Goal: Task Accomplishment & Management: Manage account settings

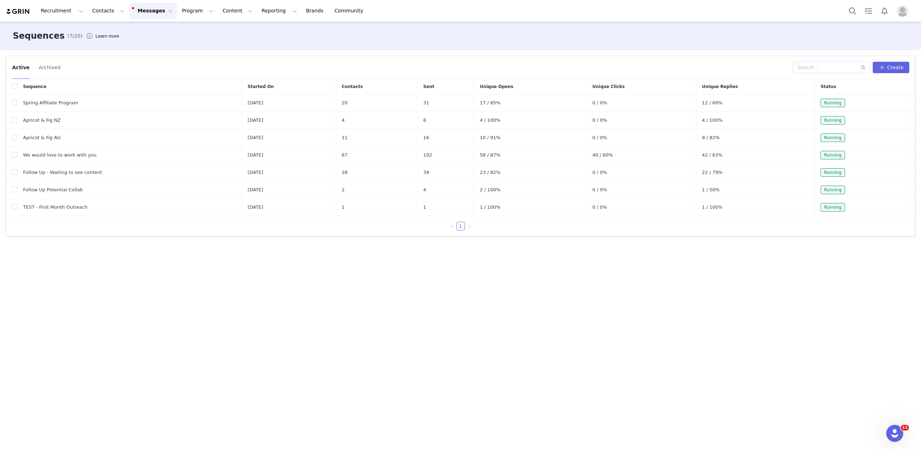
click at [148, 8] on button "Messages Messages" at bounding box center [153, 11] width 48 height 16
click at [15, 171] on input "checkbox" at bounding box center [15, 172] width 6 height 6
checkbox input "true"
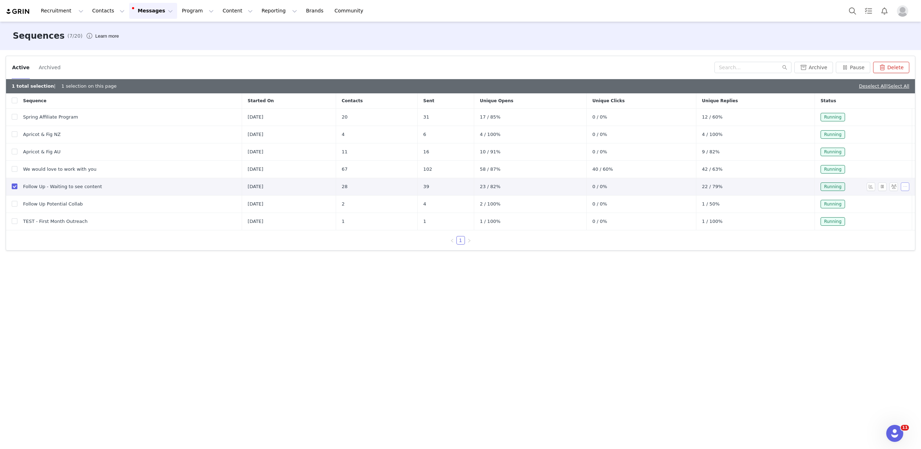
click at [902, 187] on button "button" at bounding box center [904, 186] width 9 height 9
click at [888, 196] on span "Edit" at bounding box center [887, 199] width 10 height 6
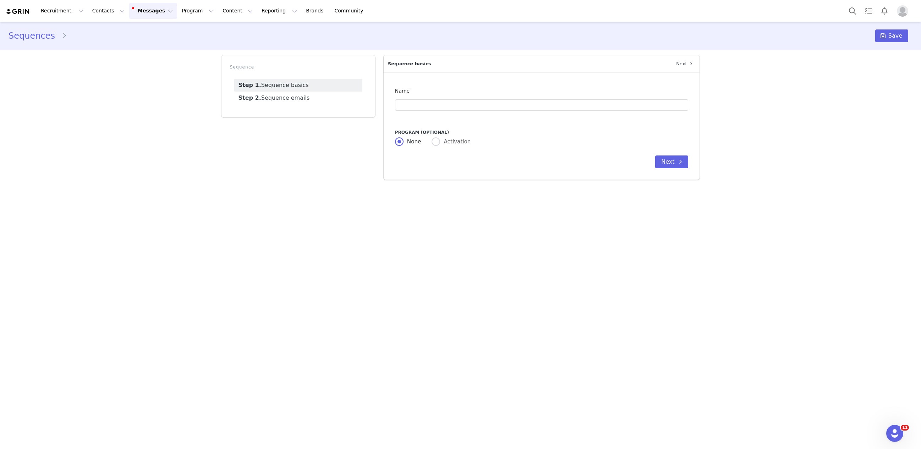
type input "Follow Up - Waiting to see content"
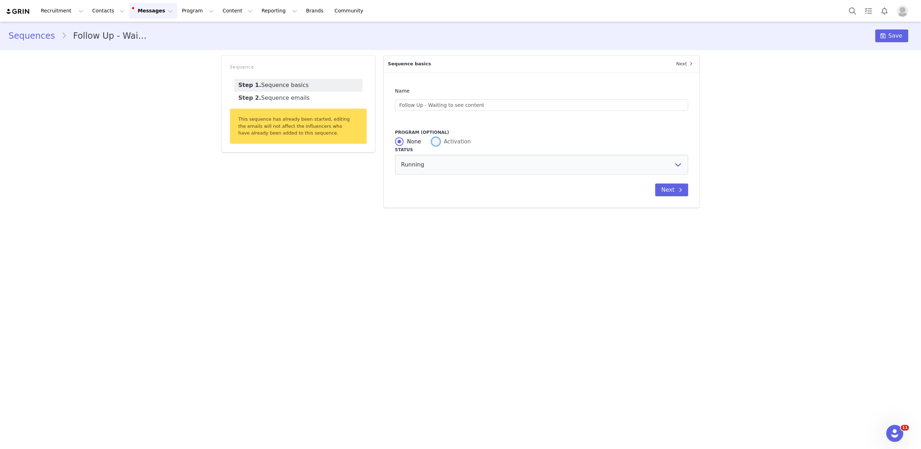
click at [436, 142] on span at bounding box center [435, 141] width 9 height 9
click at [436, 142] on input "Activation" at bounding box center [435, 141] width 9 height 9
radio input "true"
radio input "false"
radio input "true"
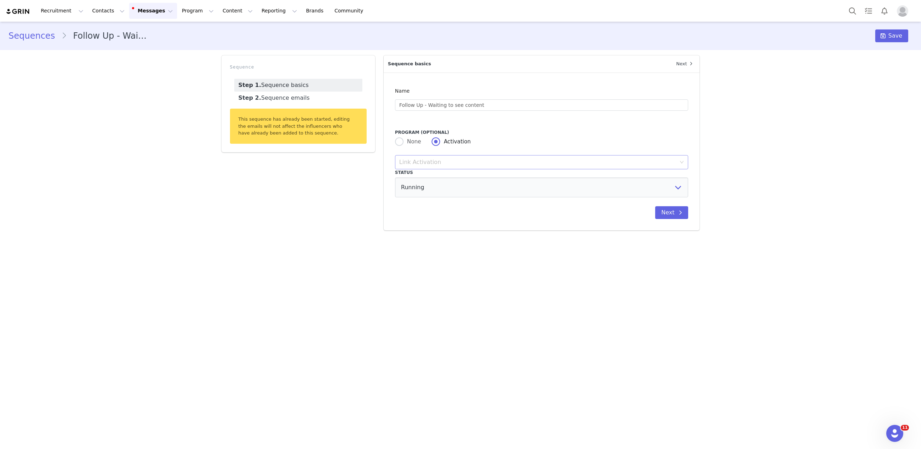
click at [450, 162] on div "Link Activation" at bounding box center [537, 162] width 277 height 7
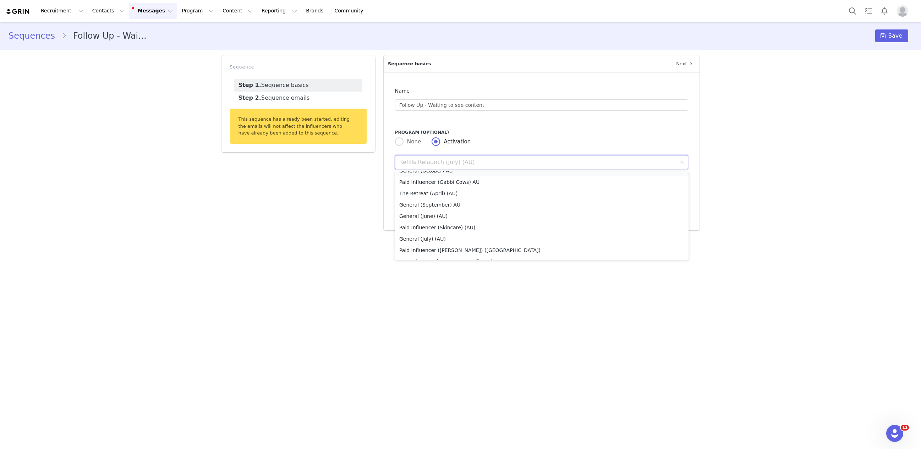
scroll to position [155, 0]
click at [448, 203] on li "General (September) AU" at bounding box center [541, 204] width 293 height 11
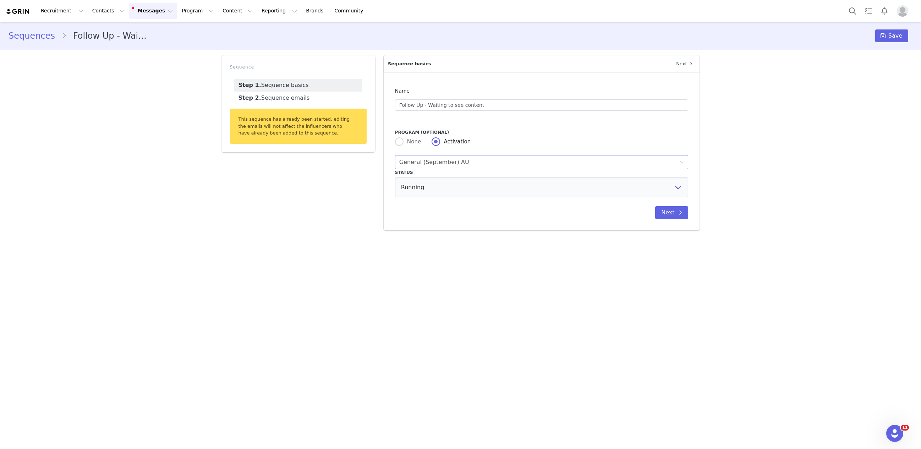
click at [500, 162] on div "Link Activation General (September) AU" at bounding box center [539, 161] width 280 height 13
click at [458, 165] on input at bounding box center [539, 161] width 280 height 13
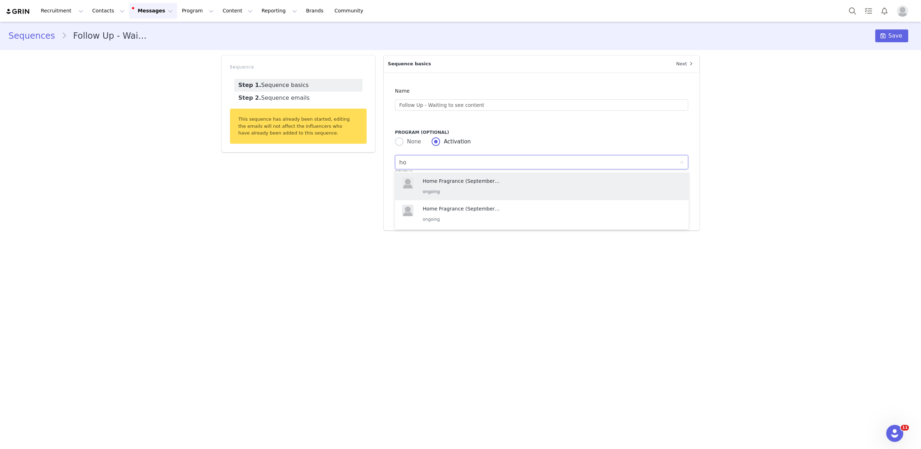
type input "h"
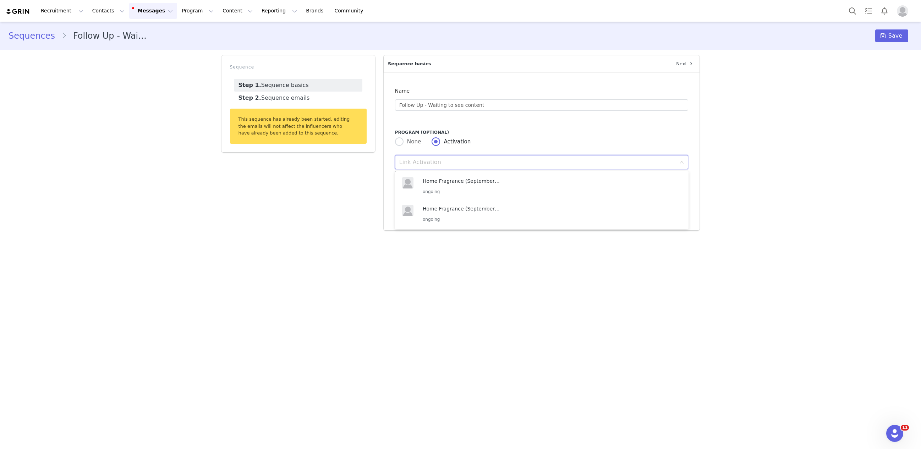
click at [310, 202] on div "Sequence Step 1. Sequence basics Step 2. Sequence emails This sequence has alre…" at bounding box center [298, 142] width 162 height 183
click at [510, 161] on div "Link Activation General (September) AU" at bounding box center [539, 161] width 280 height 13
click at [504, 175] on li "Home Fragrance (September) (AU) ongoing" at bounding box center [541, 162] width 293 height 28
type input "septe"
click at [498, 164] on div "Link Activation Home Fragrance (September) (AU)" at bounding box center [539, 161] width 280 height 13
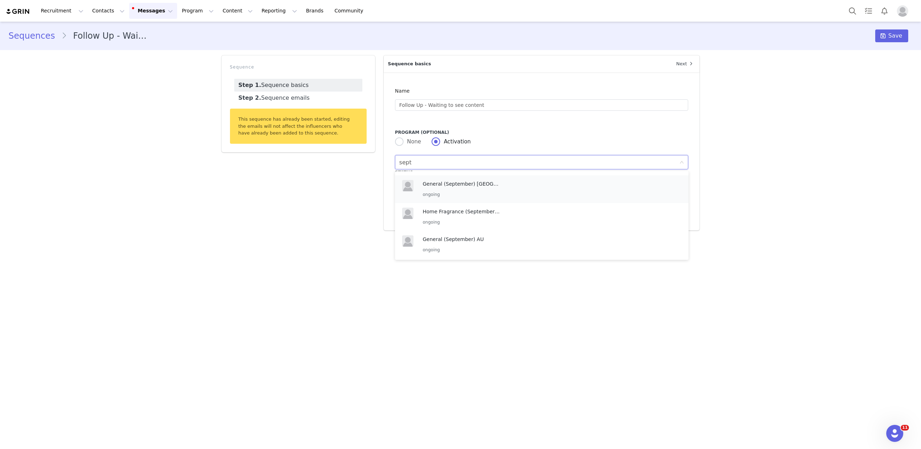
click at [477, 188] on p "General (September) [GEOGRAPHIC_DATA]" at bounding box center [462, 184] width 78 height 8
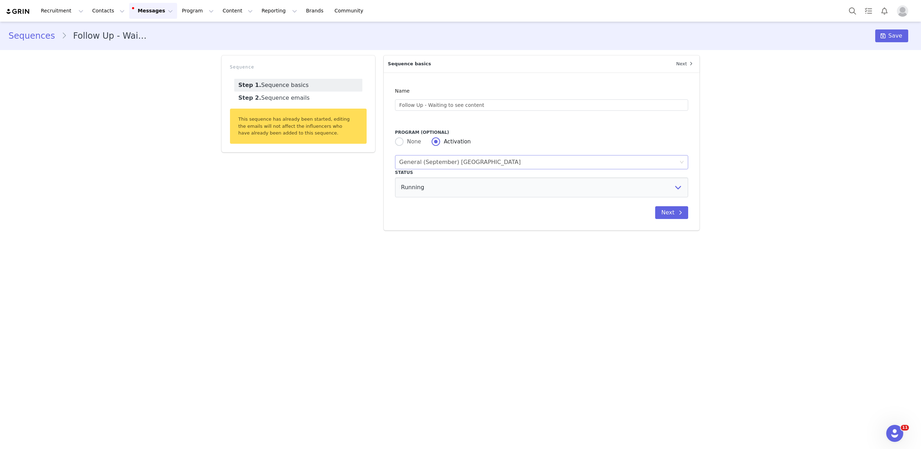
click at [502, 162] on div "Link Activation General (September) NZ" at bounding box center [539, 161] width 280 height 13
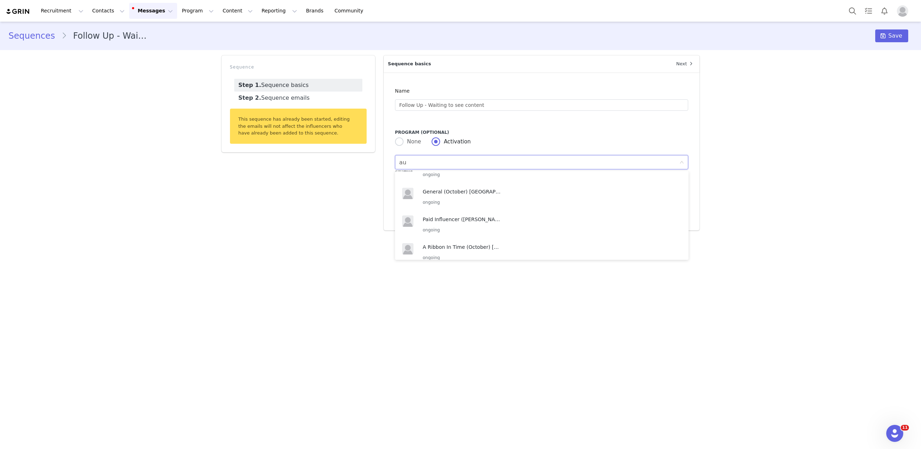
type input "a"
type input "sept"
click at [464, 245] on div "General (September) AU ongoing" at bounding box center [462, 244] width 78 height 18
click at [662, 214] on button "Next" at bounding box center [671, 212] width 33 height 13
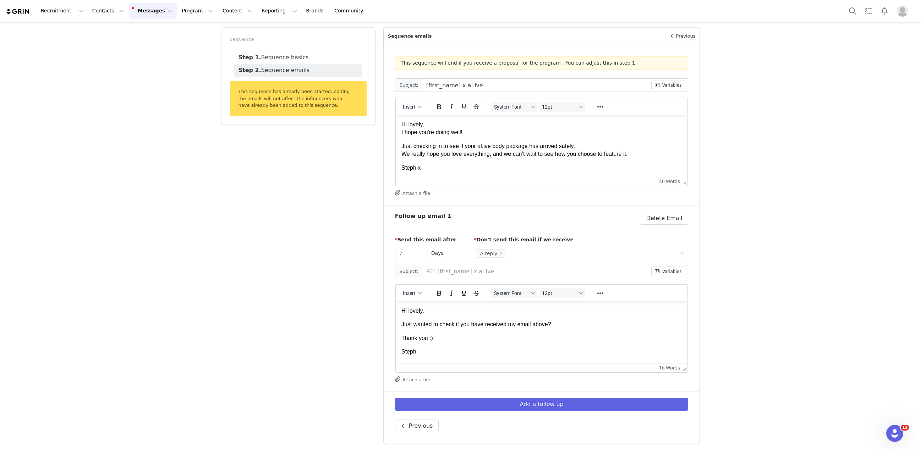
scroll to position [0, 0]
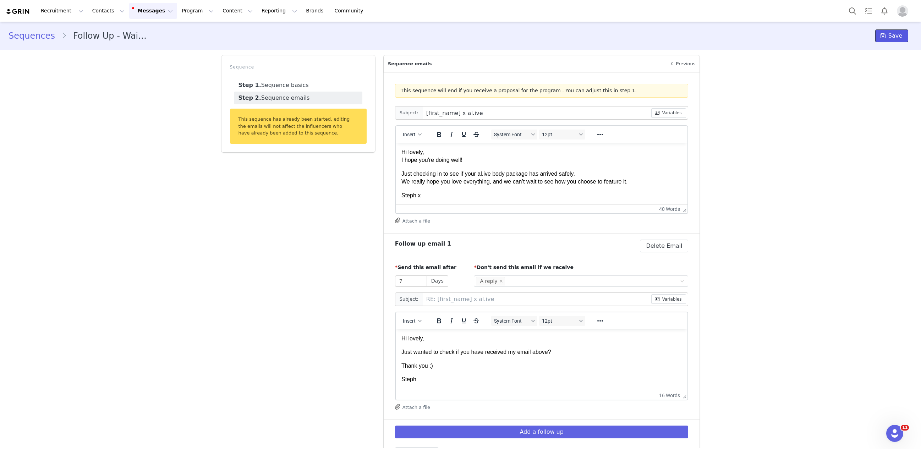
click at [889, 35] on span "Save" at bounding box center [895, 36] width 14 height 9
click at [132, 7] on button "Messages Messages" at bounding box center [153, 11] width 48 height 16
click at [21, 8] on img at bounding box center [18, 11] width 25 height 7
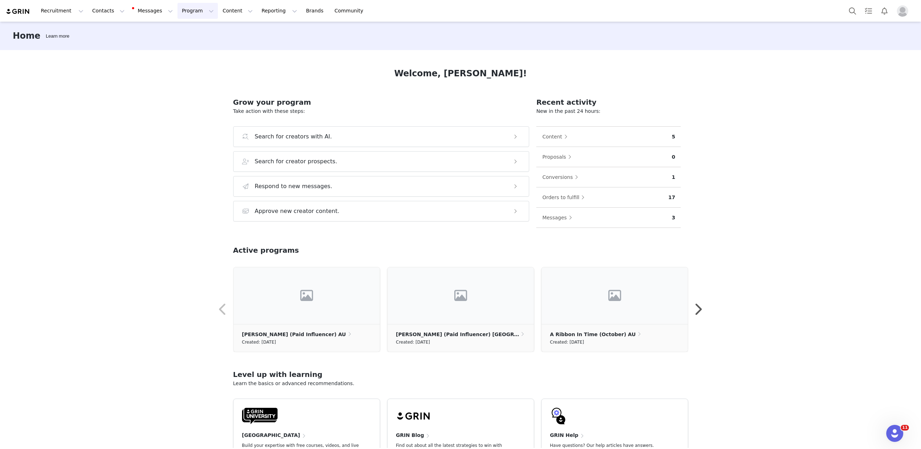
click at [192, 6] on button "Program Program" at bounding box center [197, 11] width 40 height 16
click at [186, 25] on link "Activations" at bounding box center [194, 31] width 56 height 13
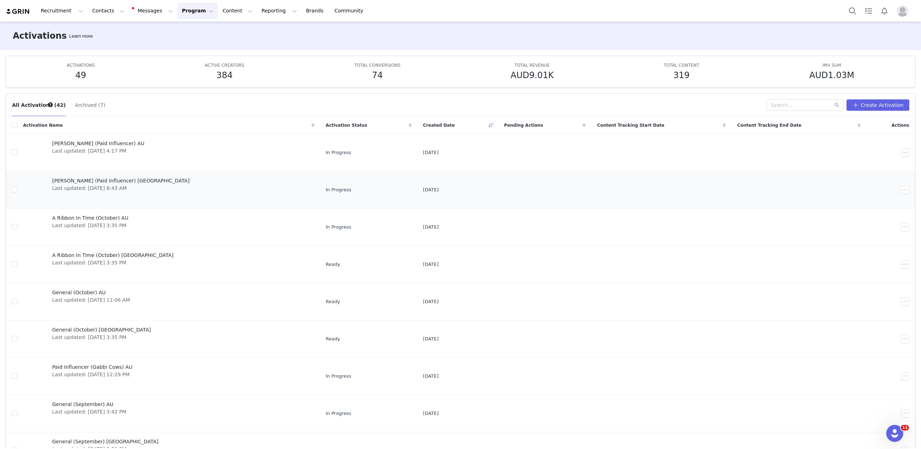
click at [90, 181] on span "[PERSON_NAME] (Paid Influencer) [GEOGRAPHIC_DATA]" at bounding box center [120, 180] width 137 height 7
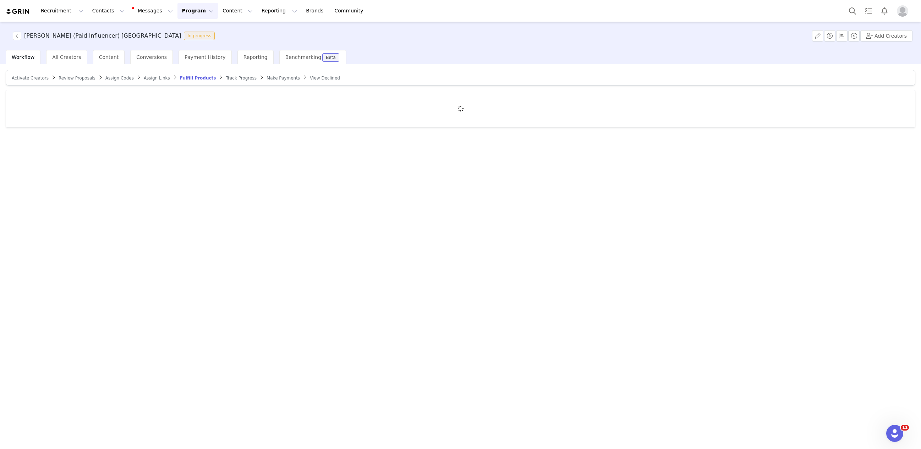
click at [144, 79] on span "Assign Links" at bounding box center [157, 78] width 26 height 5
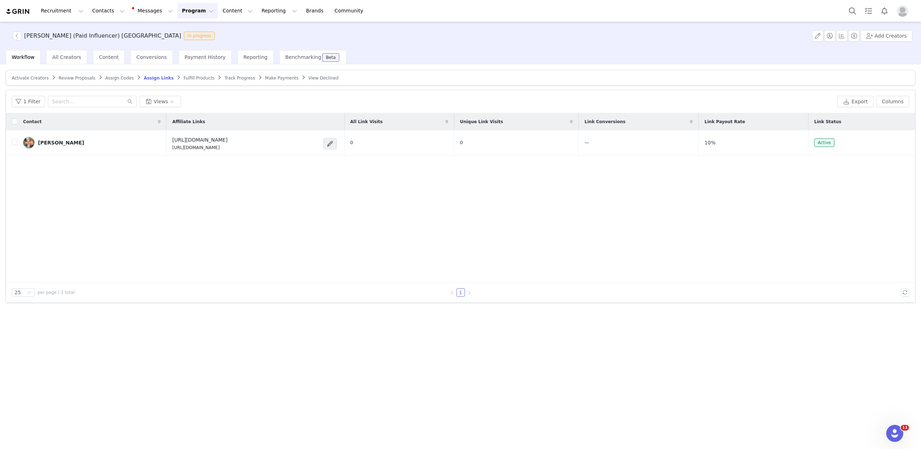
click at [118, 80] on div "Assign Codes" at bounding box center [119, 78] width 28 height 6
click at [119, 77] on span "Assign Codes" at bounding box center [119, 78] width 28 height 5
click at [152, 78] on span "Assign Links" at bounding box center [160, 78] width 26 height 5
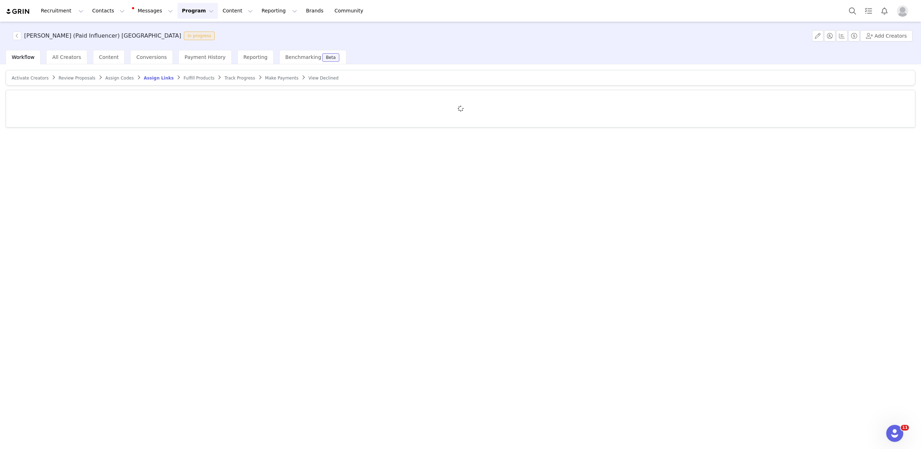
click at [187, 77] on span "Fulfill Products" at bounding box center [198, 78] width 31 height 5
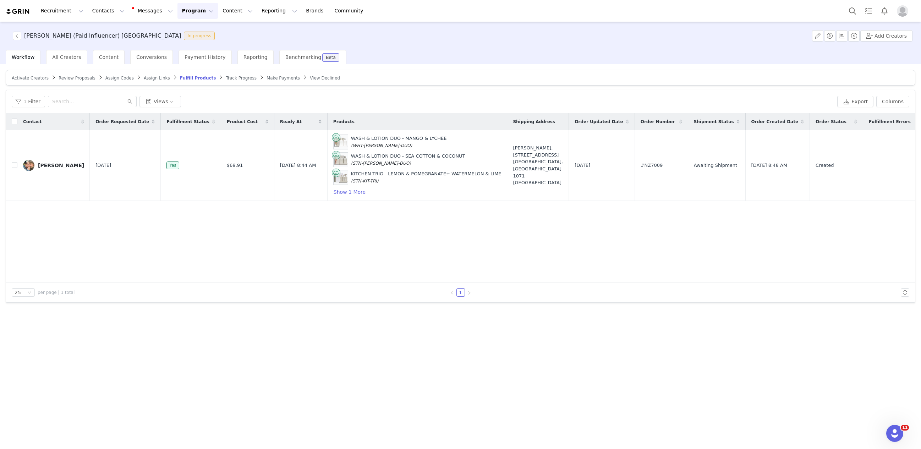
click at [226, 77] on span "Track Progress" at bounding box center [241, 78] width 31 height 5
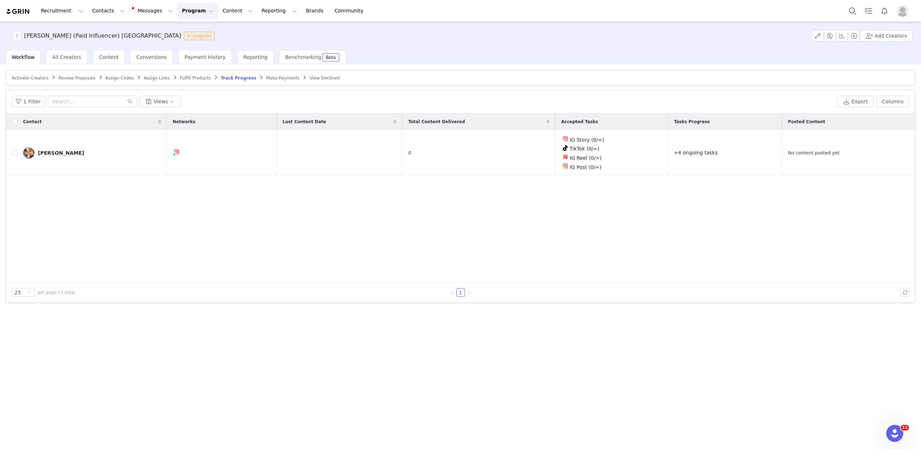
click at [271, 77] on span "Make Payments" at bounding box center [282, 78] width 33 height 5
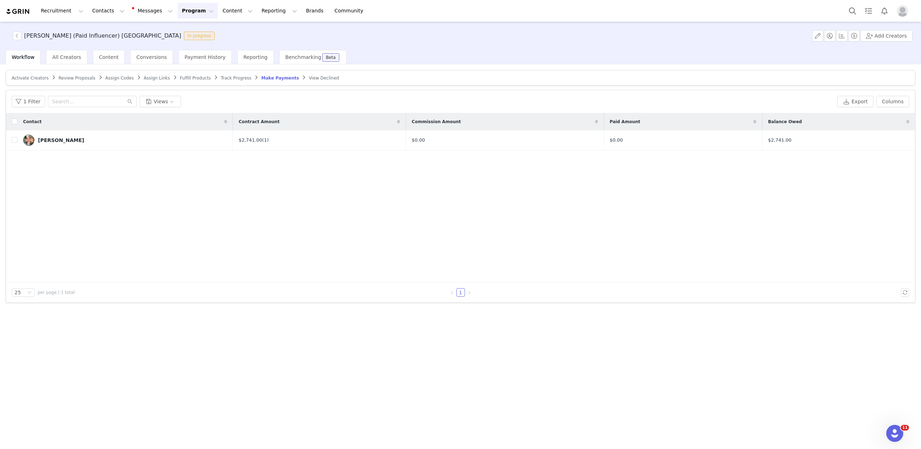
click at [813, 35] on div "Ash Sambell (Paid Influencer) NZ In progress Add Creators" at bounding box center [460, 36] width 921 height 28
click at [816, 35] on button "button" at bounding box center [817, 35] width 11 height 11
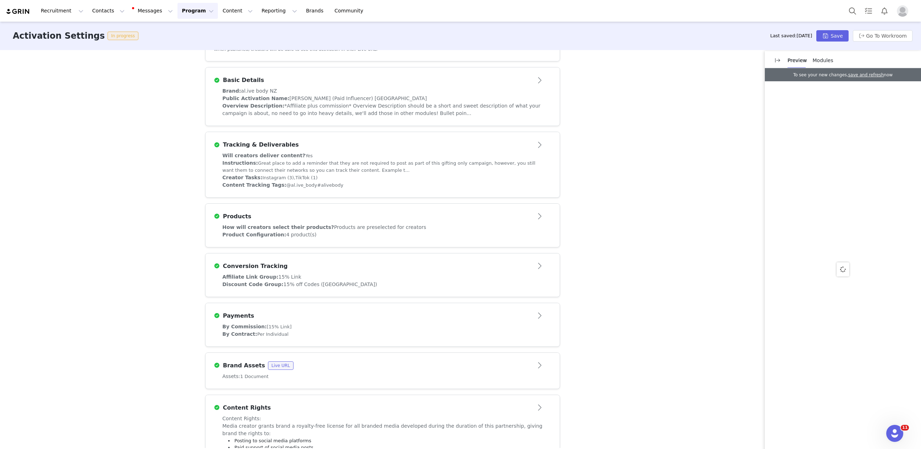
click at [357, 175] on div "Creator Tasks: Instagram (3), TikTok (1)" at bounding box center [382, 177] width 320 height 7
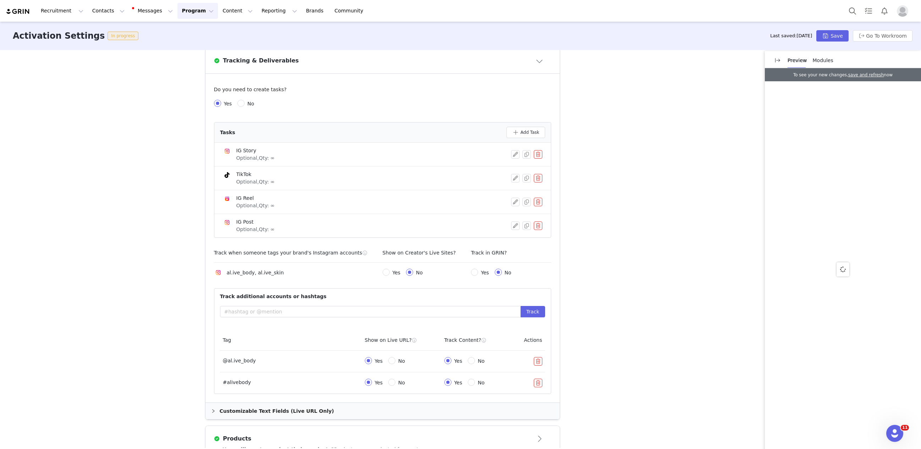
scroll to position [261, 0]
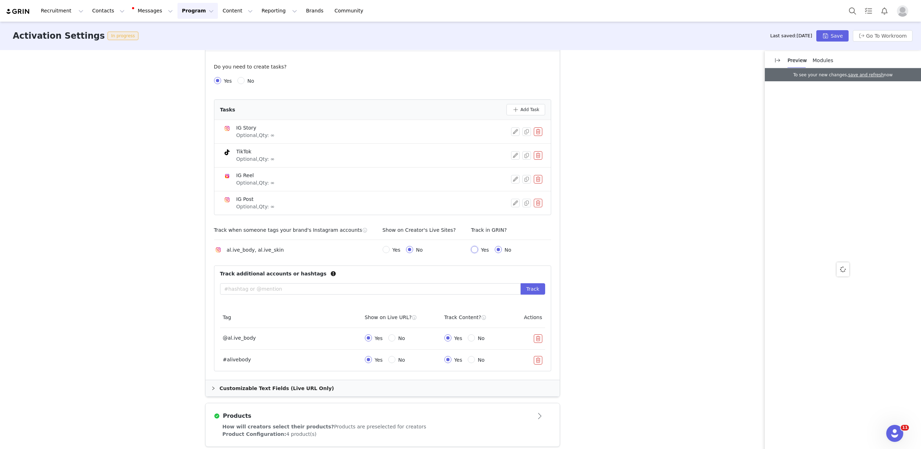
click at [472, 248] on input "Yes" at bounding box center [474, 249] width 7 height 7
radio input "true"
radio input "false"
click at [386, 249] on input "Yes" at bounding box center [385, 249] width 7 height 7
radio input "true"
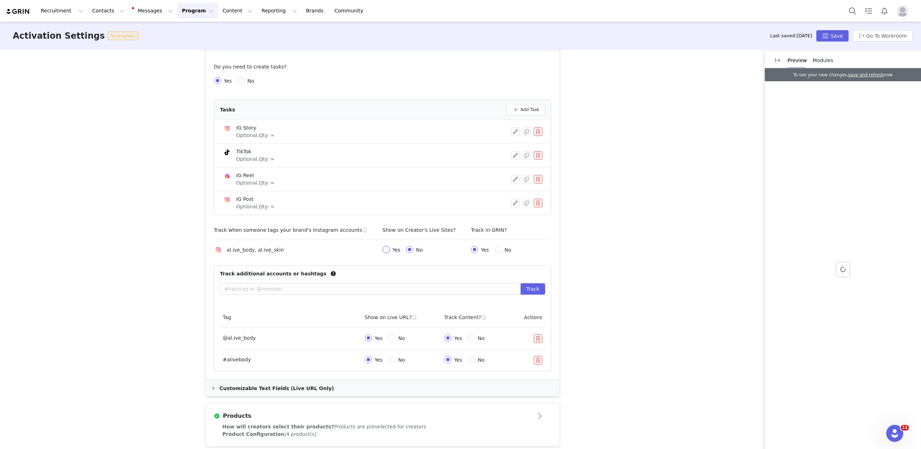
radio input "false"
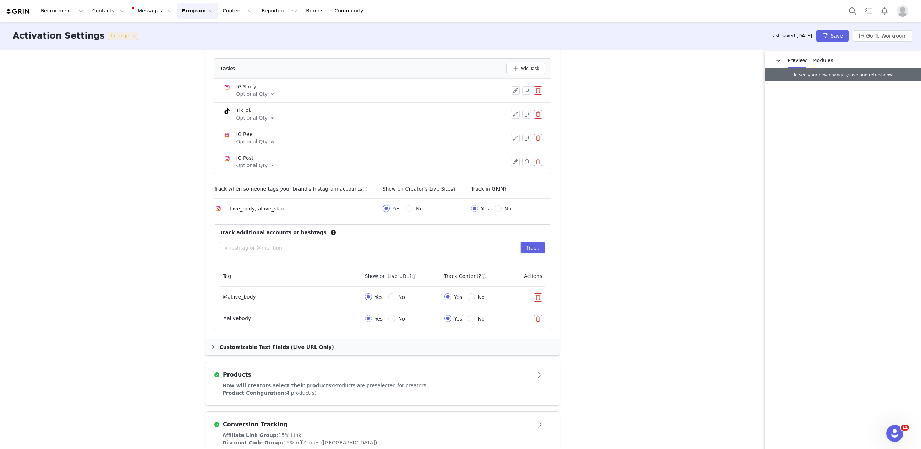
scroll to position [318, 0]
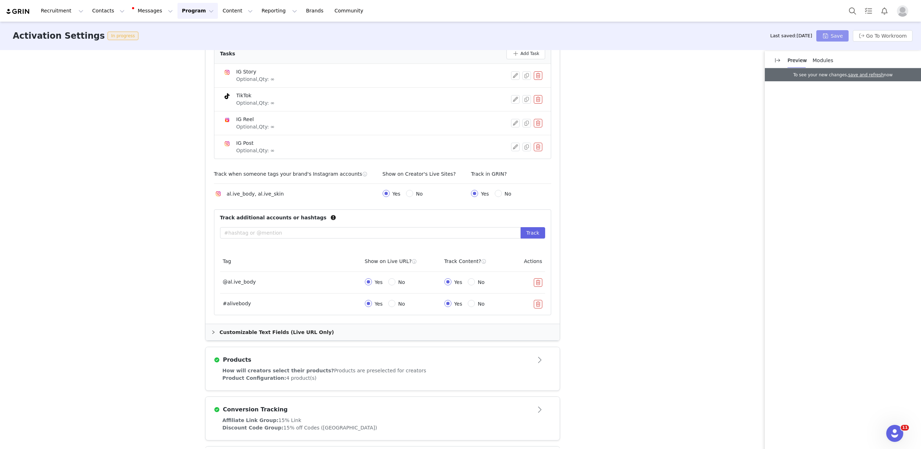
click at [831, 36] on button "Save" at bounding box center [832, 35] width 32 height 11
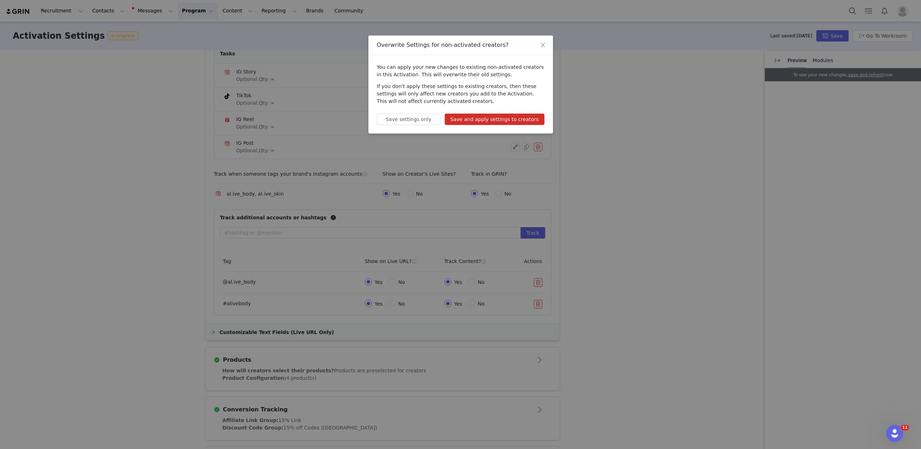
click at [491, 123] on button "Save and apply settings to creators" at bounding box center [495, 119] width 100 height 11
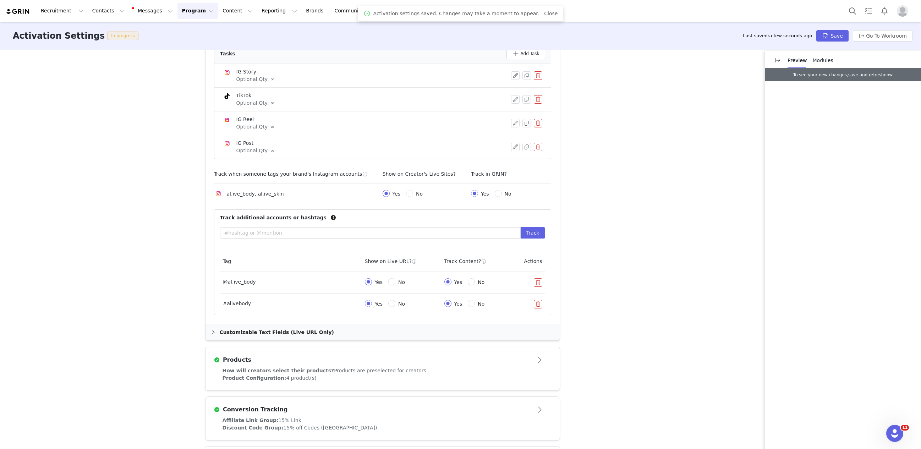
click at [198, 10] on button "Program Program" at bounding box center [197, 11] width 40 height 16
click at [187, 36] on link "Activations" at bounding box center [194, 31] width 56 height 13
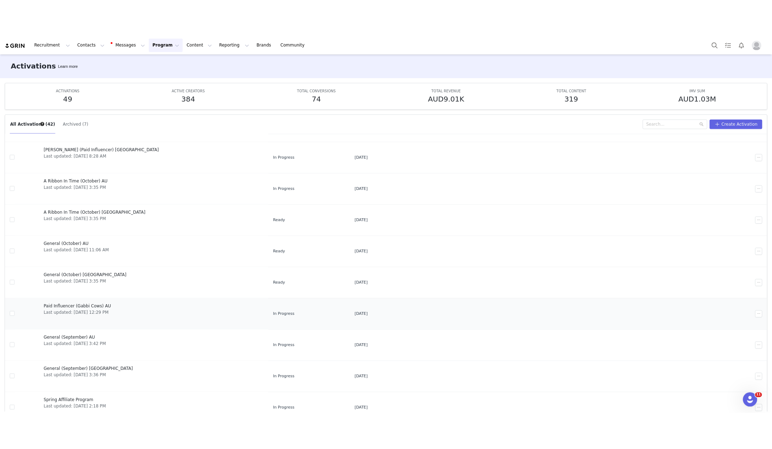
scroll to position [19, 0]
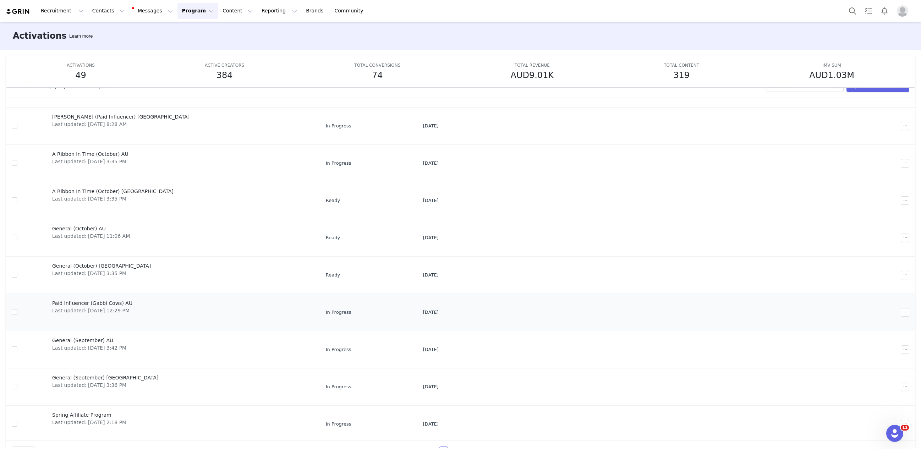
click at [99, 303] on span "Paid Influencer (Gabbi Cows) AU" at bounding box center [92, 302] width 80 height 7
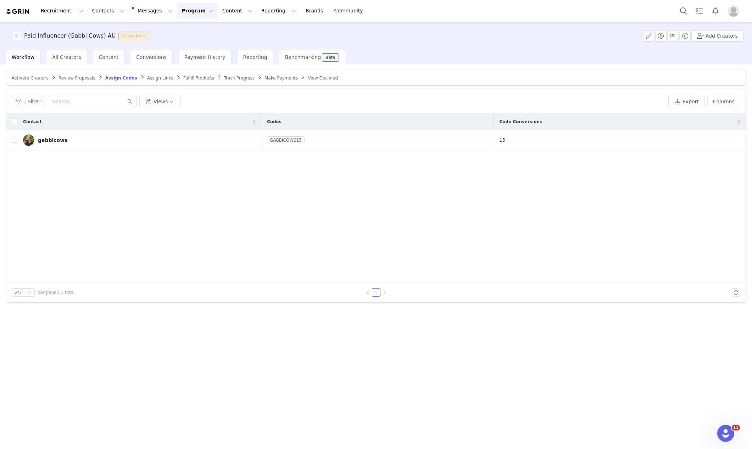
click at [153, 76] on span "Assign Links" at bounding box center [160, 78] width 26 height 5
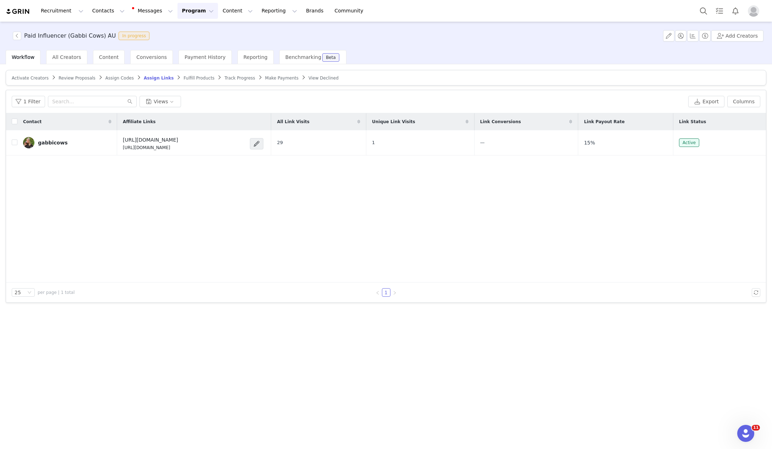
click at [122, 77] on span "Assign Codes" at bounding box center [119, 78] width 28 height 5
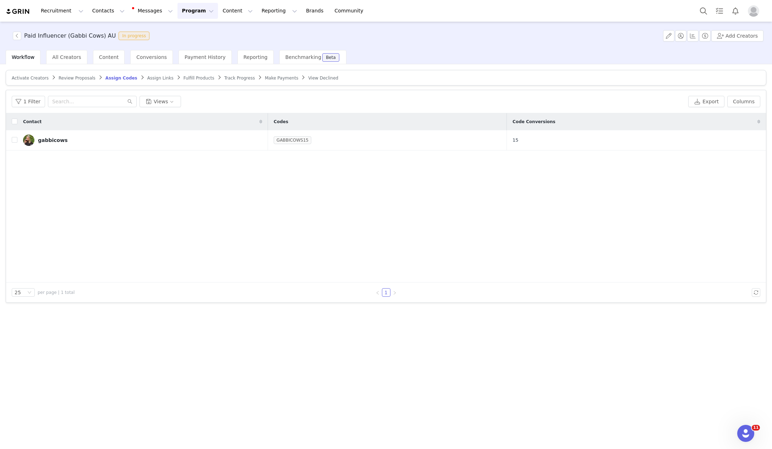
click at [190, 77] on span "Fulfill Products" at bounding box center [198, 78] width 31 height 5
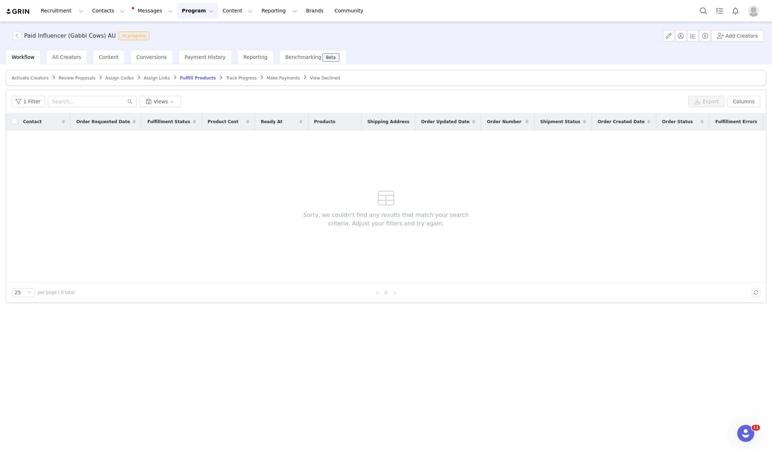
click at [231, 77] on span "Track Progress" at bounding box center [241, 78] width 31 height 5
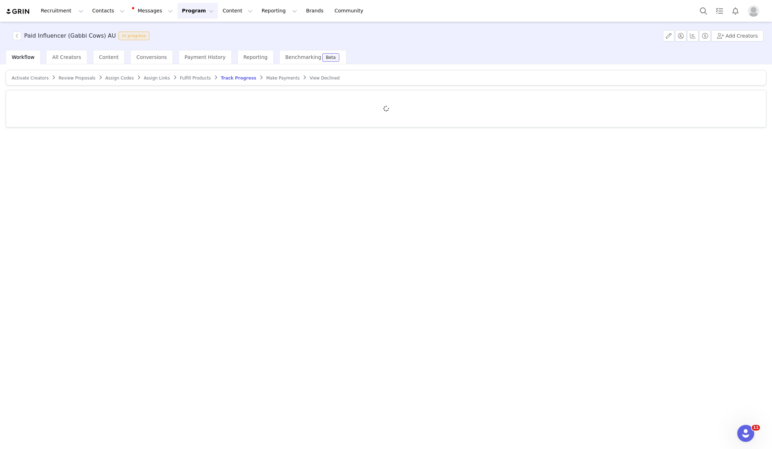
click at [279, 78] on span "Make Payments" at bounding box center [282, 78] width 33 height 5
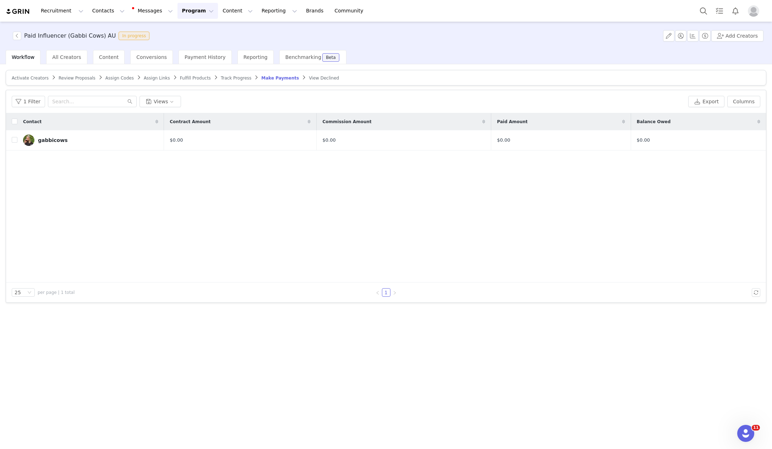
click at [17, 13] on img at bounding box center [18, 11] width 25 height 7
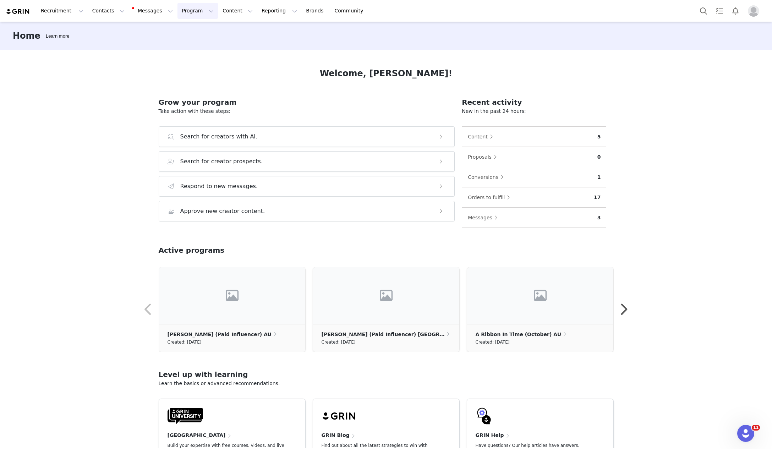
click at [177, 9] on button "Program Program" at bounding box center [197, 11] width 40 height 16
click at [193, 31] on p "Activations" at bounding box center [185, 31] width 27 height 7
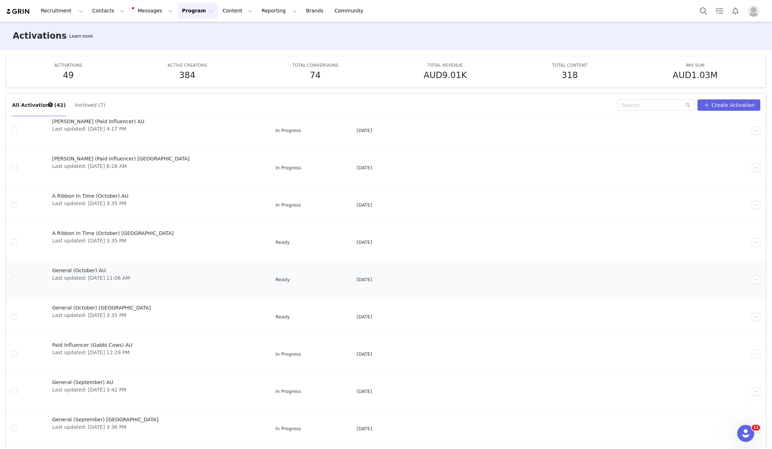
scroll to position [31, 0]
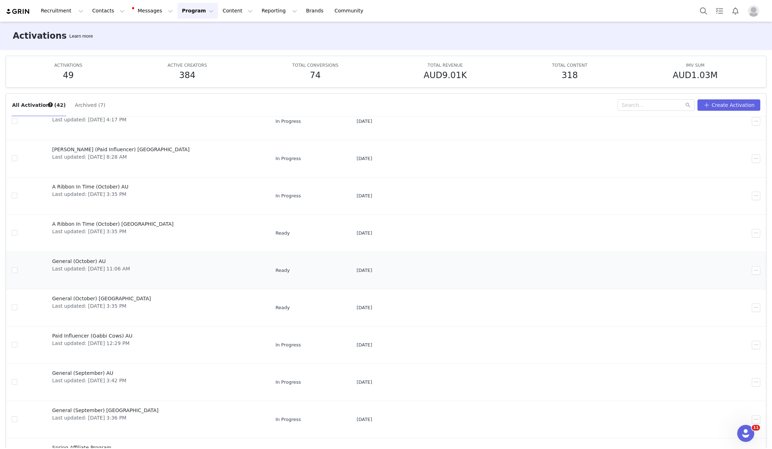
click at [78, 256] on div "General (October) AU Last updated: Aug 18, 2025 11:06 AM" at bounding box center [91, 270] width 86 height 28
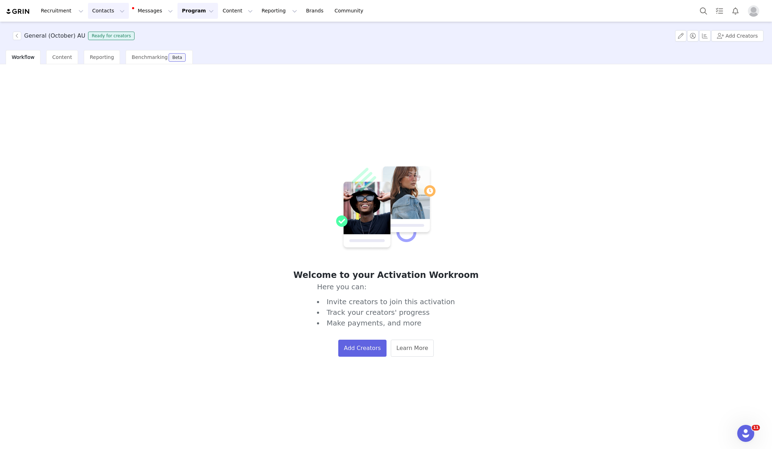
click at [90, 17] on button "Contacts Contacts" at bounding box center [108, 11] width 41 height 16
click at [104, 32] on p "Creators" at bounding box center [99, 31] width 21 height 7
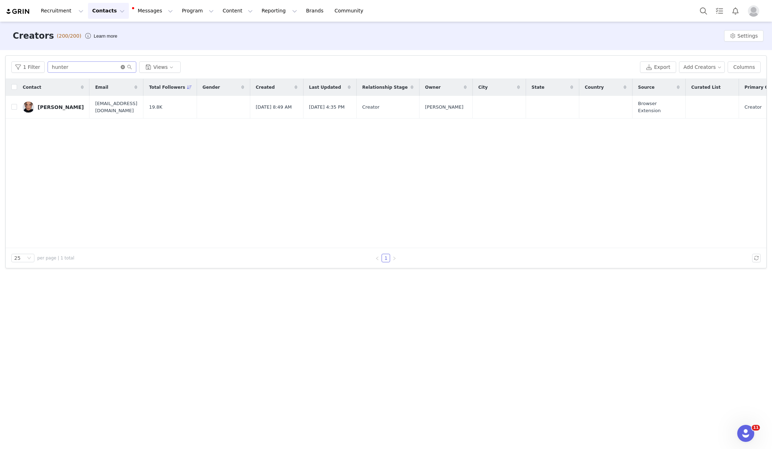
click at [121, 67] on icon "icon: close-circle" at bounding box center [123, 67] width 4 height 4
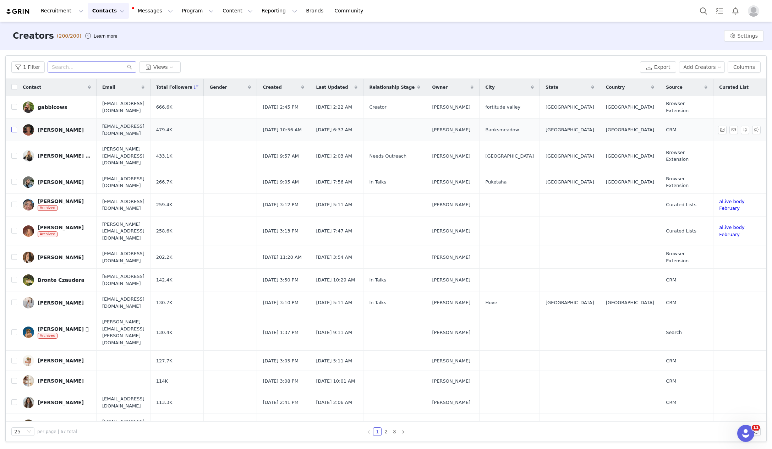
click at [14, 128] on input "checkbox" at bounding box center [14, 130] width 6 height 6
checkbox input "true"
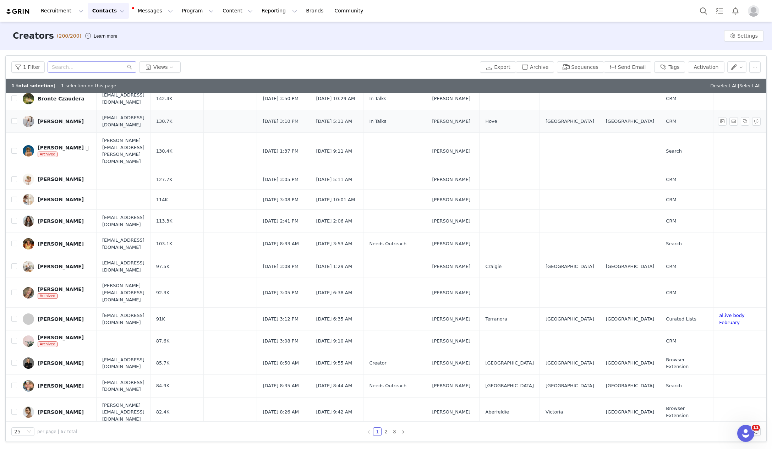
scroll to position [195, 0]
click at [13, 176] on input "checkbox" at bounding box center [14, 179] width 6 height 6
checkbox input "true"
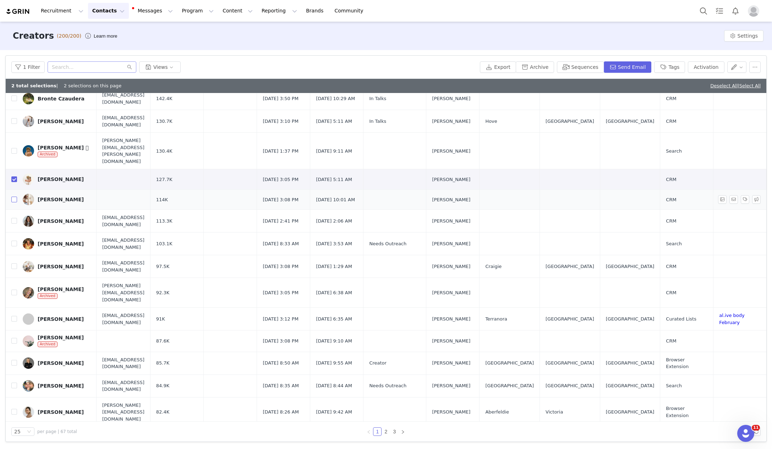
click at [13, 197] on input "checkbox" at bounding box center [14, 200] width 6 height 6
checkbox input "true"
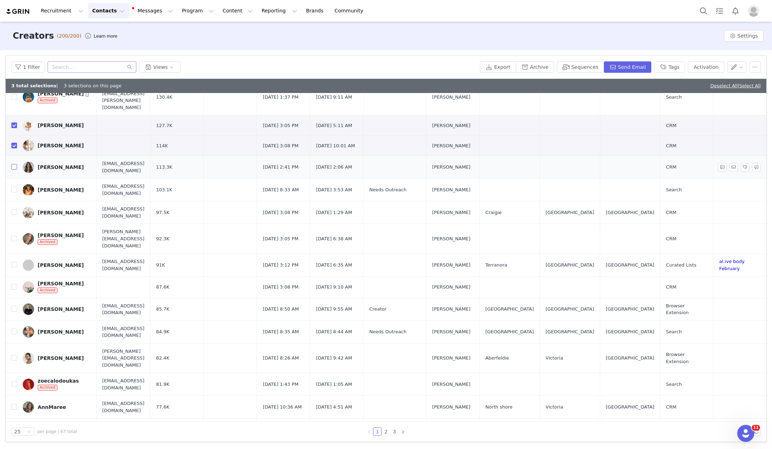
scroll to position [249, 0]
click at [14, 210] on input "checkbox" at bounding box center [14, 213] width 6 height 6
checkbox input "true"
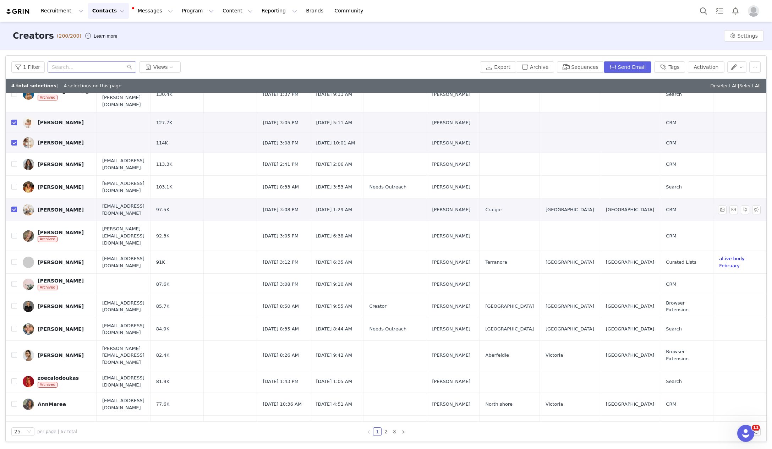
scroll to position [250, 0]
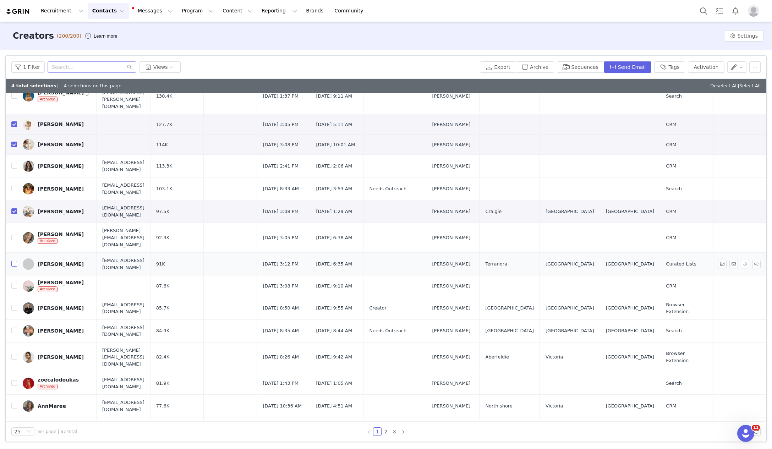
click at [13, 261] on input "checkbox" at bounding box center [14, 264] width 6 height 6
checkbox input "true"
click at [15, 354] on input "checkbox" at bounding box center [14, 357] width 6 height 6
checkbox input "true"
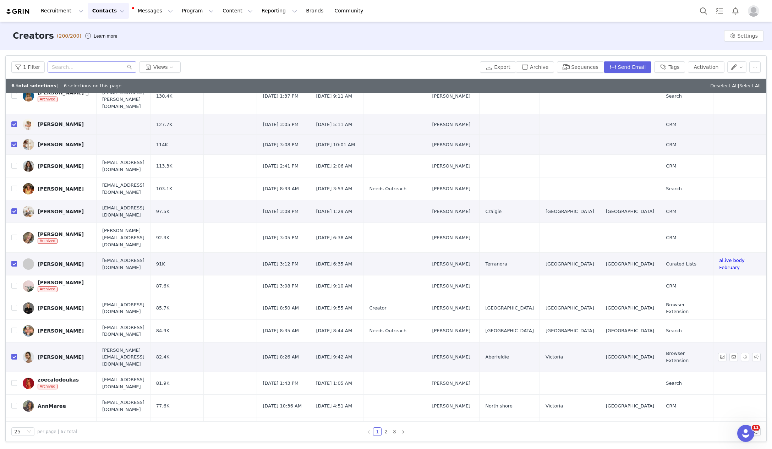
scroll to position [252, 0]
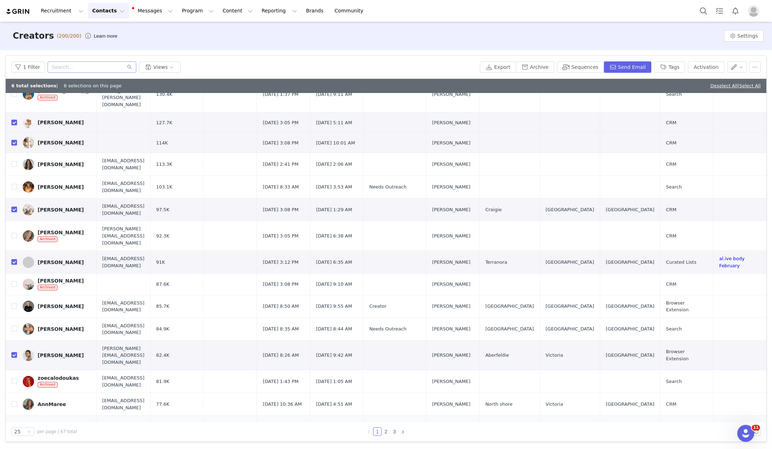
click at [13, 427] on input "checkbox" at bounding box center [14, 430] width 6 height 6
checkbox input "true"
click at [15, 400] on label at bounding box center [14, 403] width 6 height 7
click at [15, 401] on input "checkbox" at bounding box center [14, 404] width 6 height 6
checkbox input "true"
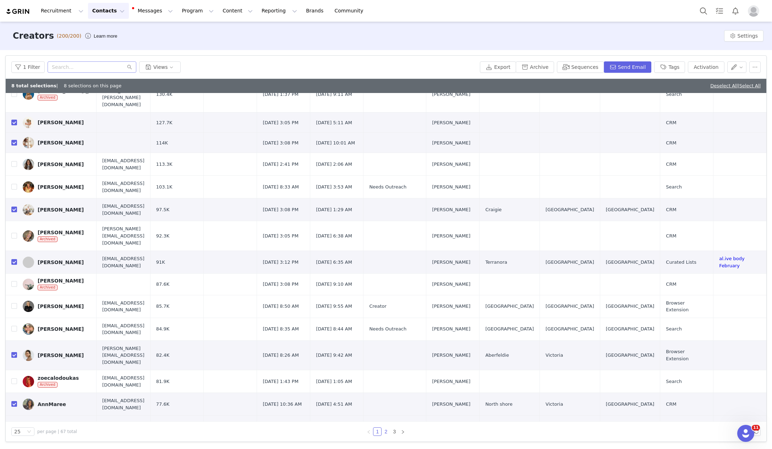
click at [386, 432] on link "2" at bounding box center [386, 431] width 8 height 8
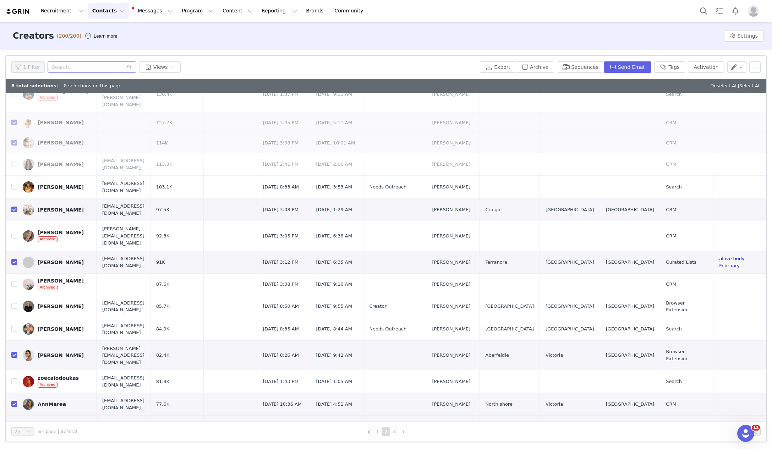
scroll to position [0, 0]
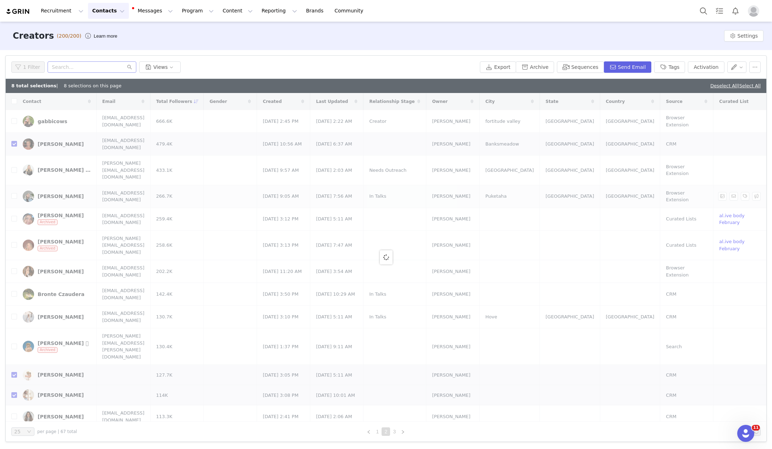
checkbox input "false"
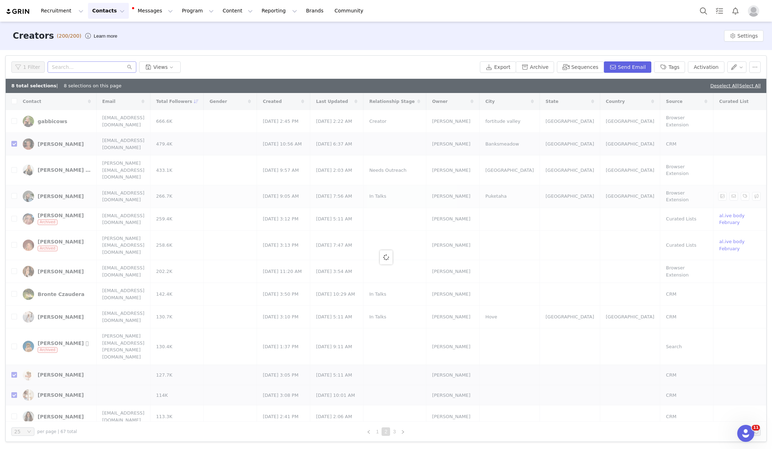
checkbox input "false"
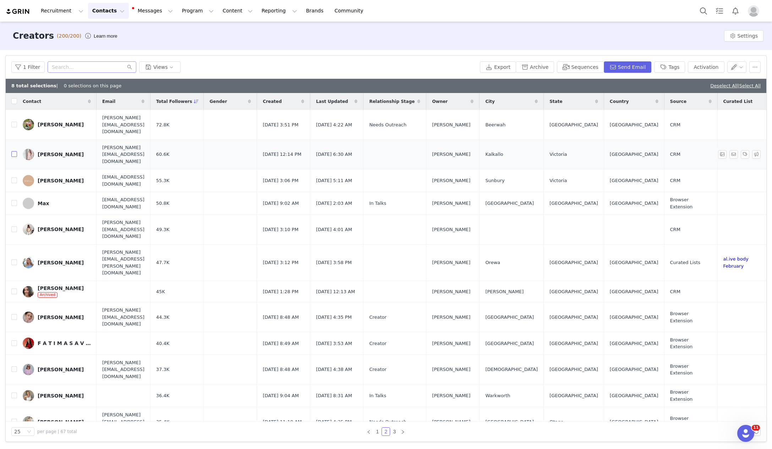
click at [13, 151] on input "checkbox" at bounding box center [14, 154] width 6 height 6
checkbox input "false"
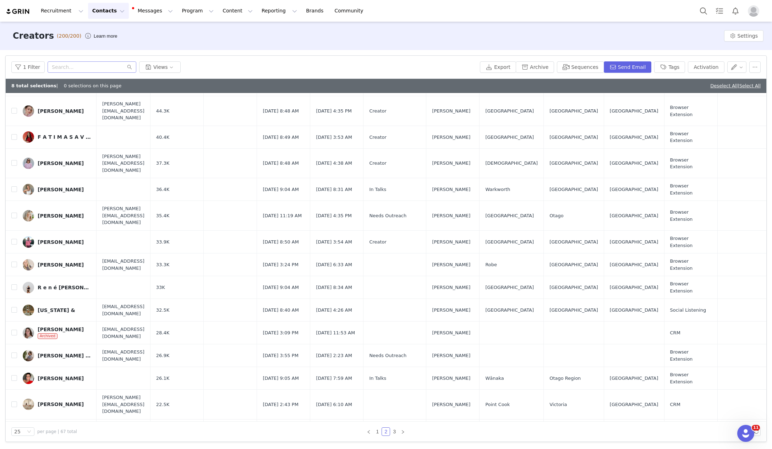
scroll to position [252, 0]
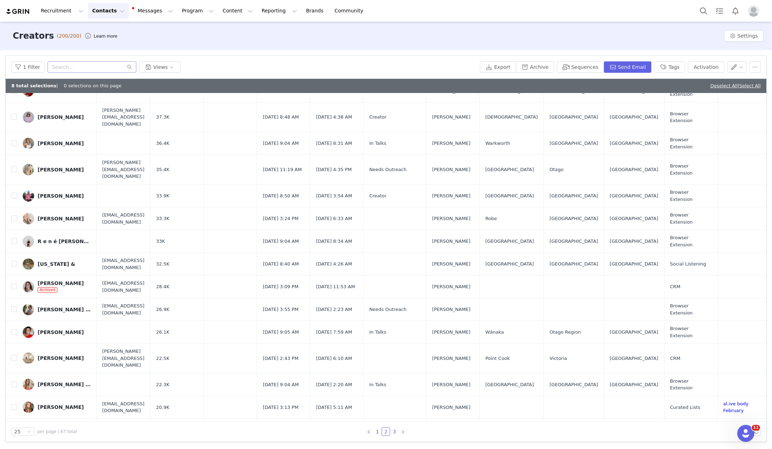
click at [393, 430] on link "3" at bounding box center [394, 431] width 8 height 8
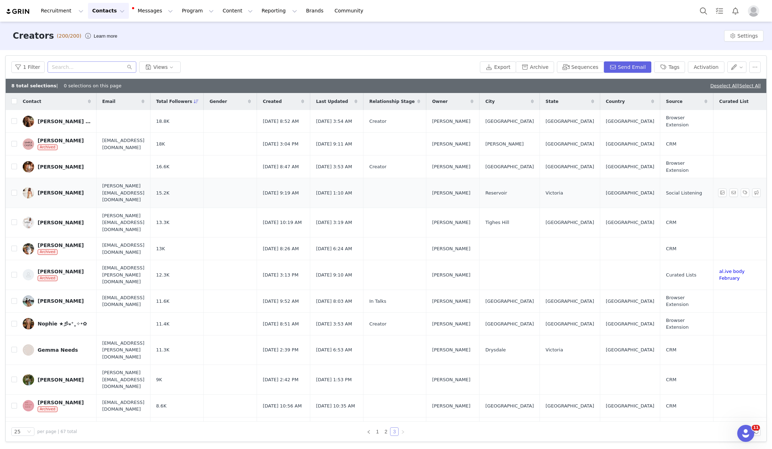
scroll to position [72, 0]
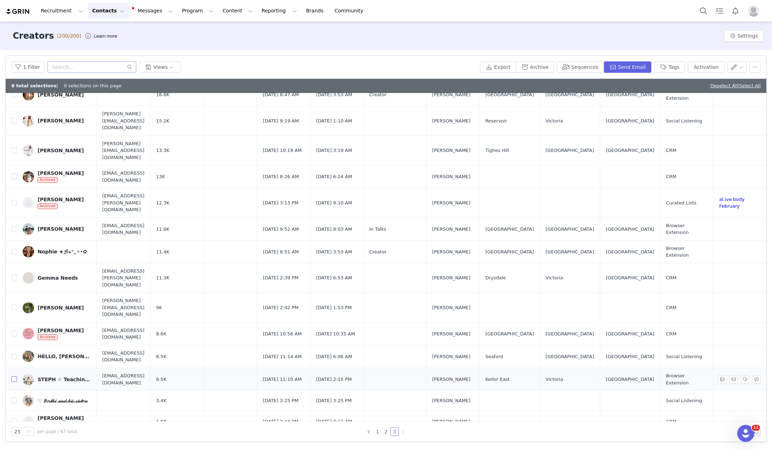
click at [15, 376] on input "checkbox" at bounding box center [14, 379] width 6 height 6
checkbox input "true"
click at [13, 275] on input "checkbox" at bounding box center [14, 278] width 6 height 6
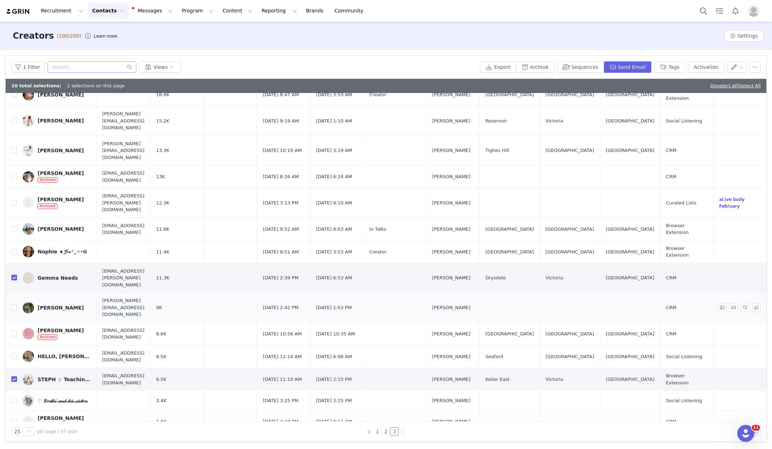
scroll to position [71, 0]
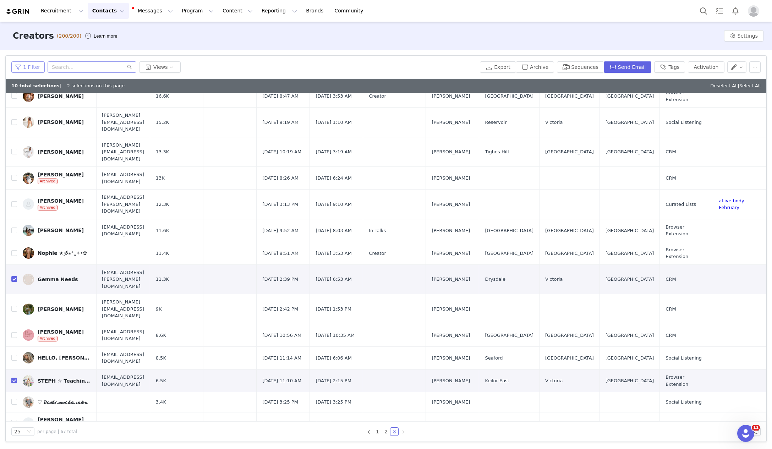
click at [32, 65] on button "1 Filter" at bounding box center [27, 66] width 33 height 11
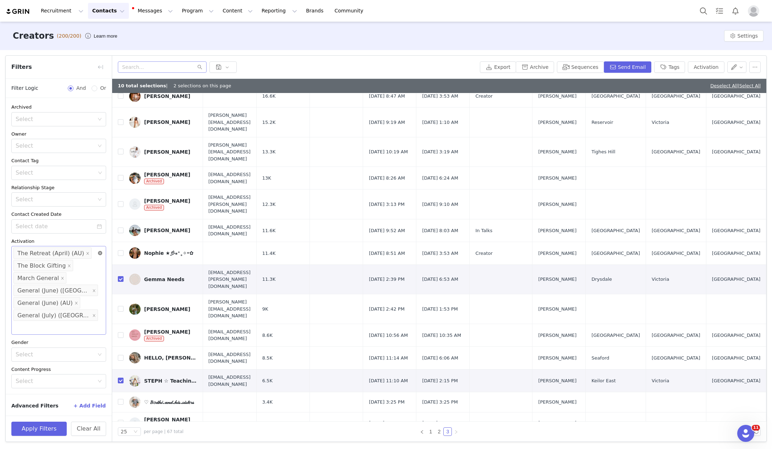
click at [99, 253] on icon "icon: close-circle" at bounding box center [100, 253] width 4 height 4
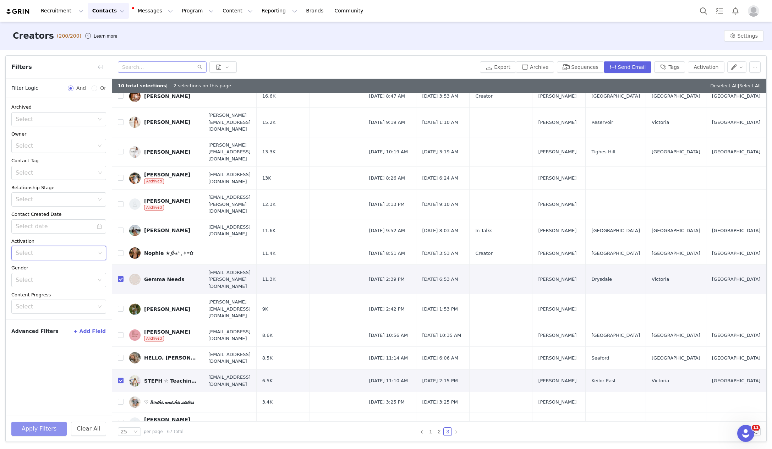
click at [50, 430] on button "Apply Filters" at bounding box center [38, 428] width 55 height 14
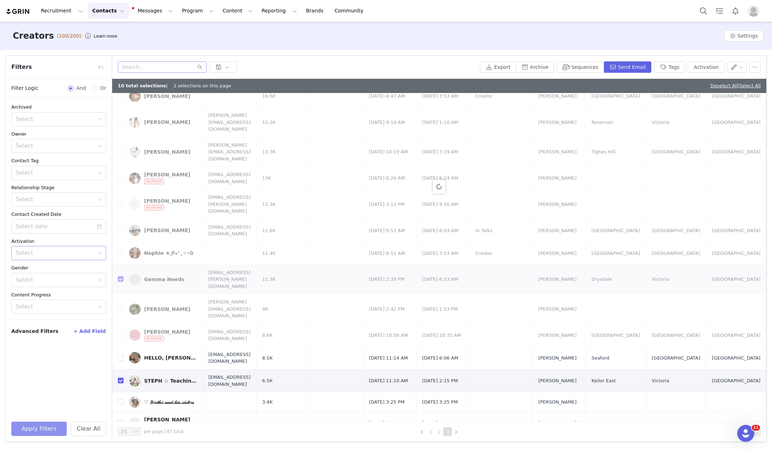
scroll to position [0, 0]
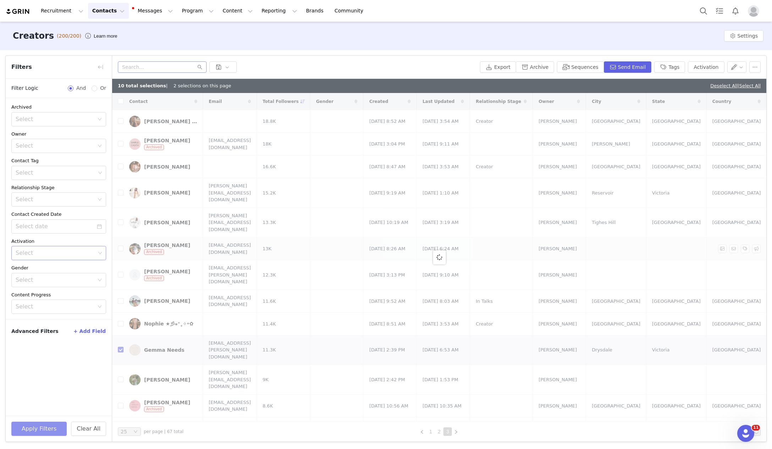
checkbox input "false"
checkbox input "true"
checkbox input "false"
checkbox input "true"
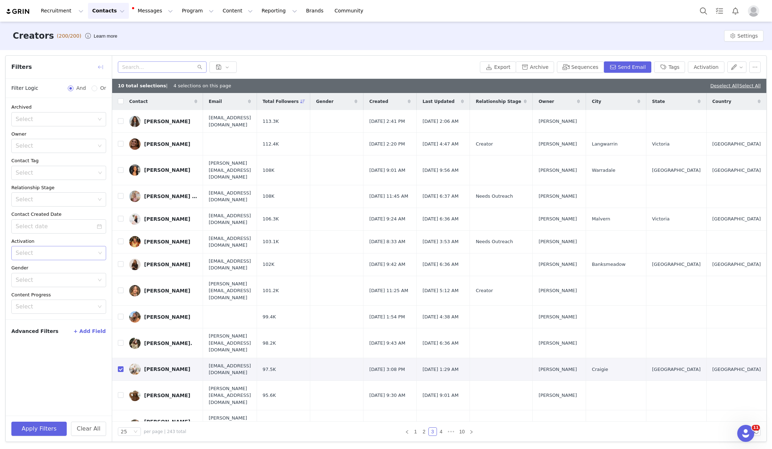
click at [100, 68] on button "button" at bounding box center [100, 66] width 11 height 11
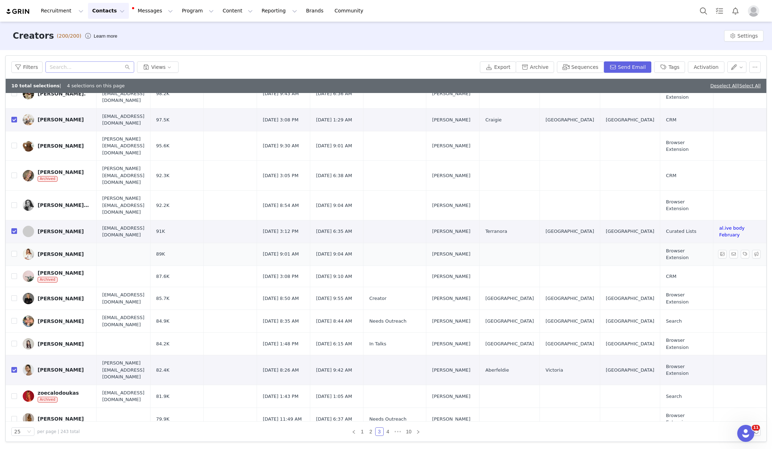
scroll to position [252, 0]
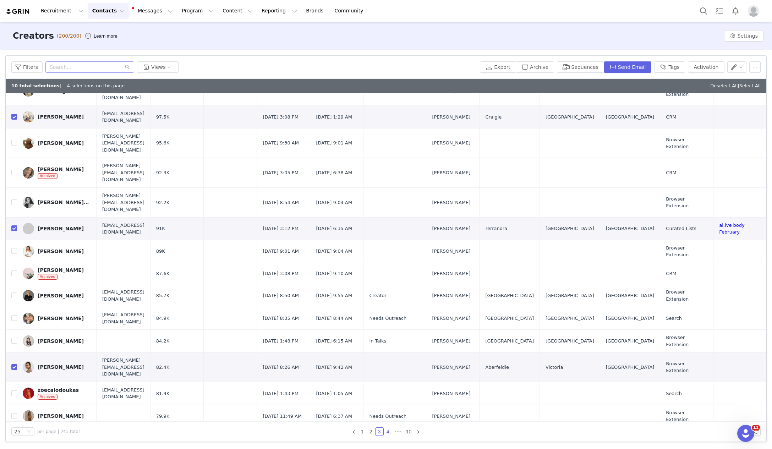
click at [386, 431] on link "4" at bounding box center [388, 431] width 8 height 8
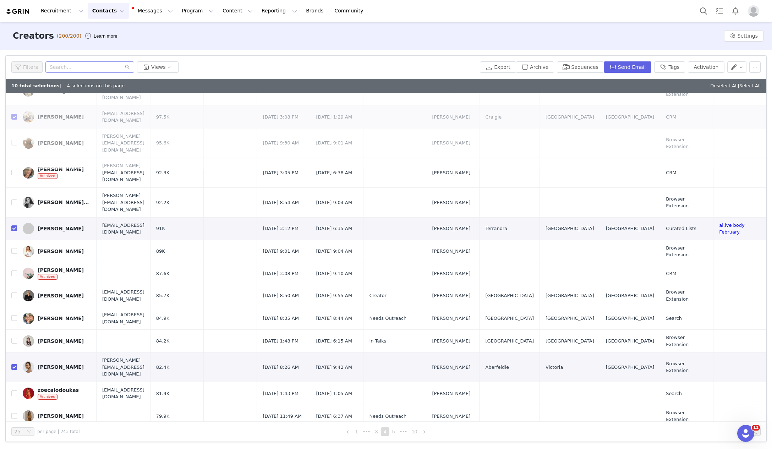
scroll to position [0, 0]
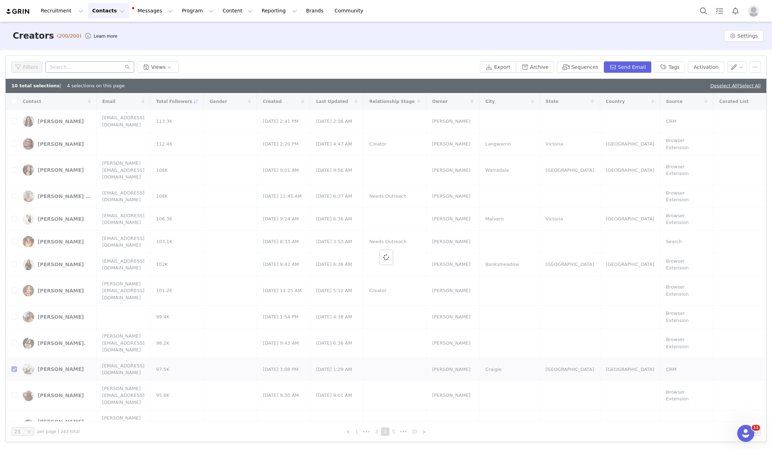
checkbox input "true"
checkbox input "false"
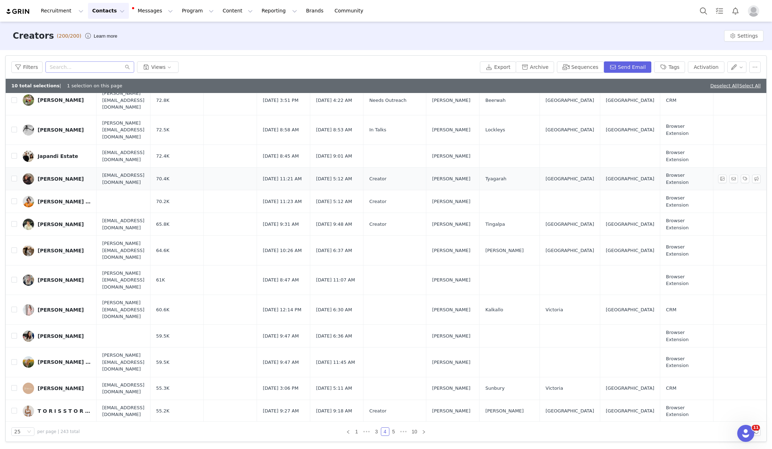
scroll to position [120, 0]
click at [14, 177] on input "checkbox" at bounding box center [14, 180] width 6 height 6
checkbox input "true"
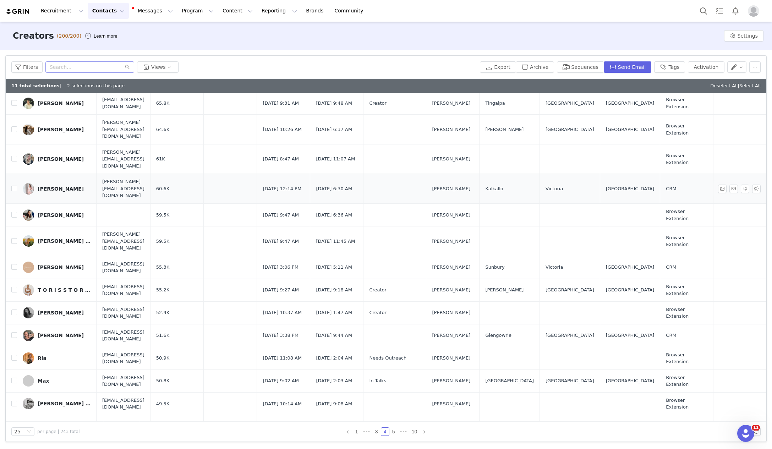
scroll to position [252, 0]
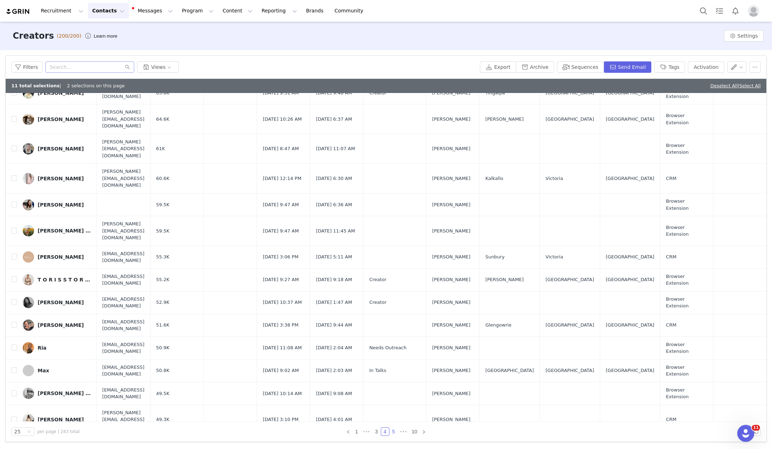
click at [394, 431] on link "5" at bounding box center [394, 431] width 8 height 8
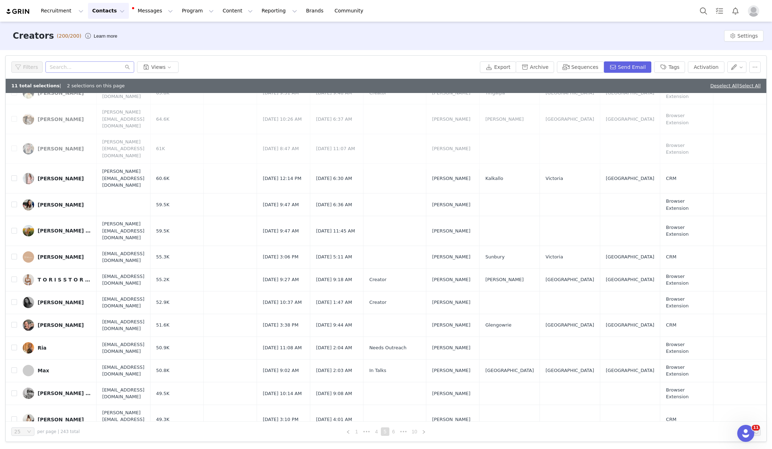
scroll to position [0, 0]
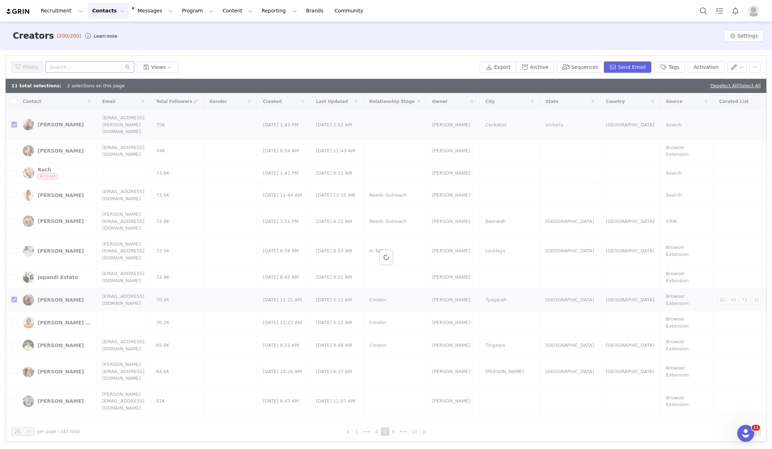
checkbox input "false"
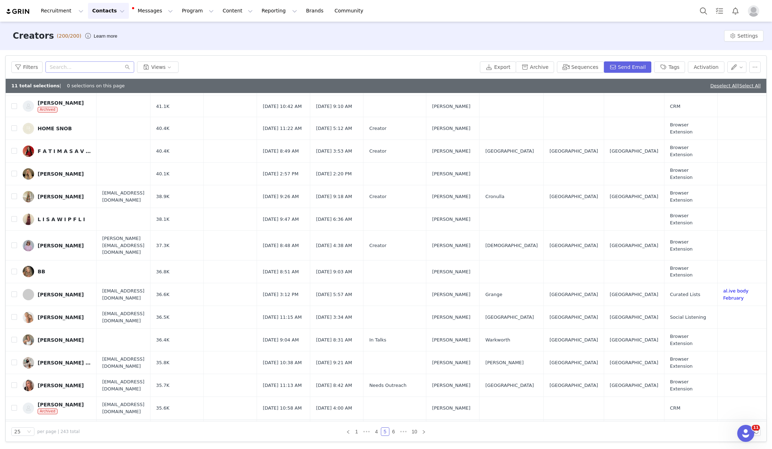
scroll to position [175, 0]
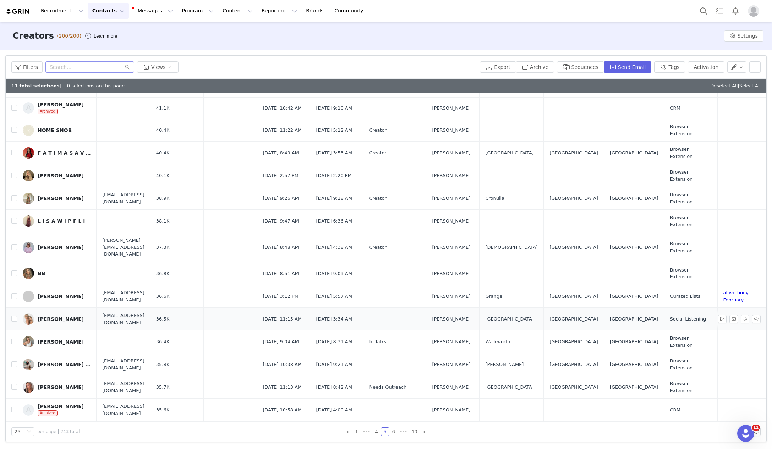
click at [11, 308] on td at bounding box center [11, 319] width 11 height 23
click at [14, 293] on input "checkbox" at bounding box center [14, 296] width 6 height 6
checkbox input "true"
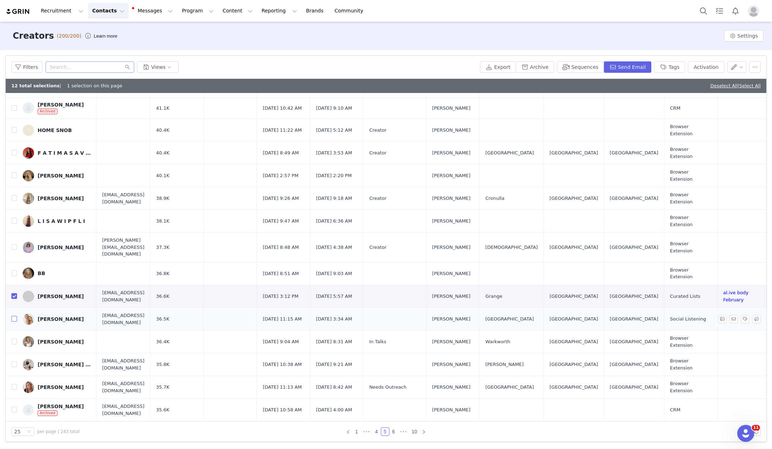
click at [14, 316] on input "checkbox" at bounding box center [14, 319] width 6 height 6
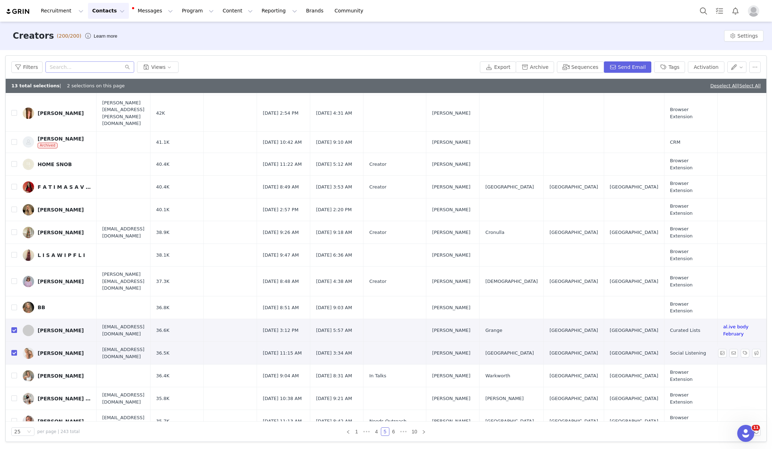
scroll to position [142, 0]
click at [13, 349] on input "checkbox" at bounding box center [14, 352] width 6 height 6
checkbox input "false"
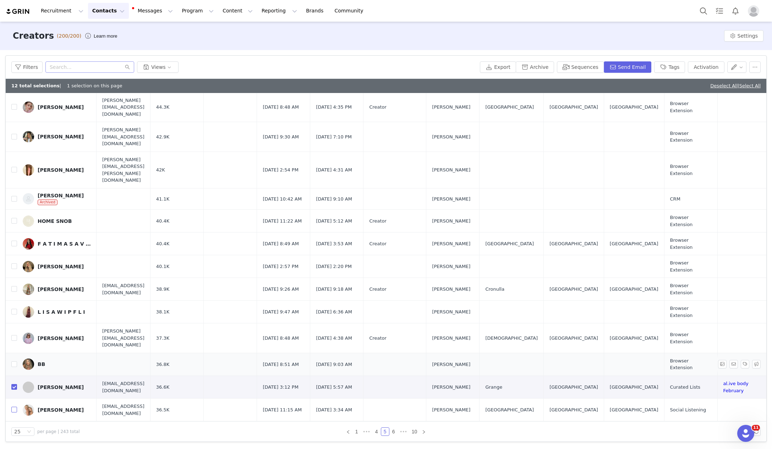
scroll to position [83, 0]
click at [14, 385] on input "checkbox" at bounding box center [14, 388] width 6 height 6
checkbox input "false"
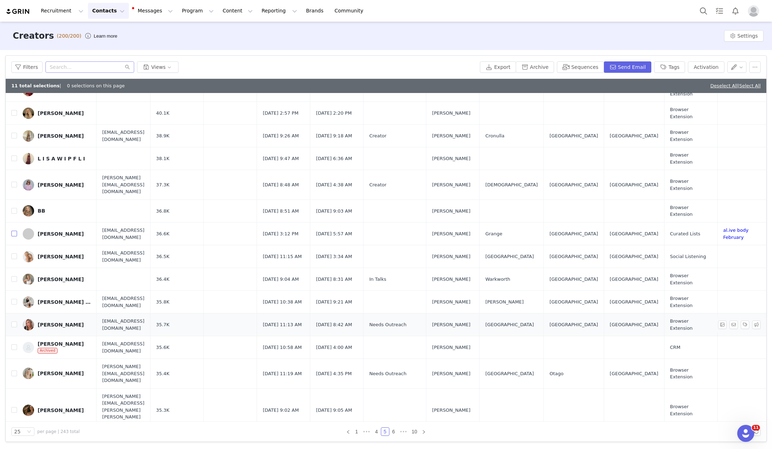
scroll to position [252, 0]
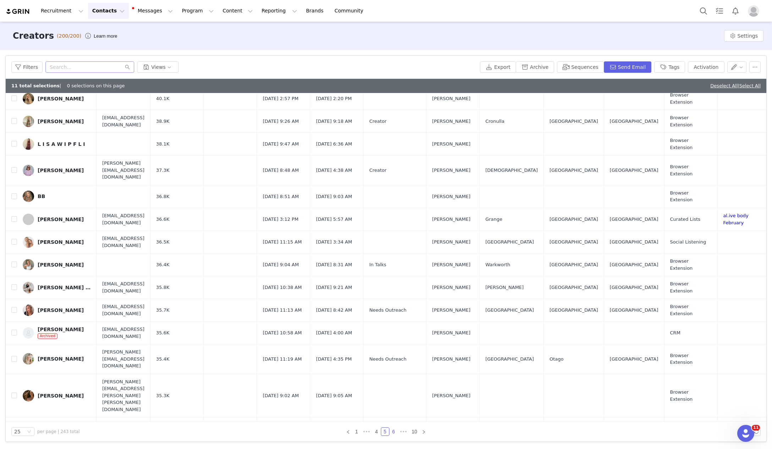
click at [394, 431] on link "6" at bounding box center [394, 431] width 8 height 8
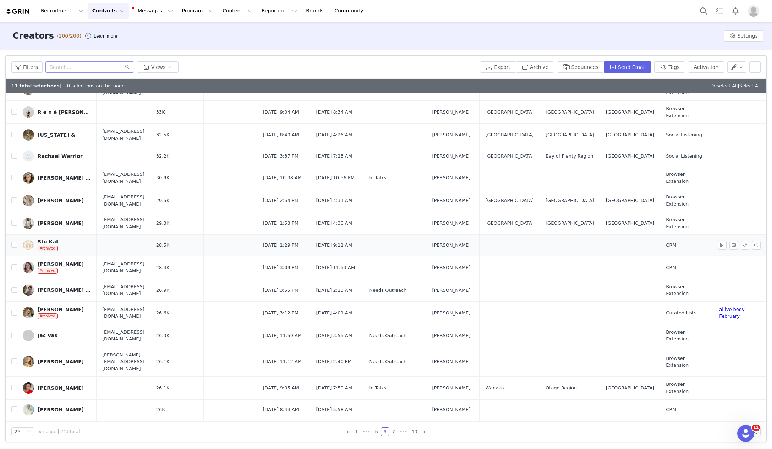
scroll to position [110, 0]
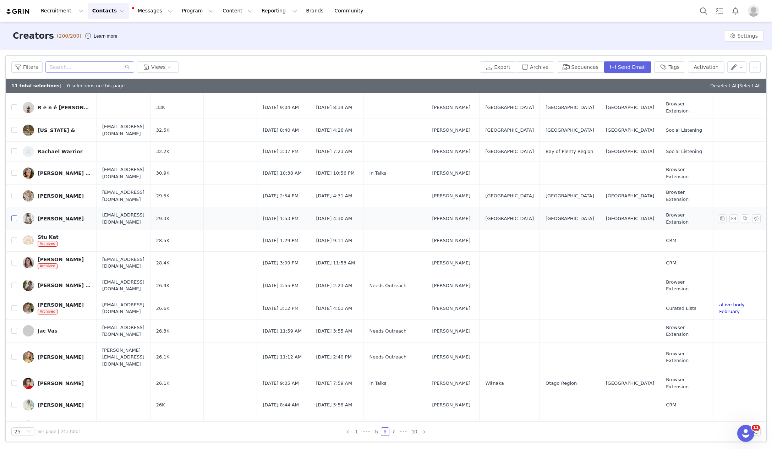
click at [15, 215] on input "checkbox" at bounding box center [14, 218] width 6 height 6
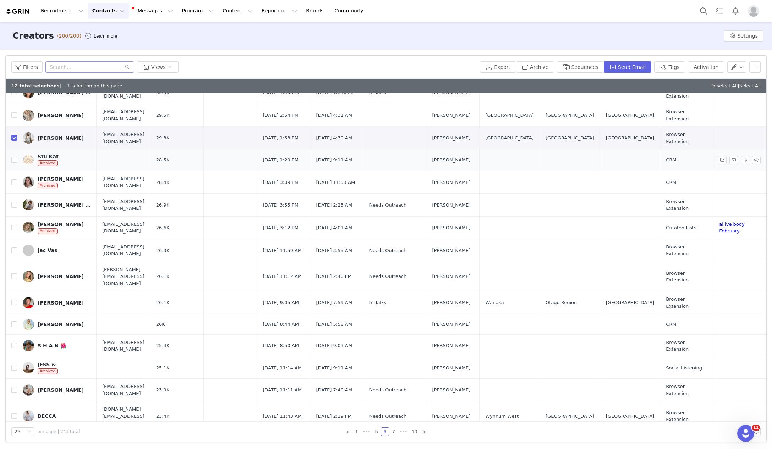
scroll to position [252, 0]
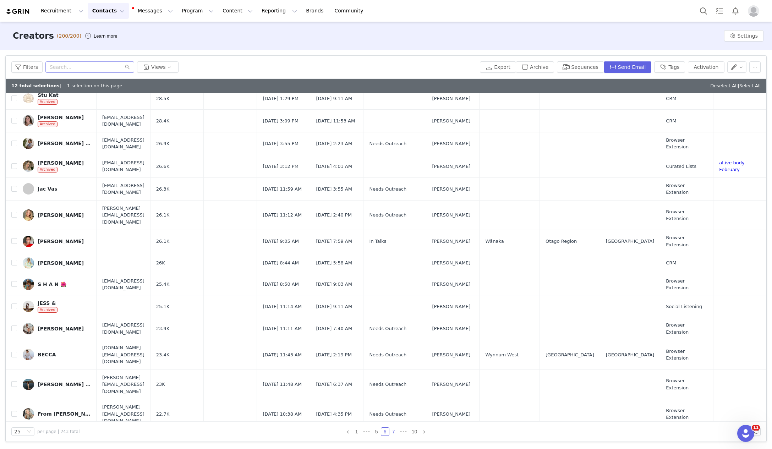
click at [394, 432] on link "7" at bounding box center [394, 431] width 8 height 8
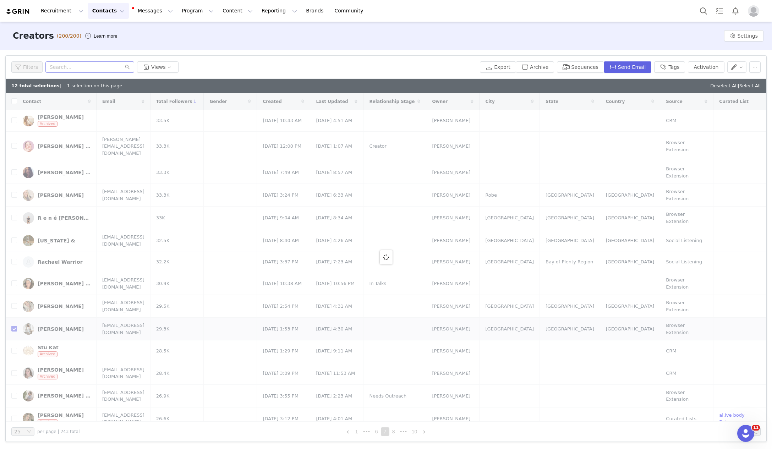
checkbox input "false"
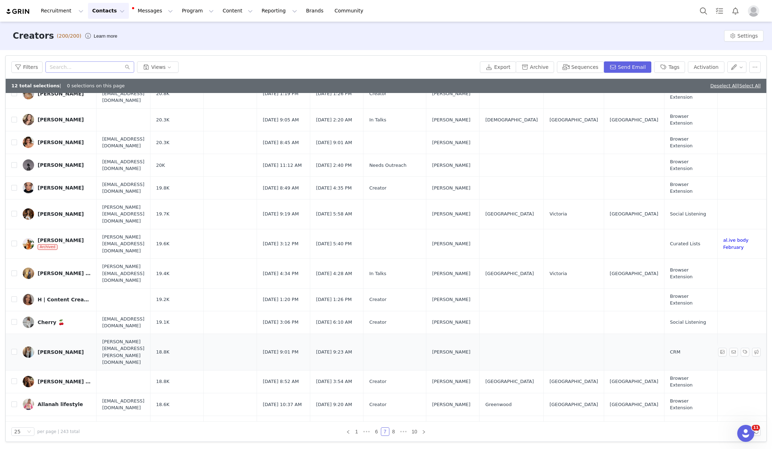
scroll to position [219, 0]
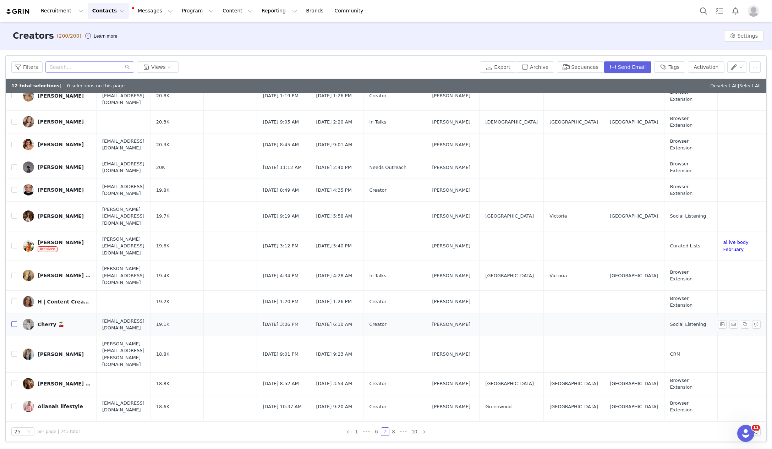
click at [12, 321] on input "checkbox" at bounding box center [14, 324] width 6 height 6
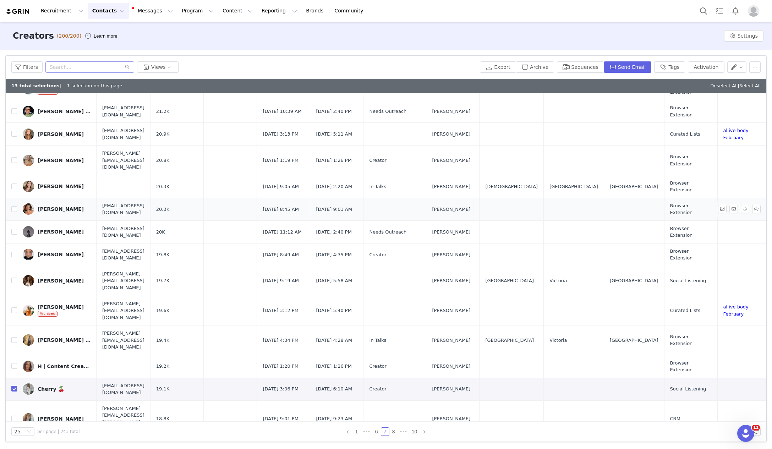
scroll to position [252, 0]
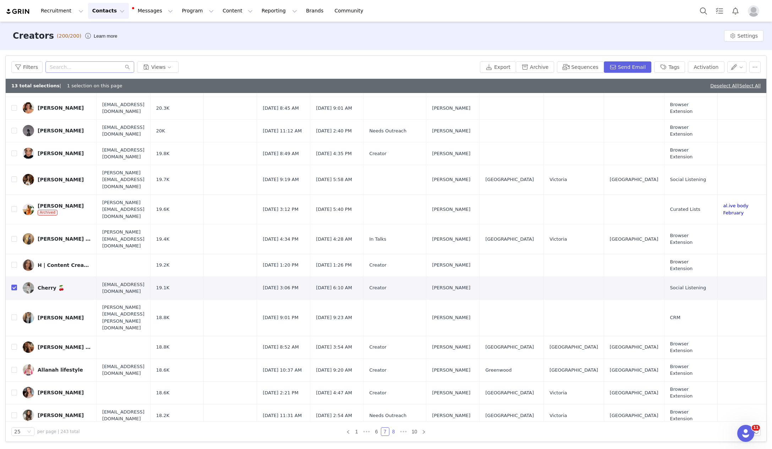
click at [392, 432] on link "8" at bounding box center [394, 431] width 8 height 8
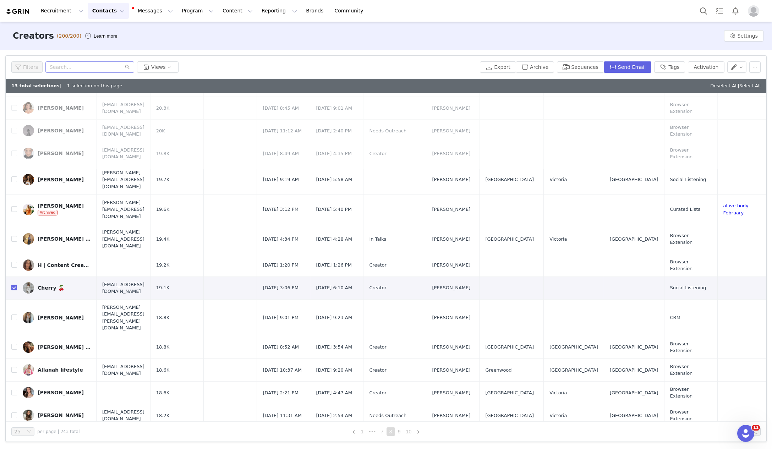
scroll to position [0, 0]
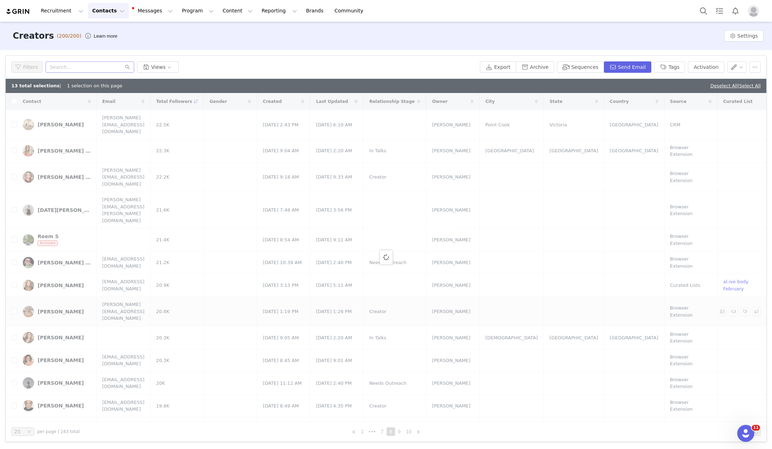
checkbox input "false"
checkbox input "true"
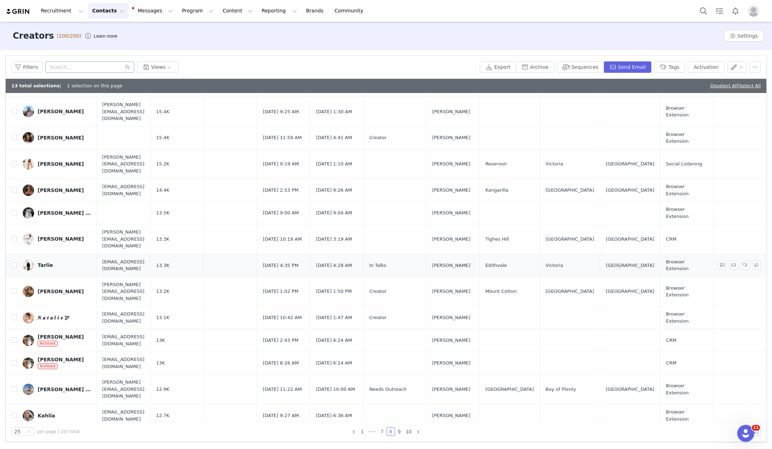
scroll to position [58, 0]
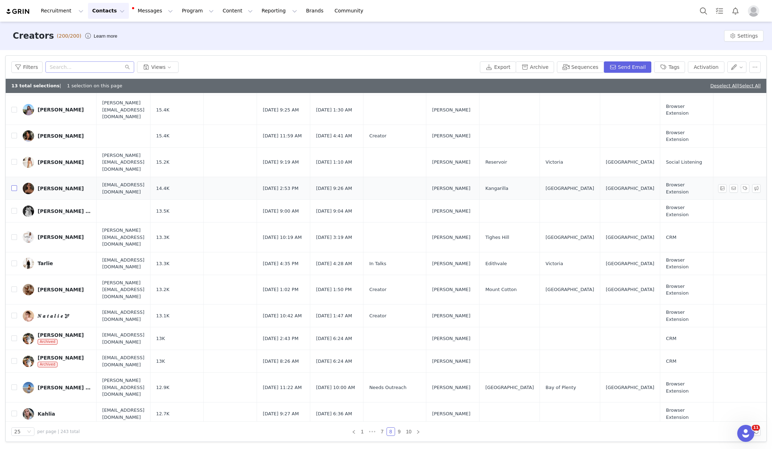
click at [16, 185] on input "checkbox" at bounding box center [14, 188] width 6 height 6
checkbox input "true"
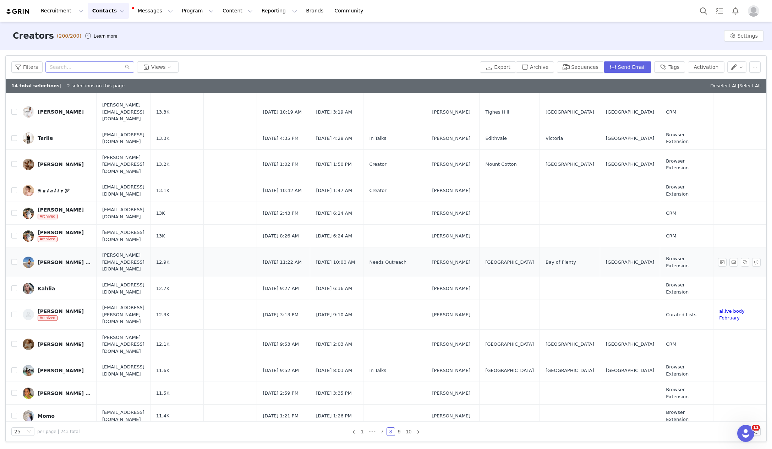
scroll to position [252, 0]
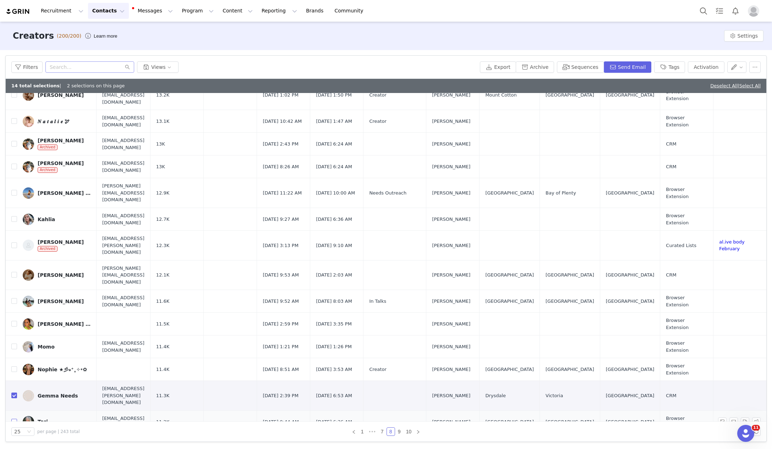
click at [13, 419] on input "checkbox" at bounding box center [14, 422] width 6 height 6
checkbox input "true"
click at [399, 433] on link "9" at bounding box center [399, 431] width 8 height 8
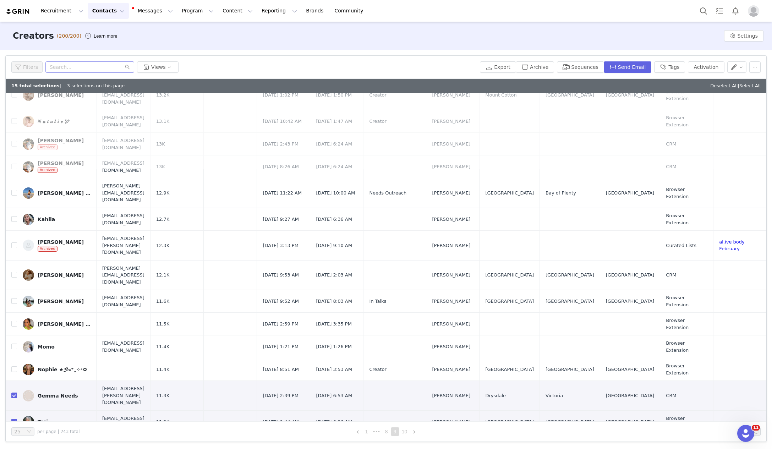
scroll to position [0, 0]
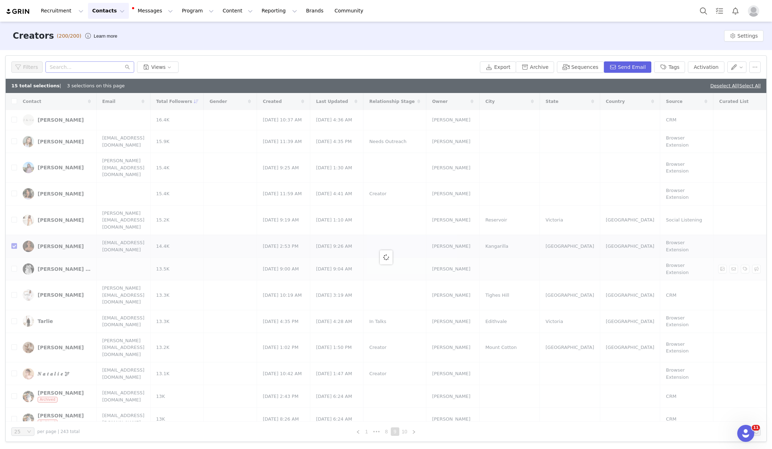
checkbox input "false"
checkbox input "true"
checkbox input "false"
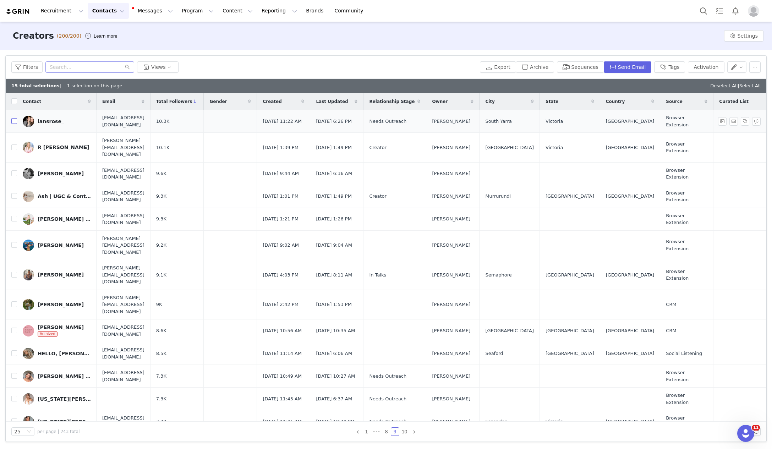
click at [14, 122] on input "checkbox" at bounding box center [14, 121] width 6 height 6
checkbox input "true"
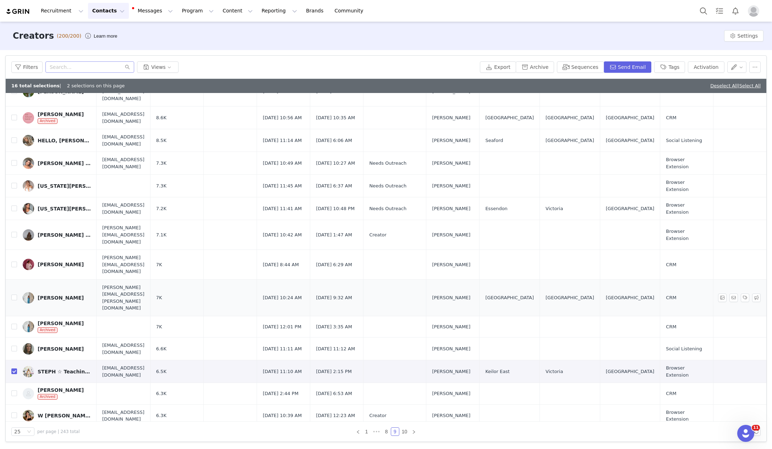
scroll to position [212, 0]
click at [15, 295] on input "checkbox" at bounding box center [14, 298] width 6 height 6
checkbox input "true"
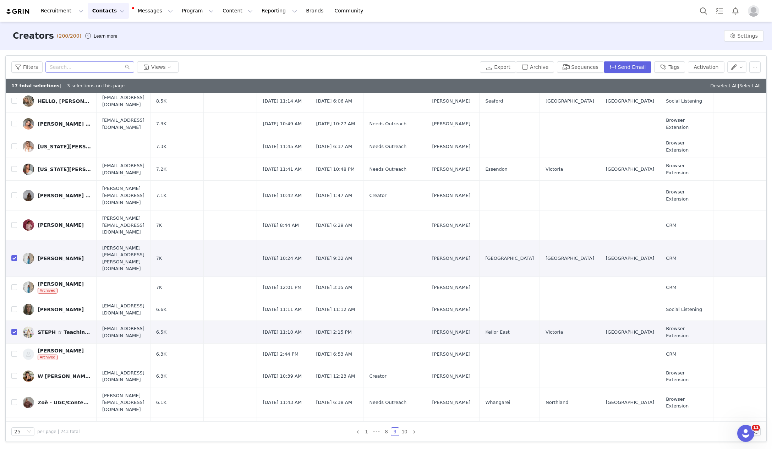
checkbox input "true"
click at [404, 432] on link "10" at bounding box center [404, 431] width 10 height 8
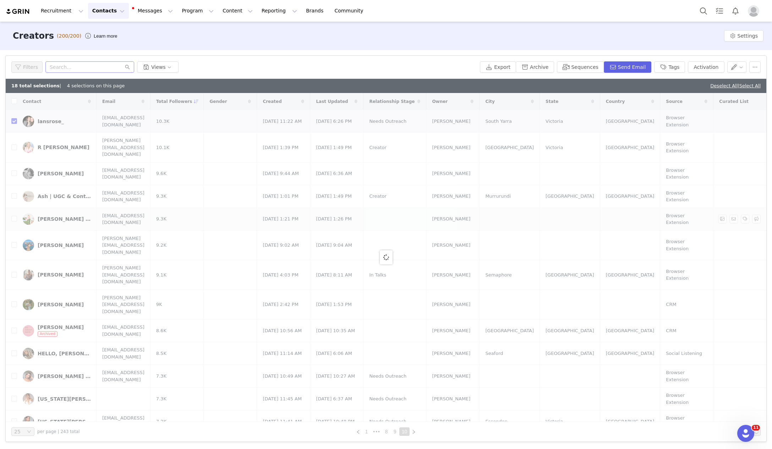
checkbox input "false"
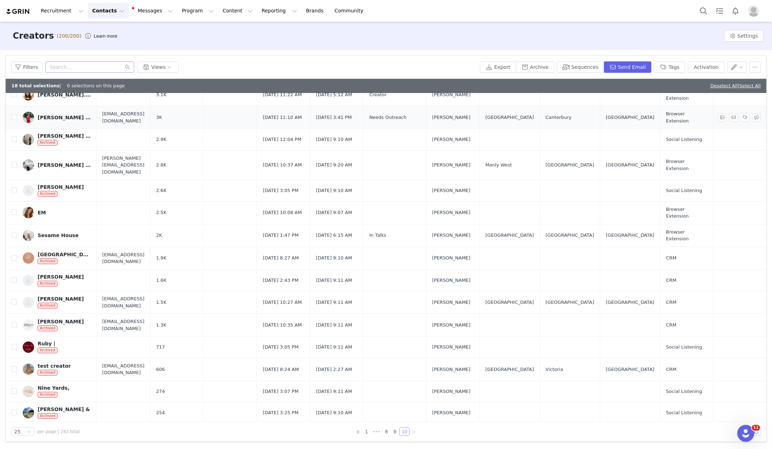
scroll to position [94, 0]
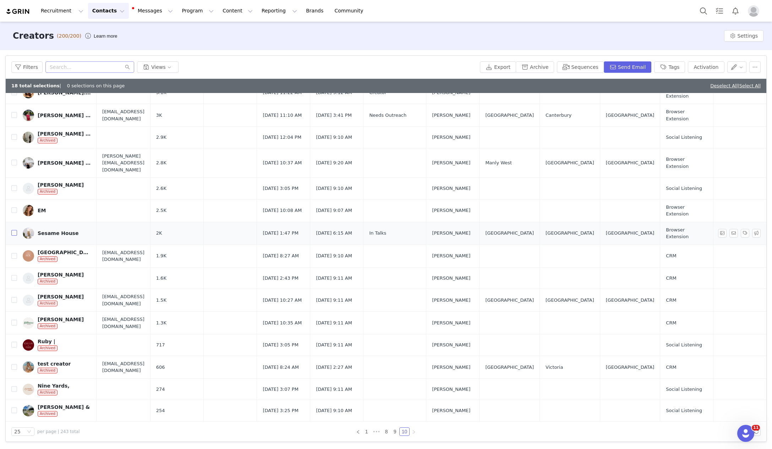
click at [13, 230] on input "checkbox" at bounding box center [14, 233] width 6 height 6
checkbox input "true"
click at [12, 207] on input "checkbox" at bounding box center [14, 210] width 6 height 6
checkbox input "true"
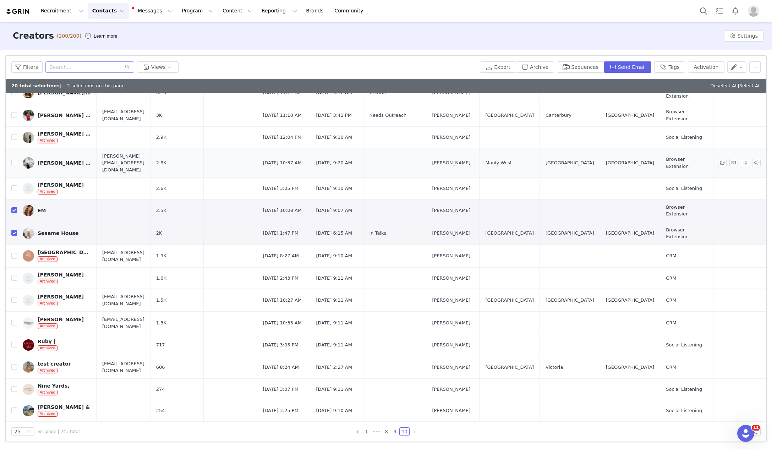
scroll to position [0, 0]
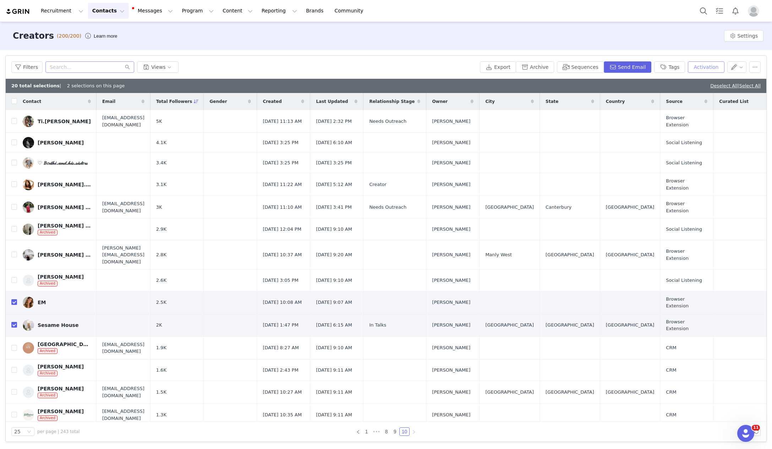
click at [715, 68] on button "Activation" at bounding box center [706, 66] width 36 height 11
click at [650, 94] on div "Select Activation" at bounding box center [664, 93] width 42 height 11
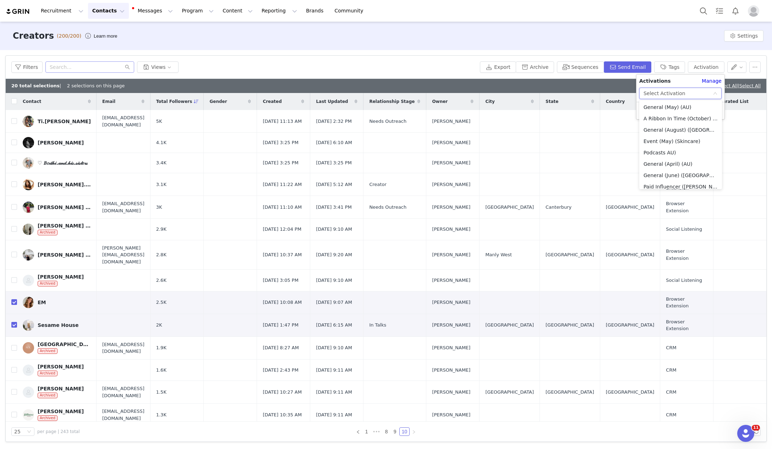
scroll to position [313, 0]
click at [674, 136] on li "A Ribbon In Time (October) AU" at bounding box center [680, 134] width 83 height 11
click at [686, 90] on div "A Ribbon In Time (October) AU" at bounding box center [677, 93] width 69 height 11
click at [670, 132] on li "General (October) AU" at bounding box center [680, 129] width 83 height 11
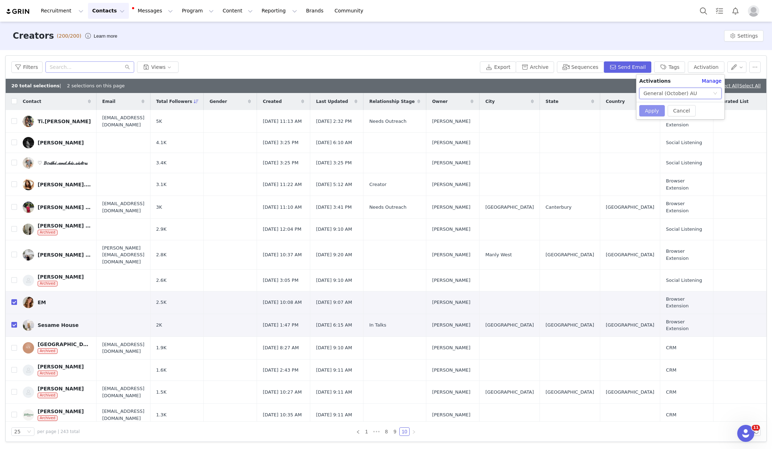
click at [648, 112] on button "Apply" at bounding box center [652, 110] width 26 height 11
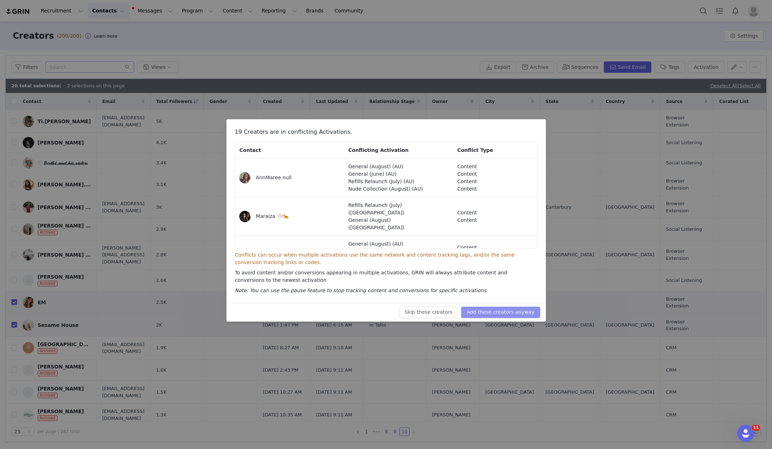
click at [494, 309] on button "Add these creators anyway" at bounding box center [500, 312] width 79 height 11
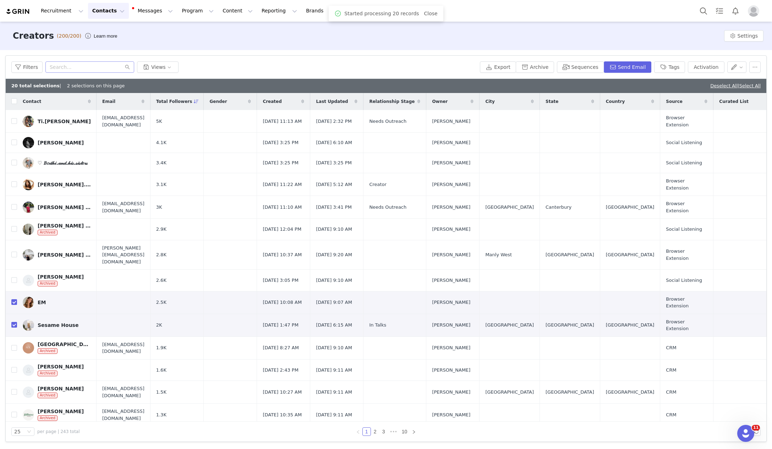
checkbox input "true"
checkbox input "false"
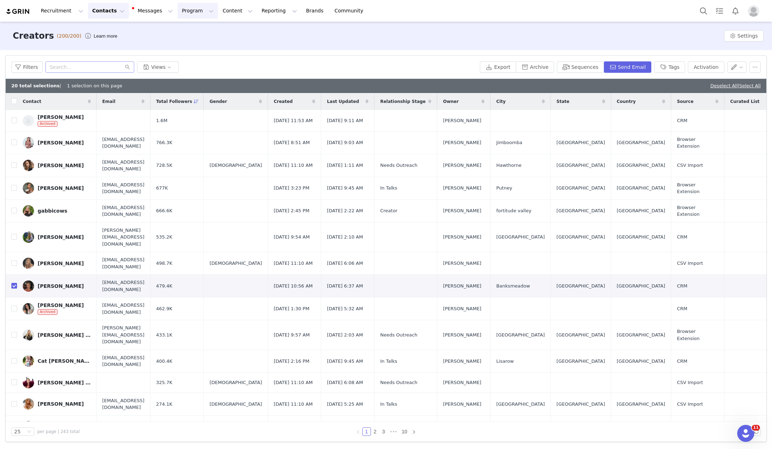
click at [189, 10] on button "Program Program" at bounding box center [197, 11] width 40 height 16
click at [188, 29] on p "Activations" at bounding box center [185, 31] width 27 height 7
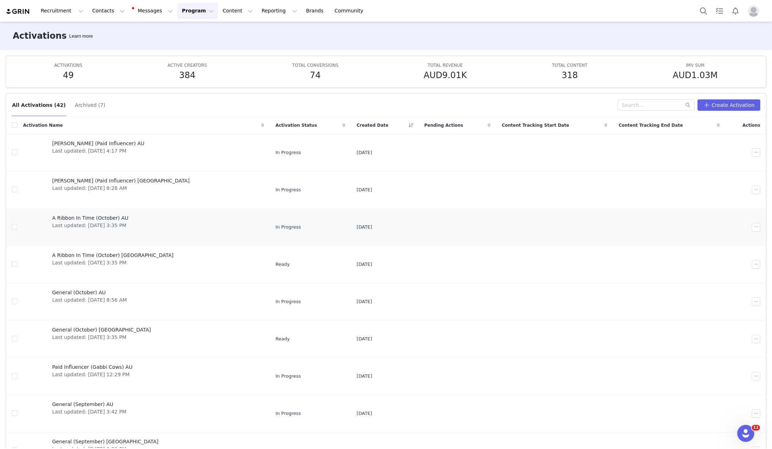
scroll to position [45, 0]
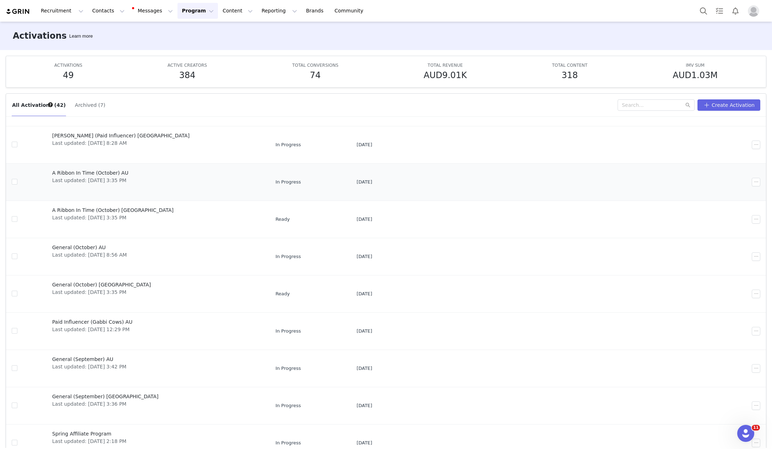
click at [86, 168] on div "A Ribbon In Time (October) AU Last updated: [DATE] 3:35 PM" at bounding box center [90, 182] width 85 height 28
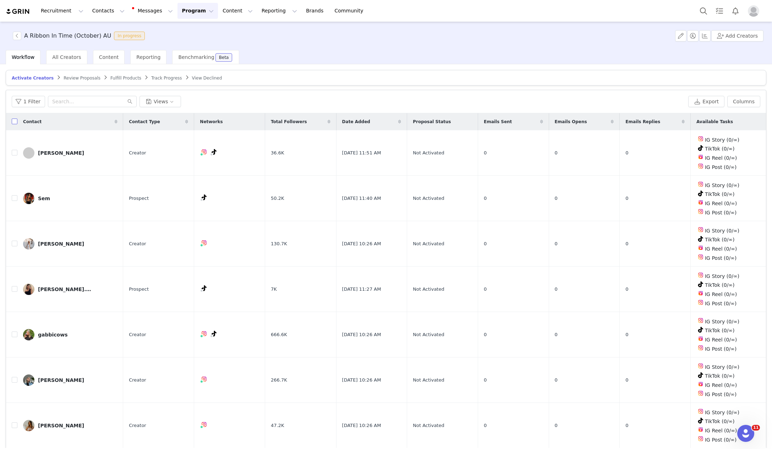
click at [16, 121] on input "checkbox" at bounding box center [15, 121] width 6 height 6
checkbox input "true"
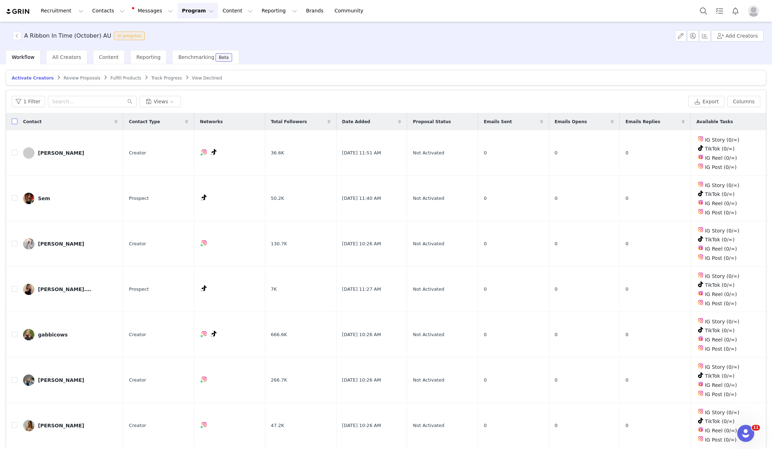
checkbox input "true"
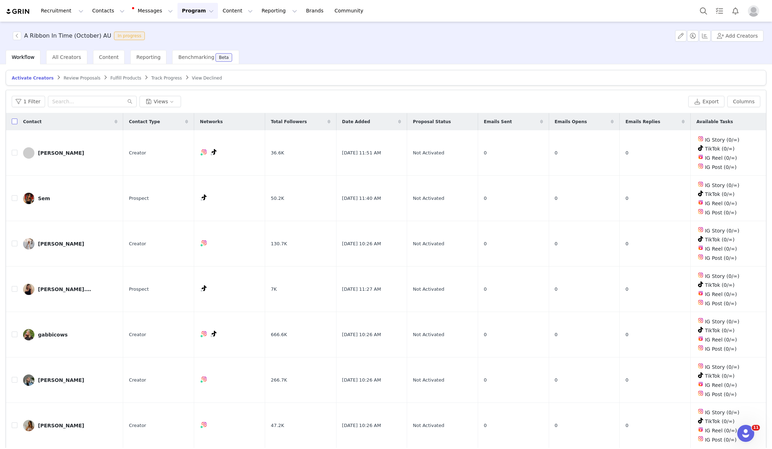
checkbox input "true"
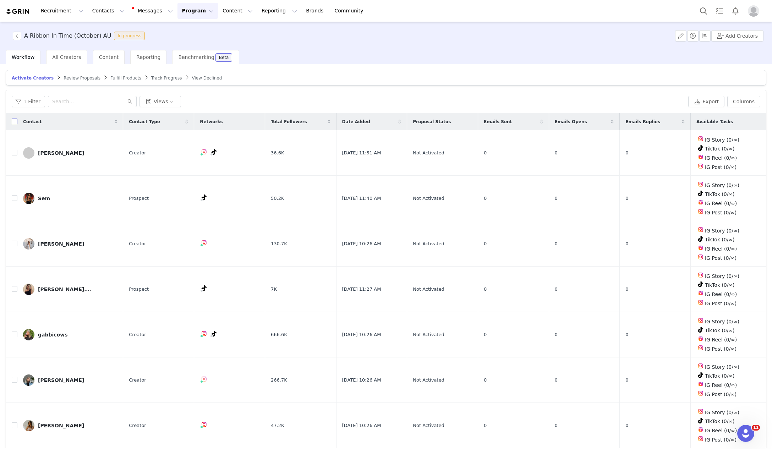
checkbox input "true"
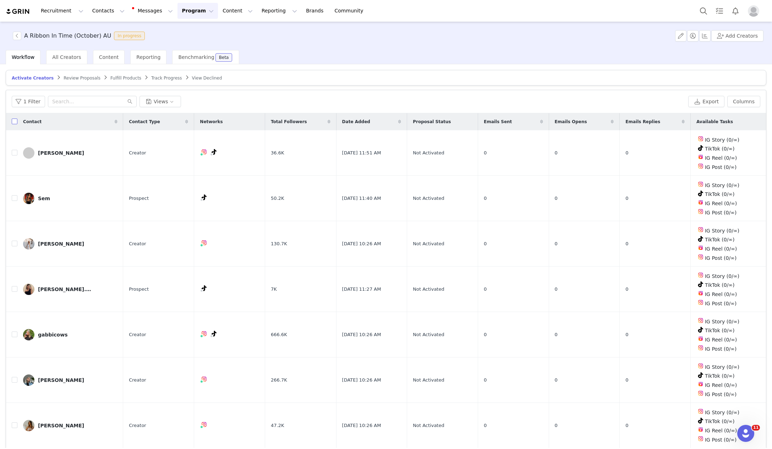
checkbox input "true"
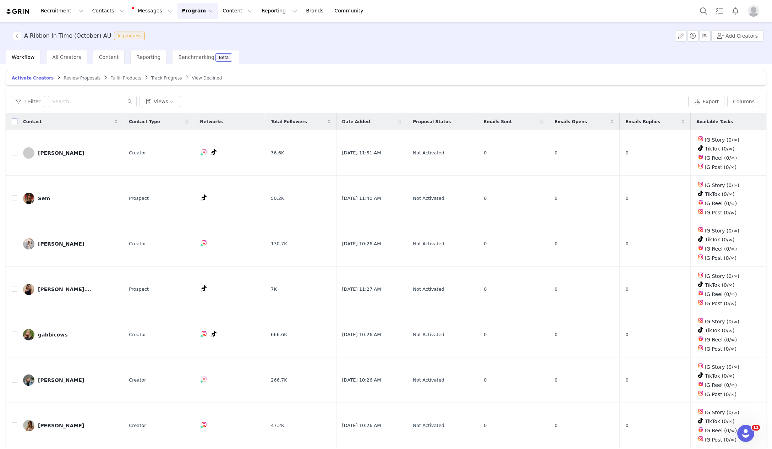
checkbox input "true"
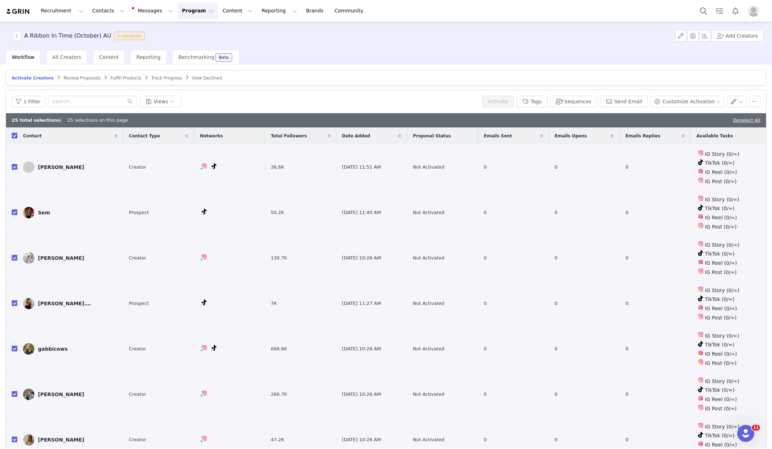
click at [14, 134] on input "checkbox" at bounding box center [15, 136] width 6 height 6
checkbox input "false"
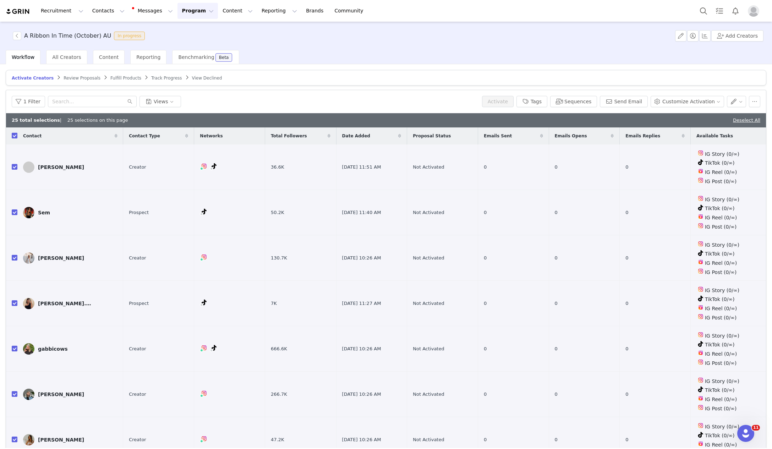
checkbox input "false"
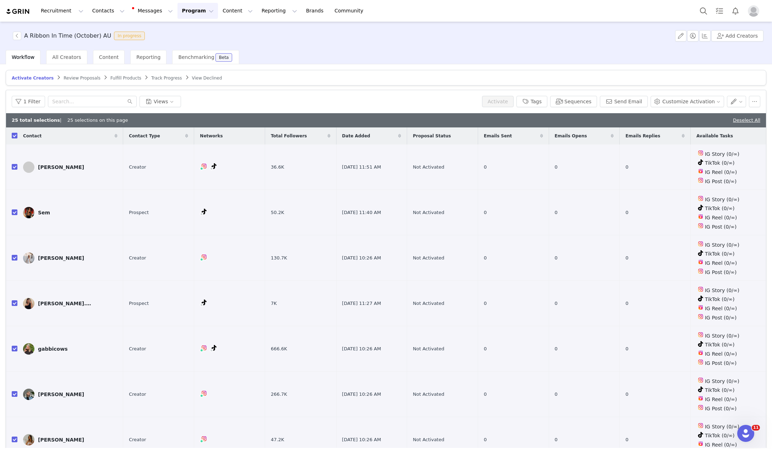
checkbox input "false"
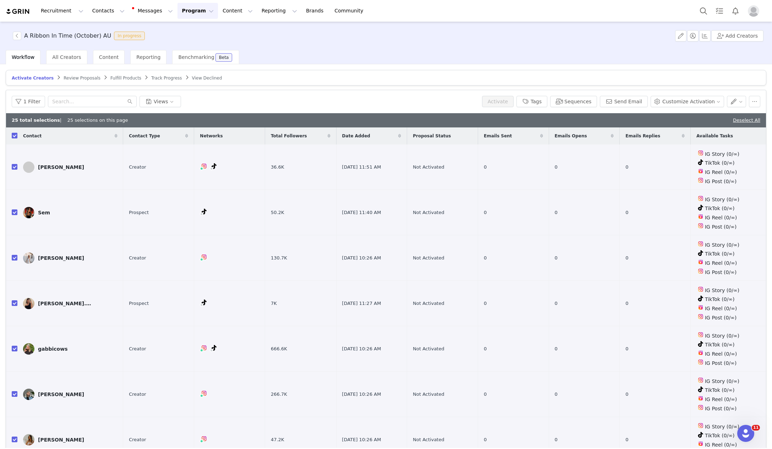
checkbox input "false"
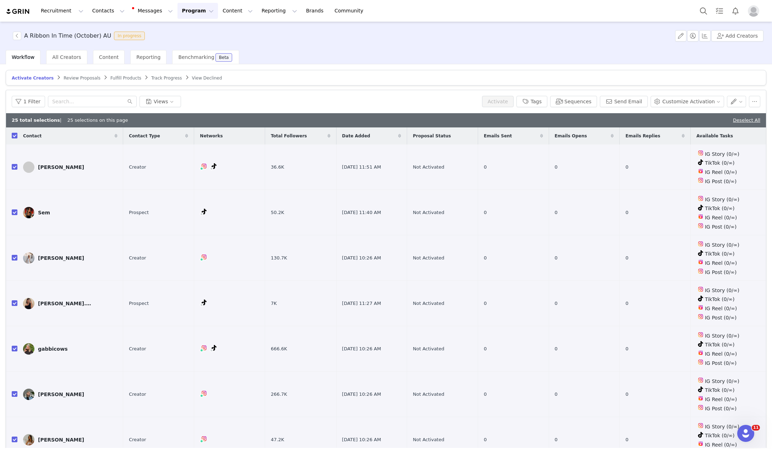
checkbox input "false"
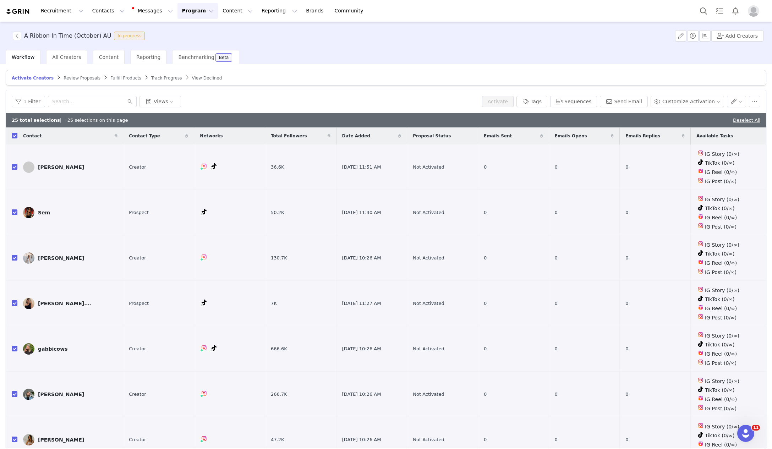
checkbox input "false"
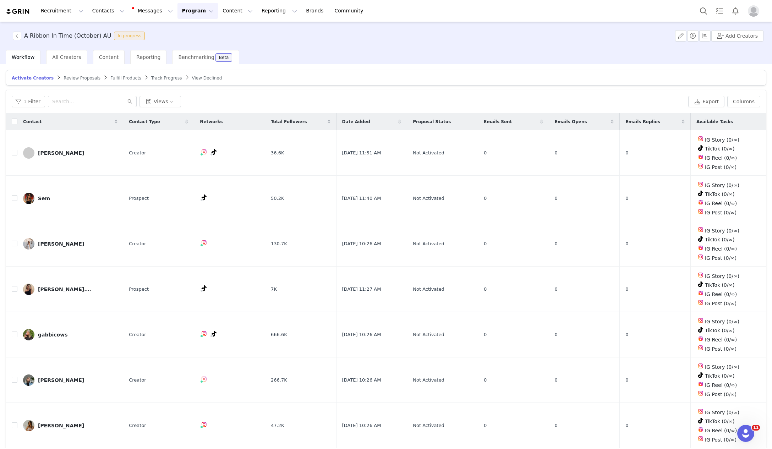
click at [180, 9] on button "Program Program" at bounding box center [197, 11] width 40 height 16
click at [197, 29] on p "Activations" at bounding box center [185, 31] width 27 height 7
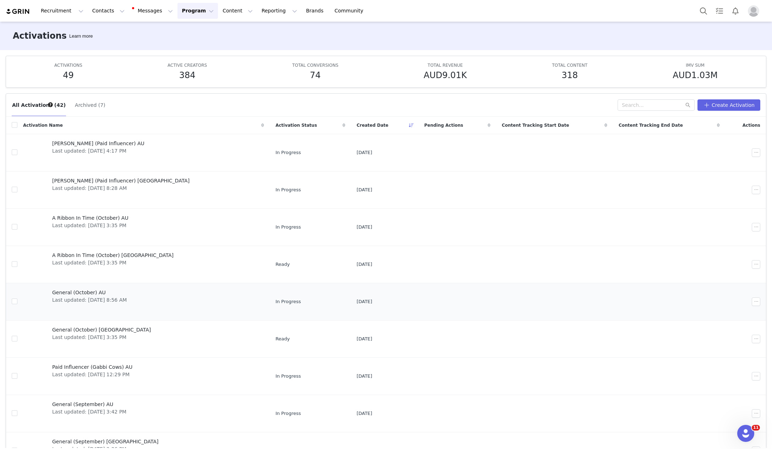
click at [94, 289] on span "General (October) AU" at bounding box center [89, 292] width 74 height 7
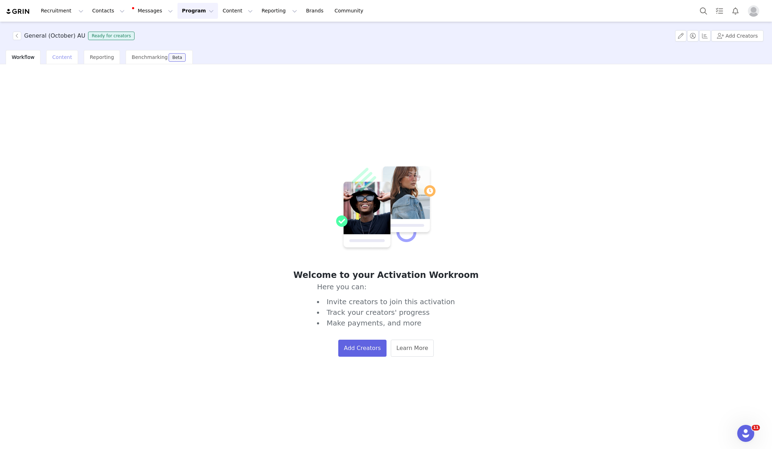
click at [62, 54] on span "Content" at bounding box center [62, 57] width 20 height 6
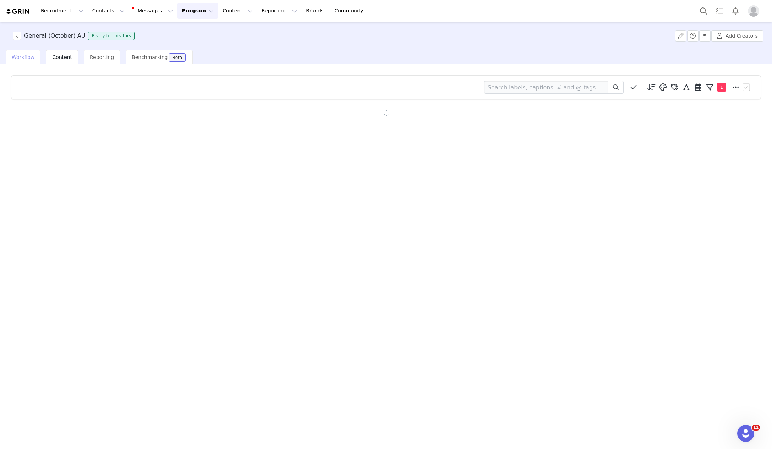
click at [10, 56] on div "Workflow" at bounding box center [23, 57] width 35 height 14
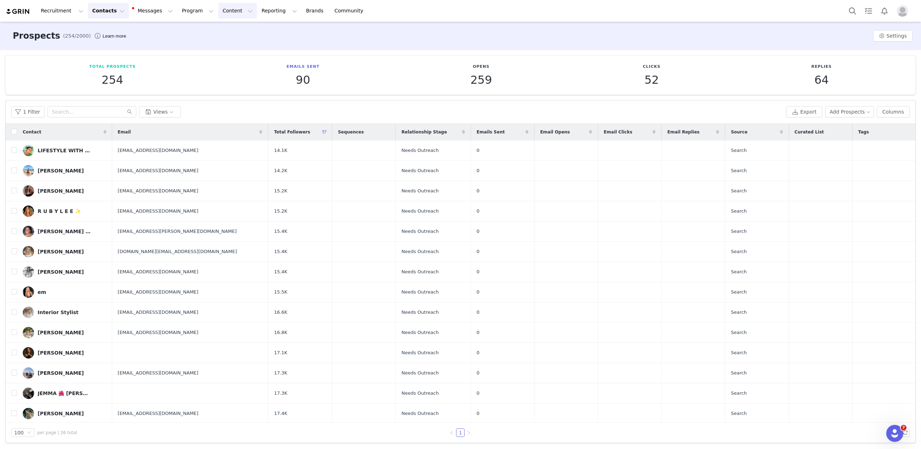
click at [221, 7] on button "Content Content" at bounding box center [237, 11] width 39 height 16
click at [210, 29] on p "Creator Content" at bounding box center [229, 31] width 40 height 7
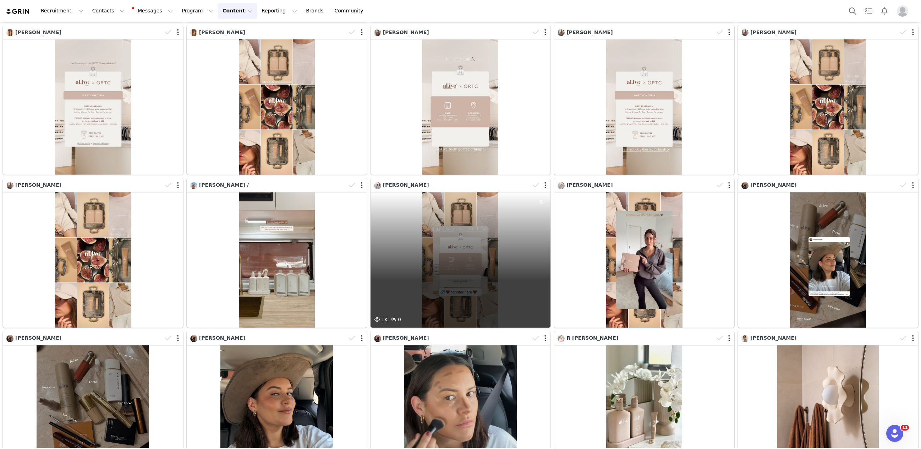
scroll to position [1738, 0]
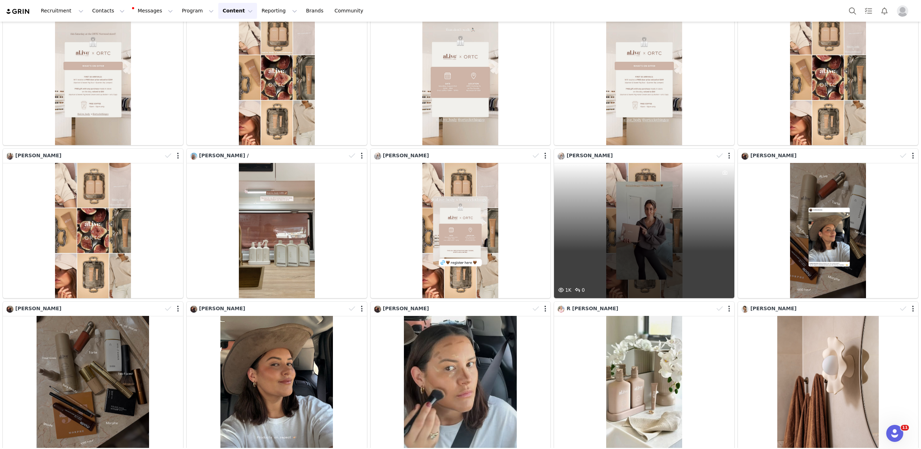
click at [664, 220] on div "1K 0" at bounding box center [644, 230] width 180 height 135
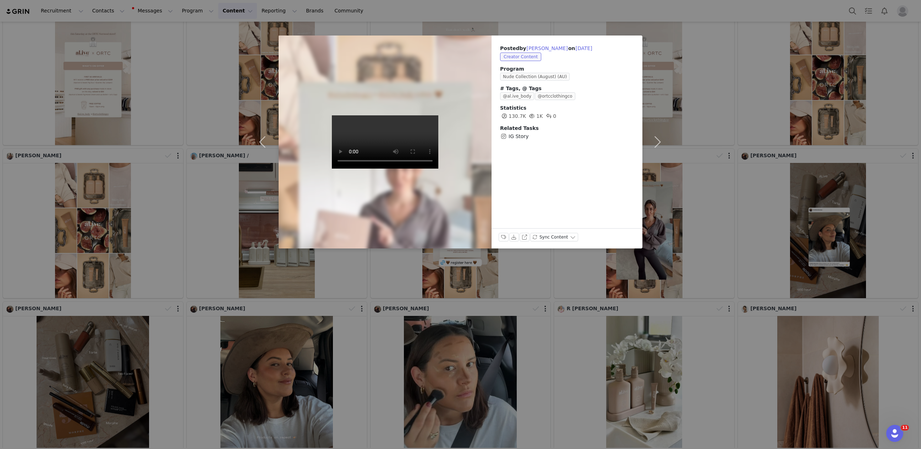
click at [792, 154] on div "Posted by Mish Welsh on Aug 21, 2025 Creator Content Program Nude Collection (A…" at bounding box center [460, 224] width 921 height 449
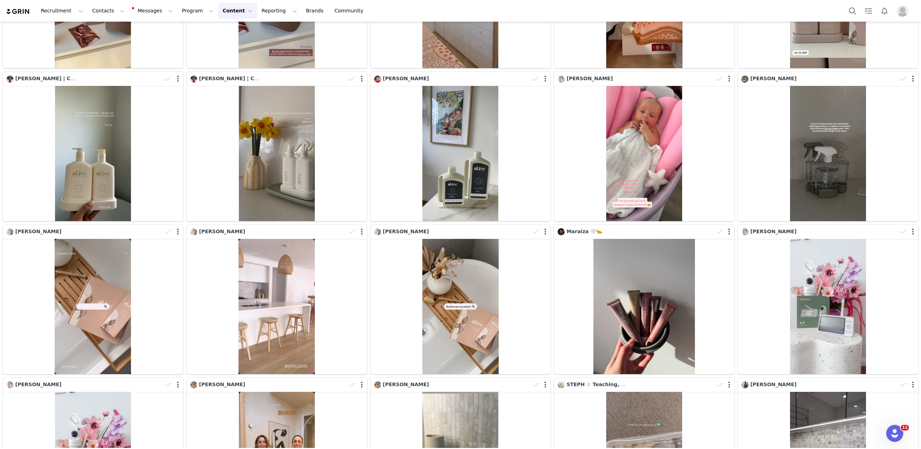
scroll to position [142, 0]
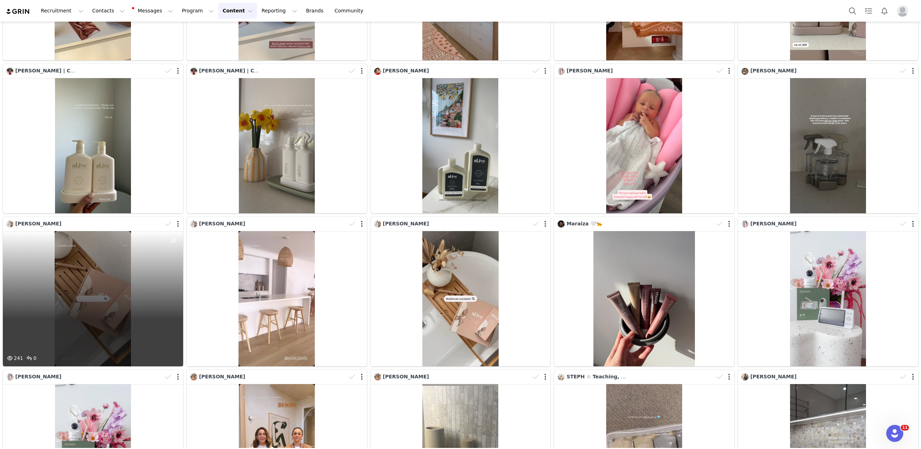
click at [131, 274] on div "241 0" at bounding box center [93, 298] width 180 height 135
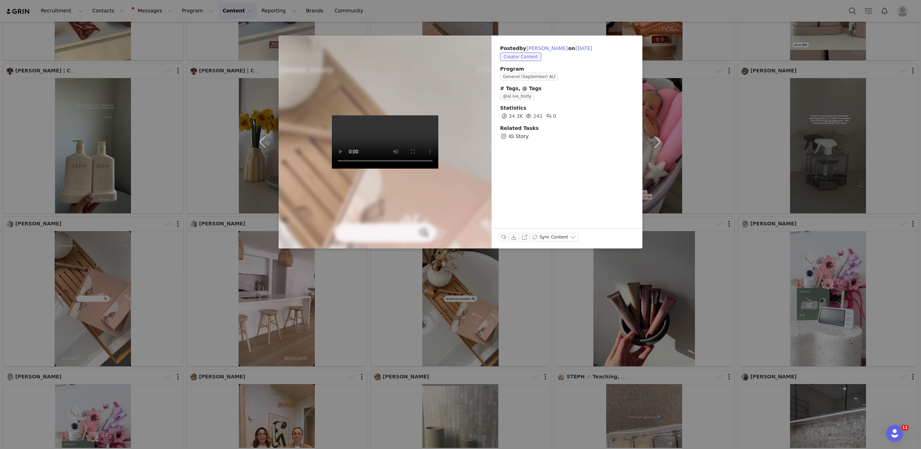
click at [762, 147] on div "Posted by Brittany on Aug 27, 2025 Creator Content Program General (September) …" at bounding box center [460, 224] width 921 height 449
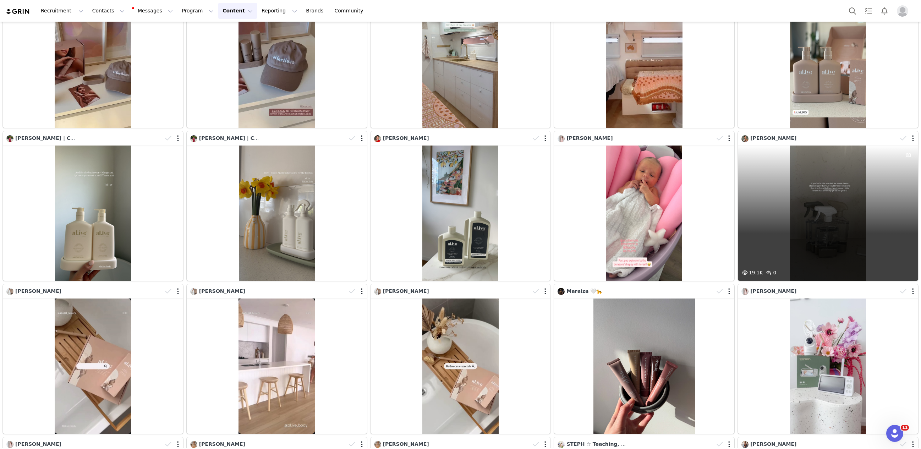
scroll to position [70, 0]
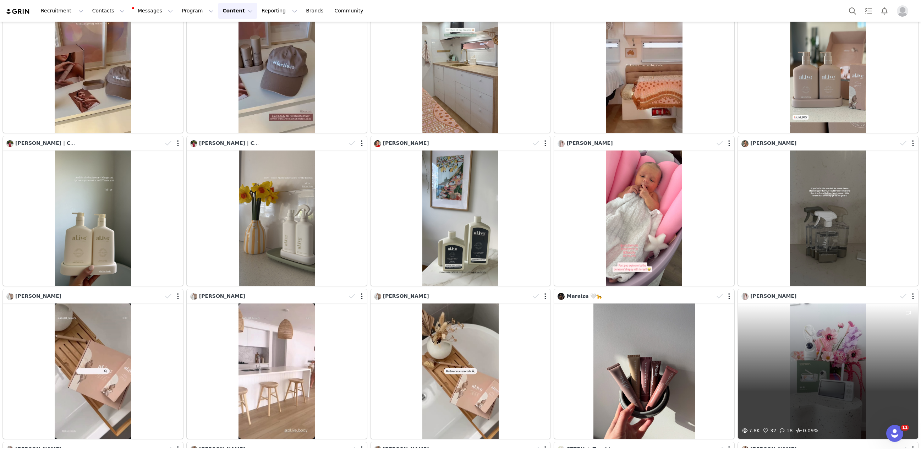
click at [803, 310] on div "7.8K 32 18 0.09%" at bounding box center [828, 370] width 180 height 135
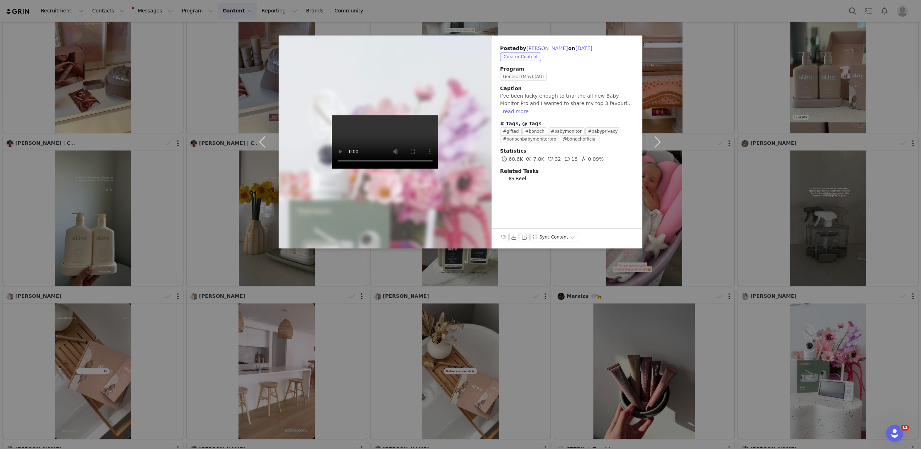
click at [515, 80] on span "General (May) (AU)" at bounding box center [523, 77] width 46 height 8
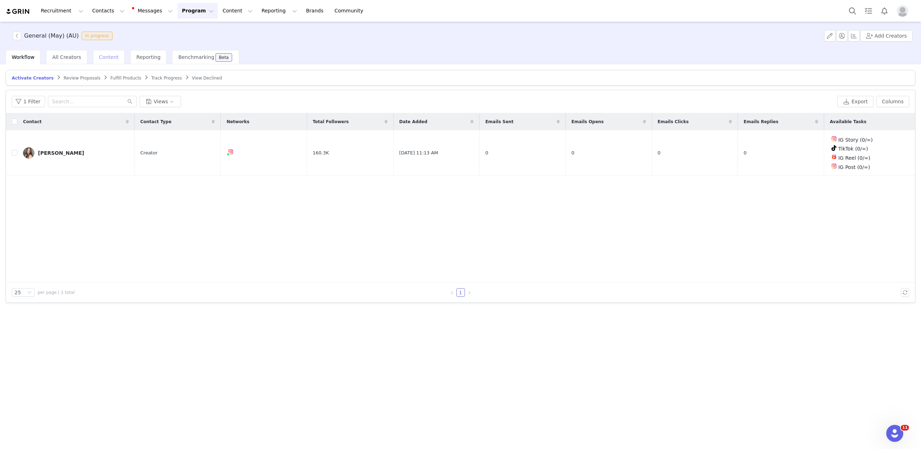
click at [105, 57] on span "Content" at bounding box center [109, 57] width 20 height 6
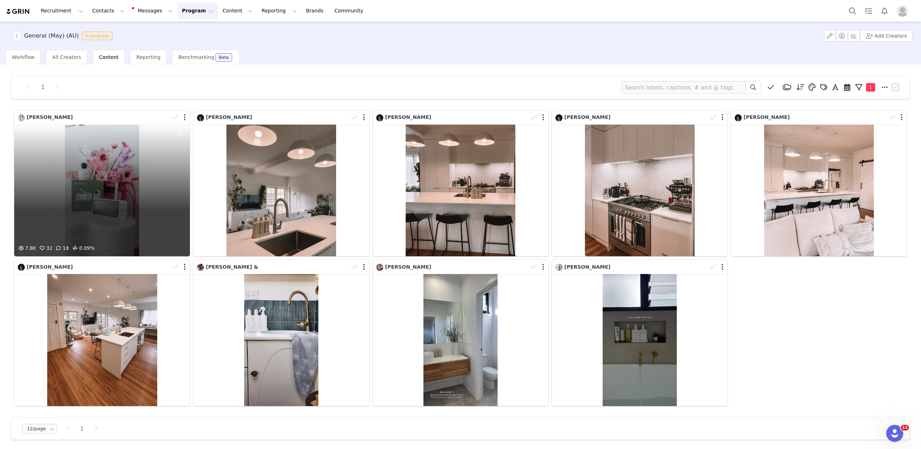
click at [186, 119] on div at bounding box center [179, 117] width 21 height 11
click at [184, 117] on button "button" at bounding box center [184, 118] width 2 height 7
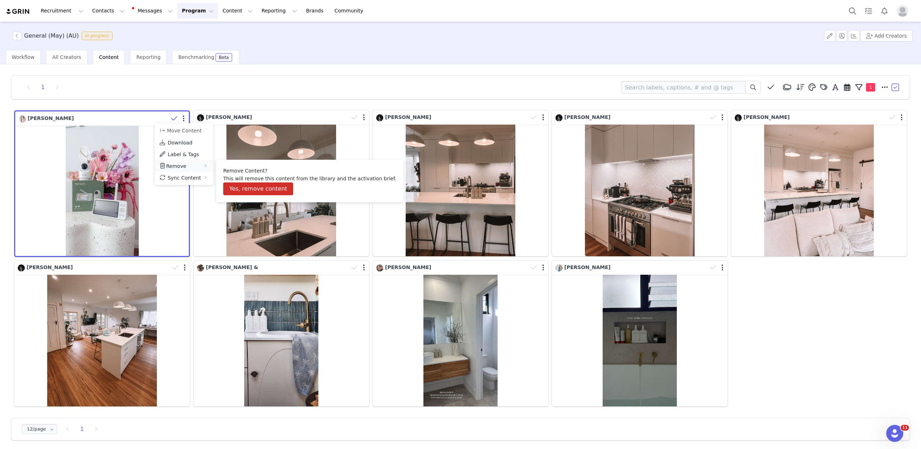
click at [179, 166] on span "Remove" at bounding box center [176, 166] width 20 height 6
click at [241, 189] on button "Yes, remove content" at bounding box center [258, 188] width 70 height 13
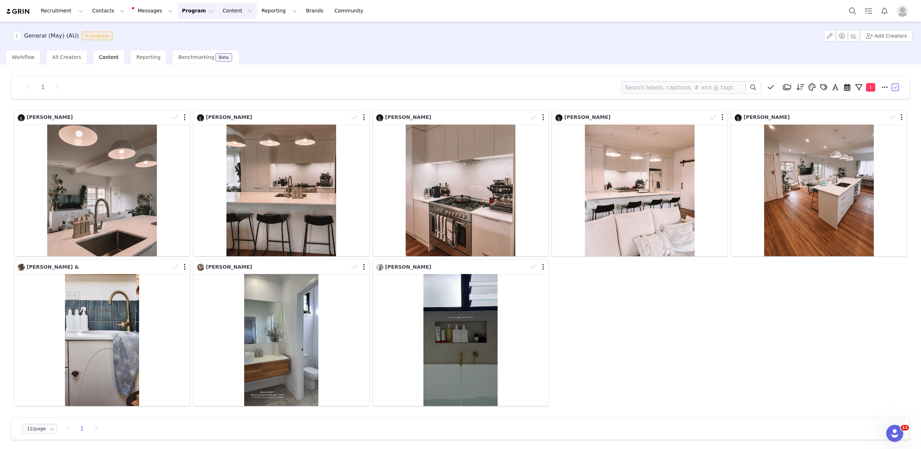
click at [221, 9] on button "Content Content" at bounding box center [237, 11] width 39 height 16
click at [219, 32] on p "Creator Content" at bounding box center [229, 31] width 40 height 7
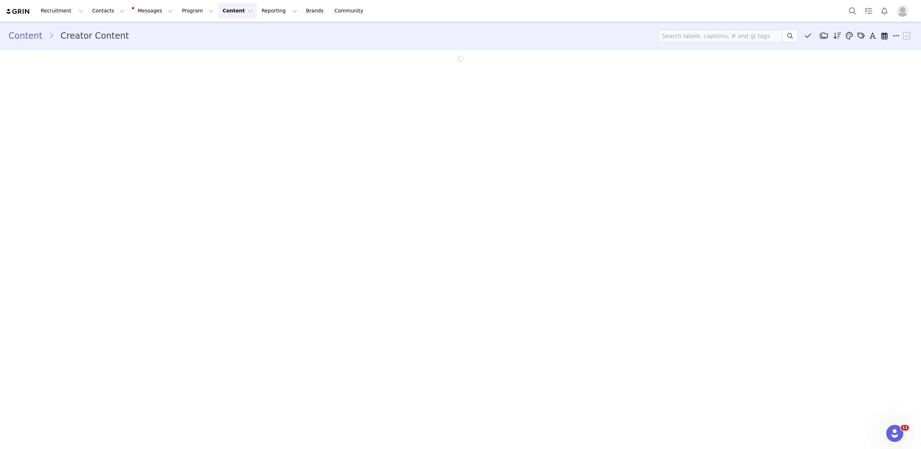
click at [221, 11] on button "Content Content" at bounding box center [237, 11] width 39 height 16
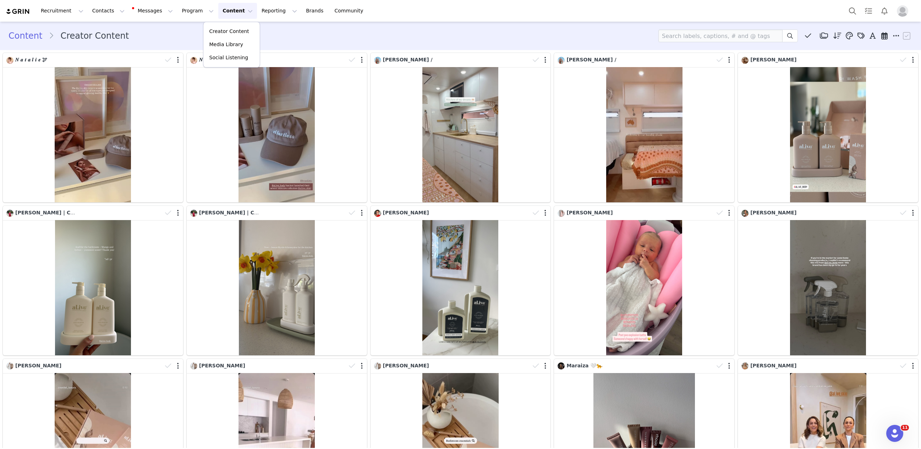
click at [347, 35] on div "Content Creator Content Media Library (21) Media Library (0) New Folder Edit Fo…" at bounding box center [461, 35] width 904 height 13
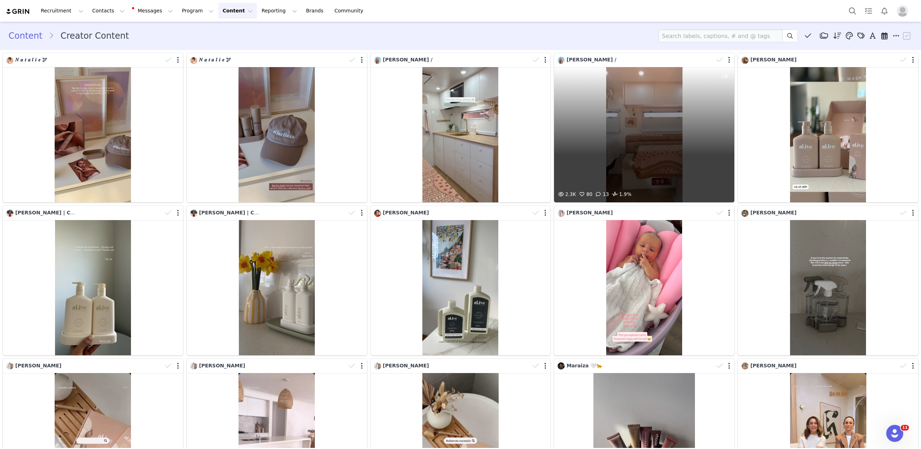
click at [628, 125] on div "2.3K 80 13 1.9%" at bounding box center [644, 134] width 180 height 135
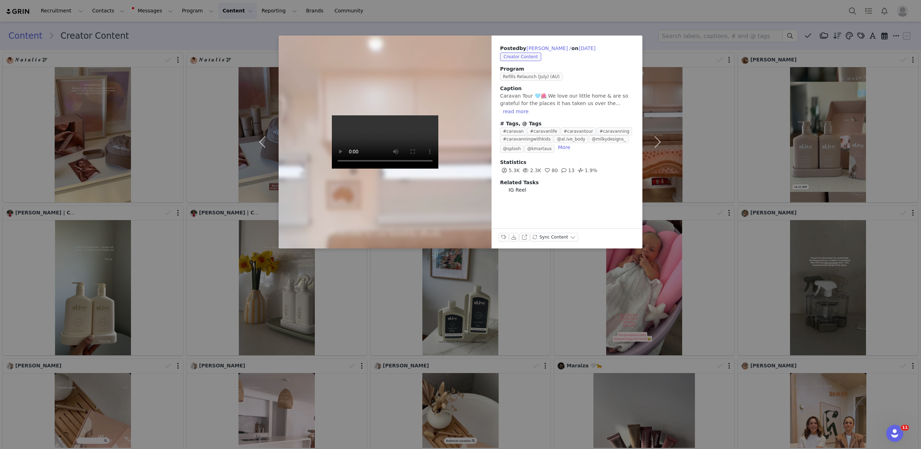
click at [716, 16] on div "Posted by Millie / on Aug 31, 2025 Creator Content Program Refills Relaunch (Ju…" at bounding box center [460, 224] width 921 height 449
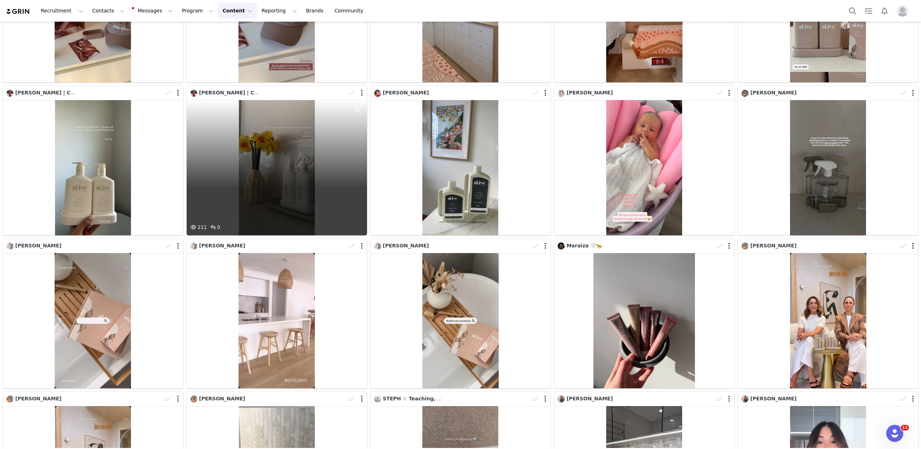
scroll to position [121, 0]
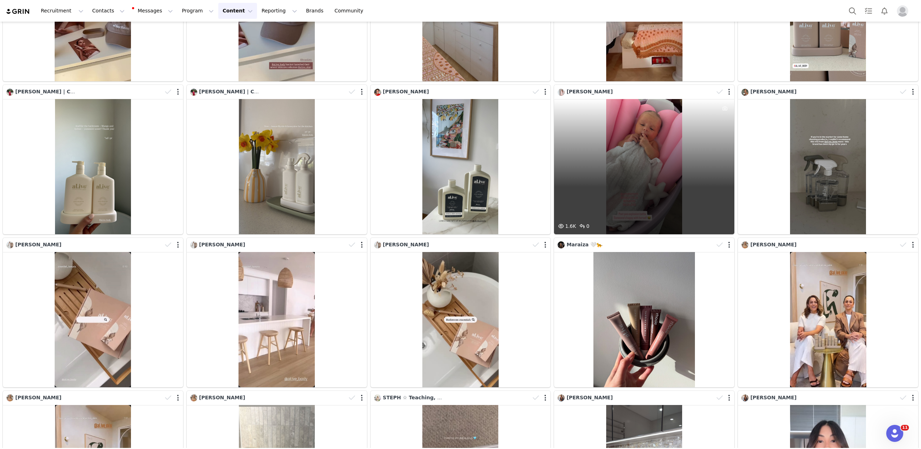
click at [686, 151] on div "1.6K 0" at bounding box center [644, 166] width 180 height 135
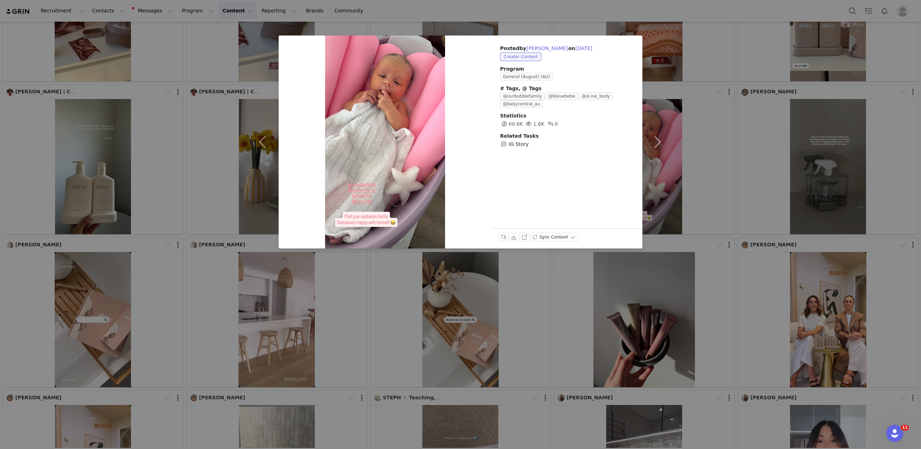
click at [721, 51] on div "Posted by Caitlin Bailey on Aug 29, 2025 Creator Content Program General (Augus…" at bounding box center [460, 224] width 921 height 449
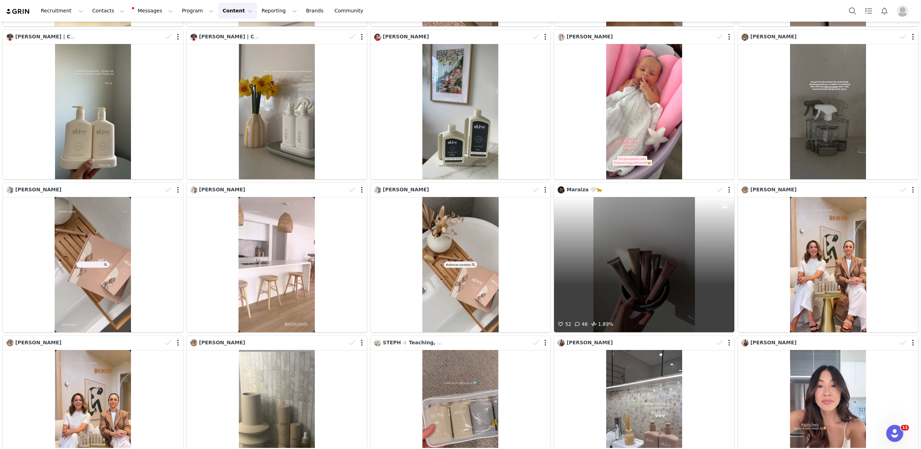
scroll to position [177, 0]
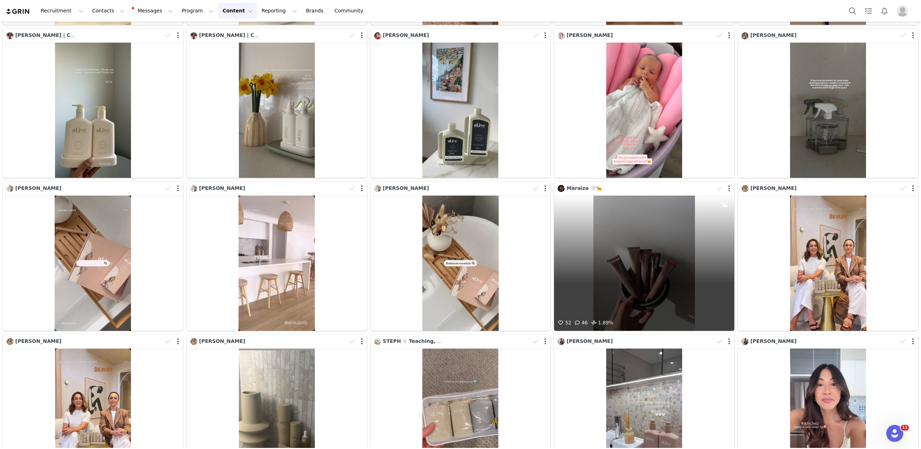
click at [683, 225] on div "52 46 1.89%" at bounding box center [644, 262] width 180 height 135
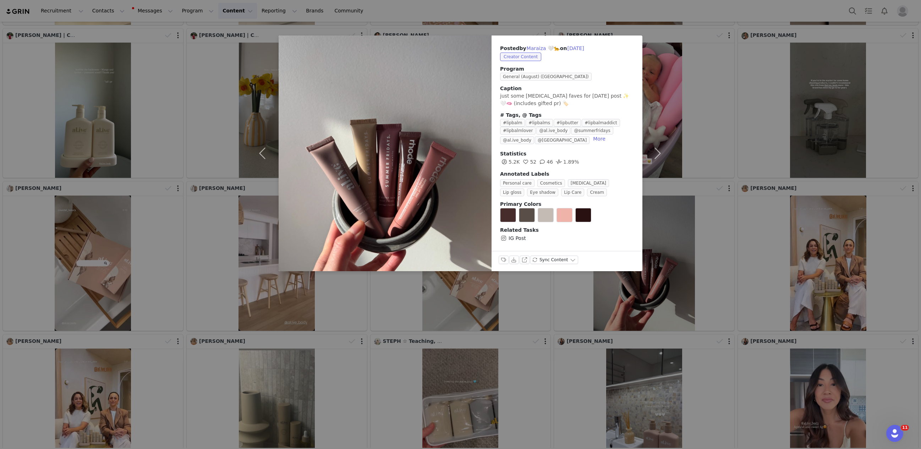
click at [809, 94] on div "Posted by Maraiza 🤍🐆 on Aug 27, 2025 Creator Content Program General (August) (…" at bounding box center [460, 224] width 921 height 449
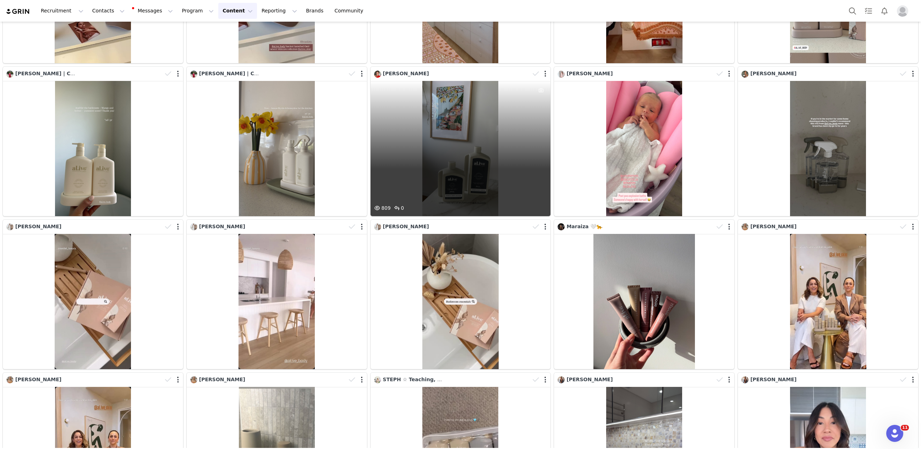
scroll to position [0, 0]
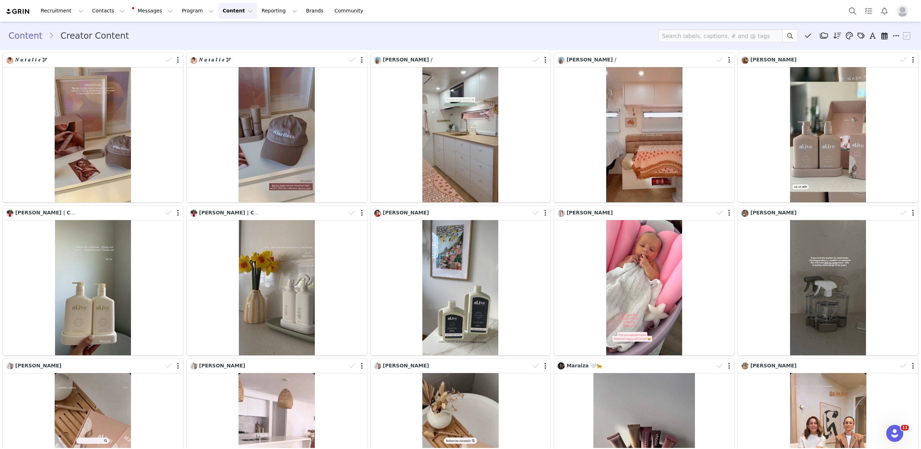
click at [218, 11] on button "Content Content" at bounding box center [237, 11] width 39 height 16
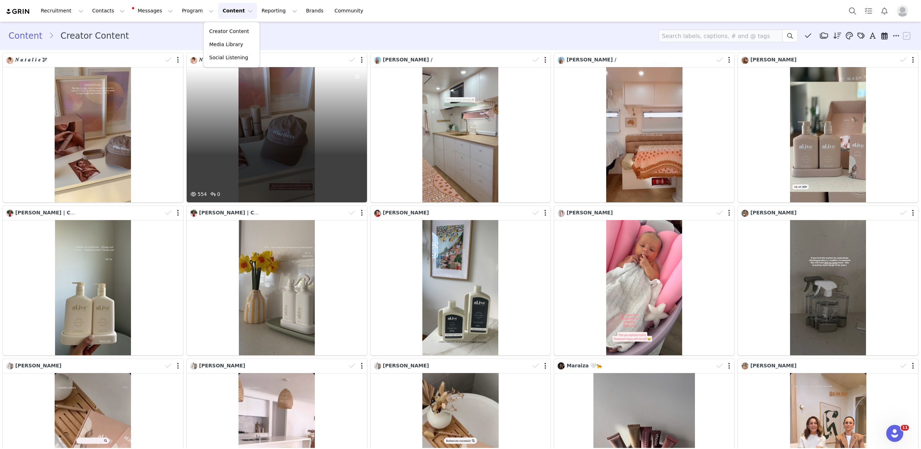
drag, startPoint x: 352, startPoint y: 56, endPoint x: 348, endPoint y: 55, distance: 4.0
click at [351, 56] on span at bounding box center [352, 60] width 11 height 11
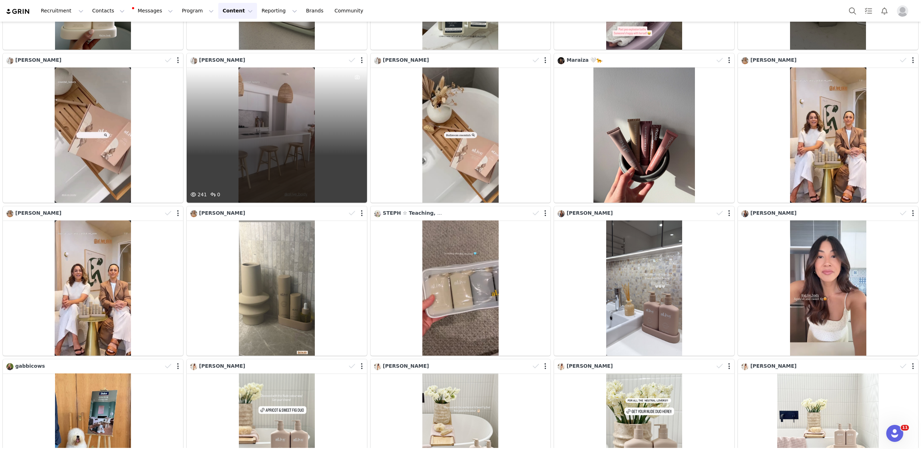
scroll to position [475, 0]
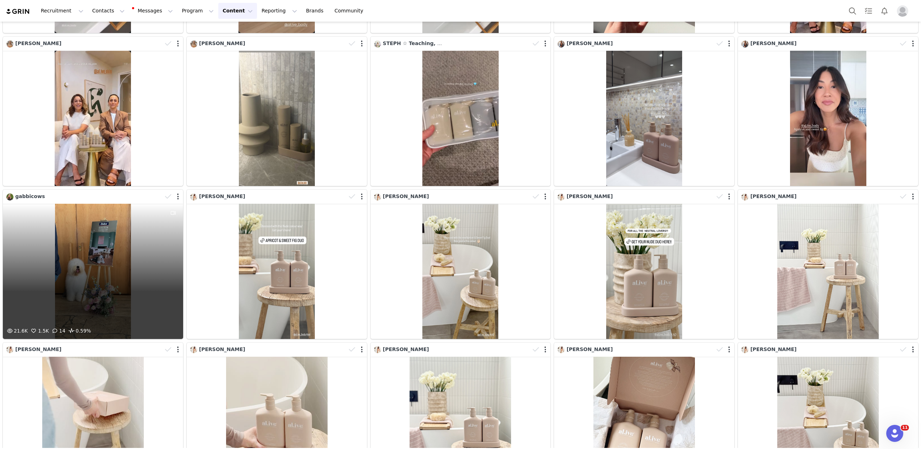
click at [122, 226] on div "21.6K 1.5K 14 0.59%" at bounding box center [93, 271] width 180 height 135
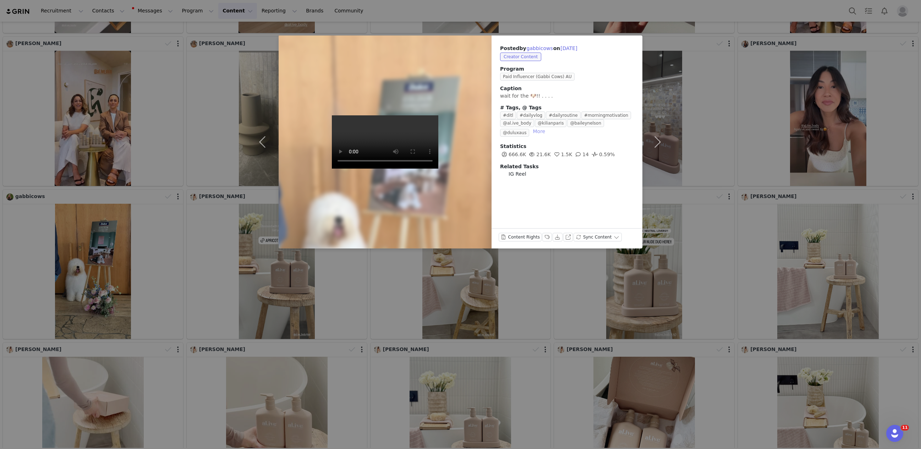
click at [530, 132] on button "More" at bounding box center [539, 131] width 18 height 9
click at [628, 29] on div "Posted by gabbicows on Aug 26, 2025 Creator Content Program Paid Influencer (Ga…" at bounding box center [460, 224] width 921 height 449
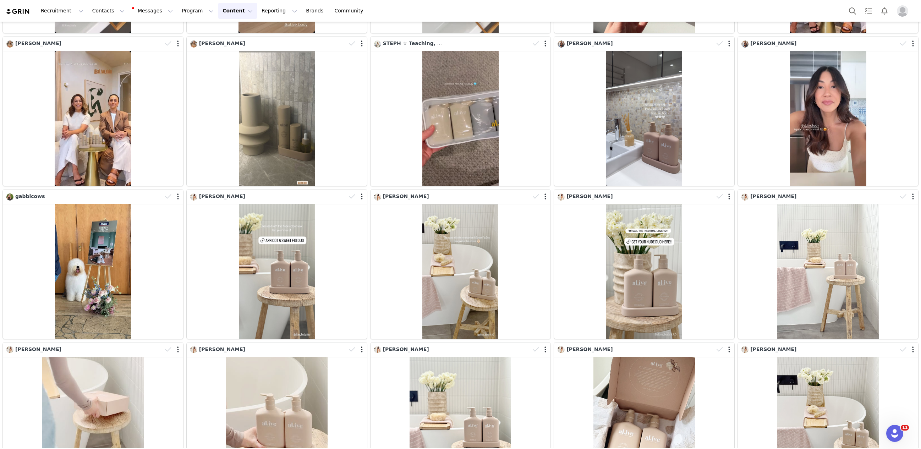
click at [218, 13] on button "Content Content" at bounding box center [237, 11] width 39 height 16
click at [222, 57] on p "Social Listening" at bounding box center [228, 57] width 39 height 7
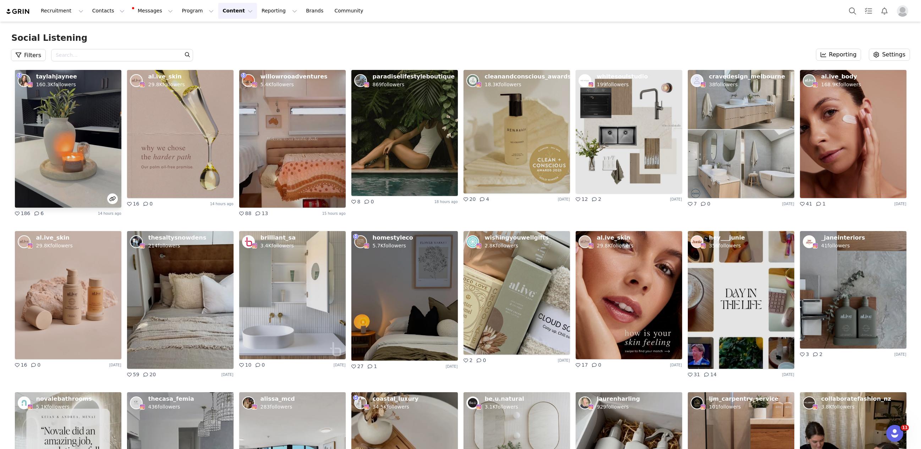
click at [83, 139] on img at bounding box center [68, 139] width 106 height 138
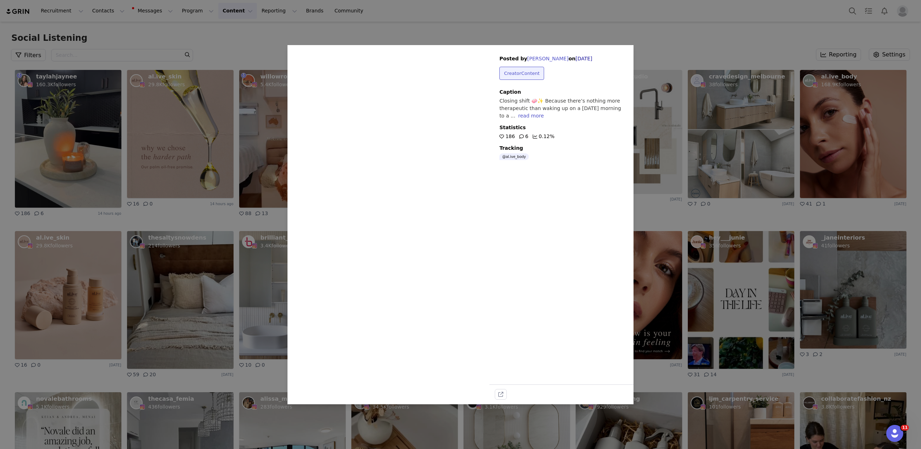
click at [518, 115] on div "read more" at bounding box center [531, 116] width 26 height 6
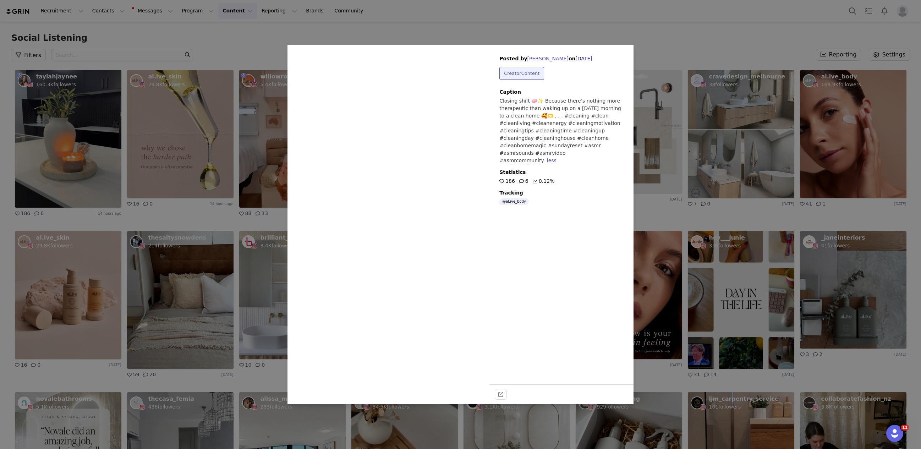
click at [696, 40] on div "Sorry, your browser does not support videos. Posted by Taylah Jayne Bertello on…" at bounding box center [460, 224] width 921 height 449
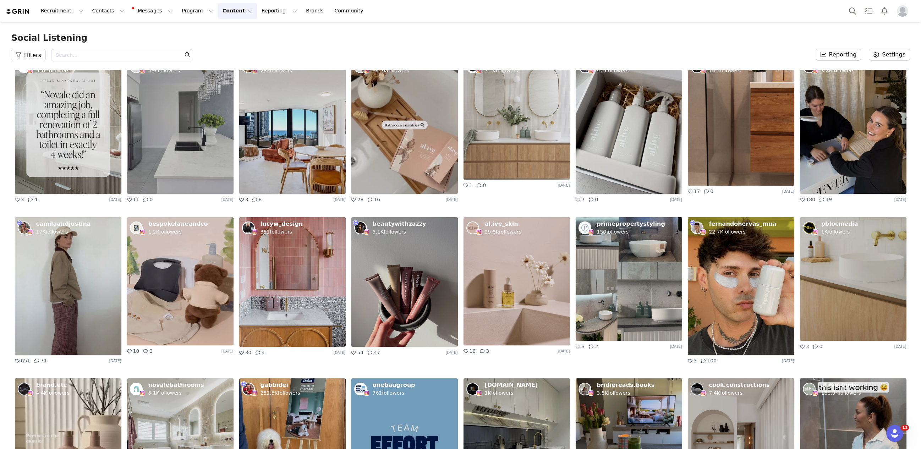
scroll to position [335, 0]
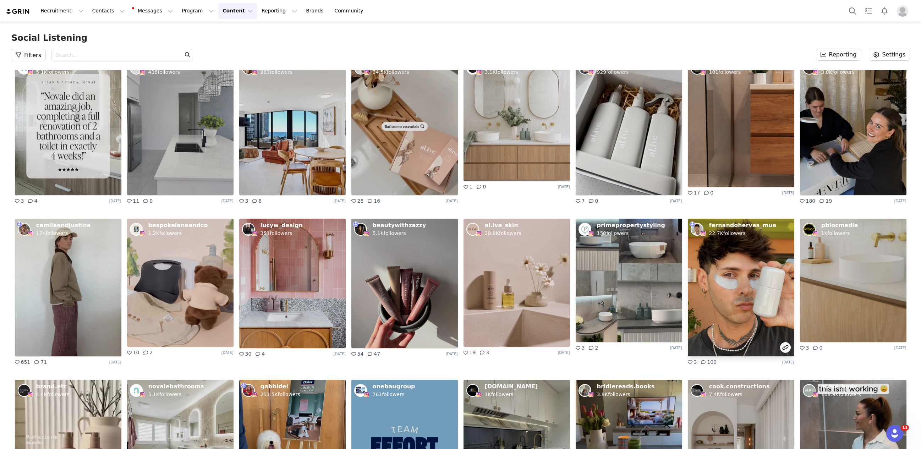
click at [757, 241] on img at bounding box center [741, 288] width 106 height 138
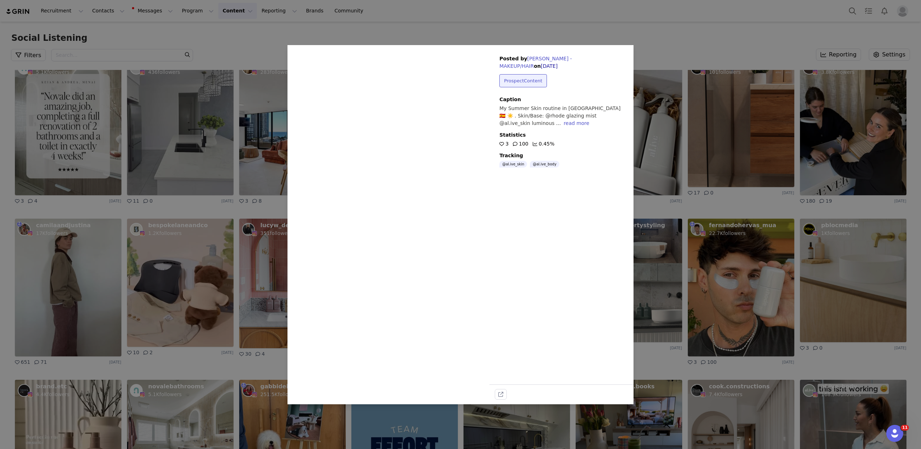
click at [563, 124] on div "read more" at bounding box center [576, 123] width 26 height 6
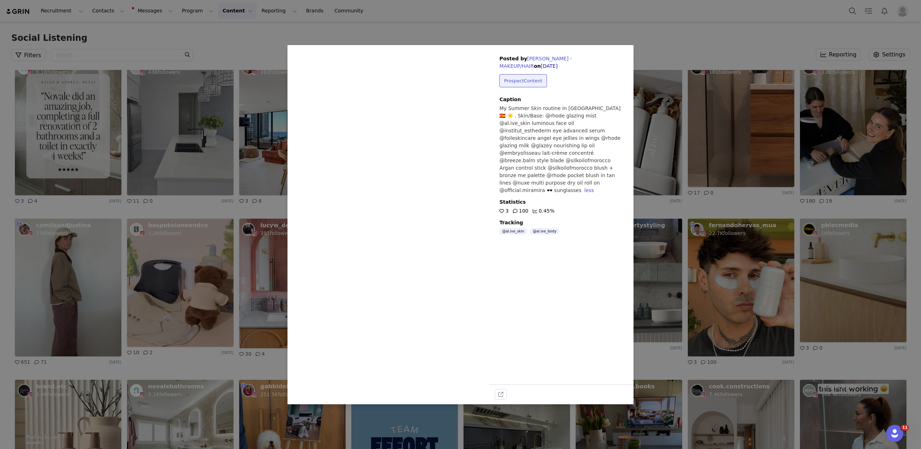
click at [376, 225] on video "Sorry, your browser does not support videos." at bounding box center [388, 224] width 202 height 359
click at [823, 41] on div "Sorry, your browser does not support videos. Posted by FERNANDO HERVAS - MAKEUP…" at bounding box center [460, 224] width 921 height 449
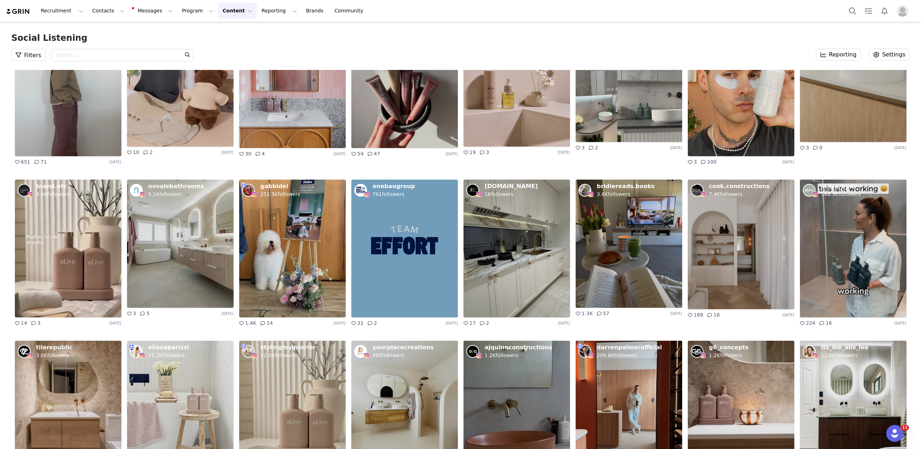
scroll to position [0, 0]
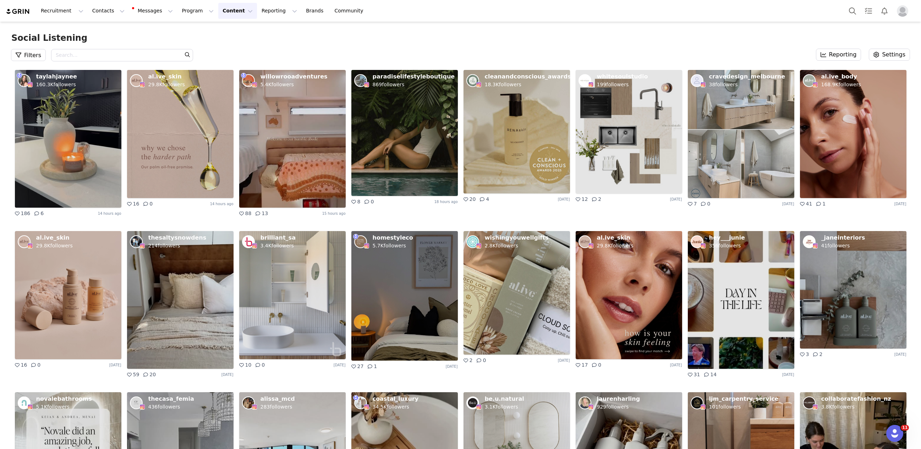
click at [218, 8] on button "Content Content" at bounding box center [237, 11] width 39 height 16
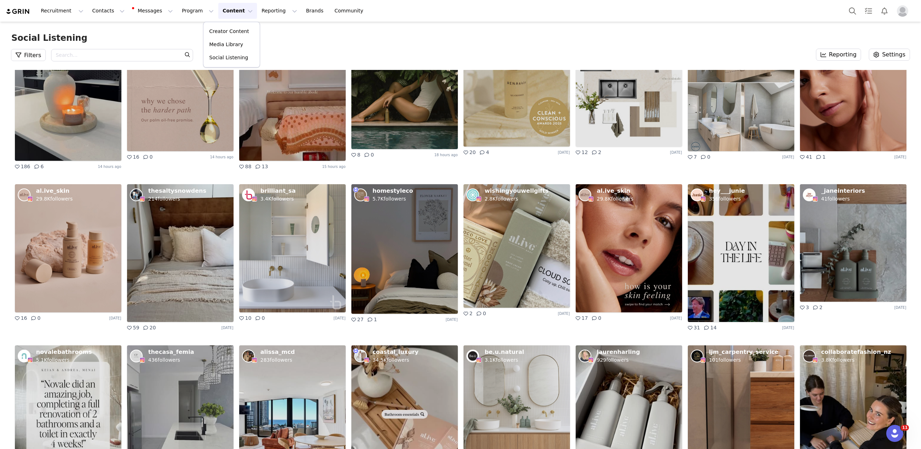
scroll to position [82, 0]
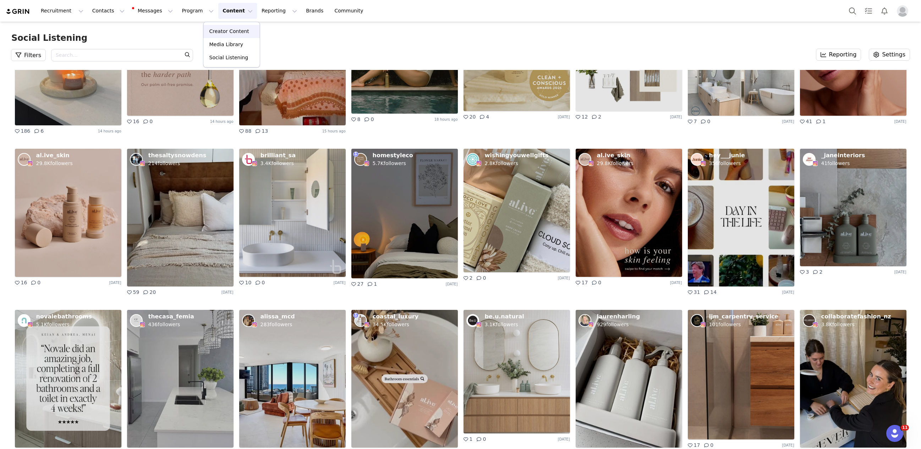
click at [220, 32] on p "Creator Content" at bounding box center [229, 31] width 40 height 7
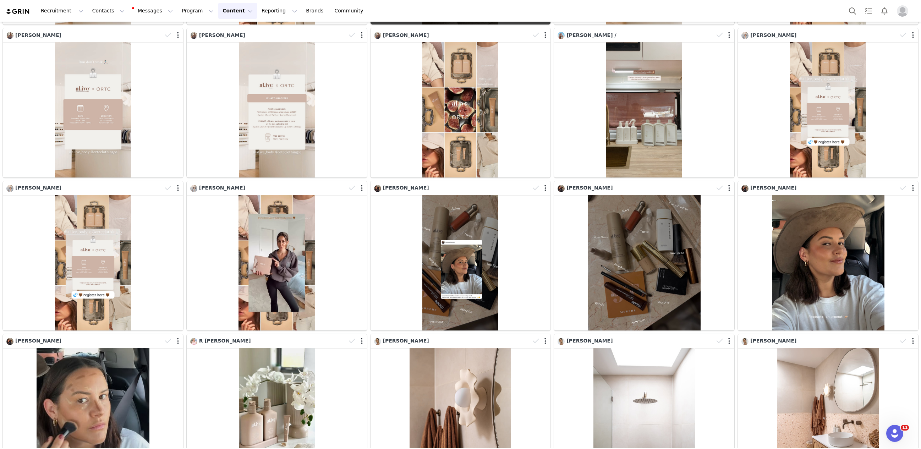
scroll to position [1905, 0]
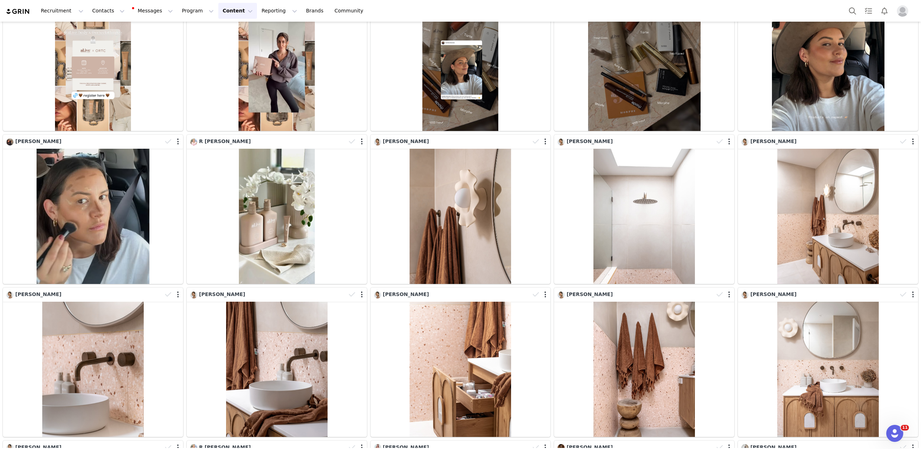
click at [221, 11] on button "Content Content" at bounding box center [237, 11] width 39 height 16
click at [226, 57] on p "Social Listening" at bounding box center [228, 57] width 39 height 7
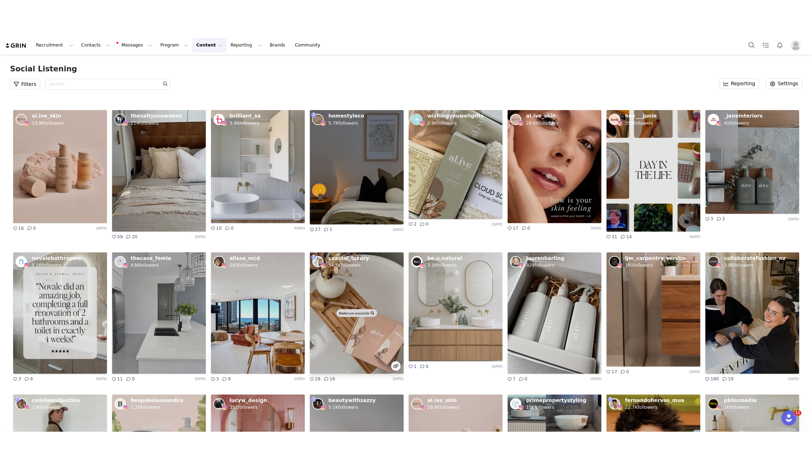
scroll to position [271, 0]
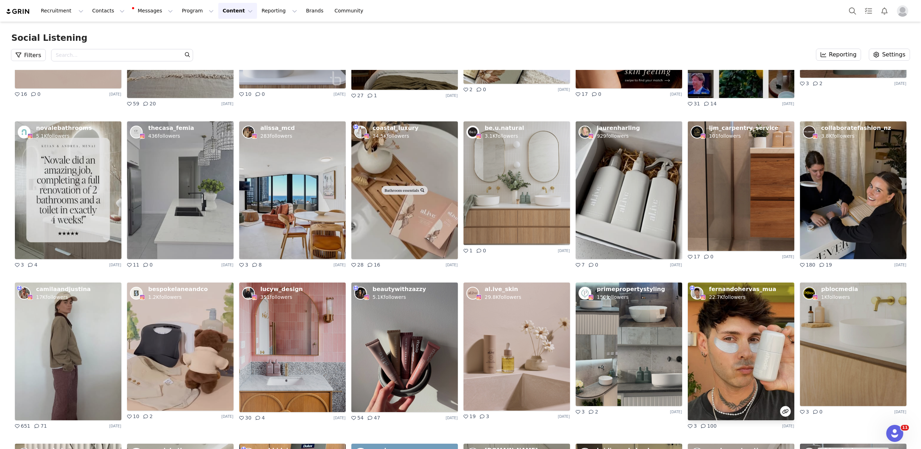
click at [741, 316] on img at bounding box center [741, 351] width 106 height 138
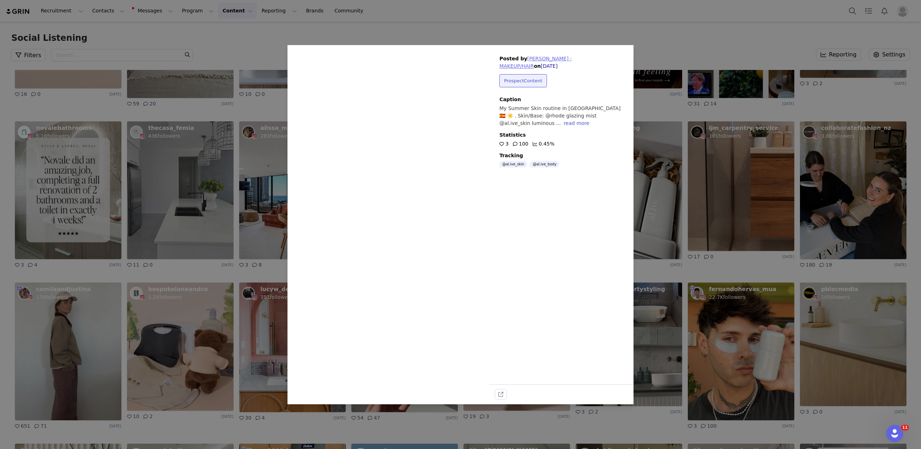
click at [543, 59] on link "FERNANDO HERVAS - MAKEUP/HAIR" at bounding box center [535, 62] width 72 height 13
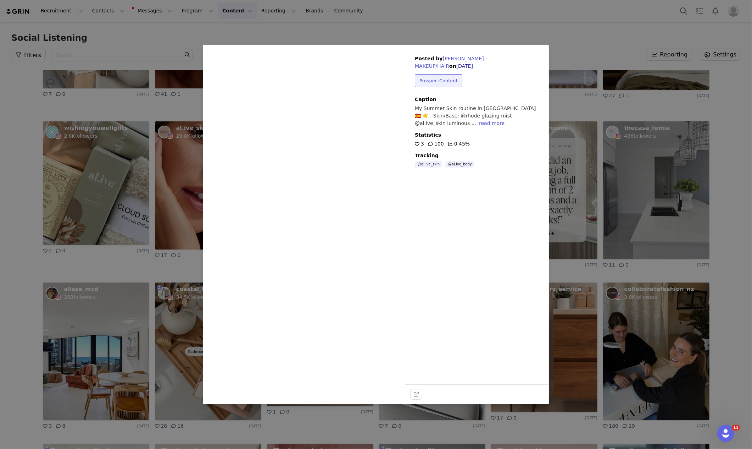
drag, startPoint x: 301, startPoint y: 13, endPoint x: 236, endPoint y: 14, distance: 64.6
click at [293, 12] on div "Sorry, your browser does not support videos. Posted by FERNANDO HERVAS - MAKEUP…" at bounding box center [376, 224] width 752 height 449
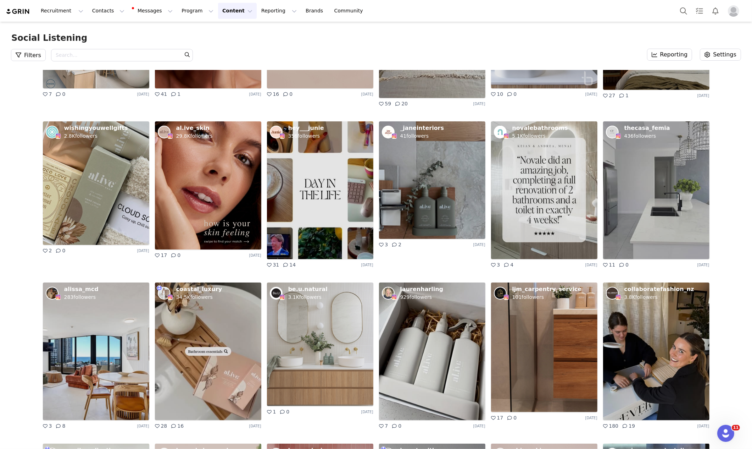
click at [236, 14] on button "Content Content" at bounding box center [237, 11] width 39 height 16
click at [234, 14] on button "Content Content" at bounding box center [237, 11] width 39 height 16
click at [226, 15] on button "Content Content" at bounding box center [237, 11] width 39 height 16
click at [224, 34] on p "Creator Content" at bounding box center [229, 31] width 40 height 7
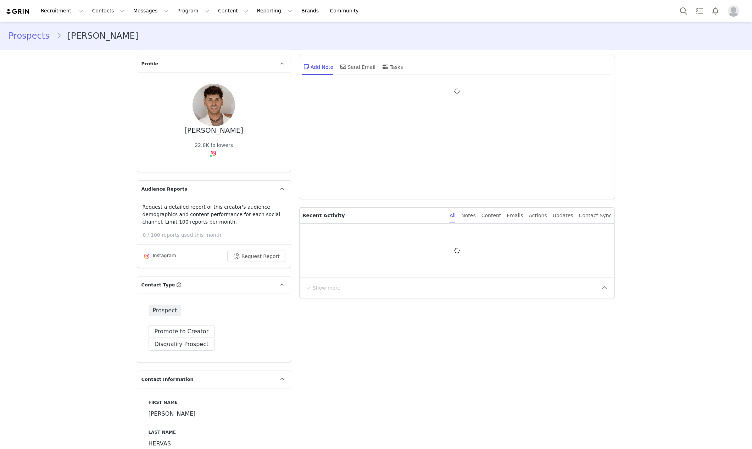
type input "+1 ([GEOGRAPHIC_DATA])"
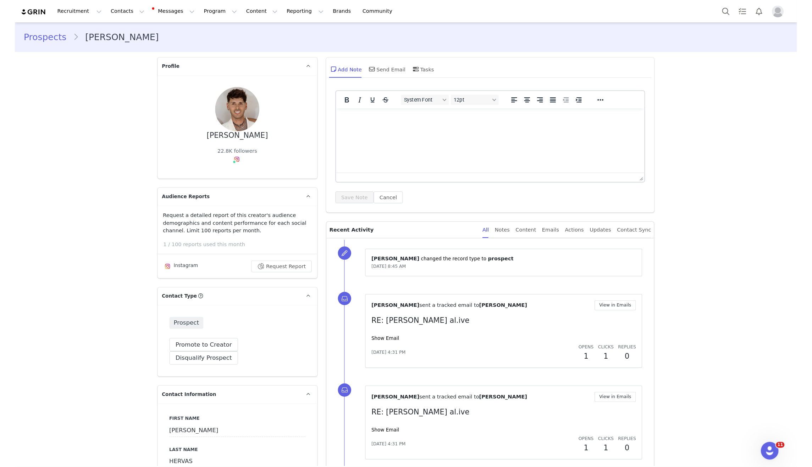
scroll to position [6, 0]
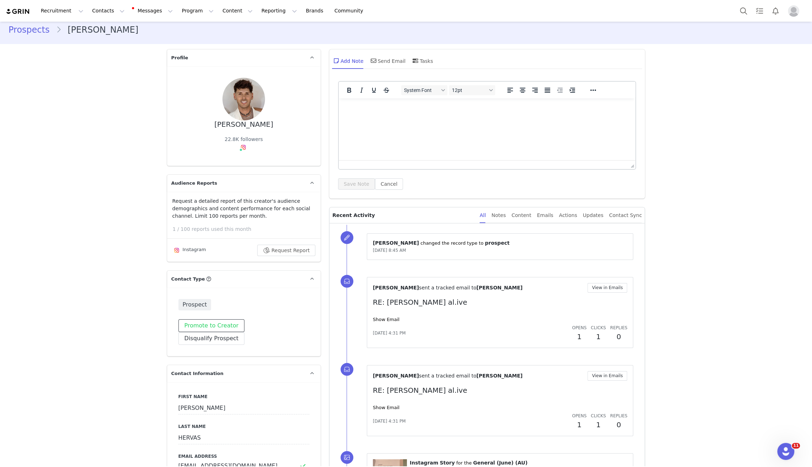
click at [220, 322] on button "Promote to Creator" at bounding box center [211, 325] width 66 height 13
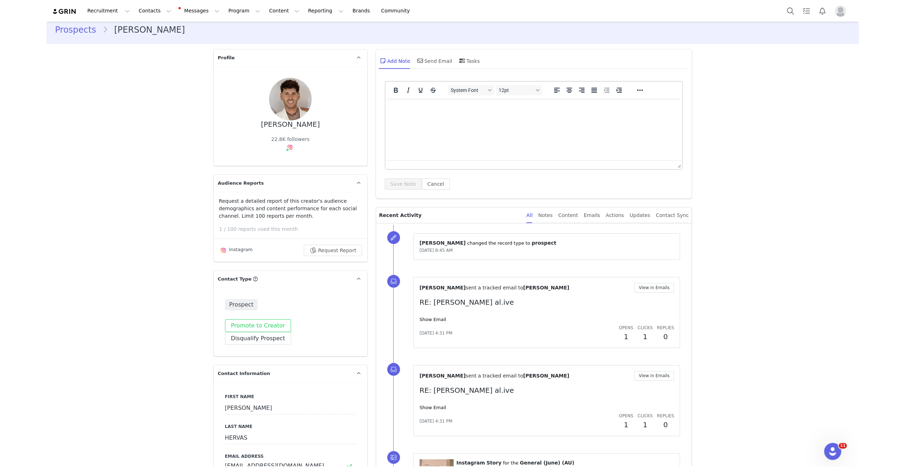
scroll to position [6, 0]
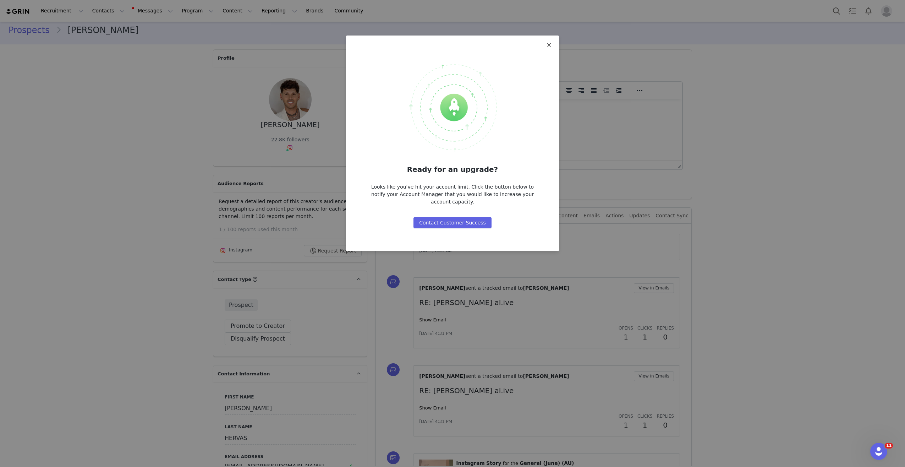
click at [546, 46] on icon "icon: close" at bounding box center [549, 45] width 6 height 6
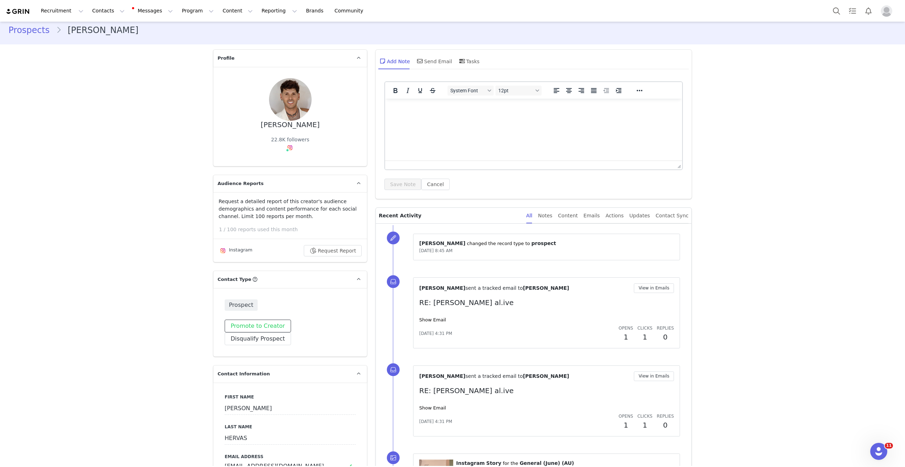
click at [247, 328] on button "Promote to Creator" at bounding box center [258, 325] width 66 height 13
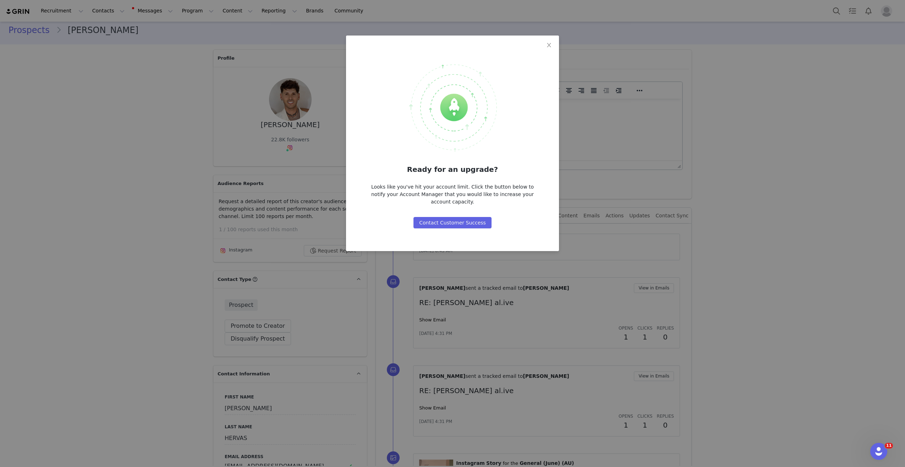
click at [627, 145] on div "Ready for an upgrade? Looks like you've hit your account limit. Click the butto…" at bounding box center [452, 233] width 905 height 467
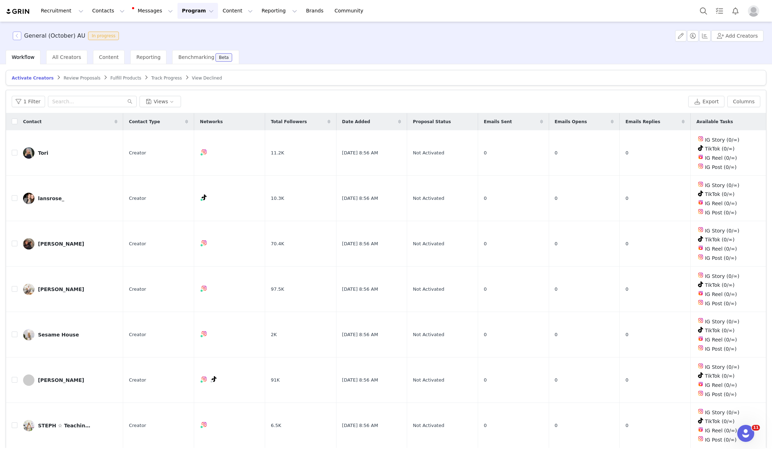
click at [16, 37] on button "button" at bounding box center [17, 36] width 9 height 9
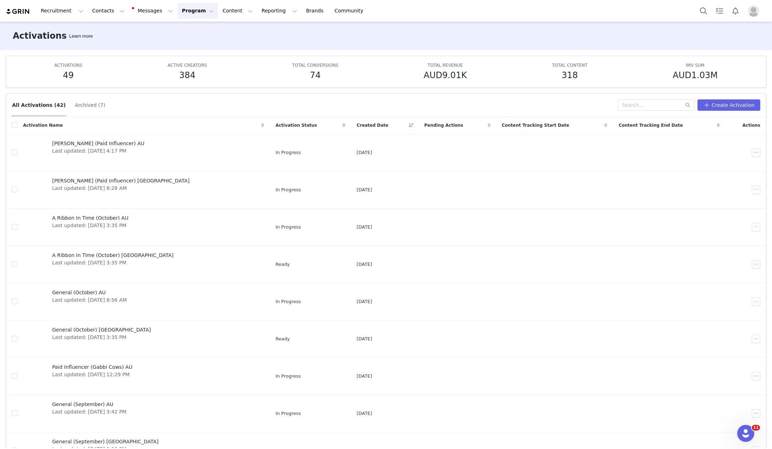
click at [194, 16] on button "Program Program" at bounding box center [197, 11] width 40 height 16
click at [192, 34] on p "Activations" at bounding box center [185, 31] width 27 height 7
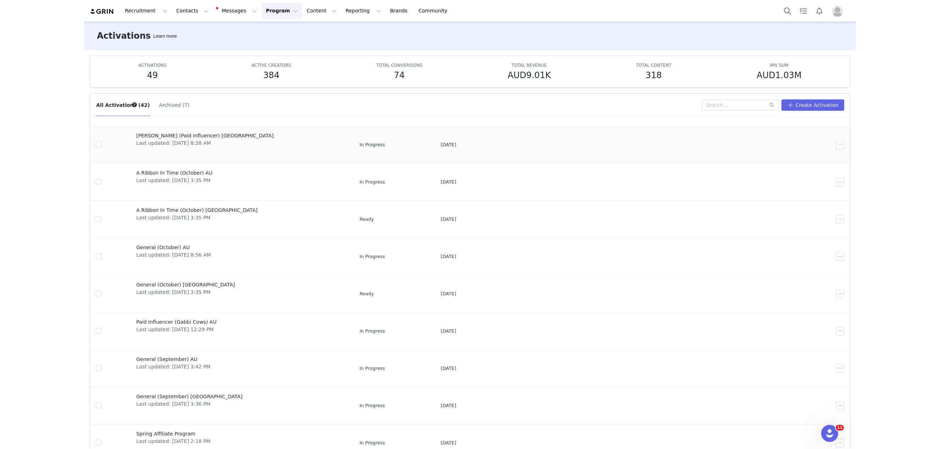
scroll to position [37, 0]
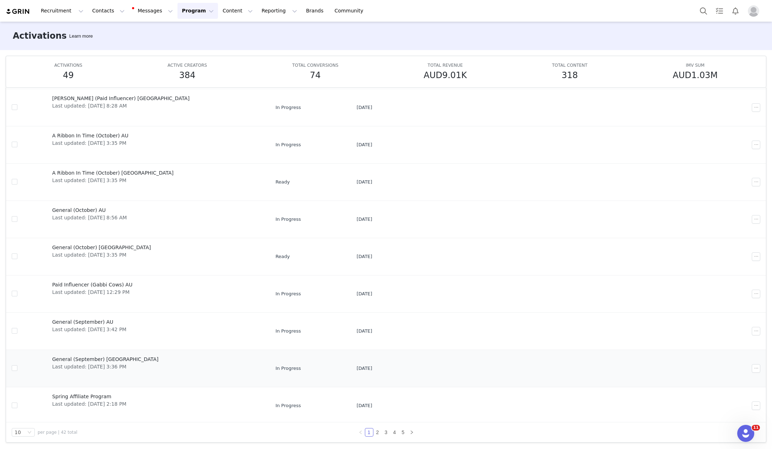
click at [84, 356] on span "General (September) [GEOGRAPHIC_DATA]" at bounding box center [105, 358] width 106 height 7
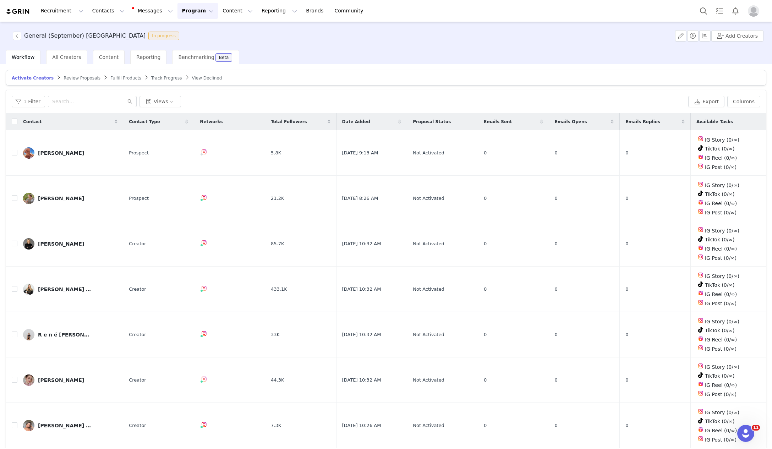
click at [121, 76] on span "Fulfill Products" at bounding box center [125, 78] width 31 height 5
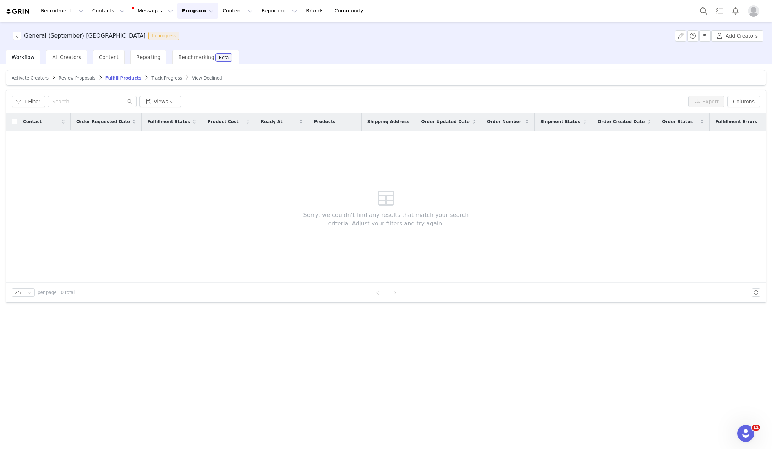
click at [31, 77] on span "Activate Creators" at bounding box center [30, 78] width 37 height 5
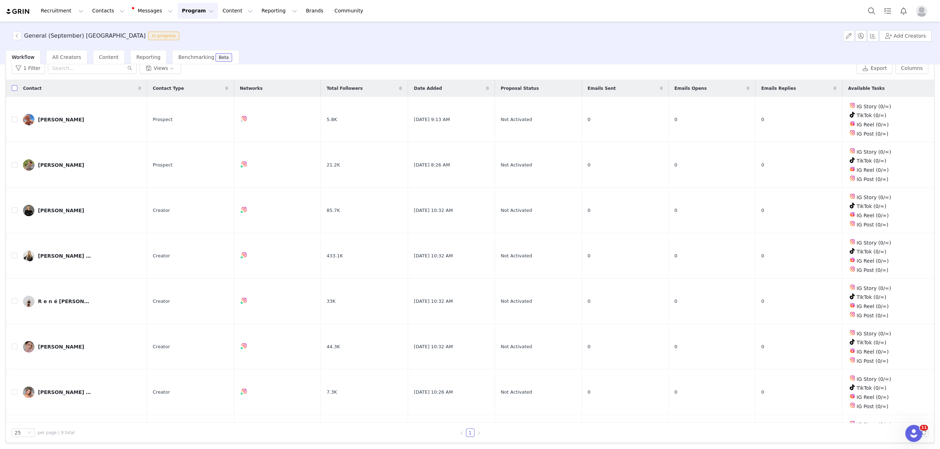
click at [15, 88] on input "checkbox" at bounding box center [15, 88] width 6 height 6
checkbox input "true"
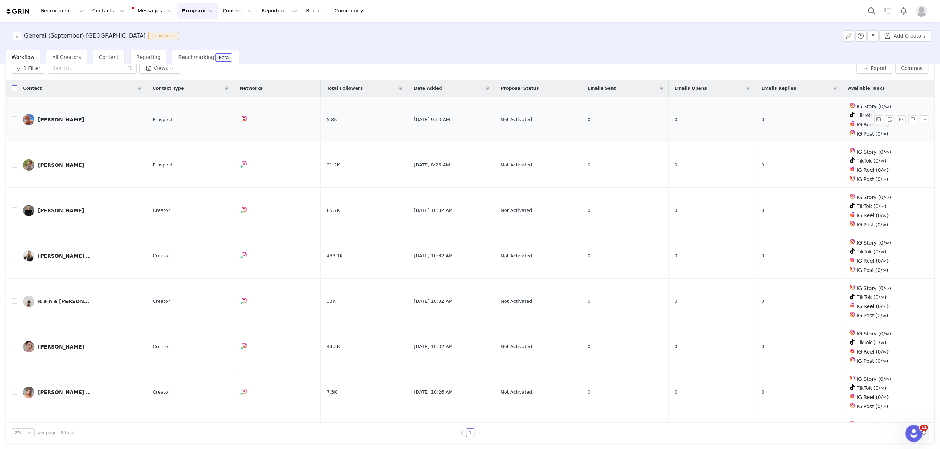
checkbox input "true"
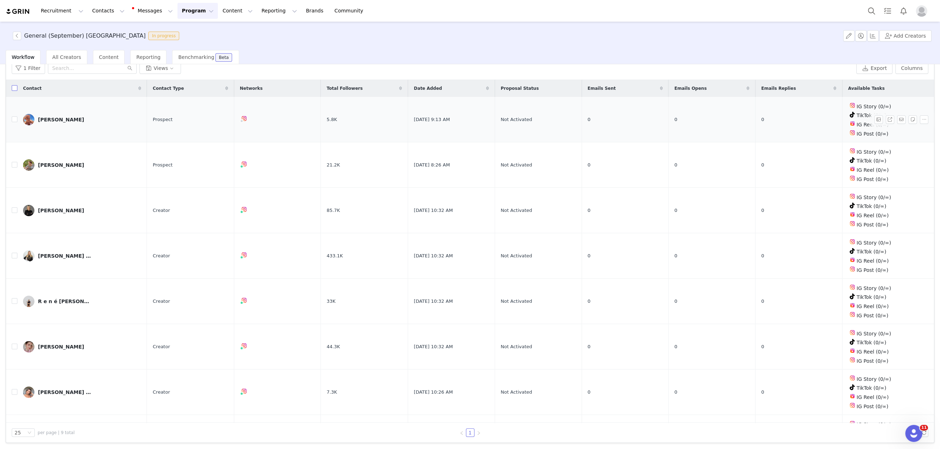
checkbox input "true"
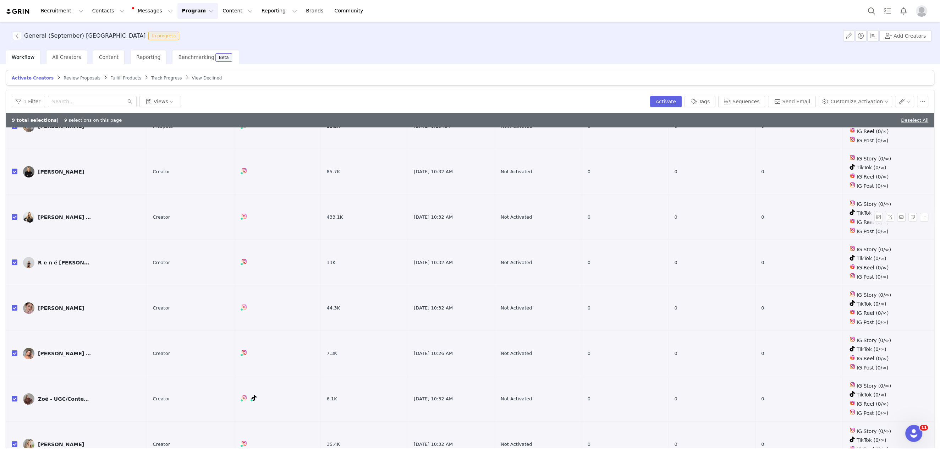
scroll to position [33, 0]
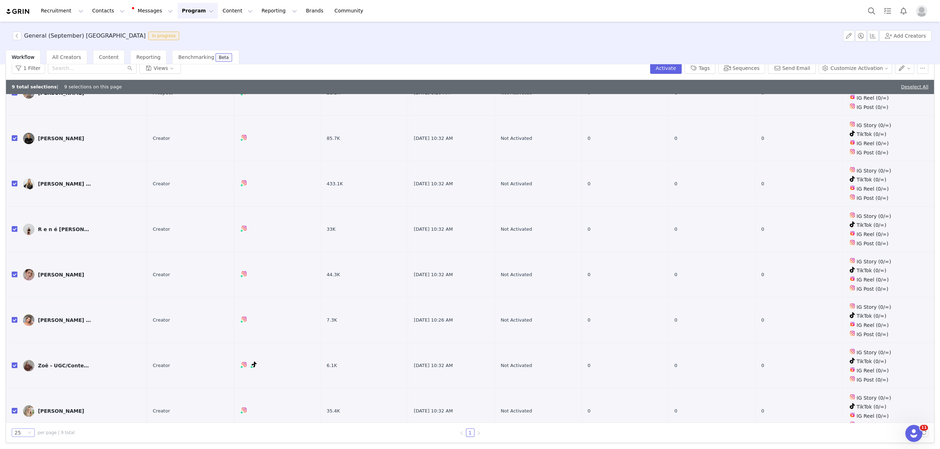
click at [24, 431] on div "25" at bounding box center [20, 433] width 11 height 8
click at [20, 409] on li "50" at bounding box center [23, 407] width 23 height 11
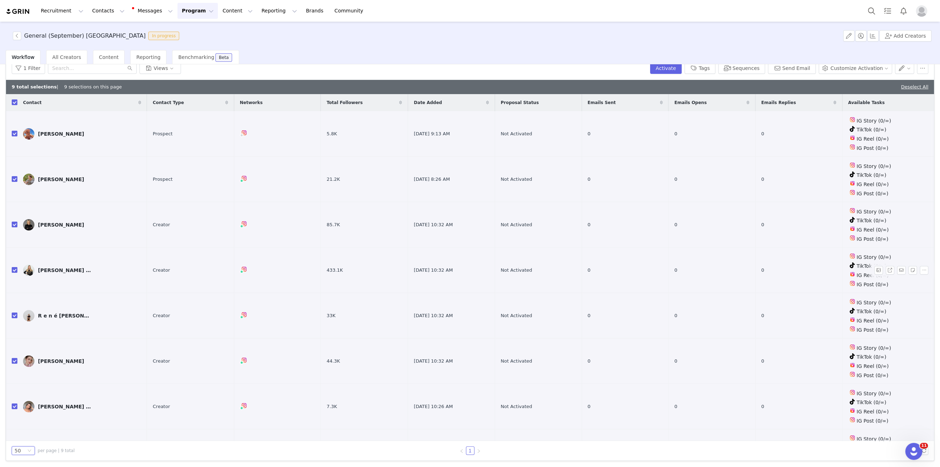
scroll to position [0, 0]
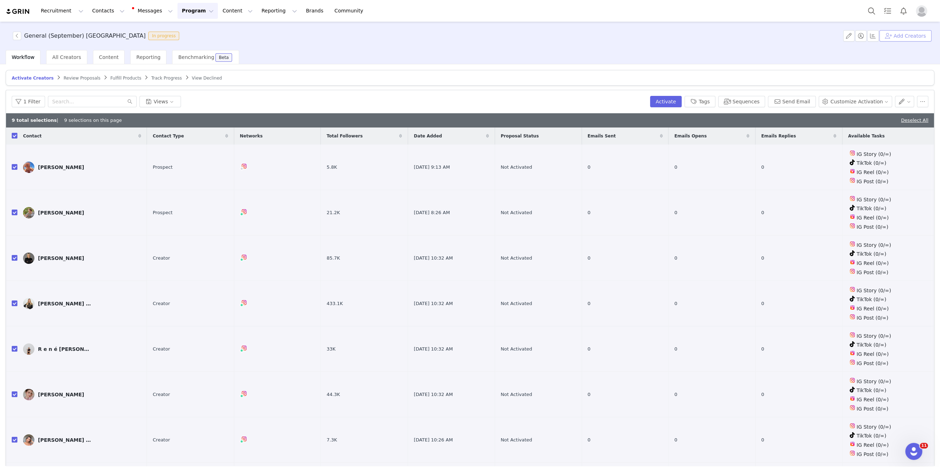
click at [771, 36] on button "Add Creators" at bounding box center [905, 35] width 52 height 11
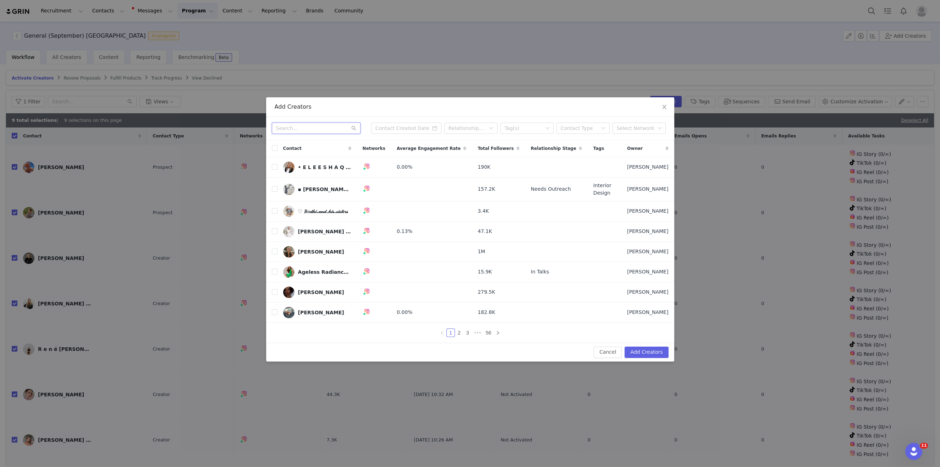
click at [331, 131] on input "text" at bounding box center [316, 127] width 89 height 11
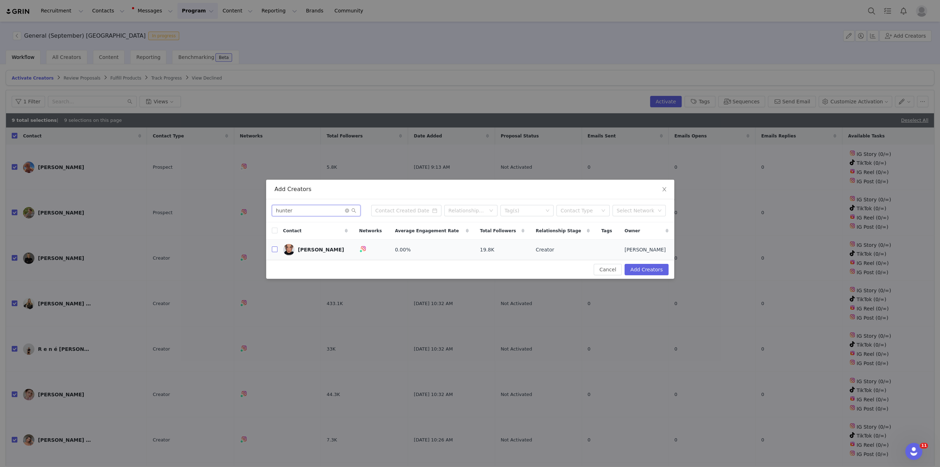
type input "hunter"
click at [276, 250] on input "checkbox" at bounding box center [275, 249] width 6 height 6
checkbox input "true"
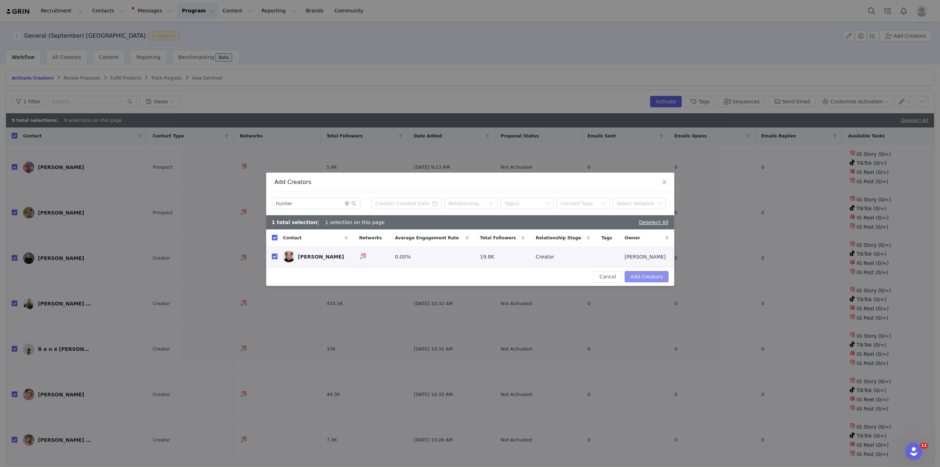
click at [649, 277] on button "Add Creators" at bounding box center [646, 276] width 44 height 11
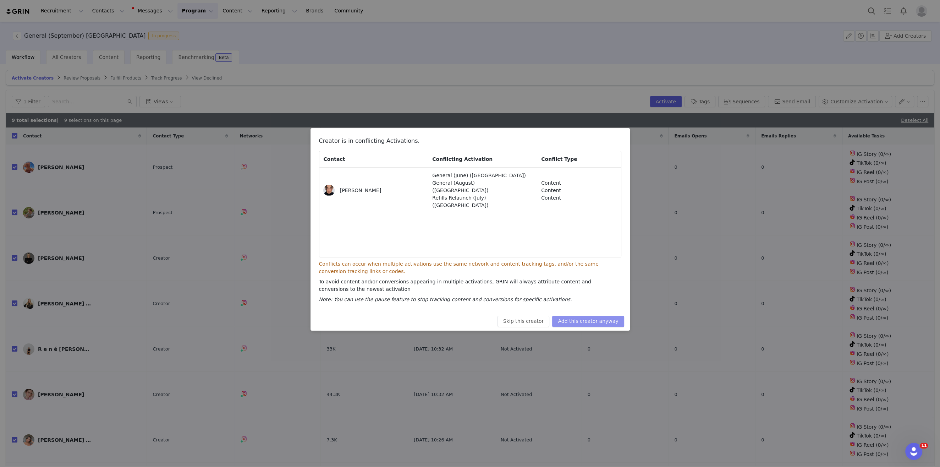
click at [589, 322] on button "Add this creator anyway" at bounding box center [588, 320] width 72 height 11
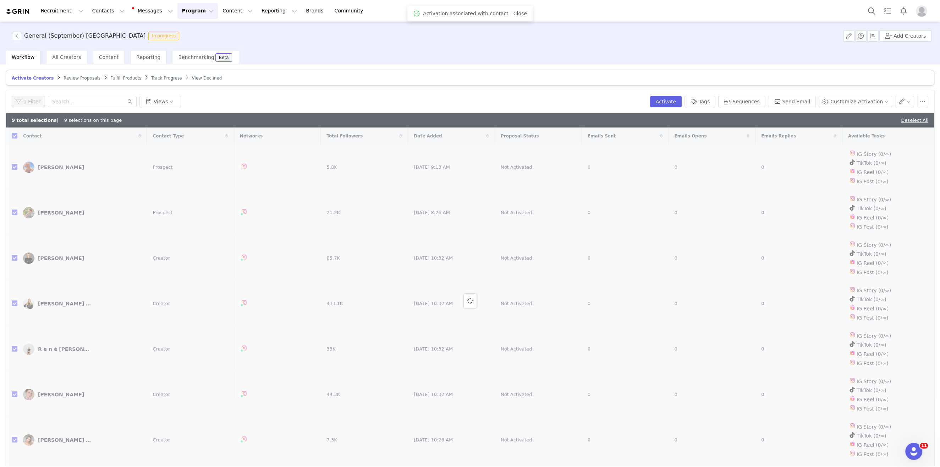
checkbox input "false"
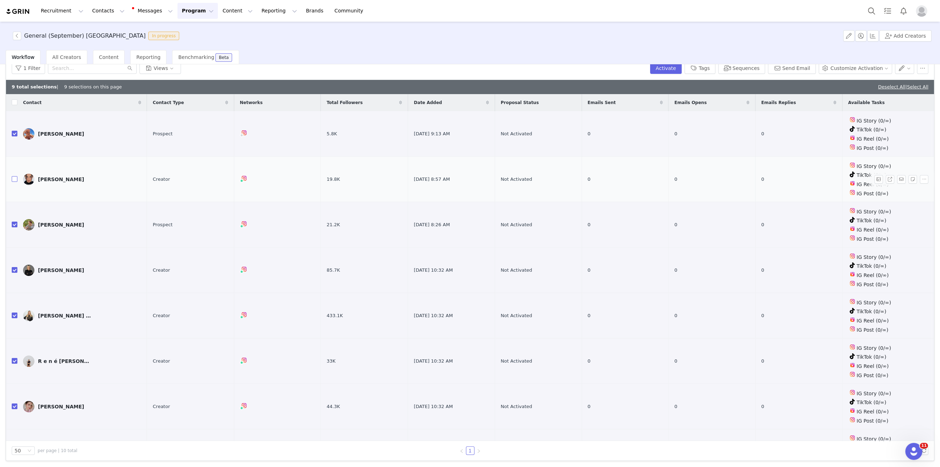
drag, startPoint x: 14, startPoint y: 177, endPoint x: 114, endPoint y: 177, distance: 100.0
click at [15, 177] on input "checkbox" at bounding box center [15, 179] width 6 height 6
checkbox input "true"
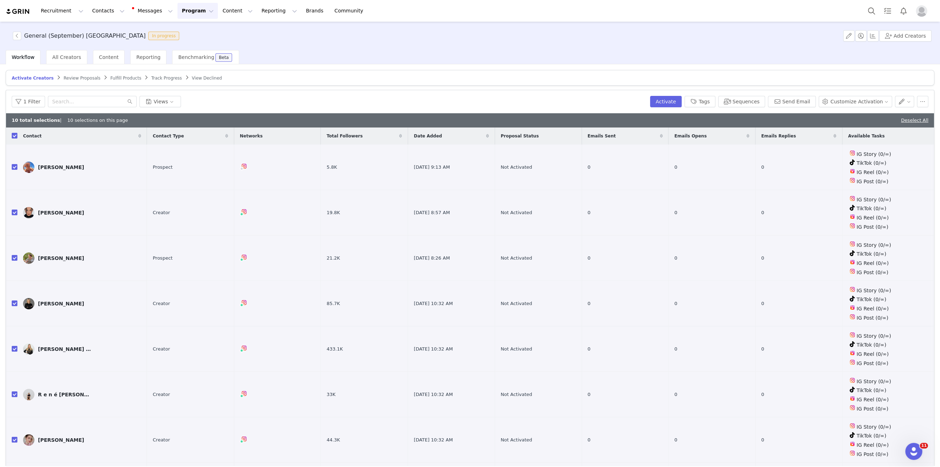
click at [177, 7] on button "Program Program" at bounding box center [197, 11] width 40 height 16
click at [185, 33] on p "Activations" at bounding box center [185, 31] width 27 height 7
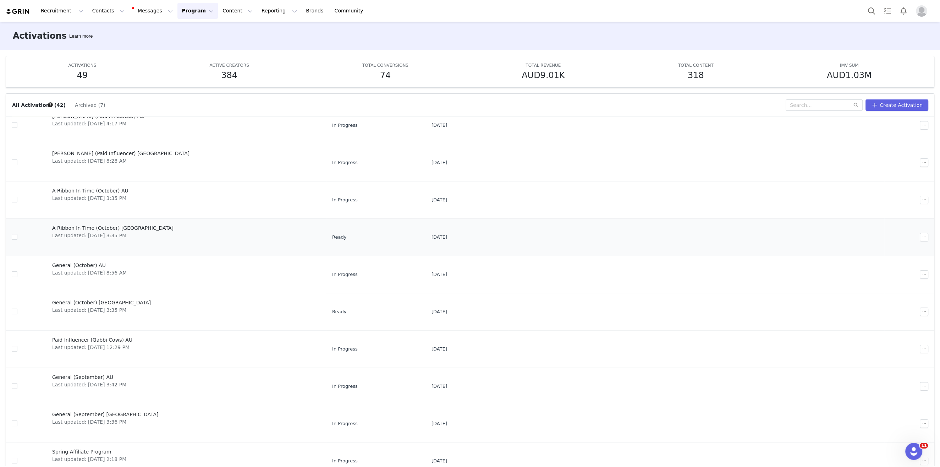
scroll to position [37, 0]
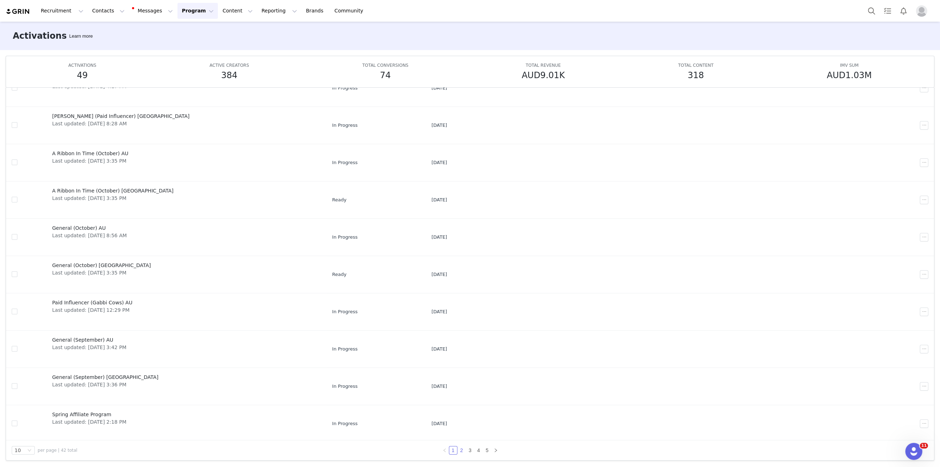
click at [462, 448] on link "2" at bounding box center [462, 450] width 8 height 8
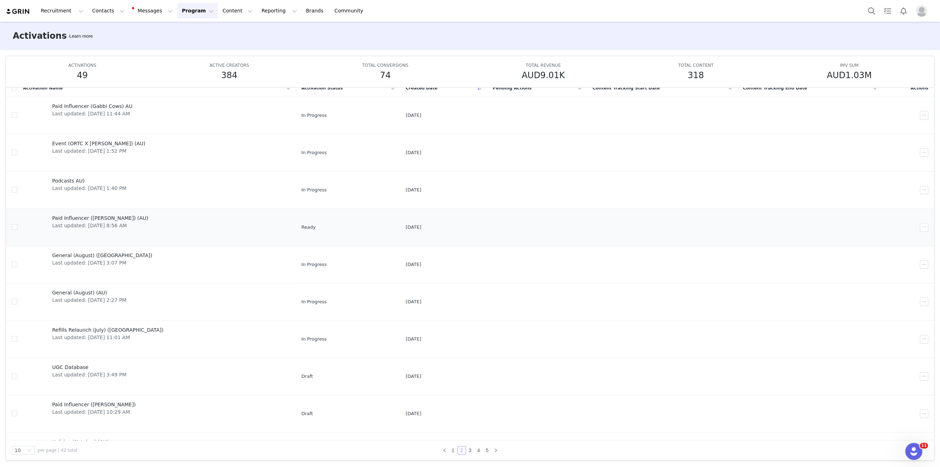
scroll to position [27, 0]
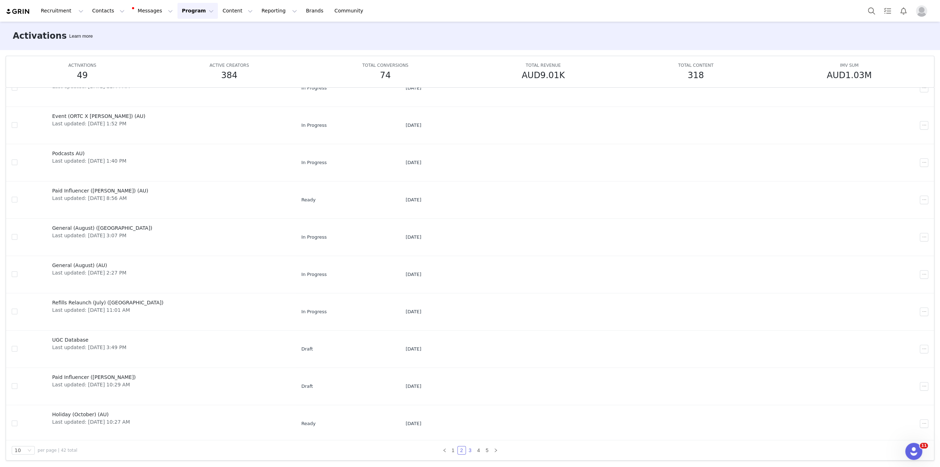
click at [470, 448] on link "3" at bounding box center [470, 450] width 8 height 8
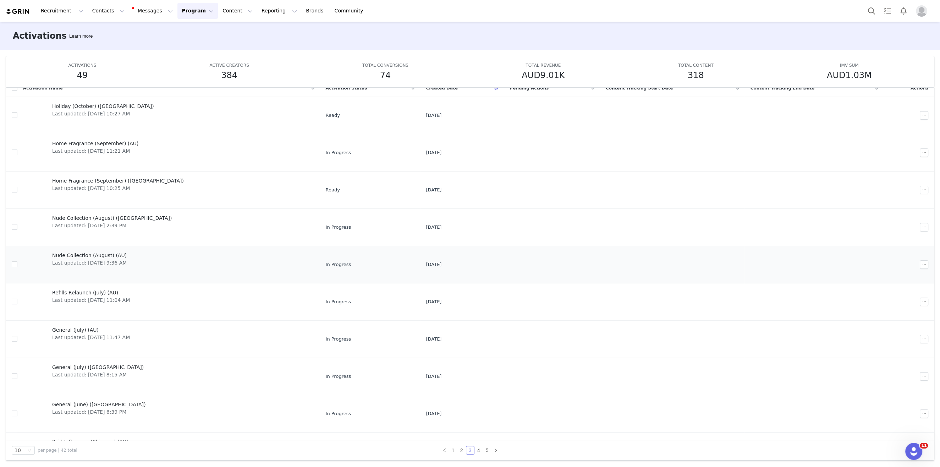
scroll to position [0, 0]
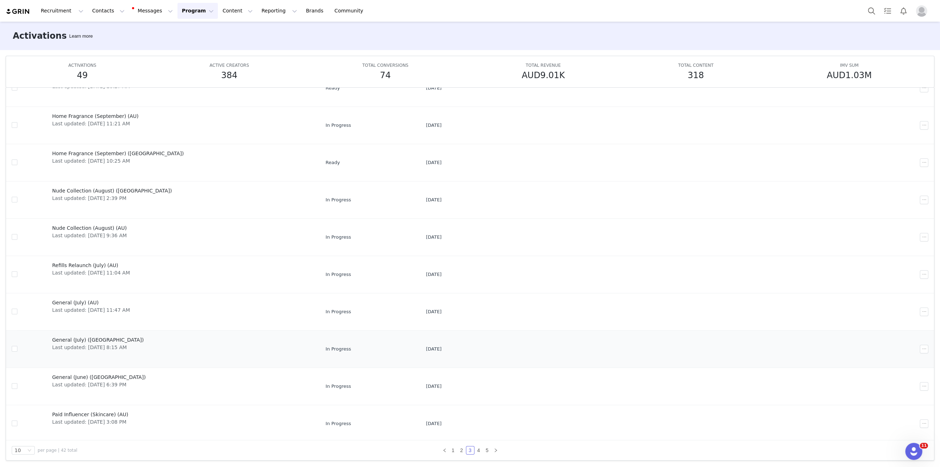
click at [76, 338] on span "General (July) ([GEOGRAPHIC_DATA])" at bounding box center [98, 339] width 92 height 7
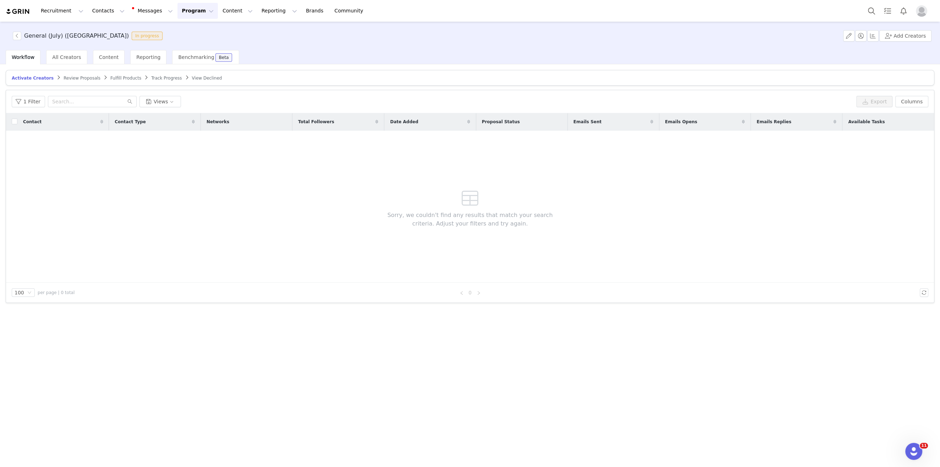
click at [325, 45] on div "General (July) (NZ) In progress Add Creators" at bounding box center [470, 36] width 940 height 28
click at [78, 79] on span "Review Proposals" at bounding box center [82, 78] width 37 height 5
click at [112, 77] on span "Fulfill Products" at bounding box center [126, 78] width 31 height 5
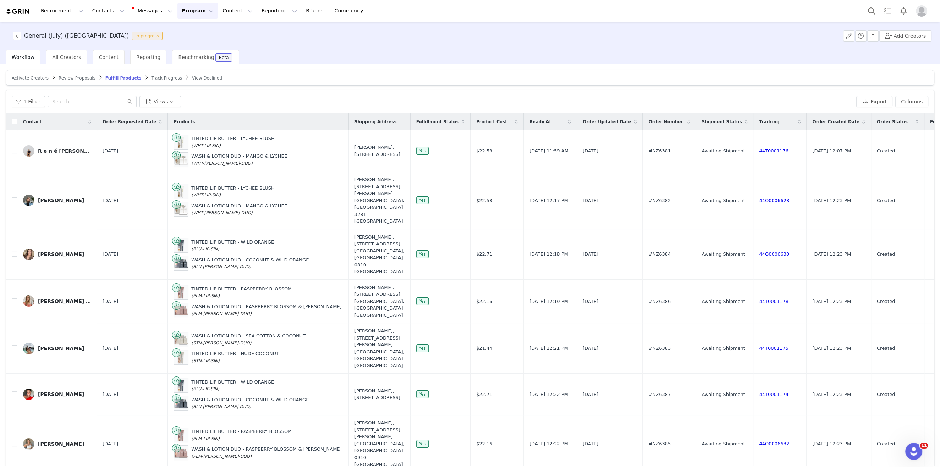
click at [189, 12] on button "Program Program" at bounding box center [197, 11] width 40 height 16
click at [188, 27] on link "Activations" at bounding box center [194, 31] width 56 height 13
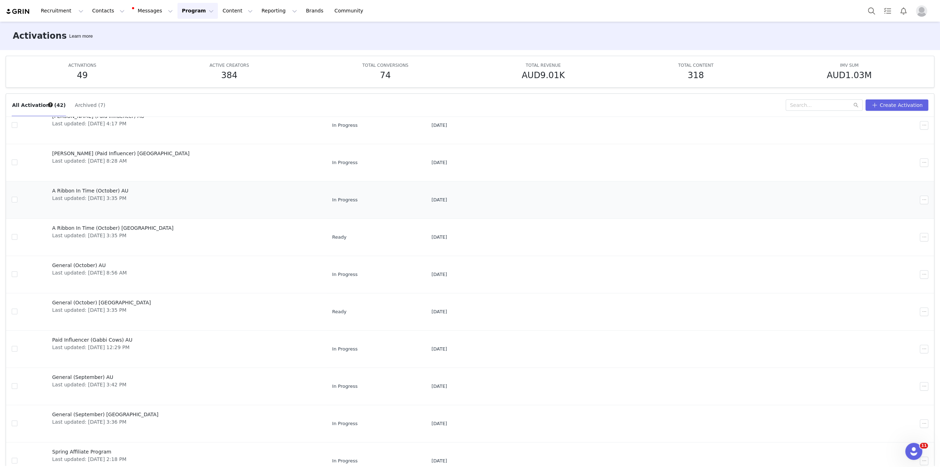
scroll to position [37, 0]
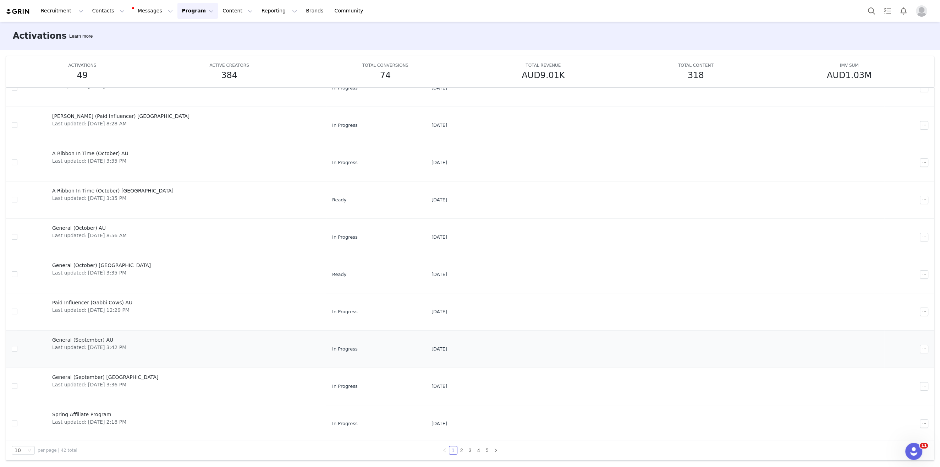
click at [77, 341] on span "General (September) AU" at bounding box center [89, 339] width 74 height 7
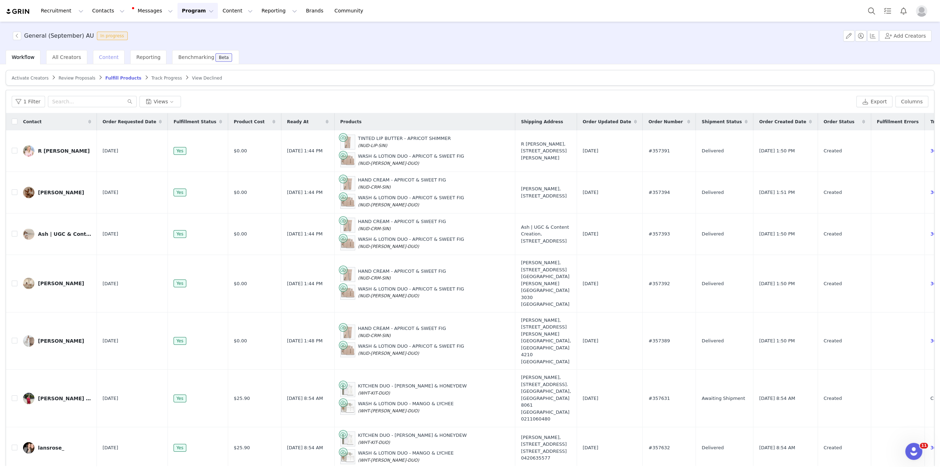
click at [102, 52] on div "Content" at bounding box center [109, 57] width 32 height 14
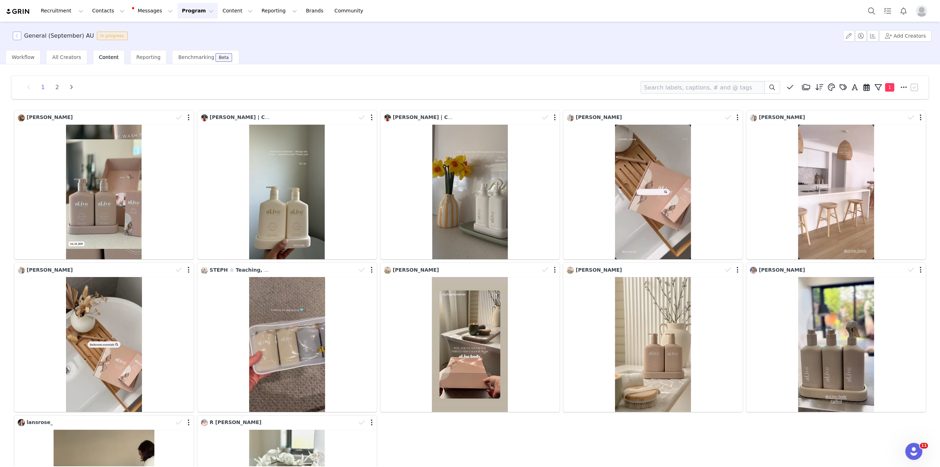
click at [19, 39] on button "button" at bounding box center [17, 36] width 9 height 9
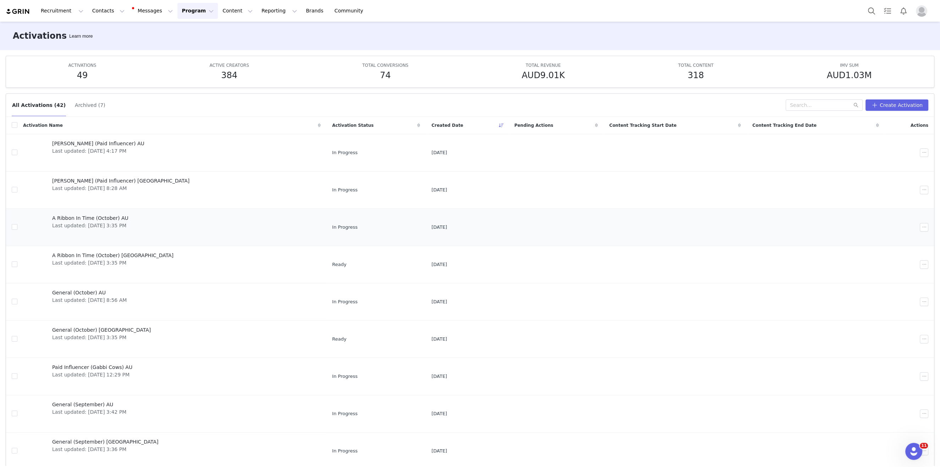
scroll to position [27, 0]
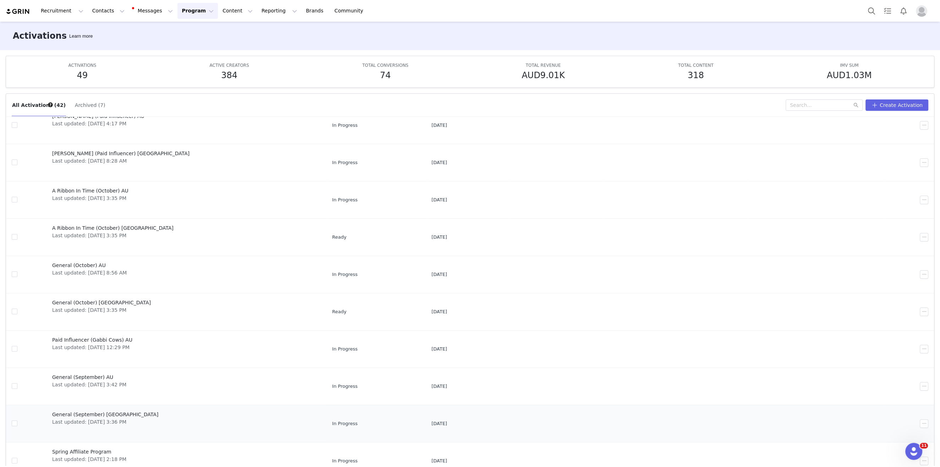
click at [88, 410] on span "General (September) [GEOGRAPHIC_DATA]" at bounding box center [105, 413] width 106 height 7
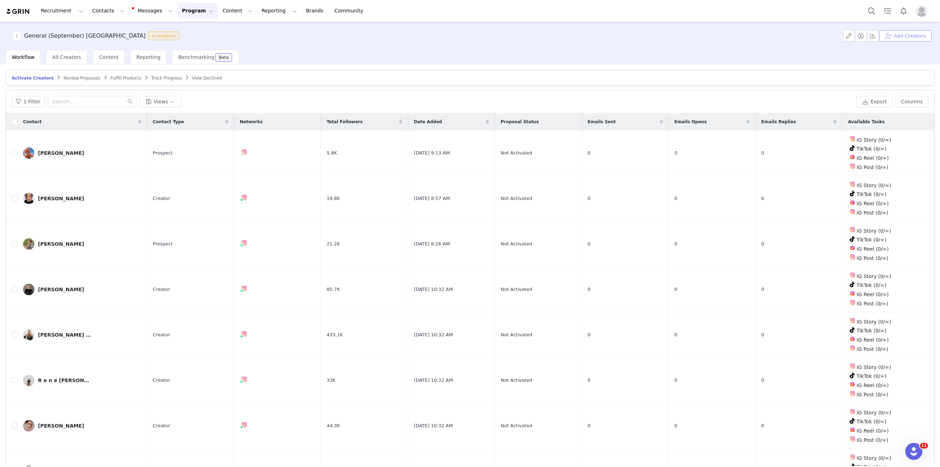
click at [771, 39] on button "Add Creators" at bounding box center [905, 35] width 52 height 11
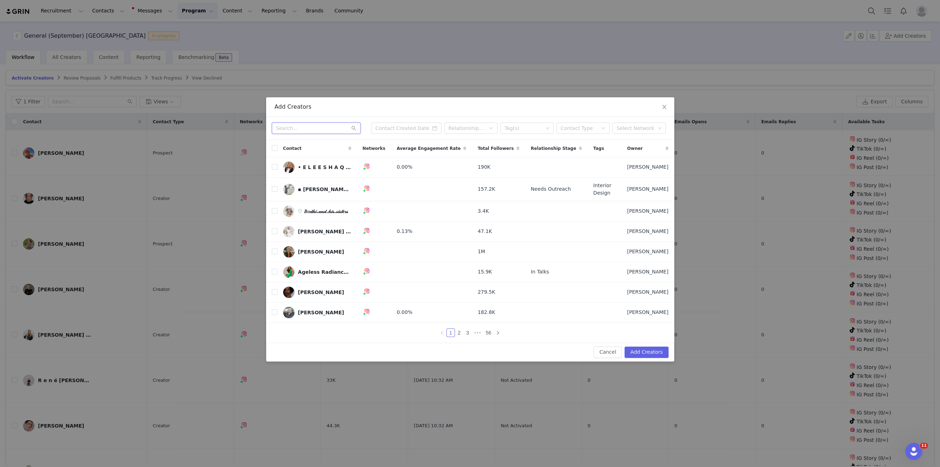
click at [337, 129] on input "text" at bounding box center [316, 127] width 89 height 11
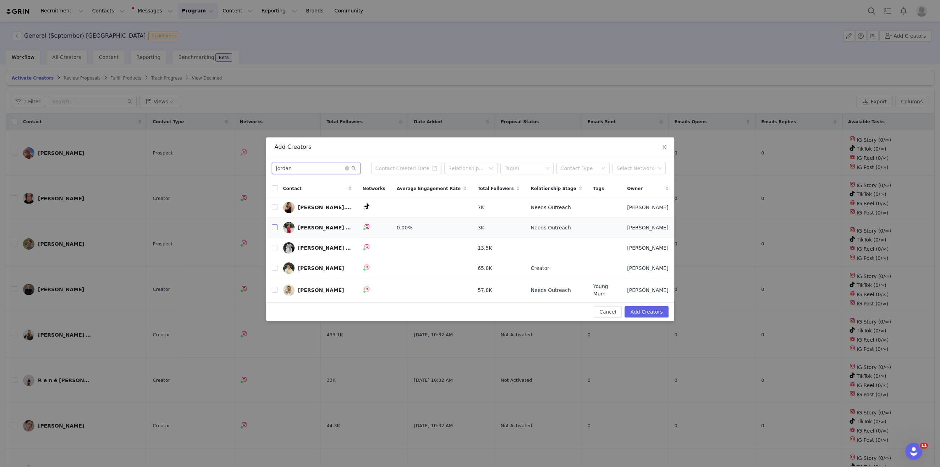
type input "jordan"
click at [274, 229] on input "checkbox" at bounding box center [275, 227] width 6 height 6
checkbox input "true"
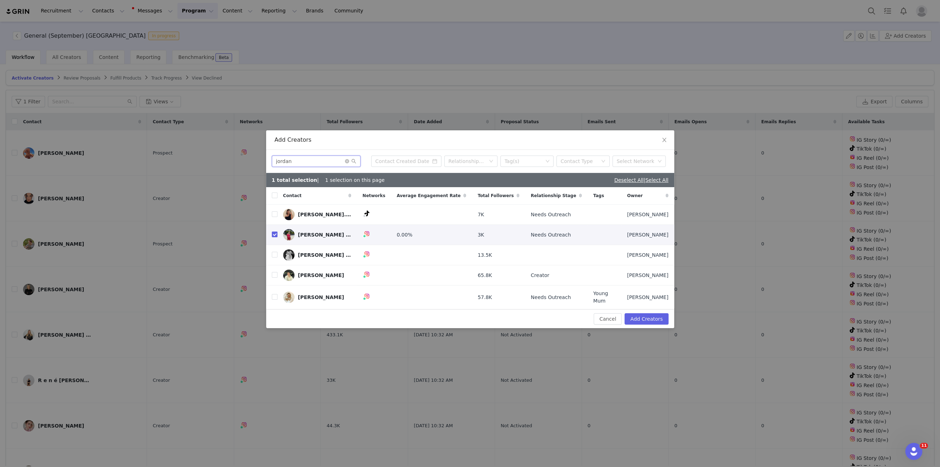
drag, startPoint x: 307, startPoint y: 162, endPoint x: 273, endPoint y: 162, distance: 34.1
click at [273, 162] on input "jordan" at bounding box center [316, 160] width 89 height 11
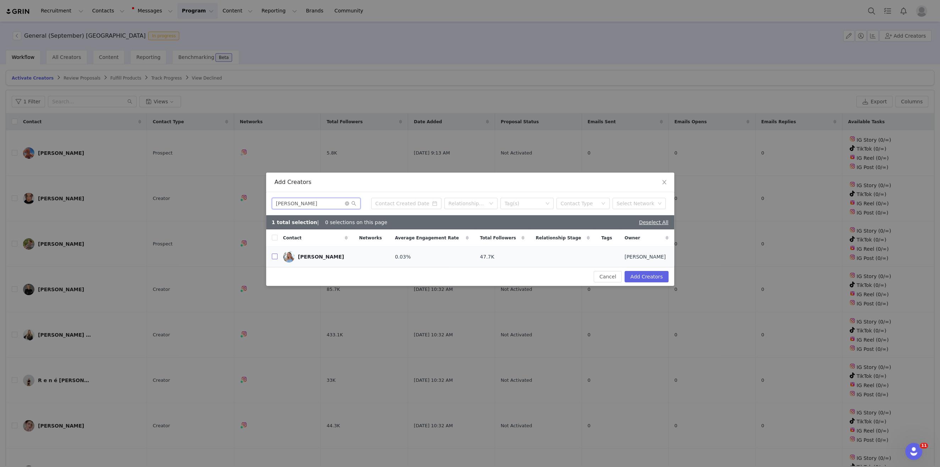
type input "stacy"
click at [274, 257] on input "checkbox" at bounding box center [275, 256] width 6 height 6
checkbox input "true"
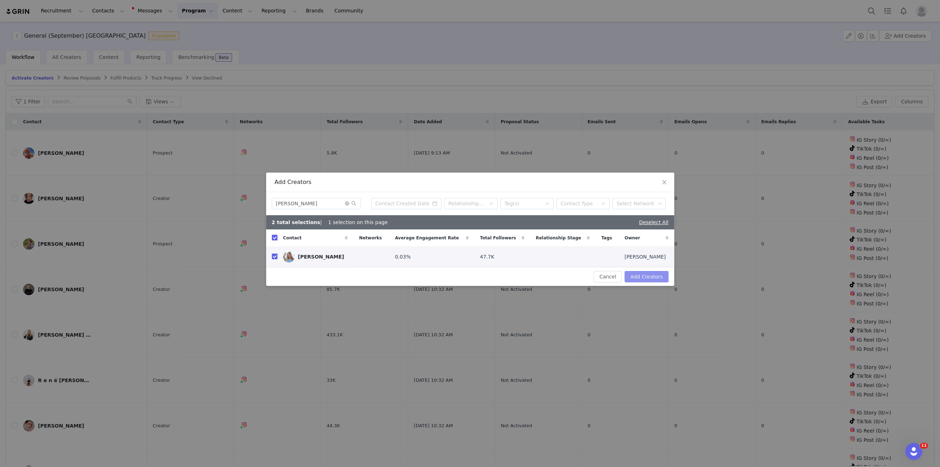
click at [654, 278] on button "Add Creators" at bounding box center [646, 276] width 44 height 11
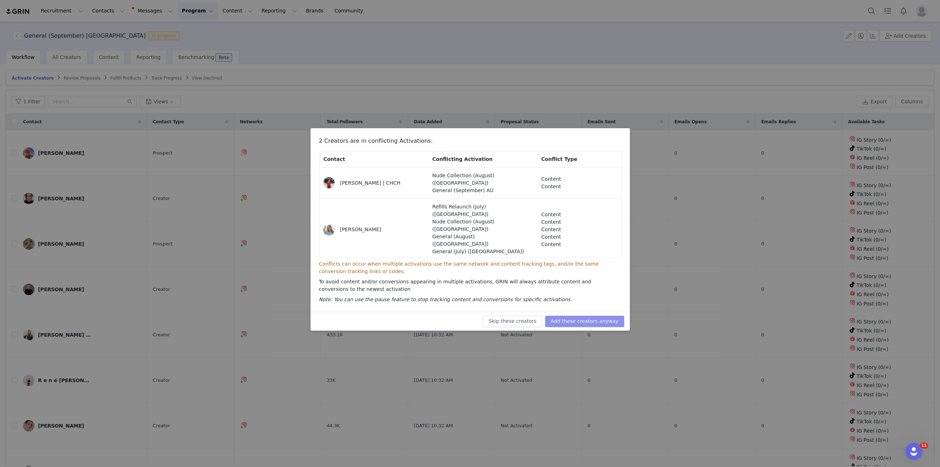
click at [589, 322] on button "Add these creators anyway" at bounding box center [584, 320] width 79 height 11
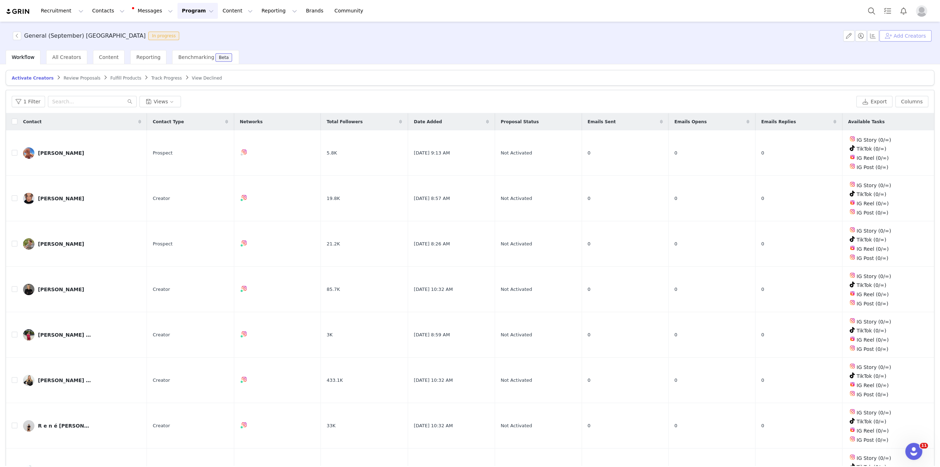
click at [771, 37] on button "Add Creators" at bounding box center [905, 35] width 52 height 11
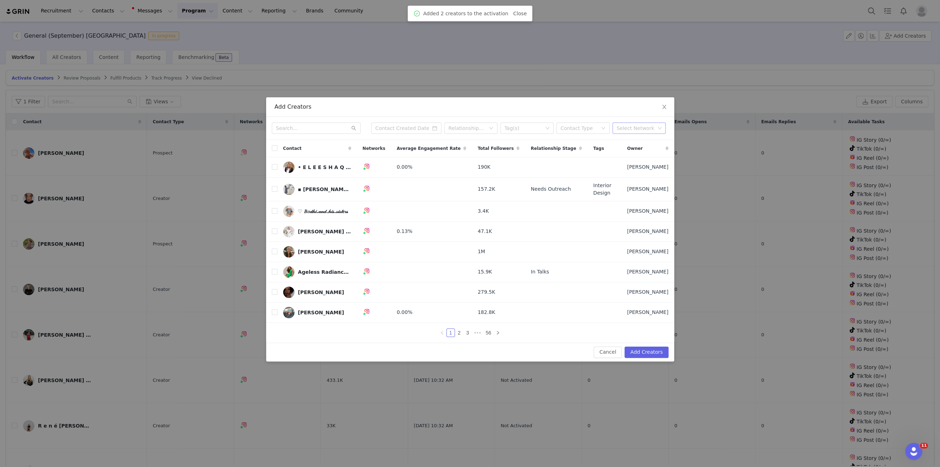
click at [628, 131] on div "Select Network" at bounding box center [636, 128] width 38 height 7
click at [576, 130] on div "Contact Type" at bounding box center [579, 128] width 37 height 7
click at [529, 130] on div "Tag(s)" at bounding box center [523, 128] width 38 height 7
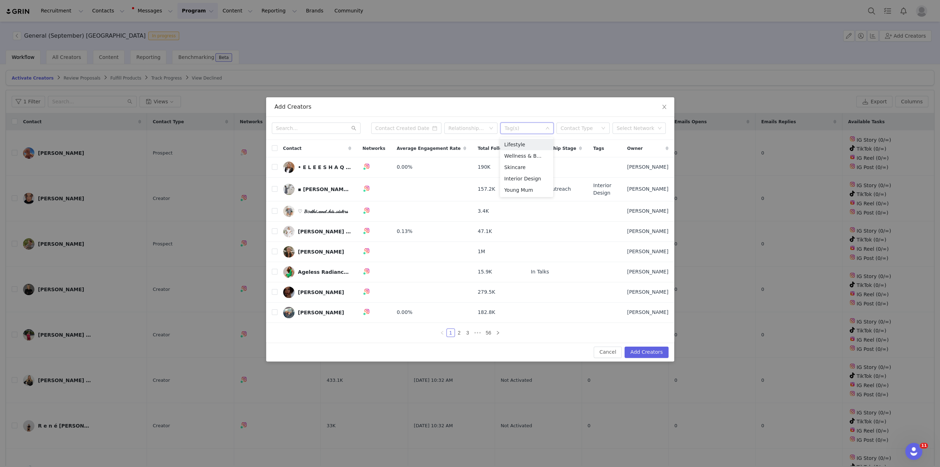
click at [529, 130] on div "Tag(s)" at bounding box center [523, 128] width 38 height 7
click at [468, 130] on div "Relationship Stage" at bounding box center [466, 128] width 37 height 7
click at [405, 130] on input at bounding box center [406, 127] width 70 height 11
click at [405, 130] on input at bounding box center [427, 130] width 92 height 8
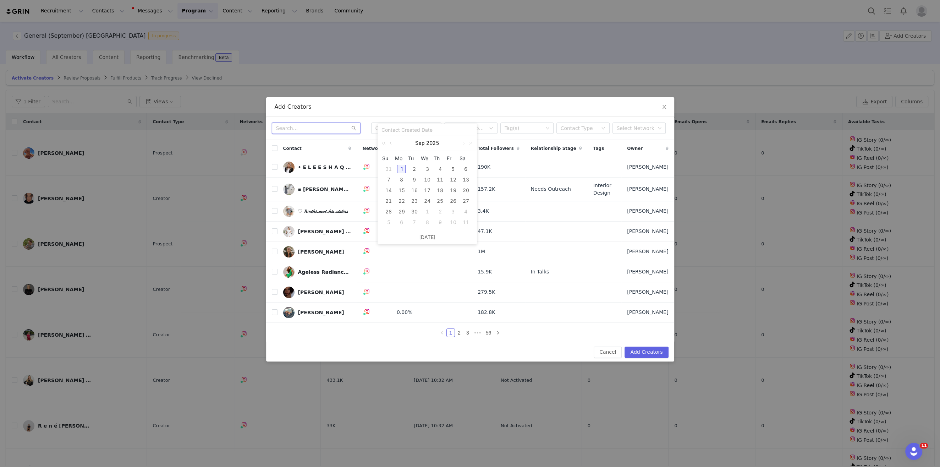
click at [322, 130] on input "text" at bounding box center [316, 127] width 89 height 11
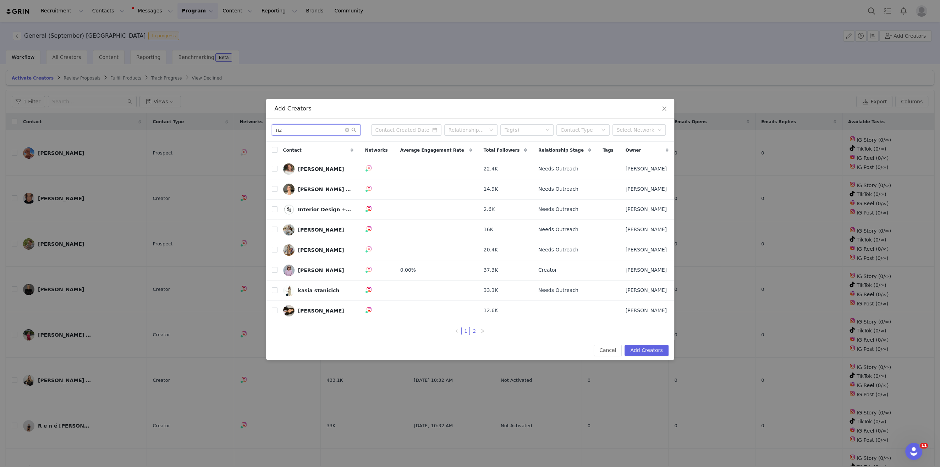
type input "nz"
click at [476, 331] on link "2" at bounding box center [474, 331] width 8 height 8
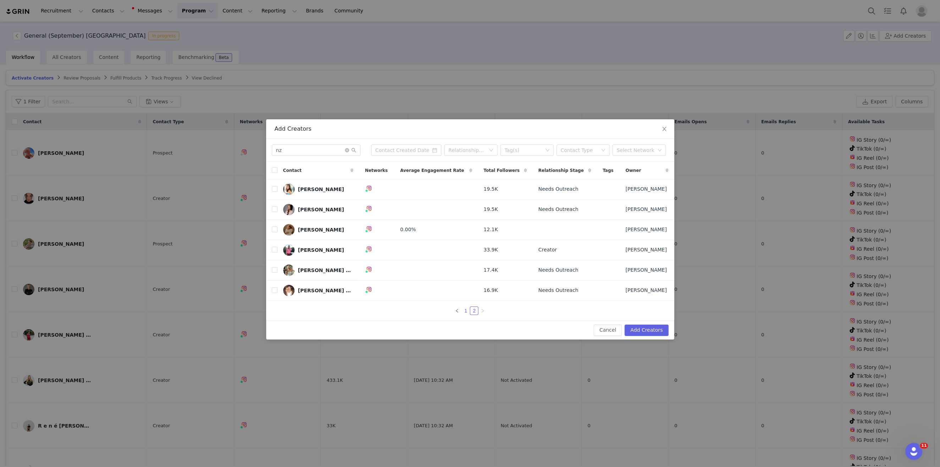
click at [467, 309] on link "1" at bounding box center [466, 311] width 8 height 8
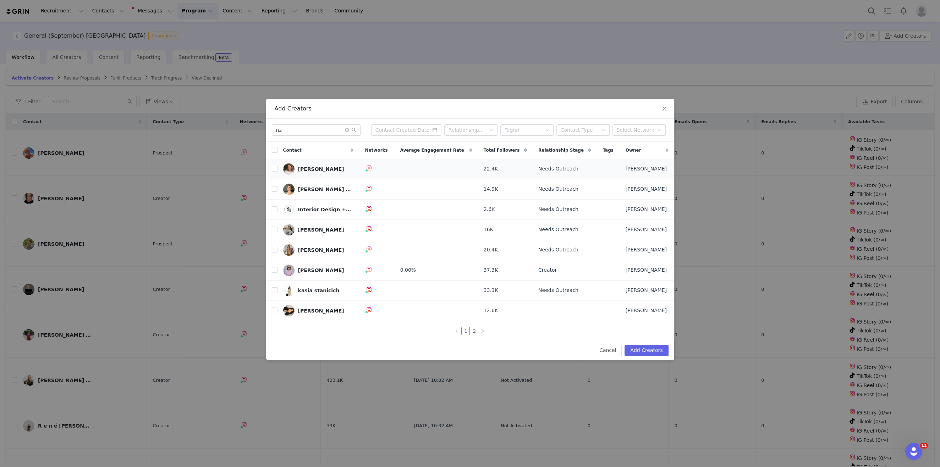
click at [303, 169] on div "[PERSON_NAME]" at bounding box center [321, 169] width 46 height 6
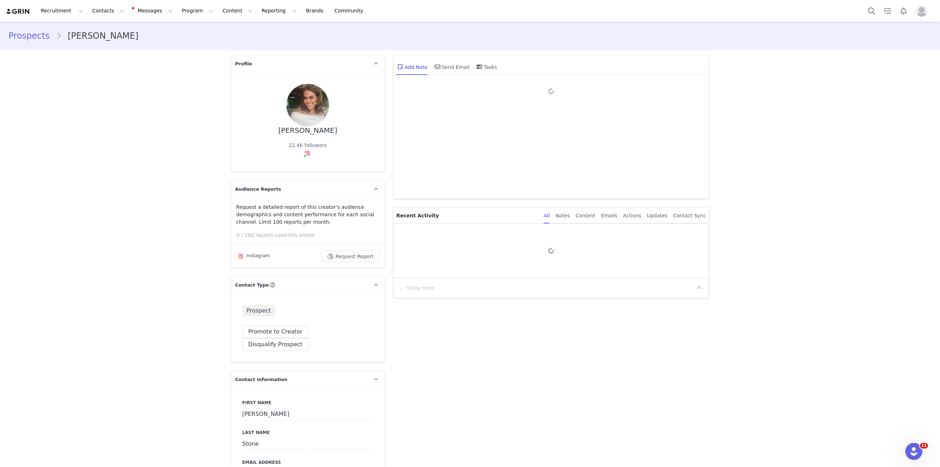
type input "+1 ([GEOGRAPHIC_DATA])"
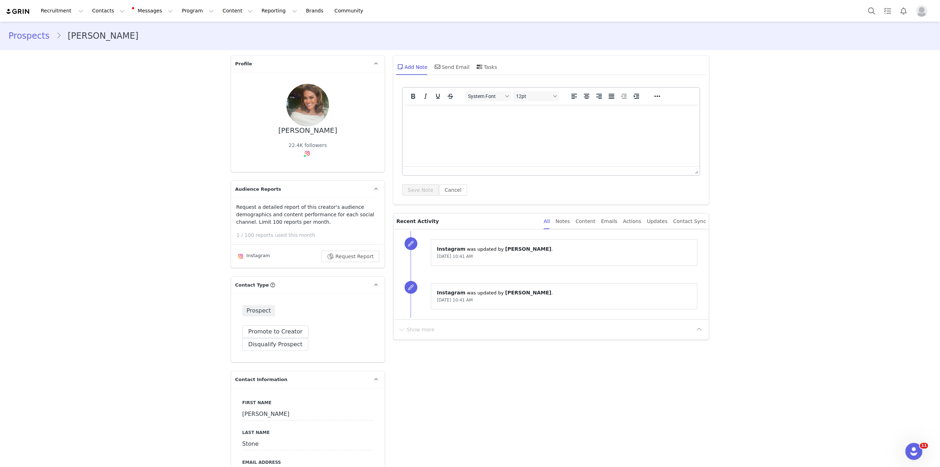
click at [23, 9] on img at bounding box center [18, 11] width 25 height 7
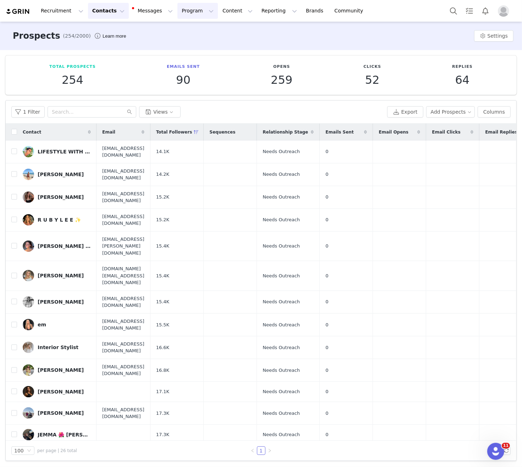
click at [180, 11] on button "Program Program" at bounding box center [197, 11] width 40 height 16
click at [218, 8] on button "Content Content" at bounding box center [237, 11] width 39 height 16
click at [223, 34] on p "Creator Content" at bounding box center [229, 31] width 40 height 7
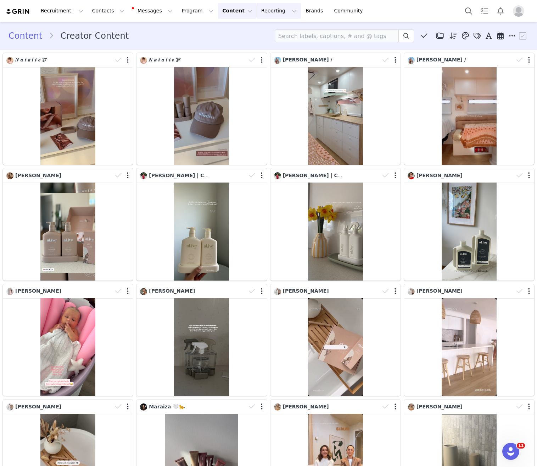
click at [274, 14] on button "Reporting Reporting" at bounding box center [279, 11] width 44 height 16
click at [262, 43] on p "Report Builder" at bounding box center [262, 44] width 35 height 7
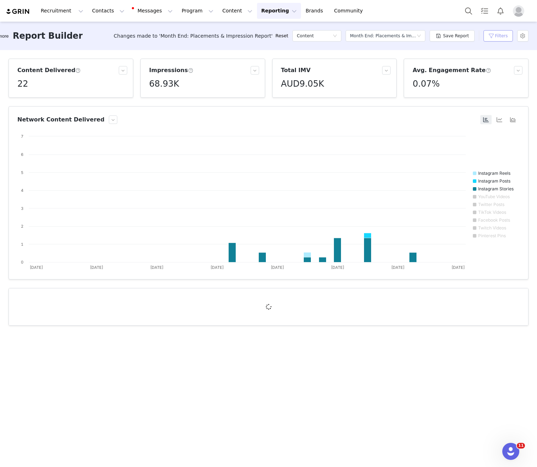
click at [489, 35] on button "Filters" at bounding box center [498, 35] width 29 height 11
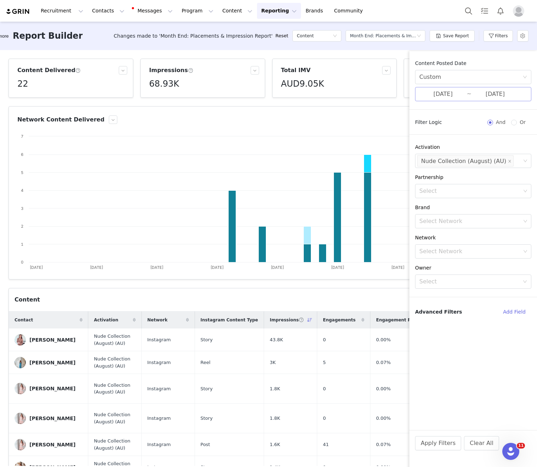
click at [457, 89] on input "[DATE]" at bounding box center [444, 93] width 48 height 9
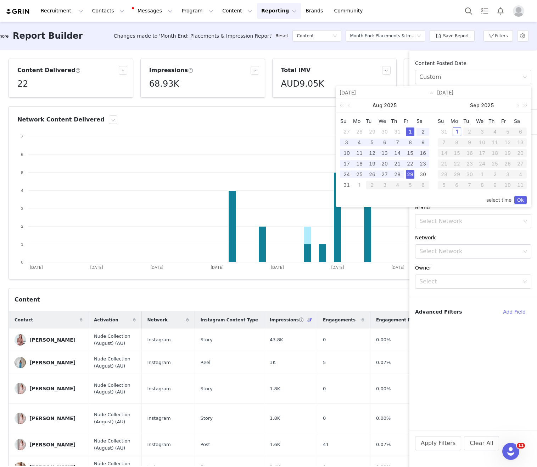
click at [459, 86] on div "[DATE]" at bounding box center [483, 92] width 98 height 12
click at [492, 69] on div "Content Posted Date Custom [DATE] ~ [DATE]" at bounding box center [474, 81] width 128 height 42
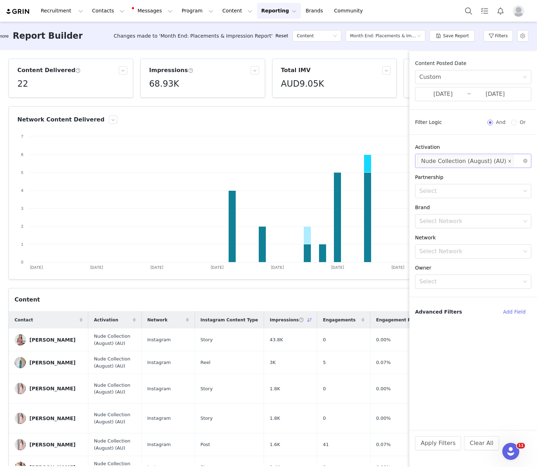
click at [508, 162] on icon "icon: close" at bounding box center [510, 161] width 4 height 4
click at [426, 91] on input "[DATE]" at bounding box center [444, 93] width 48 height 9
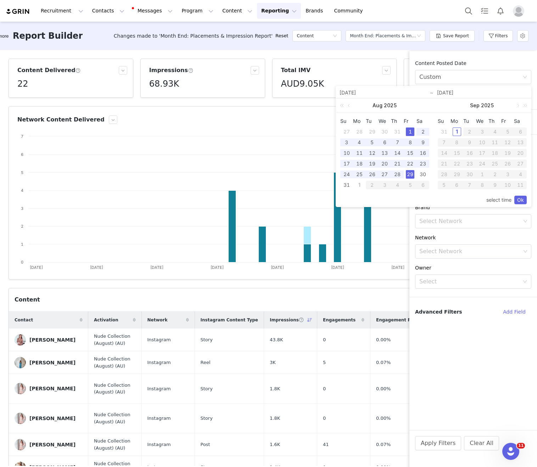
click at [410, 129] on div "1" at bounding box center [410, 131] width 9 height 9
drag, startPoint x: 346, startPoint y: 186, endPoint x: 352, endPoint y: 185, distance: 6.8
click at [346, 186] on div "31" at bounding box center [347, 185] width 9 height 9
type input "[DATE]"
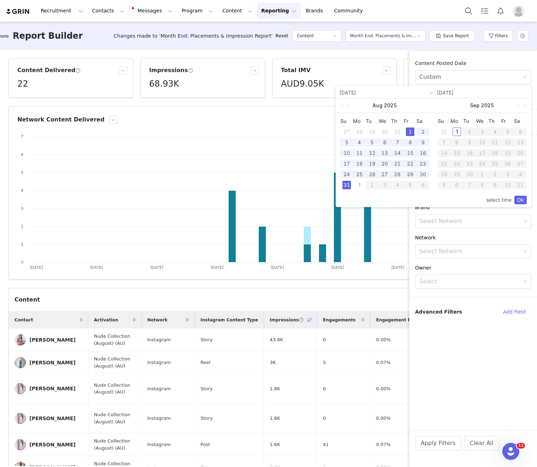
click at [521, 199] on link "Ok" at bounding box center [521, 199] width 12 height 9
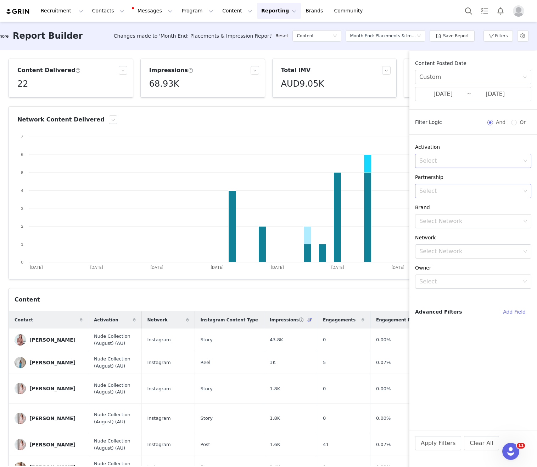
click at [464, 191] on div "Select" at bounding box center [470, 190] width 101 height 7
type input "nude"
click at [518, 175] on div "Partnership" at bounding box center [473, 176] width 116 height 7
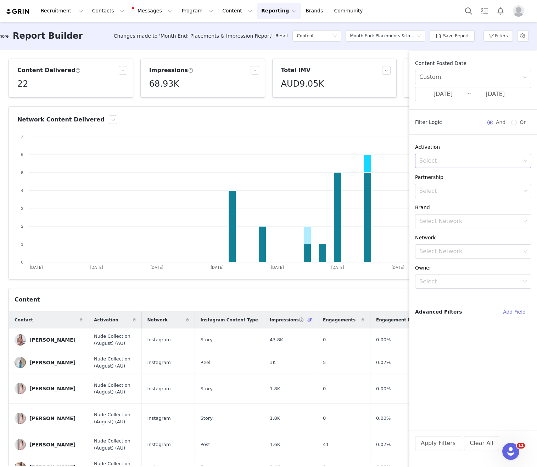
click at [453, 159] on div "Select" at bounding box center [470, 160] width 101 height 7
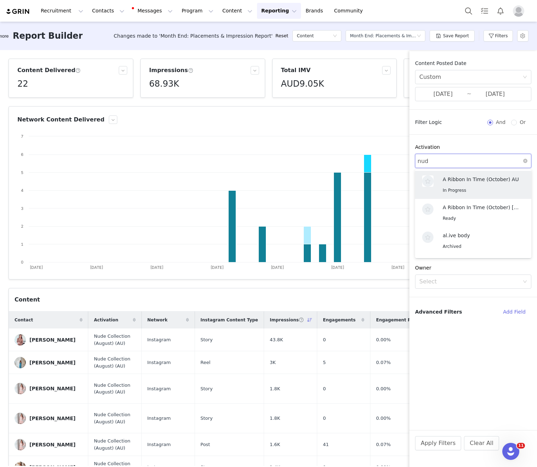
type input "nude"
click at [483, 180] on p "Nude Collection (August) (AU)" at bounding box center [480, 179] width 74 height 8
drag, startPoint x: 431, startPoint y: 445, endPoint x: 435, endPoint y: 443, distance: 3.8
click at [431, 445] on button "Apply Filters" at bounding box center [438, 443] width 46 height 14
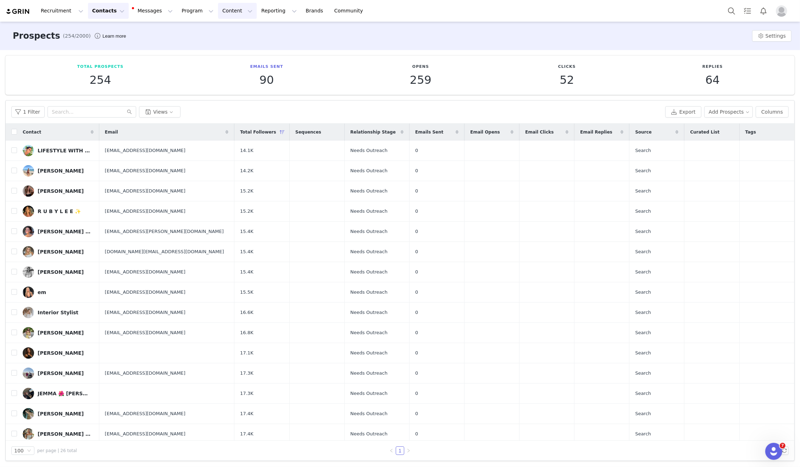
click at [218, 8] on button "Content Content" at bounding box center [237, 11] width 39 height 16
click at [187, 23] on div "Prospects (254/2000) Learn more Settings" at bounding box center [400, 36] width 800 height 28
click at [186, 13] on button "Program Program" at bounding box center [197, 11] width 40 height 16
click at [188, 29] on p "Activations" at bounding box center [185, 31] width 27 height 7
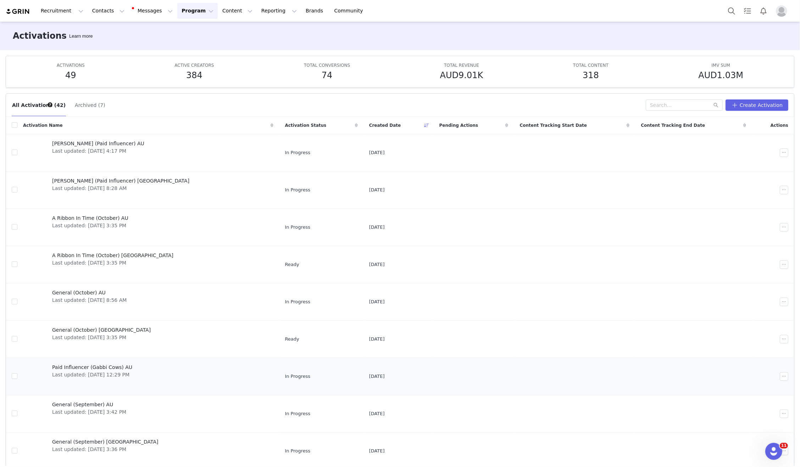
click at [111, 363] on span "Paid Influencer (Gabbi Cows) AU" at bounding box center [92, 366] width 80 height 7
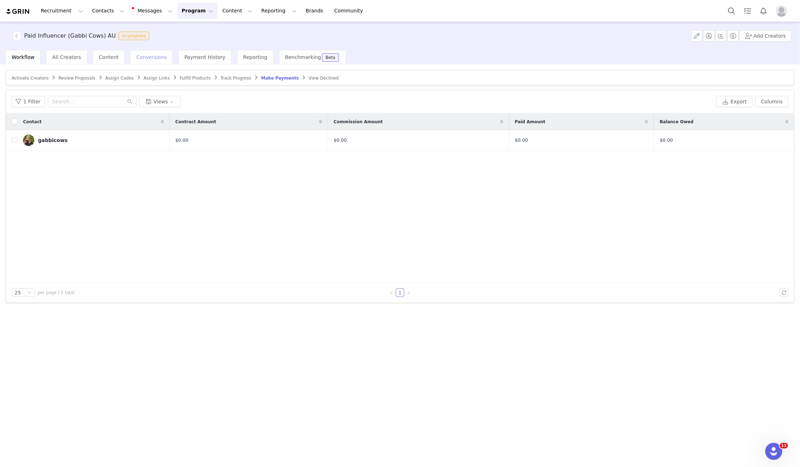
click at [151, 56] on span "Conversions" at bounding box center [151, 57] width 31 height 6
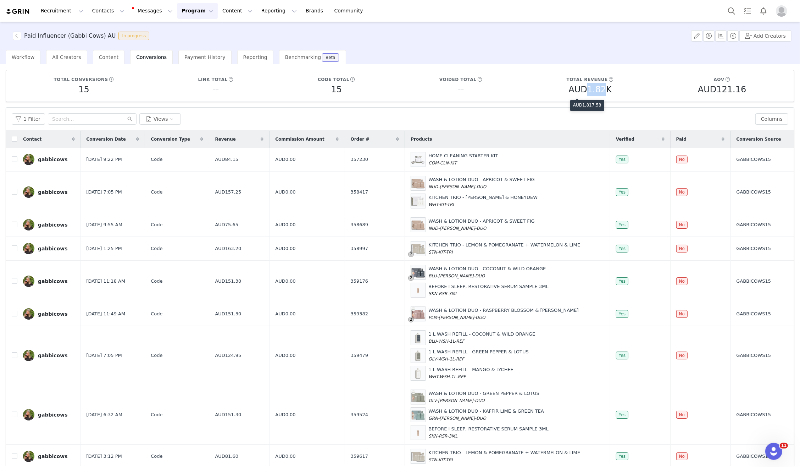
drag, startPoint x: 590, startPoint y: 89, endPoint x: 603, endPoint y: 90, distance: 13.8
click at [603, 90] on h5 "AUD1.82K" at bounding box center [590, 89] width 43 height 13
copy h5 "1.82"
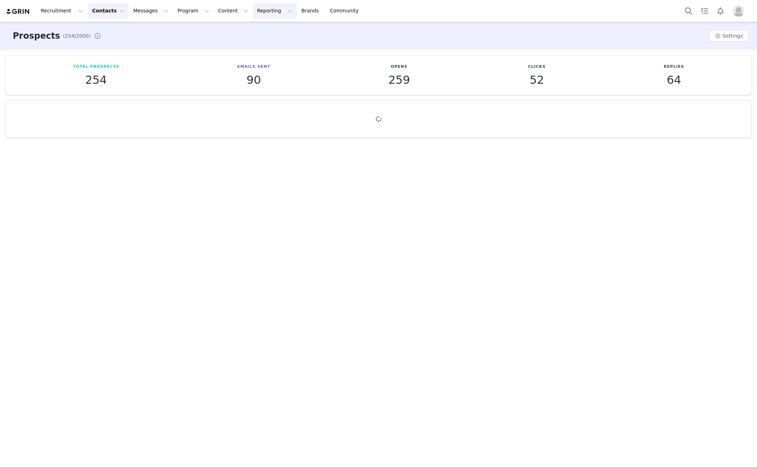
click at [253, 8] on button "Reporting Reporting" at bounding box center [275, 11] width 44 height 16
click at [186, 10] on button "Program Program" at bounding box center [197, 11] width 40 height 16
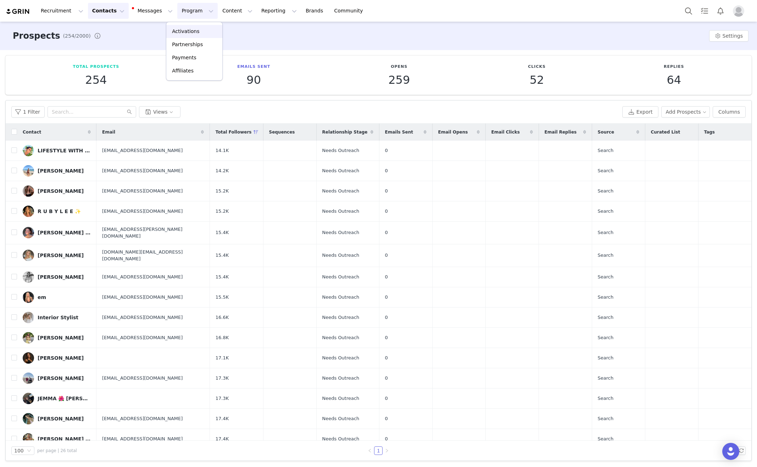
click at [184, 32] on p "Activations" at bounding box center [185, 31] width 27 height 7
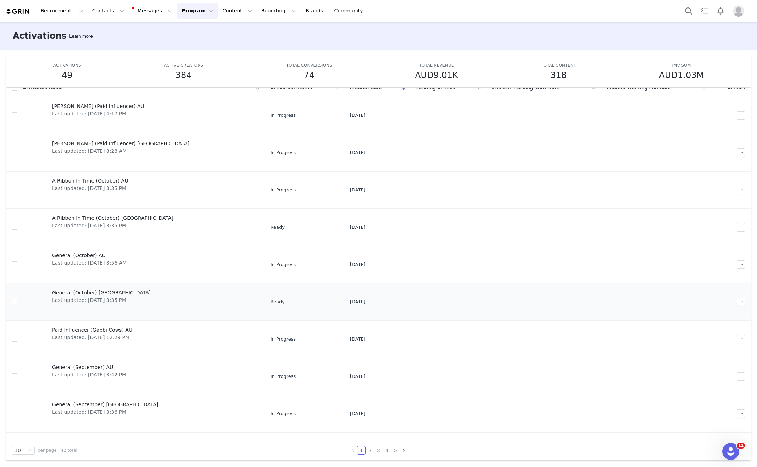
scroll to position [27, 0]
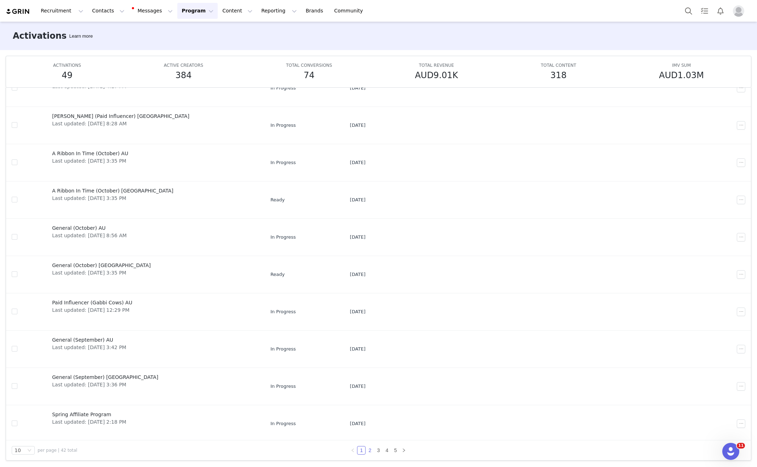
click at [369, 451] on link "2" at bounding box center [370, 450] width 8 height 8
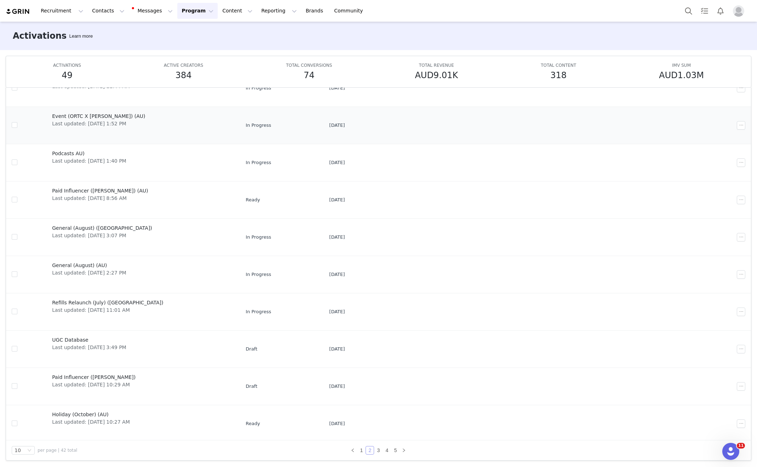
scroll to position [0, 0]
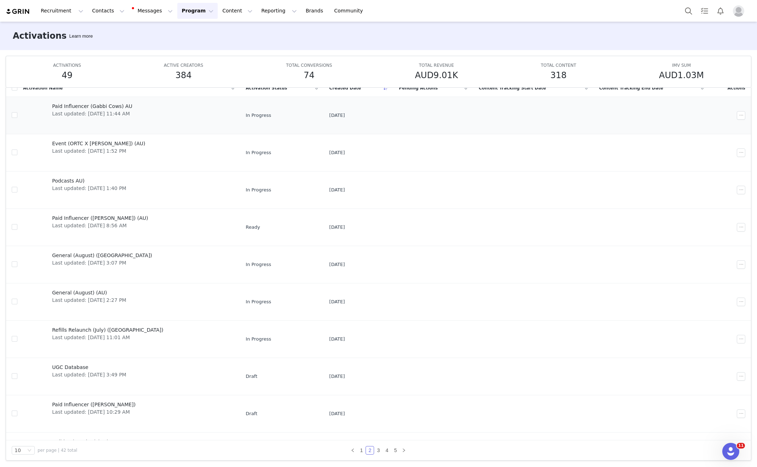
click at [101, 107] on span "Paid Influencer (Gabbi Cows) AU" at bounding box center [92, 106] width 80 height 7
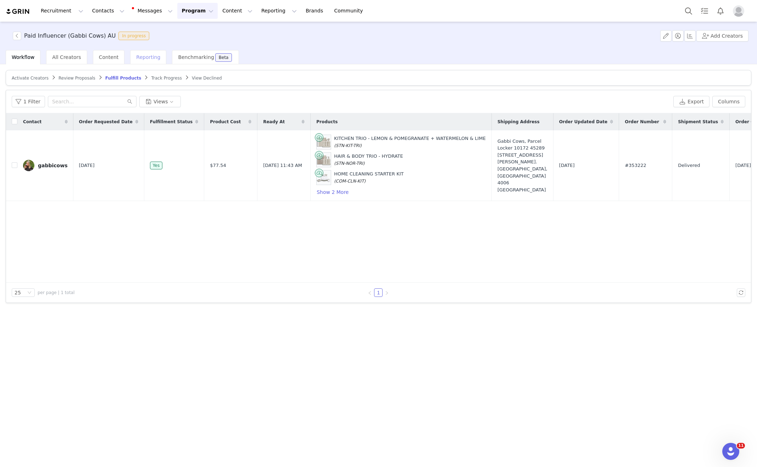
click at [130, 56] on div "Reporting" at bounding box center [148, 57] width 36 height 14
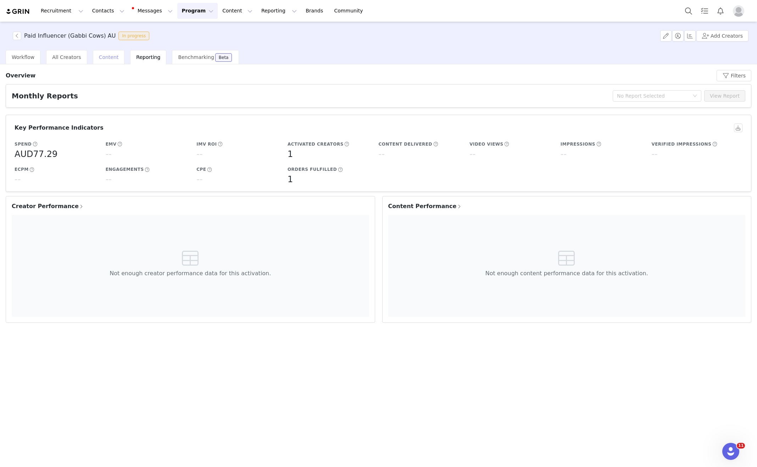
click at [100, 55] on span "Content" at bounding box center [109, 57] width 20 height 6
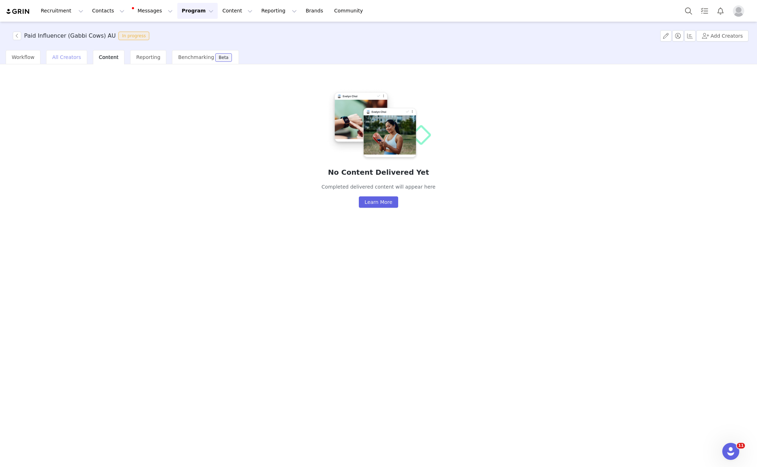
click at [67, 56] on span "All Creators" at bounding box center [66, 57] width 29 height 6
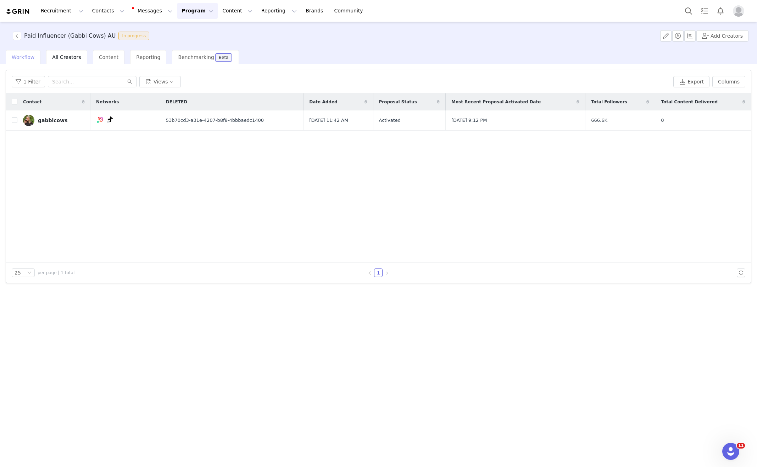
click at [21, 59] on span "Workflow" at bounding box center [23, 57] width 23 height 6
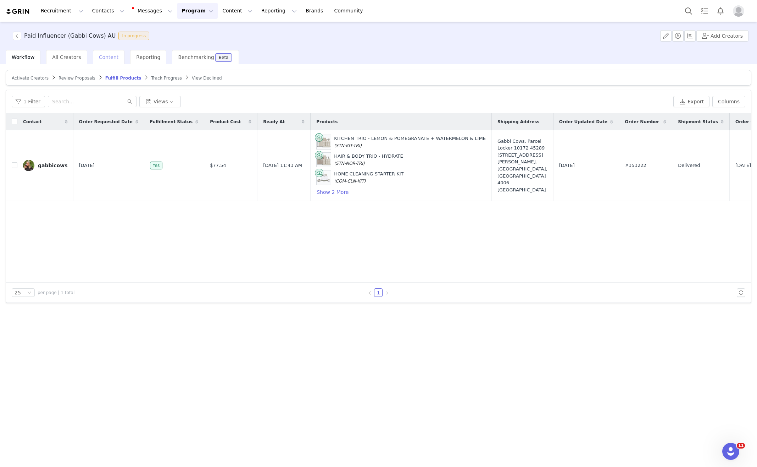
click at [111, 61] on div "Content" at bounding box center [109, 57] width 32 height 14
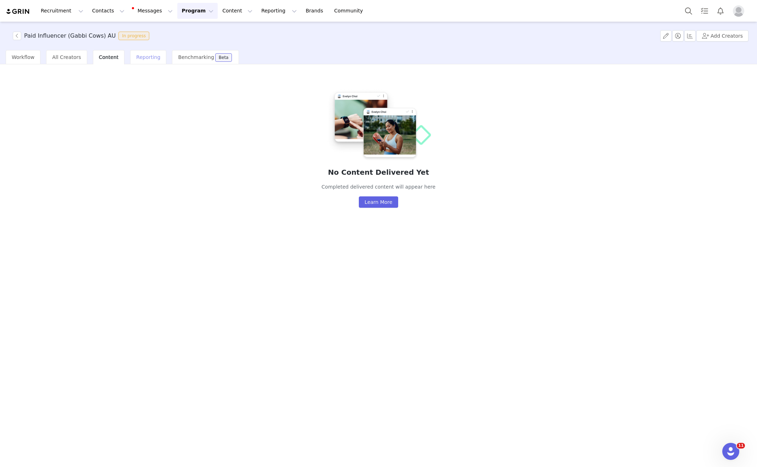
click at [136, 59] on span "Reporting" at bounding box center [148, 57] width 24 height 6
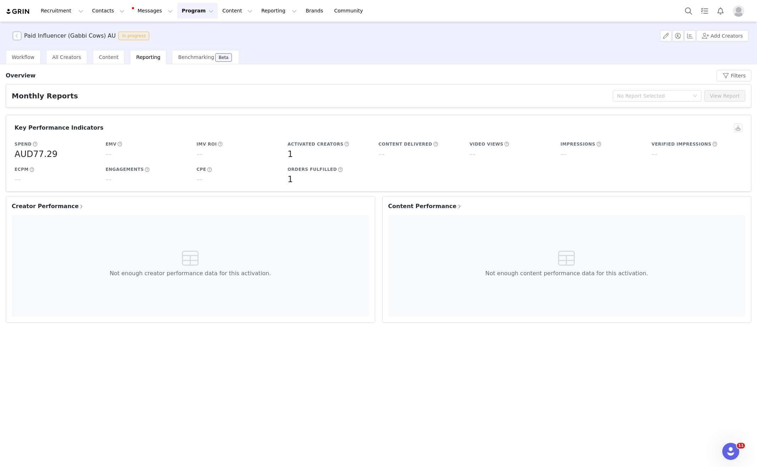
click at [19, 35] on button "button" at bounding box center [17, 36] width 9 height 9
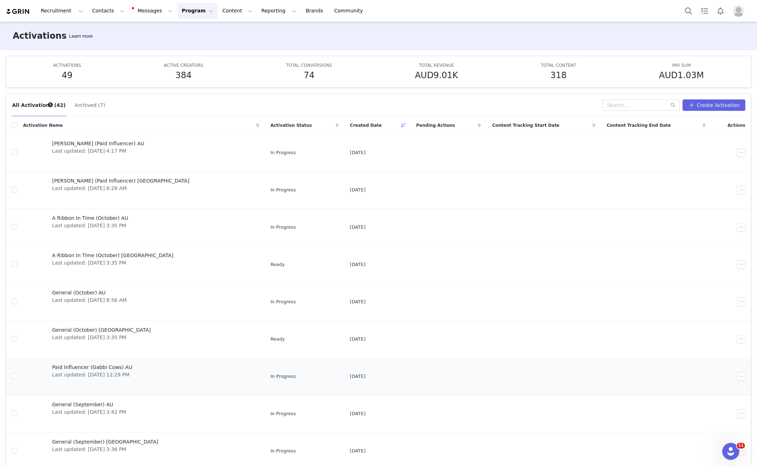
click at [109, 364] on span "Paid Influencer (Gabbi Cows) AU" at bounding box center [92, 366] width 80 height 7
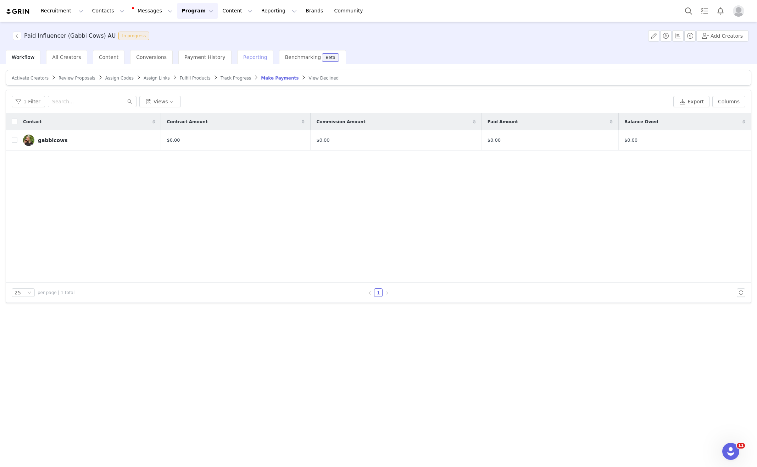
click at [243, 56] on span "Reporting" at bounding box center [255, 57] width 24 height 6
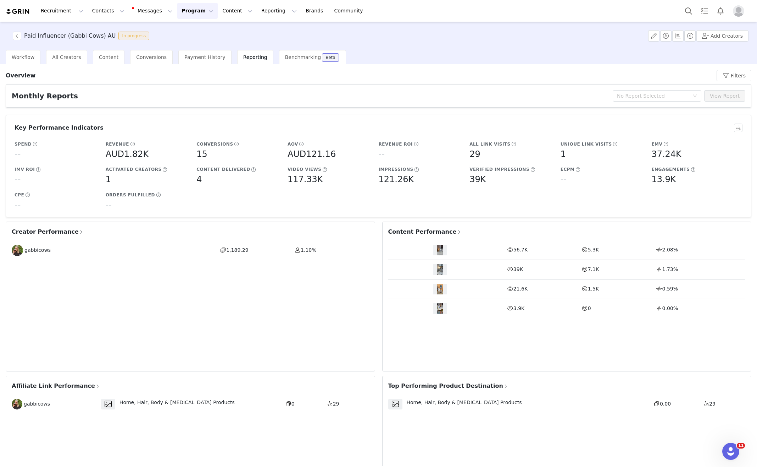
click at [446, 284] on div at bounding box center [440, 288] width 14 height 11
click at [436, 289] on div at bounding box center [440, 288] width 14 height 11
click at [438, 288] on img at bounding box center [440, 288] width 6 height 11
drag, startPoint x: 441, startPoint y: 312, endPoint x: 440, endPoint y: 308, distance: 4.3
click at [440, 312] on div "3.9K 0 0.00%" at bounding box center [567, 308] width 358 height 19
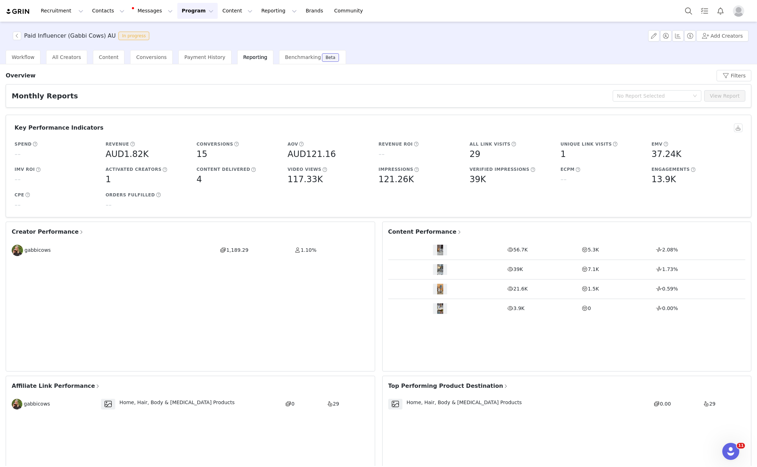
drag, startPoint x: 440, startPoint y: 308, endPoint x: 441, endPoint y: 290, distance: 18.1
click at [440, 308] on img at bounding box center [440, 308] width 6 height 11
click at [105, 54] on span "Content" at bounding box center [109, 57] width 20 height 6
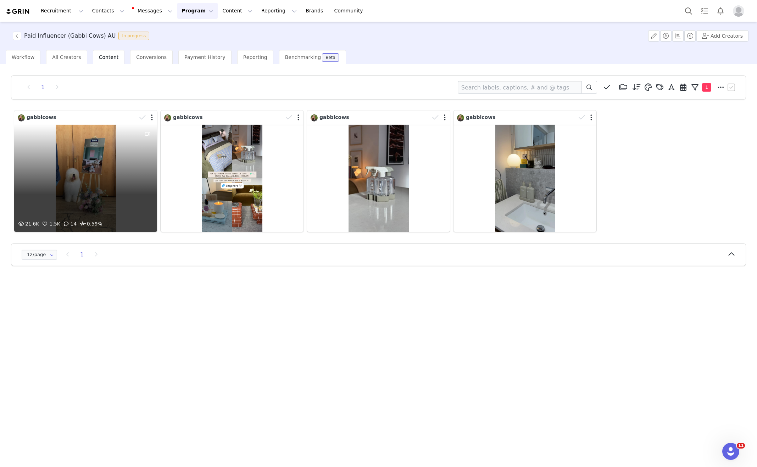
click at [95, 152] on div "21.6K 1.5K 14 0.59%" at bounding box center [85, 178] width 143 height 107
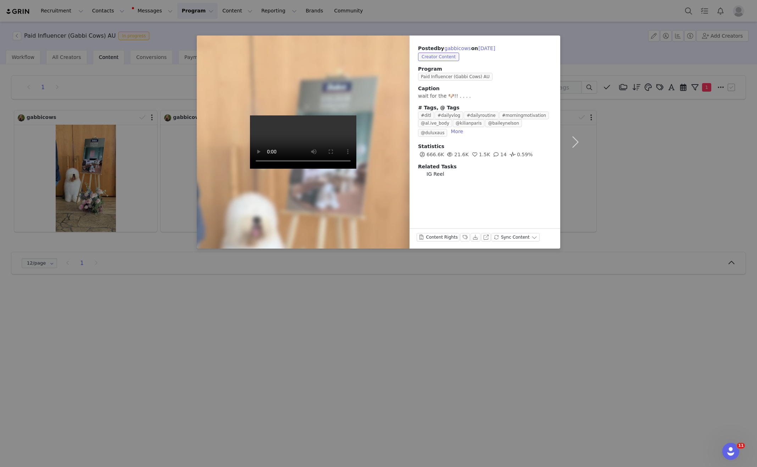
click at [380, 273] on div "Posted by [PERSON_NAME] on [DATE] Creator Content Program Paid Influencer (Gabb…" at bounding box center [378, 233] width 757 height 467
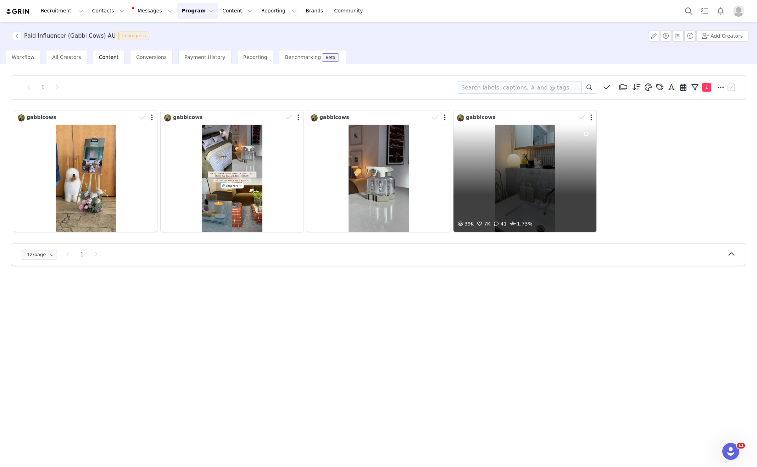
click at [563, 173] on div "39K 7K 41 1.73%" at bounding box center [525, 178] width 143 height 107
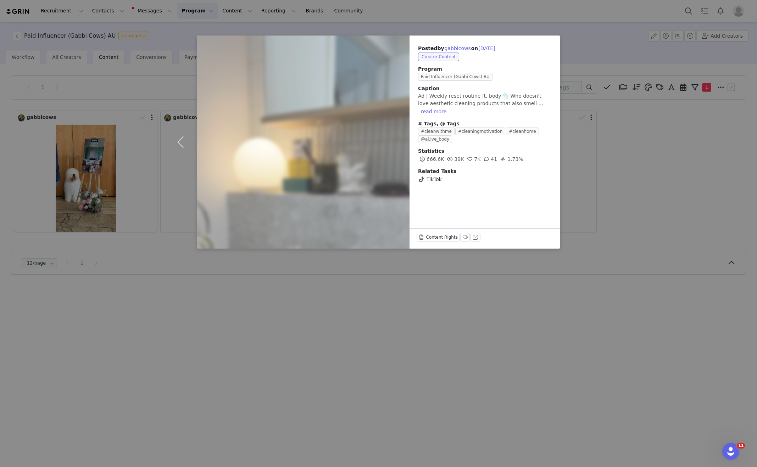
click at [317, 316] on div "Posted by [PERSON_NAME] on [DATE] Creator Content Program Paid Influencer (Gabb…" at bounding box center [378, 233] width 757 height 467
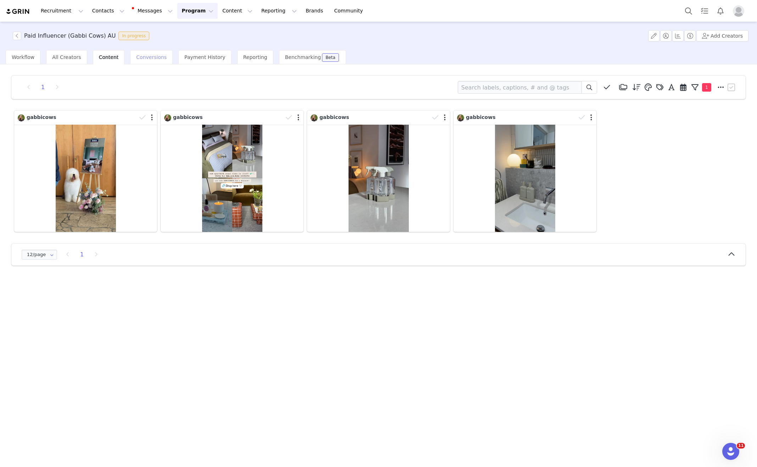
click at [148, 60] on div "Conversions" at bounding box center [151, 57] width 43 height 14
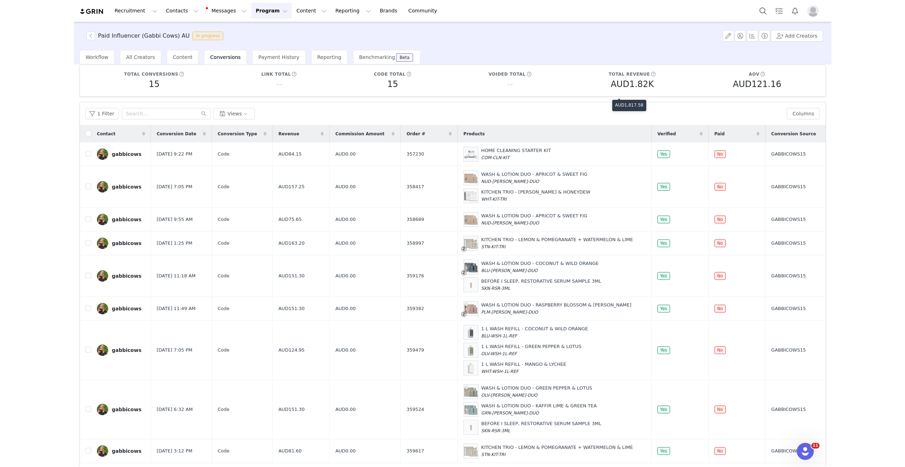
scroll to position [6, 0]
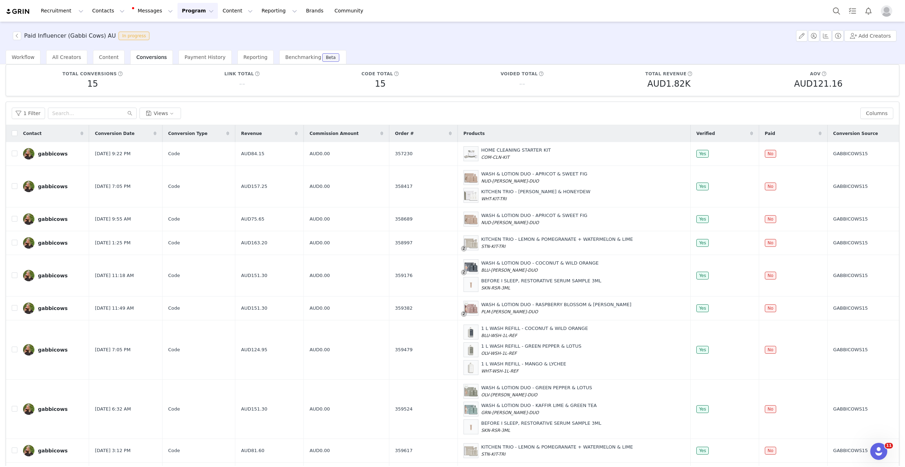
click at [28, 15] on div "Recruitment Recruitment Creator Search Curated Lists Landing Pages Web Extensio…" at bounding box center [188, 11] width 365 height 16
click at [24, 12] on img at bounding box center [18, 11] width 25 height 7
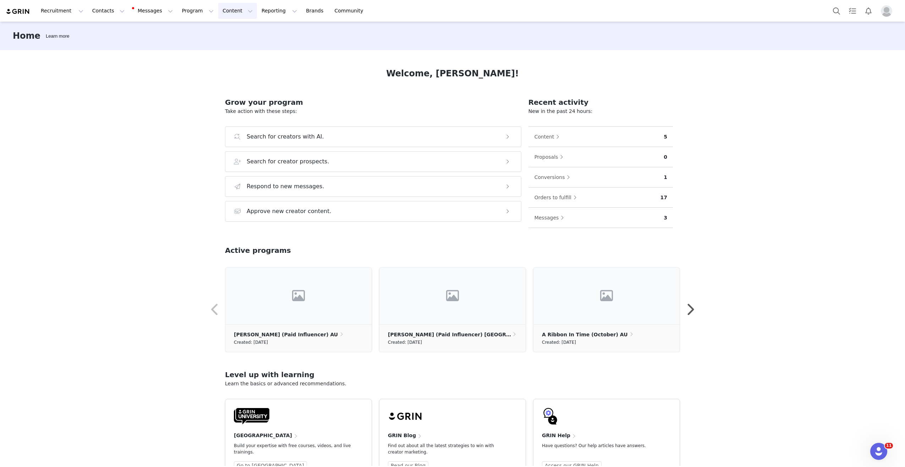
click at [223, 10] on button "Content Content" at bounding box center [237, 11] width 39 height 16
click at [224, 29] on p "Creator Content" at bounding box center [229, 31] width 40 height 7
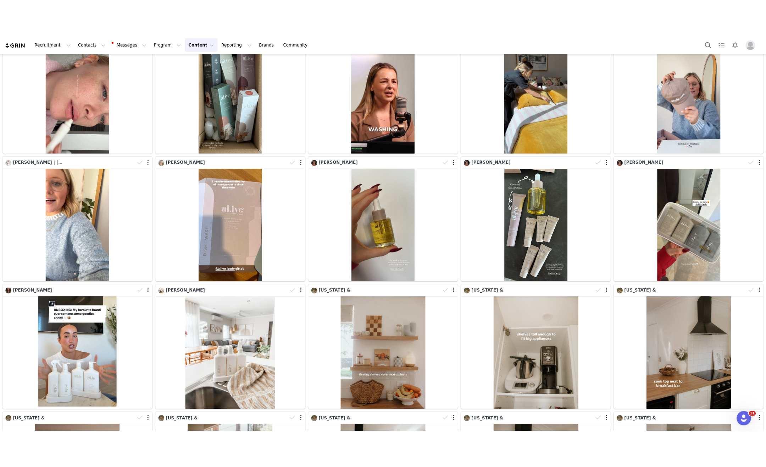
scroll to position [4347, 0]
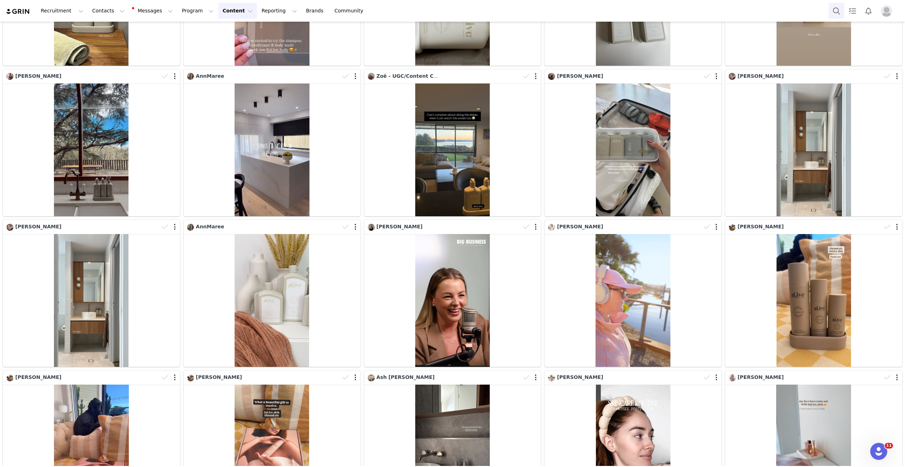
click at [757, 12] on button "Search" at bounding box center [836, 11] width 16 height 16
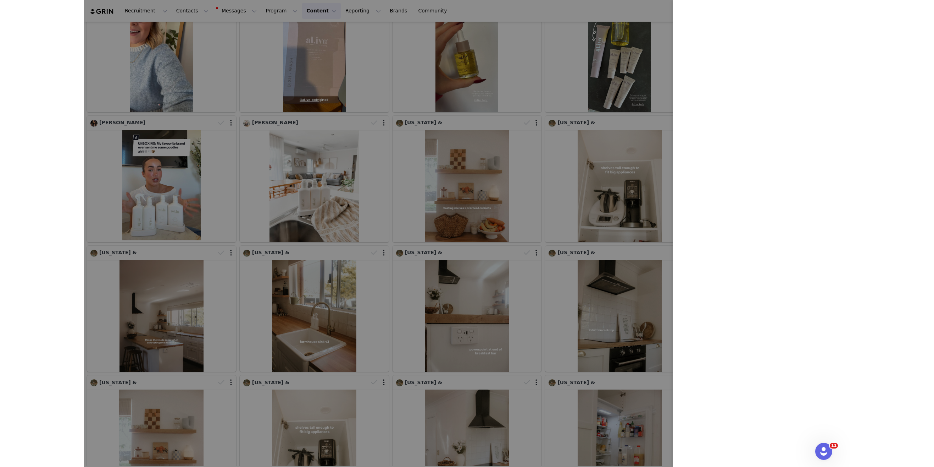
scroll to position [3766, 0]
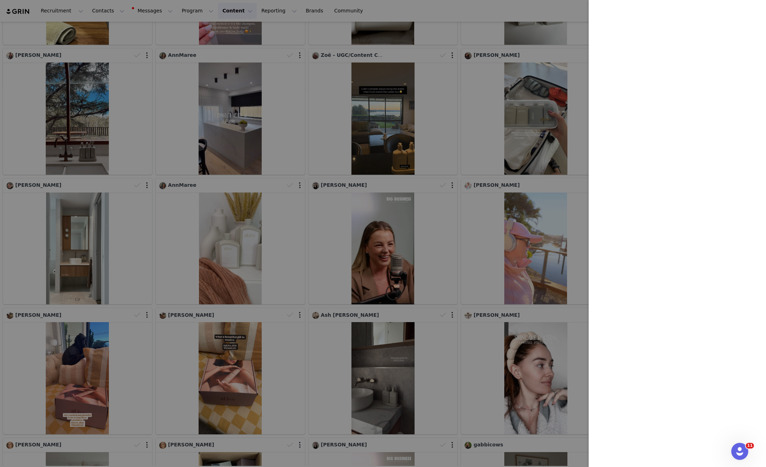
drag, startPoint x: 297, startPoint y: 42, endPoint x: 201, endPoint y: 24, distance: 98.0
click at [296, 42] on div at bounding box center [383, 233] width 766 height 467
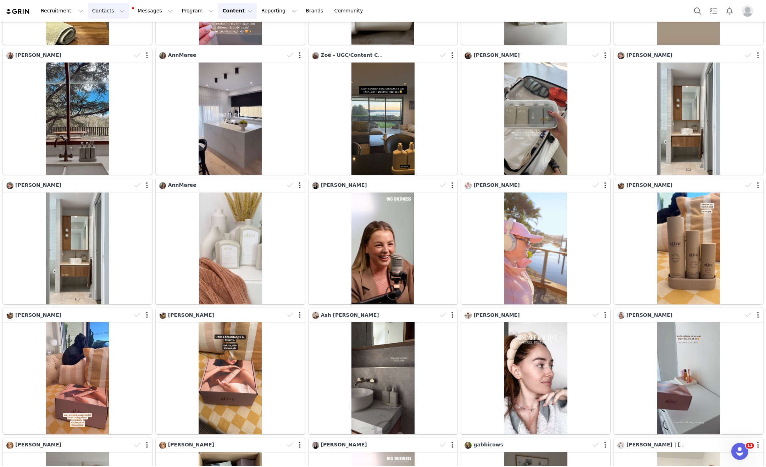
click at [110, 11] on button "Contacts Contacts" at bounding box center [108, 11] width 41 height 16
click at [106, 33] on p "Creators" at bounding box center [99, 31] width 21 height 7
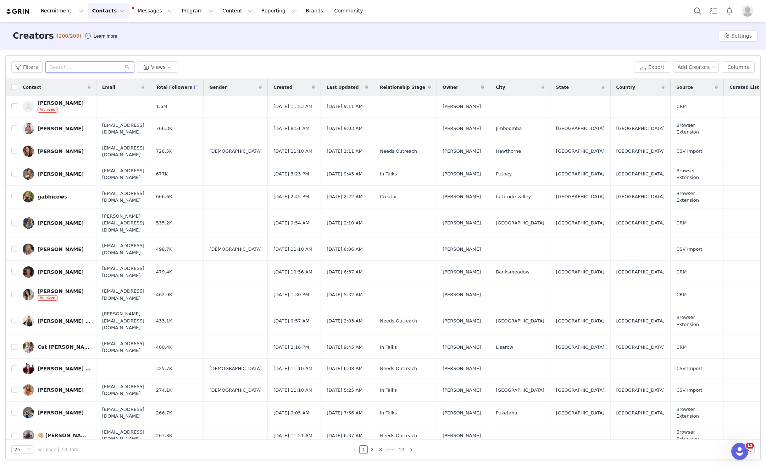
click at [77, 69] on input "text" at bounding box center [89, 66] width 89 height 11
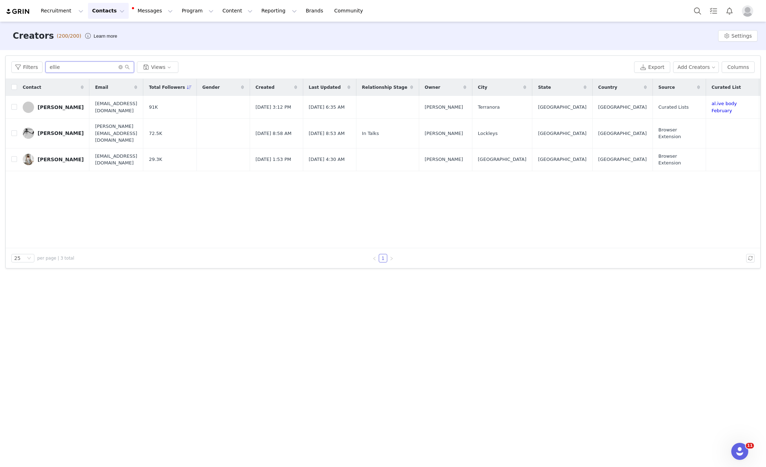
type input "ellie"
click at [97, 10] on button "Contacts Contacts" at bounding box center [108, 11] width 41 height 16
click at [96, 41] on p "Prospects" at bounding box center [101, 44] width 24 height 7
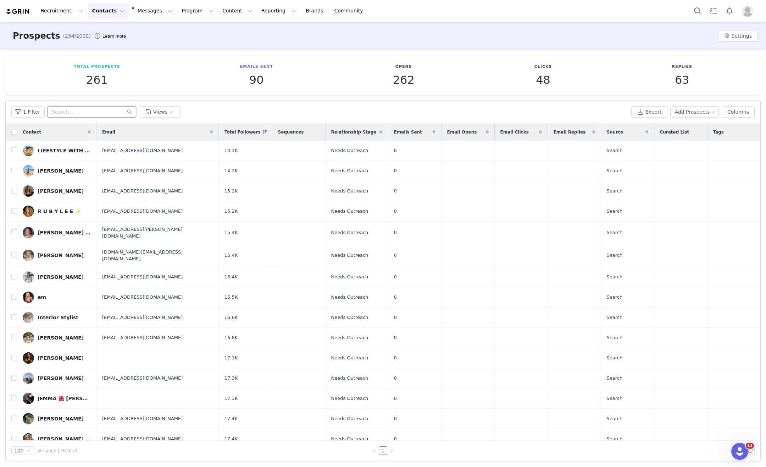
click at [74, 113] on input "text" at bounding box center [92, 111] width 89 height 11
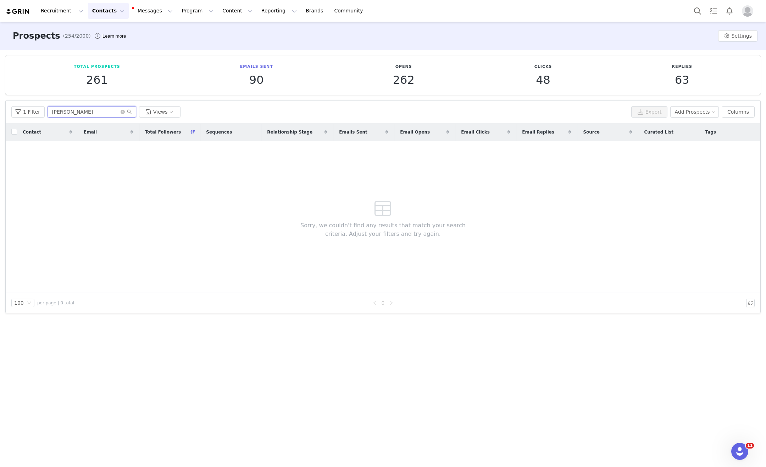
drag, startPoint x: 106, startPoint y: 111, endPoint x: 59, endPoint y: 113, distance: 47.2
click at [59, 113] on input "[PERSON_NAME]" at bounding box center [92, 111] width 89 height 11
drag, startPoint x: 70, startPoint y: 114, endPoint x: -15, endPoint y: 110, distance: 85.6
click at [0, 110] on html "Recruitment Recruitment Creator Search Curated Lists Landing Pages Web Extensio…" at bounding box center [383, 233] width 766 height 467
type input "ellie"
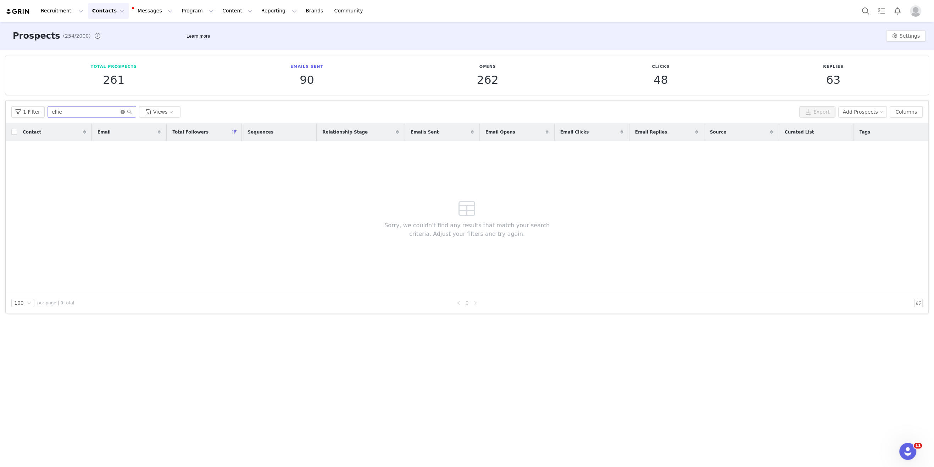
click at [121, 113] on icon "icon: close-circle" at bounding box center [123, 112] width 4 height 4
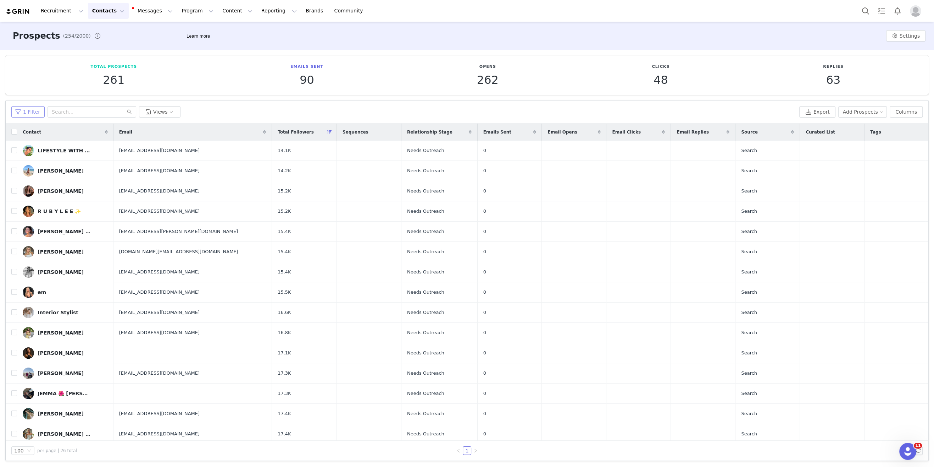
click at [41, 112] on button "1 Filter" at bounding box center [27, 111] width 33 height 11
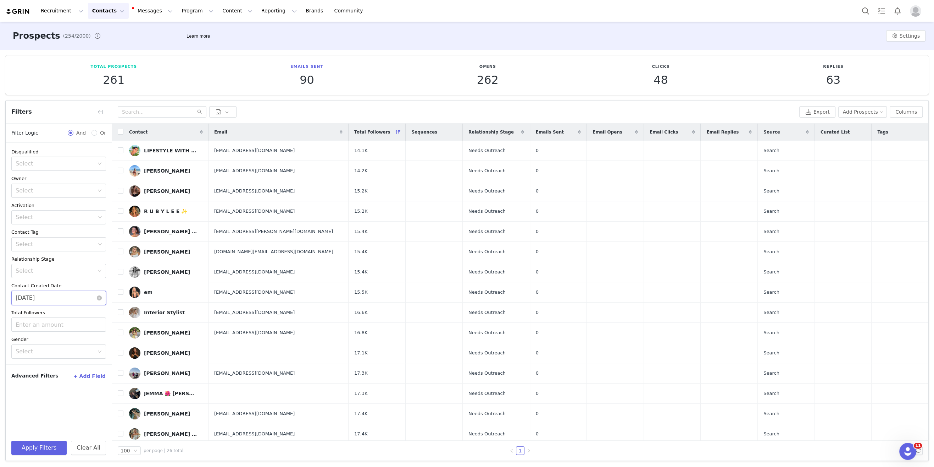
click at [64, 302] on input "[DATE]" at bounding box center [58, 298] width 95 height 14
click at [73, 374] on div "28" at bounding box center [74, 376] width 9 height 9
click at [28, 450] on button "Apply Filters" at bounding box center [38, 447] width 55 height 14
click at [119, 130] on input "checkbox" at bounding box center [121, 132] width 6 height 6
checkbox input "true"
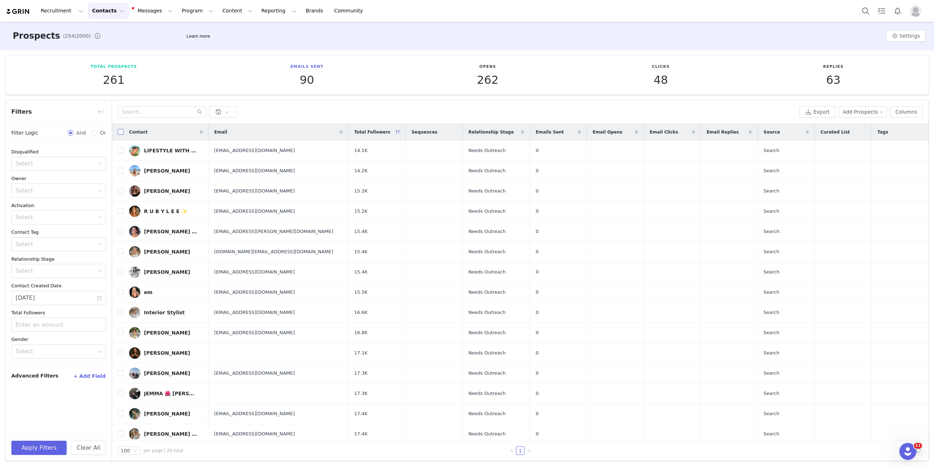
checkbox input "true"
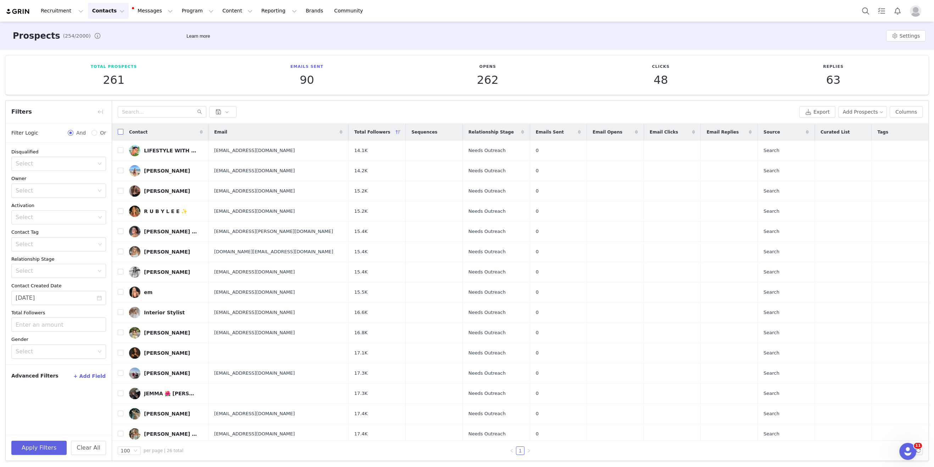
checkbox input "true"
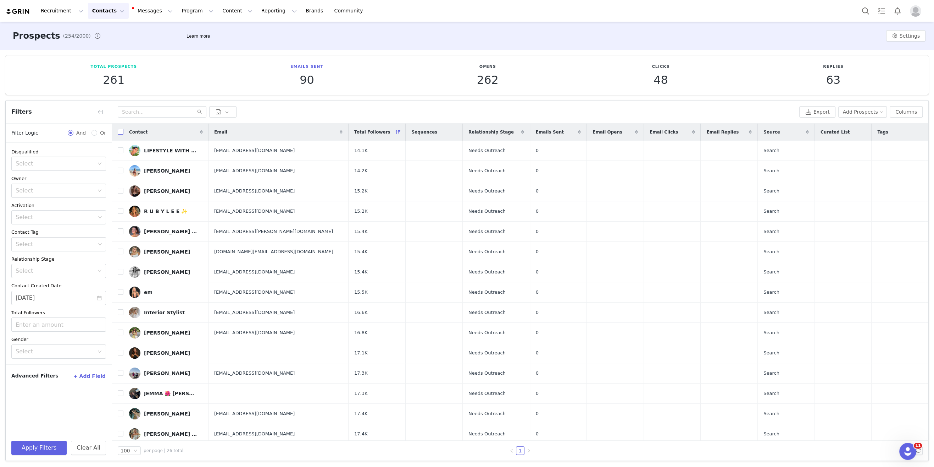
checkbox input "true"
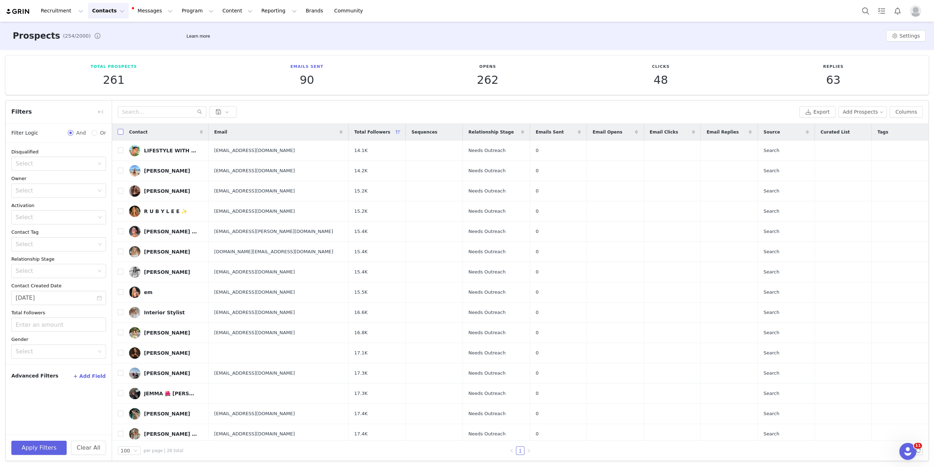
checkbox input "true"
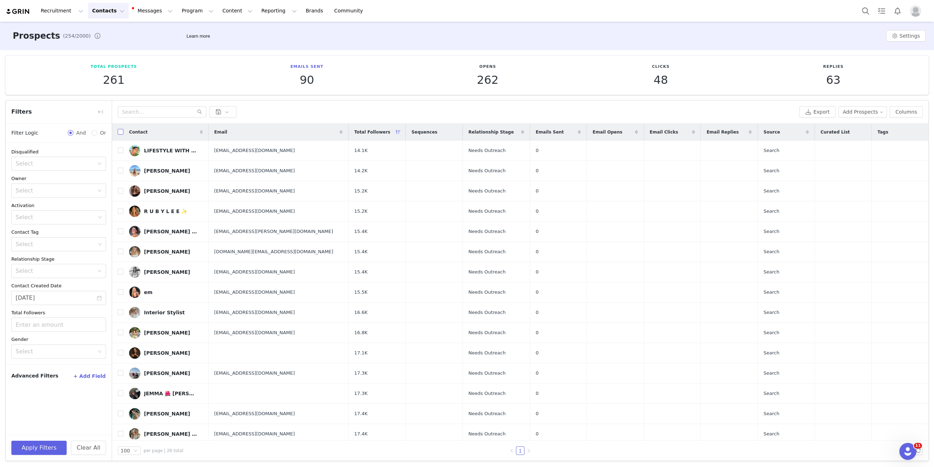
checkbox input "true"
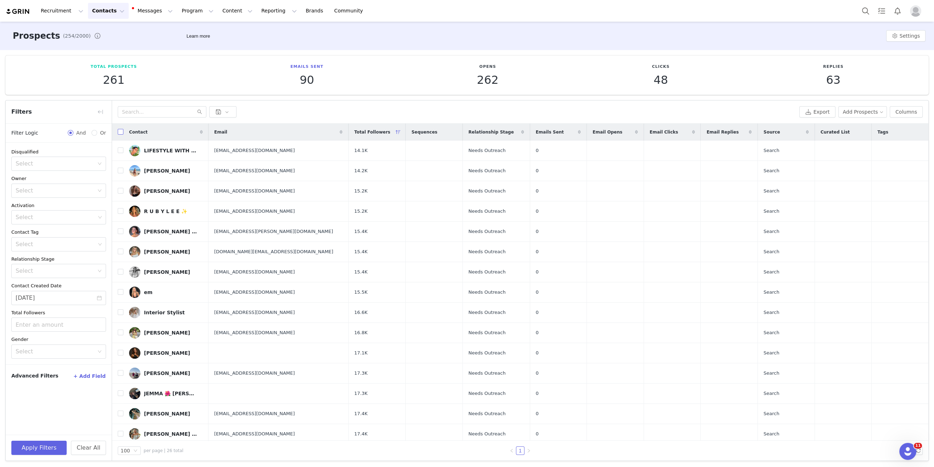
checkbox input "true"
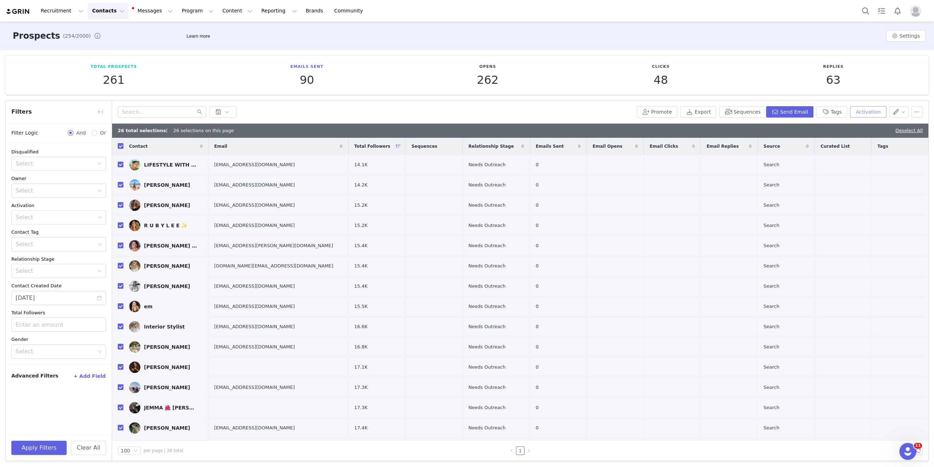
drag, startPoint x: 862, startPoint y: 111, endPoint x: 857, endPoint y: 111, distance: 5.0
click at [757, 111] on button "Activation" at bounding box center [868, 111] width 36 height 11
click at [757, 138] on div "Select Activation" at bounding box center [827, 137] width 42 height 11
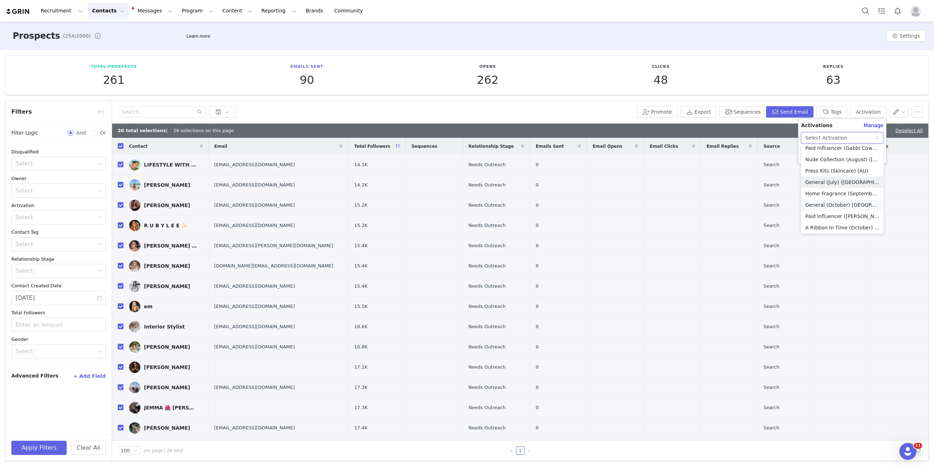
scroll to position [16, 0]
click at [757, 203] on li "General (October) [GEOGRAPHIC_DATA]" at bounding box center [842, 203] width 83 height 11
click at [757, 154] on button "Apply" at bounding box center [814, 154] width 26 height 11
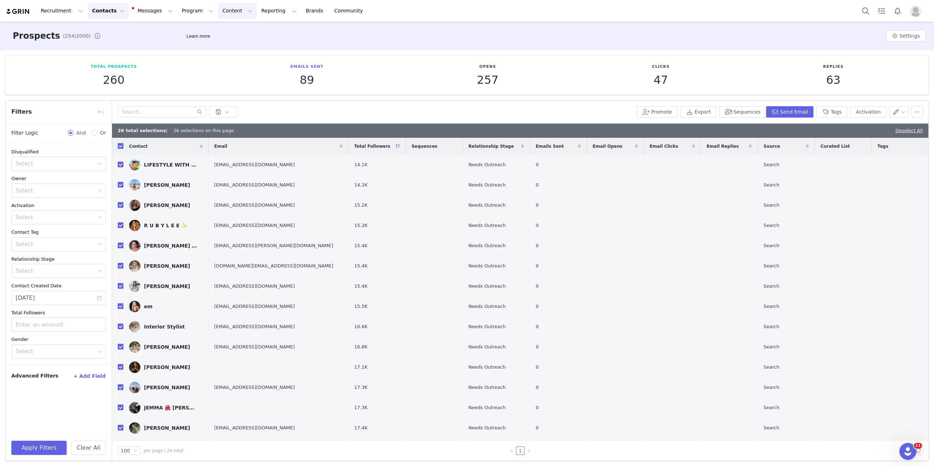
click at [222, 12] on button "Content Content" at bounding box center [237, 11] width 39 height 16
click at [191, 11] on button "Program Program" at bounding box center [197, 11] width 40 height 16
click at [191, 28] on p "Activations" at bounding box center [185, 31] width 27 height 7
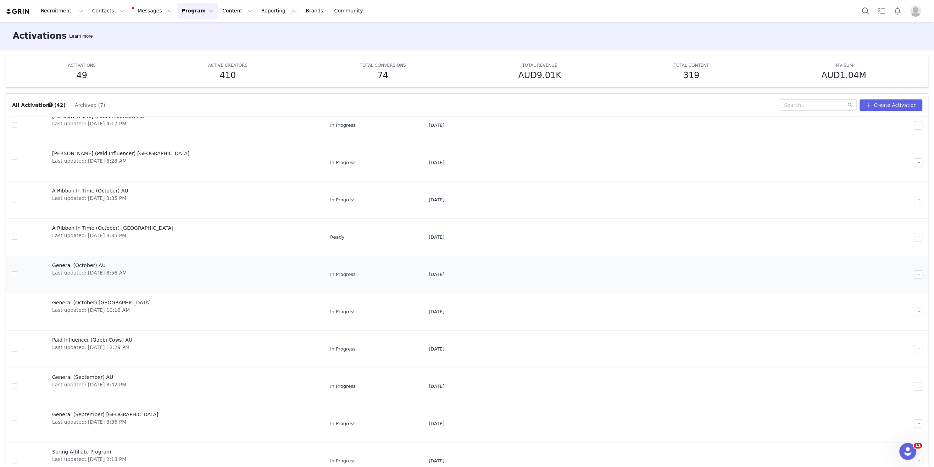
scroll to position [37, 0]
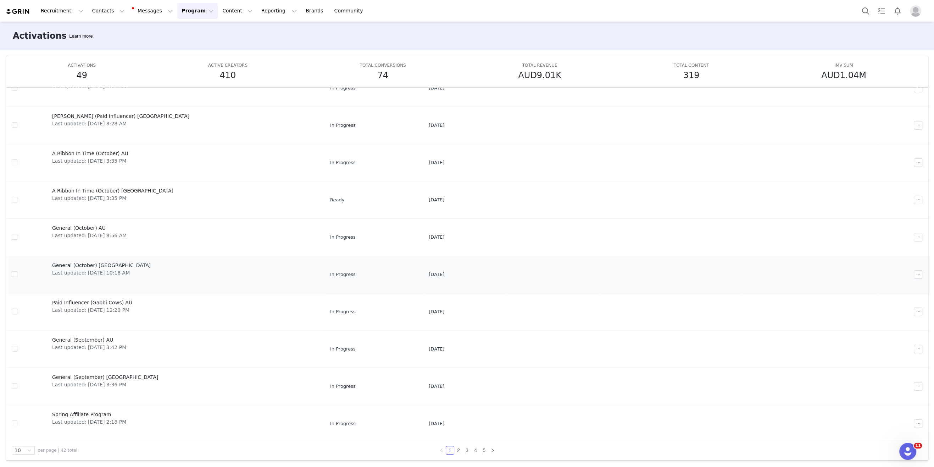
click at [90, 262] on span "General (October) [GEOGRAPHIC_DATA]" at bounding box center [101, 264] width 99 height 7
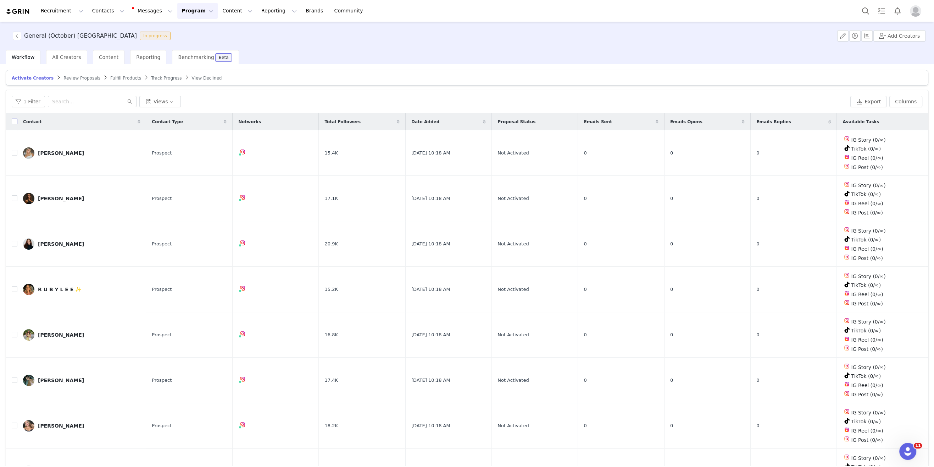
click at [14, 119] on input "checkbox" at bounding box center [15, 121] width 6 height 6
checkbox input "true"
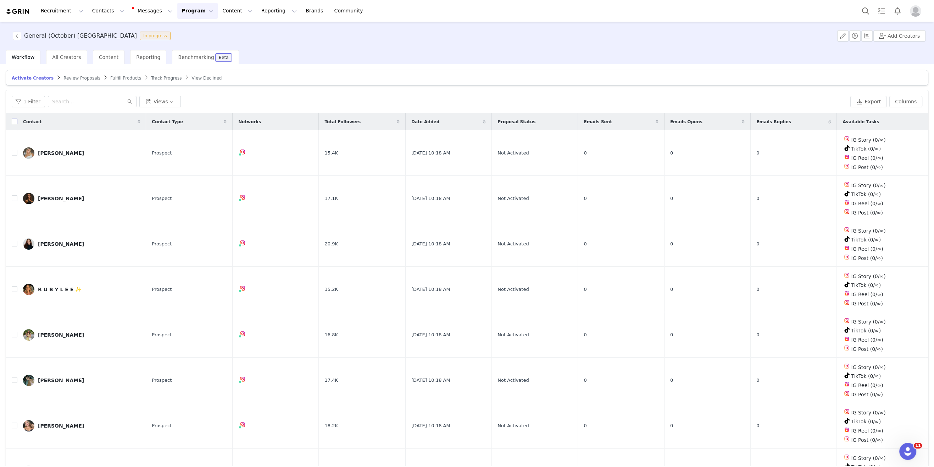
checkbox input "true"
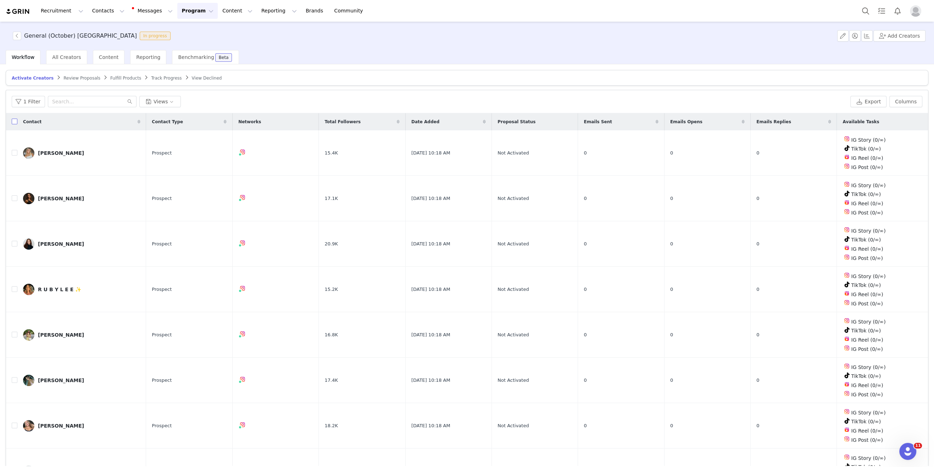
checkbox input "true"
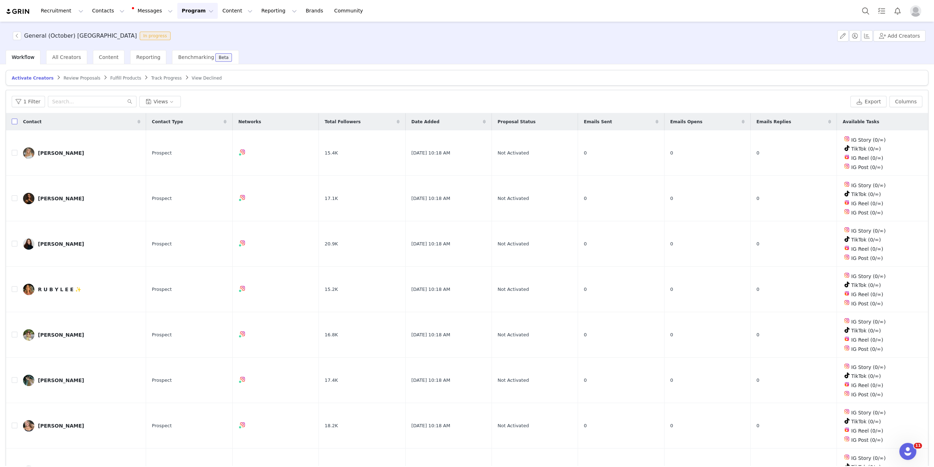
checkbox input "true"
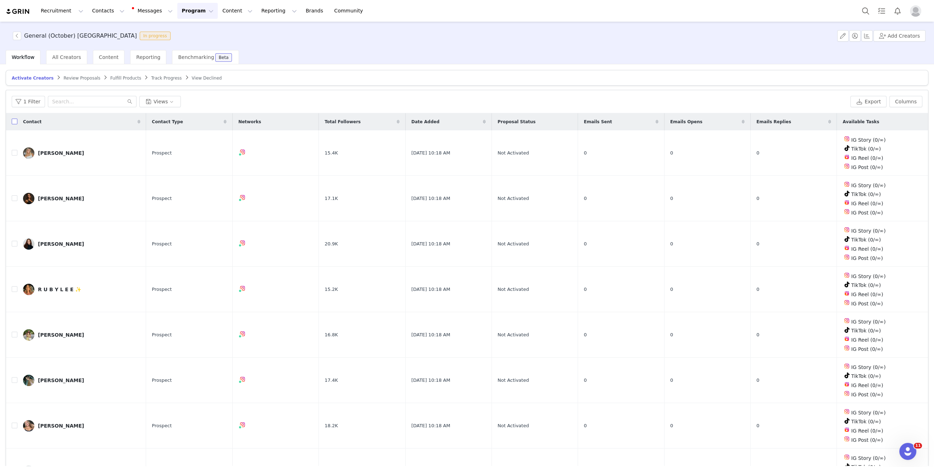
checkbox input "true"
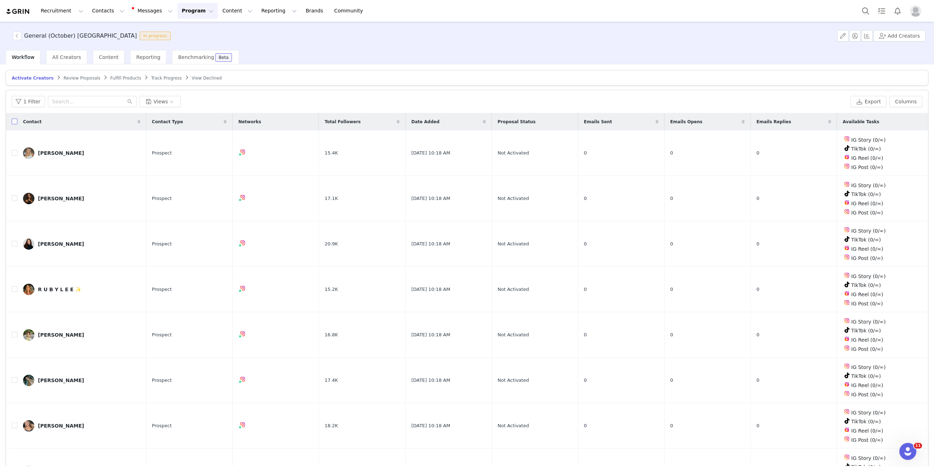
checkbox input "true"
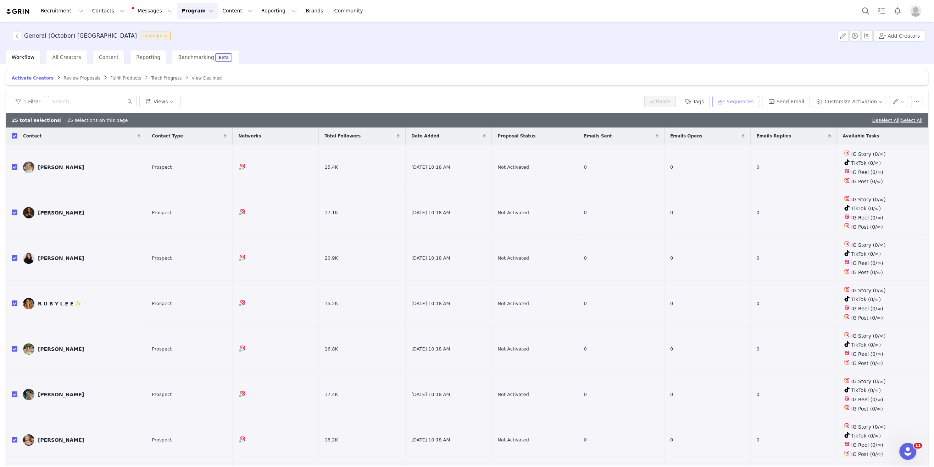
click at [739, 100] on button "Sequences" at bounding box center [736, 101] width 47 height 11
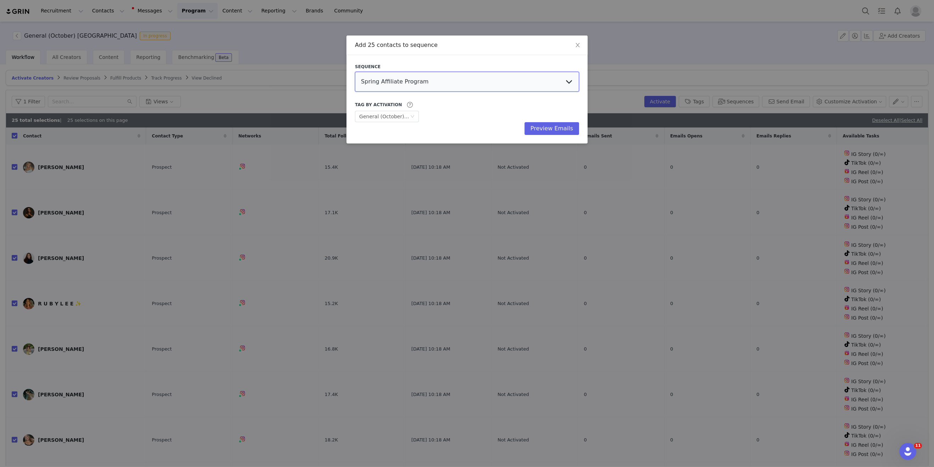
click at [428, 86] on select "Spring Affiliate Program Apricot & Fig NZ Apricot & Fig AU We would love to wor…" at bounding box center [467, 82] width 224 height 20
select select "276a0895-a3d8-49fc-a741-76ffc29498f9"
click at [355, 72] on select "Spring Affiliate Program Apricot & Fig NZ Apricot & Fig AU We would love to wor…" at bounding box center [467, 82] width 224 height 20
click at [554, 123] on button "Preview Emails" at bounding box center [552, 128] width 55 height 13
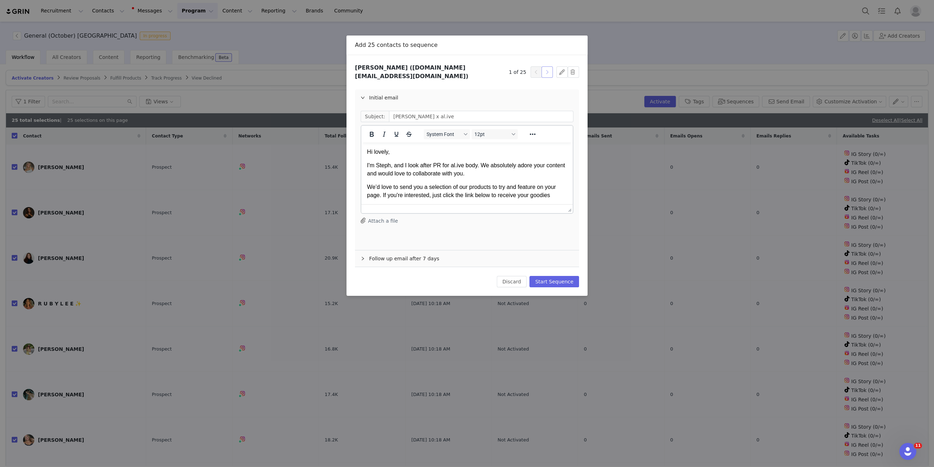
click at [550, 67] on button "button" at bounding box center [547, 71] width 11 height 11
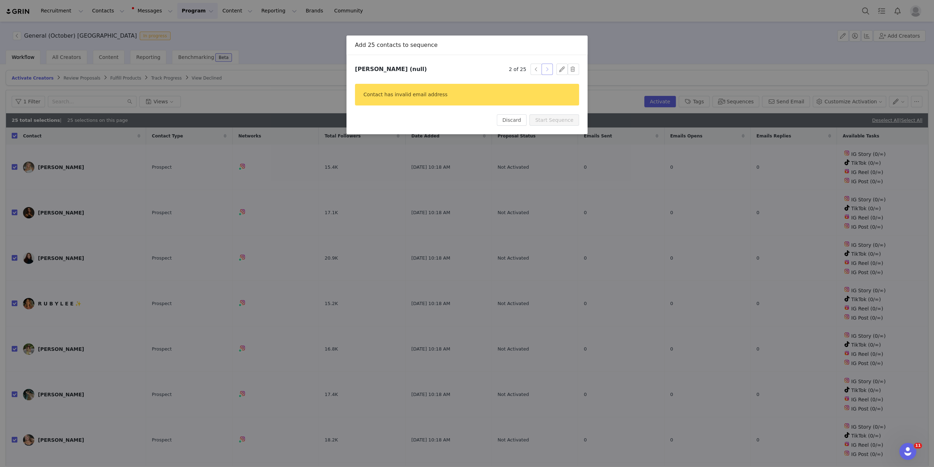
click at [551, 71] on button "button" at bounding box center [547, 69] width 11 height 11
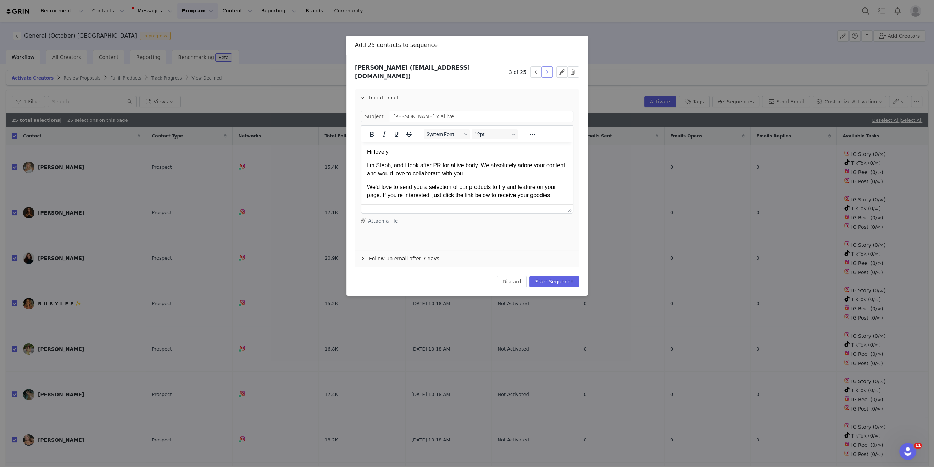
click at [551, 70] on button "button" at bounding box center [547, 71] width 11 height 11
click at [548, 70] on button "button" at bounding box center [547, 71] width 11 height 11
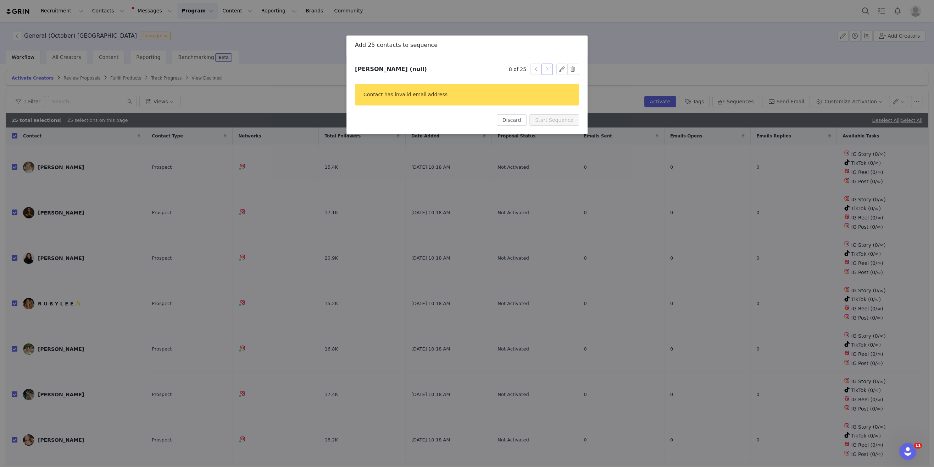
click at [548, 70] on button "button" at bounding box center [547, 69] width 11 height 11
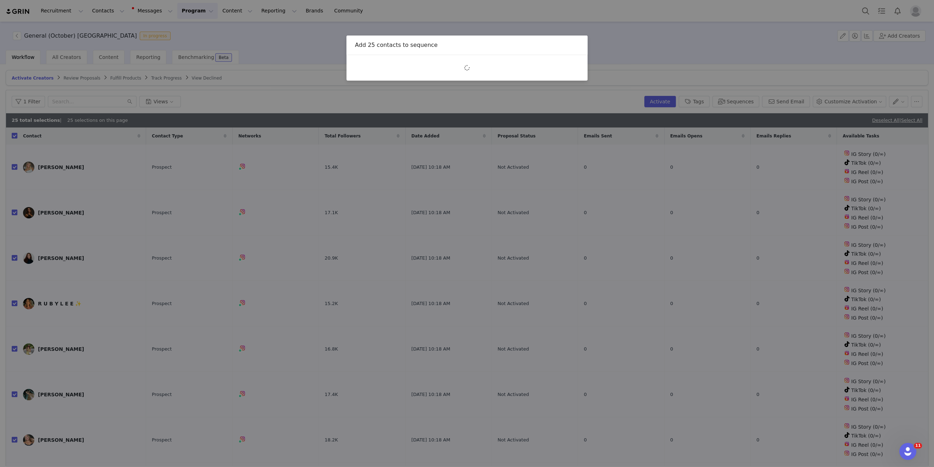
click at [548, 70] on div at bounding box center [467, 68] width 224 height 9
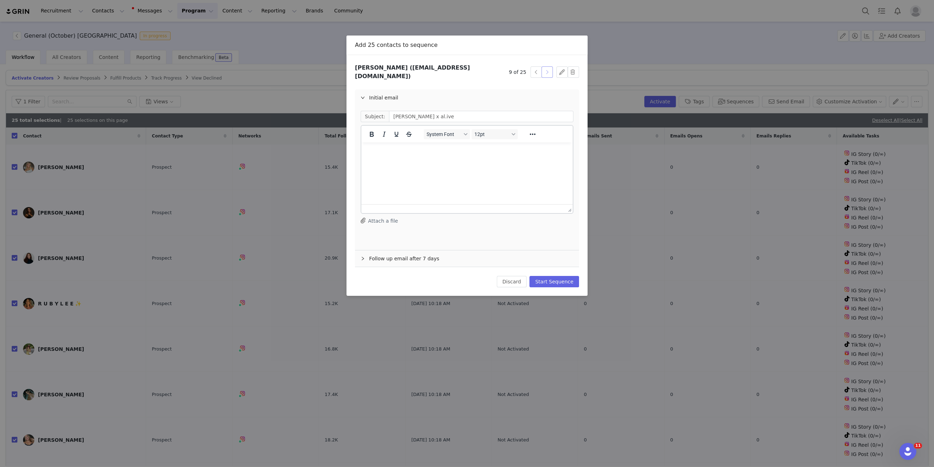
click at [548, 70] on button "button" at bounding box center [547, 71] width 11 height 11
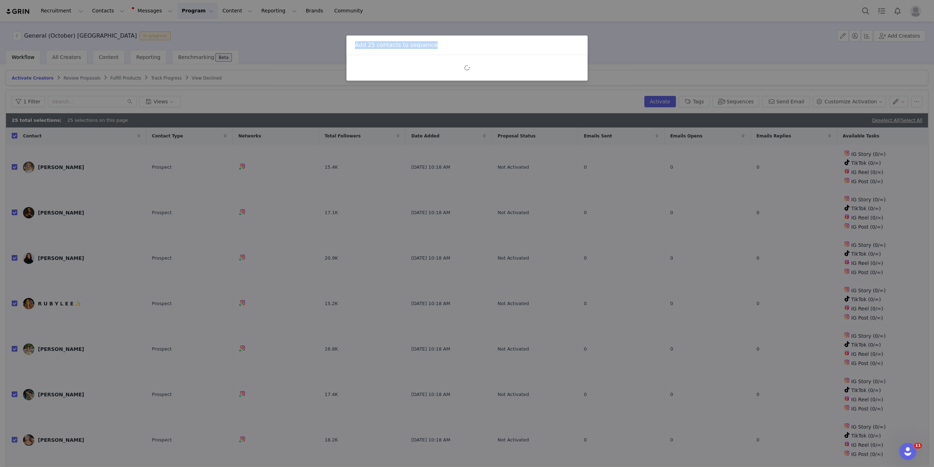
click at [548, 70] on div at bounding box center [467, 68] width 224 height 9
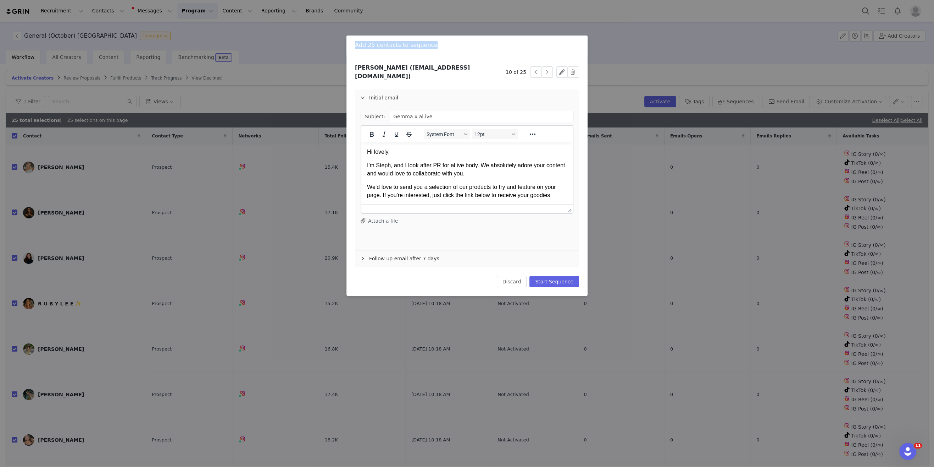
click at [548, 70] on button "button" at bounding box center [547, 71] width 11 height 11
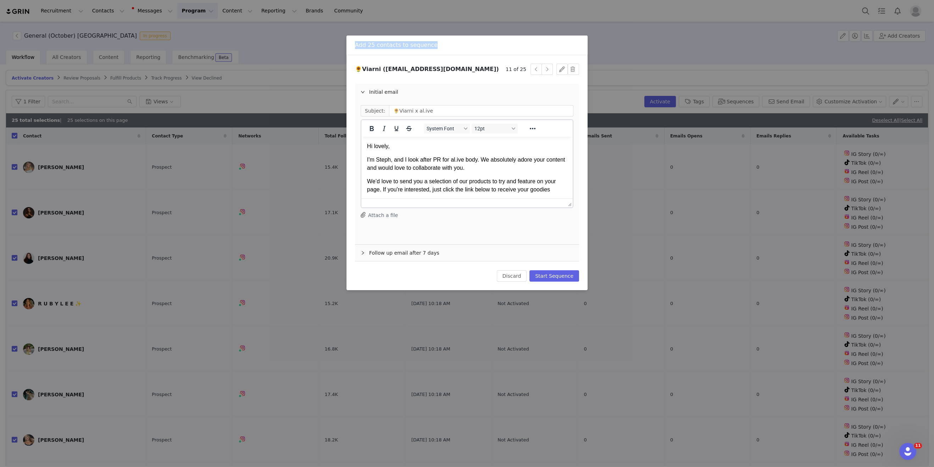
click at [548, 70] on button "button" at bounding box center [547, 69] width 11 height 11
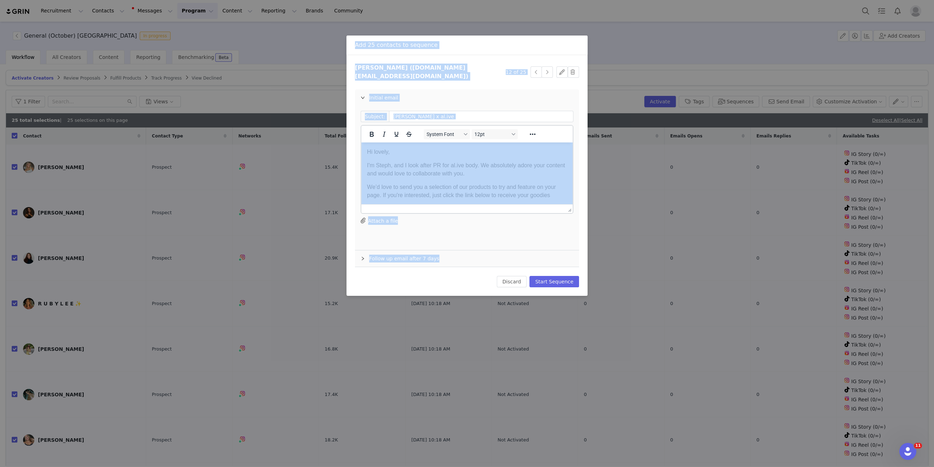
click at [548, 70] on button "button" at bounding box center [547, 71] width 11 height 11
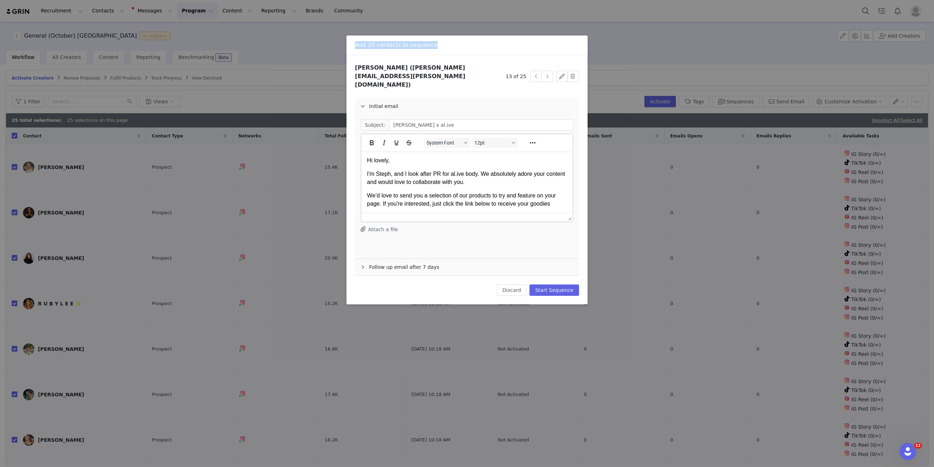
click at [548, 71] on button "button" at bounding box center [547, 76] width 11 height 11
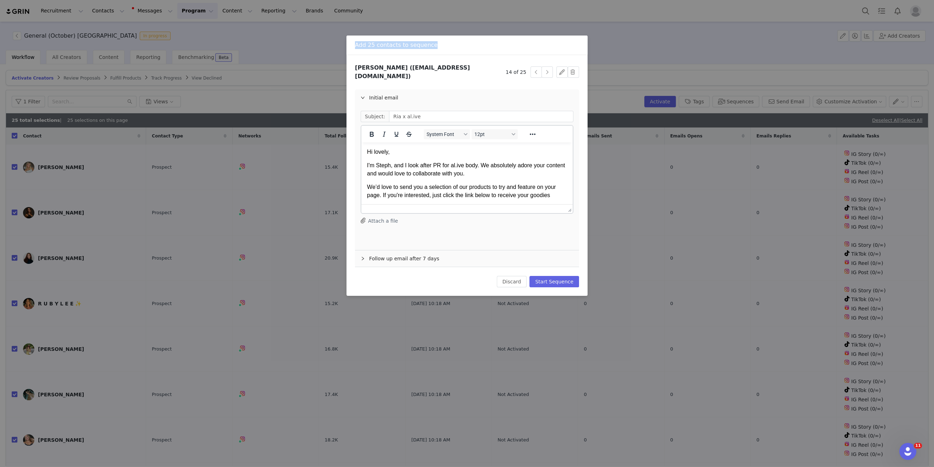
click at [548, 70] on button "button" at bounding box center [547, 71] width 11 height 11
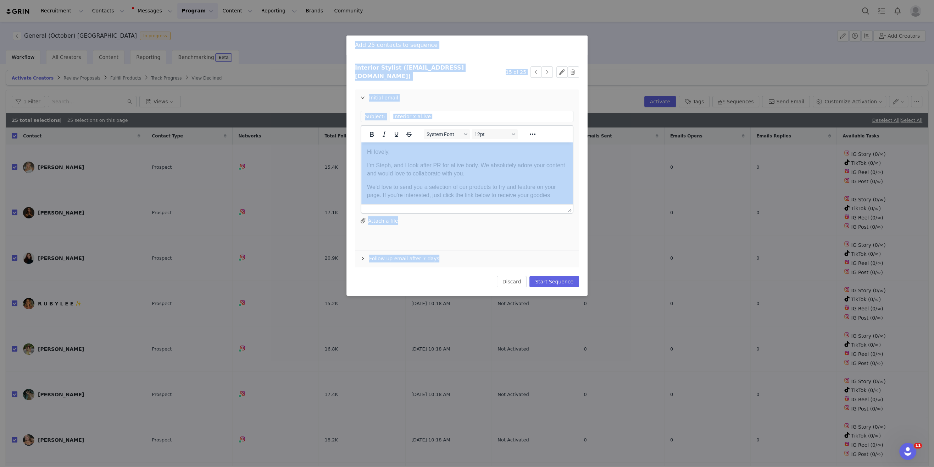
click at [548, 70] on button "button" at bounding box center [547, 71] width 11 height 11
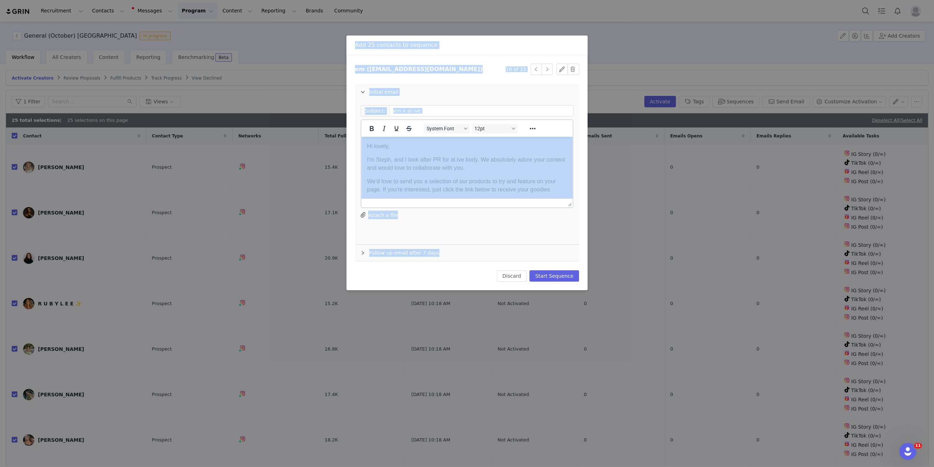
click at [548, 70] on button "button" at bounding box center [547, 69] width 11 height 11
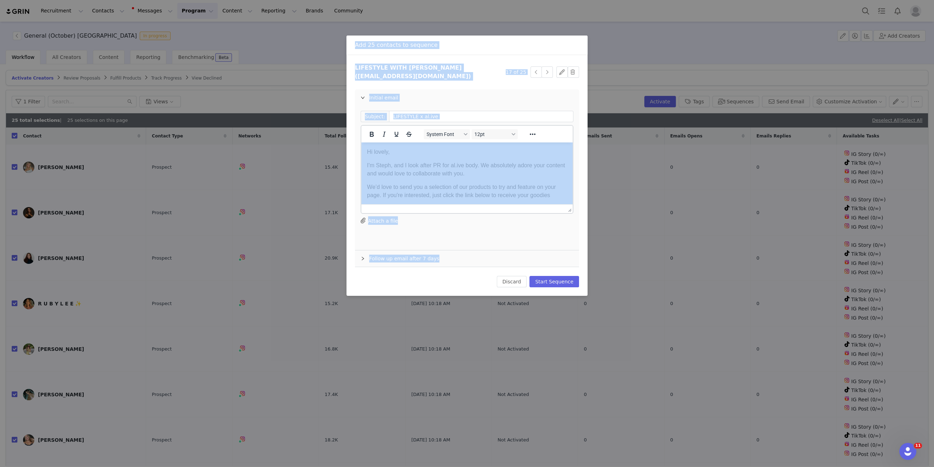
click at [548, 70] on button "button" at bounding box center [547, 71] width 11 height 11
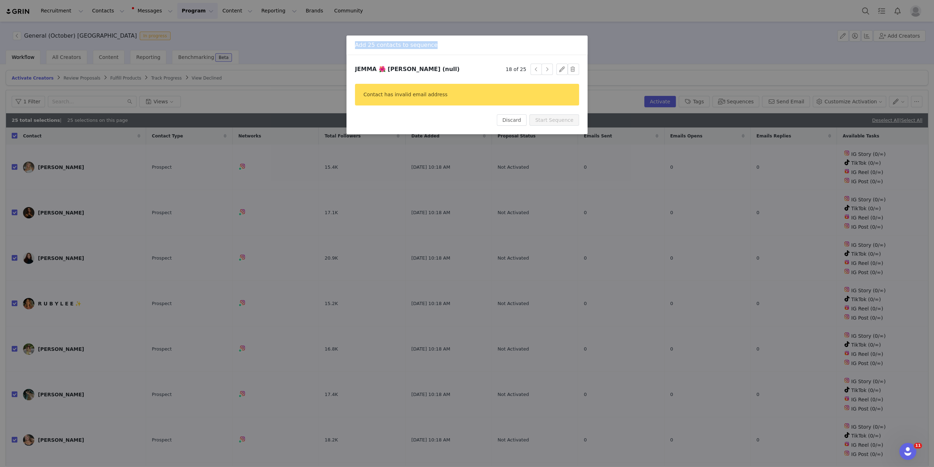
click at [548, 70] on button "button" at bounding box center [547, 69] width 11 height 11
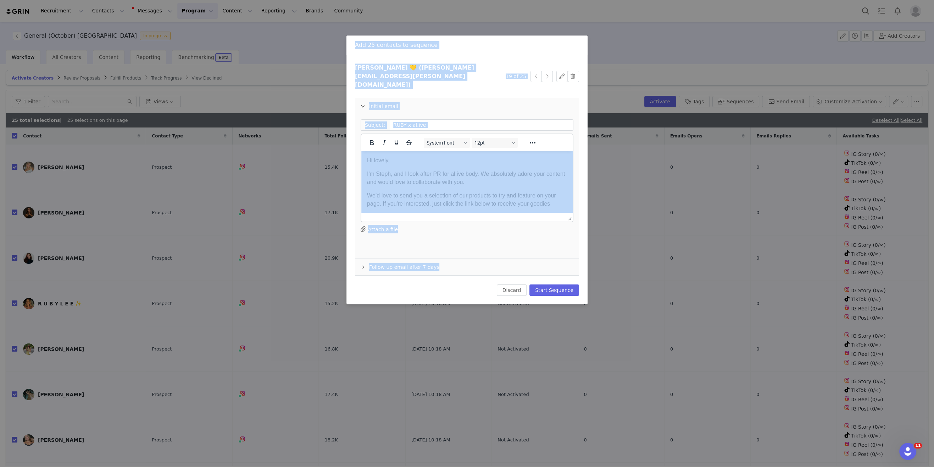
click at [548, 71] on button "button" at bounding box center [547, 76] width 11 height 11
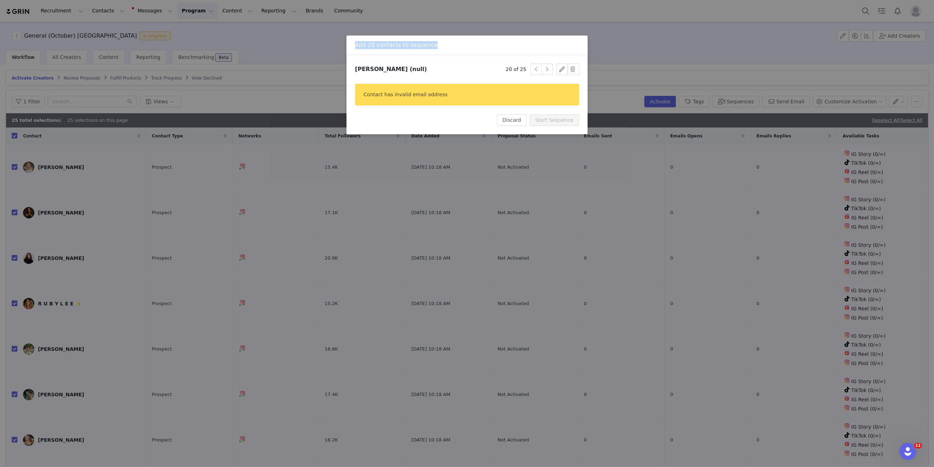
click at [548, 70] on button "button" at bounding box center [547, 69] width 11 height 11
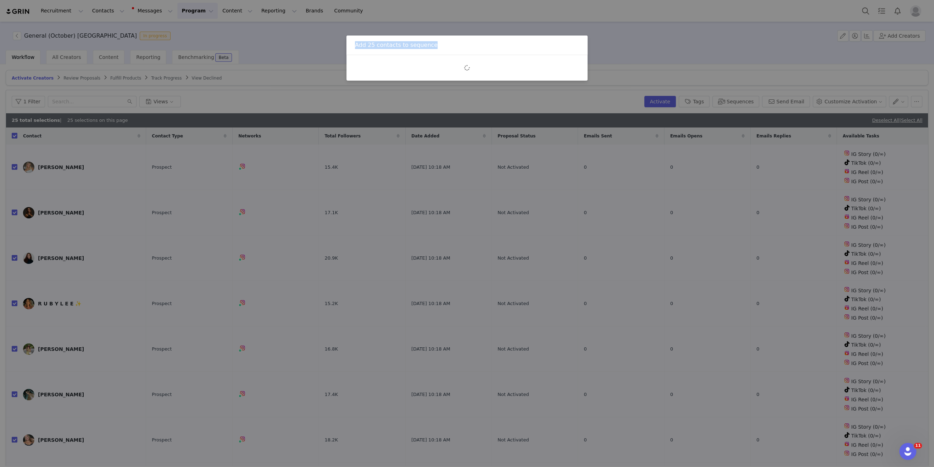
click at [548, 70] on div at bounding box center [467, 68] width 224 height 9
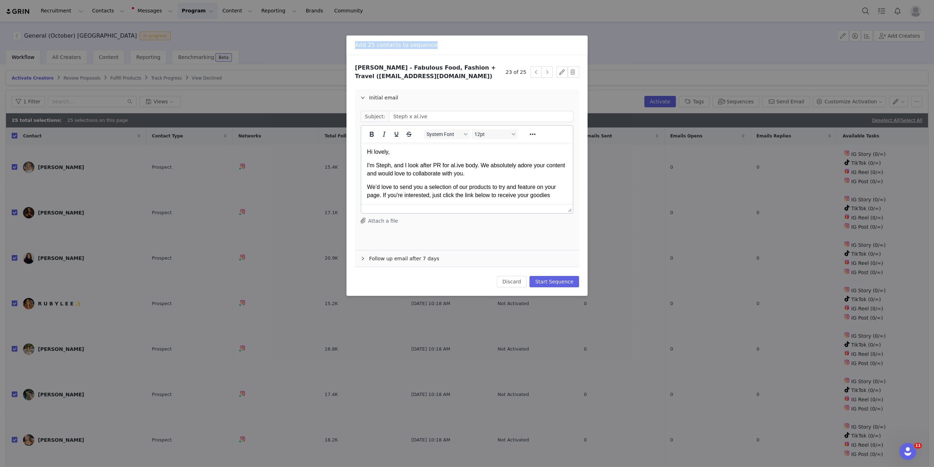
click at [548, 70] on button "button" at bounding box center [547, 71] width 11 height 11
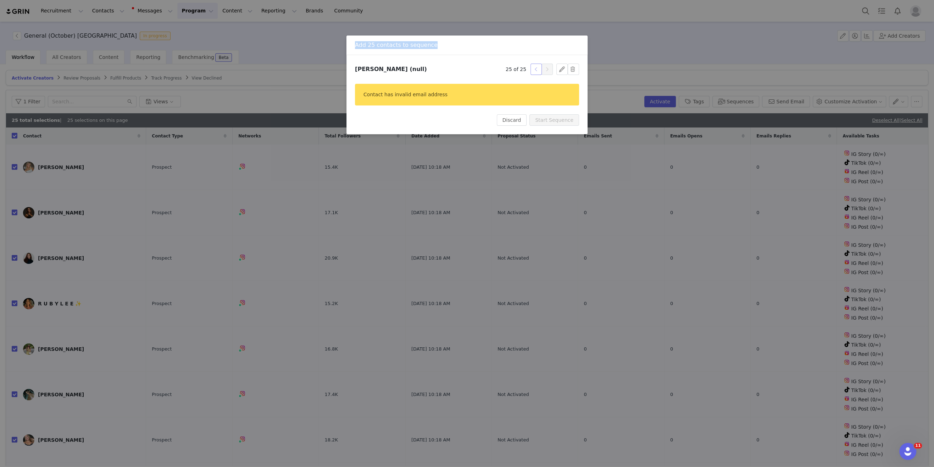
click at [539, 70] on button "button" at bounding box center [536, 69] width 11 height 11
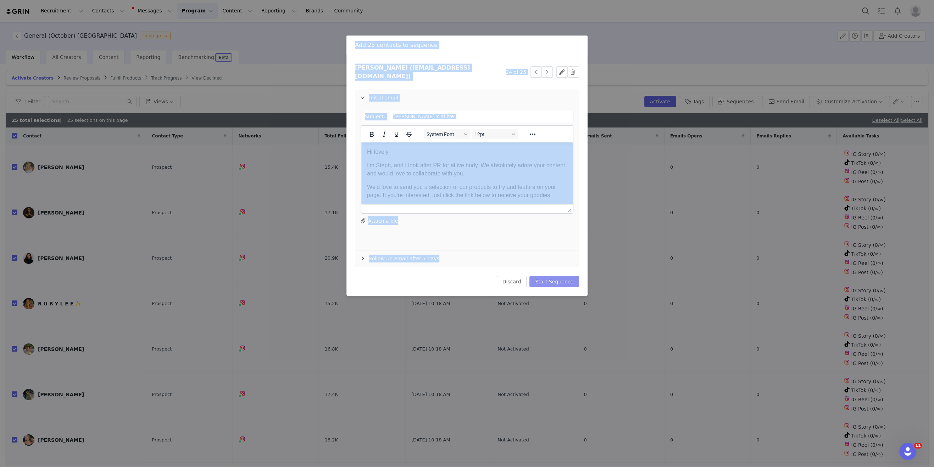
click at [548, 276] on button "Start Sequence" at bounding box center [555, 281] width 50 height 11
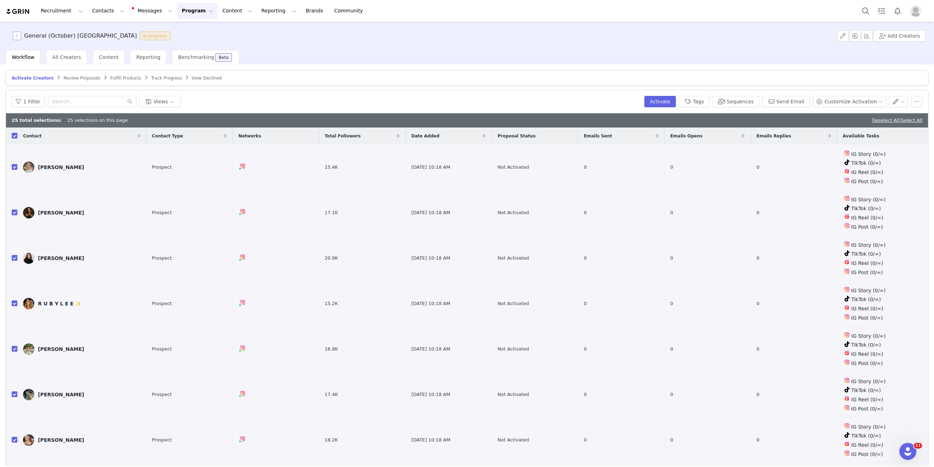
click at [15, 37] on button "button" at bounding box center [17, 36] width 9 height 9
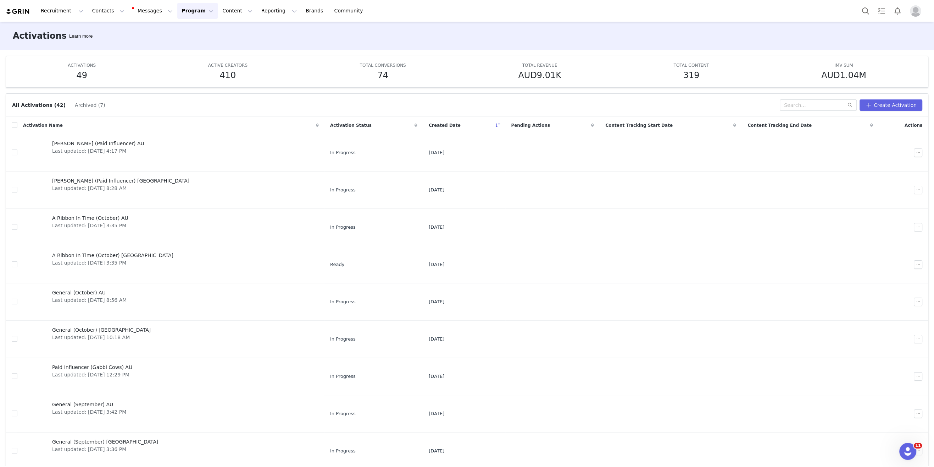
click at [177, 12] on button "Program Program" at bounding box center [197, 11] width 40 height 16
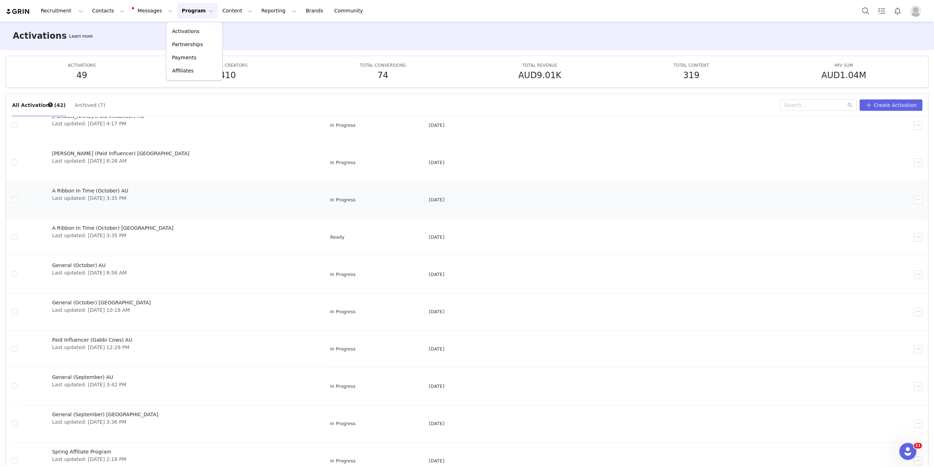
click at [101, 190] on span "A Ribbon In Time (October) AU" at bounding box center [90, 190] width 76 height 7
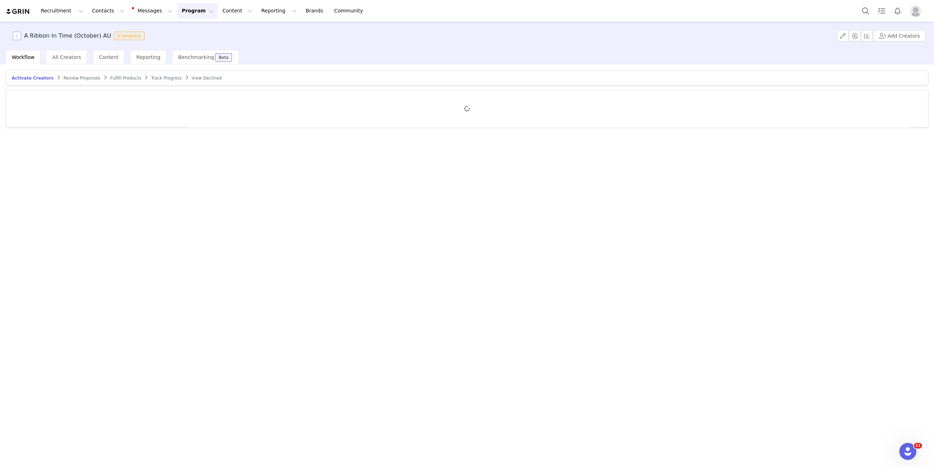
click at [19, 36] on button "button" at bounding box center [17, 36] width 9 height 9
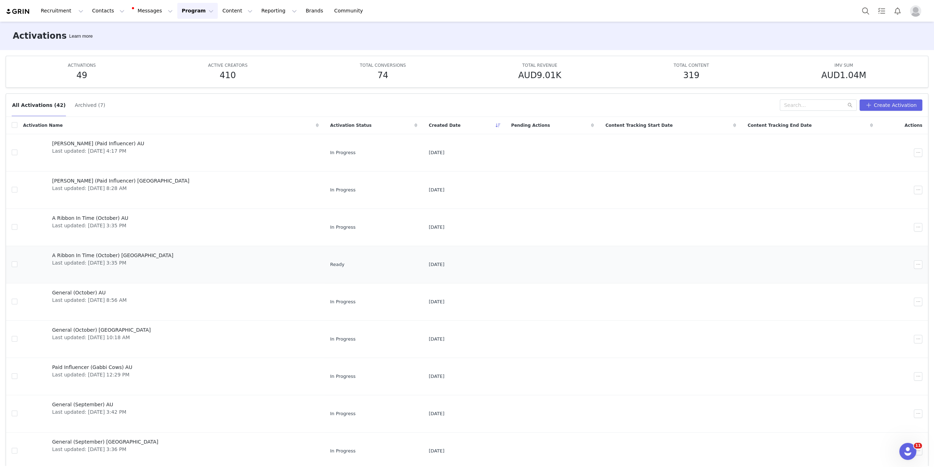
scroll to position [27, 0]
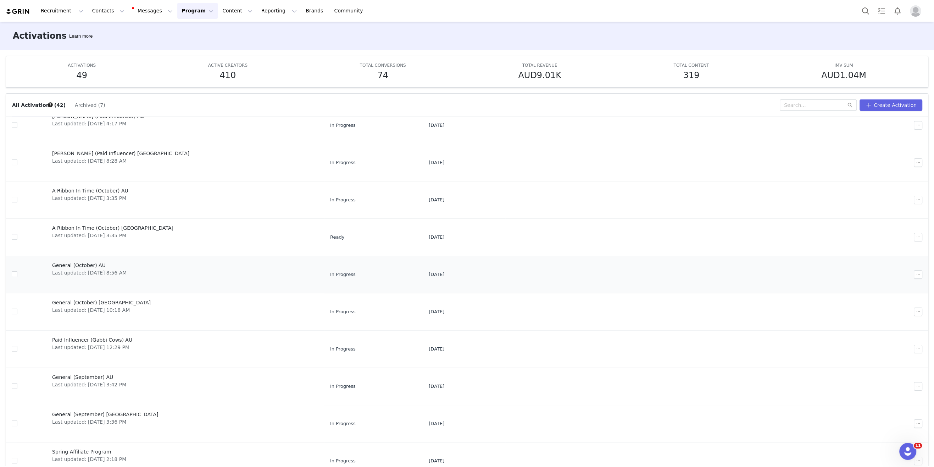
click at [85, 261] on span "General (October) AU" at bounding box center [89, 264] width 74 height 7
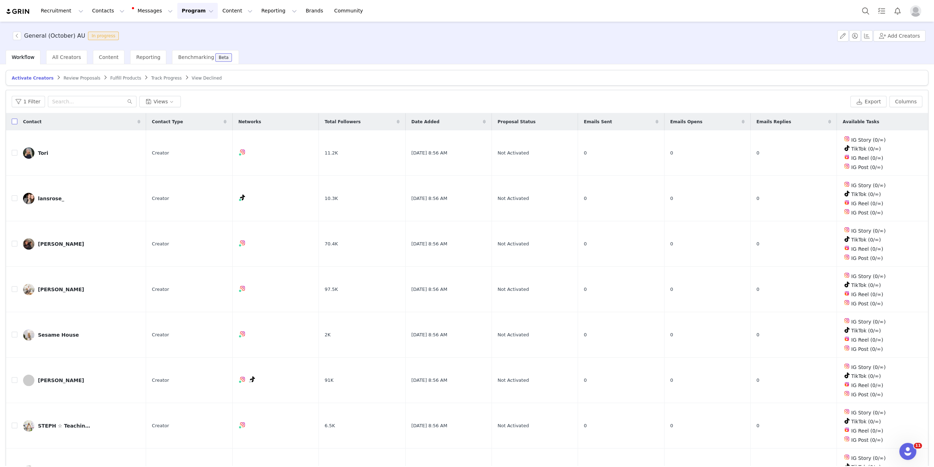
click at [16, 121] on input "checkbox" at bounding box center [15, 121] width 6 height 6
checkbox input "true"
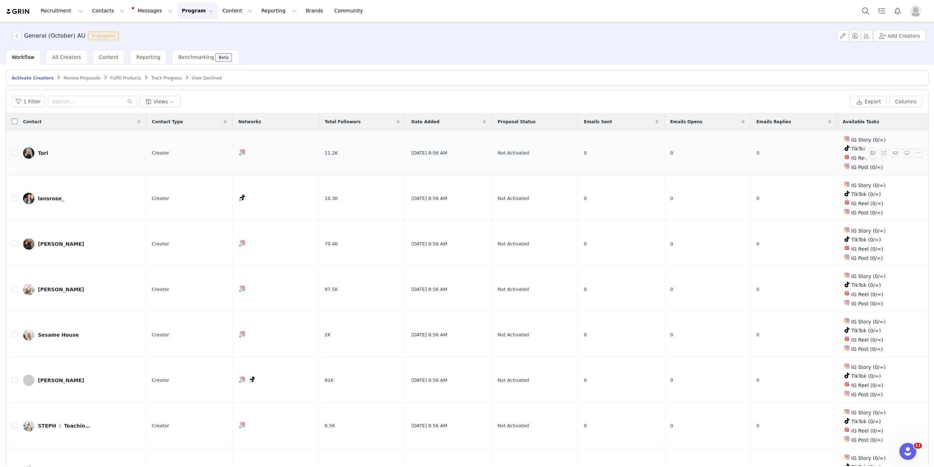
checkbox input "true"
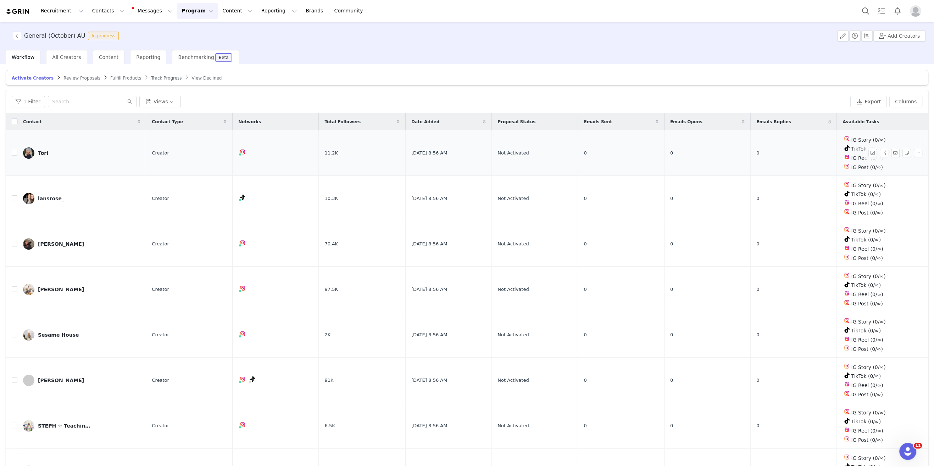
checkbox input "true"
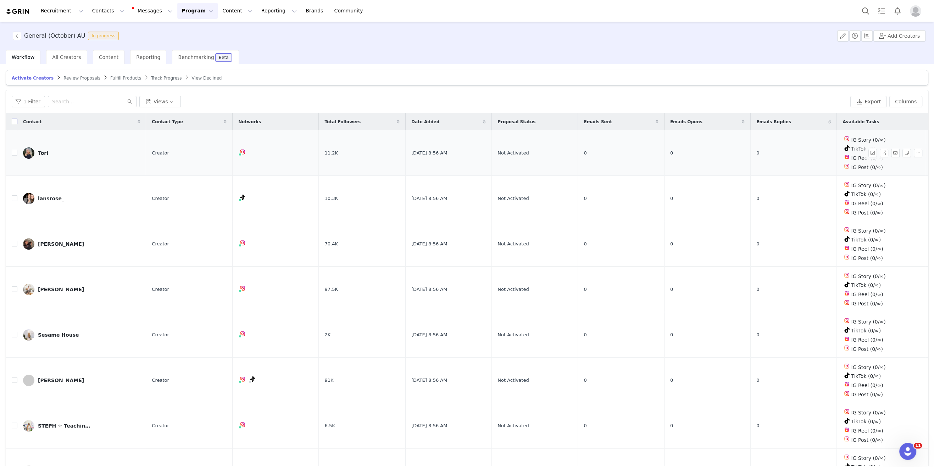
checkbox input "true"
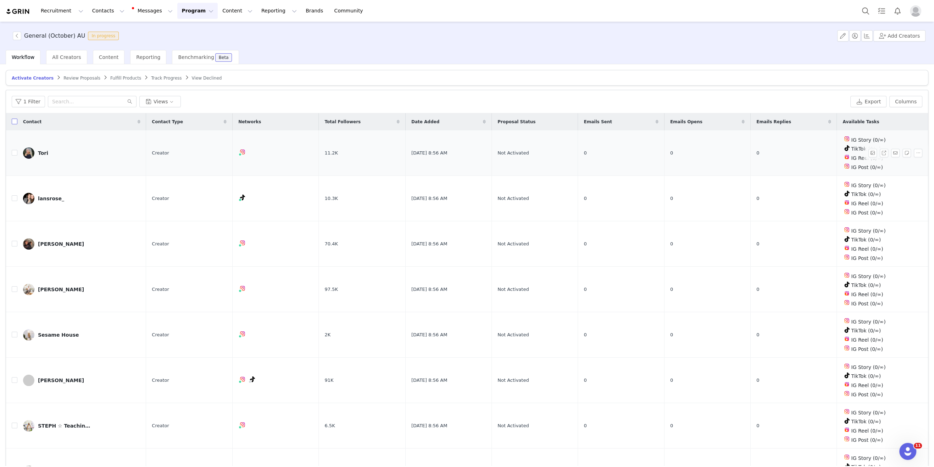
checkbox input "true"
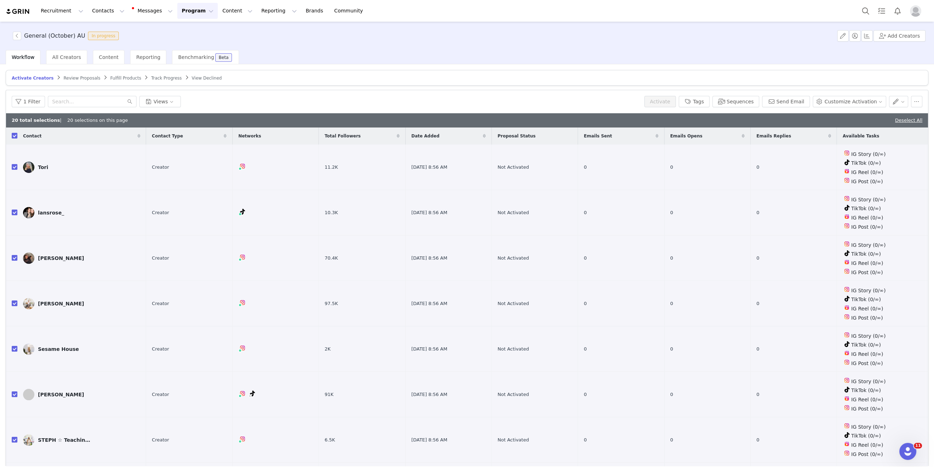
click at [17, 13] on img at bounding box center [18, 11] width 25 height 7
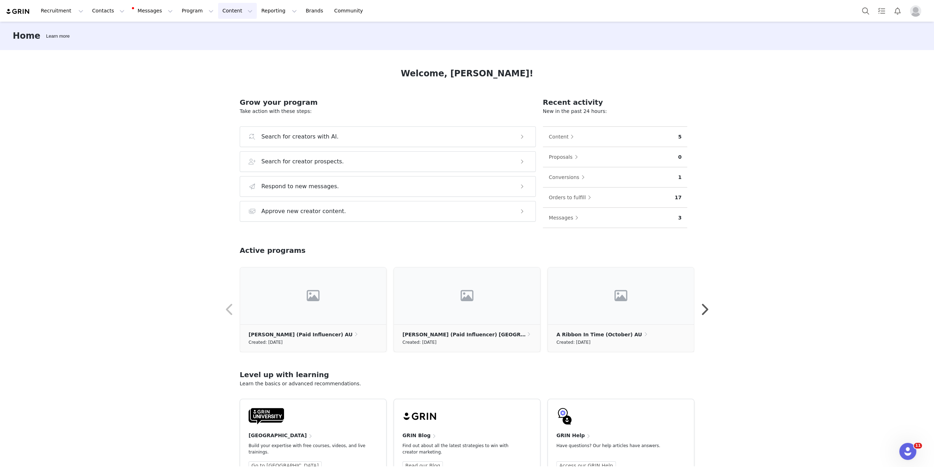
click at [218, 11] on button "Content Content" at bounding box center [237, 11] width 39 height 16
click at [181, 11] on button "Program Program" at bounding box center [197, 11] width 40 height 16
click at [182, 30] on p "Activations" at bounding box center [185, 31] width 27 height 7
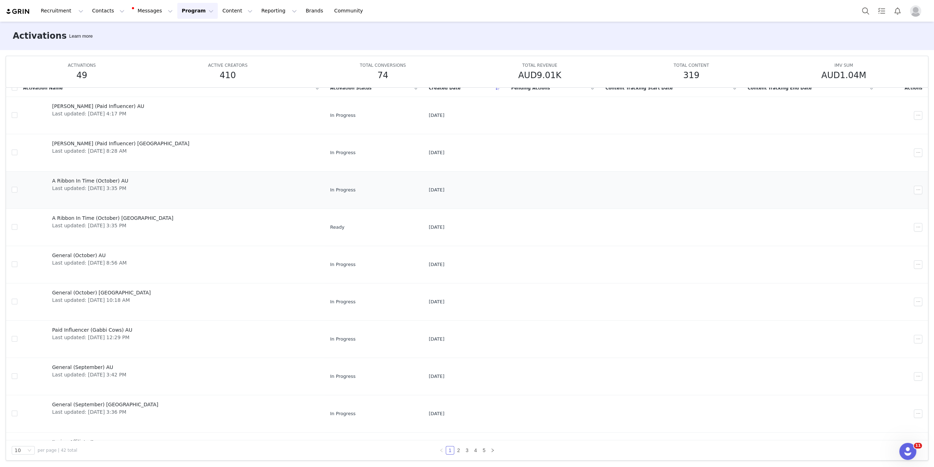
scroll to position [27, 0]
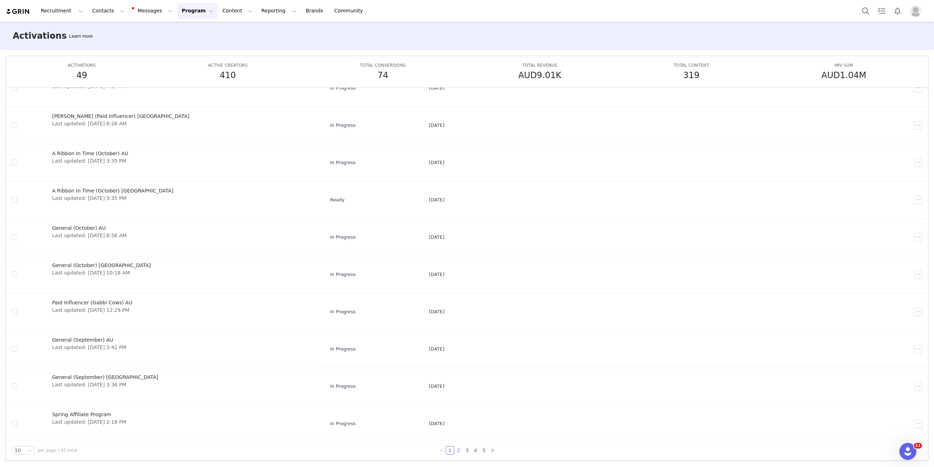
click at [460, 451] on link "2" at bounding box center [459, 450] width 8 height 8
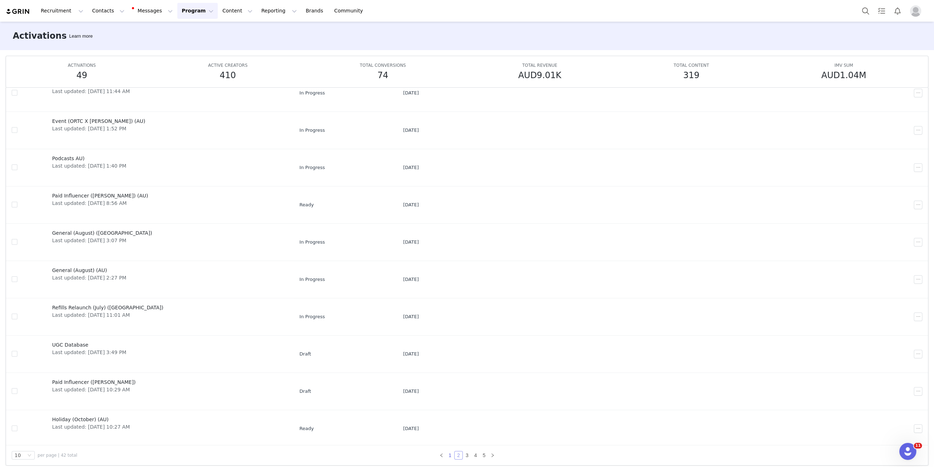
scroll to position [37, 0]
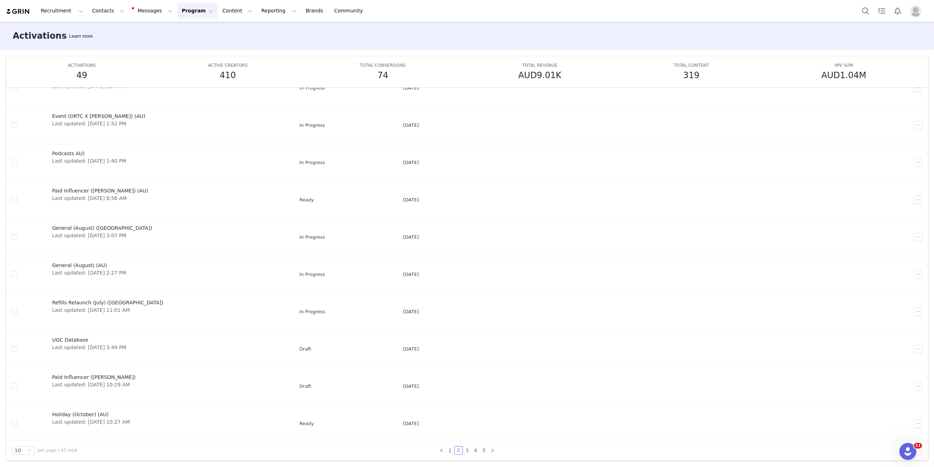
click at [467, 451] on link "3" at bounding box center [467, 450] width 8 height 8
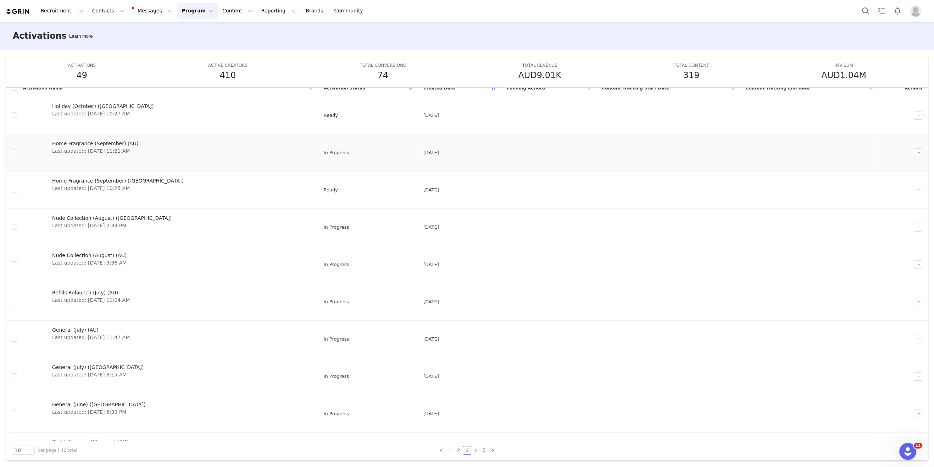
click at [95, 144] on span "Home Fragrance (September) (AU)" at bounding box center [95, 143] width 87 height 7
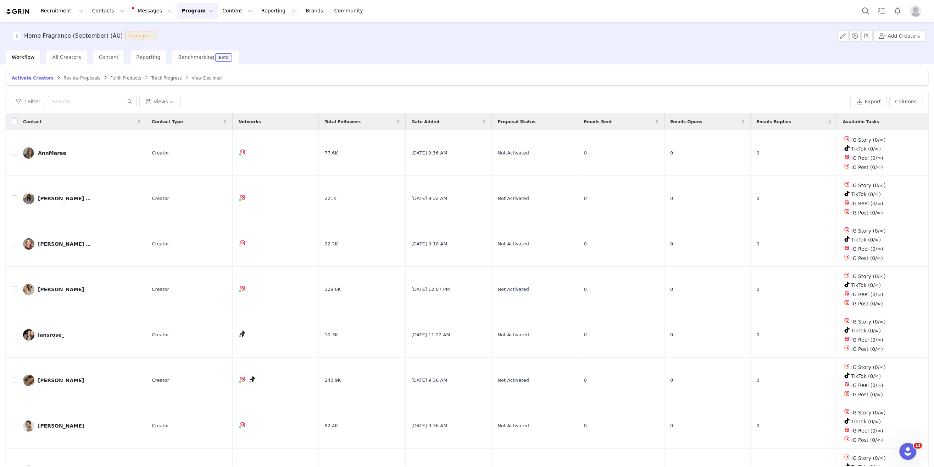
click at [16, 122] on input "checkbox" at bounding box center [15, 121] width 6 height 6
checkbox input "true"
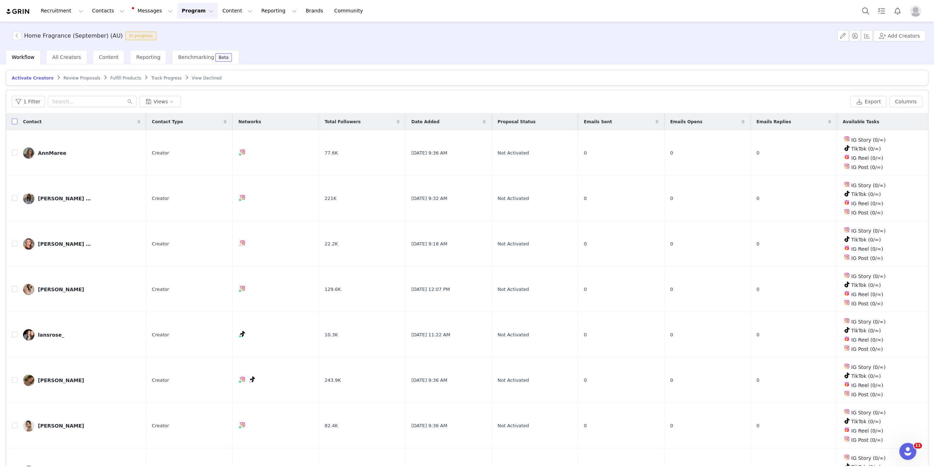
checkbox input "true"
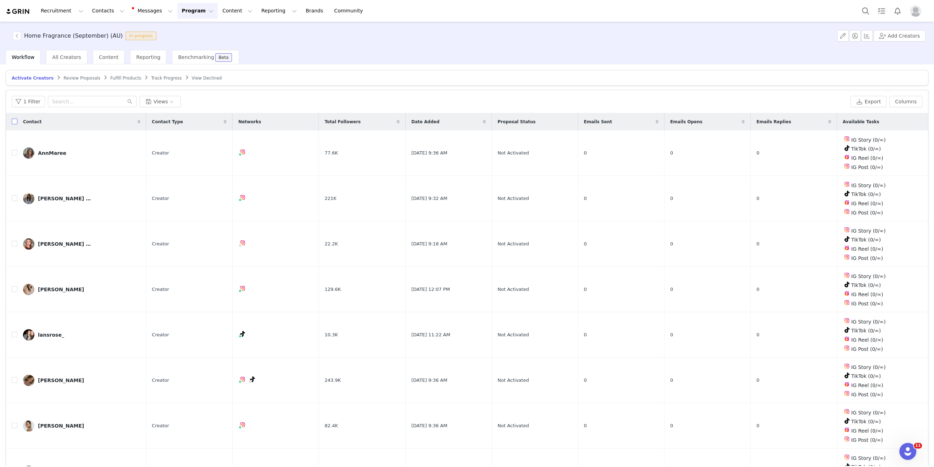
checkbox input "true"
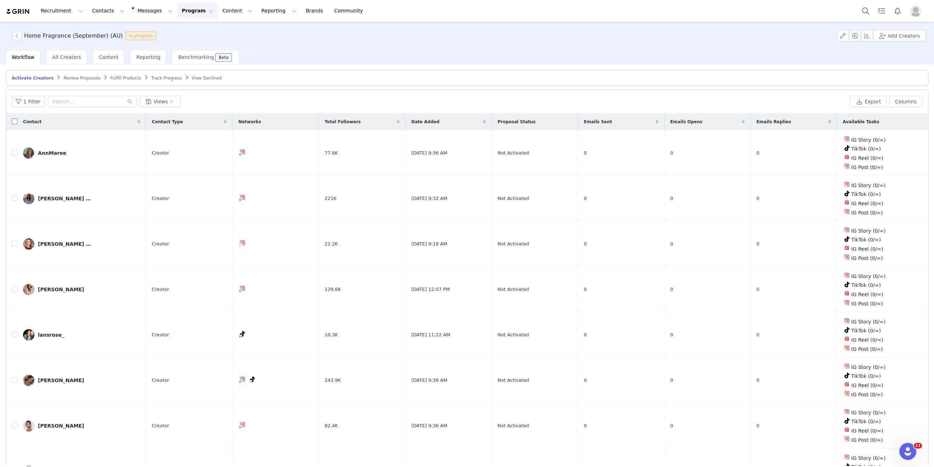
checkbox input "true"
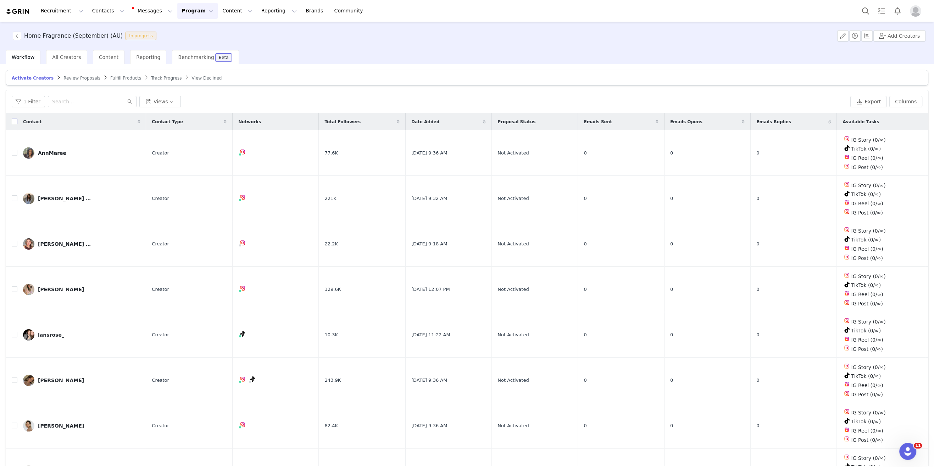
checkbox input "true"
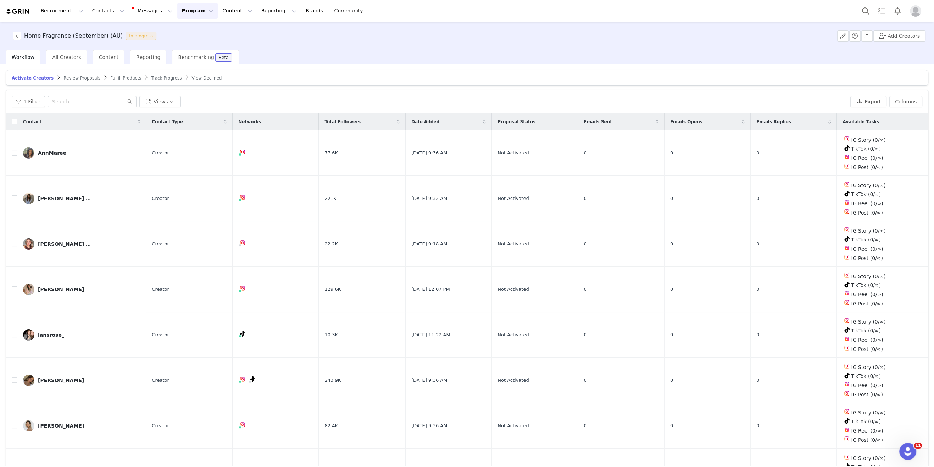
checkbox input "true"
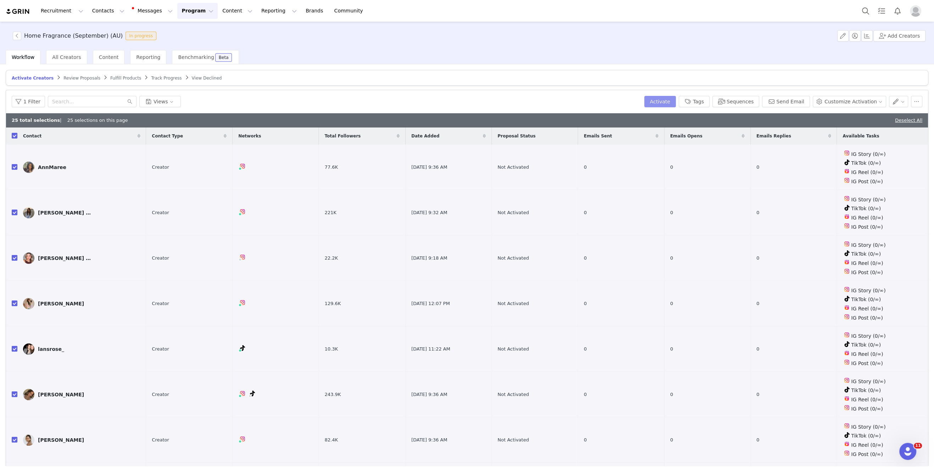
click at [676, 101] on button "Activate" at bounding box center [661, 101] width 32 height 11
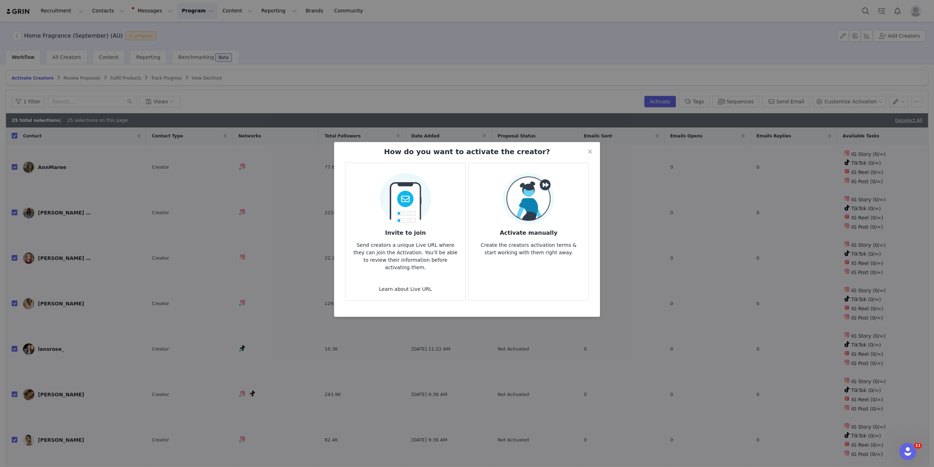
click at [525, 214] on img at bounding box center [528, 198] width 51 height 51
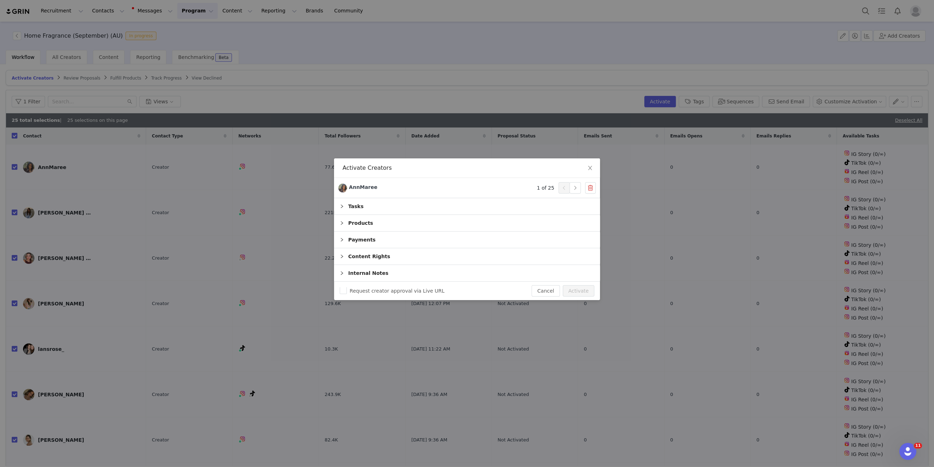
click at [394, 222] on div "Products" at bounding box center [467, 223] width 266 height 16
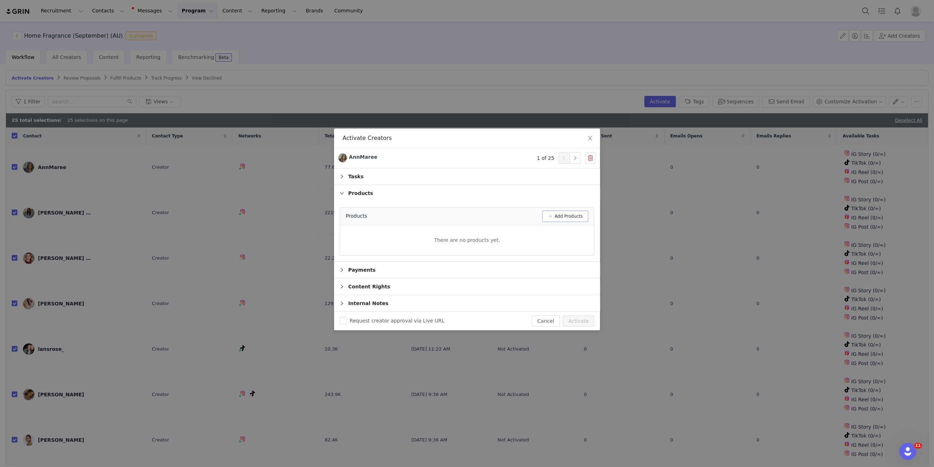
click at [565, 217] on button "Add Products" at bounding box center [565, 215] width 46 height 11
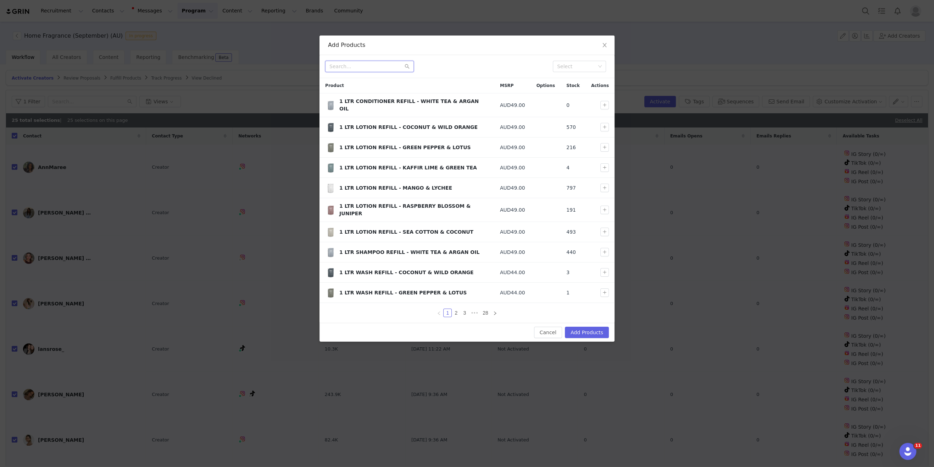
click at [370, 66] on input "text" at bounding box center [369, 66] width 89 height 11
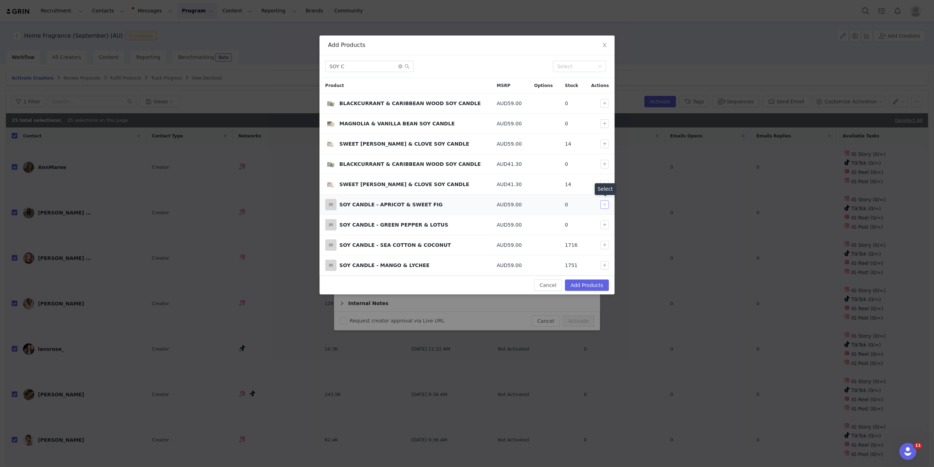
click at [607, 204] on button "button" at bounding box center [605, 204] width 9 height 9
drag, startPoint x: 352, startPoint y: 67, endPoint x: 291, endPoint y: 66, distance: 61.0
click at [291, 66] on div "Add Products SOY C Select Product MSRP Options Stock Actions BLACKCURRANT & CAR…" at bounding box center [467, 233] width 934 height 467
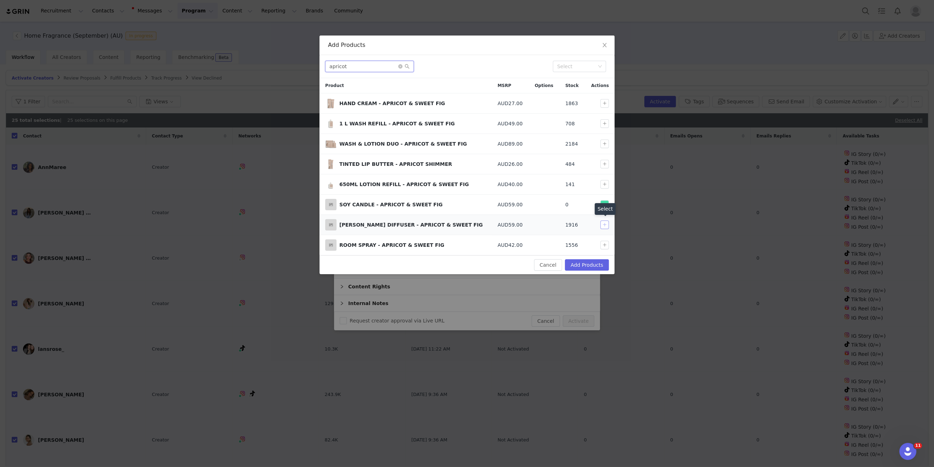
type input "apricot"
click at [605, 223] on button "button" at bounding box center [605, 224] width 9 height 9
click at [593, 265] on button "Add Products" at bounding box center [587, 264] width 44 height 11
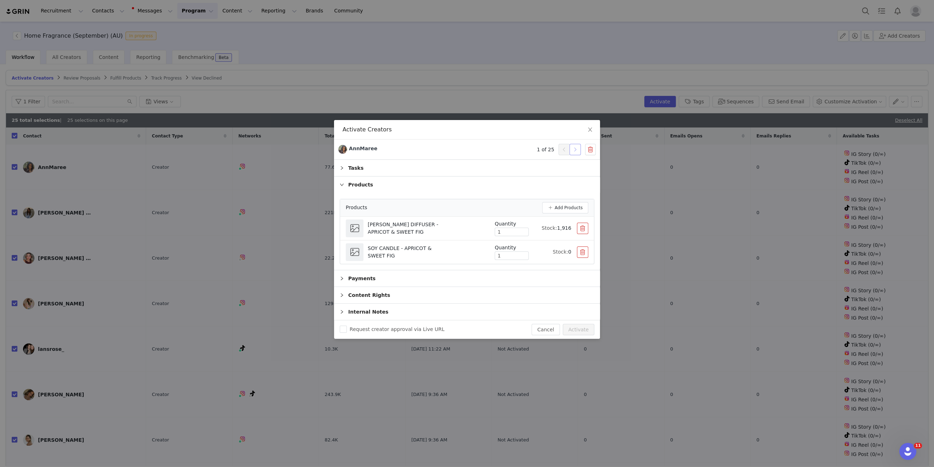
click at [574, 152] on button "button" at bounding box center [575, 149] width 11 height 11
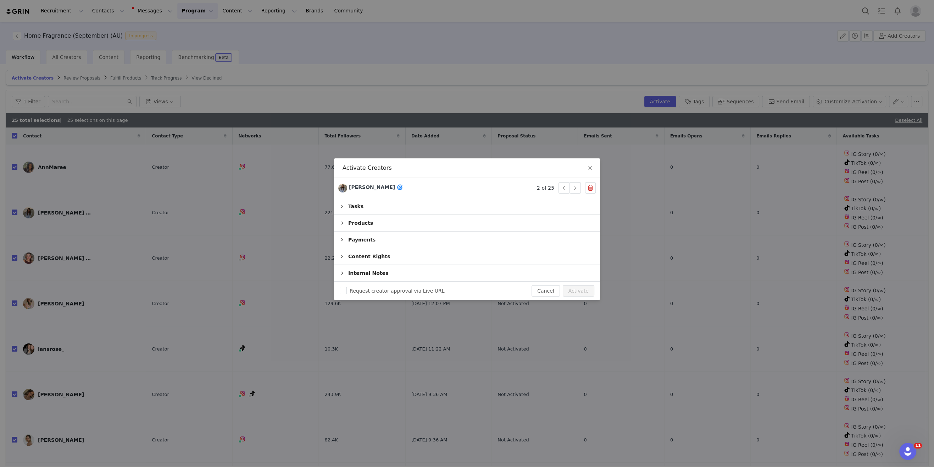
click at [407, 220] on div "Products" at bounding box center [467, 223] width 266 height 16
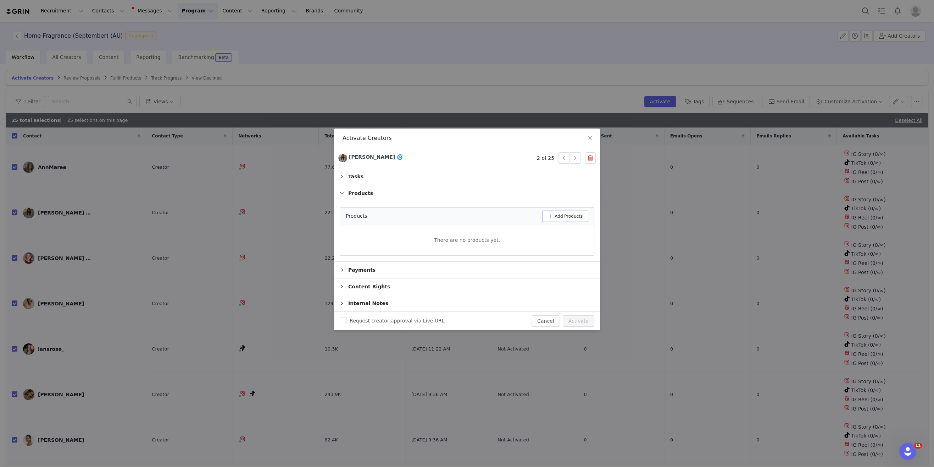
click at [554, 215] on button "Add Products" at bounding box center [565, 215] width 46 height 11
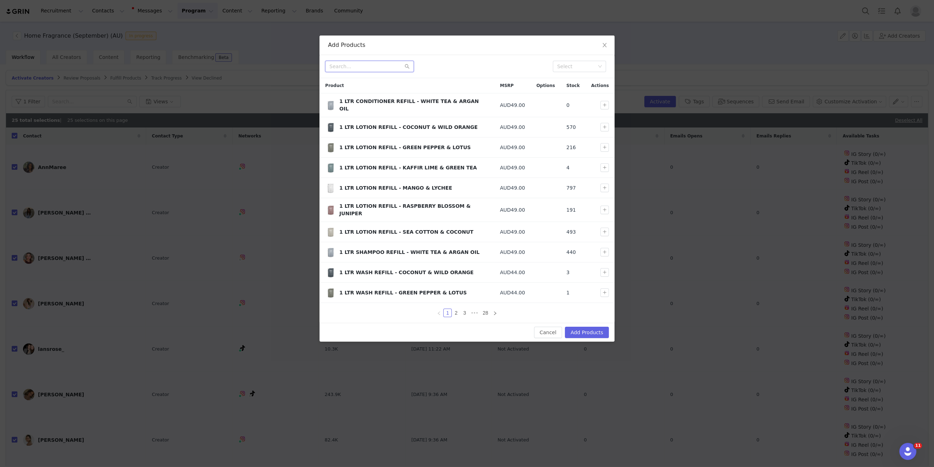
click at [377, 68] on input "text" at bounding box center [369, 66] width 89 height 11
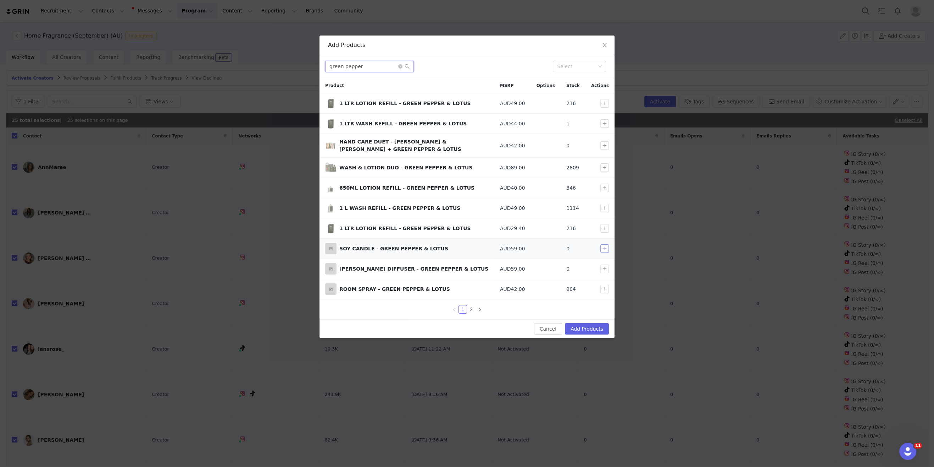
type input "green pepper"
drag, startPoint x: 603, startPoint y: 247, endPoint x: 604, endPoint y: 267, distance: 20.6
click at [603, 247] on button "button" at bounding box center [605, 248] width 9 height 9
drag, startPoint x: 604, startPoint y: 267, endPoint x: 607, endPoint y: 282, distance: 14.9
click at [604, 268] on button "button" at bounding box center [605, 268] width 9 height 9
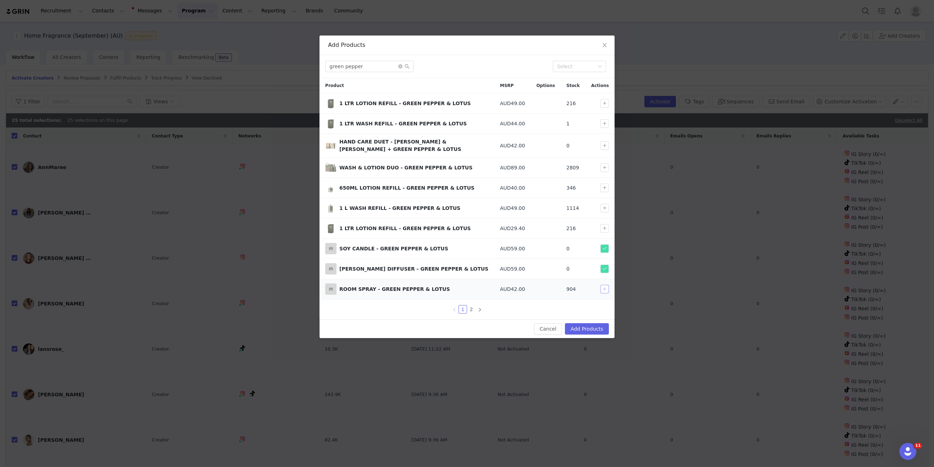
click at [606, 287] on button "button" at bounding box center [605, 289] width 9 height 9
click at [591, 327] on button "Add Products" at bounding box center [587, 328] width 44 height 11
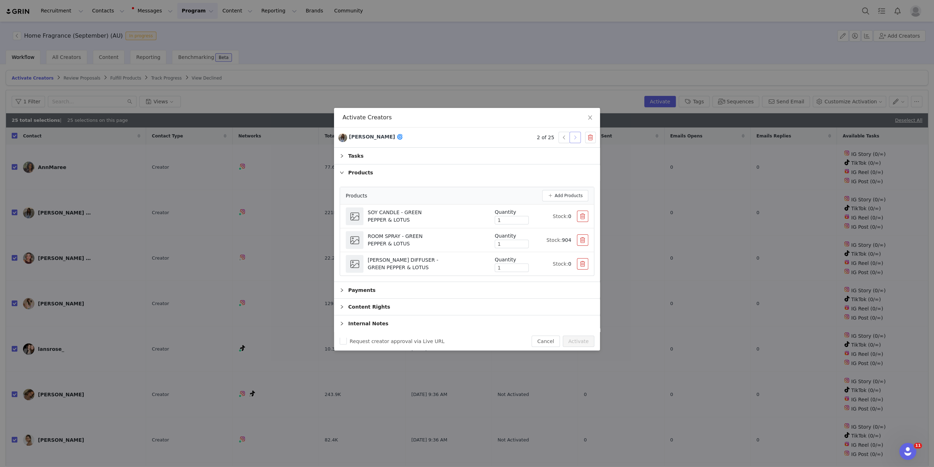
click at [573, 140] on button "button" at bounding box center [575, 137] width 11 height 11
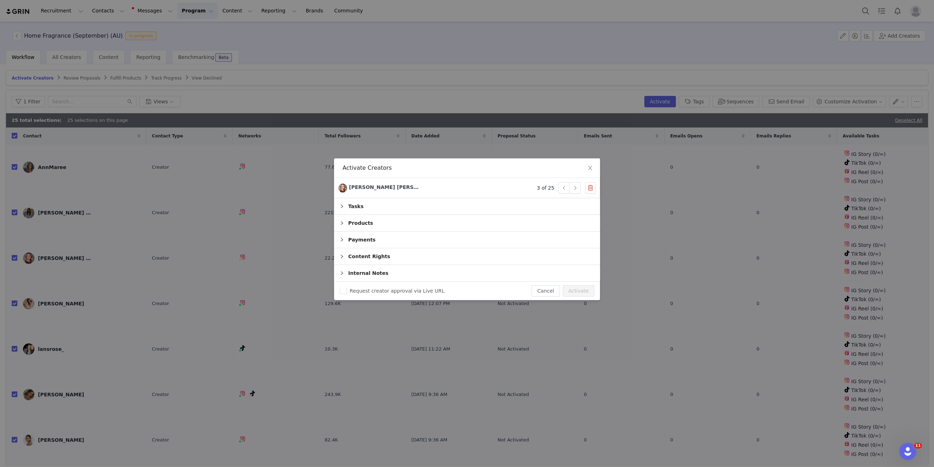
click at [430, 226] on div "Products" at bounding box center [467, 223] width 266 height 16
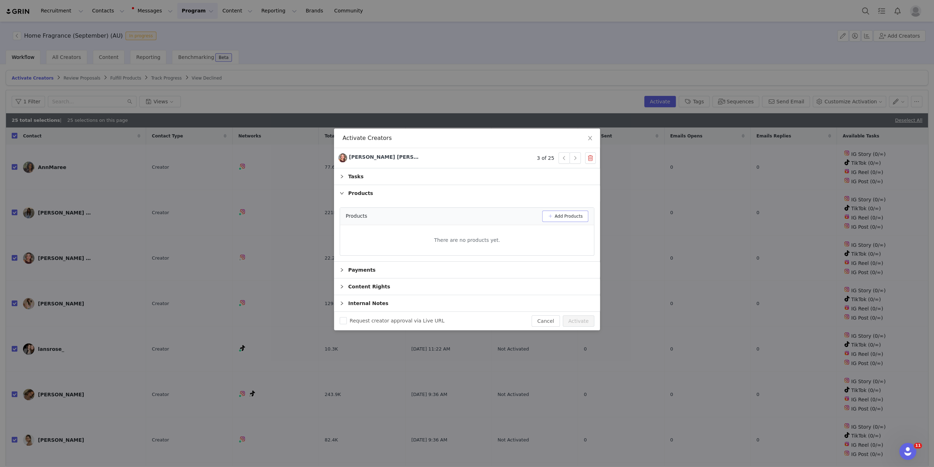
click at [561, 216] on button "Add Products" at bounding box center [565, 215] width 46 height 11
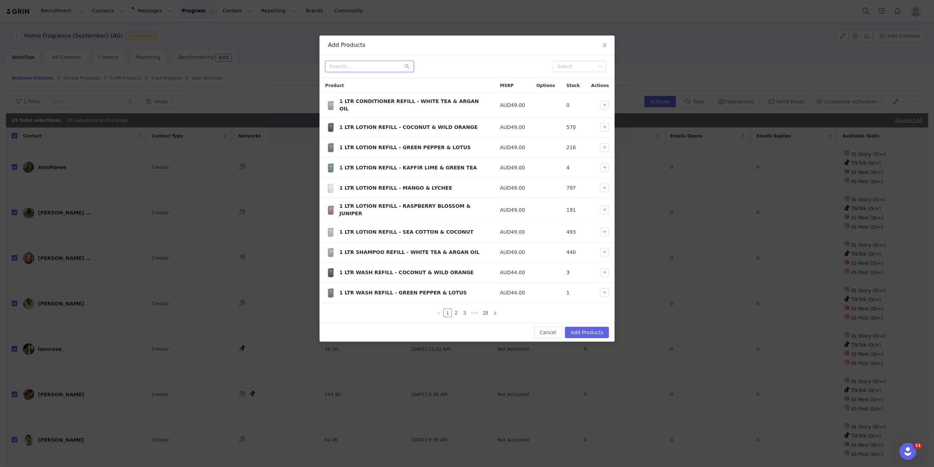
click at [374, 68] on input "text" at bounding box center [369, 66] width 89 height 11
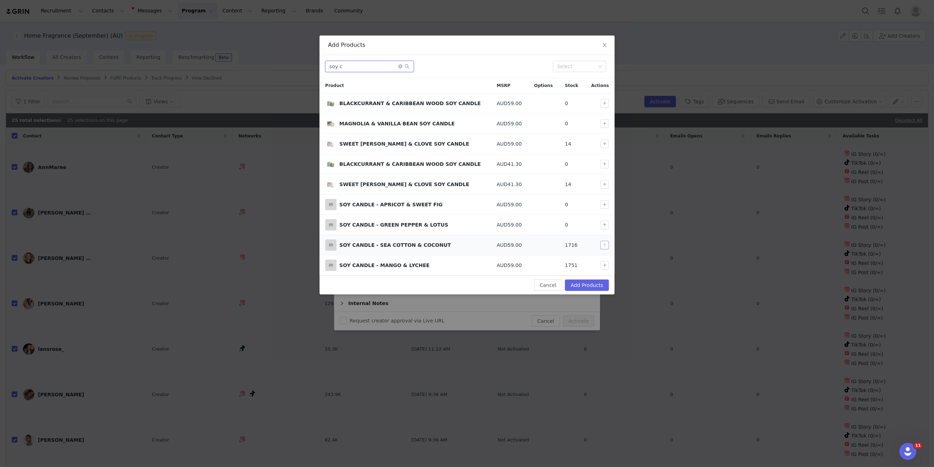
type input "soy c"
click at [605, 244] on button "button" at bounding box center [605, 245] width 9 height 9
drag, startPoint x: 353, startPoint y: 71, endPoint x: 262, endPoint y: 68, distance: 90.5
click at [262, 68] on div "Add Products soy c Select Product MSRP Options Stock Actions BLACKCURRANT & CAR…" at bounding box center [467, 233] width 934 height 467
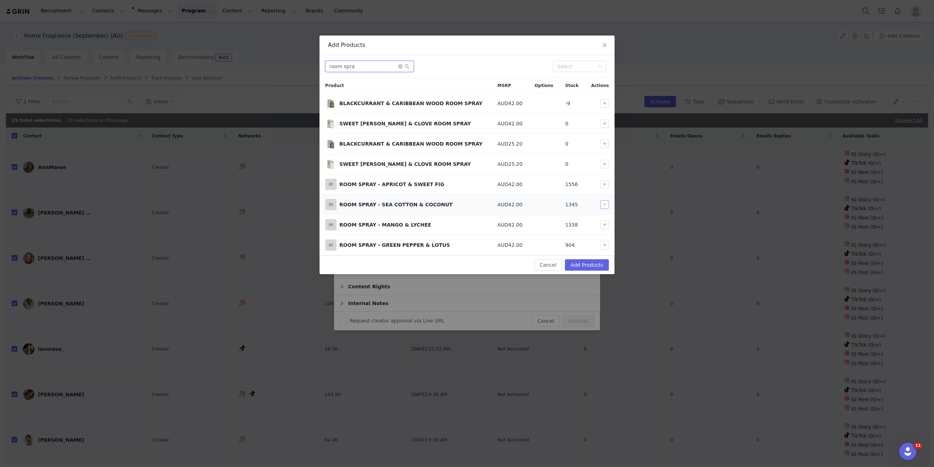
type input "room spra"
drag, startPoint x: 605, startPoint y: 202, endPoint x: 587, endPoint y: 267, distance: 67.9
click at [605, 202] on button "button" at bounding box center [605, 204] width 9 height 9
click at [586, 266] on button "Add Products" at bounding box center [587, 264] width 44 height 11
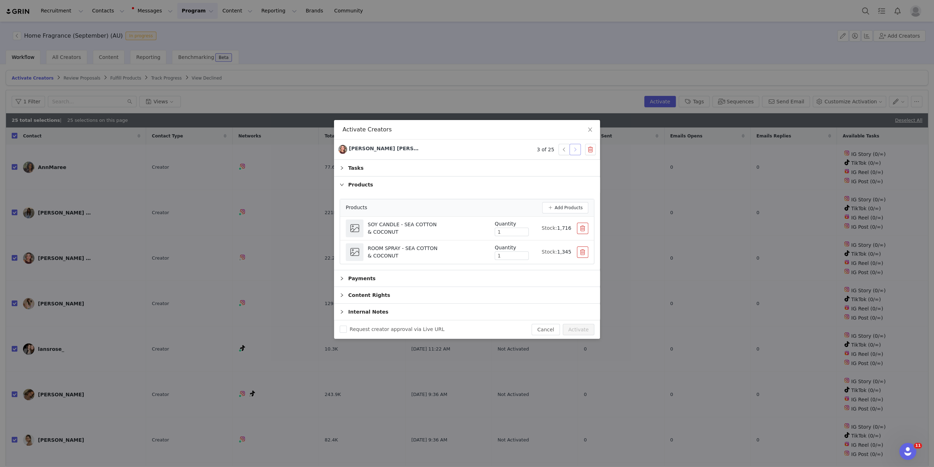
click at [576, 150] on button "button" at bounding box center [575, 149] width 11 height 11
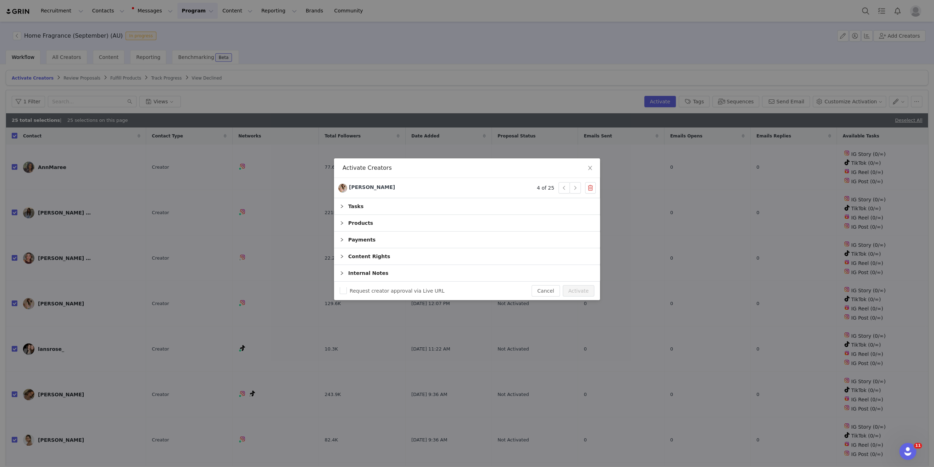
click at [390, 226] on div "Products" at bounding box center [467, 223] width 266 height 16
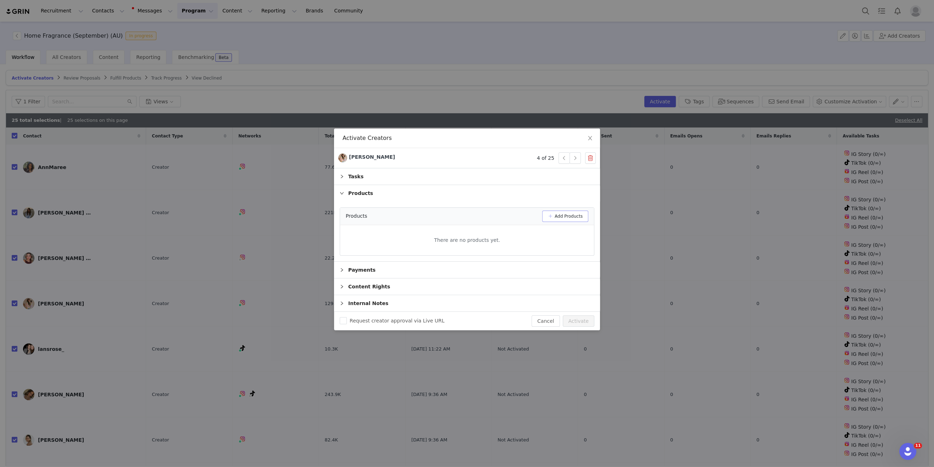
click at [563, 214] on button "Add Products" at bounding box center [565, 215] width 46 height 11
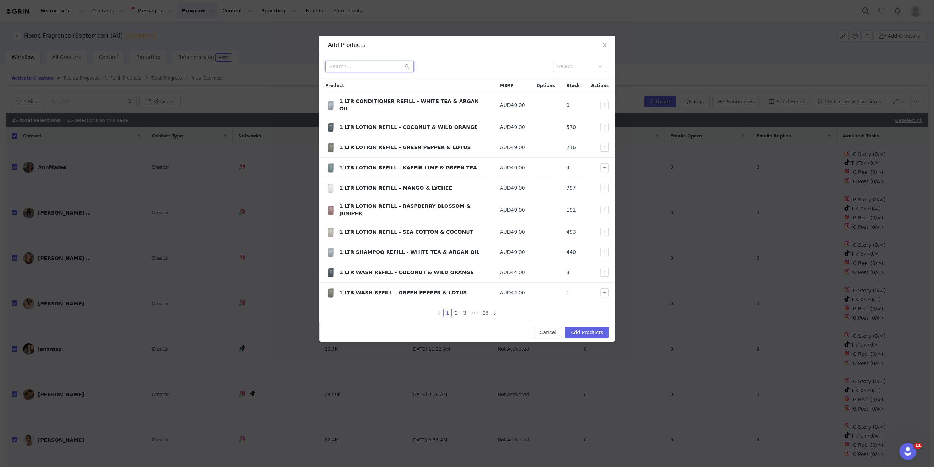
click at [364, 62] on input "text" at bounding box center [369, 66] width 89 height 11
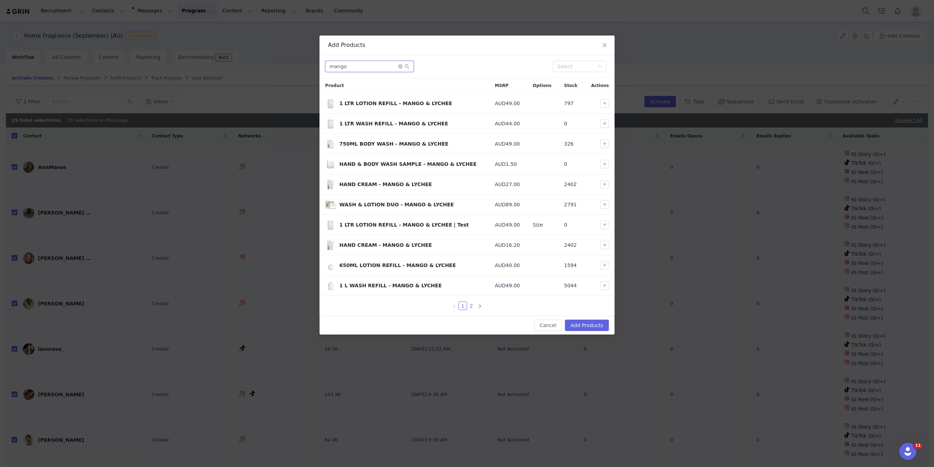
type input "mango"
drag, startPoint x: 471, startPoint y: 303, endPoint x: 473, endPoint y: 283, distance: 19.9
click at [472, 303] on link "2" at bounding box center [472, 306] width 8 height 8
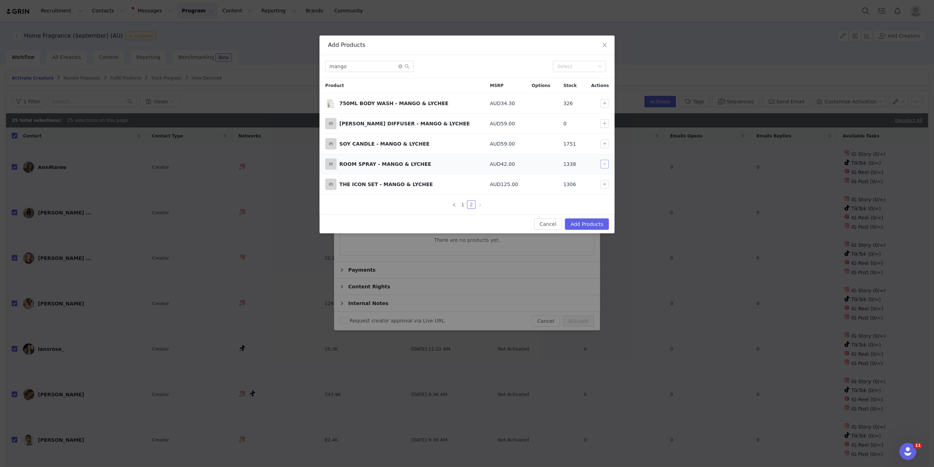
click at [605, 164] on button "button" at bounding box center [605, 164] width 9 height 9
click at [605, 139] on button "button" at bounding box center [605, 143] width 9 height 9
click at [586, 224] on button "Add Products" at bounding box center [587, 223] width 44 height 11
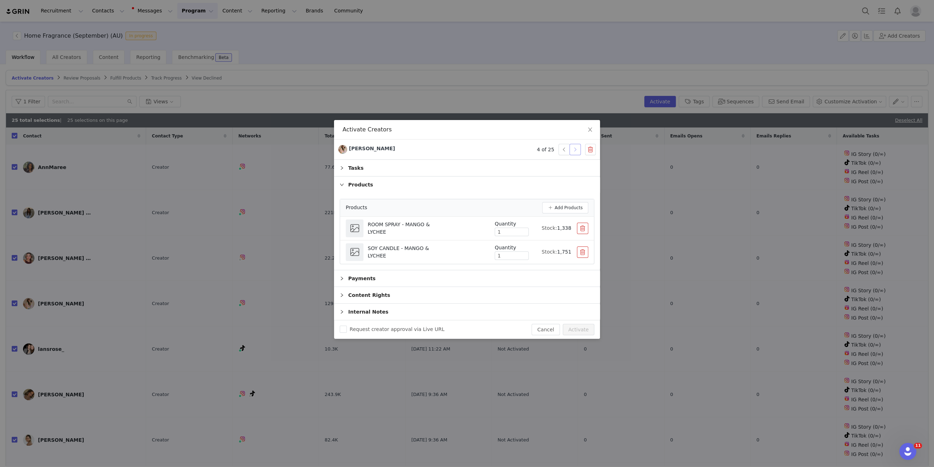
click at [575, 150] on button "button" at bounding box center [575, 149] width 11 height 11
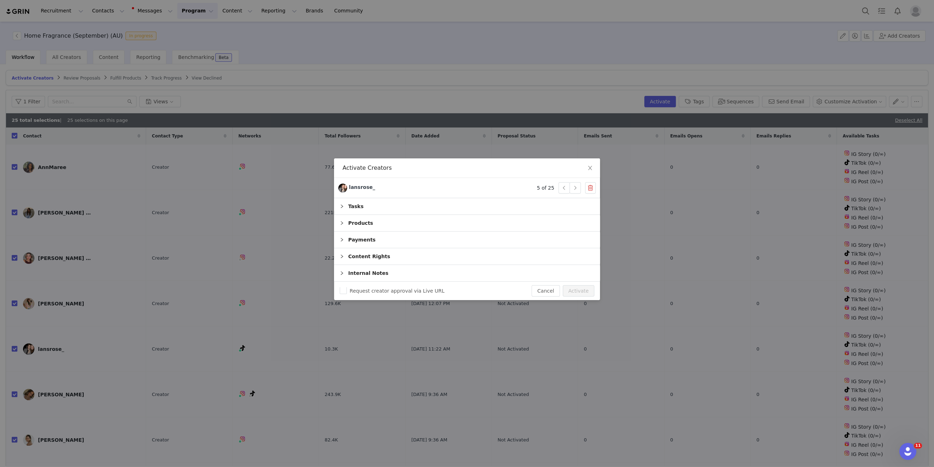
click at [367, 224] on div "Products" at bounding box center [467, 223] width 266 height 16
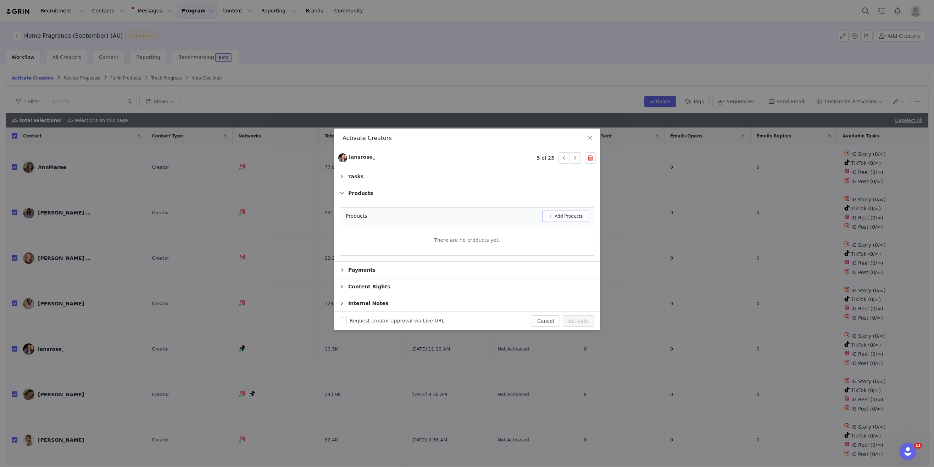
click at [560, 215] on button "Add Products" at bounding box center [565, 215] width 46 height 11
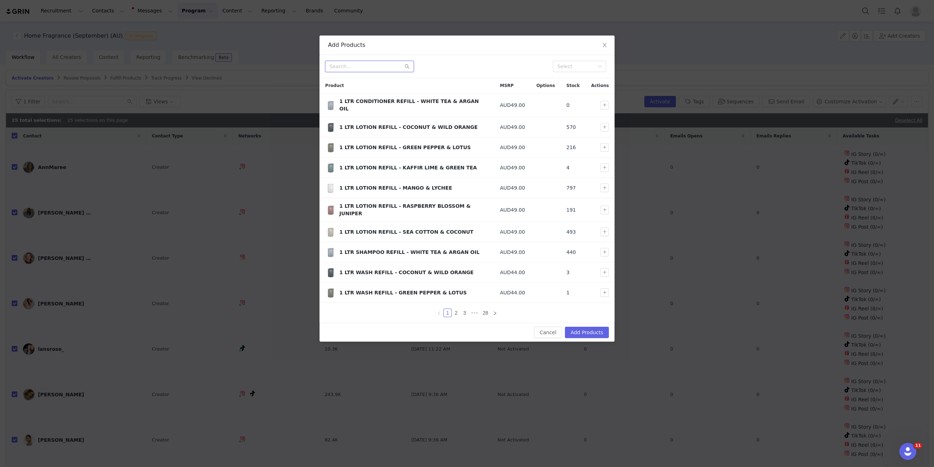
click at [382, 65] on input "text" at bounding box center [369, 66] width 89 height 11
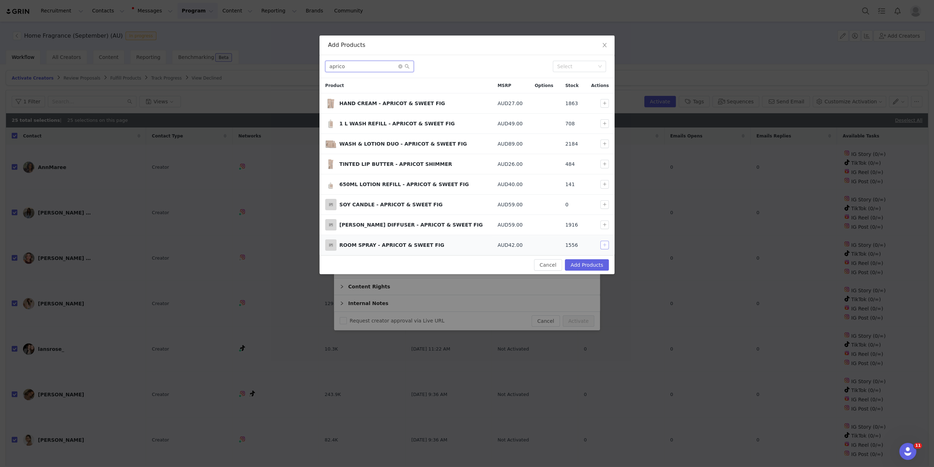
type input "aprico"
drag, startPoint x: 605, startPoint y: 242, endPoint x: 607, endPoint y: 227, distance: 15.4
click at [605, 242] on button "button" at bounding box center [605, 245] width 9 height 9
click at [608, 222] on button "button" at bounding box center [605, 224] width 9 height 9
drag, startPoint x: 586, startPoint y: 261, endPoint x: 572, endPoint y: 240, distance: 25.7
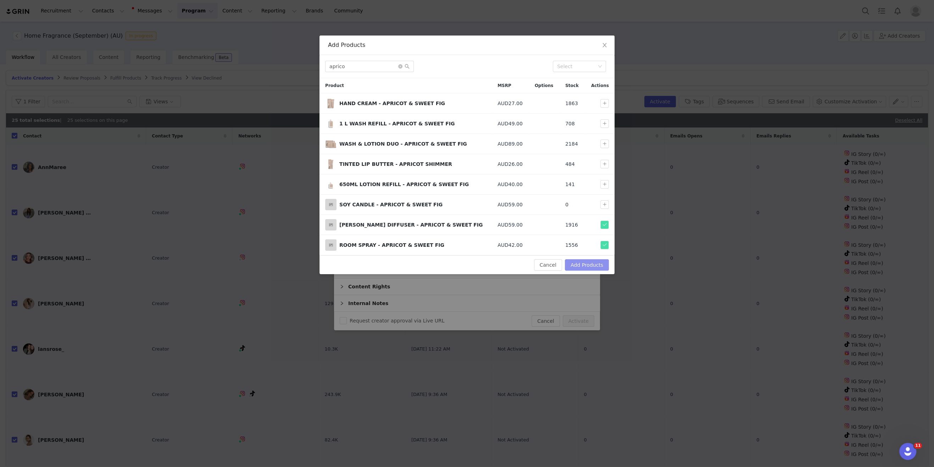
click at [586, 261] on button "Add Products" at bounding box center [587, 264] width 44 height 11
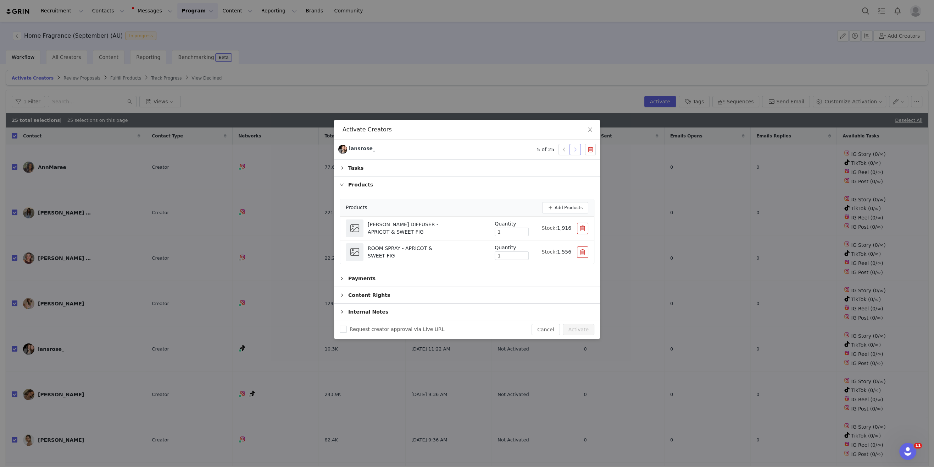
click at [575, 148] on button "button" at bounding box center [575, 149] width 11 height 11
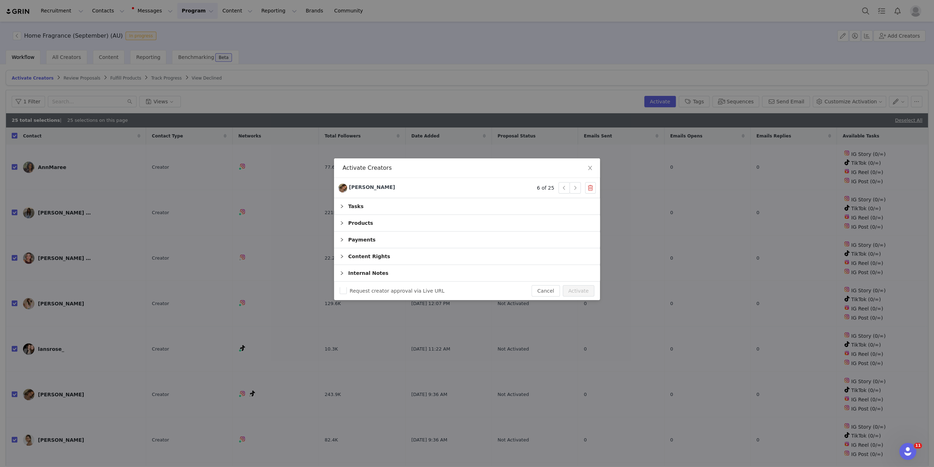
click at [380, 227] on div "Products" at bounding box center [467, 223] width 266 height 16
click at [364, 220] on div "Products" at bounding box center [467, 223] width 266 height 16
click at [356, 222] on div "Products" at bounding box center [467, 223] width 266 height 16
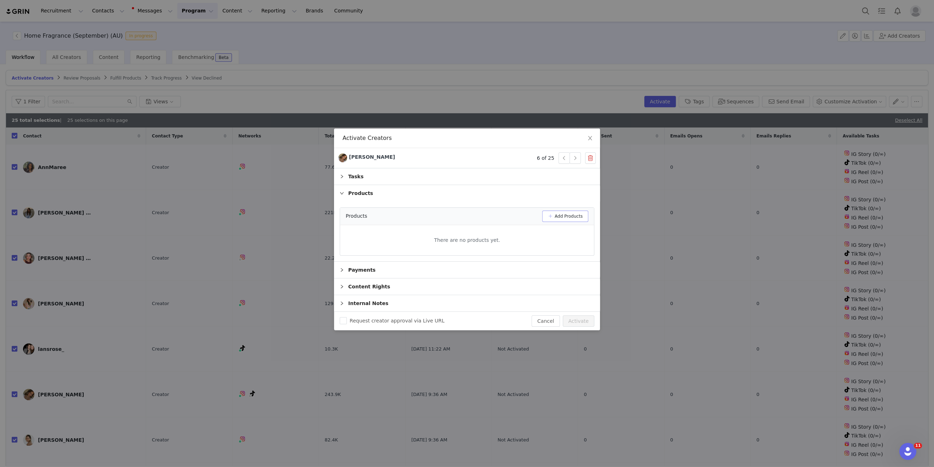
click at [558, 214] on button "Add Products" at bounding box center [565, 215] width 46 height 11
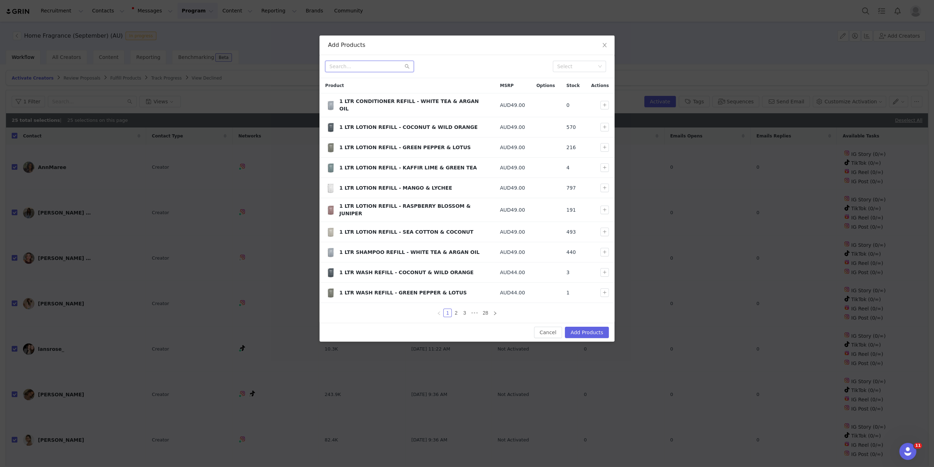
click at [372, 66] on input "text" at bounding box center [369, 66] width 89 height 11
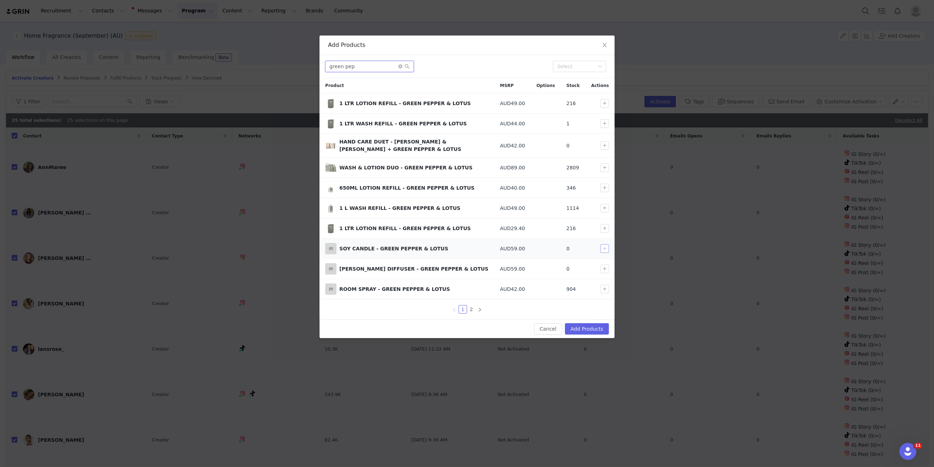
type input "green pep"
click at [605, 244] on button "button" at bounding box center [605, 248] width 9 height 9
click at [605, 286] on button "button" at bounding box center [605, 289] width 9 height 9
click at [594, 324] on button "Add Products" at bounding box center [587, 328] width 44 height 11
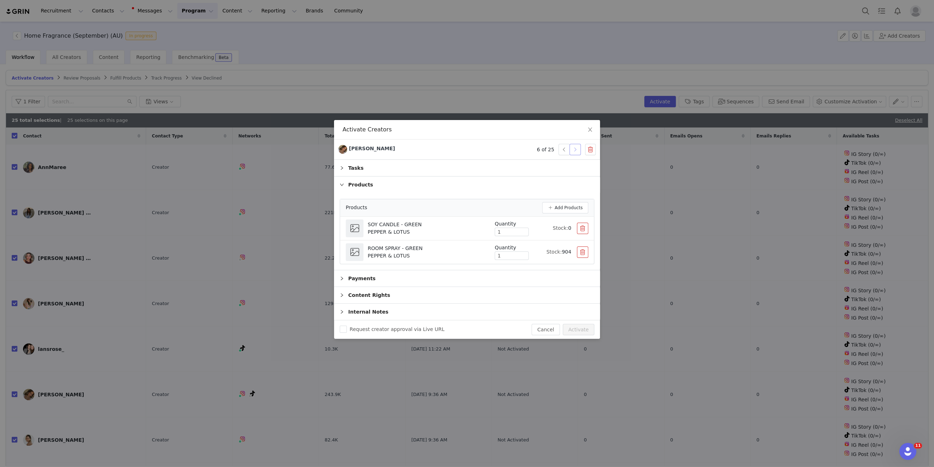
click at [576, 152] on button "button" at bounding box center [575, 149] width 11 height 11
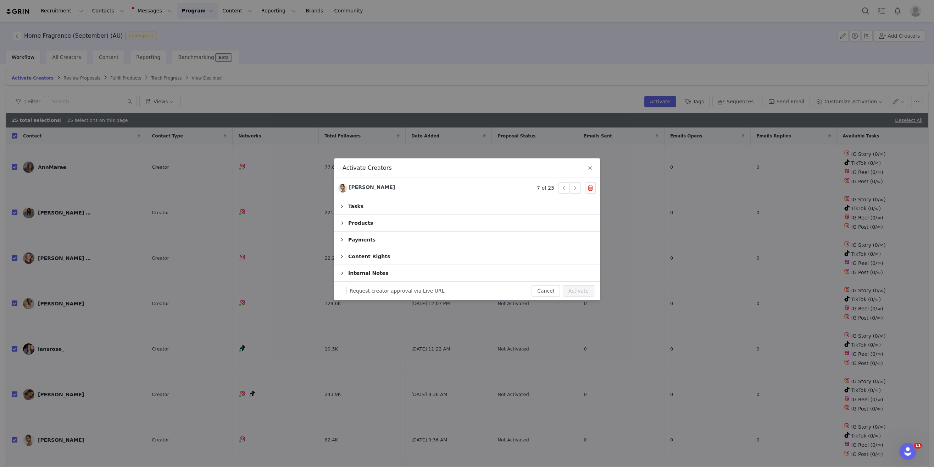
click at [377, 223] on div "Products" at bounding box center [467, 223] width 266 height 16
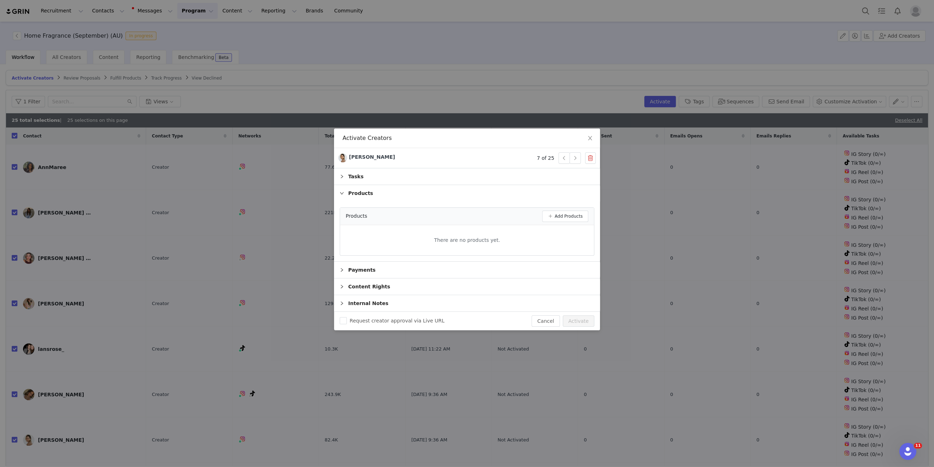
click at [590, 217] on div "Products Add Products" at bounding box center [467, 216] width 254 height 17
click at [578, 216] on button "Add Products" at bounding box center [565, 215] width 46 height 11
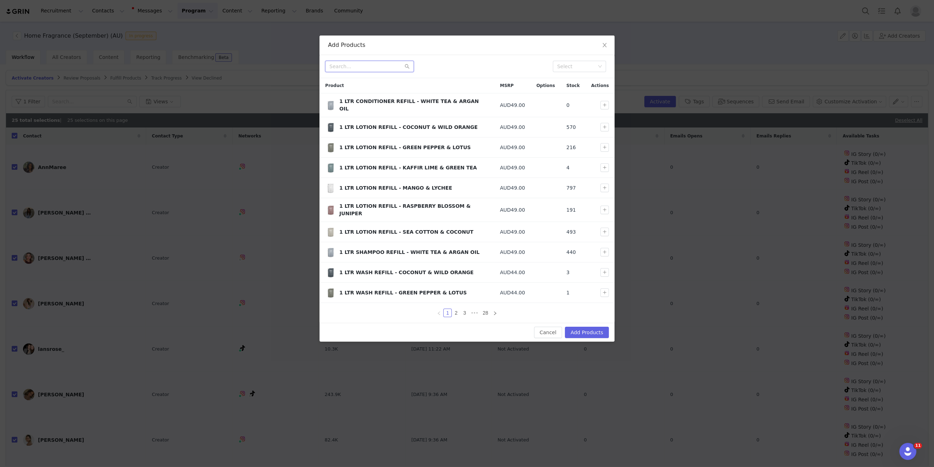
click at [390, 71] on input "text" at bounding box center [369, 66] width 89 height 11
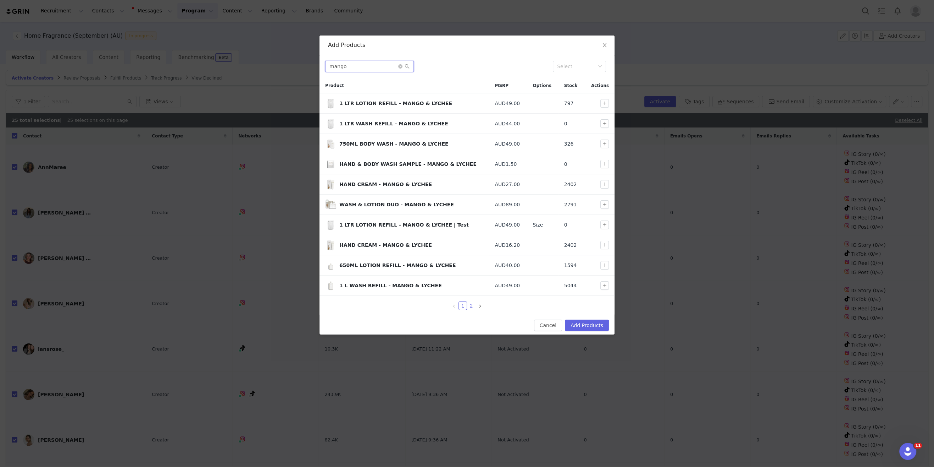
type input "mango"
click at [470, 303] on link "2" at bounding box center [472, 306] width 8 height 8
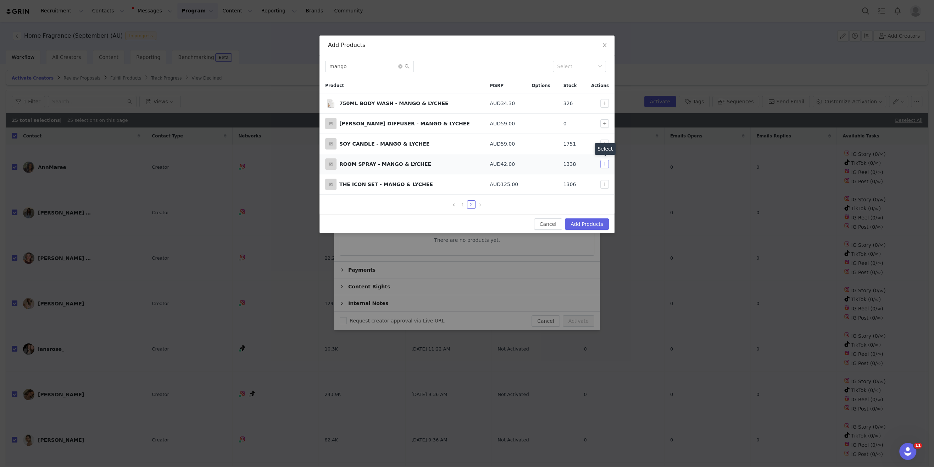
click at [605, 161] on button "button" at bounding box center [605, 164] width 9 height 9
click at [607, 182] on button "button" at bounding box center [605, 184] width 9 height 9
click at [585, 224] on button "Add Products" at bounding box center [587, 223] width 44 height 11
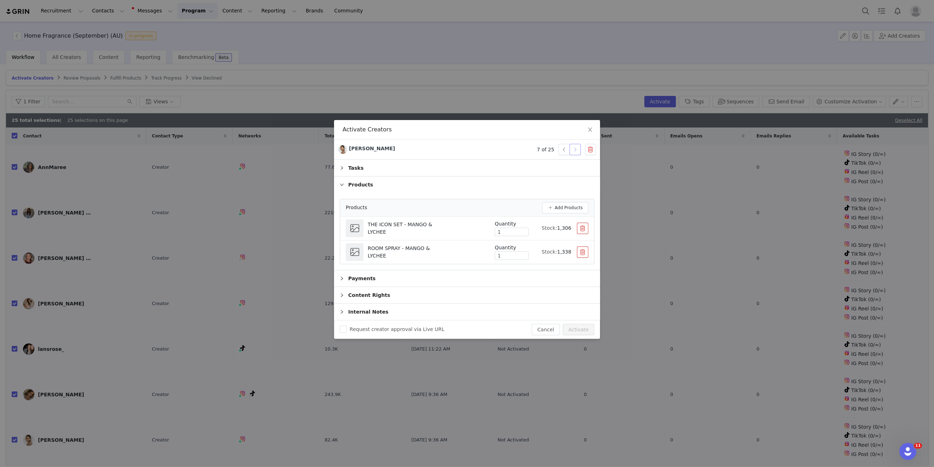
click at [575, 151] on button "button" at bounding box center [575, 149] width 11 height 11
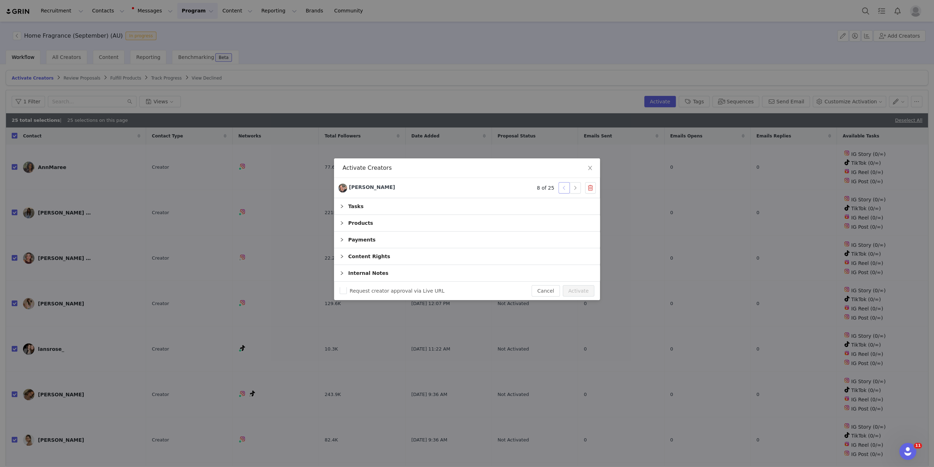
click at [562, 188] on button "button" at bounding box center [564, 187] width 11 height 11
click at [369, 225] on div "Products" at bounding box center [467, 223] width 266 height 16
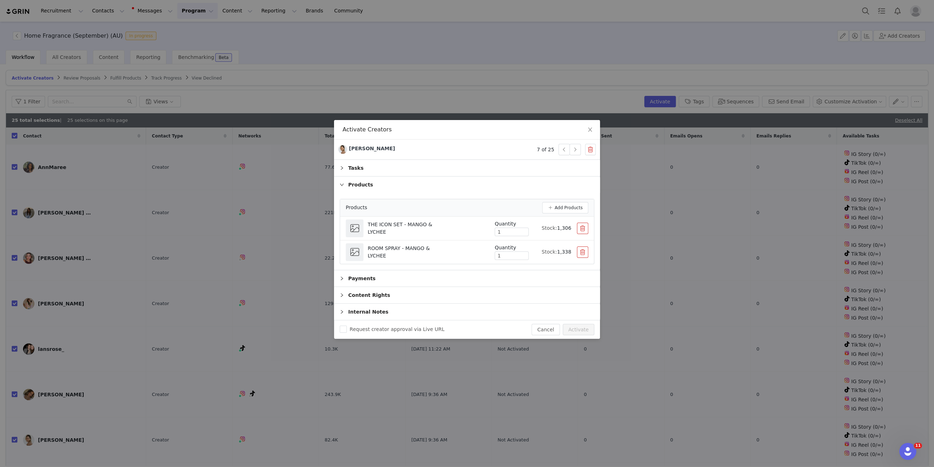
click at [582, 228] on button "button" at bounding box center [582, 227] width 11 height 11
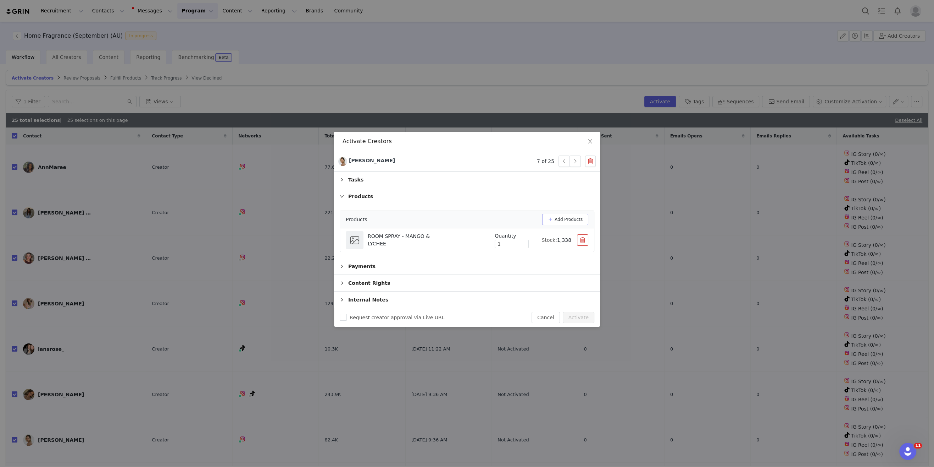
click at [574, 220] on button "Add Products" at bounding box center [565, 219] width 46 height 11
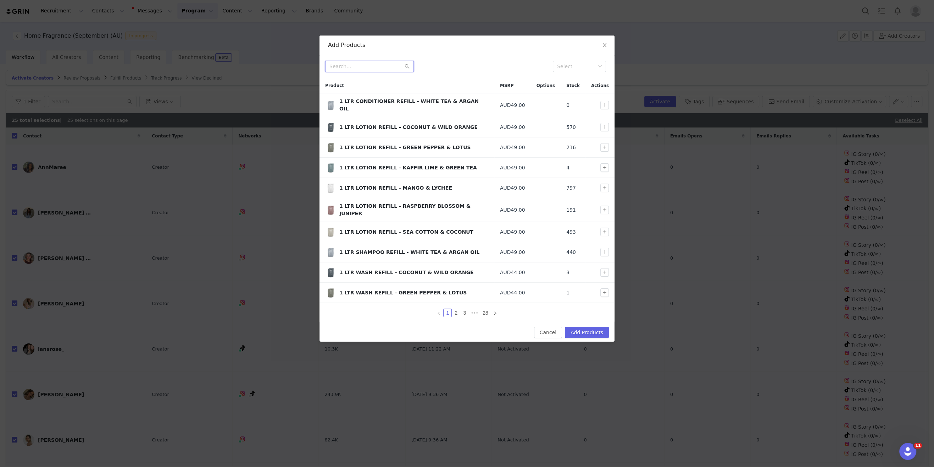
click at [383, 66] on input "text" at bounding box center [369, 66] width 89 height 11
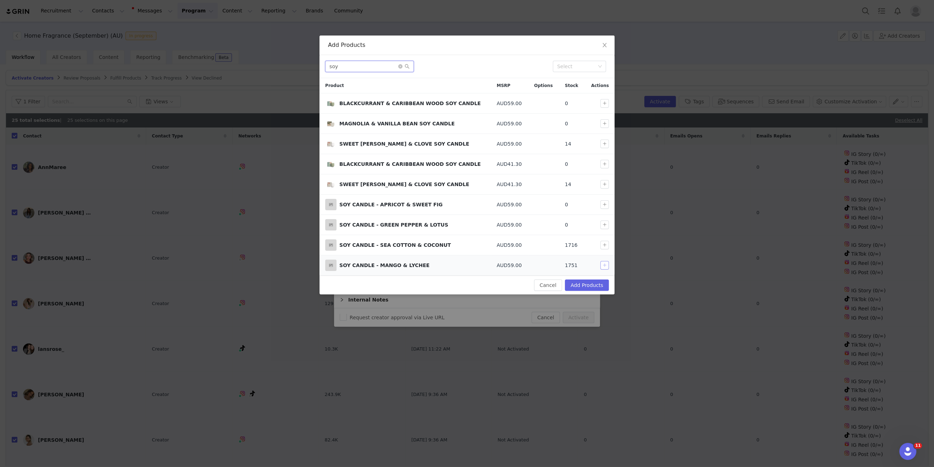
type input "soy"
click at [603, 265] on button "button" at bounding box center [605, 265] width 9 height 9
click at [597, 280] on button "Add Products" at bounding box center [587, 284] width 44 height 11
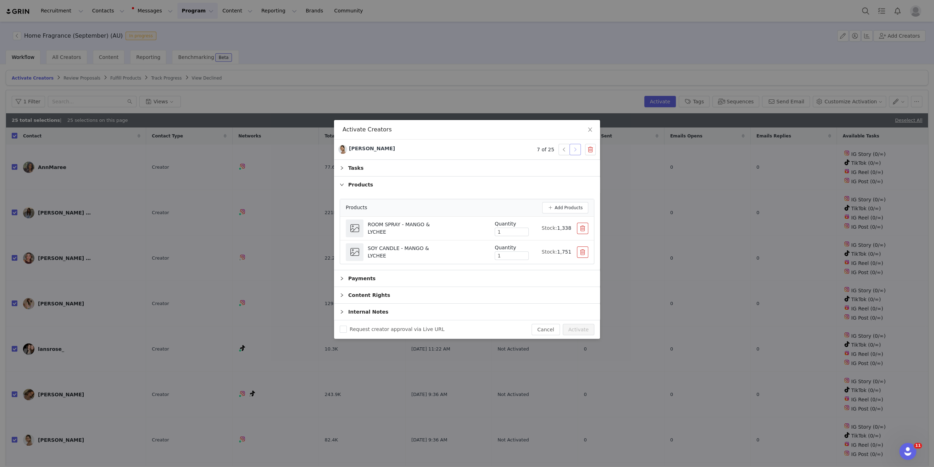
click at [574, 148] on button "button" at bounding box center [575, 149] width 11 height 11
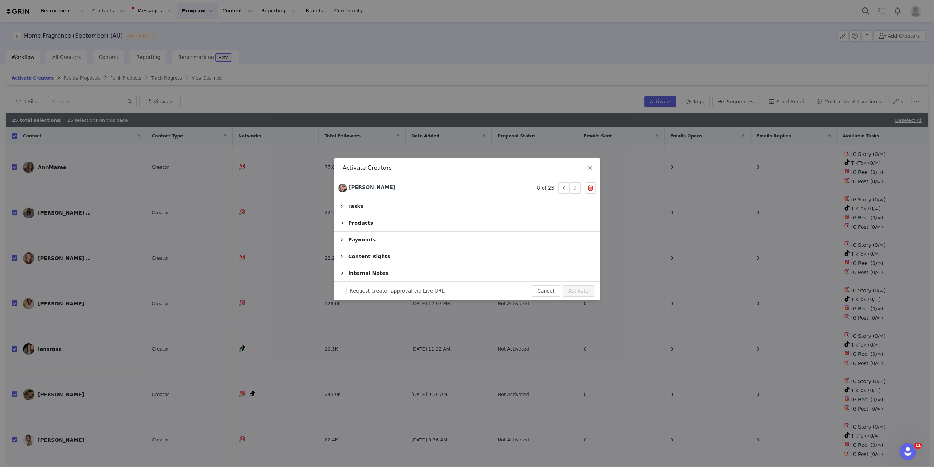
click at [418, 225] on div "Products" at bounding box center [467, 223] width 266 height 16
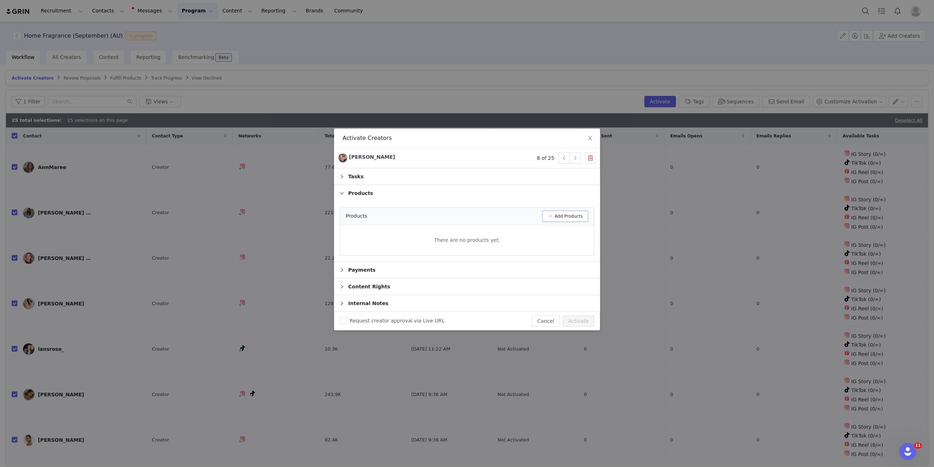
click at [552, 214] on button "Add Products" at bounding box center [565, 215] width 46 height 11
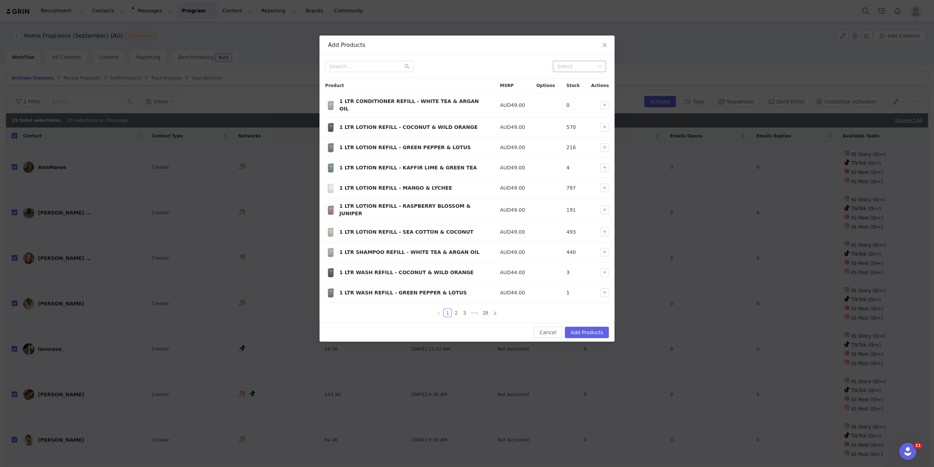
click at [572, 65] on div "Select" at bounding box center [576, 66] width 38 height 7
click at [373, 67] on input "text" at bounding box center [369, 66] width 89 height 11
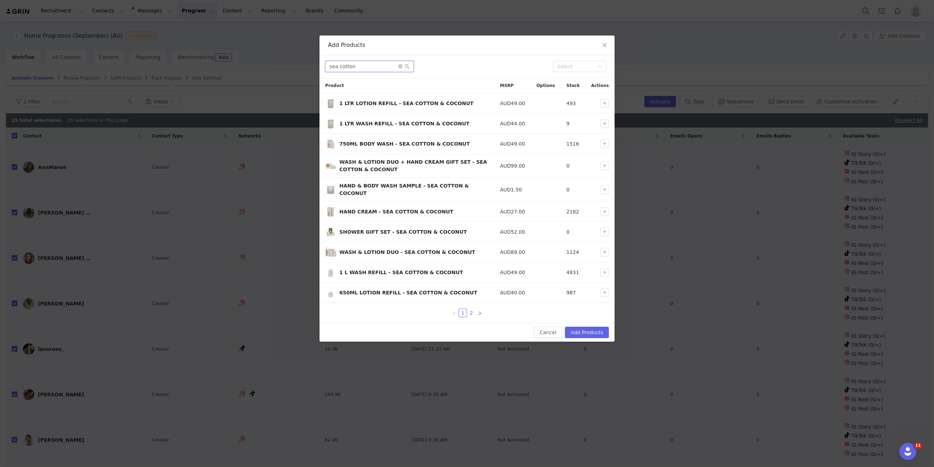
type input "sea cotton"
click at [475, 309] on link "2" at bounding box center [472, 313] width 8 height 8
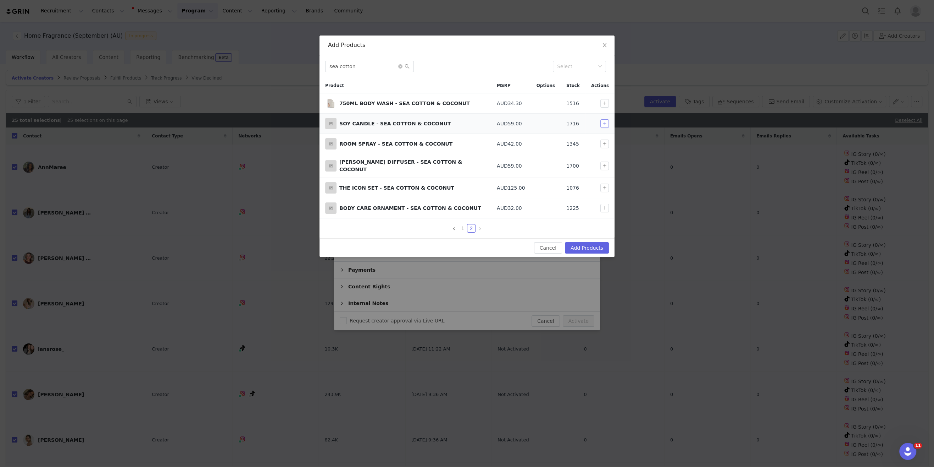
click at [607, 122] on button "button" at bounding box center [605, 123] width 9 height 9
click at [602, 145] on button "button" at bounding box center [605, 143] width 9 height 9
click at [591, 242] on button "Add Products" at bounding box center [587, 247] width 44 height 11
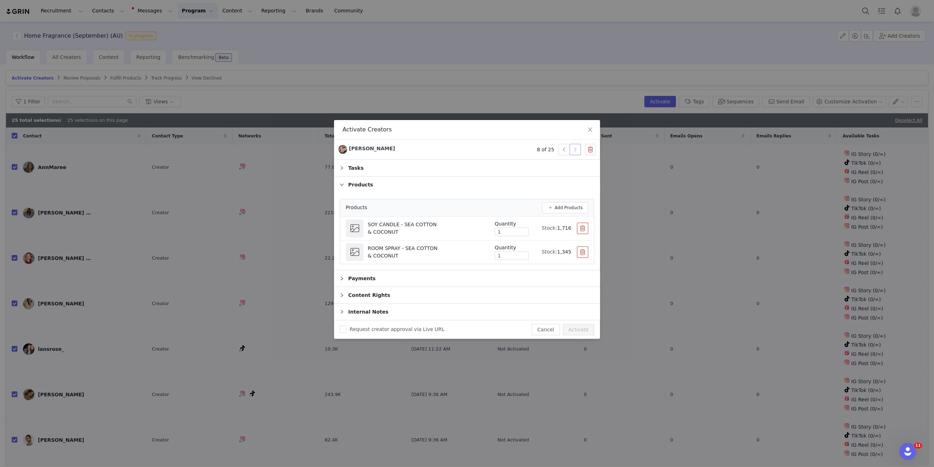
click at [577, 149] on button "button" at bounding box center [575, 149] width 11 height 11
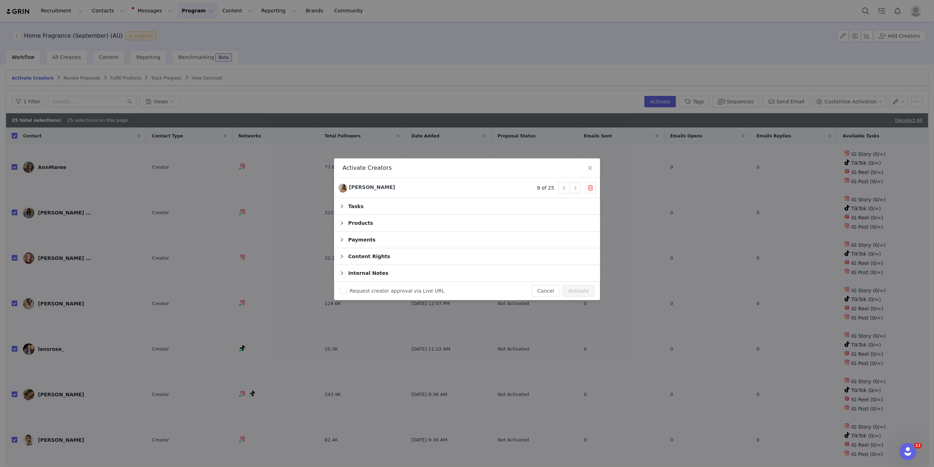
click at [428, 225] on div "Products" at bounding box center [467, 223] width 266 height 16
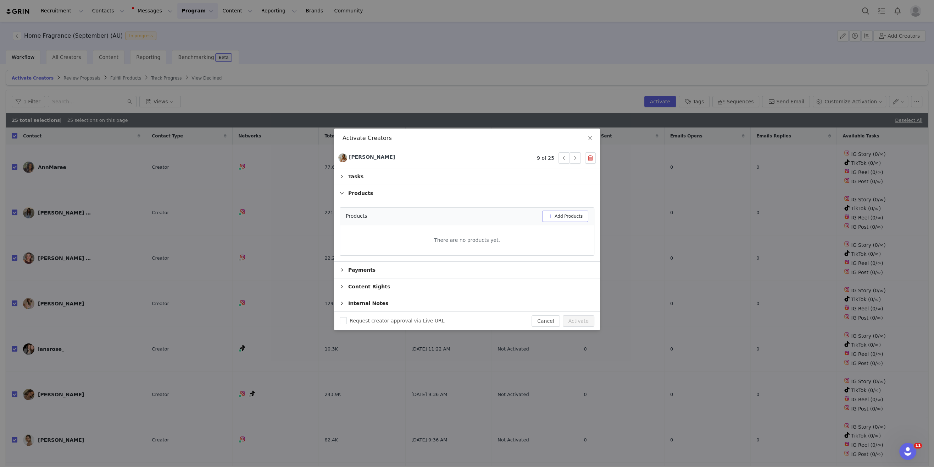
click at [580, 220] on button "Add Products" at bounding box center [565, 215] width 46 height 11
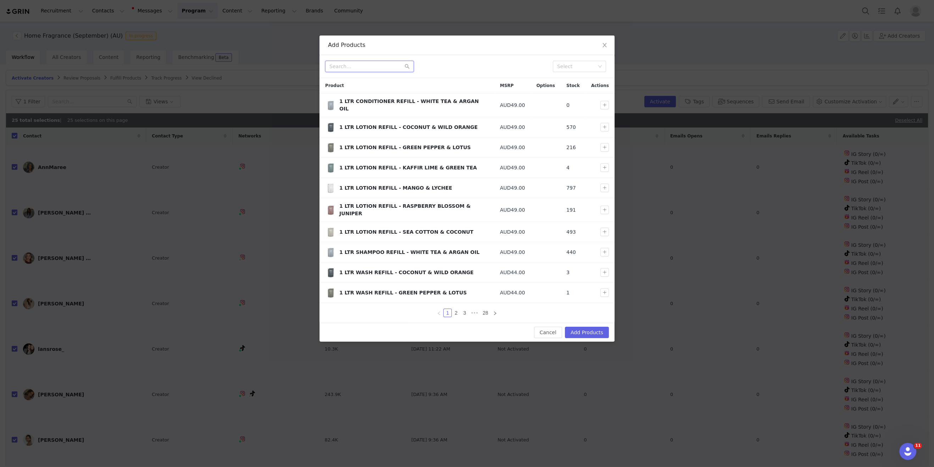
click at [365, 68] on input "text" at bounding box center [369, 66] width 89 height 11
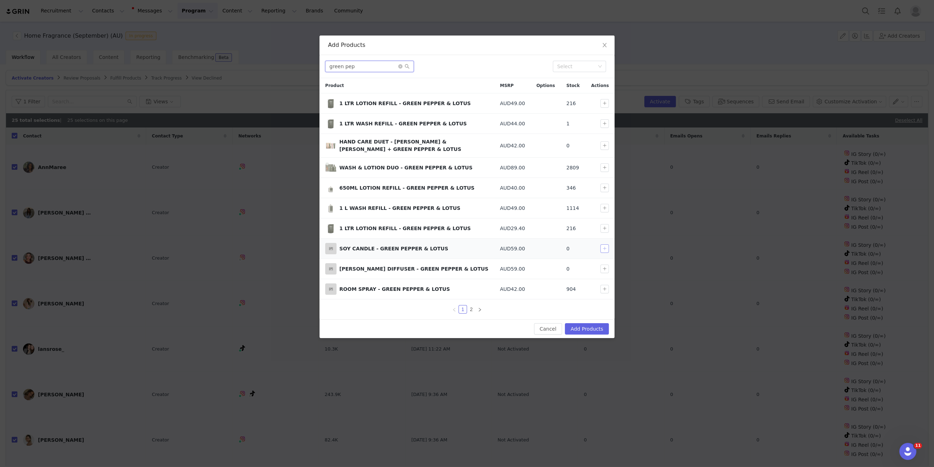
type input "green pep"
drag, startPoint x: 605, startPoint y: 248, endPoint x: 605, endPoint y: 267, distance: 19.2
click at [605, 248] on button "button" at bounding box center [605, 248] width 9 height 9
click at [605, 267] on button "button" at bounding box center [605, 268] width 9 height 9
click at [590, 323] on button "Add Products" at bounding box center [587, 328] width 44 height 11
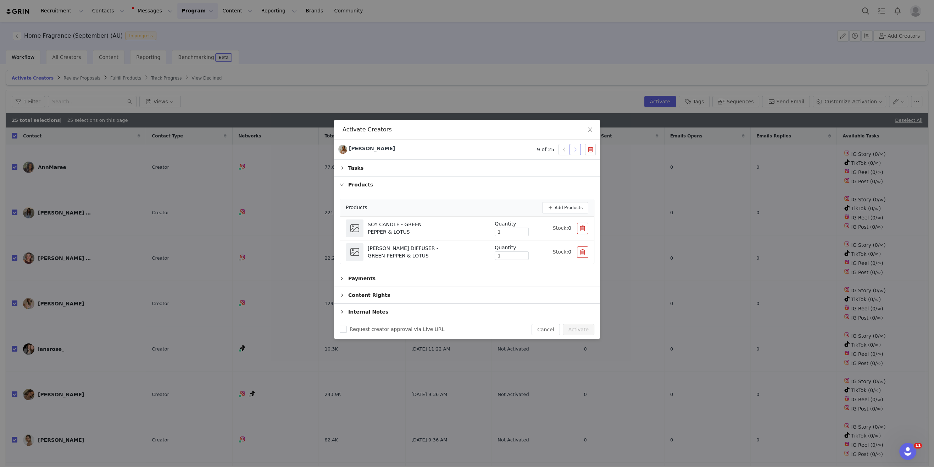
click at [574, 150] on button "button" at bounding box center [575, 149] width 11 height 11
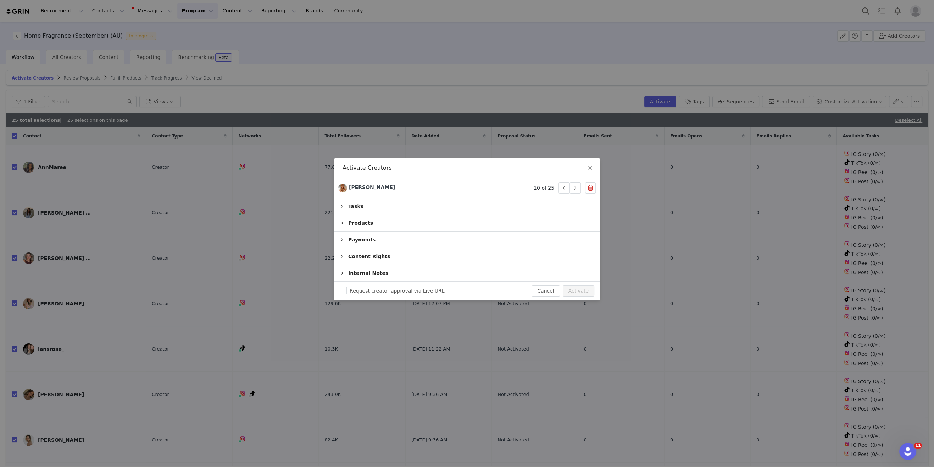
click at [372, 217] on div "Products" at bounding box center [467, 223] width 266 height 16
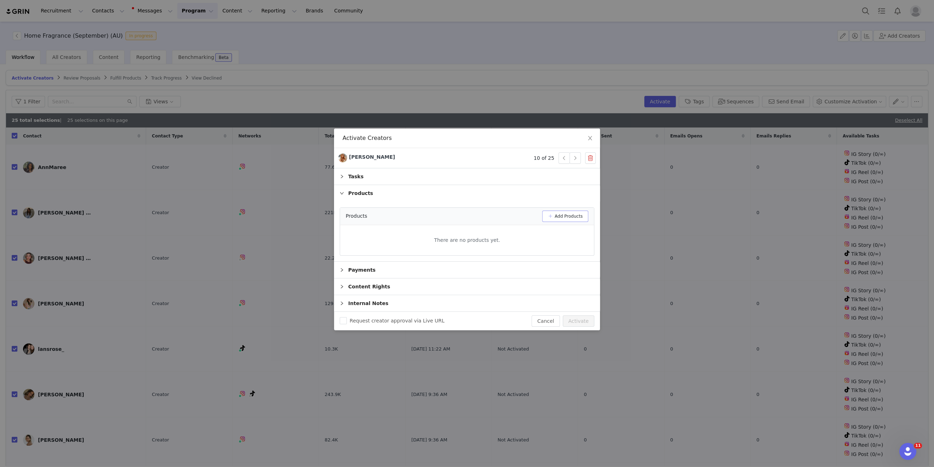
click at [559, 218] on button "Add Products" at bounding box center [565, 215] width 46 height 11
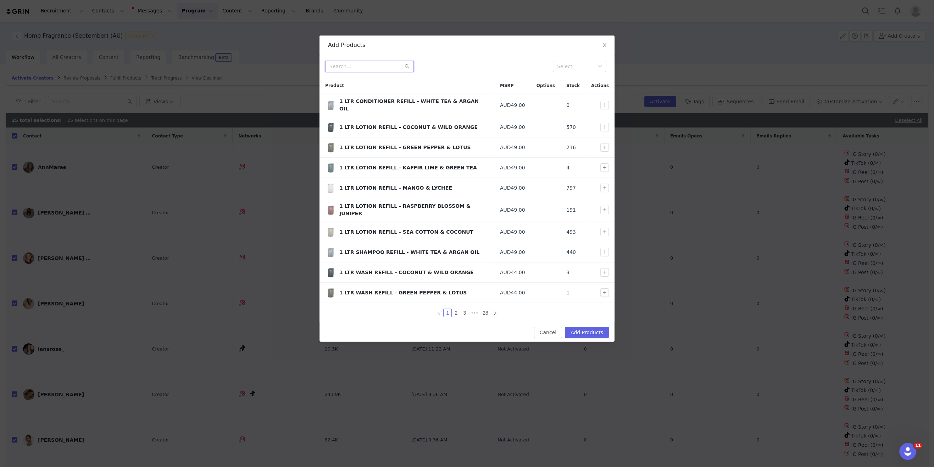
click at [375, 66] on input "text" at bounding box center [369, 66] width 89 height 11
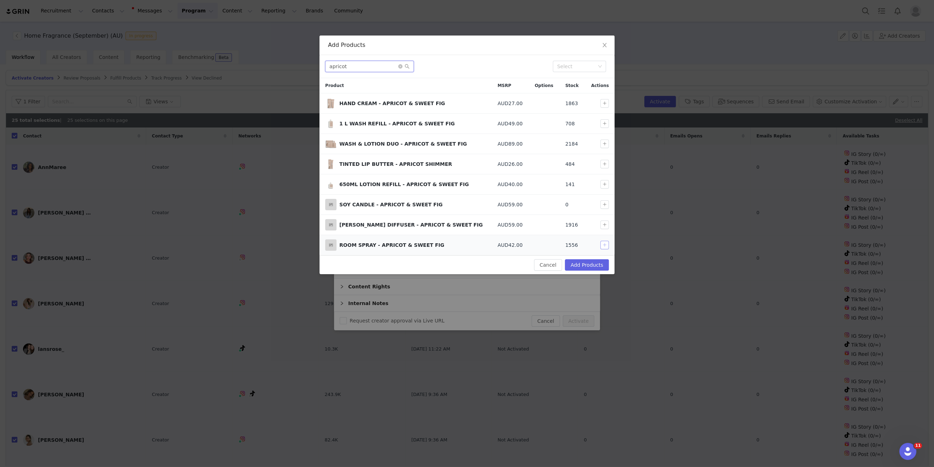
type input "apricot"
drag, startPoint x: 602, startPoint y: 243, endPoint x: 603, endPoint y: 226, distance: 17.0
click at [602, 243] on button "button" at bounding box center [605, 245] width 9 height 9
drag, startPoint x: 602, startPoint y: 223, endPoint x: 603, endPoint y: 206, distance: 17.4
click at [602, 223] on button "button" at bounding box center [605, 224] width 9 height 9
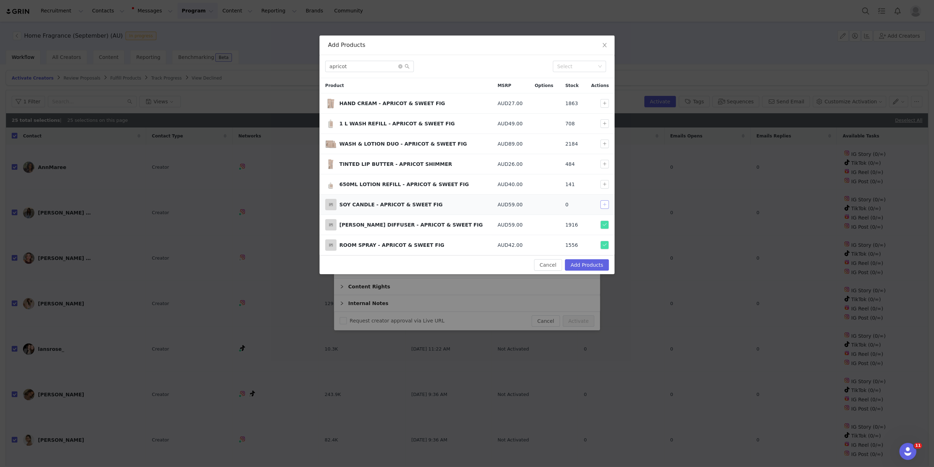
click at [603, 204] on button "button" at bounding box center [605, 204] width 9 height 9
click at [589, 259] on button "Add Products" at bounding box center [587, 264] width 44 height 11
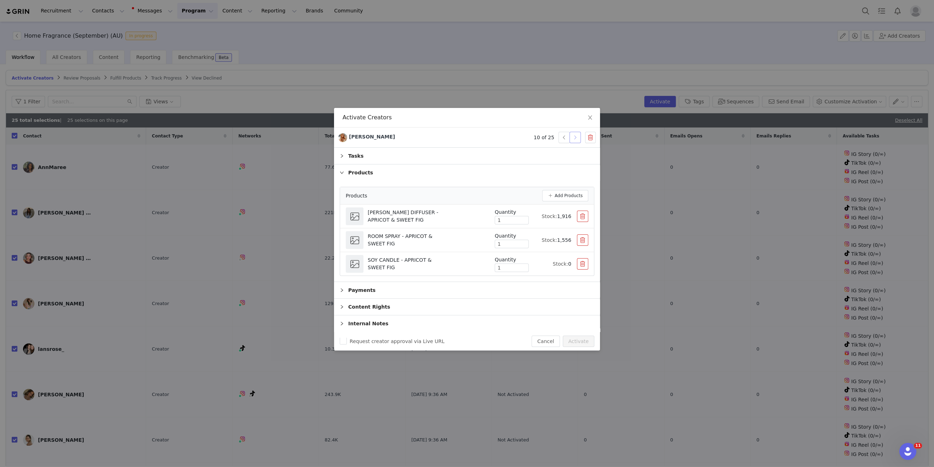
click at [574, 137] on button "button" at bounding box center [575, 137] width 11 height 11
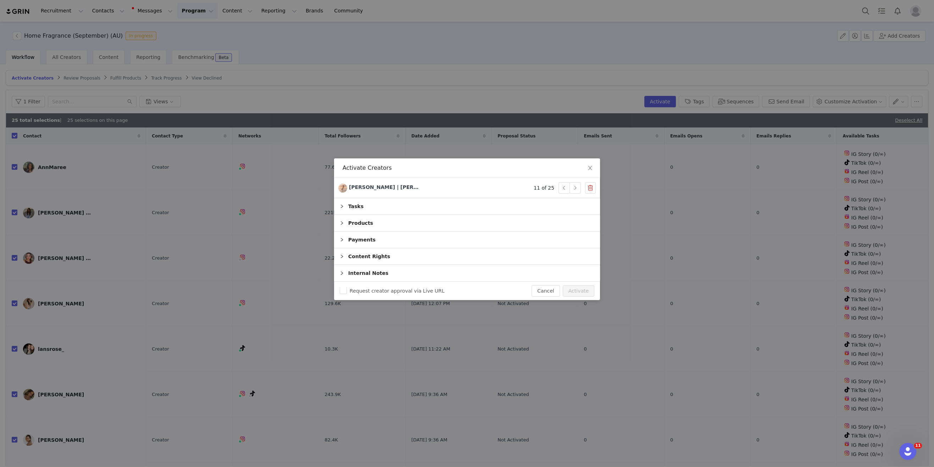
click at [382, 226] on div "Products" at bounding box center [467, 223] width 266 height 16
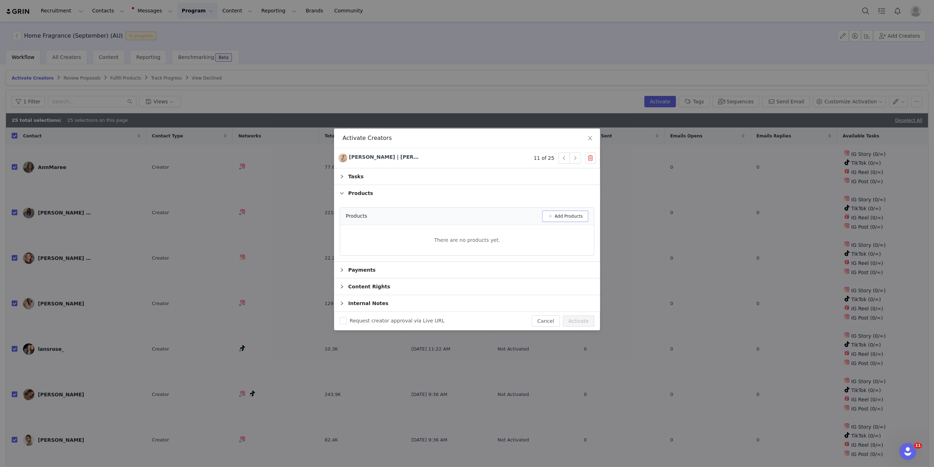
click at [569, 216] on button "Add Products" at bounding box center [565, 215] width 46 height 11
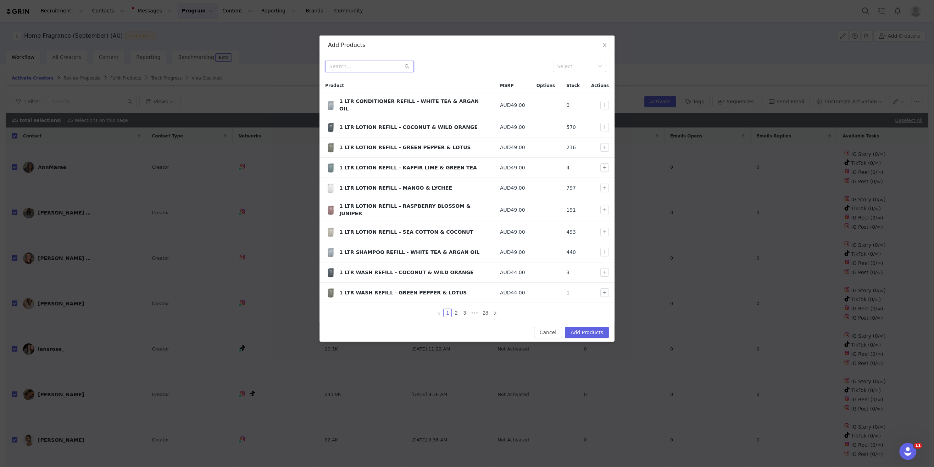
click at [366, 67] on input "text" at bounding box center [369, 66] width 89 height 11
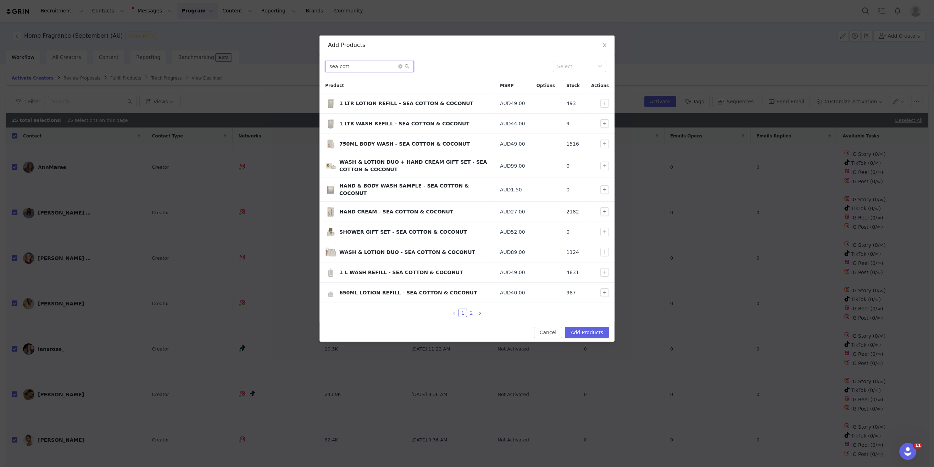
type input "sea cott"
click at [473, 309] on link "2" at bounding box center [472, 313] width 8 height 8
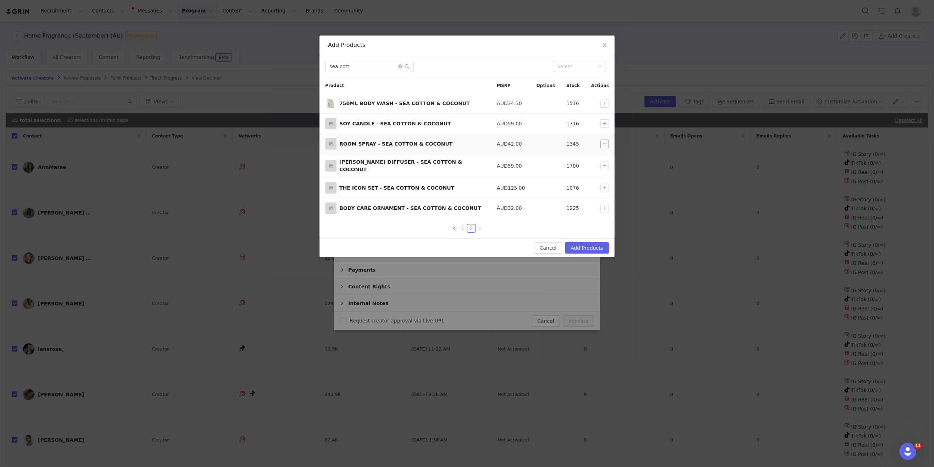
click at [606, 140] on button "button" at bounding box center [605, 143] width 9 height 9
click at [605, 127] on div "Select" at bounding box center [605, 128] width 21 height 12
click at [604, 123] on div "Select" at bounding box center [605, 128] width 21 height 12
click at [604, 121] on button "button" at bounding box center [605, 123] width 9 height 9
click at [583, 243] on button "Add Products" at bounding box center [587, 247] width 44 height 11
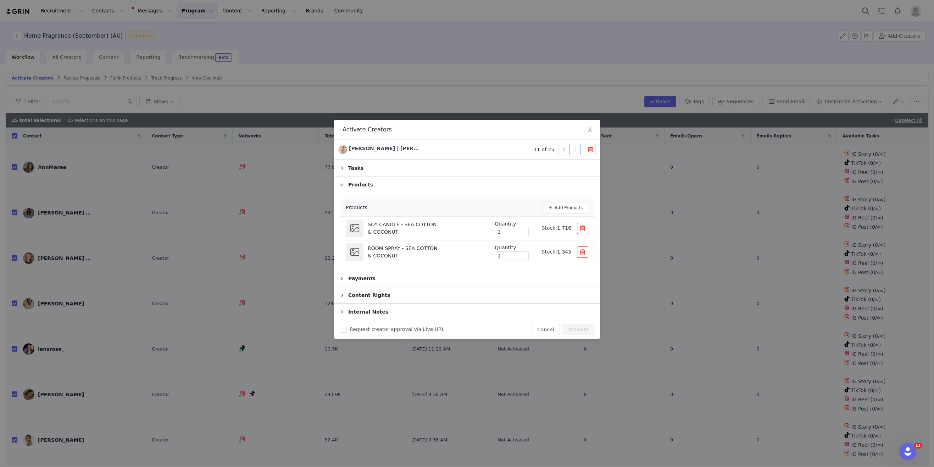
click at [575, 149] on button "button" at bounding box center [575, 149] width 11 height 11
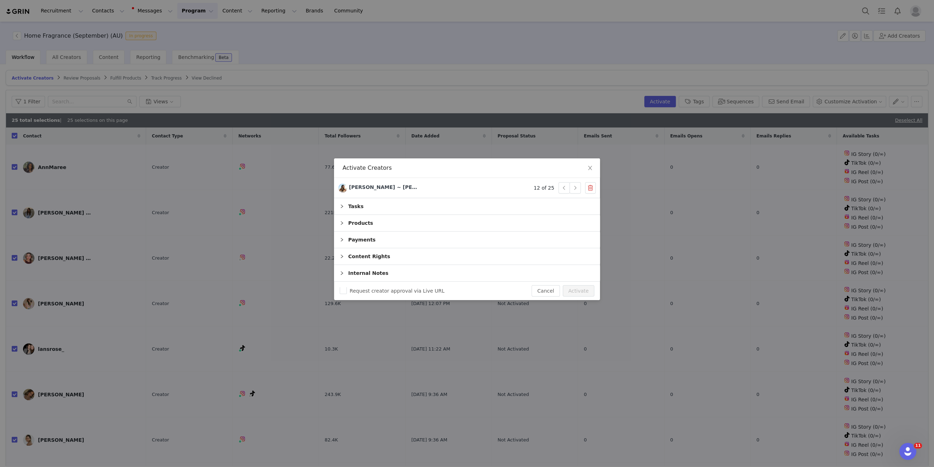
click at [389, 225] on div "Products" at bounding box center [467, 223] width 266 height 16
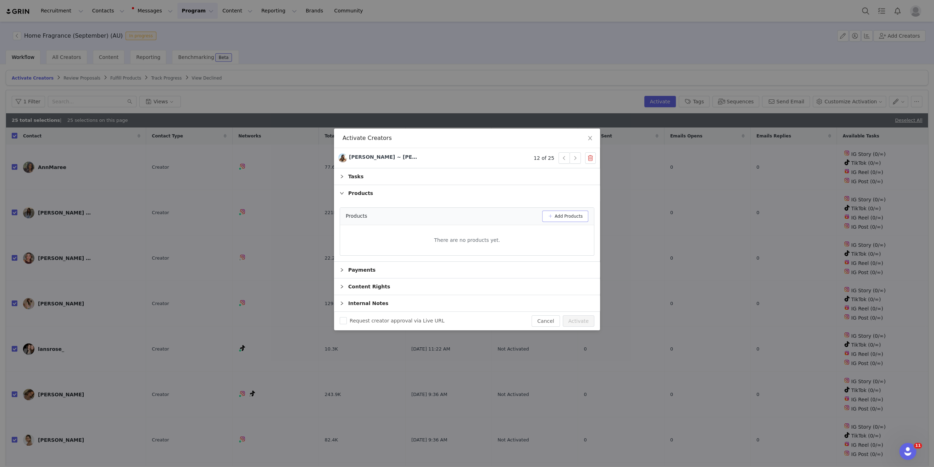
click at [562, 210] on div "Products Add Products" at bounding box center [467, 216] width 254 height 17
click at [559, 219] on button "Add Products" at bounding box center [565, 215] width 46 height 11
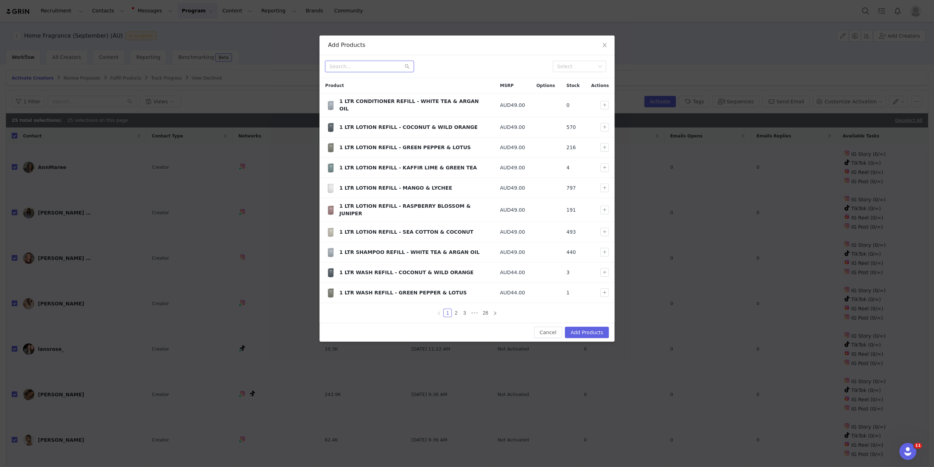
click at [368, 67] on input "text" at bounding box center [369, 66] width 89 height 11
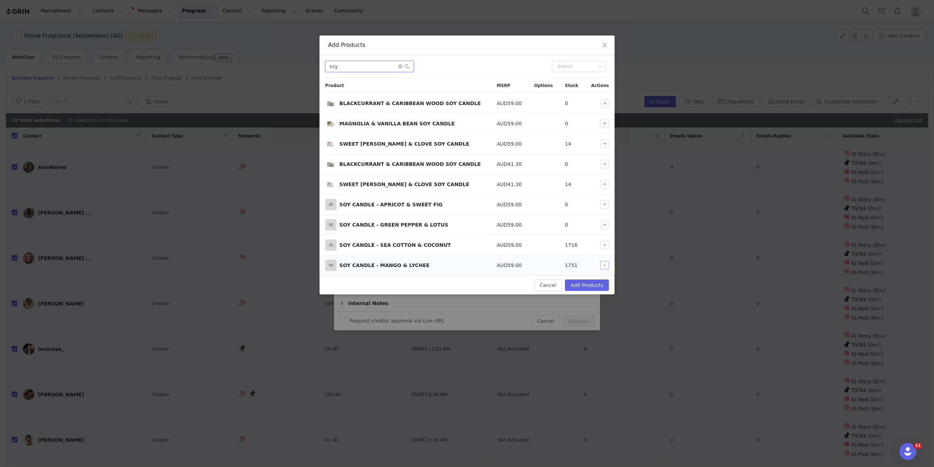
type input "soy"
drag, startPoint x: 603, startPoint y: 265, endPoint x: 597, endPoint y: 278, distance: 14.8
click at [603, 265] on button "button" at bounding box center [605, 265] width 9 height 9
click at [594, 281] on button "Add Products" at bounding box center [587, 284] width 44 height 11
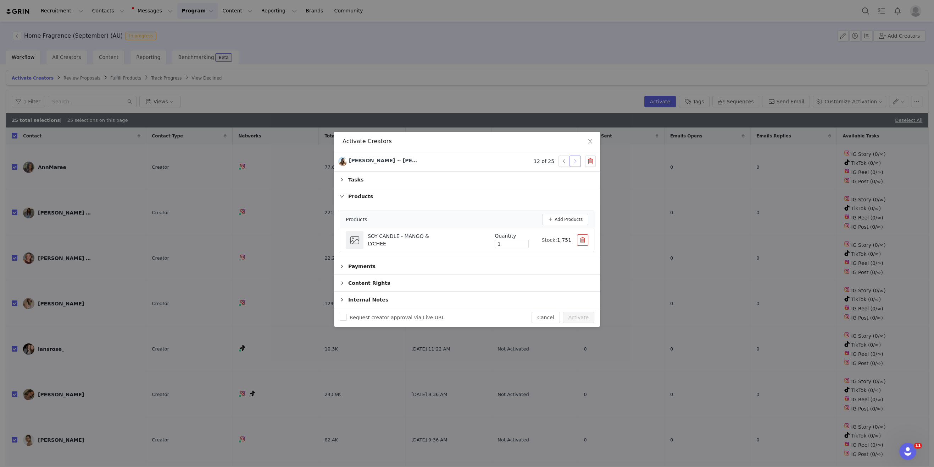
click at [576, 162] on button "button" at bounding box center [575, 160] width 11 height 11
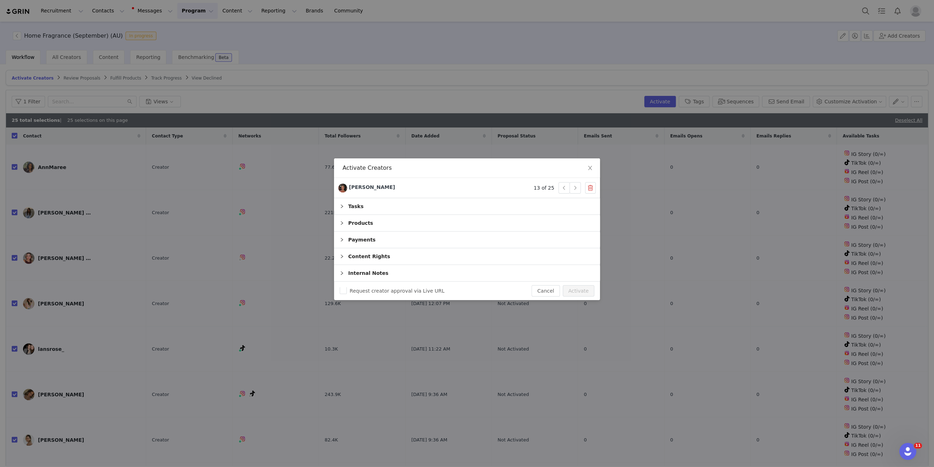
click at [370, 222] on div "Products" at bounding box center [467, 223] width 266 height 16
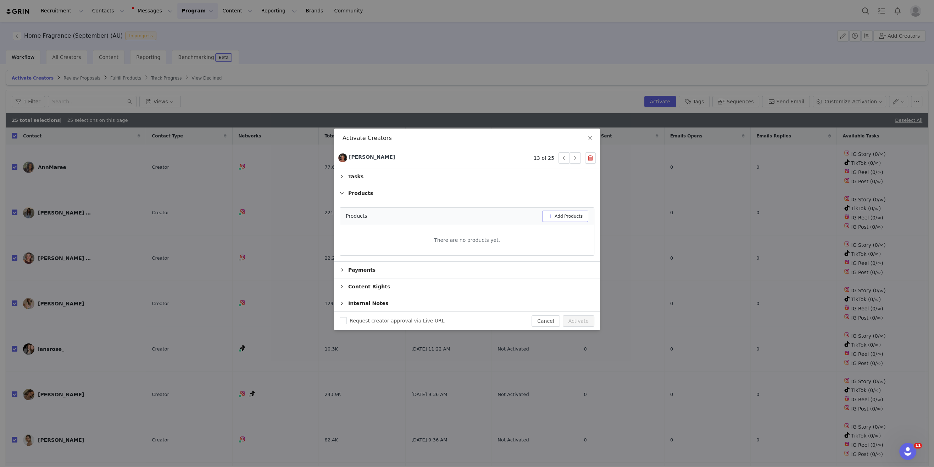
click at [562, 218] on button "Add Products" at bounding box center [565, 215] width 46 height 11
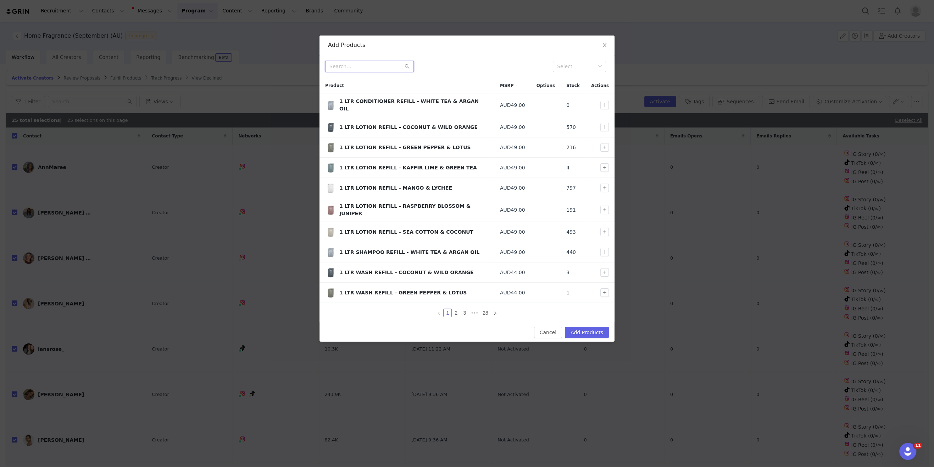
click at [350, 67] on input "text" at bounding box center [369, 66] width 89 height 11
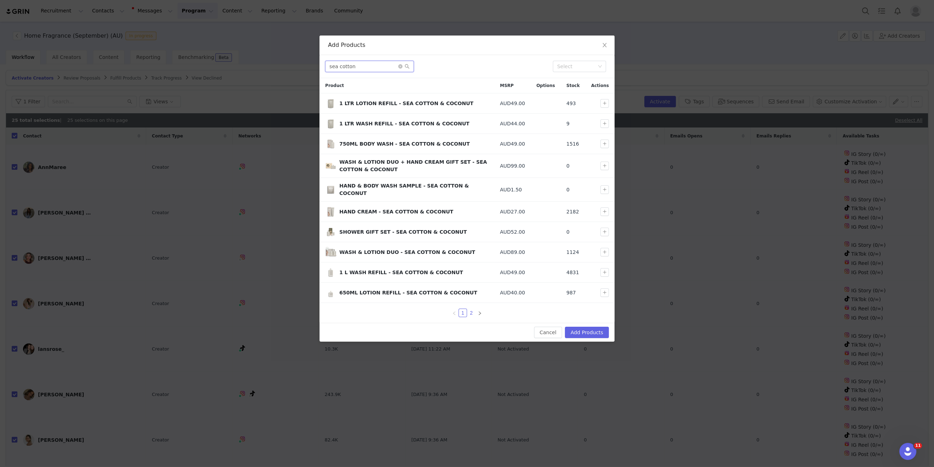
type input "sea cotton"
click at [473, 309] on link "2" at bounding box center [472, 313] width 8 height 8
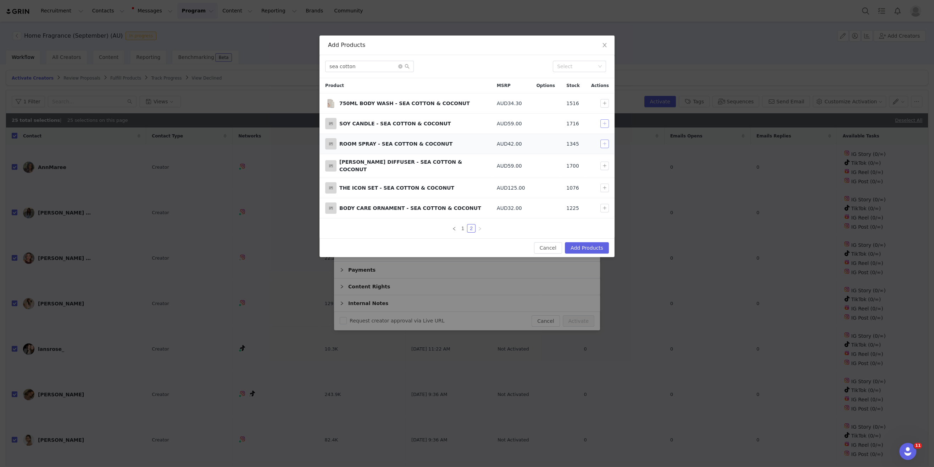
drag, startPoint x: 603, startPoint y: 124, endPoint x: 606, endPoint y: 140, distance: 17.0
click at [603, 124] on button "button" at bounding box center [605, 123] width 9 height 9
drag, startPoint x: 606, startPoint y: 142, endPoint x: 607, endPoint y: 155, distance: 13.5
click at [606, 142] on button "button" at bounding box center [605, 143] width 9 height 9
click at [605, 161] on button "button" at bounding box center [605, 165] width 9 height 9
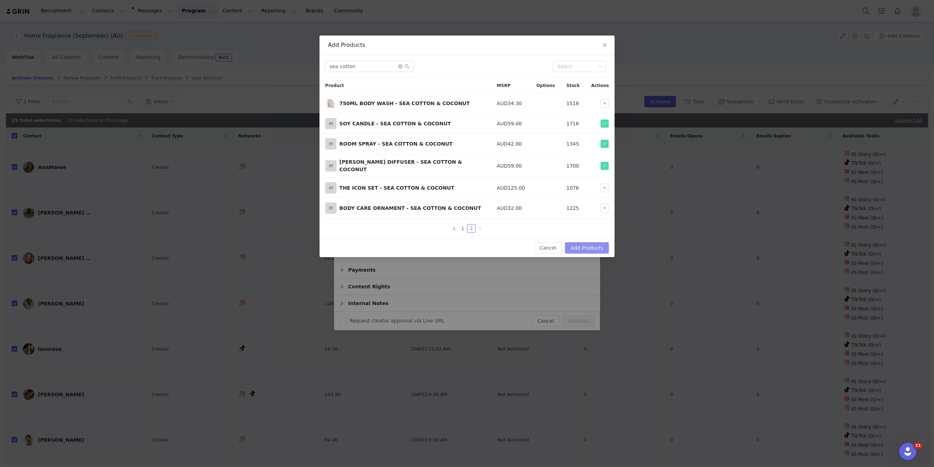
click at [587, 242] on button "Add Products" at bounding box center [587, 247] width 44 height 11
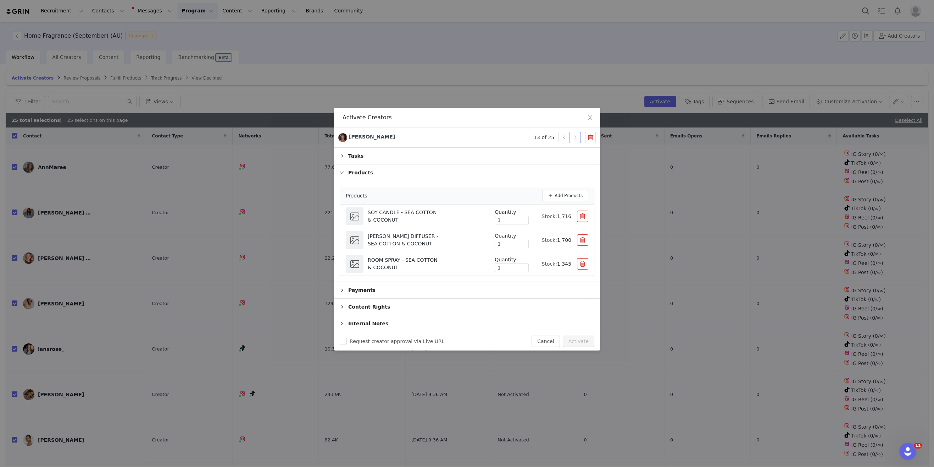
click at [576, 138] on button "button" at bounding box center [575, 137] width 11 height 11
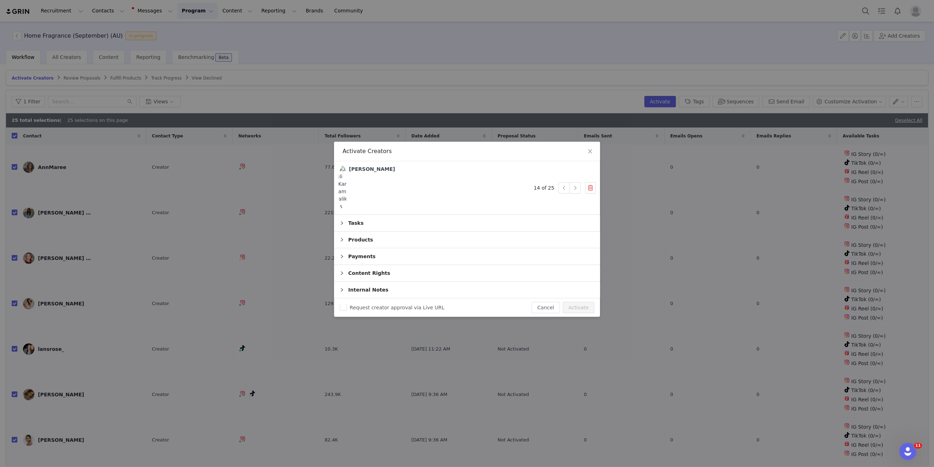
click at [376, 238] on div "Products" at bounding box center [467, 239] width 266 height 16
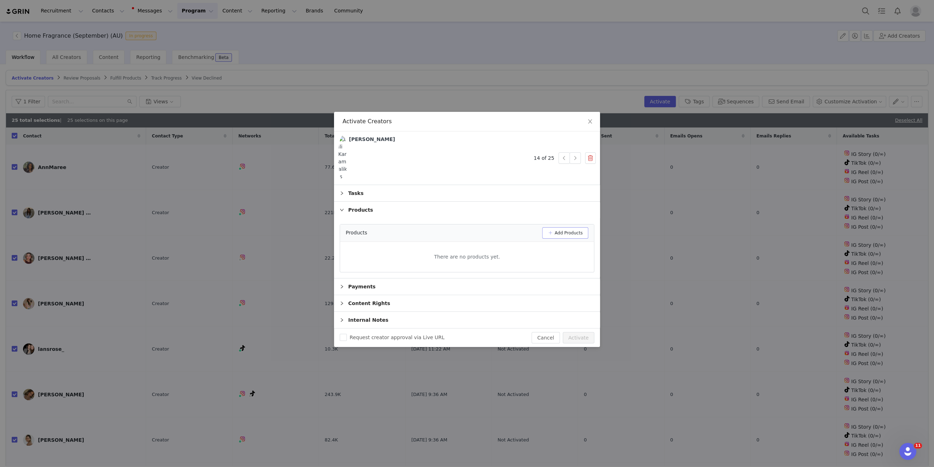
click at [567, 231] on button "Add Products" at bounding box center [565, 232] width 46 height 11
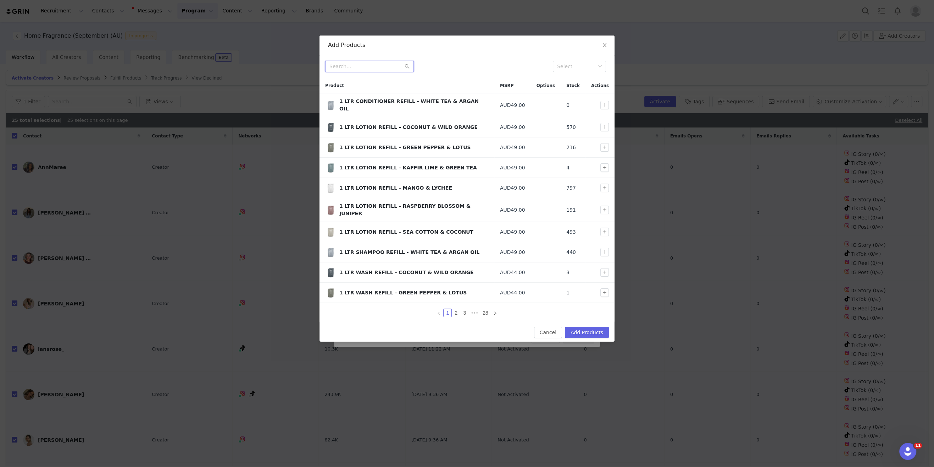
click at [376, 67] on input "text" at bounding box center [369, 66] width 89 height 11
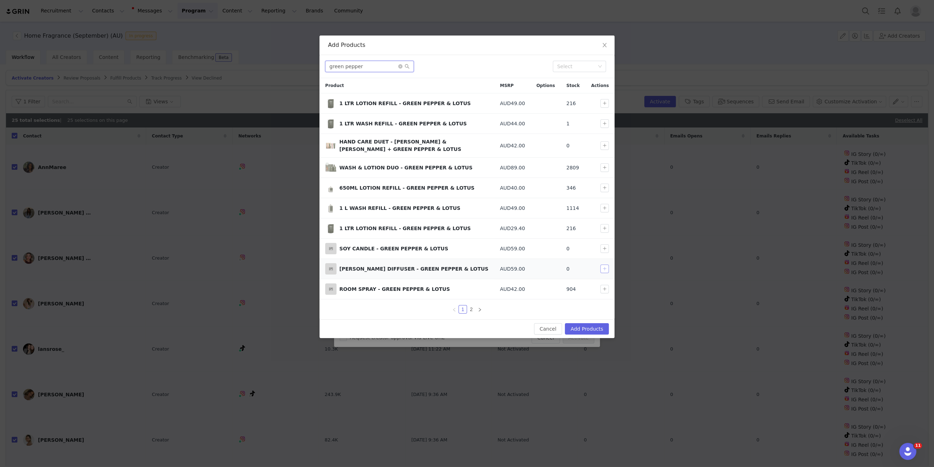
type input "green pepper"
click at [606, 267] on button "button" at bounding box center [605, 268] width 9 height 9
click at [607, 249] on div "Select" at bounding box center [605, 253] width 21 height 12
click at [604, 246] on button "button" at bounding box center [605, 248] width 9 height 9
click at [591, 329] on button "Add Products" at bounding box center [587, 328] width 44 height 11
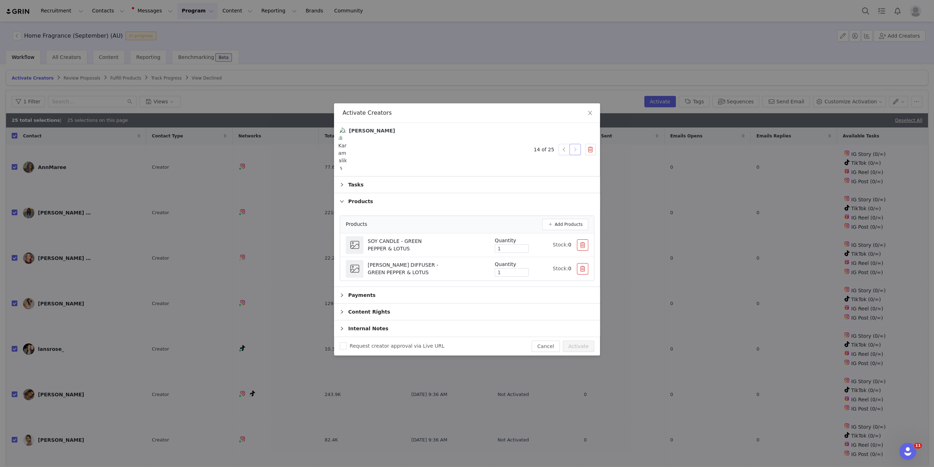
click at [579, 153] on button "button" at bounding box center [575, 149] width 11 height 11
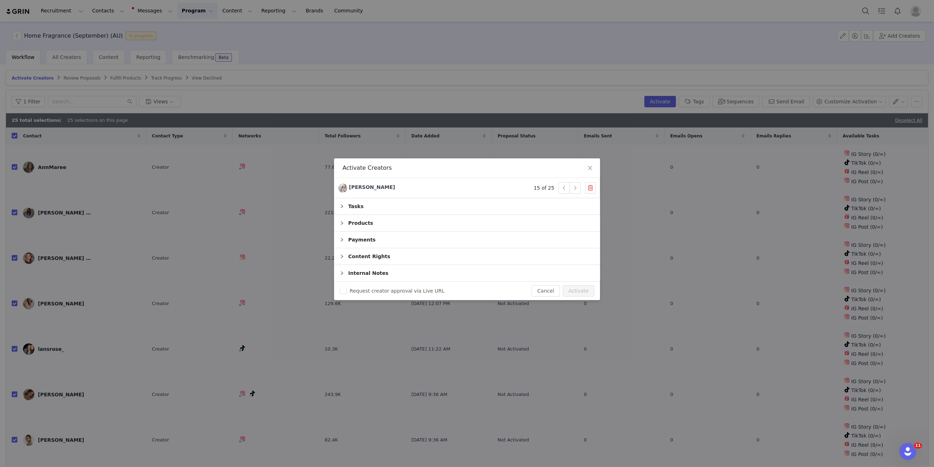
click at [358, 223] on div "Products" at bounding box center [467, 223] width 266 height 16
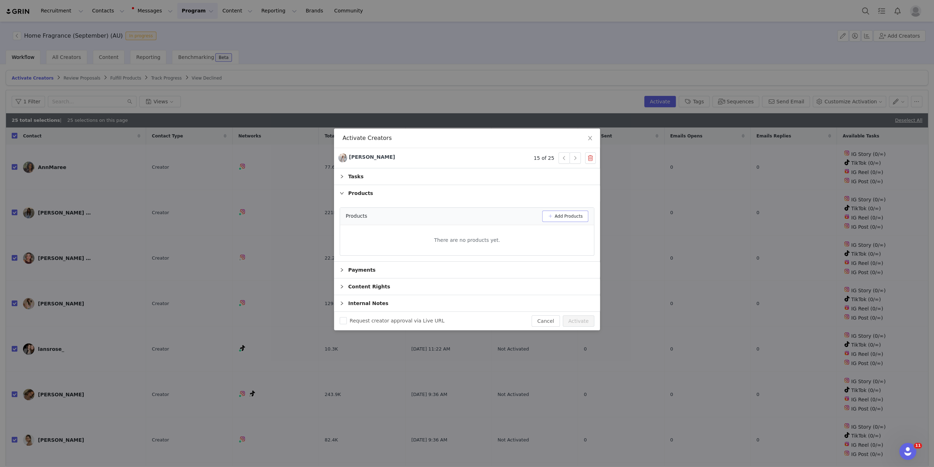
click at [560, 213] on button "Add Products" at bounding box center [565, 215] width 46 height 11
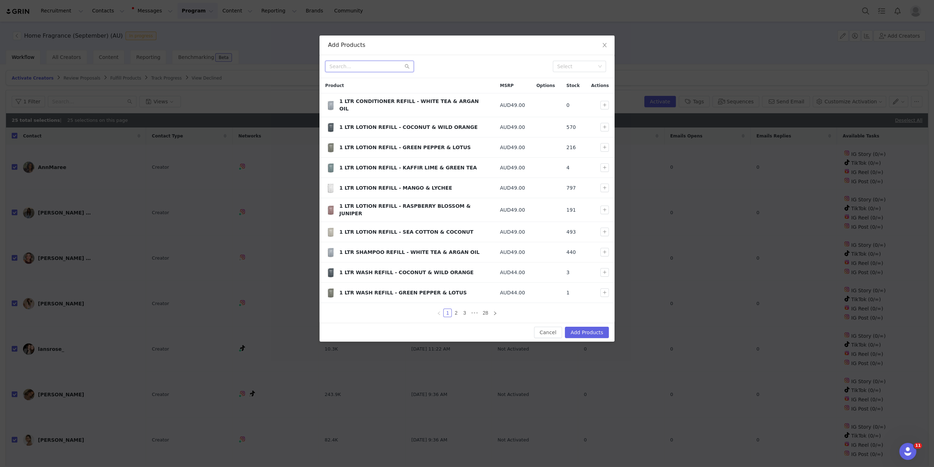
click at [349, 65] on input "text" at bounding box center [369, 66] width 89 height 11
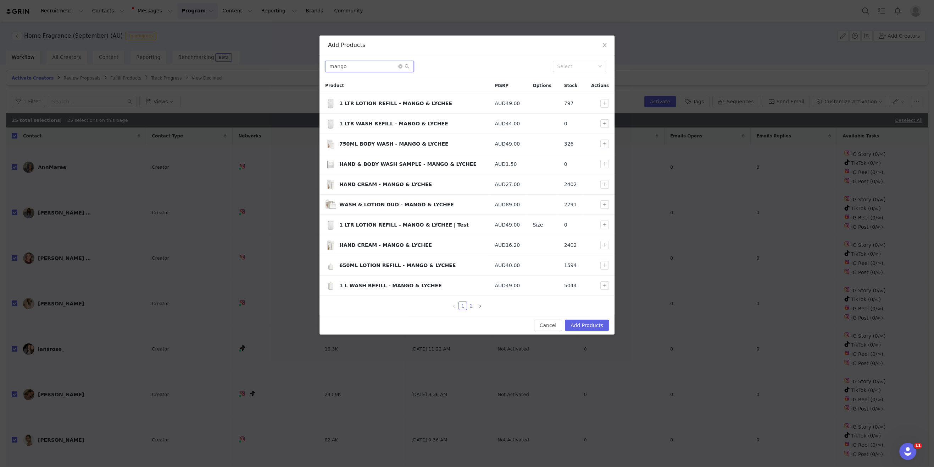
type input "mango"
click at [473, 302] on link "2" at bounding box center [472, 306] width 8 height 8
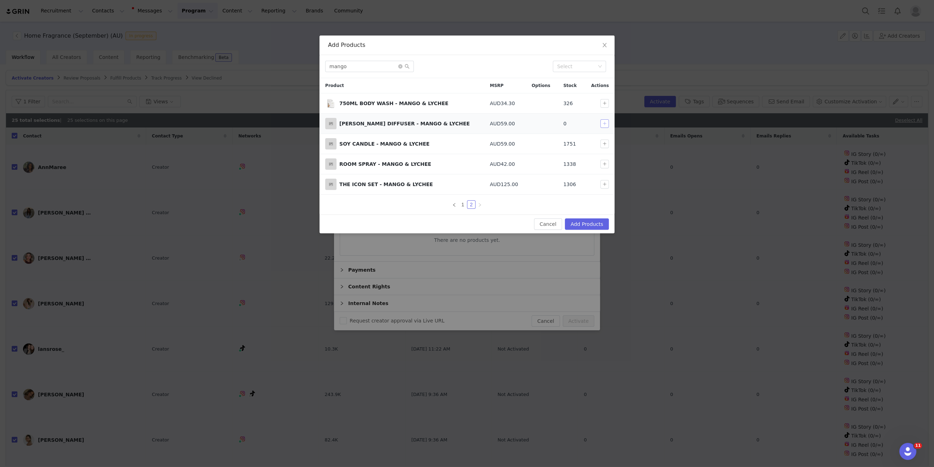
click at [607, 125] on button "button" at bounding box center [605, 123] width 9 height 9
click at [603, 139] on button "button" at bounding box center [605, 143] width 9 height 9
click at [606, 161] on button "button" at bounding box center [605, 164] width 9 height 9
click at [584, 226] on button "Add Products" at bounding box center [587, 223] width 44 height 11
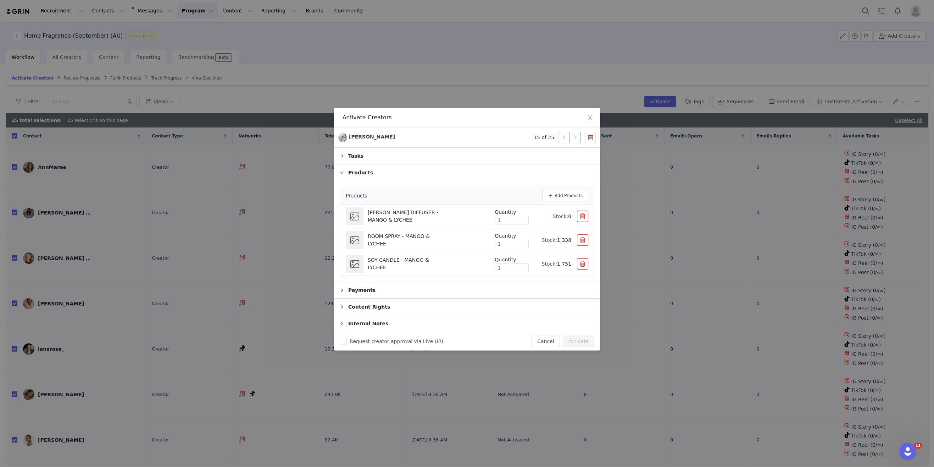
click at [576, 139] on button "button" at bounding box center [575, 137] width 11 height 11
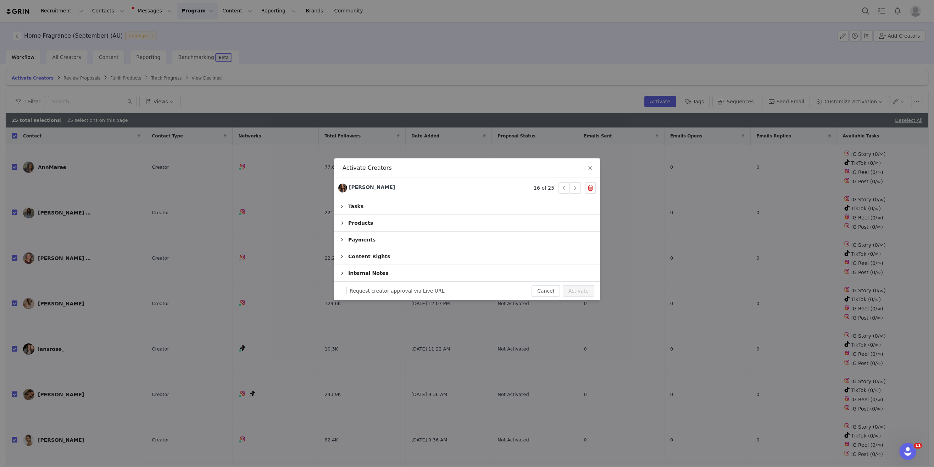
click at [346, 221] on div "Products" at bounding box center [467, 223] width 266 height 16
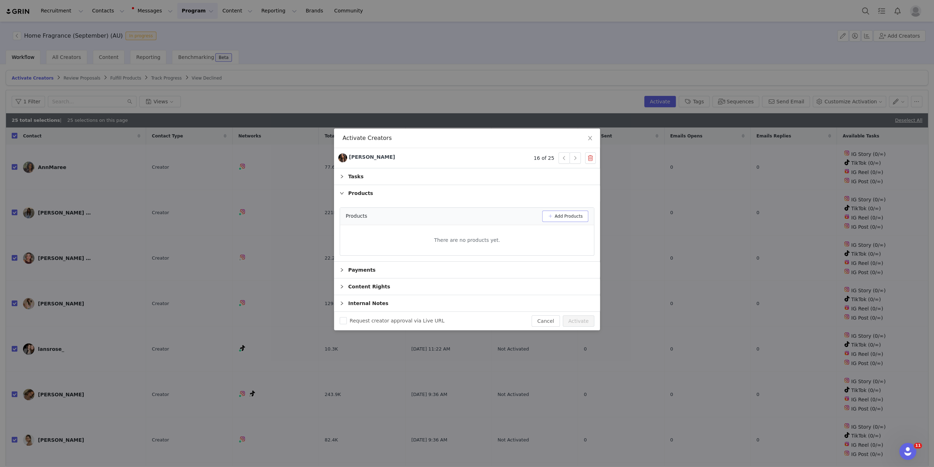
click at [548, 215] on button "Add Products" at bounding box center [565, 215] width 46 height 11
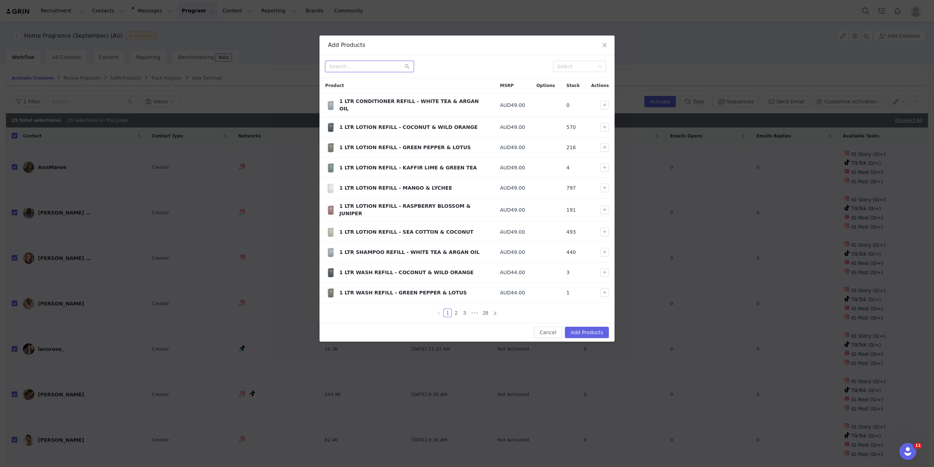
click at [368, 68] on input "text" at bounding box center [369, 66] width 89 height 11
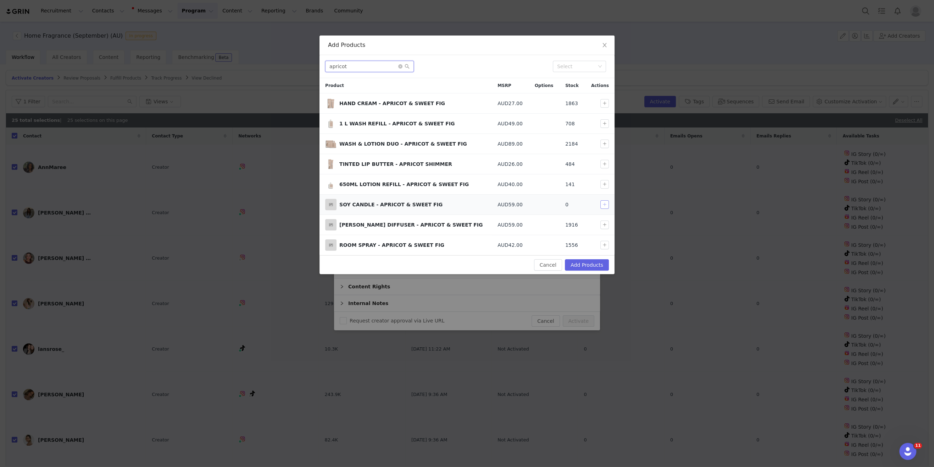
type input "apricot"
click at [607, 203] on button "button" at bounding box center [605, 204] width 9 height 9
drag, startPoint x: 605, startPoint y: 224, endPoint x: 606, endPoint y: 236, distance: 11.7
click at [605, 224] on button "button" at bounding box center [605, 224] width 9 height 9
click at [603, 241] on button "button" at bounding box center [605, 245] width 9 height 9
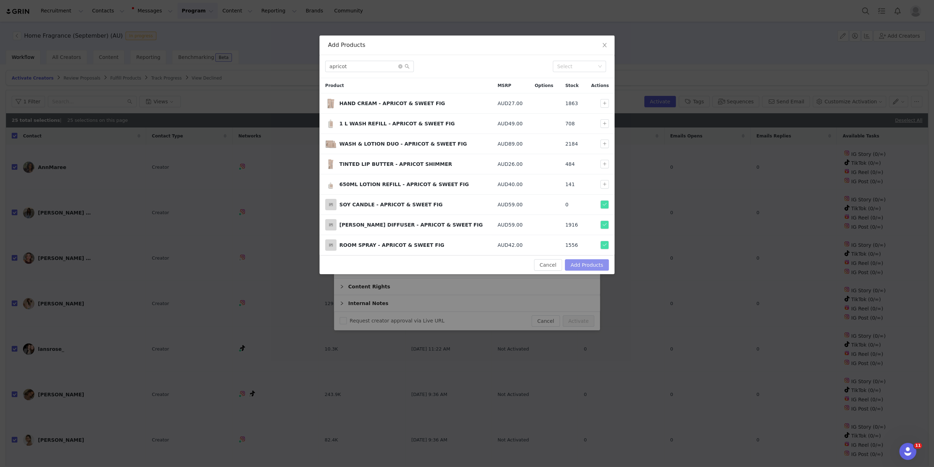
click at [591, 262] on button "Add Products" at bounding box center [587, 264] width 44 height 11
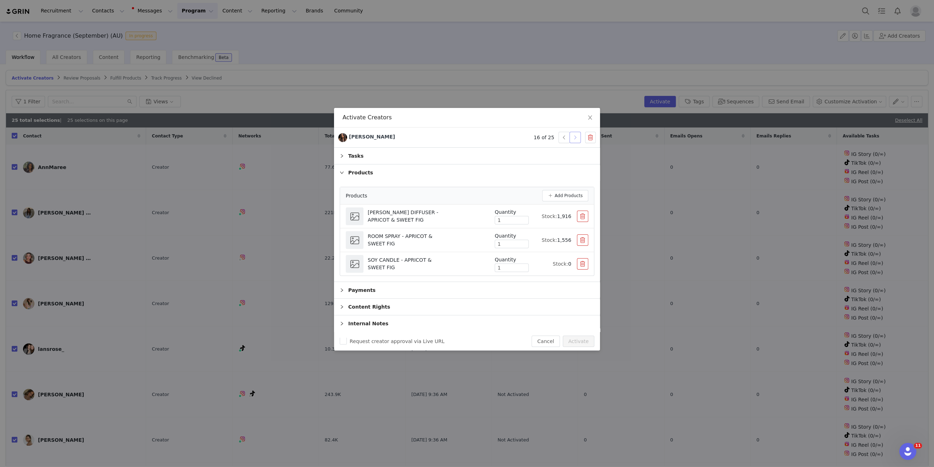
click at [578, 141] on button "button" at bounding box center [575, 137] width 11 height 11
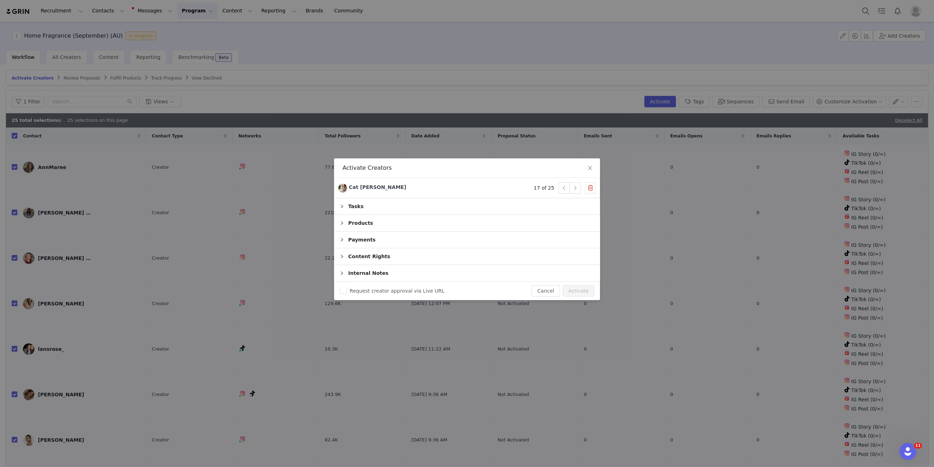
click at [394, 218] on div "Products" at bounding box center [467, 223] width 266 height 16
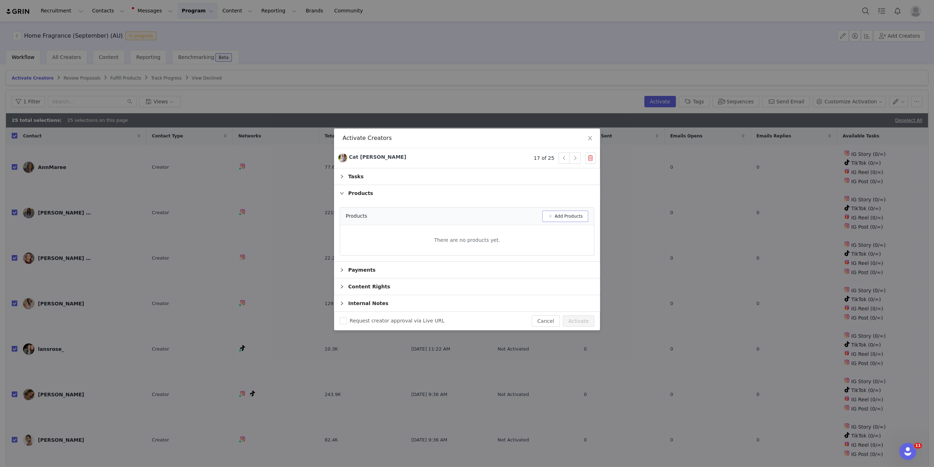
click at [570, 218] on button "Add Products" at bounding box center [565, 215] width 46 height 11
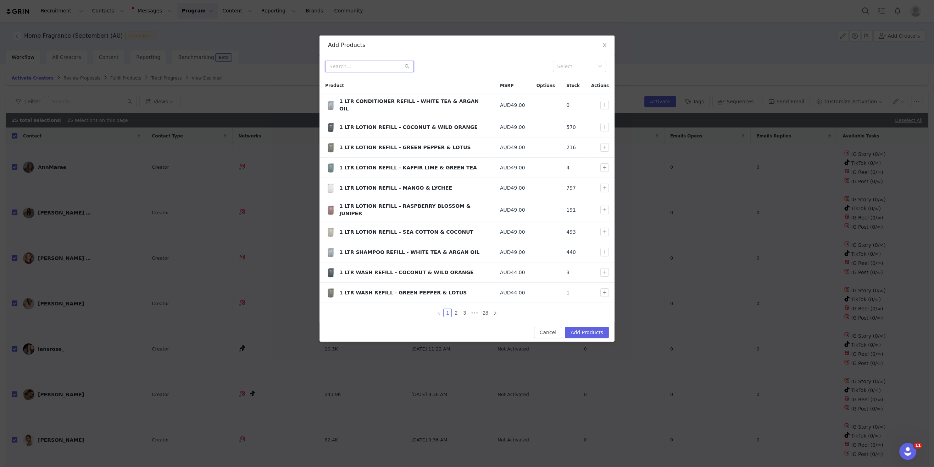
click at [386, 70] on input "text" at bounding box center [369, 66] width 89 height 11
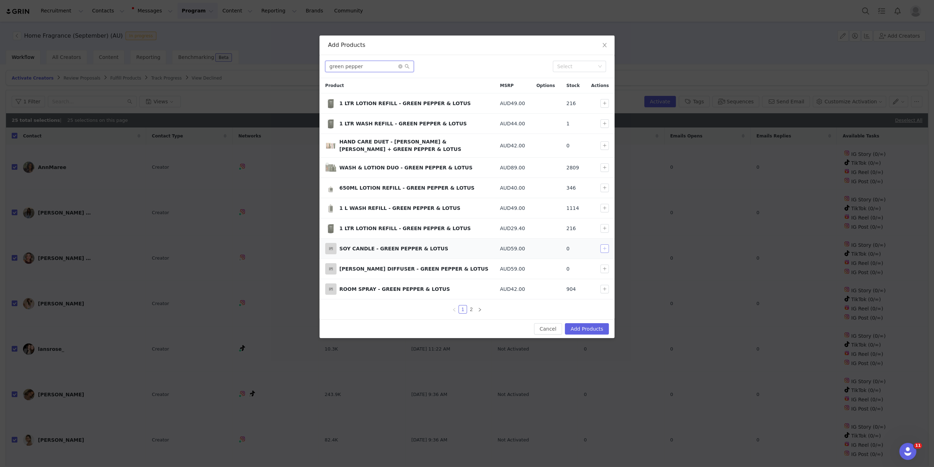
type input "green pepper"
drag, startPoint x: 603, startPoint y: 246, endPoint x: 604, endPoint y: 250, distance: 4.6
click at [603, 246] on button "button" at bounding box center [605, 248] width 9 height 9
drag, startPoint x: 605, startPoint y: 266, endPoint x: 604, endPoint y: 284, distance: 17.8
click at [605, 266] on button "button" at bounding box center [605, 268] width 9 height 9
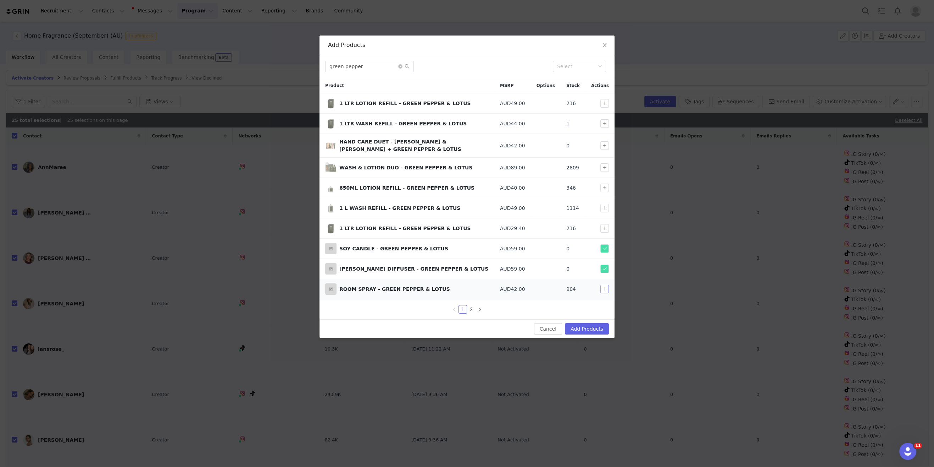
click at [604, 286] on button "button" at bounding box center [605, 289] width 9 height 9
click at [591, 323] on button "Add Products" at bounding box center [587, 328] width 44 height 11
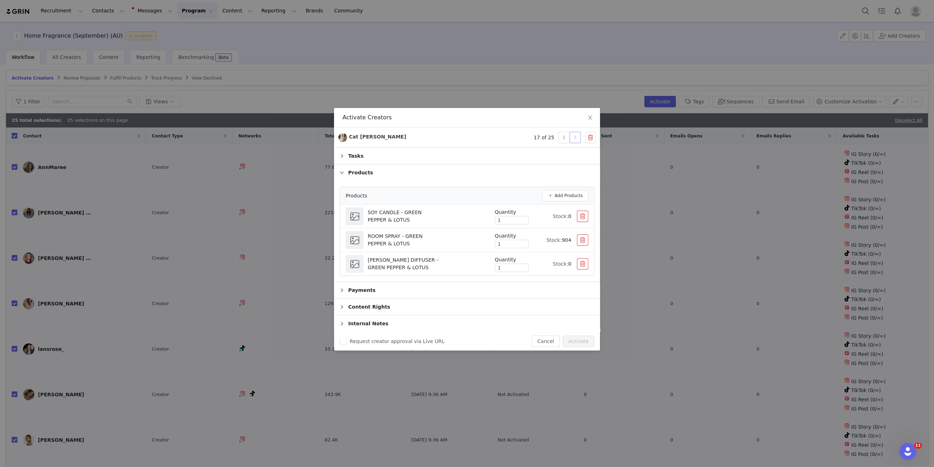
click at [576, 139] on button "button" at bounding box center [575, 137] width 11 height 11
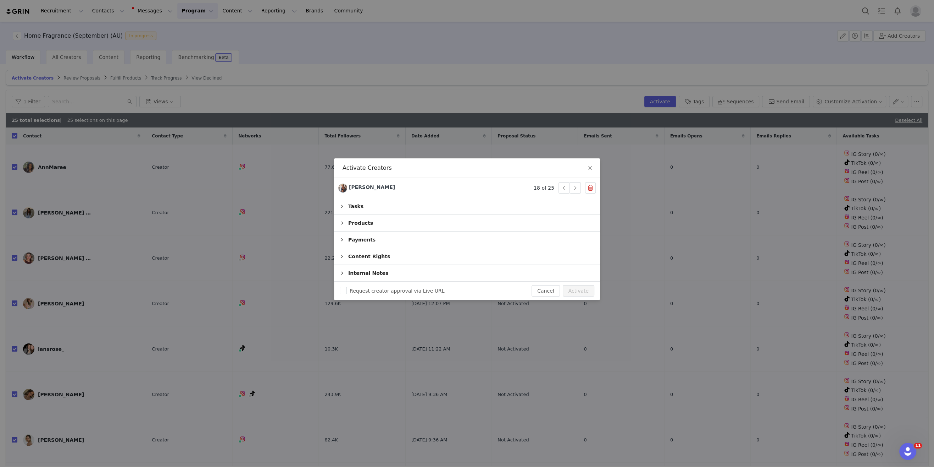
click at [405, 215] on div "Products" at bounding box center [467, 223] width 266 height 16
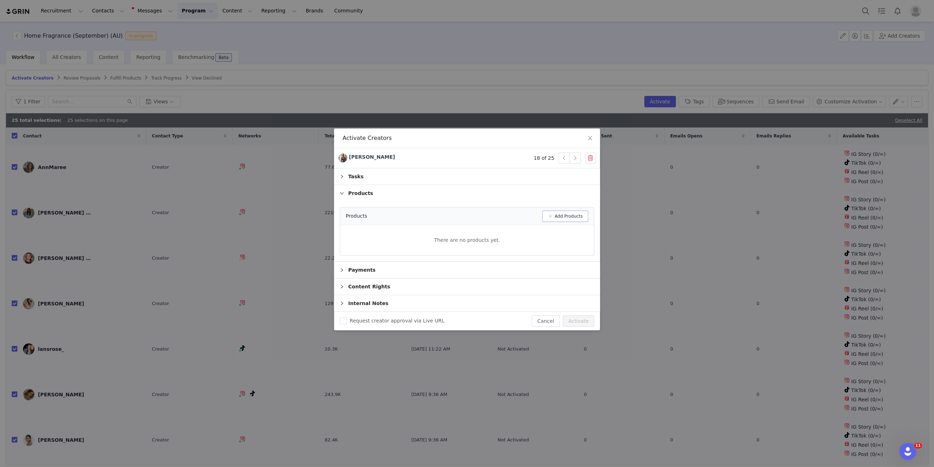
drag, startPoint x: 564, startPoint y: 199, endPoint x: 559, endPoint y: 211, distance: 13.4
click at [562, 202] on div "Products Products Add Products There are no products yet." at bounding box center [467, 223] width 266 height 76
click at [559, 211] on button "Add Products" at bounding box center [565, 215] width 46 height 11
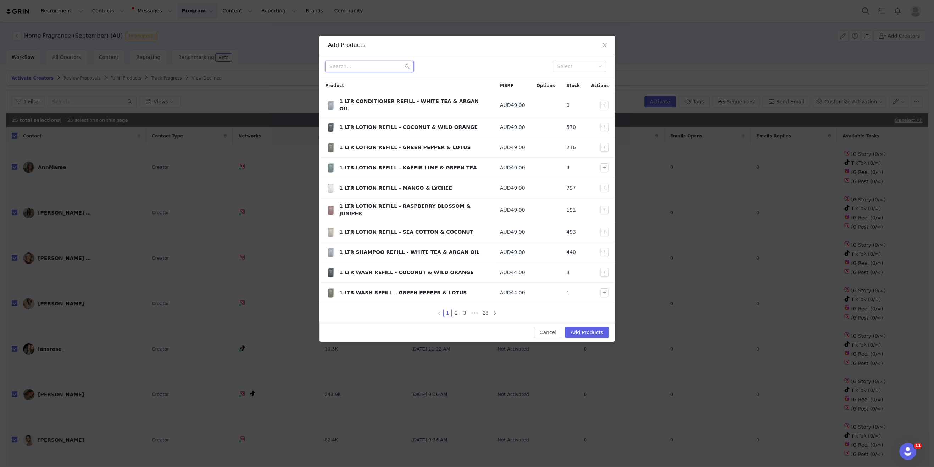
click at [361, 66] on input "text" at bounding box center [369, 66] width 89 height 11
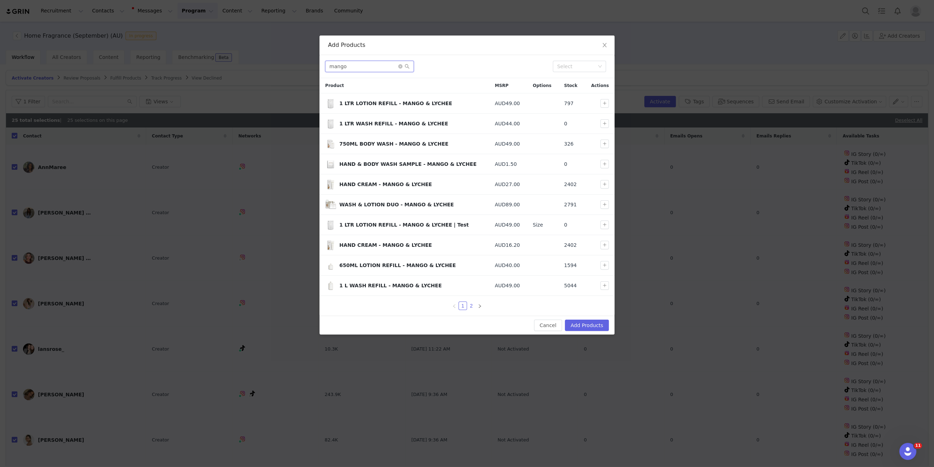
type input "mango"
click at [474, 303] on link "2" at bounding box center [472, 306] width 8 height 8
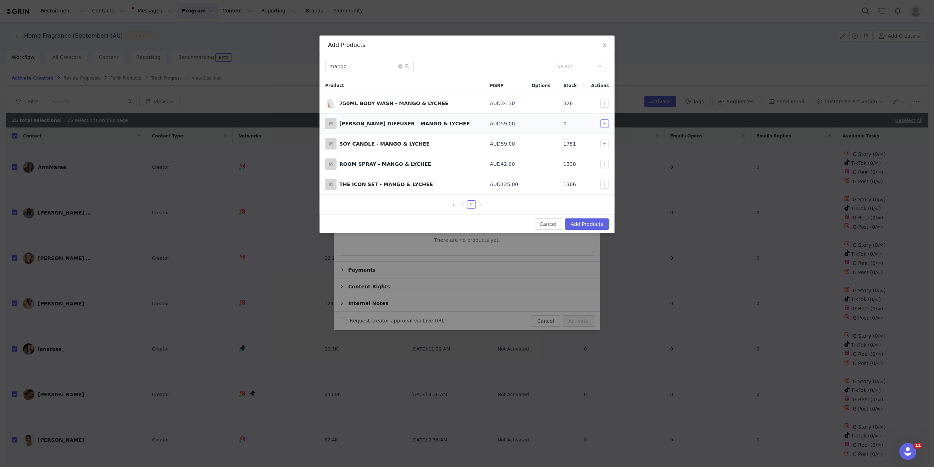
click at [601, 122] on button "button" at bounding box center [605, 123] width 9 height 9
click at [602, 142] on button "button" at bounding box center [605, 143] width 9 height 9
click at [597, 220] on button "Add Products" at bounding box center [587, 223] width 44 height 11
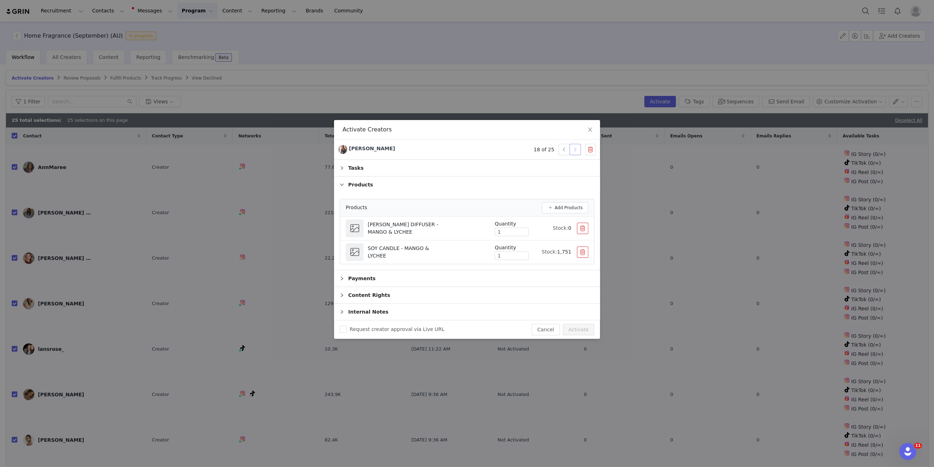
click at [576, 150] on button "button" at bounding box center [575, 149] width 11 height 11
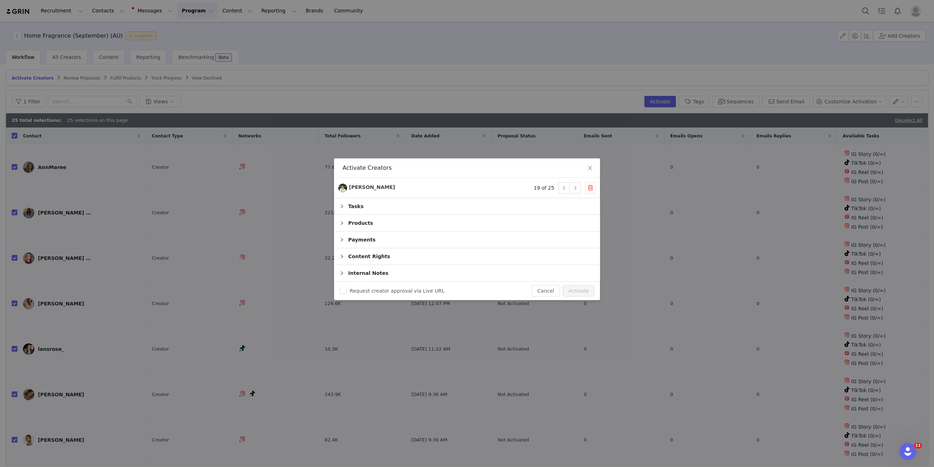
click at [427, 226] on div "Products" at bounding box center [467, 223] width 266 height 16
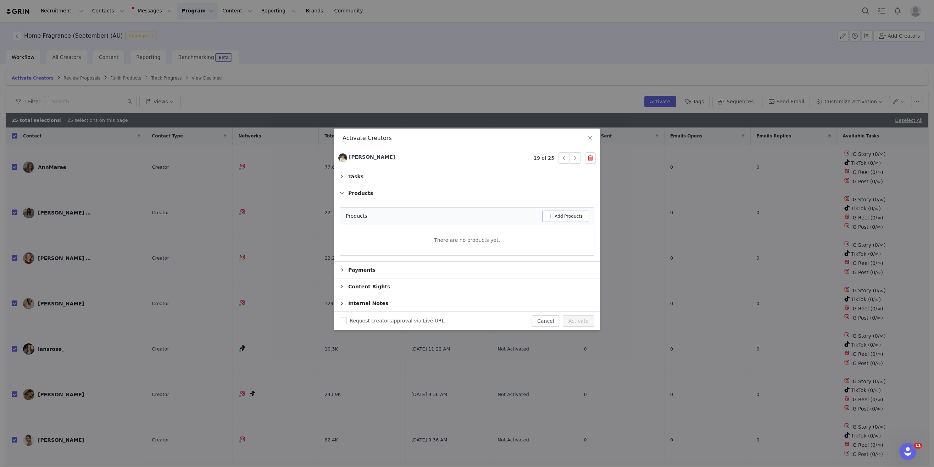
click at [572, 214] on button "Add Products" at bounding box center [565, 215] width 46 height 11
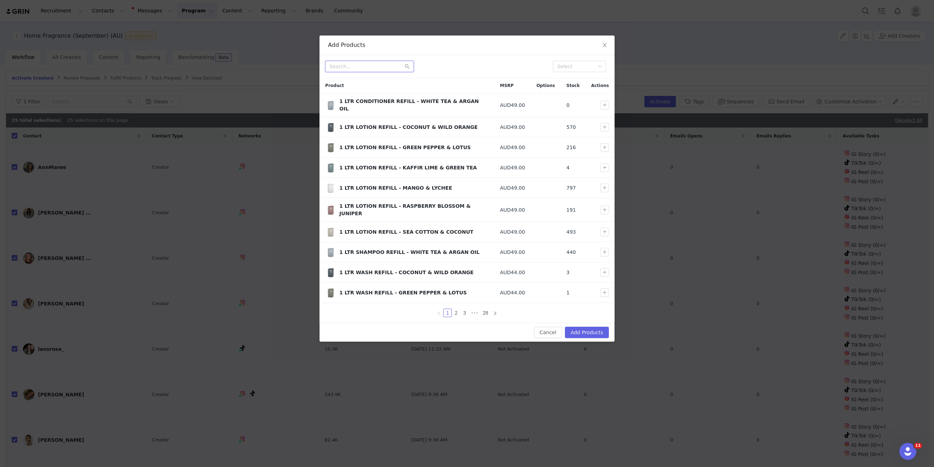
click at [391, 65] on input "text" at bounding box center [369, 66] width 89 height 11
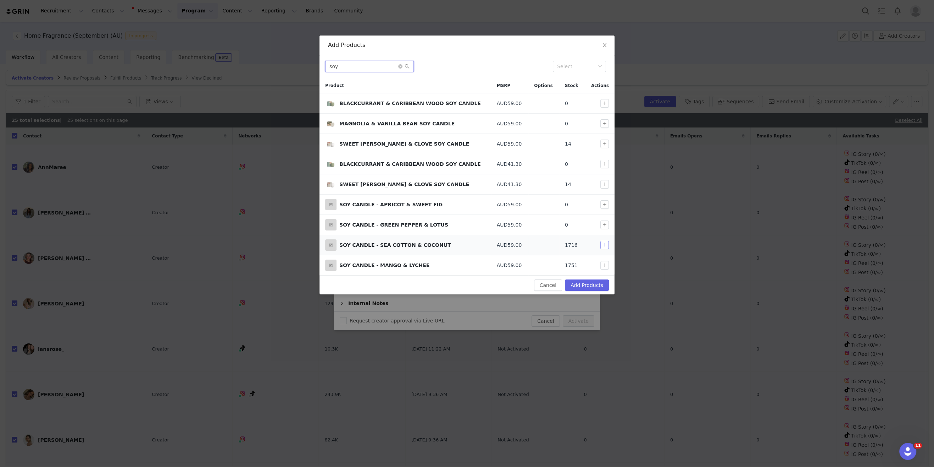
type input "soy"
click at [603, 243] on button "button" at bounding box center [605, 245] width 9 height 9
click at [602, 225] on button "button" at bounding box center [605, 224] width 9 height 9
click at [603, 222] on button "button" at bounding box center [605, 224] width 9 height 9
click at [603, 264] on button "button" at bounding box center [605, 265] width 9 height 9
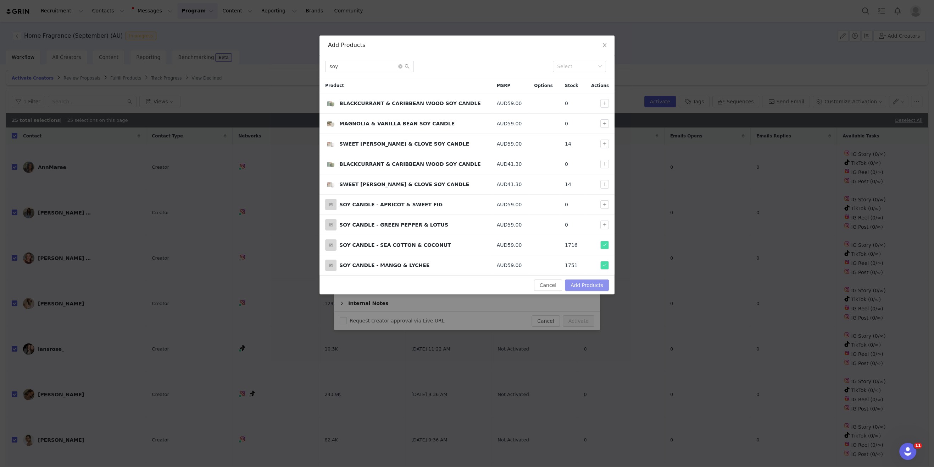
click at [597, 279] on button "Add Products" at bounding box center [587, 284] width 44 height 11
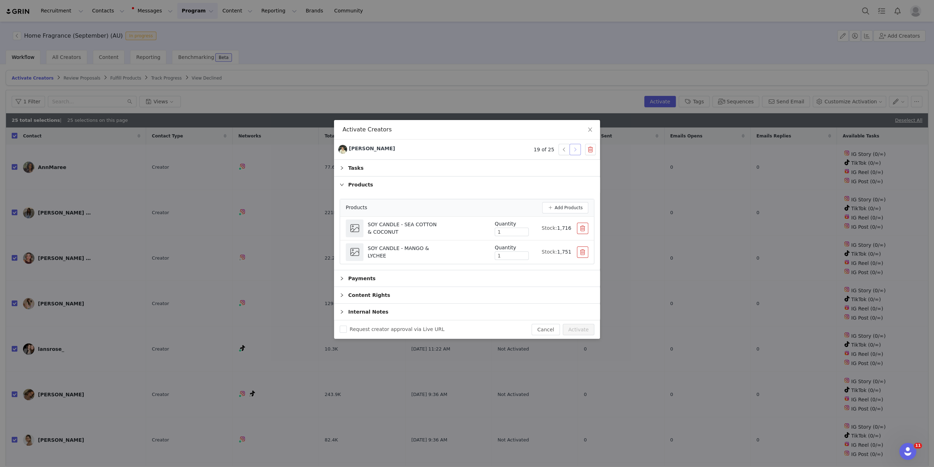
click at [576, 150] on button "button" at bounding box center [575, 149] width 11 height 11
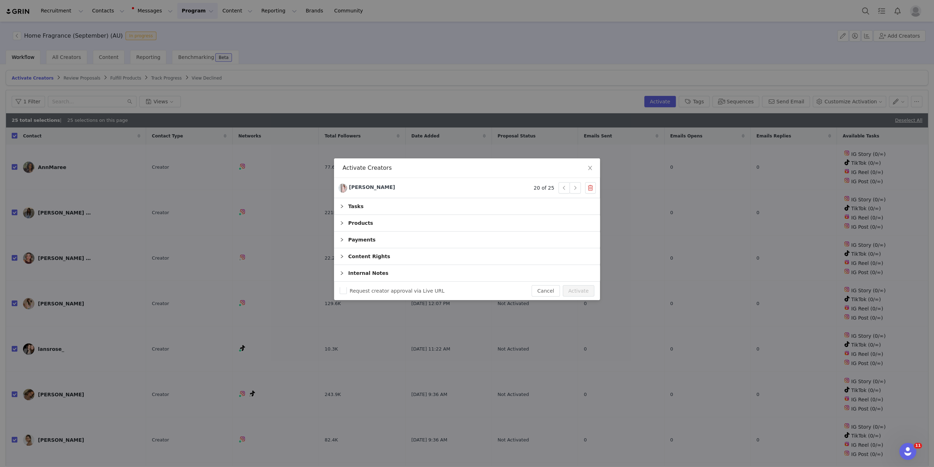
click at [418, 219] on div "Products" at bounding box center [467, 223] width 266 height 16
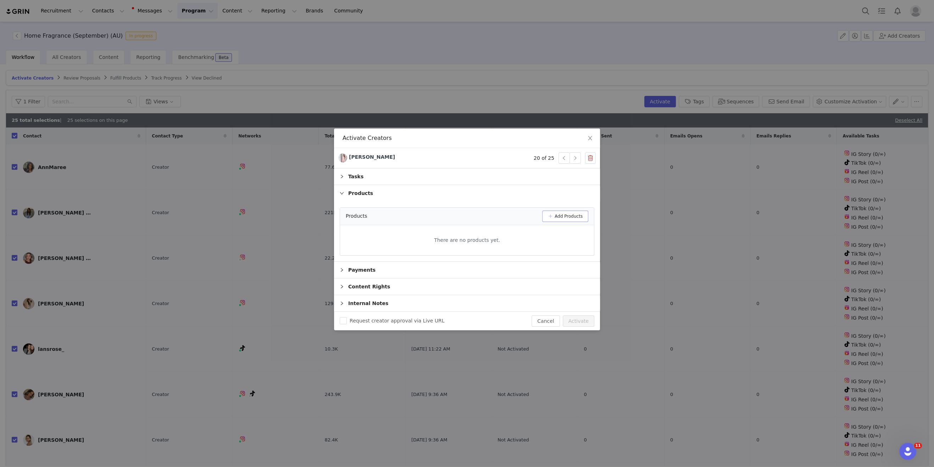
click at [568, 217] on button "Add Products" at bounding box center [565, 215] width 46 height 11
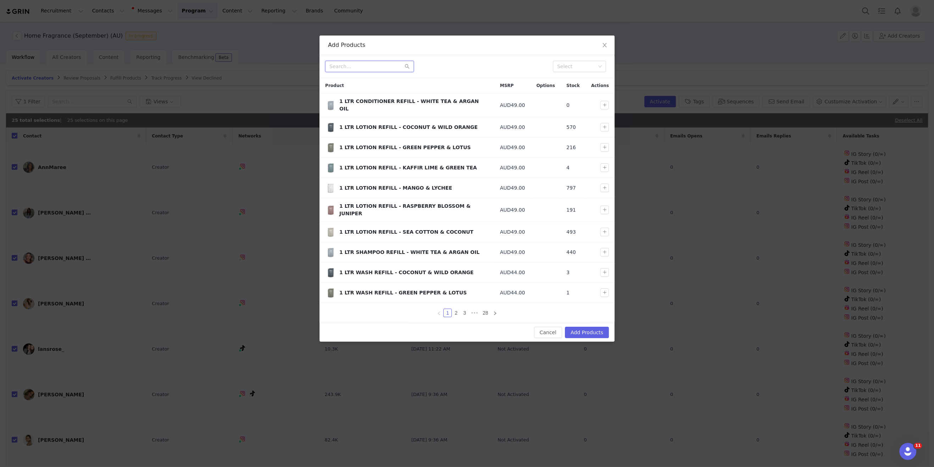
click at [345, 65] on input "text" at bounding box center [369, 66] width 89 height 11
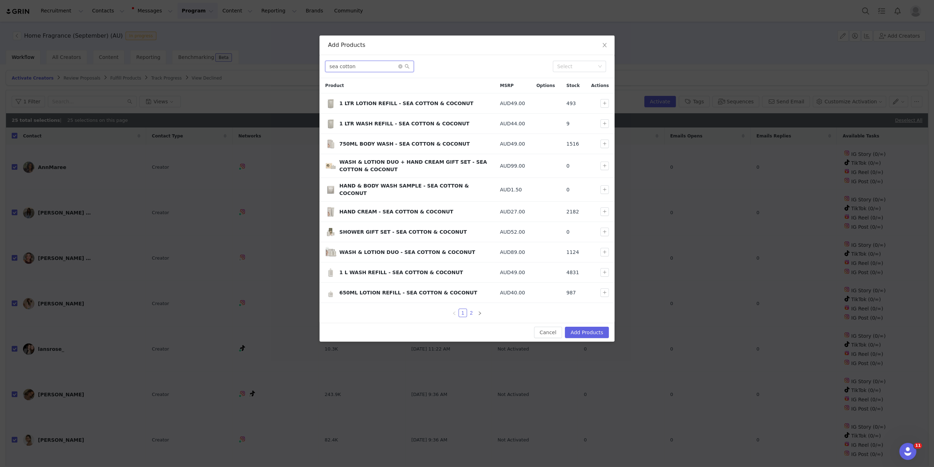
type input "sea cotton"
click at [469, 309] on link "2" at bounding box center [472, 313] width 8 height 8
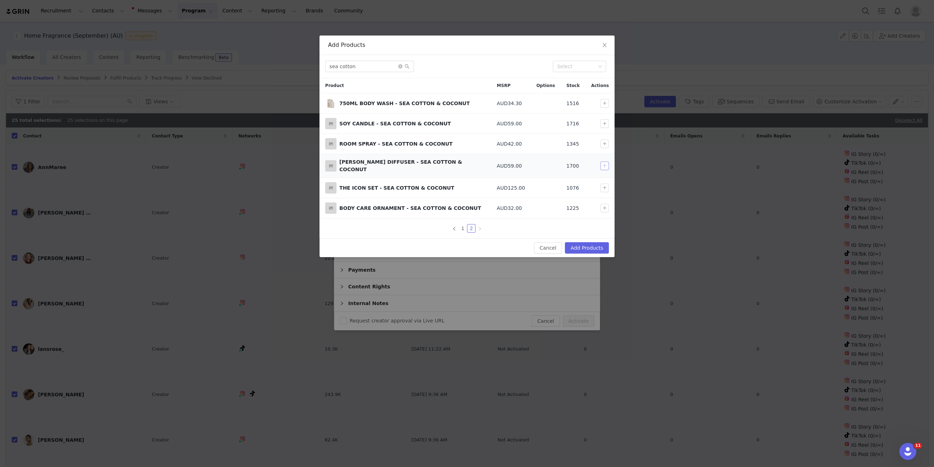
click at [608, 163] on button "button" at bounding box center [605, 165] width 9 height 9
click at [607, 144] on div "Select" at bounding box center [605, 149] width 21 height 12
click at [605, 142] on button "button" at bounding box center [605, 143] width 9 height 9
click at [584, 242] on button "Add Products" at bounding box center [587, 247] width 44 height 11
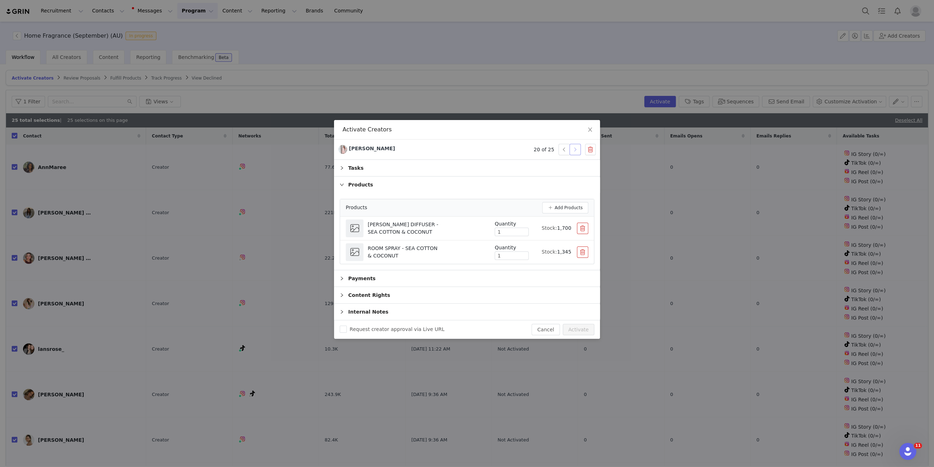
click at [579, 146] on button "button" at bounding box center [575, 149] width 11 height 11
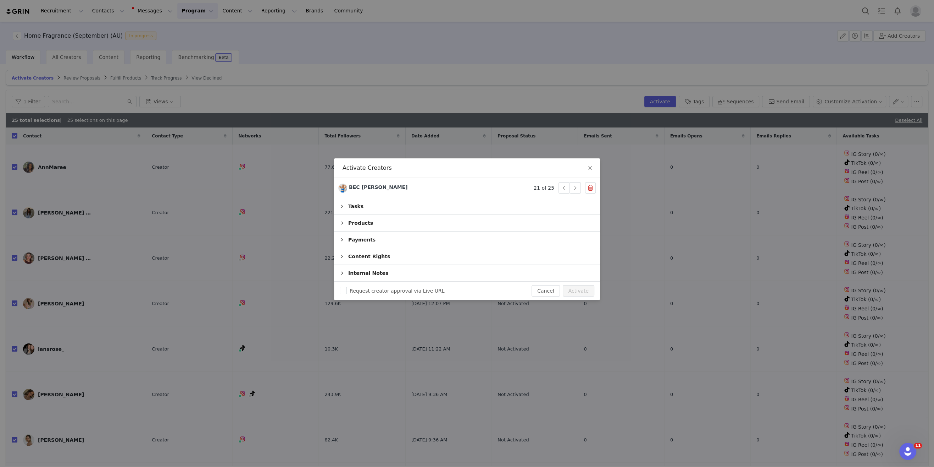
click at [380, 223] on div "Products" at bounding box center [467, 223] width 266 height 16
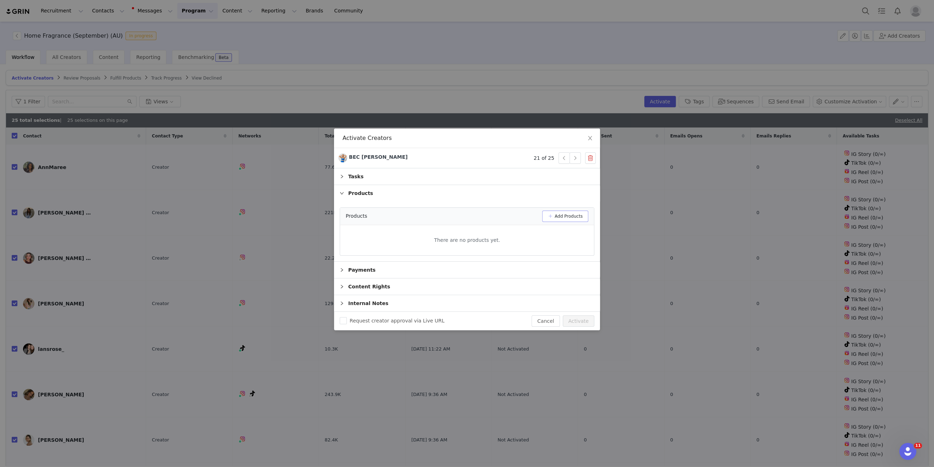
click at [560, 215] on button "Add Products" at bounding box center [565, 215] width 46 height 11
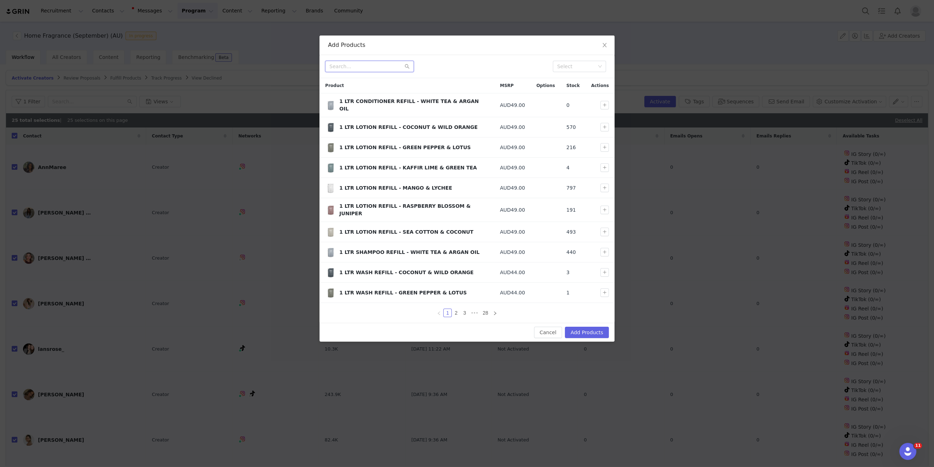
click at [401, 66] on input "text" at bounding box center [369, 66] width 89 height 11
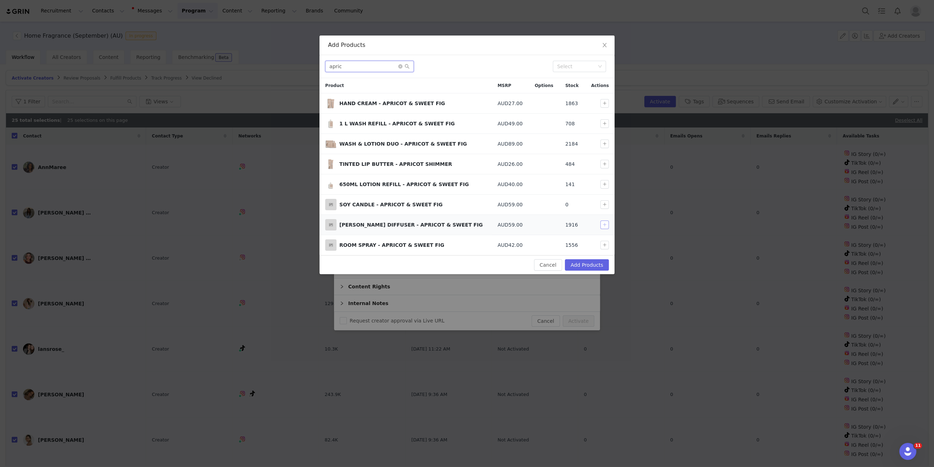
type input "apric"
drag, startPoint x: 601, startPoint y: 222, endPoint x: 603, endPoint y: 234, distance: 12.7
click at [601, 222] on button "button" at bounding box center [605, 224] width 9 height 9
drag, startPoint x: 603, startPoint y: 244, endPoint x: 592, endPoint y: 255, distance: 16.1
click at [603, 244] on button "button" at bounding box center [605, 245] width 9 height 9
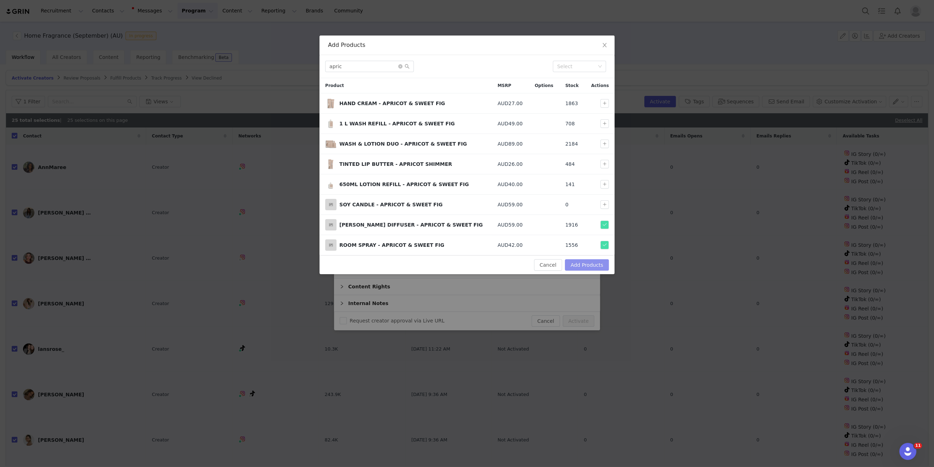
click at [590, 257] on div "Cancel Add Products" at bounding box center [467, 264] width 295 height 19
click at [588, 262] on button "Add Products" at bounding box center [587, 264] width 44 height 11
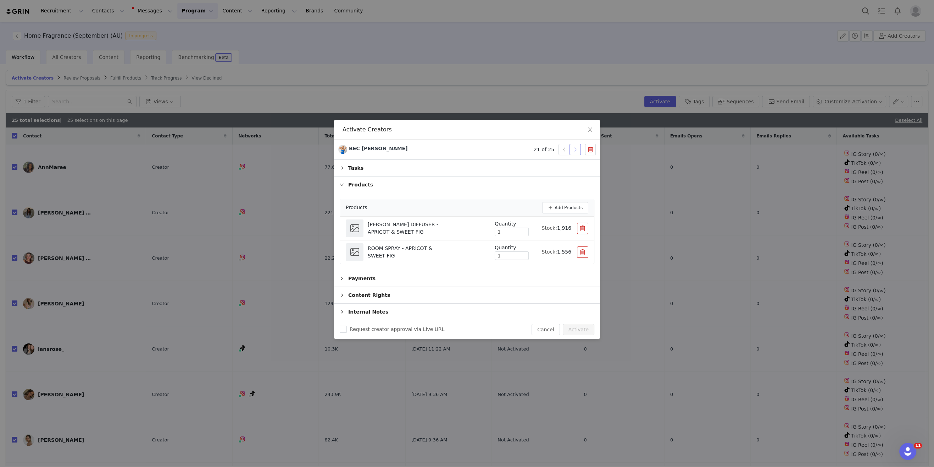
click at [577, 147] on button "button" at bounding box center [575, 149] width 11 height 11
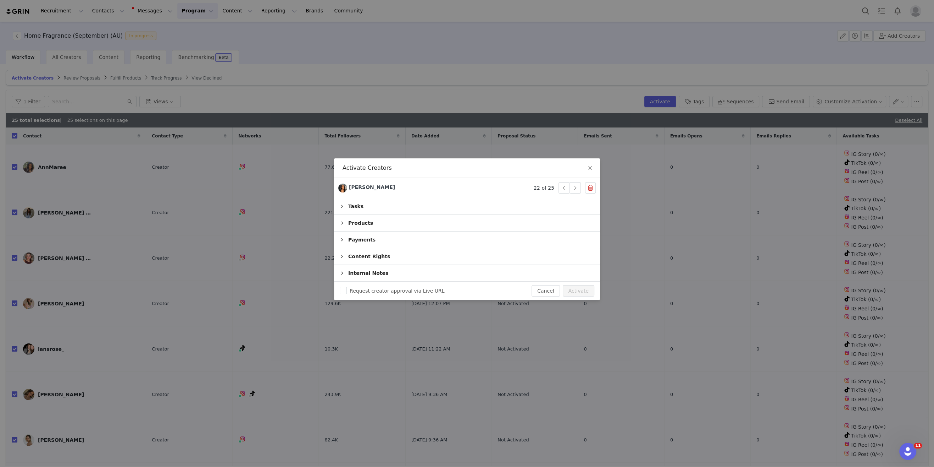
click at [350, 225] on div "Products" at bounding box center [467, 223] width 266 height 16
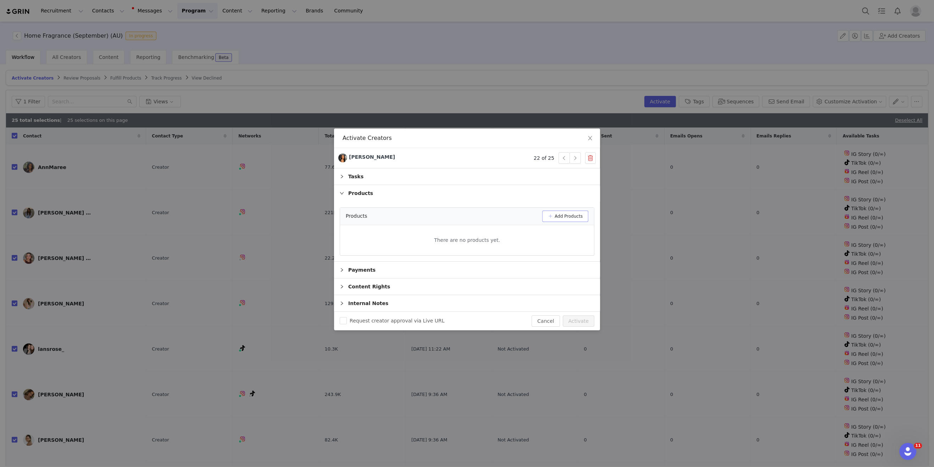
click at [583, 210] on button "Add Products" at bounding box center [565, 215] width 46 height 11
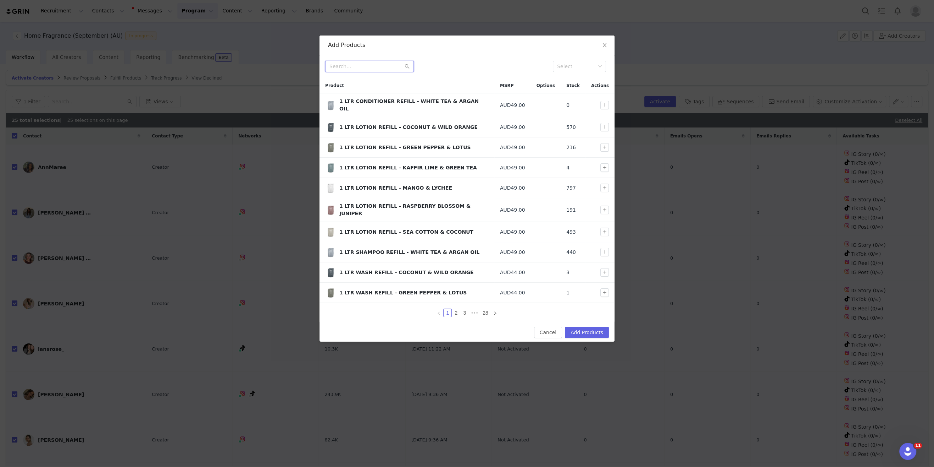
click at [360, 64] on input "text" at bounding box center [369, 66] width 89 height 11
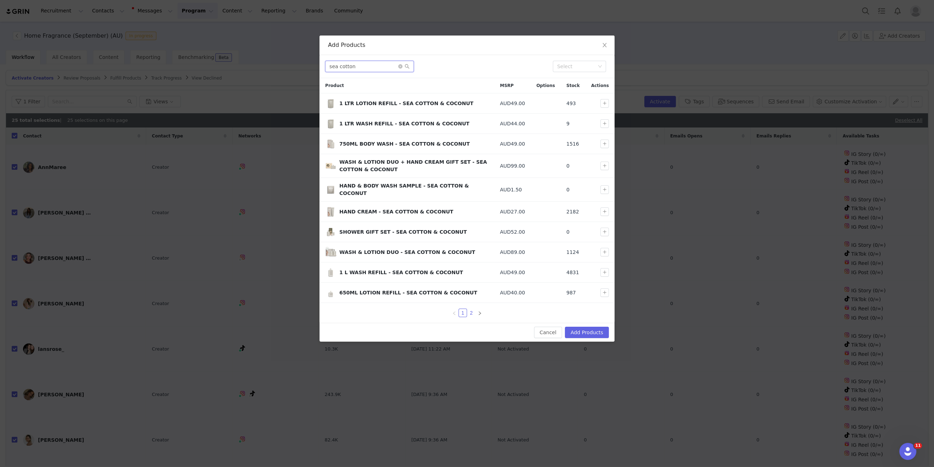
type input "sea cotton"
click at [470, 309] on link "2" at bounding box center [472, 313] width 8 height 8
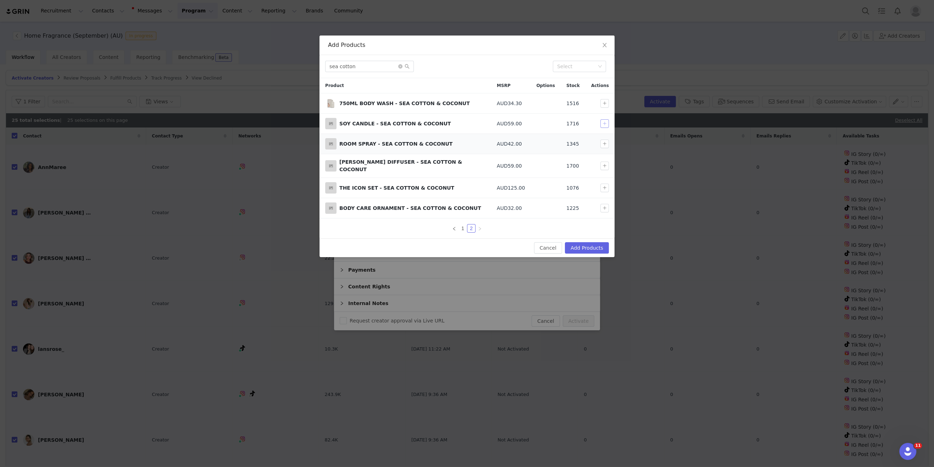
drag, startPoint x: 602, startPoint y: 122, endPoint x: 603, endPoint y: 137, distance: 15.3
click at [602, 123] on button "button" at bounding box center [605, 123] width 9 height 9
drag, startPoint x: 602, startPoint y: 143, endPoint x: 603, endPoint y: 156, distance: 13.6
click at [602, 143] on button "button" at bounding box center [605, 143] width 9 height 9
click at [603, 161] on button "button" at bounding box center [605, 165] width 9 height 9
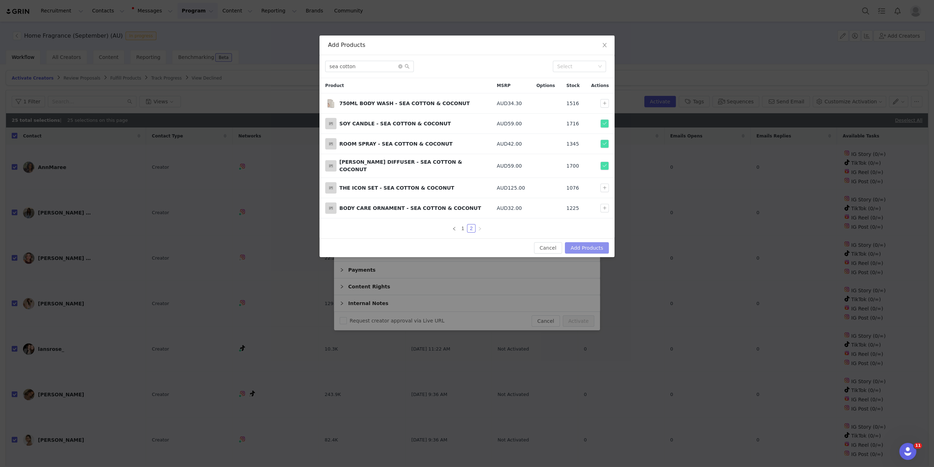
click at [587, 246] on button "Add Products" at bounding box center [587, 247] width 44 height 11
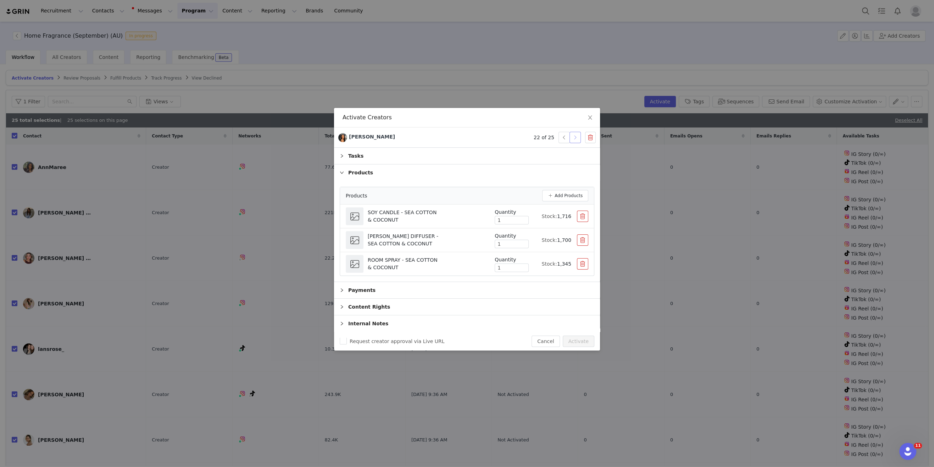
click at [577, 139] on button "button" at bounding box center [575, 137] width 11 height 11
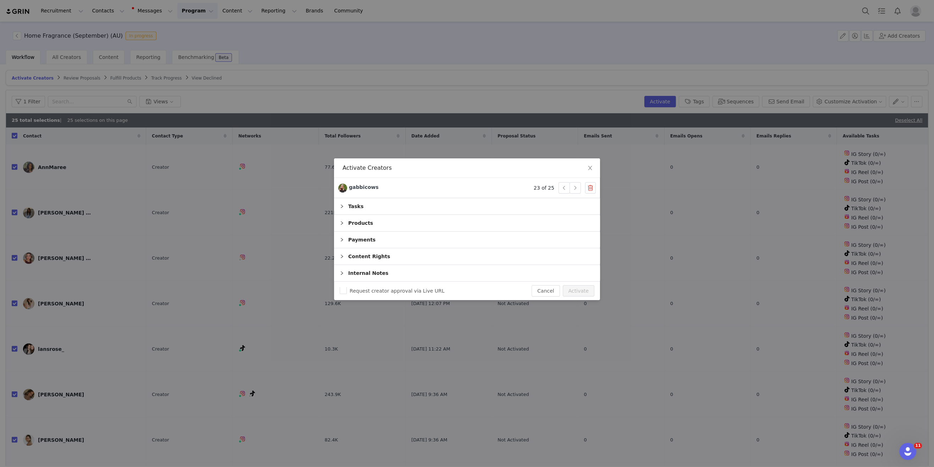
click at [371, 222] on div "Products" at bounding box center [467, 223] width 266 height 16
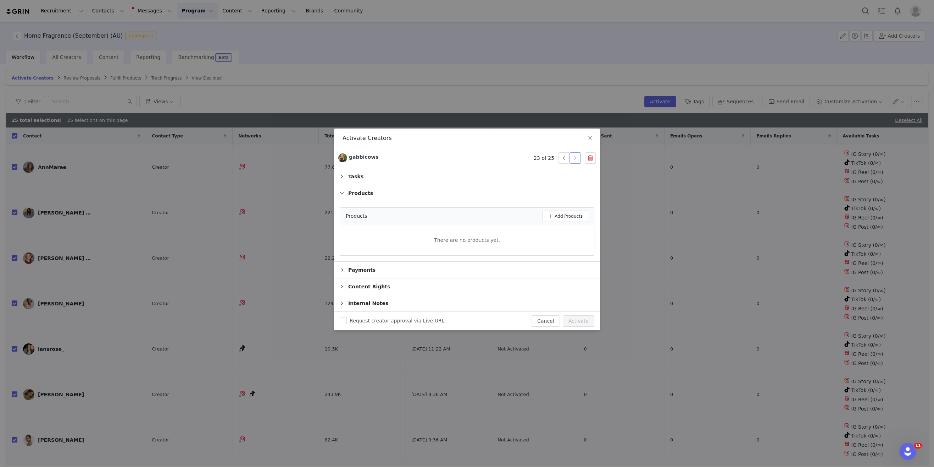
click at [577, 158] on button "button" at bounding box center [575, 157] width 11 height 11
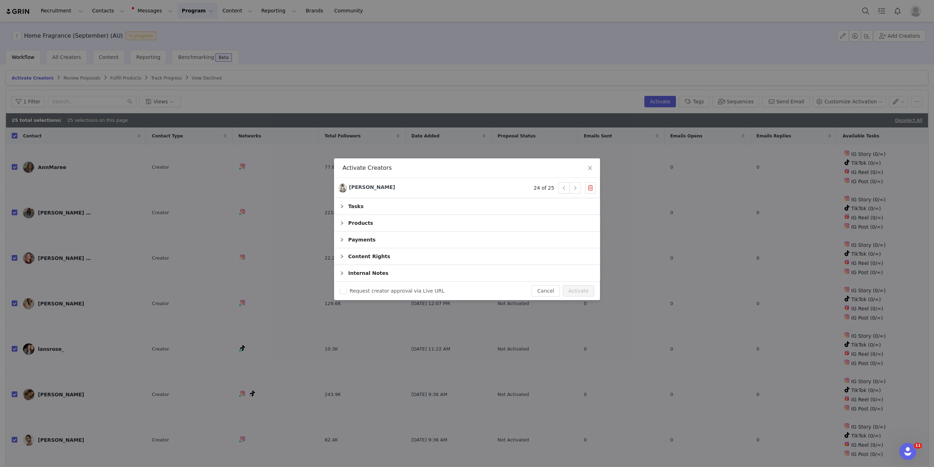
click at [360, 220] on div "Products" at bounding box center [467, 223] width 266 height 16
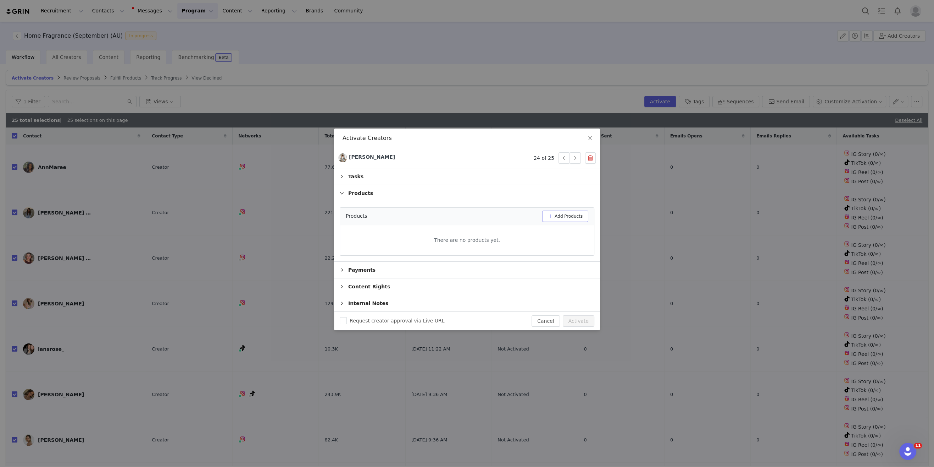
click at [568, 216] on button "Add Products" at bounding box center [565, 215] width 46 height 11
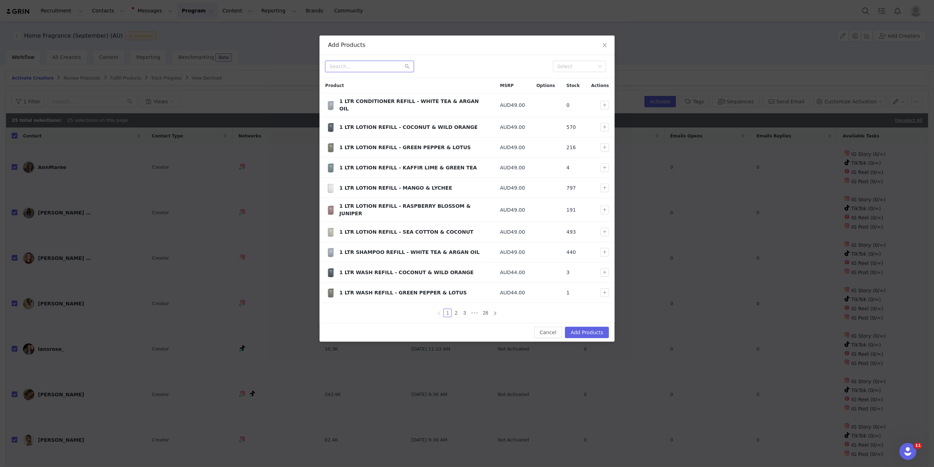
click at [381, 64] on input "text" at bounding box center [369, 66] width 89 height 11
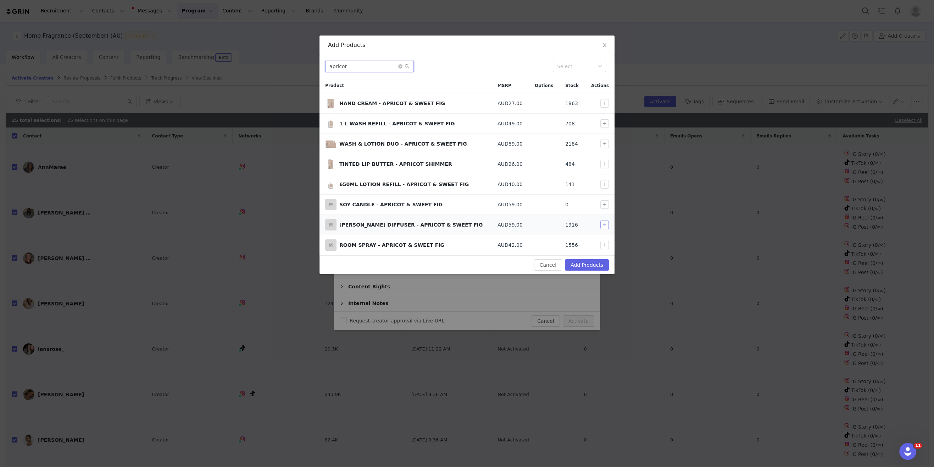
type input "apricot"
drag, startPoint x: 605, startPoint y: 222, endPoint x: 606, endPoint y: 244, distance: 21.7
click at [605, 223] on button "button" at bounding box center [605, 224] width 9 height 9
click at [606, 246] on button "button" at bounding box center [605, 245] width 9 height 9
click at [594, 262] on button "Add Products" at bounding box center [587, 264] width 44 height 11
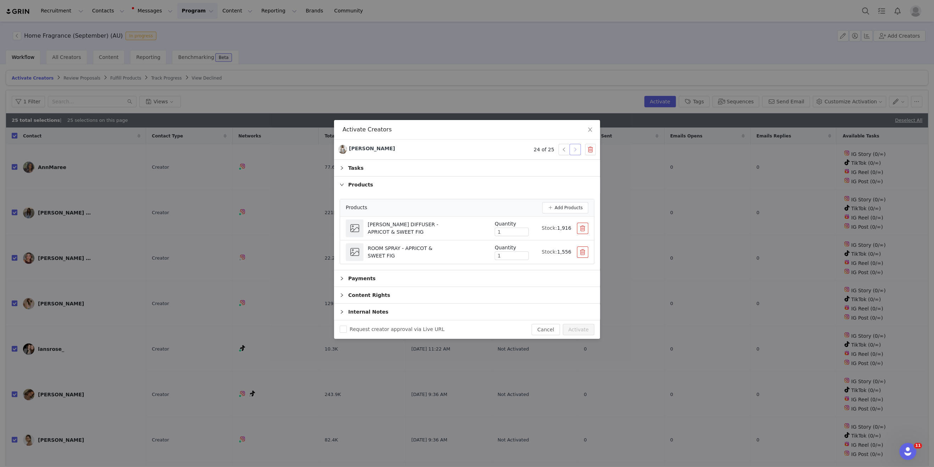
click at [575, 151] on button "button" at bounding box center [575, 149] width 11 height 11
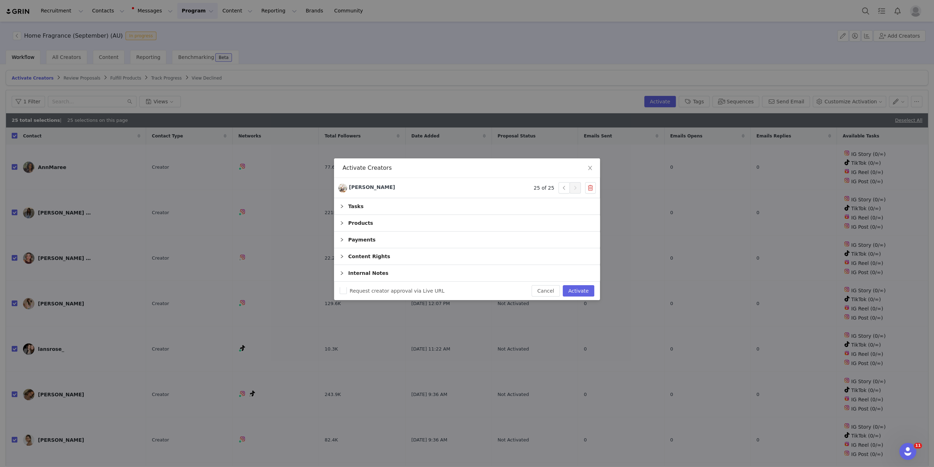
click at [412, 225] on div "Products" at bounding box center [467, 223] width 266 height 16
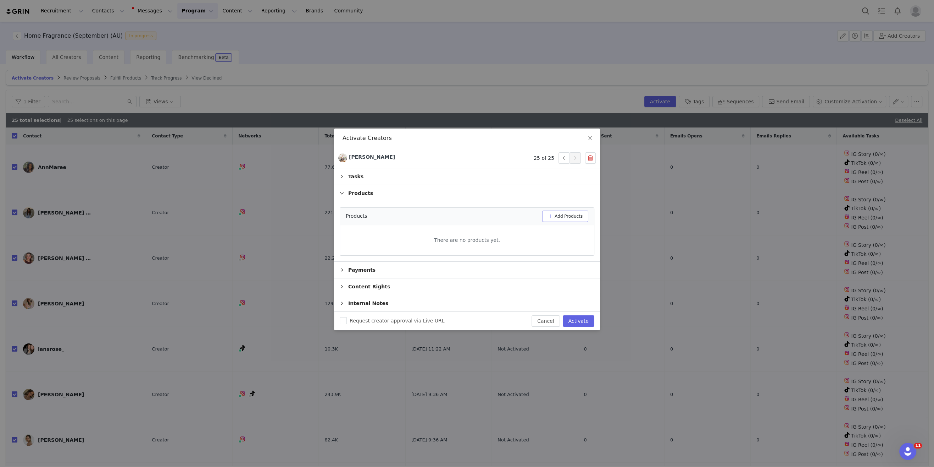
click at [567, 218] on button "Add Products" at bounding box center [565, 215] width 46 height 11
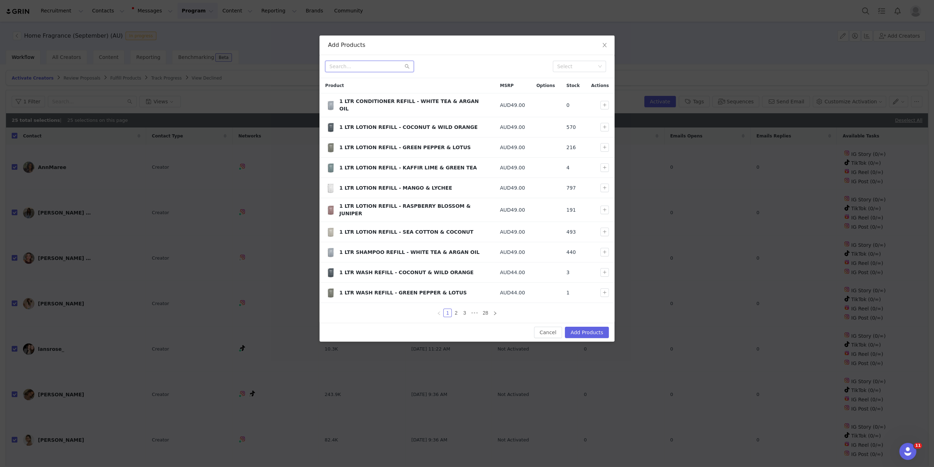
click at [371, 66] on input "text" at bounding box center [369, 66] width 89 height 11
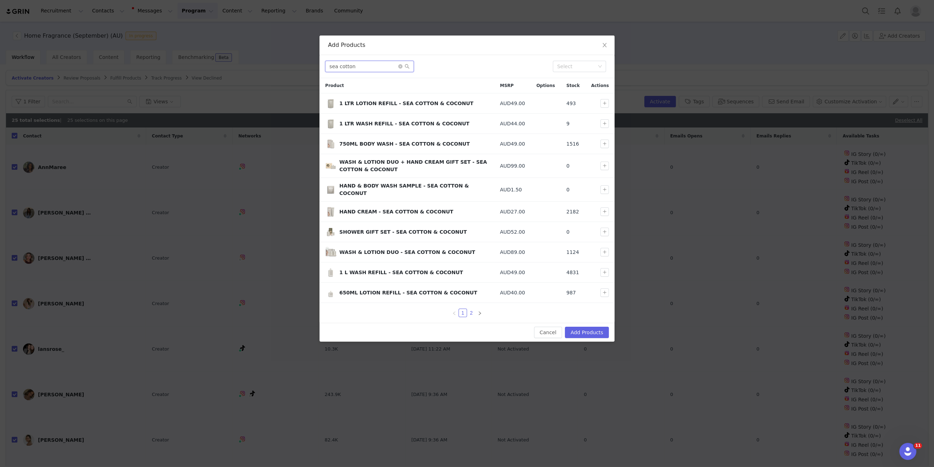
type input "sea cotton"
click at [471, 309] on link "2" at bounding box center [472, 313] width 8 height 8
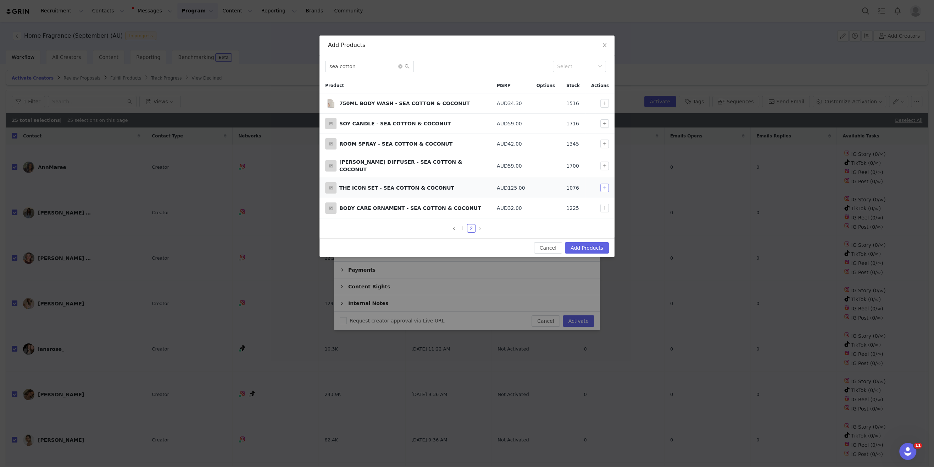
click at [607, 184] on button "button" at bounding box center [605, 187] width 9 height 9
click at [605, 184] on button "button" at bounding box center [605, 187] width 9 height 9
click at [602, 144] on button "button" at bounding box center [605, 143] width 9 height 9
click at [602, 158] on td at bounding box center [600, 166] width 29 height 24
click at [608, 162] on button "button" at bounding box center [605, 165] width 9 height 9
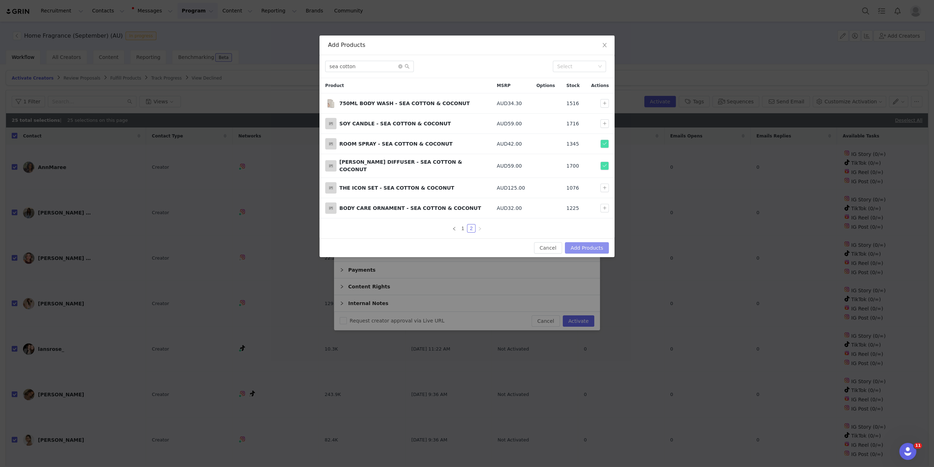
click at [577, 247] on button "Add Products" at bounding box center [587, 247] width 44 height 11
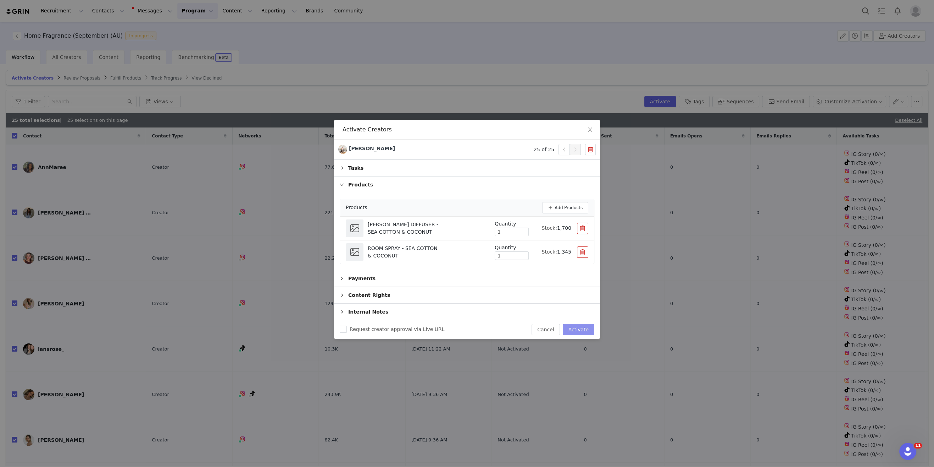
click at [585, 327] on button "Activate" at bounding box center [579, 329] width 32 height 11
checkbox input "false"
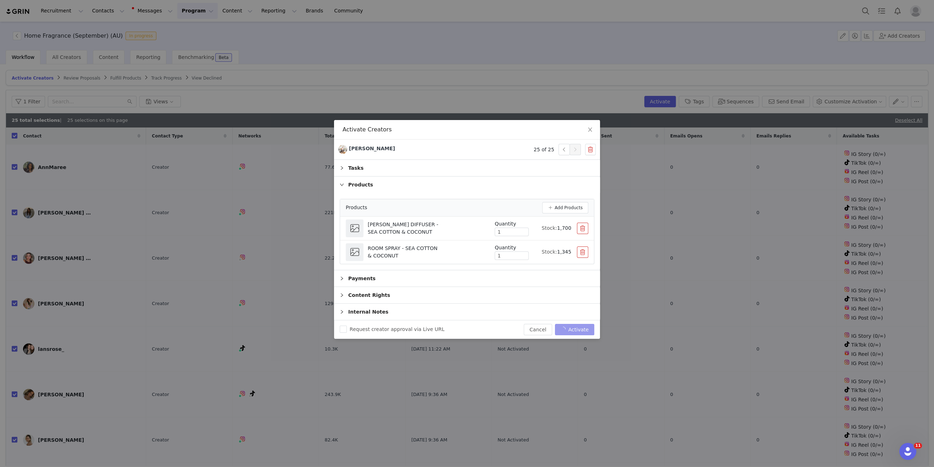
checkbox input "false"
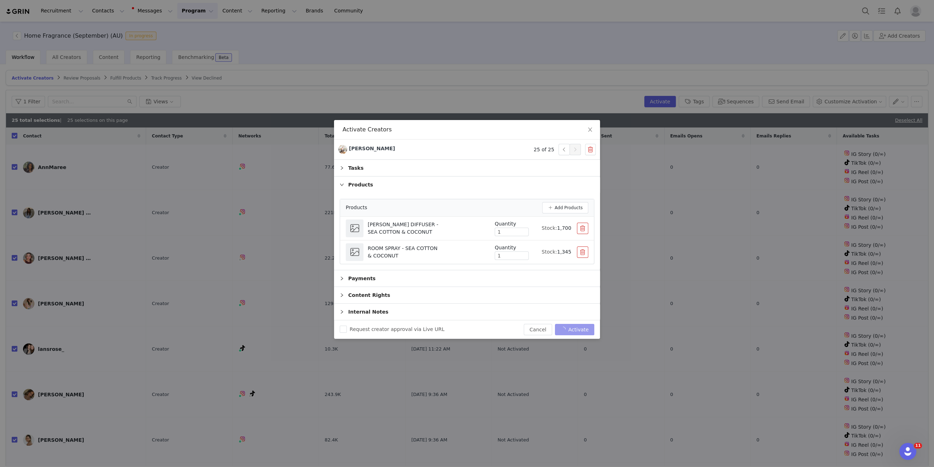
checkbox input "false"
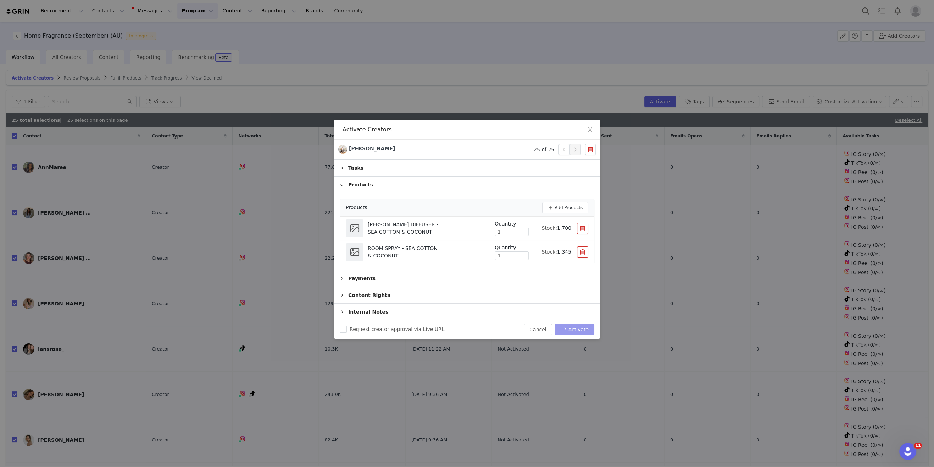
checkbox input "false"
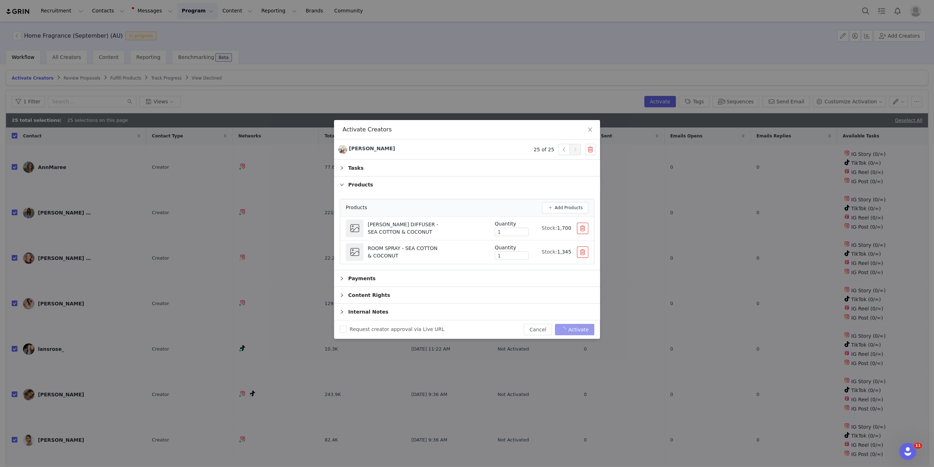
checkbox input "false"
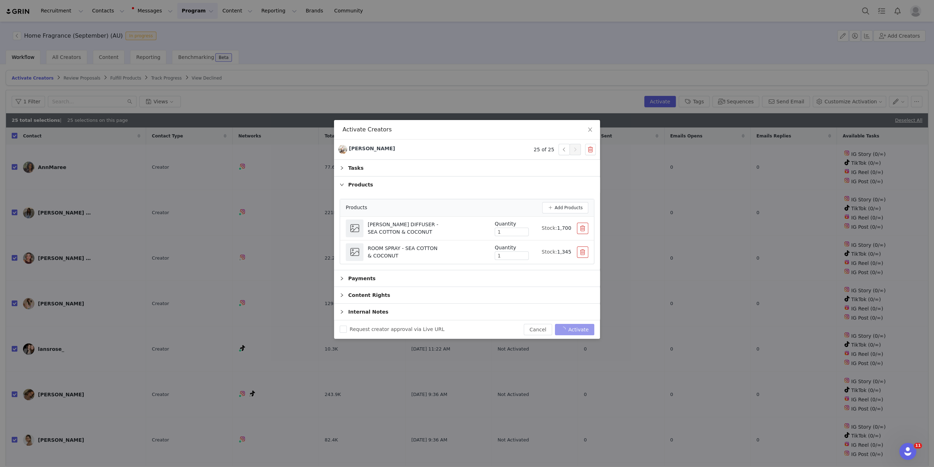
checkbox input "false"
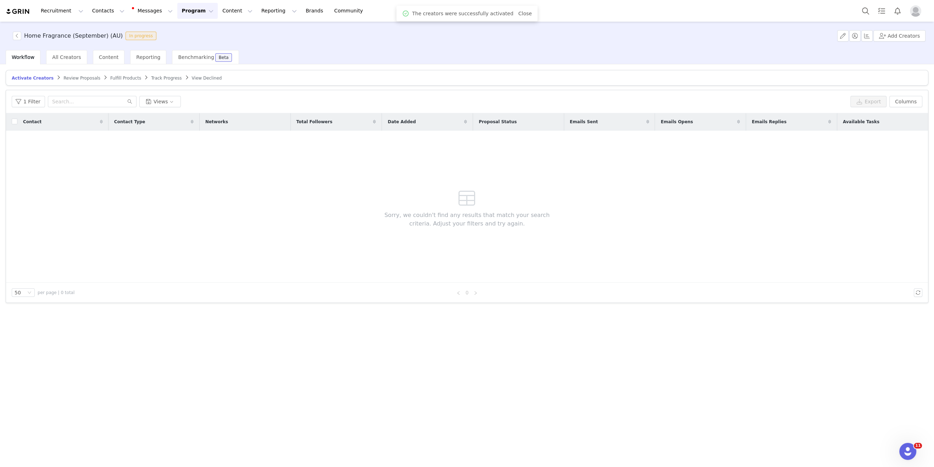
click at [84, 78] on span "Review Proposals" at bounding box center [82, 78] width 37 height 5
click at [111, 78] on span "Fulfill Products" at bounding box center [126, 78] width 31 height 5
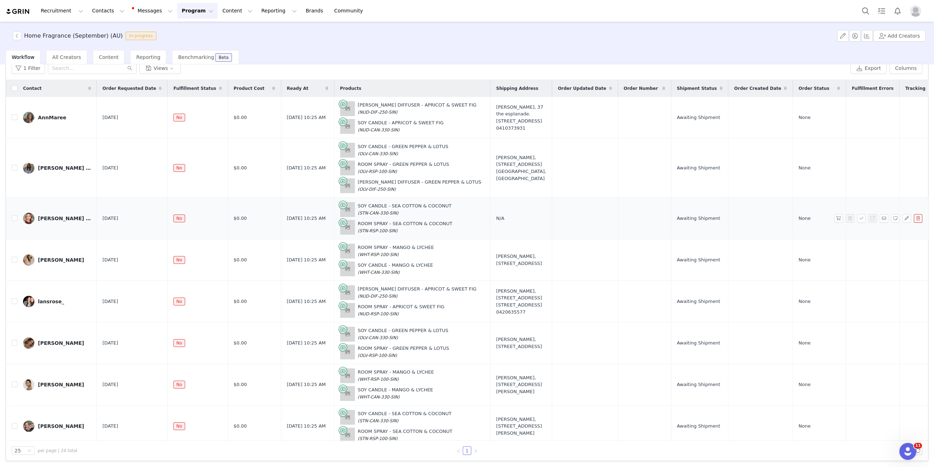
click at [71, 216] on div "Laura Elizabeth" at bounding box center [64, 218] width 53 height 6
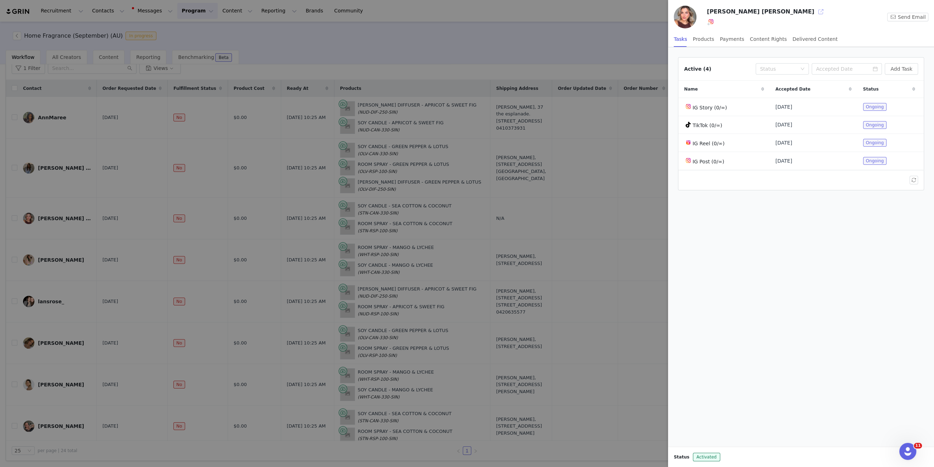
click at [757, 11] on button "button" at bounding box center [820, 11] width 11 height 11
click at [504, 48] on div at bounding box center [467, 233] width 934 height 467
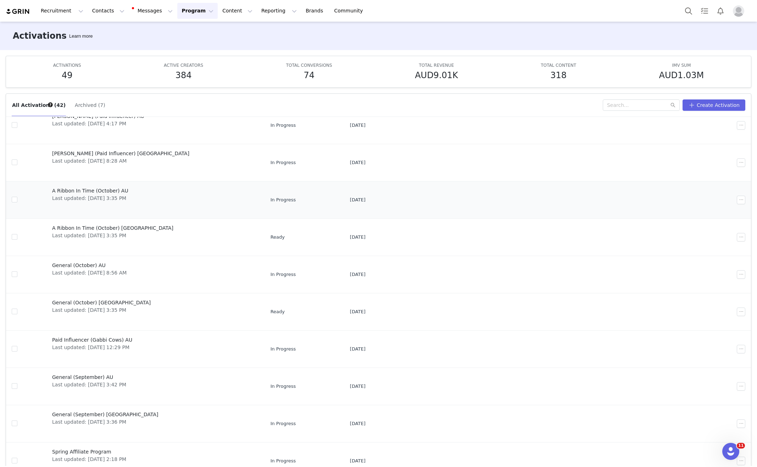
scroll to position [37, 0]
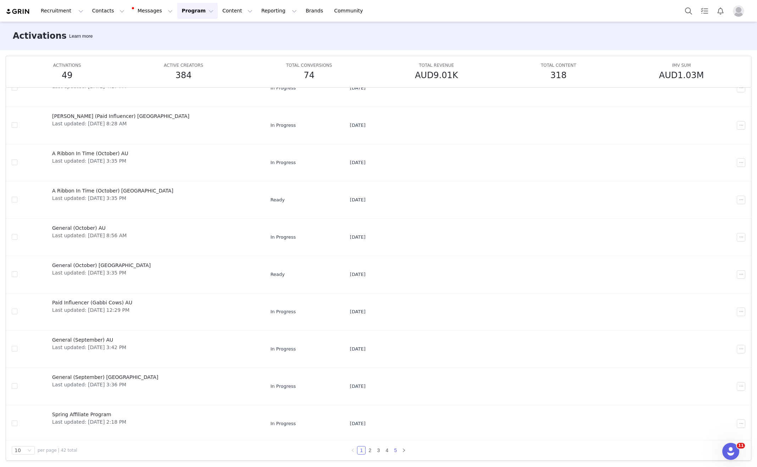
click at [397, 448] on link "5" at bounding box center [396, 450] width 8 height 8
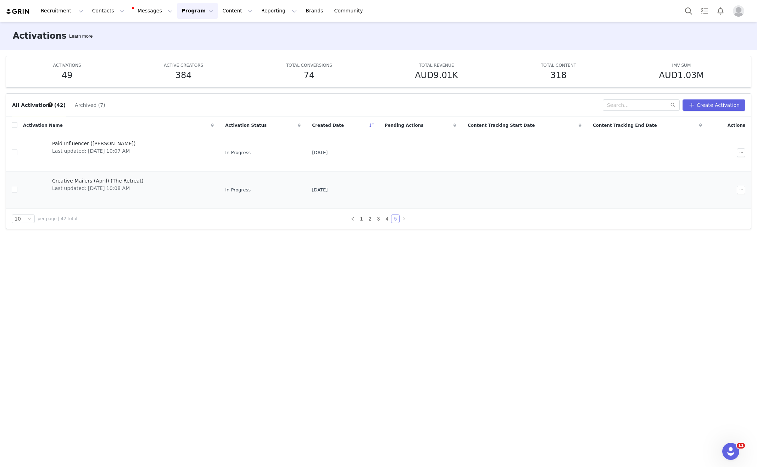
scroll to position [0, 0]
click at [385, 217] on link "4" at bounding box center [387, 219] width 8 height 8
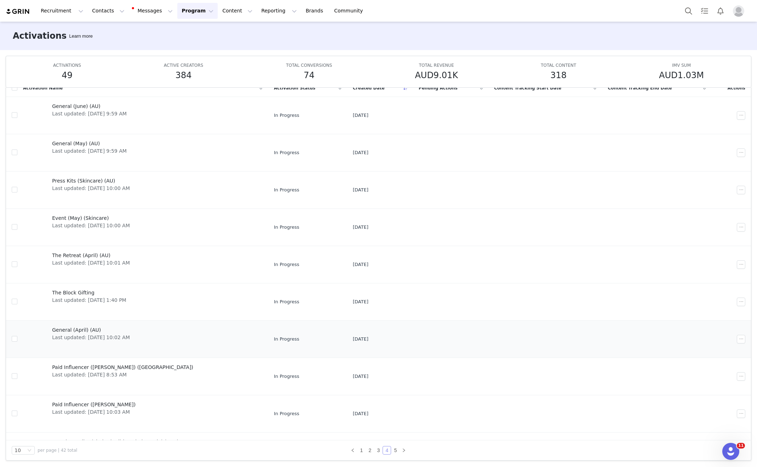
scroll to position [27, 0]
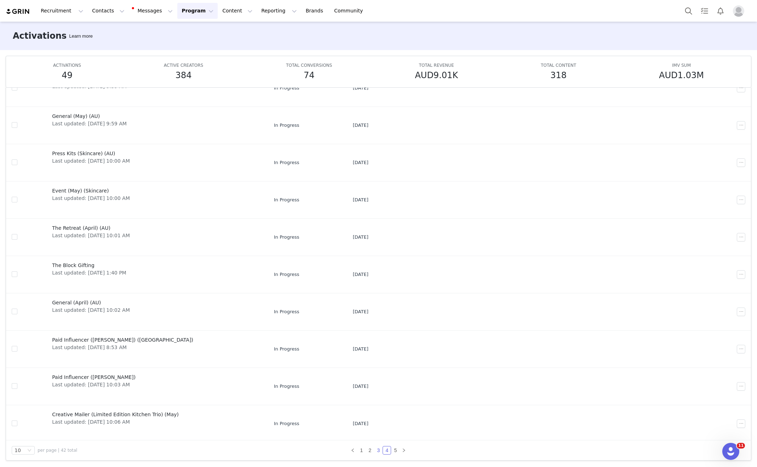
click at [380, 449] on link "3" at bounding box center [379, 450] width 8 height 8
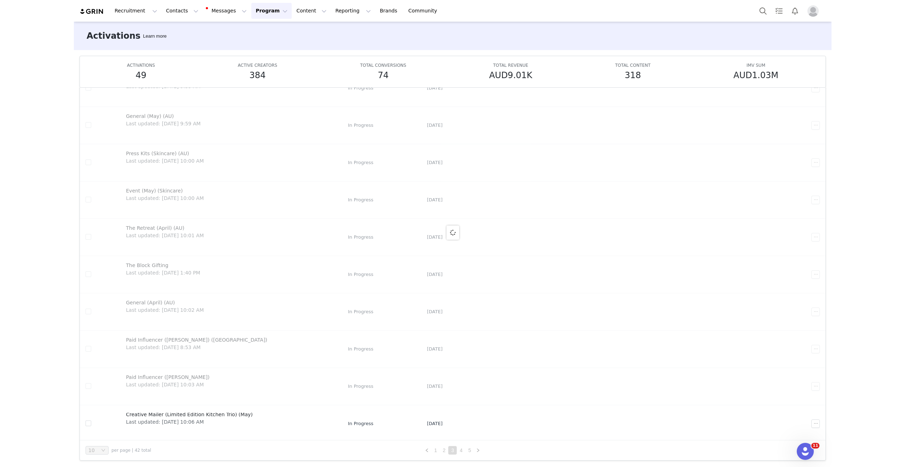
scroll to position [0, 0]
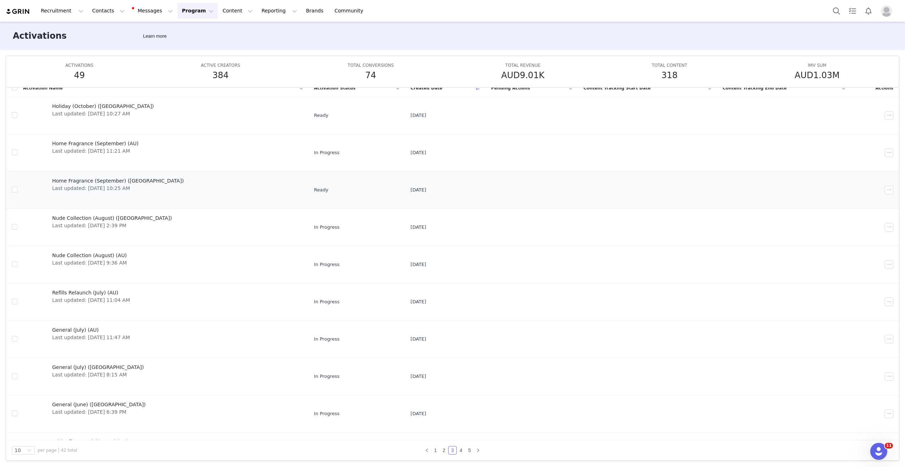
click at [106, 181] on span "Home Fragrance (September) ([GEOGRAPHIC_DATA])" at bounding box center [118, 180] width 132 height 7
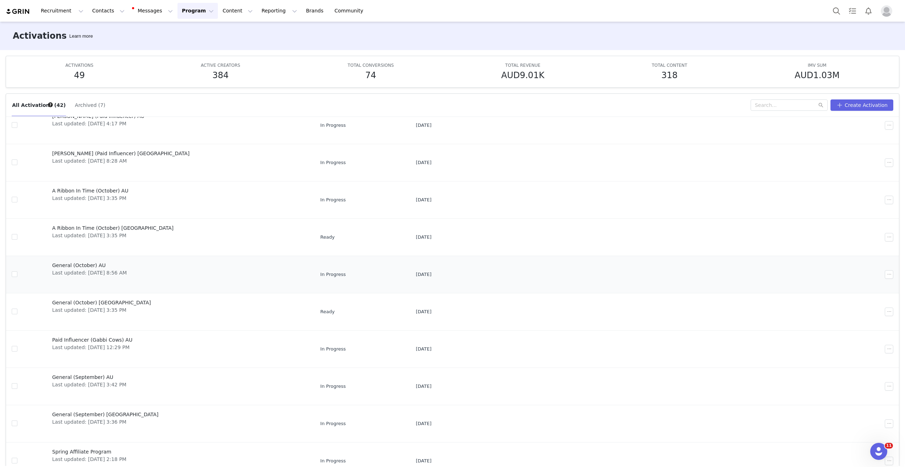
scroll to position [37, 0]
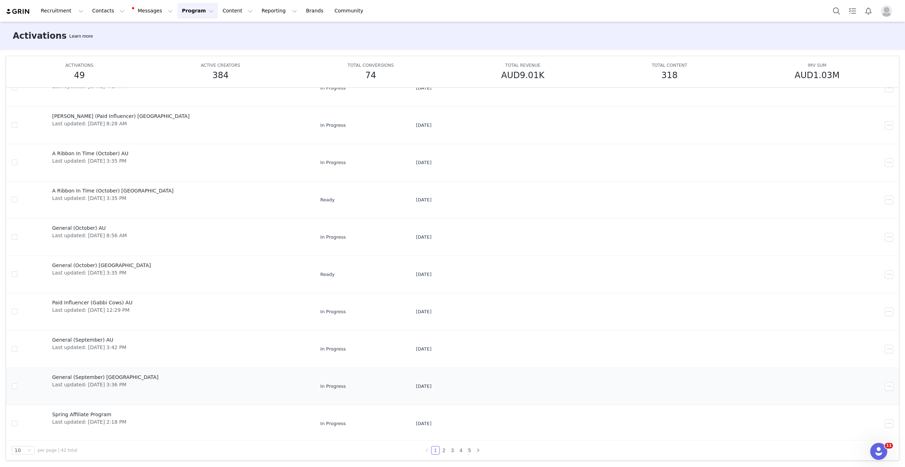
click at [79, 381] on span "Last updated: [DATE] 3:36 PM" at bounding box center [105, 384] width 106 height 7
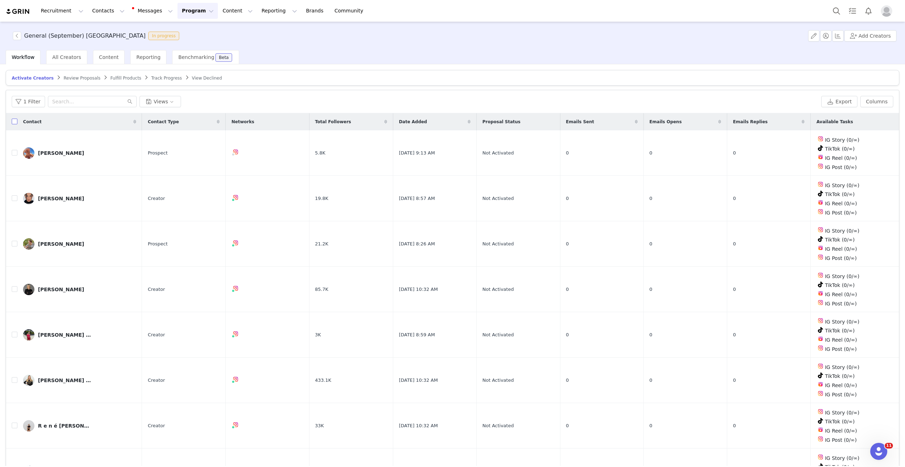
click at [14, 121] on input "checkbox" at bounding box center [15, 121] width 6 height 6
checkbox input "true"
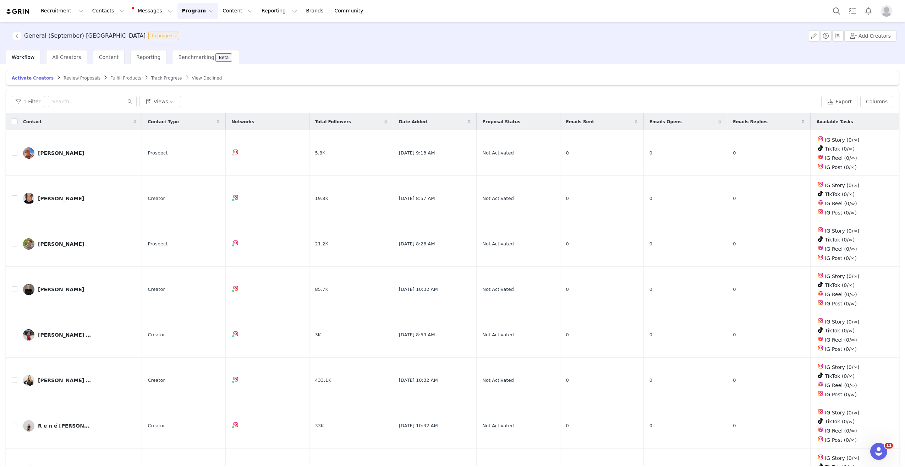
checkbox input "true"
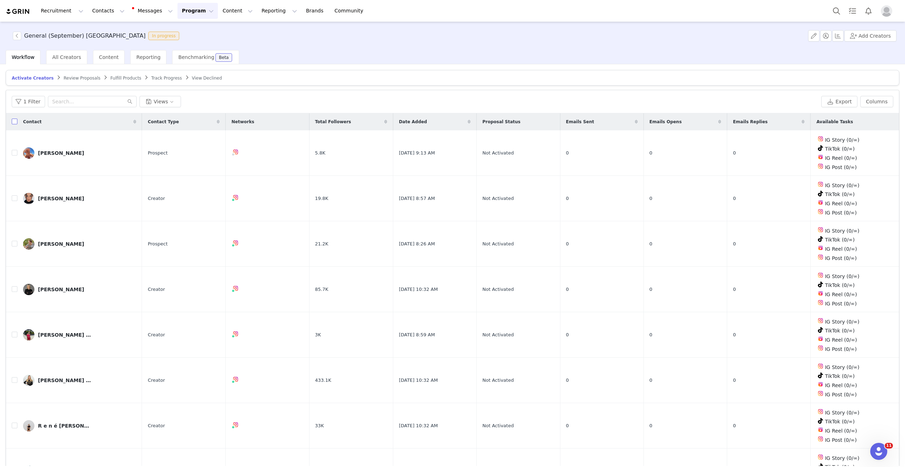
checkbox input "true"
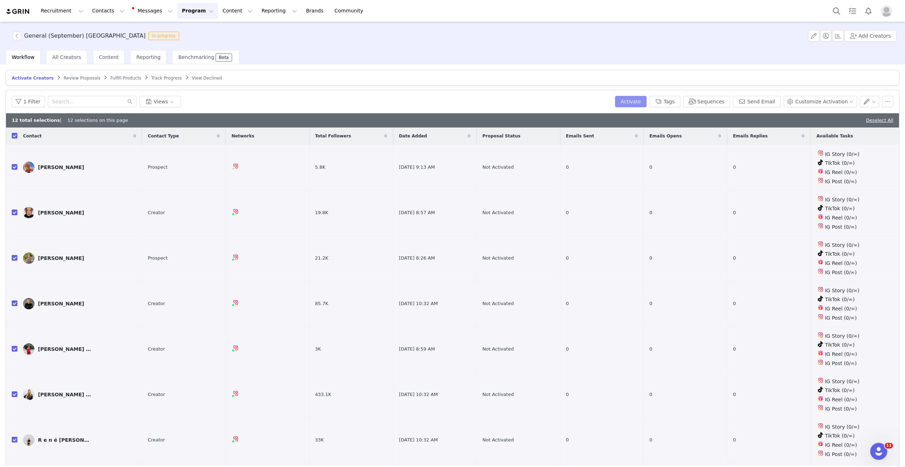
click at [641, 102] on button "Activate" at bounding box center [631, 101] width 32 height 11
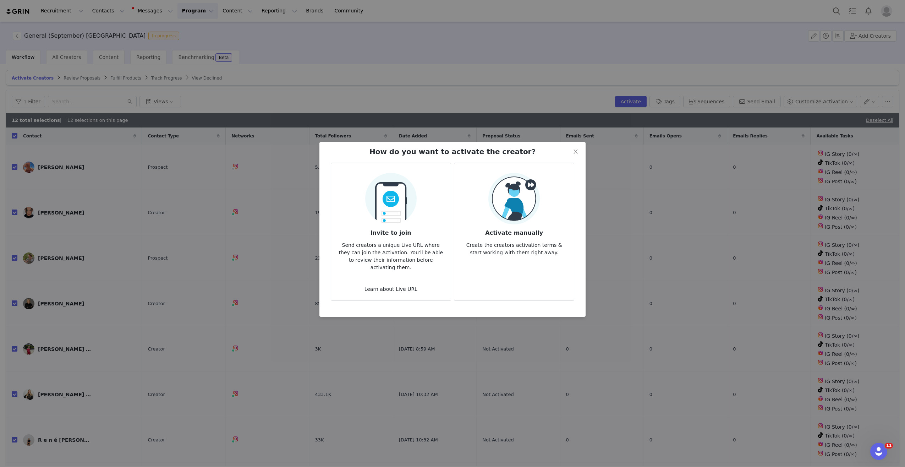
click at [533, 203] on img at bounding box center [513, 198] width 51 height 51
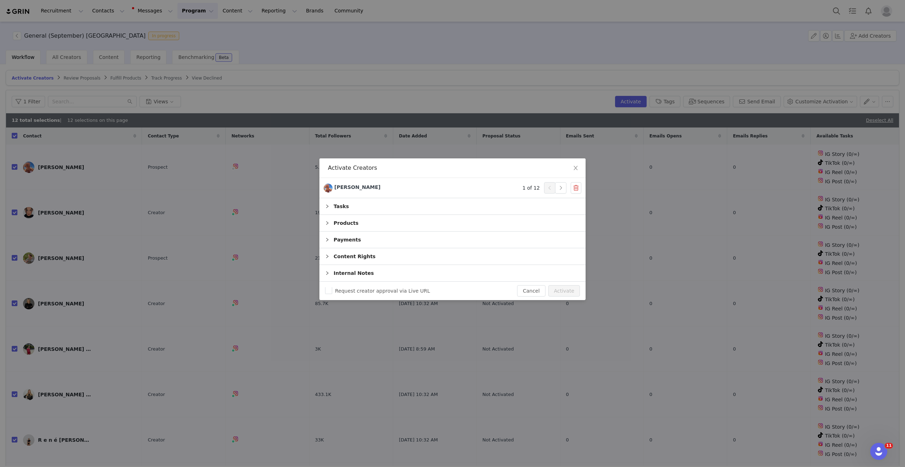
click at [358, 223] on div "Products" at bounding box center [452, 223] width 266 height 16
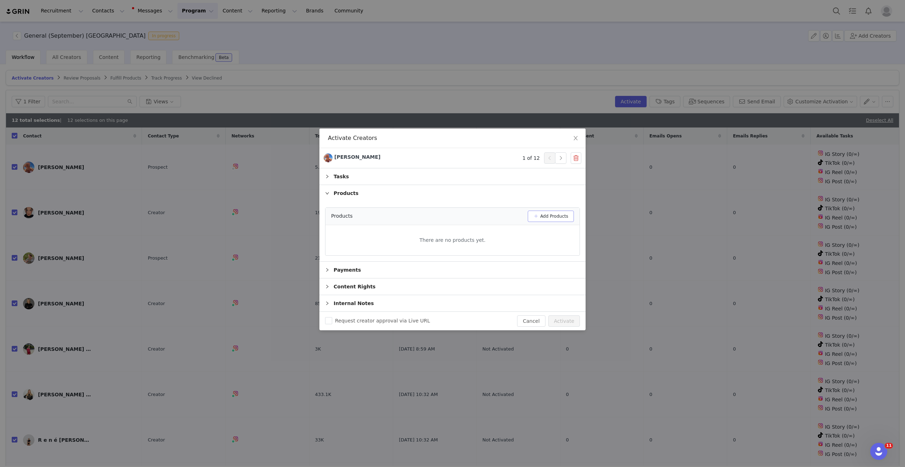
click at [543, 211] on button "Add Products" at bounding box center [551, 215] width 46 height 11
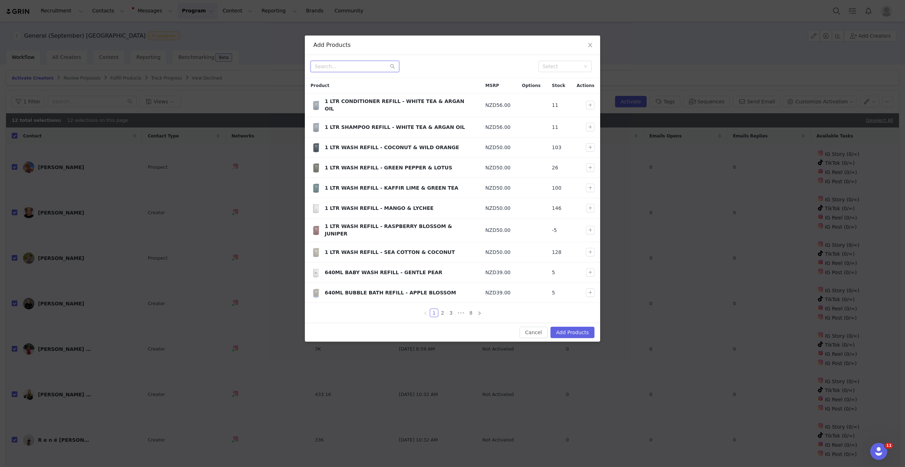
click at [367, 68] on input "text" at bounding box center [354, 66] width 89 height 11
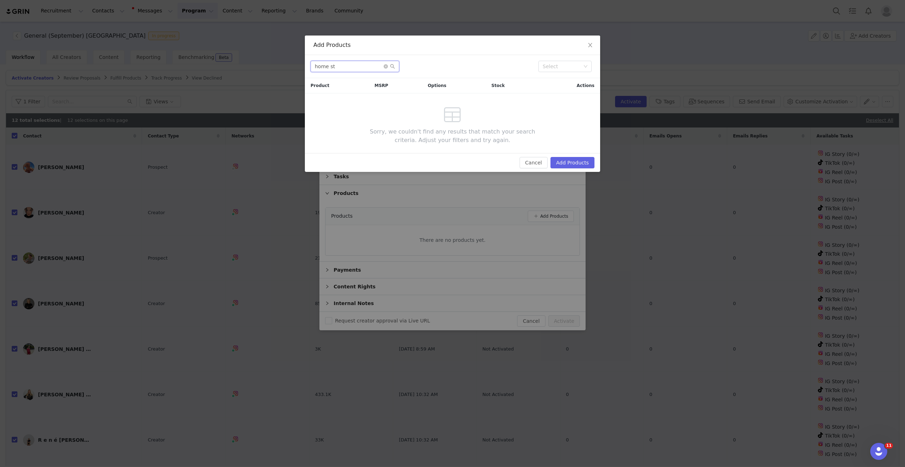
drag, startPoint x: 366, startPoint y: 66, endPoint x: 282, endPoint y: 65, distance: 84.8
click at [282, 65] on div "Add Products home st Select Product MSRP Options Stock Actions Sorry, we couldn…" at bounding box center [452, 233] width 905 height 467
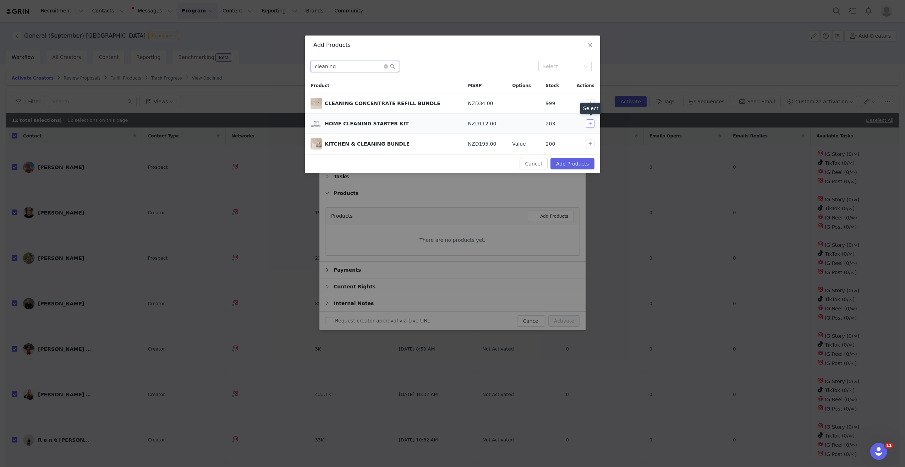
type input "cleaning"
click at [591, 122] on button "button" at bounding box center [590, 123] width 9 height 9
click at [569, 166] on button "Add Products" at bounding box center [572, 163] width 44 height 11
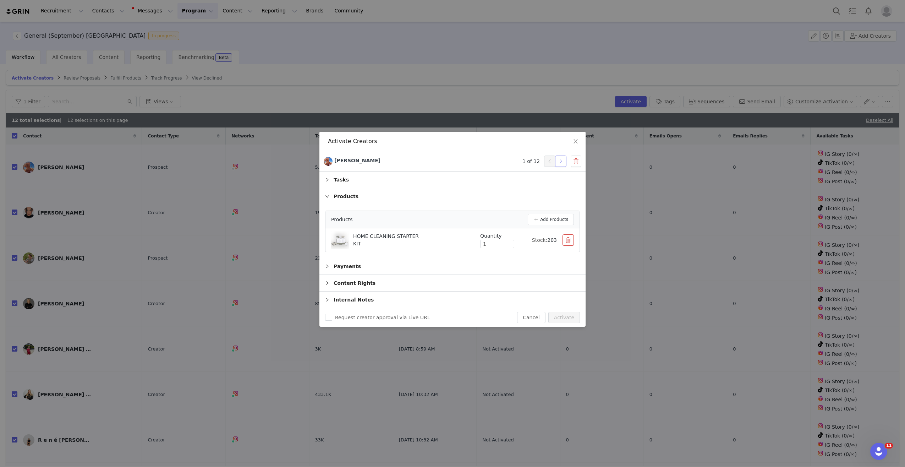
click at [559, 162] on button "button" at bounding box center [560, 160] width 11 height 11
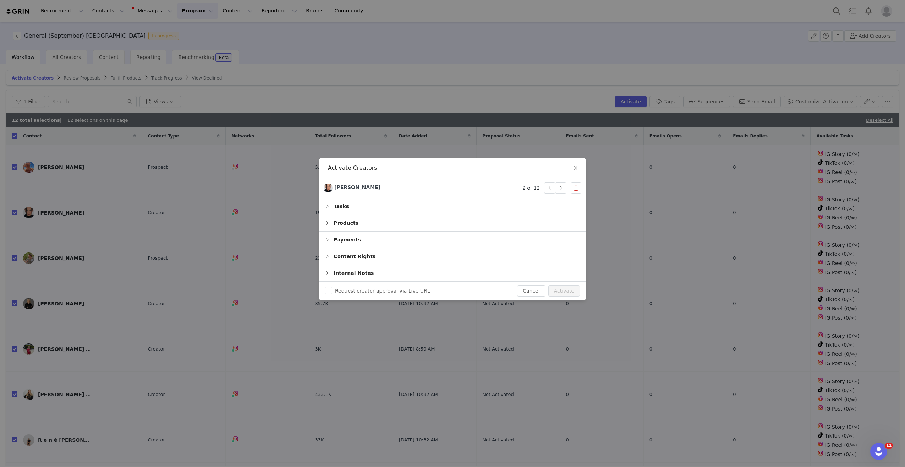
click at [386, 226] on div "Products" at bounding box center [452, 223] width 266 height 16
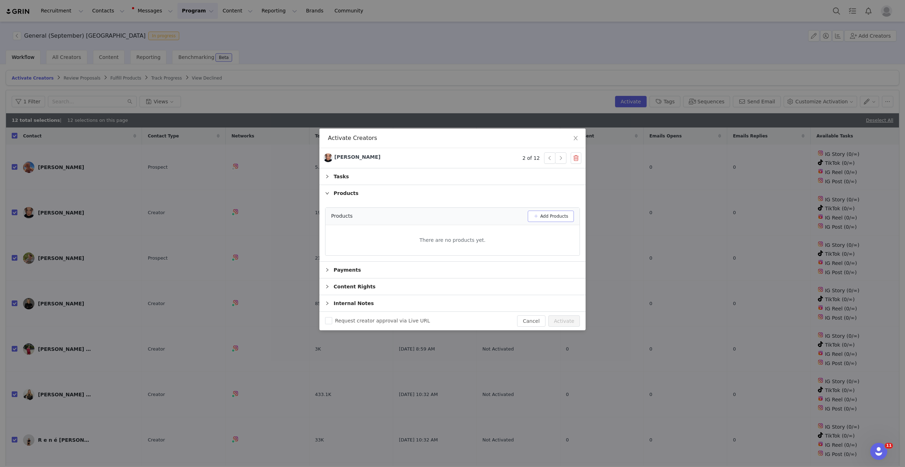
click at [546, 218] on button "Add Products" at bounding box center [551, 215] width 46 height 11
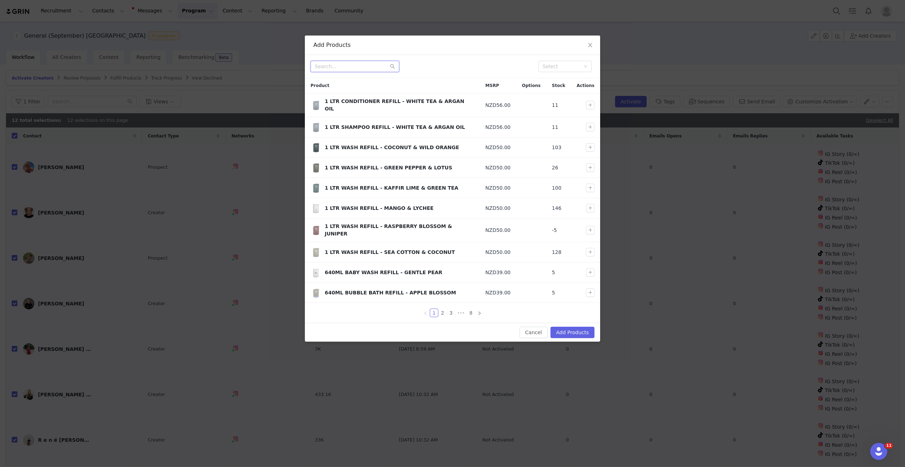
click at [353, 68] on input "text" at bounding box center [354, 66] width 89 height 11
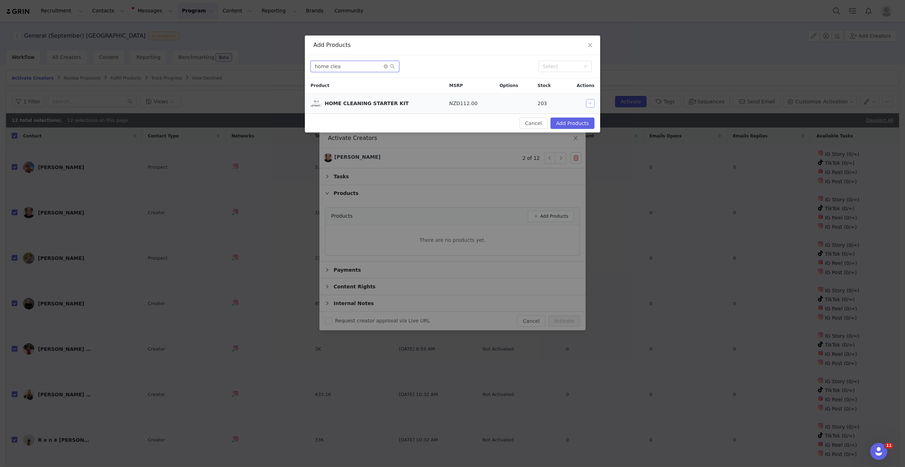
type input "home clea"
click at [588, 101] on button "button" at bounding box center [590, 103] width 9 height 9
click at [573, 121] on button "Add Products" at bounding box center [572, 122] width 44 height 11
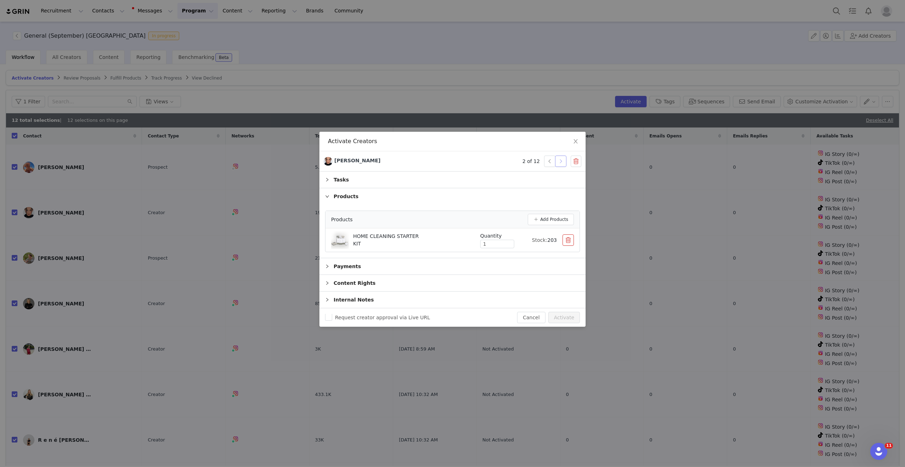
click at [560, 163] on button "button" at bounding box center [560, 160] width 11 height 11
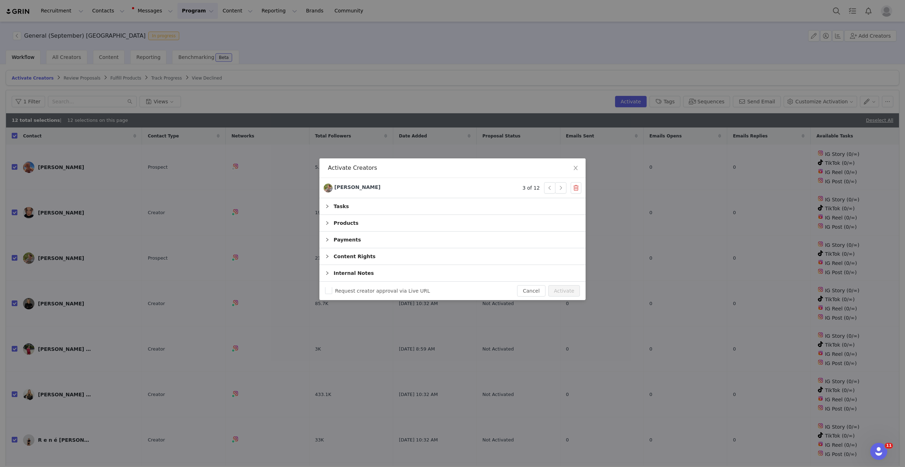
click at [360, 224] on div "Products" at bounding box center [452, 223] width 266 height 16
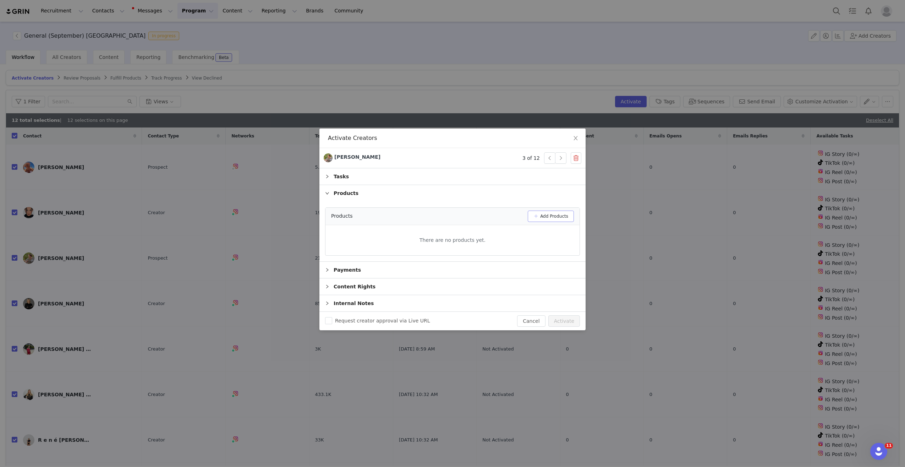
click at [540, 216] on button "Add Products" at bounding box center [551, 215] width 46 height 11
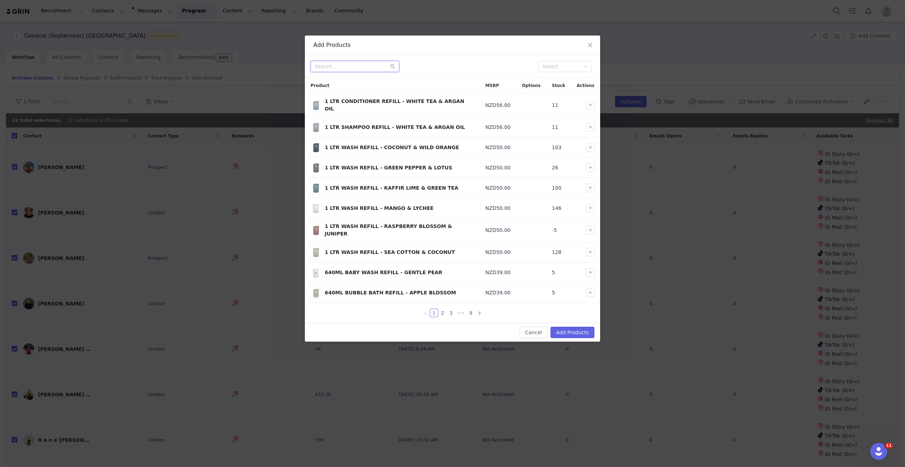
click at [364, 67] on input "text" at bounding box center [354, 66] width 89 height 11
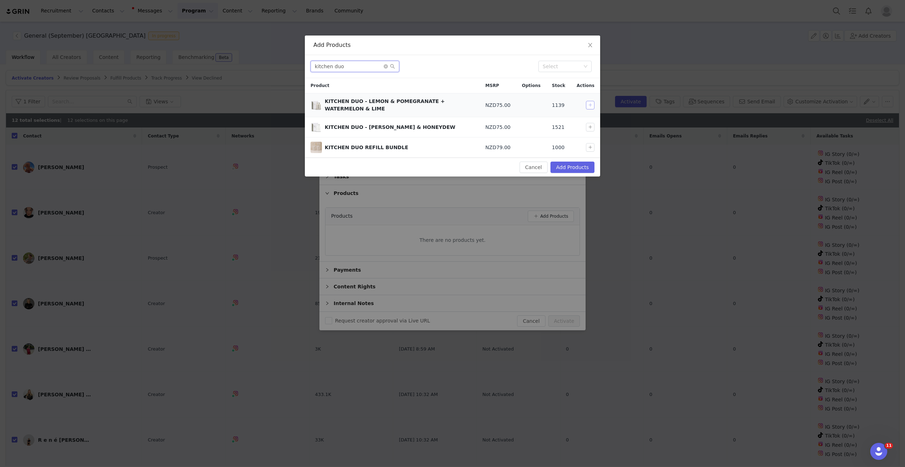
type input "kitchen duo"
click at [587, 105] on button "button" at bounding box center [590, 105] width 9 height 9
click at [569, 165] on button "Add Products" at bounding box center [572, 166] width 44 height 11
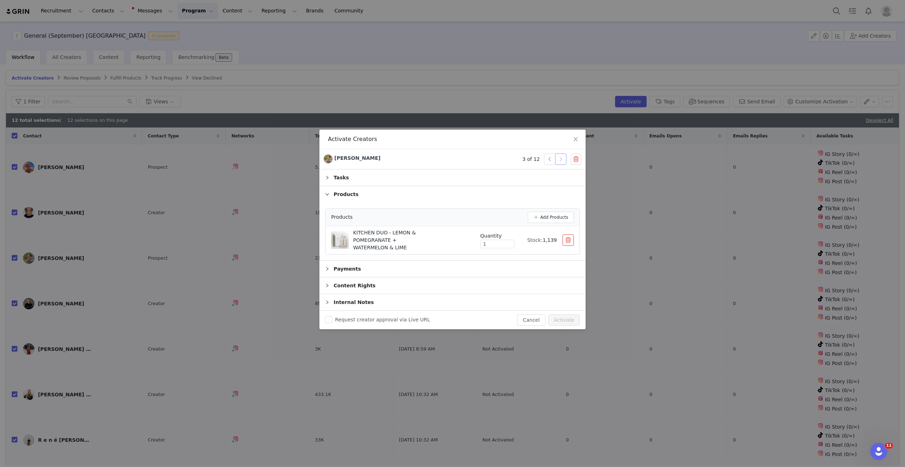
click at [563, 157] on button "button" at bounding box center [560, 158] width 11 height 11
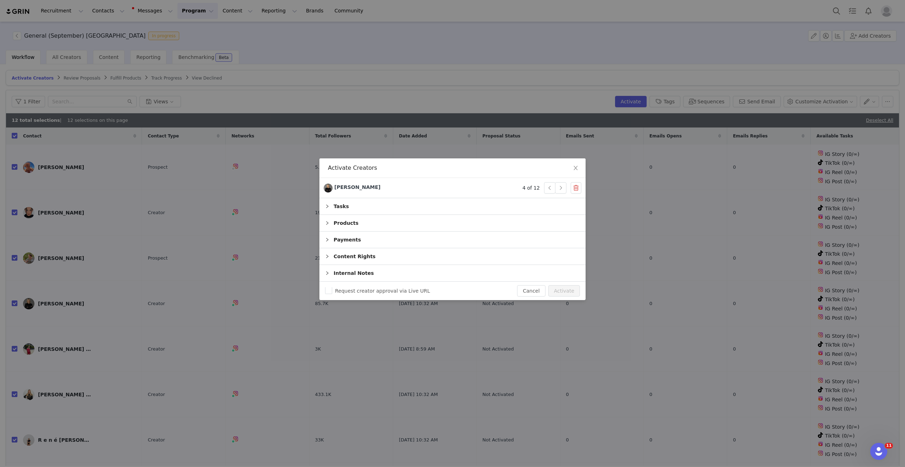
click at [344, 228] on div "Products" at bounding box center [452, 223] width 266 height 16
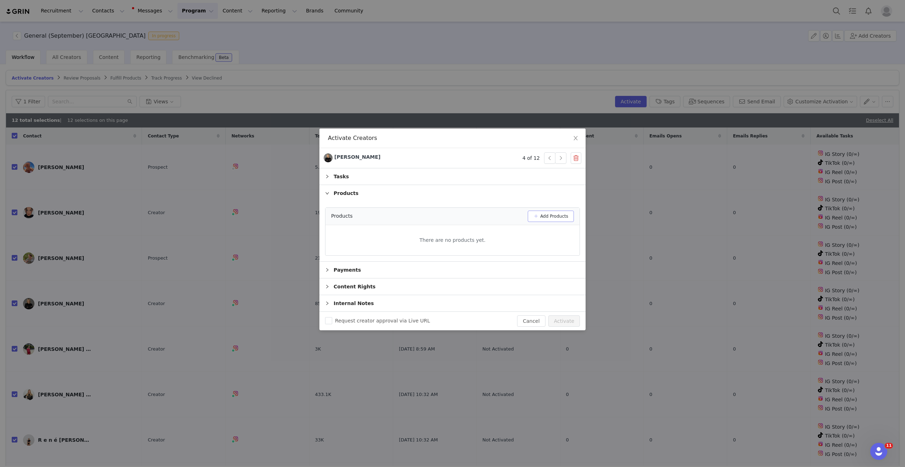
click at [537, 217] on button "Add Products" at bounding box center [551, 215] width 46 height 11
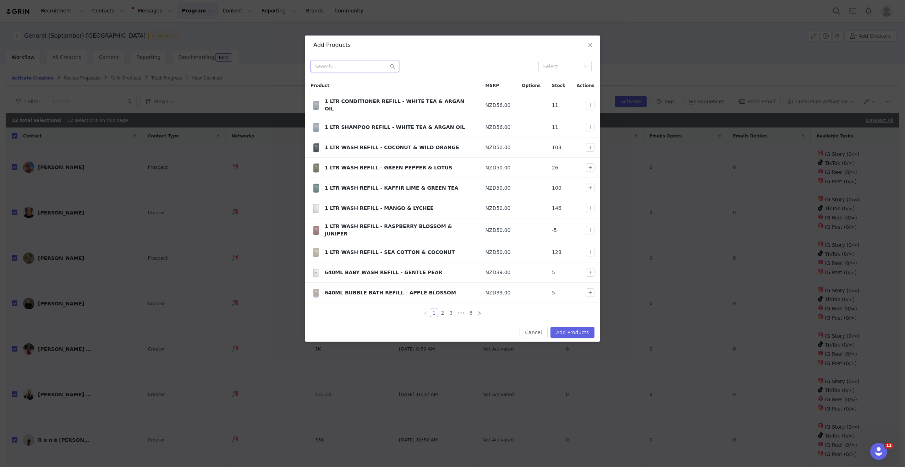
click at [343, 64] on input "text" at bounding box center [354, 66] width 89 height 11
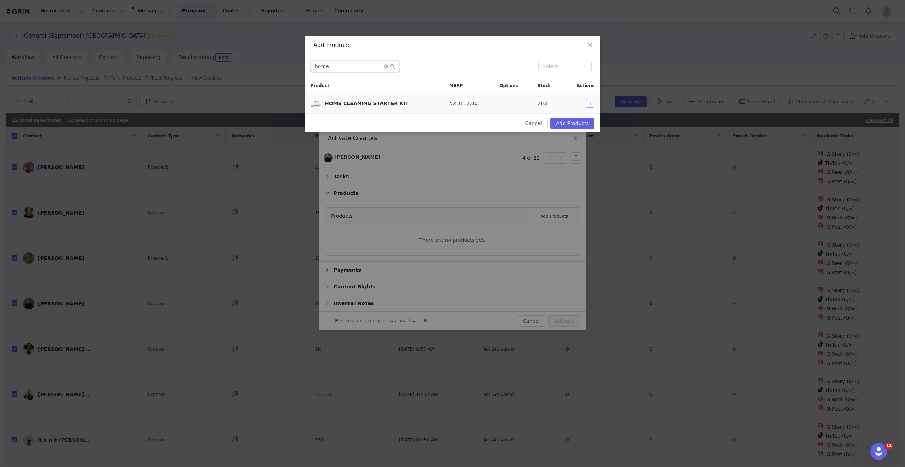
type input "home"
click at [586, 100] on button "button" at bounding box center [590, 103] width 9 height 9
click at [578, 120] on button "Add Products" at bounding box center [572, 122] width 44 height 11
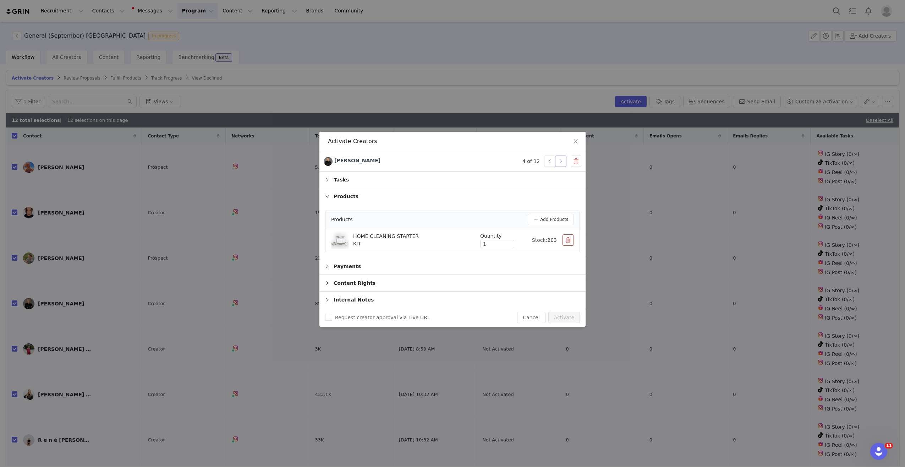
click at [563, 160] on button "button" at bounding box center [560, 160] width 11 height 11
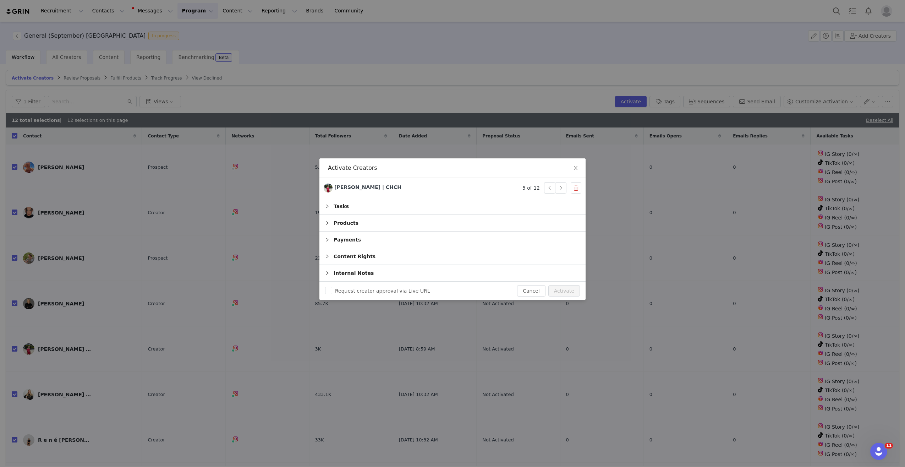
click at [356, 226] on div "Products" at bounding box center [452, 223] width 266 height 16
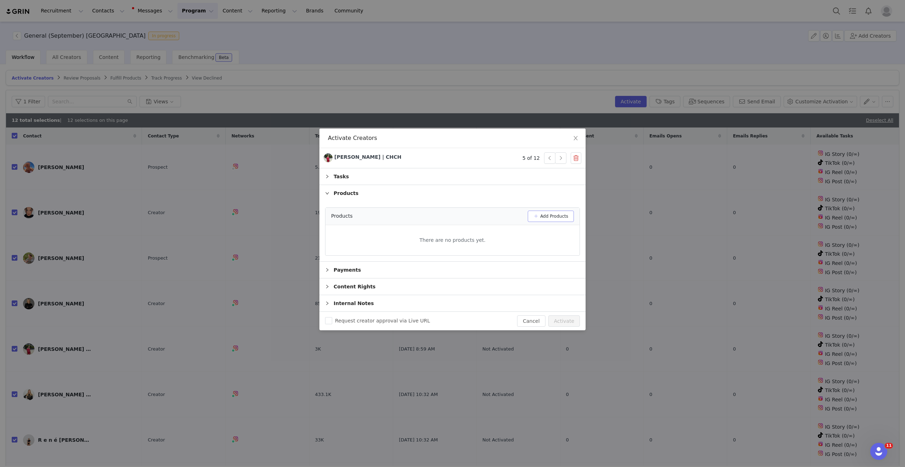
click at [546, 214] on button "Add Products" at bounding box center [551, 215] width 46 height 11
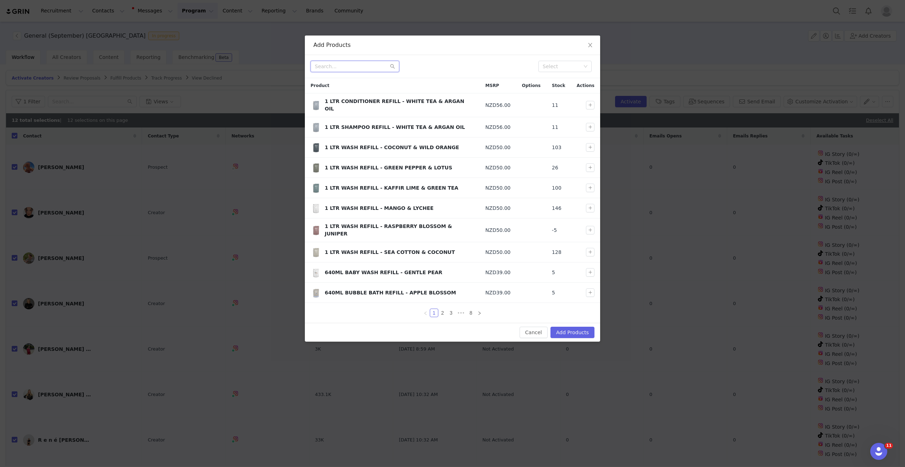
click at [359, 65] on input "text" at bounding box center [354, 66] width 89 height 11
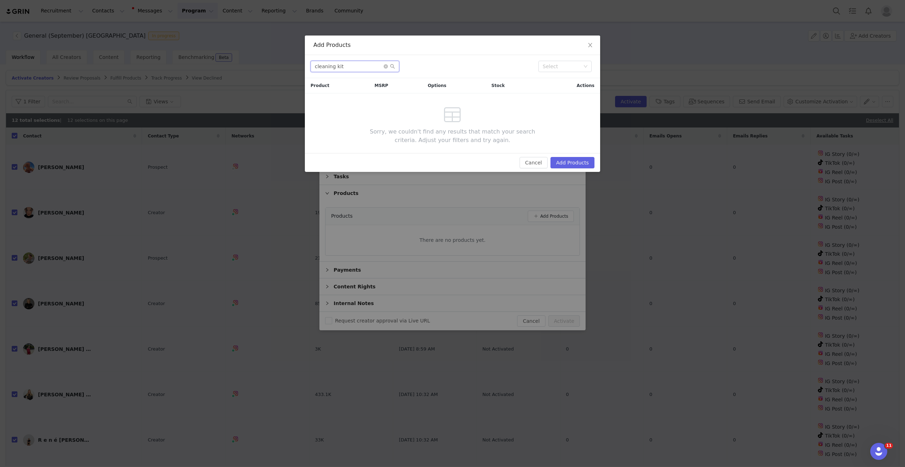
drag, startPoint x: 268, startPoint y: 63, endPoint x: 243, endPoint y: 61, distance: 25.3
click at [243, 61] on div "Add Products cleaning kit Select Product MSRP Options Stock Actions Sorry, we c…" at bounding box center [452, 233] width 905 height 467
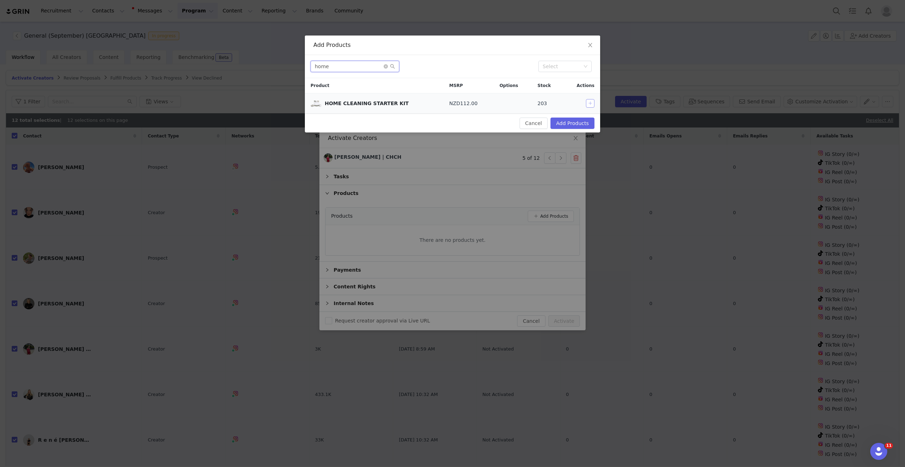
type input "home"
drag, startPoint x: 589, startPoint y: 103, endPoint x: 587, endPoint y: 111, distance: 8.4
click at [590, 103] on button "button" at bounding box center [590, 103] width 9 height 9
click at [579, 120] on button "Add Products" at bounding box center [572, 122] width 44 height 11
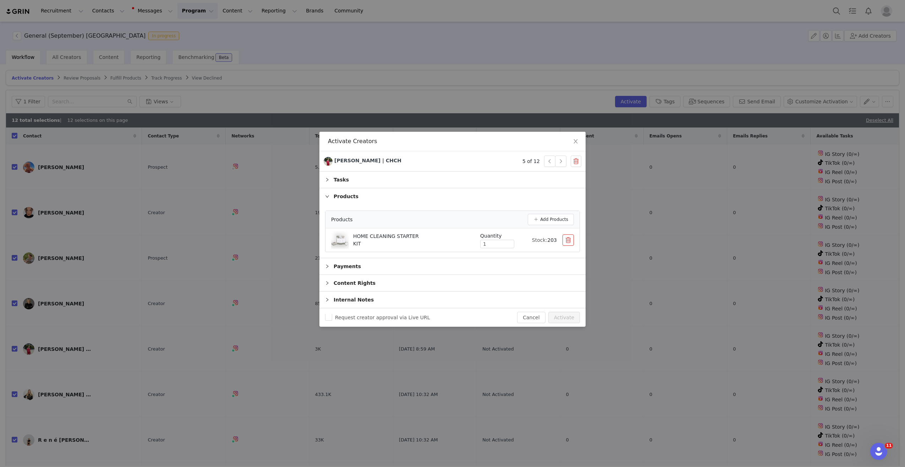
click at [562, 155] on div "[PERSON_NAME] | CHCH 5 of 12" at bounding box center [452, 161] width 266 height 20
click at [562, 162] on button "button" at bounding box center [560, 160] width 11 height 11
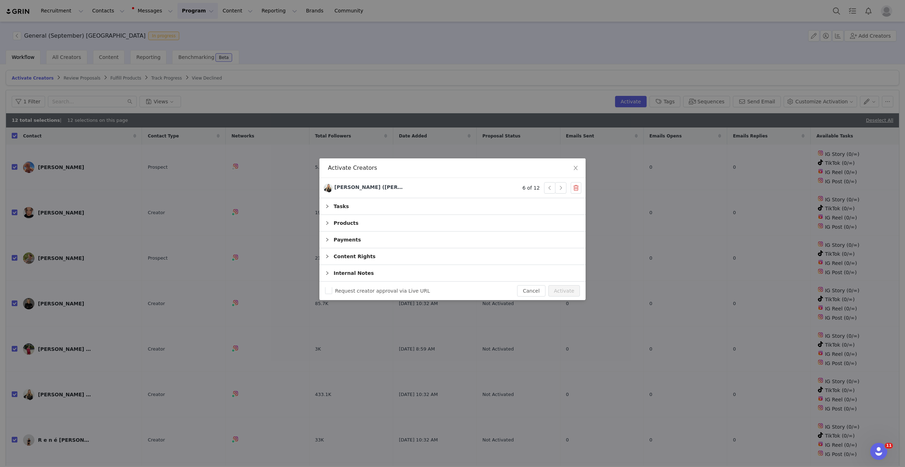
click at [332, 222] on div "Products" at bounding box center [452, 223] width 266 height 16
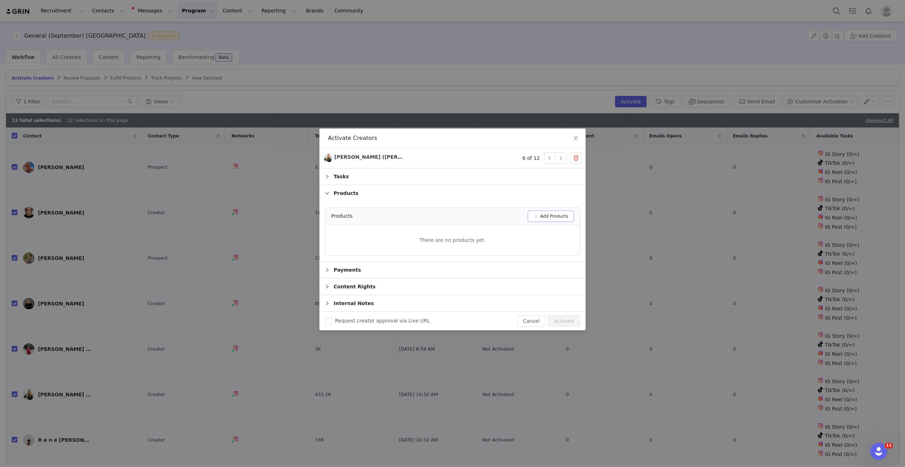
click at [536, 213] on button "Add Products" at bounding box center [551, 215] width 46 height 11
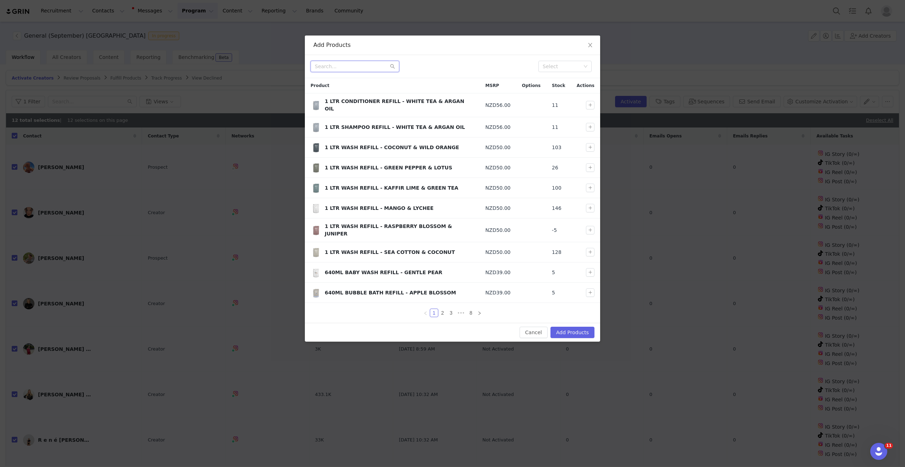
click at [367, 64] on input "text" at bounding box center [354, 66] width 89 height 11
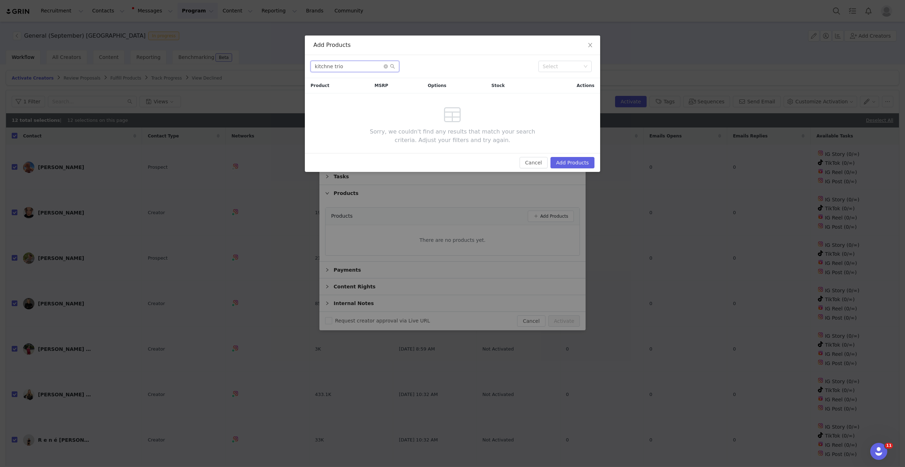
click at [329, 66] on input "kitchne trio" at bounding box center [354, 66] width 89 height 11
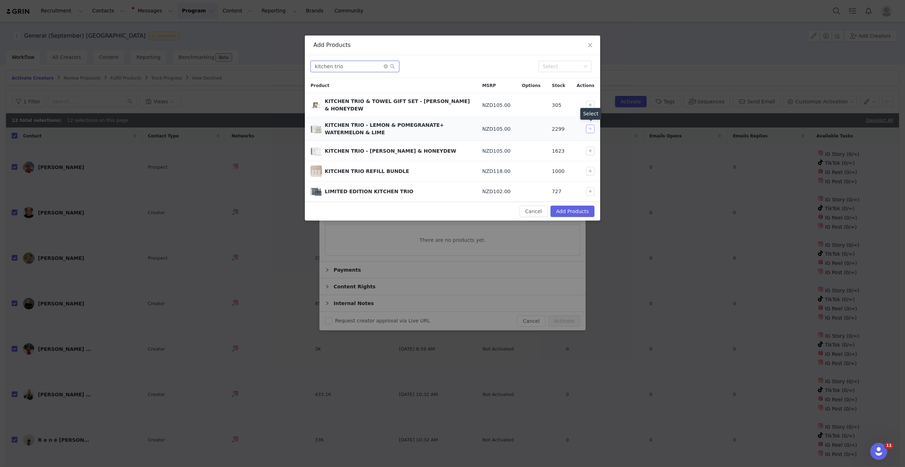
type input "kitchen trio"
drag, startPoint x: 592, startPoint y: 129, endPoint x: 590, endPoint y: 154, distance: 25.0
click at [592, 129] on button "button" at bounding box center [590, 129] width 9 height 9
drag, startPoint x: 569, startPoint y: 210, endPoint x: 565, endPoint y: 203, distance: 8.1
click at [569, 210] on button "Add Products" at bounding box center [572, 210] width 44 height 11
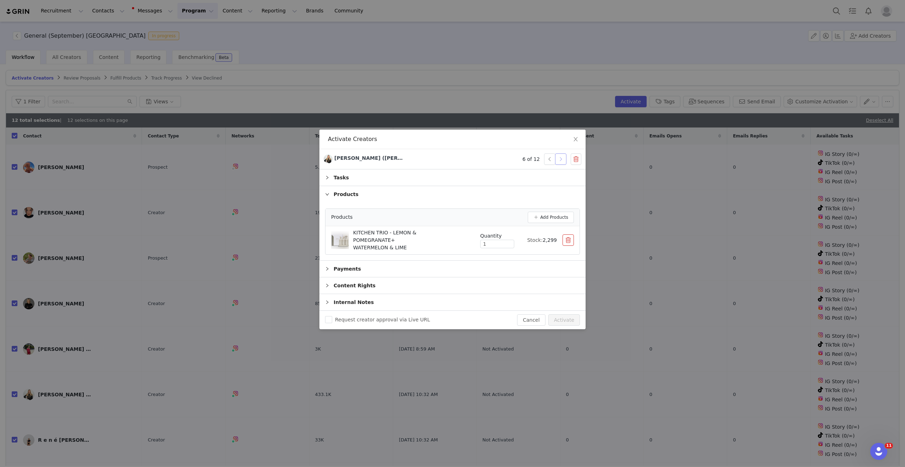
click at [562, 162] on button "button" at bounding box center [560, 158] width 11 height 11
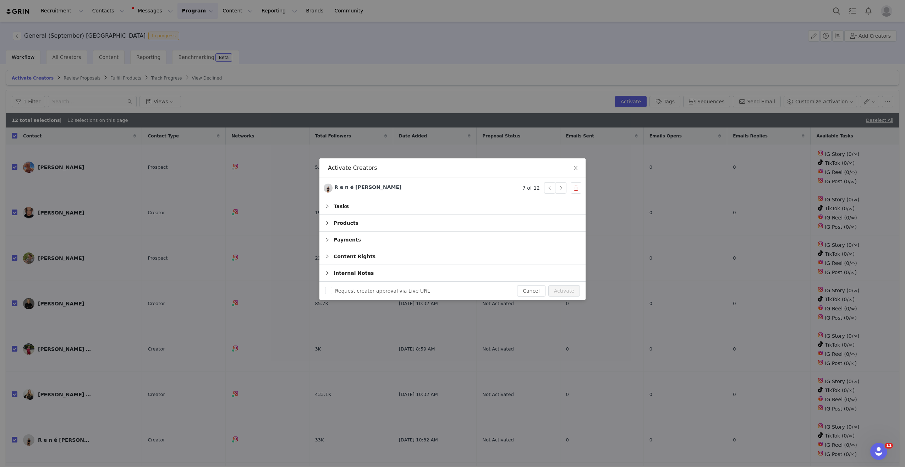
click at [379, 223] on div "Products" at bounding box center [452, 223] width 266 height 16
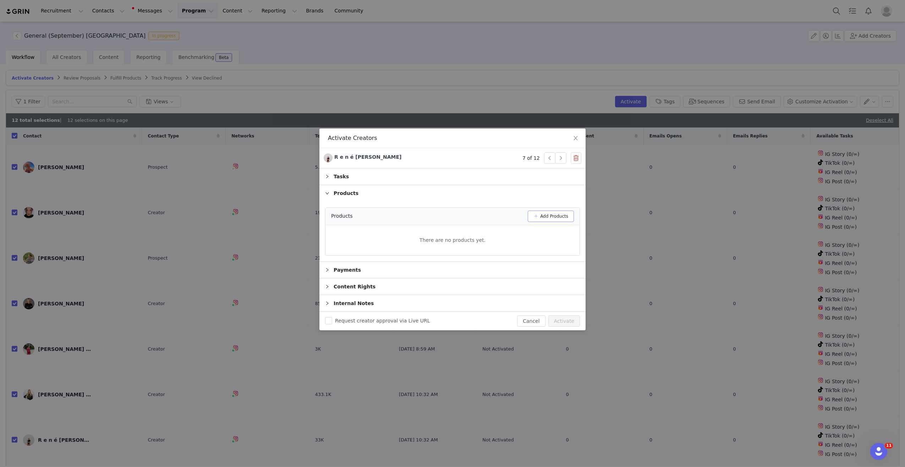
click at [537, 217] on button "Add Products" at bounding box center [551, 215] width 46 height 11
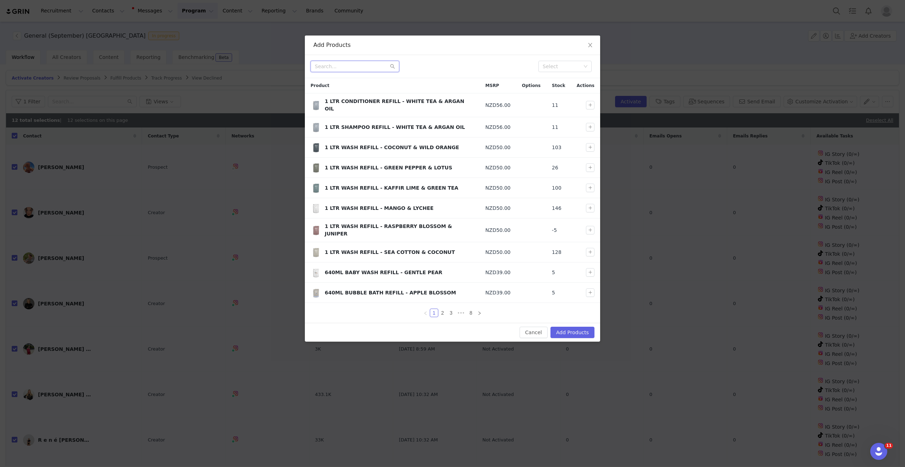
click at [367, 66] on input "text" at bounding box center [354, 66] width 89 height 11
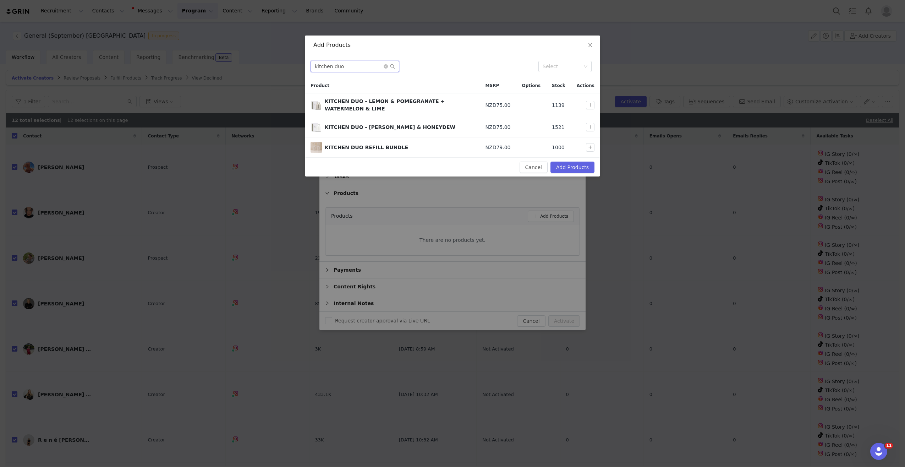
drag, startPoint x: 346, startPoint y: 68, endPoint x: 251, endPoint y: 65, distance: 95.5
click at [252, 65] on div "Add Products kitchen duo Select Product MSRP Options Stock Actions KITCHEN DUO …" at bounding box center [452, 233] width 905 height 467
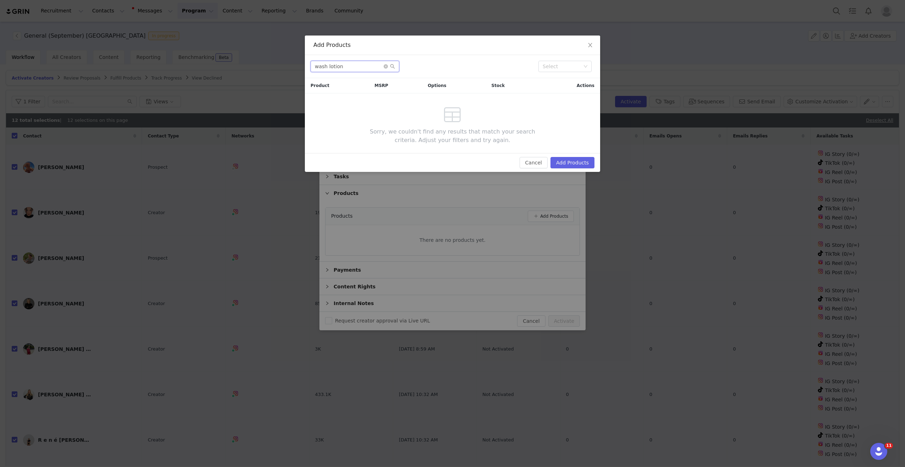
drag, startPoint x: 369, startPoint y: 66, endPoint x: 184, endPoint y: 59, distance: 185.0
click at [184, 59] on div "Add Products wash lotion Select Product MSRP Options Stock Actions Sorry, we co…" at bounding box center [452, 233] width 905 height 467
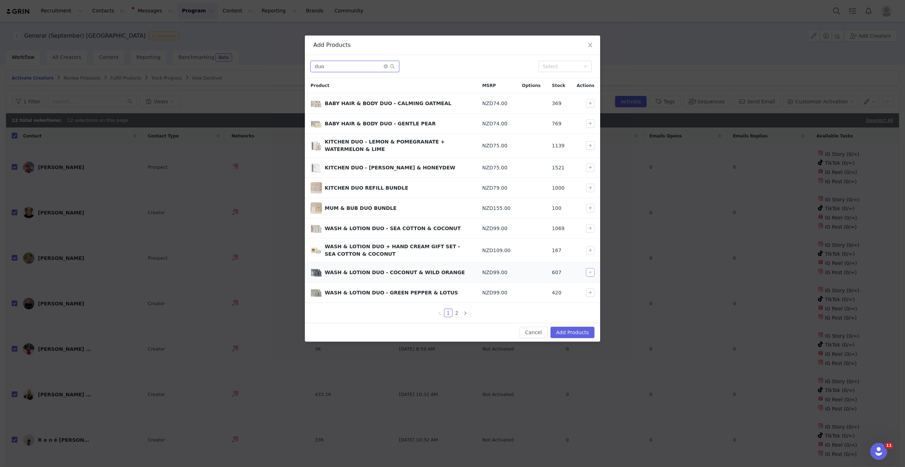
type input "duo"
click at [591, 271] on button "button" at bounding box center [590, 272] width 9 height 9
drag, startPoint x: 579, startPoint y: 326, endPoint x: 567, endPoint y: 299, distance: 29.3
click at [579, 326] on button "Add Products" at bounding box center [572, 331] width 44 height 11
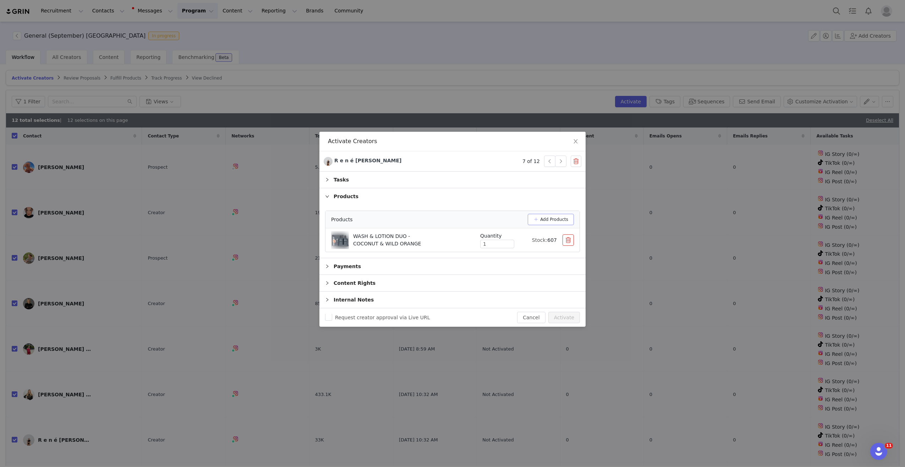
click at [537, 222] on button "Add Products" at bounding box center [551, 219] width 46 height 11
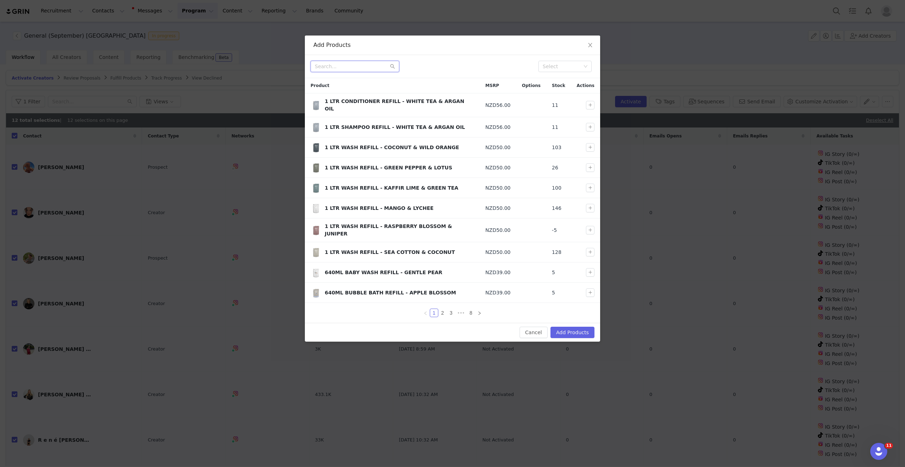
click at [342, 66] on input "text" at bounding box center [354, 66] width 89 height 11
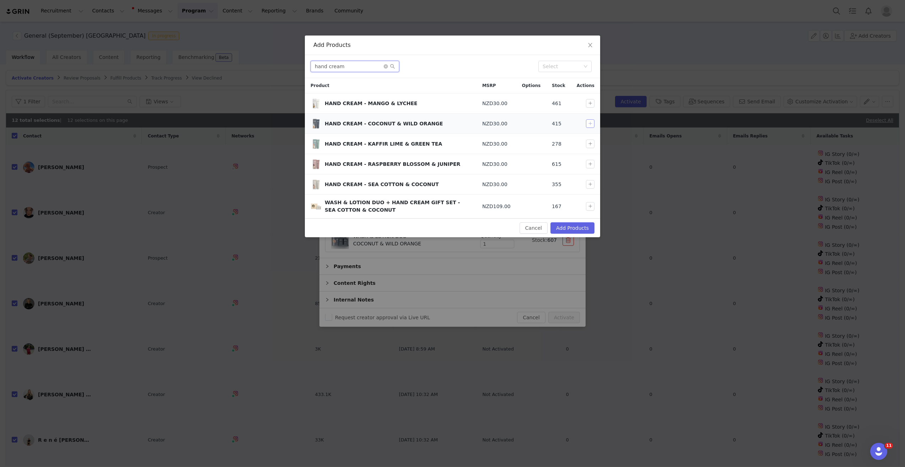
type input "hand cream"
click at [590, 125] on button "button" at bounding box center [590, 123] width 9 height 9
click at [575, 225] on button "Add Products" at bounding box center [572, 227] width 44 height 11
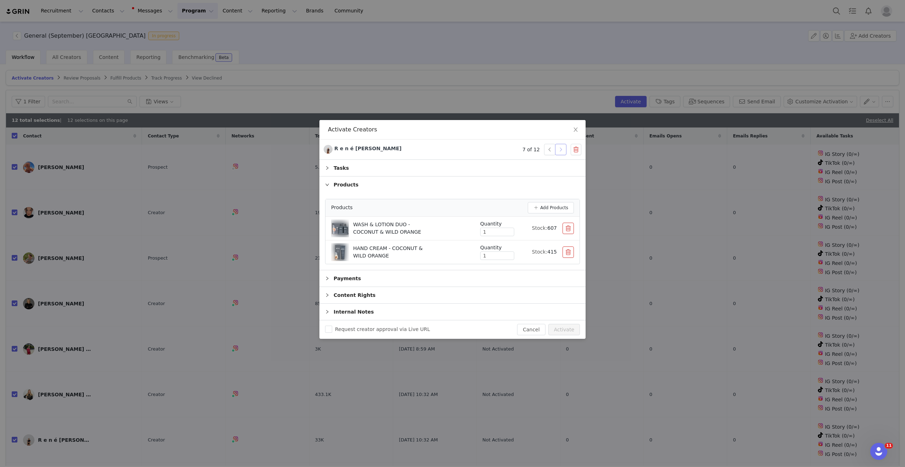
click at [559, 149] on button "button" at bounding box center [560, 149] width 11 height 11
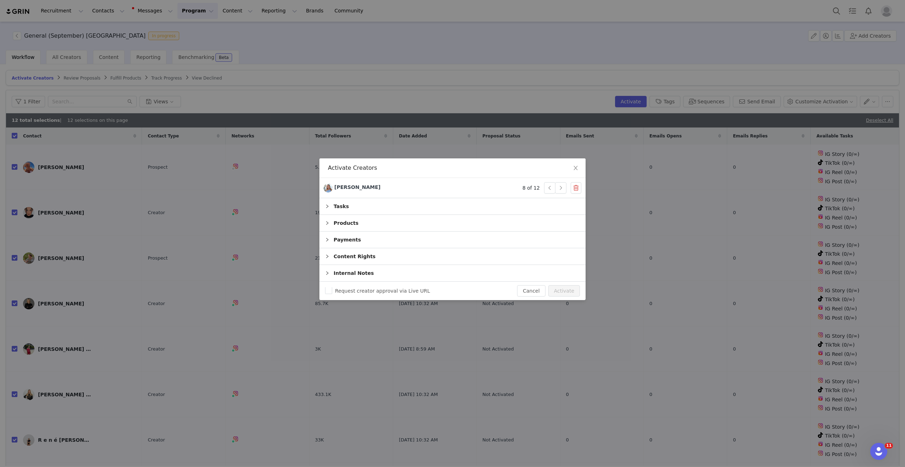
click at [359, 220] on div "Products" at bounding box center [452, 223] width 266 height 16
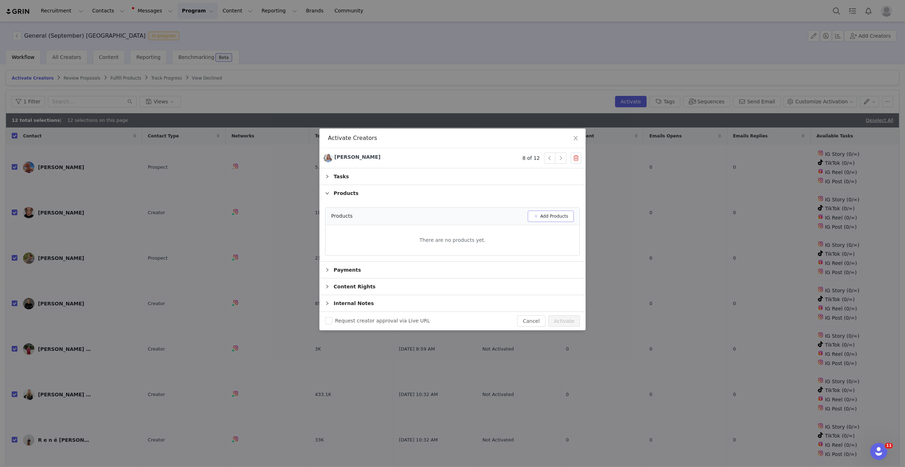
click at [538, 218] on button "Add Products" at bounding box center [551, 215] width 46 height 11
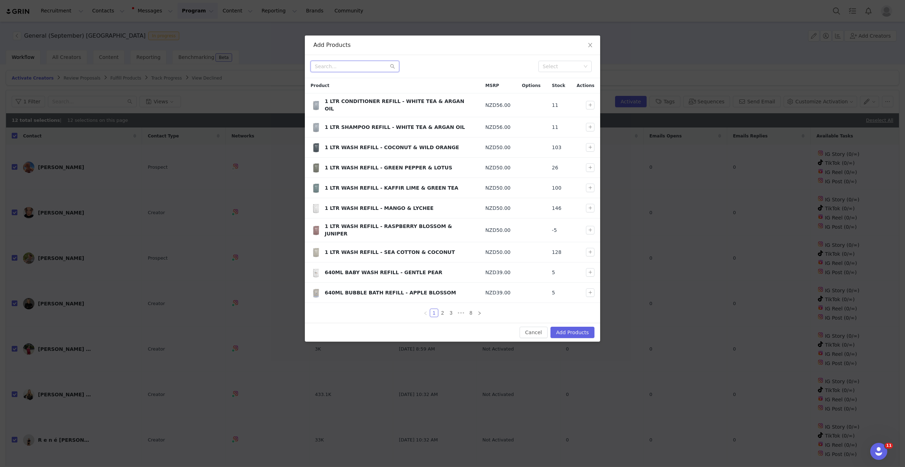
click at [358, 70] on input "text" at bounding box center [354, 66] width 89 height 11
click at [445, 309] on link "2" at bounding box center [442, 313] width 8 height 8
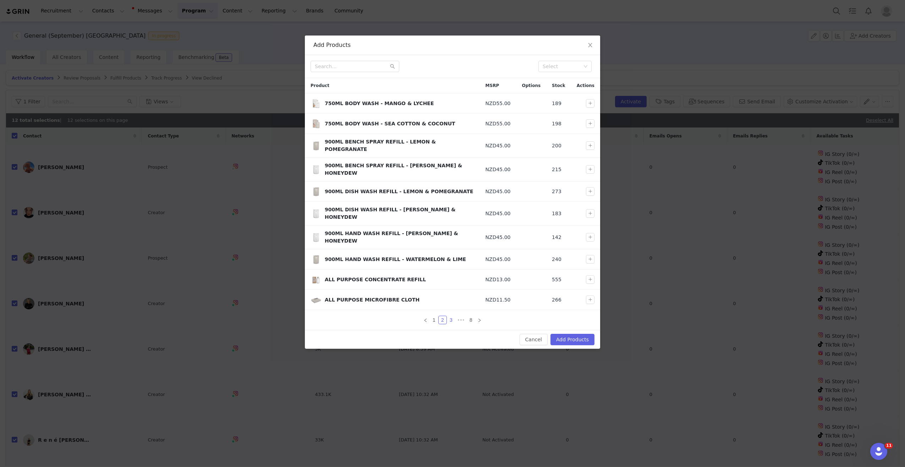
click at [450, 316] on link "3" at bounding box center [451, 320] width 8 height 8
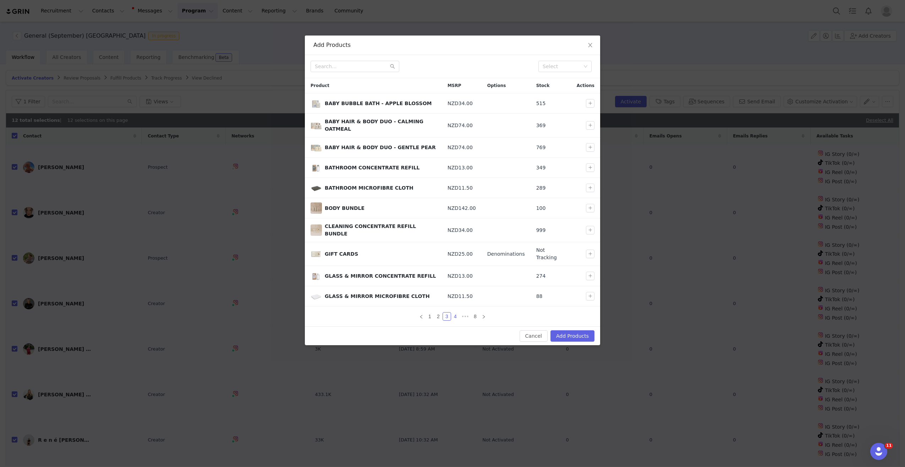
click at [456, 312] on link "4" at bounding box center [455, 316] width 8 height 8
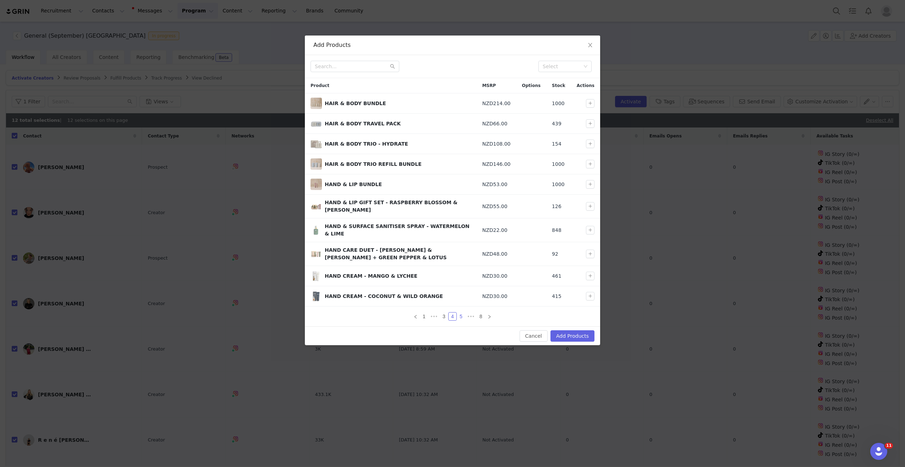
click at [461, 312] on link "5" at bounding box center [461, 316] width 8 height 8
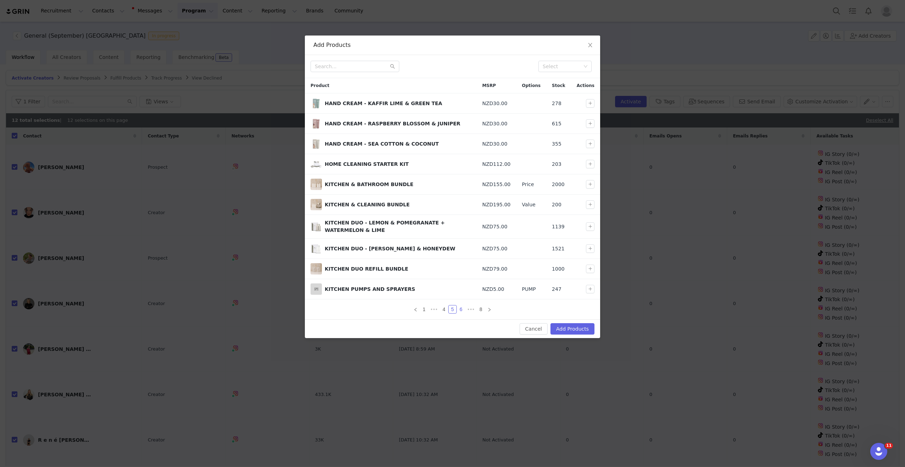
click at [459, 309] on link "6" at bounding box center [461, 309] width 8 height 8
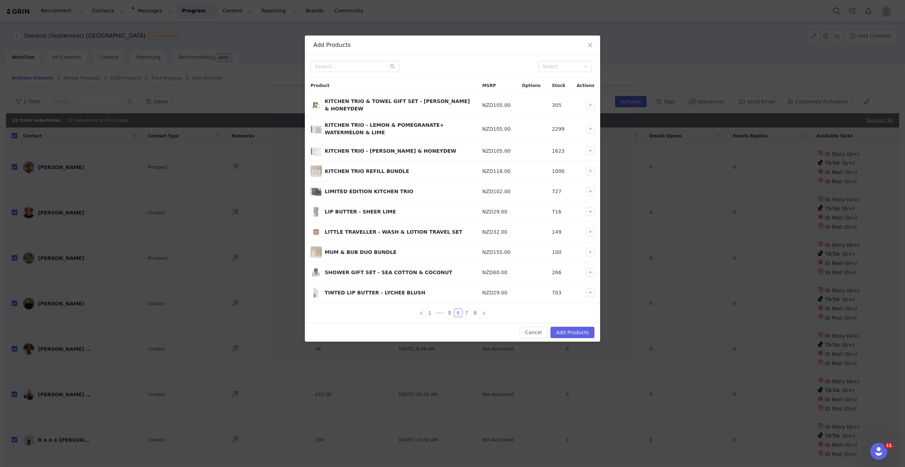
click at [466, 309] on link "7" at bounding box center [467, 313] width 8 height 8
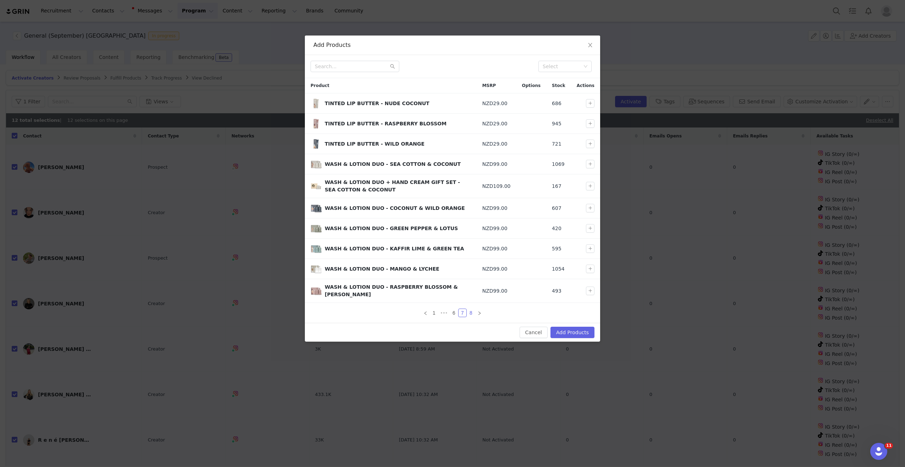
click at [473, 309] on link "8" at bounding box center [471, 313] width 8 height 8
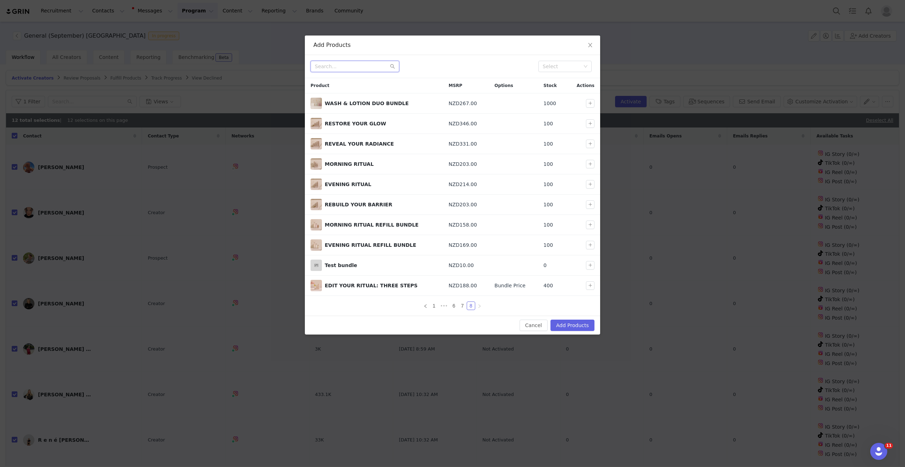
click at [336, 65] on input "text" at bounding box center [354, 66] width 89 height 11
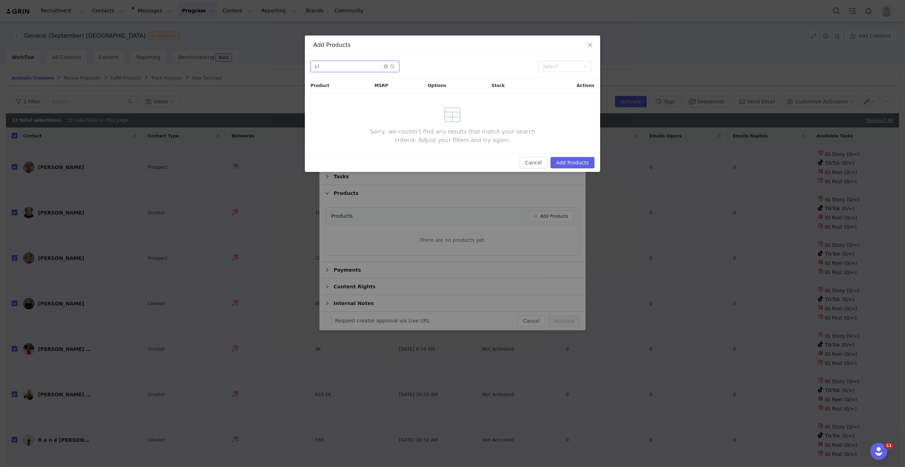
type input "c"
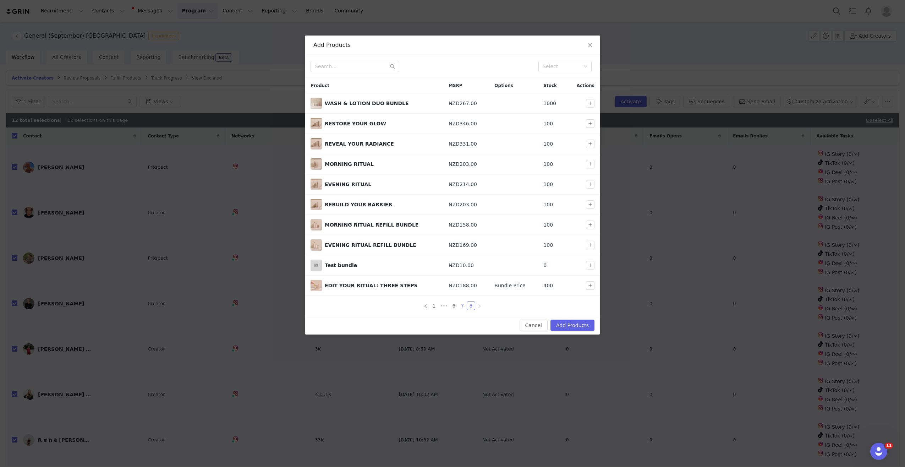
click at [461, 302] on link "7" at bounding box center [462, 306] width 8 height 8
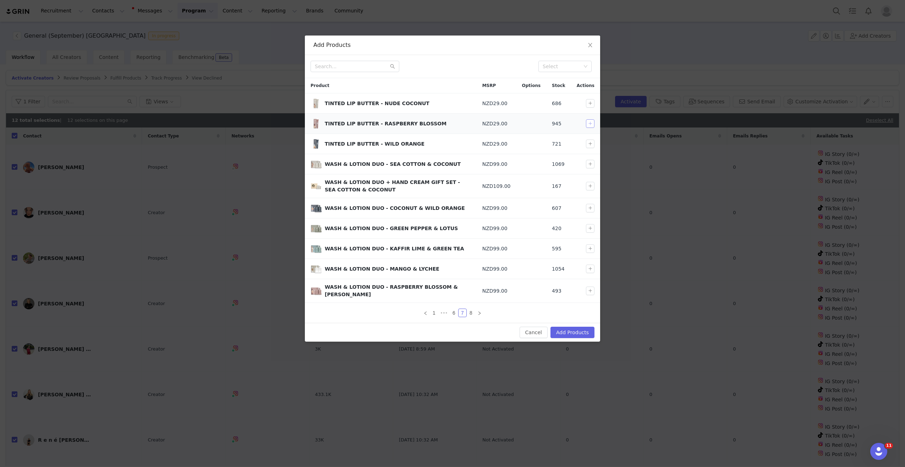
click at [586, 122] on button "button" at bounding box center [590, 123] width 9 height 9
click at [587, 287] on button "button" at bounding box center [590, 290] width 9 height 9
drag, startPoint x: 573, startPoint y: 324, endPoint x: 575, endPoint y: 320, distance: 4.1
click at [573, 326] on button "Add Products" at bounding box center [572, 331] width 44 height 11
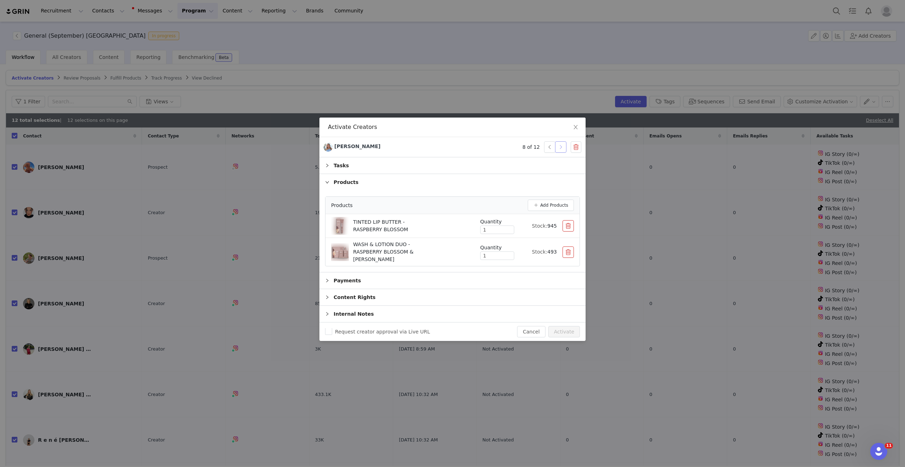
click at [559, 148] on button "button" at bounding box center [560, 146] width 11 height 11
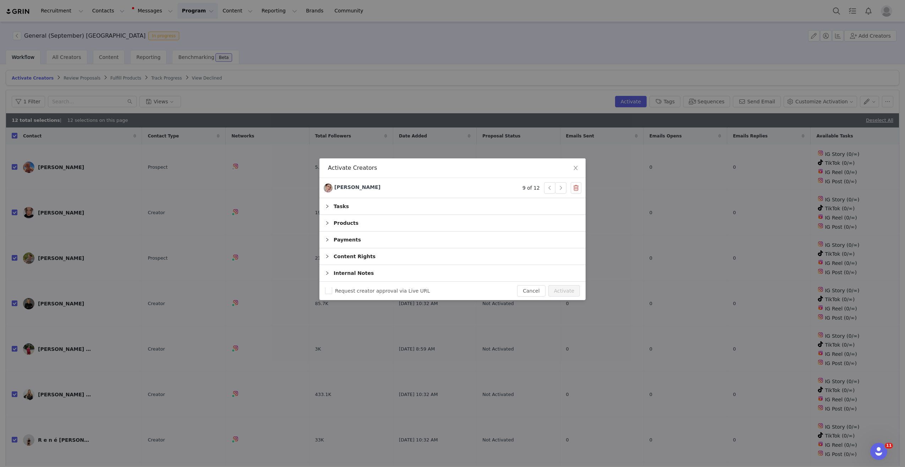
click at [371, 222] on div "Products" at bounding box center [452, 223] width 266 height 16
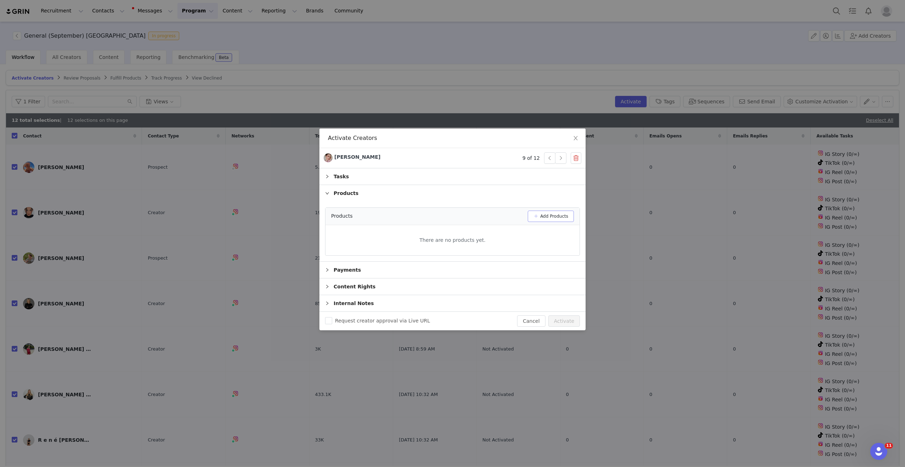
click at [545, 221] on button "Add Products" at bounding box center [551, 215] width 46 height 11
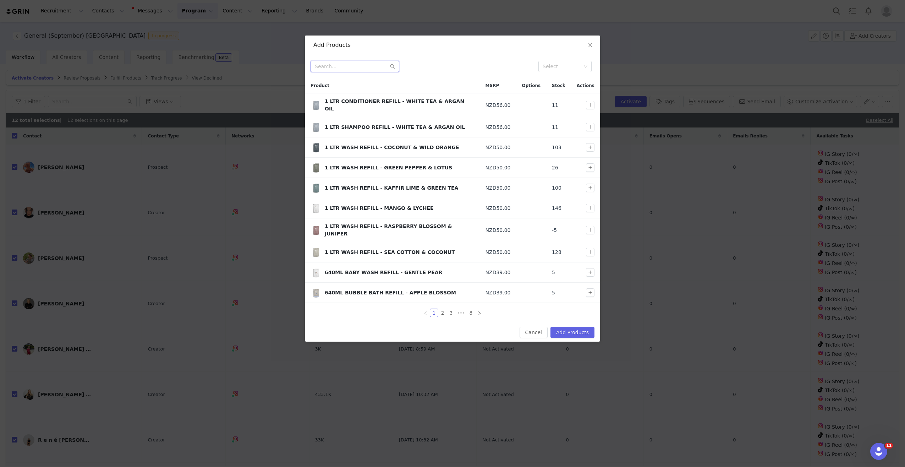
click at [351, 66] on input "text" at bounding box center [354, 66] width 89 height 11
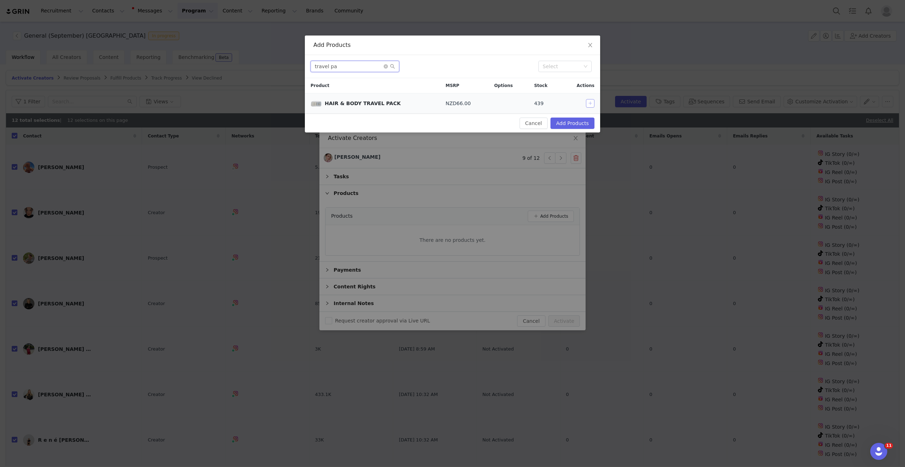
type input "travel pa"
drag, startPoint x: 590, startPoint y: 103, endPoint x: 576, endPoint y: 121, distance: 22.8
click at [590, 103] on button "button" at bounding box center [590, 103] width 9 height 9
click at [572, 123] on button "Add Products" at bounding box center [572, 122] width 44 height 11
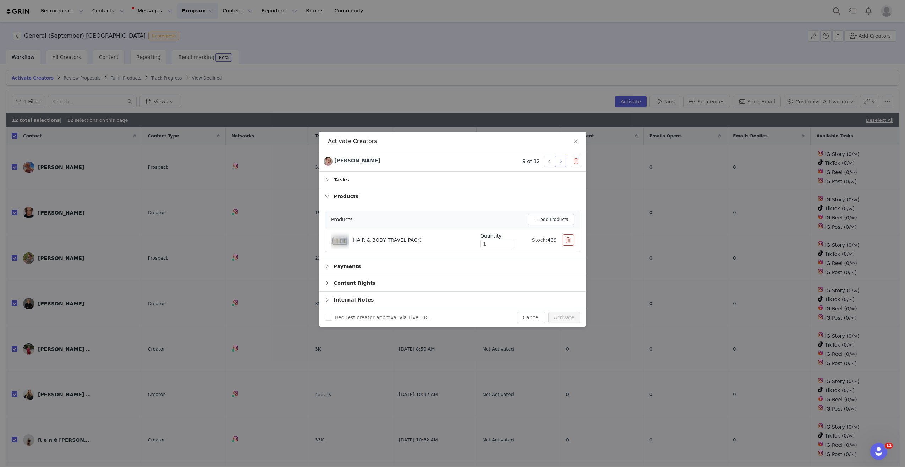
click at [562, 160] on button "button" at bounding box center [560, 160] width 11 height 11
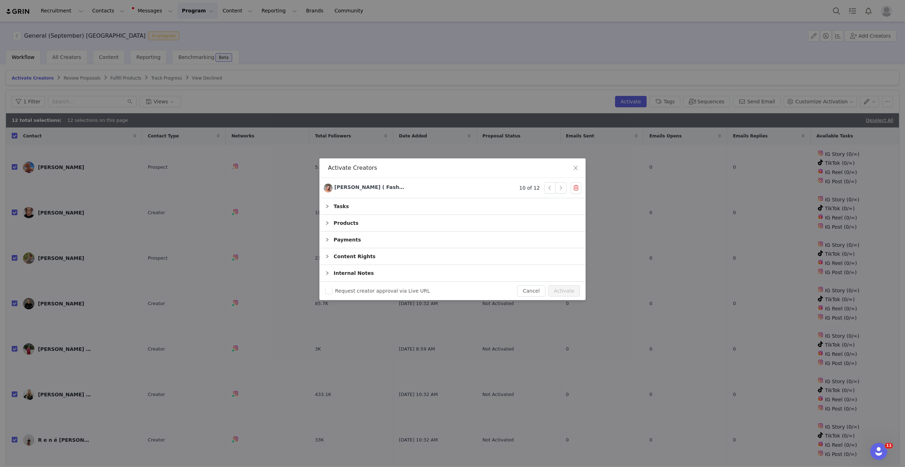
click at [350, 225] on div "Products" at bounding box center [452, 223] width 266 height 16
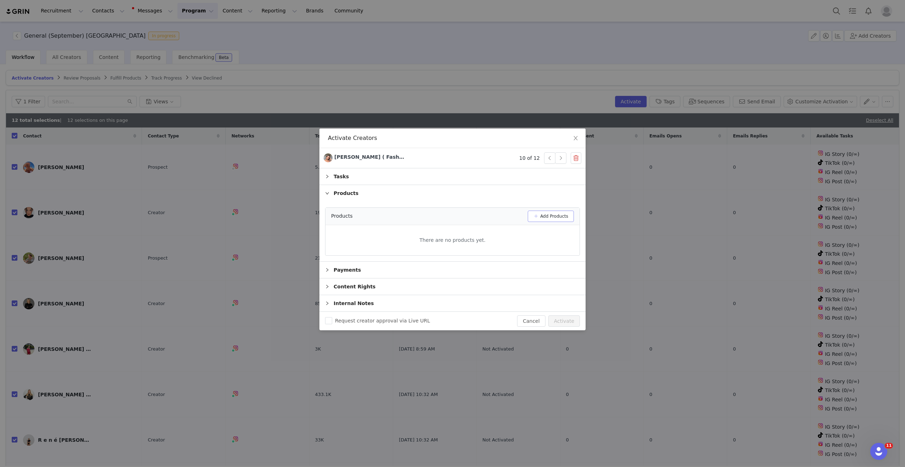
click at [540, 216] on button "Add Products" at bounding box center [551, 215] width 46 height 11
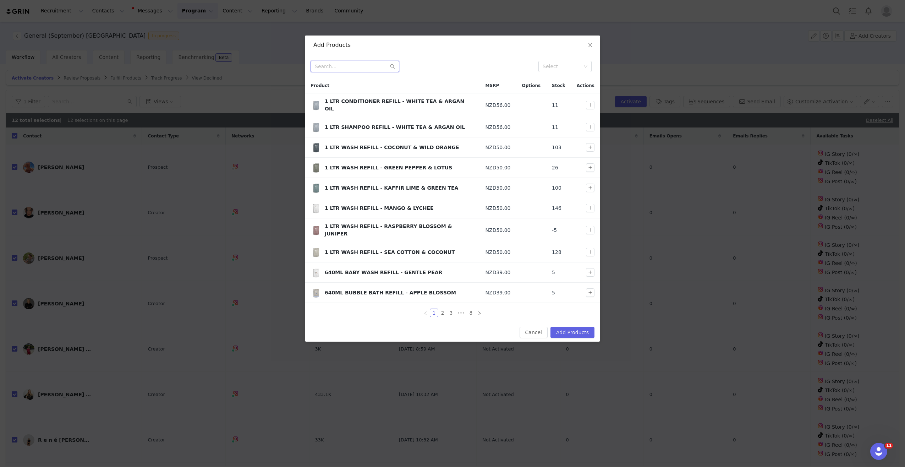
click at [350, 66] on input "text" at bounding box center [354, 66] width 89 height 11
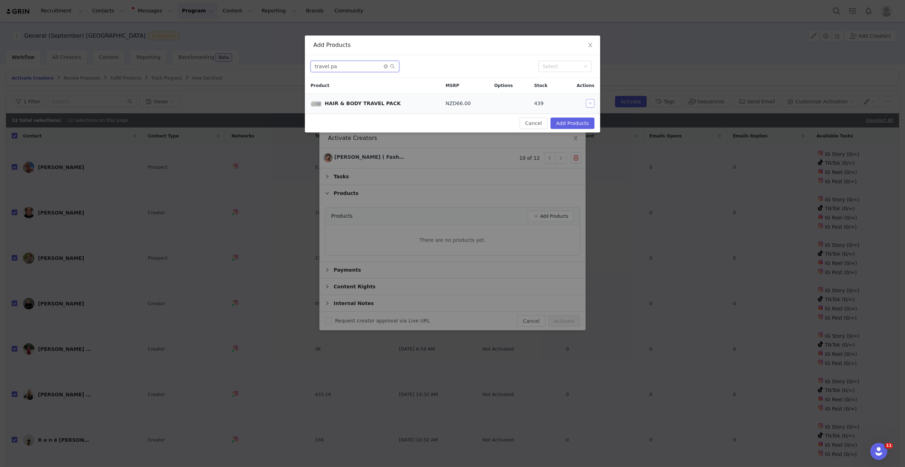
type input "travel pa"
drag, startPoint x: 587, startPoint y: 101, endPoint x: 585, endPoint y: 114, distance: 13.4
click at [587, 101] on button "button" at bounding box center [590, 103] width 9 height 9
click at [577, 122] on button "Add Products" at bounding box center [572, 122] width 44 height 11
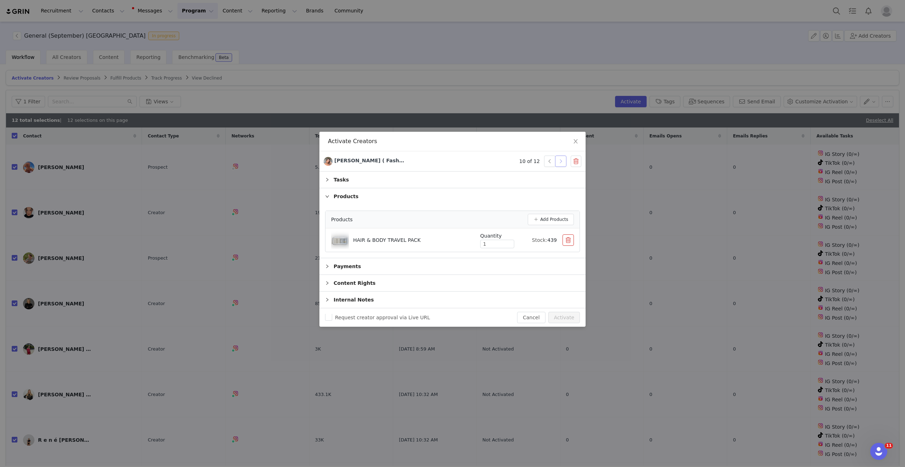
click at [563, 160] on button "button" at bounding box center [560, 160] width 11 height 11
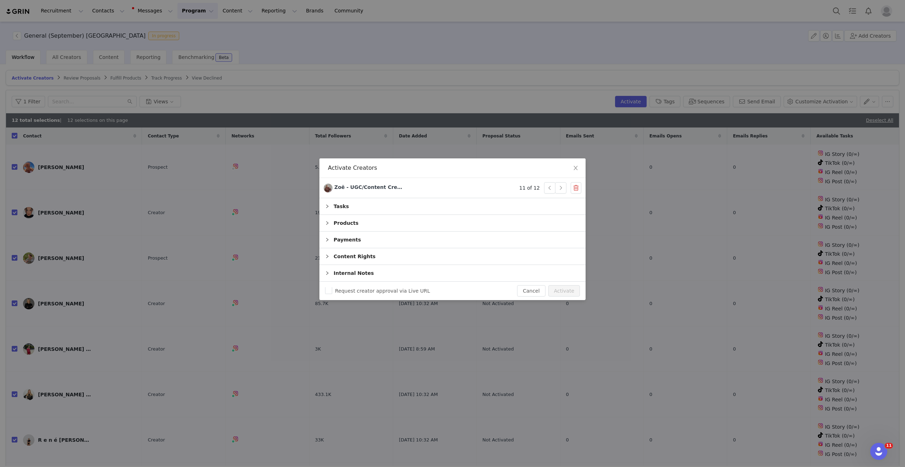
click at [372, 227] on div "Products" at bounding box center [452, 223] width 266 height 16
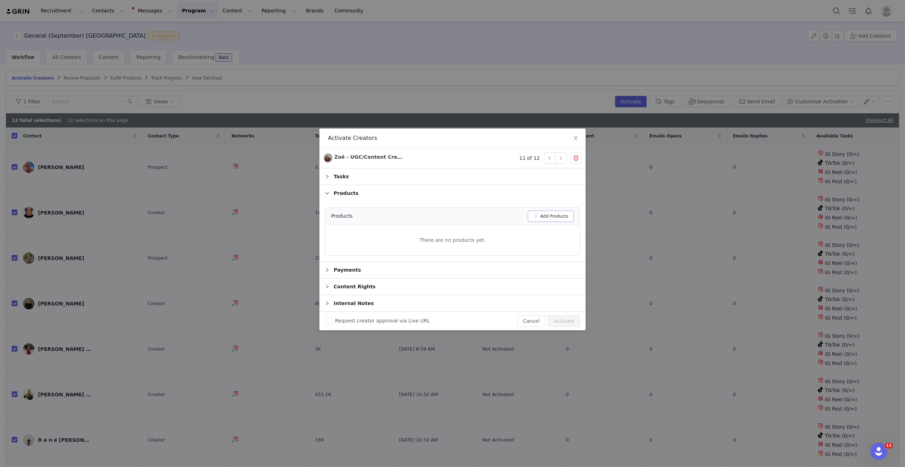
click at [552, 217] on button "Add Products" at bounding box center [551, 215] width 46 height 11
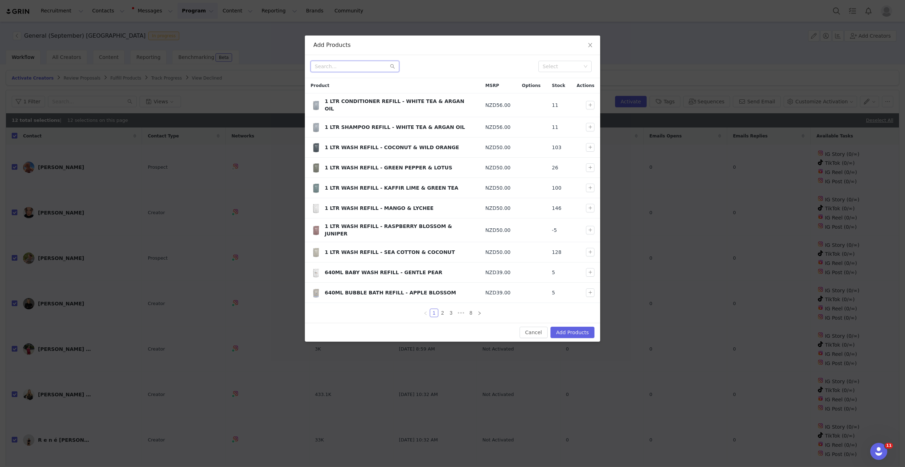
click at [356, 64] on input "text" at bounding box center [354, 66] width 89 height 11
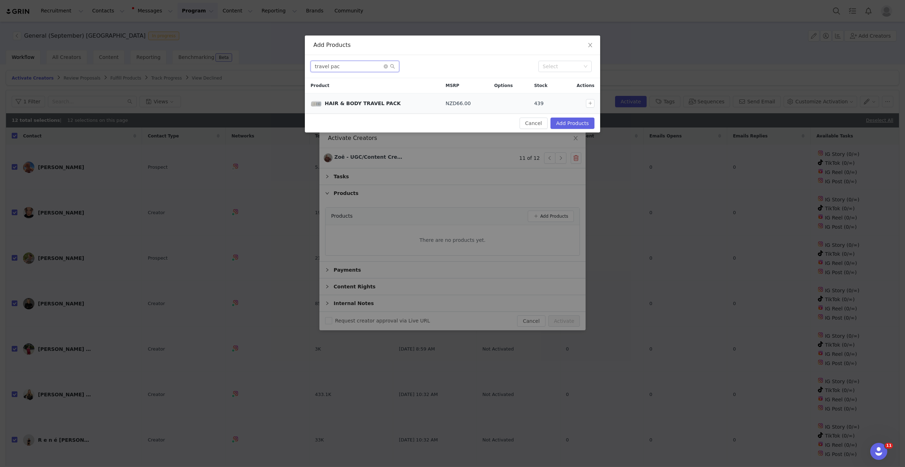
type input "travel pac"
click at [585, 103] on div at bounding box center [582, 103] width 30 height 9
click at [586, 103] on button "button" at bounding box center [590, 103] width 9 height 9
click at [580, 122] on button "Add Products" at bounding box center [572, 122] width 44 height 11
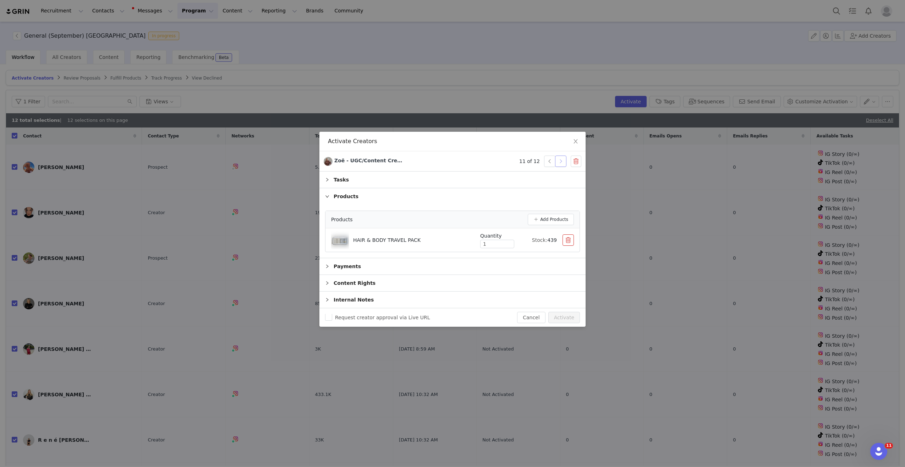
click at [559, 156] on button "button" at bounding box center [560, 160] width 11 height 11
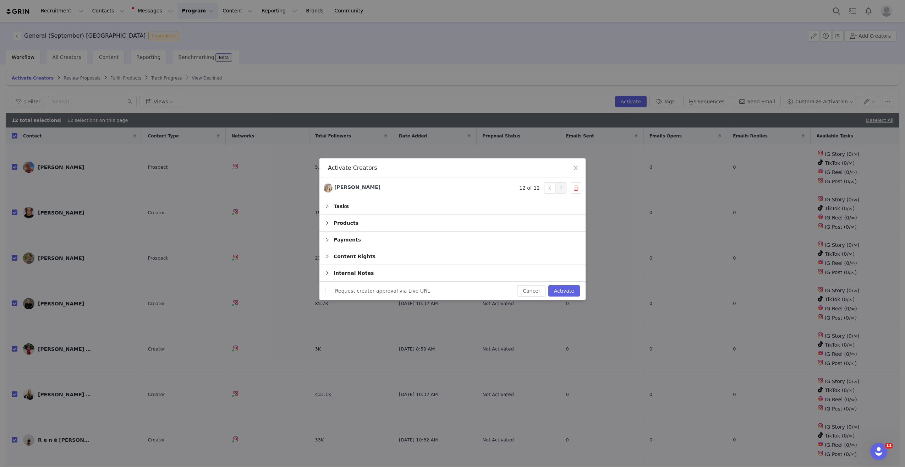
click at [372, 220] on div "Products" at bounding box center [452, 223] width 266 height 16
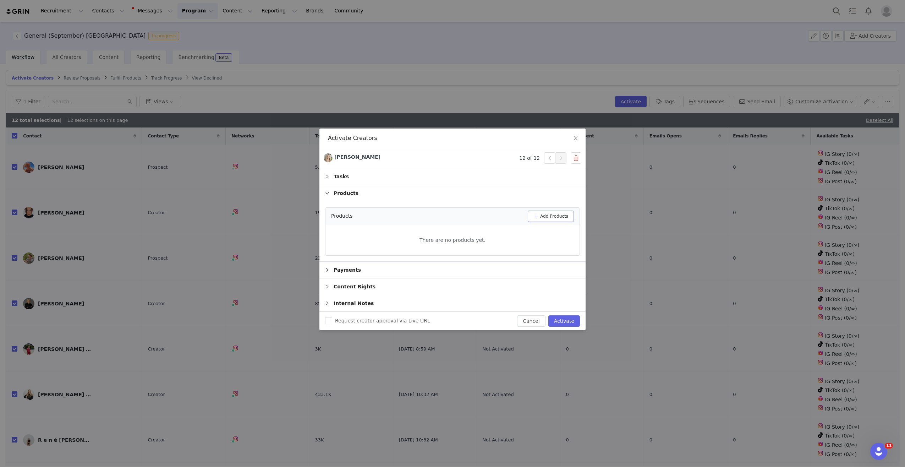
click at [552, 215] on button "Add Products" at bounding box center [551, 215] width 46 height 11
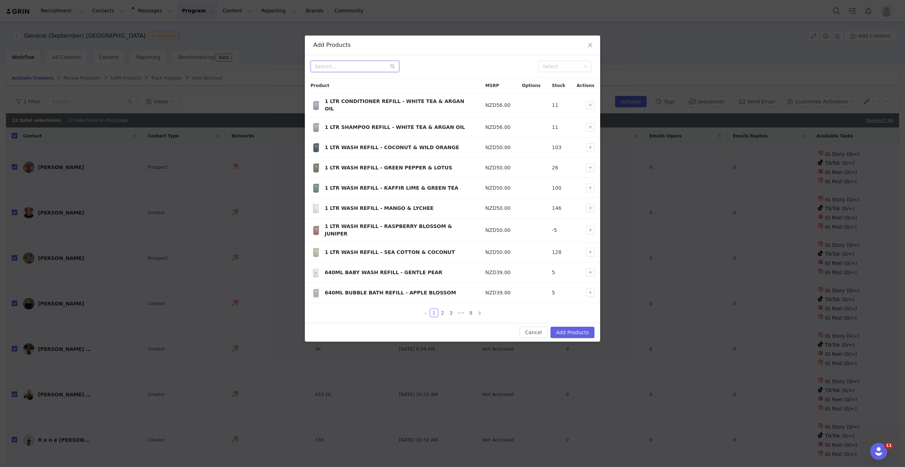
click at [341, 66] on input "text" at bounding box center [354, 66] width 89 height 11
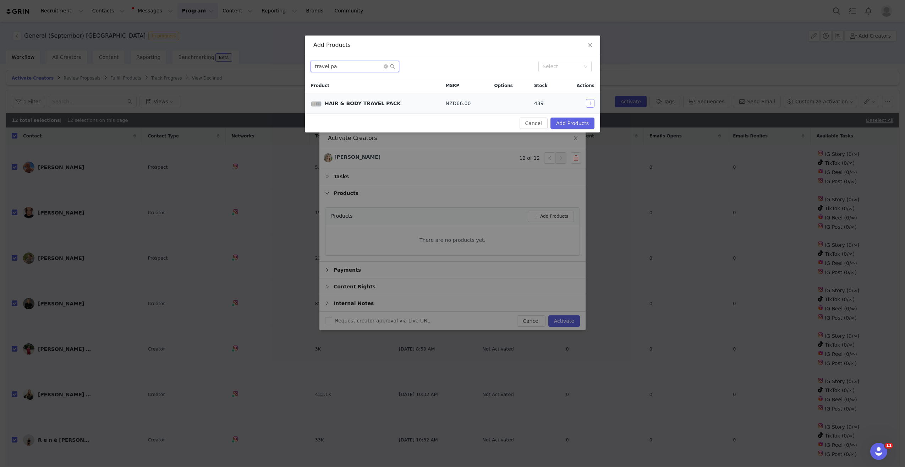
type input "travel pa"
click at [592, 101] on button "button" at bounding box center [590, 103] width 9 height 9
click at [573, 122] on button "Add Products" at bounding box center [572, 122] width 44 height 11
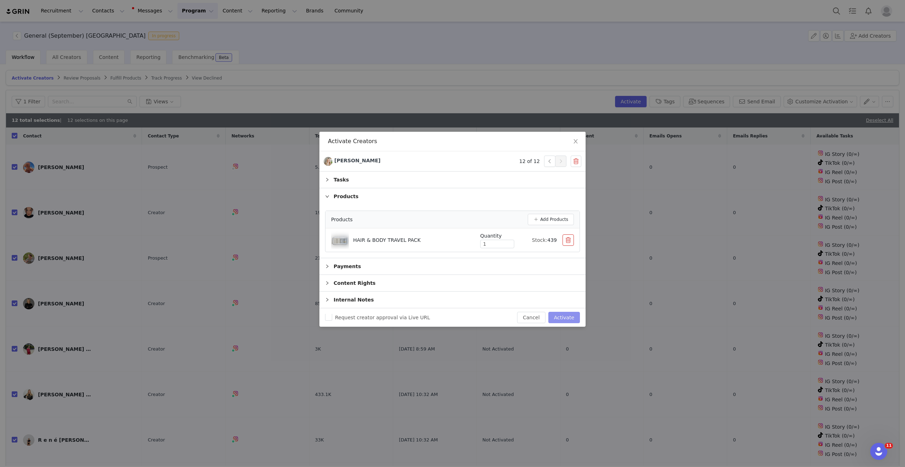
click at [559, 320] on button "Activate" at bounding box center [564, 316] width 32 height 11
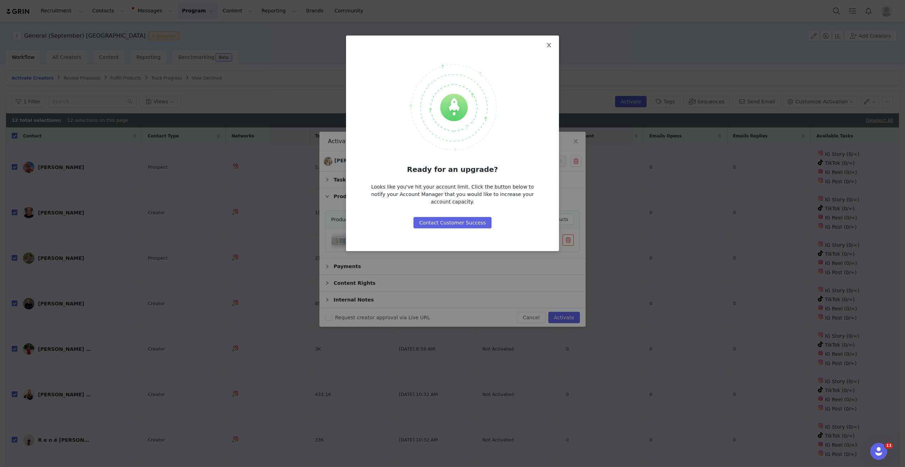
click at [547, 43] on icon "icon: close" at bounding box center [549, 45] width 6 height 6
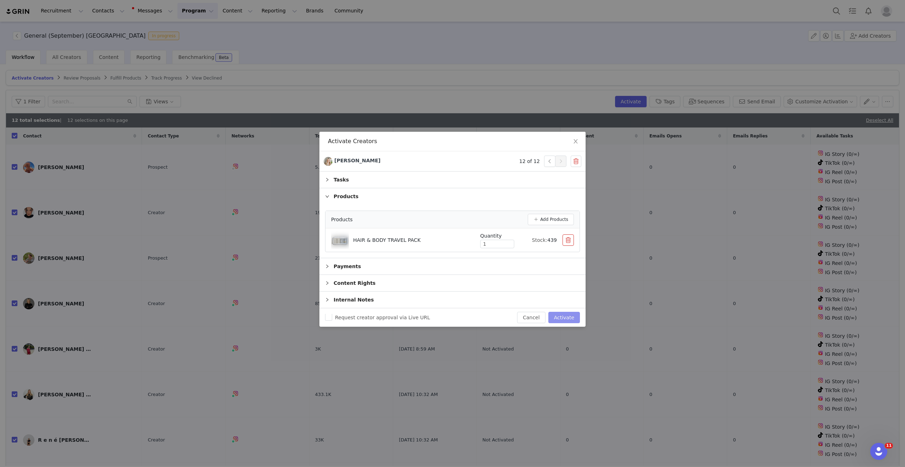
click at [558, 319] on button "Activate" at bounding box center [564, 316] width 32 height 11
checkbox input "false"
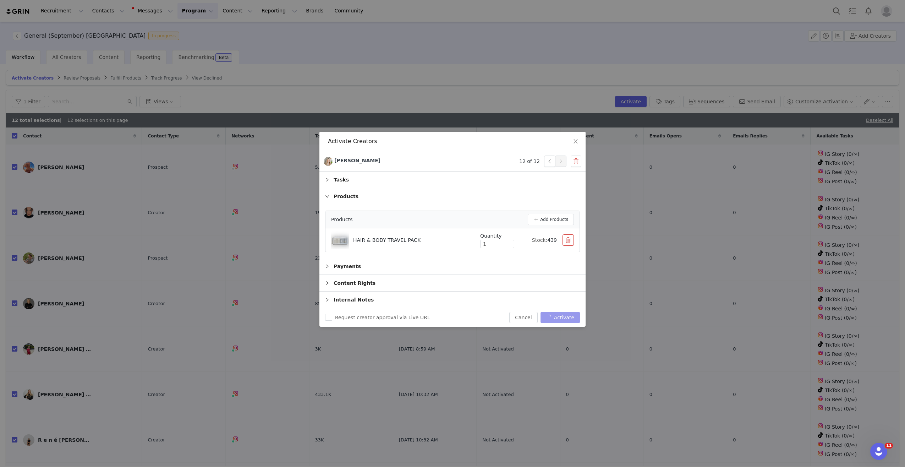
checkbox input "false"
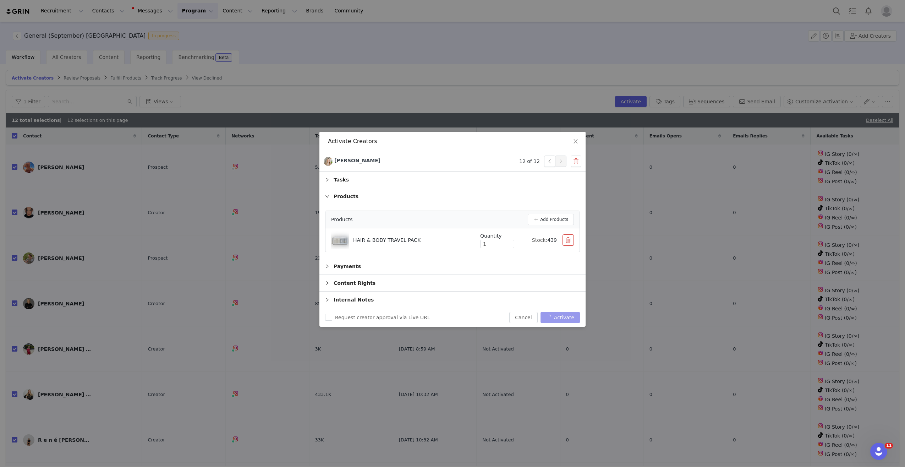
checkbox input "false"
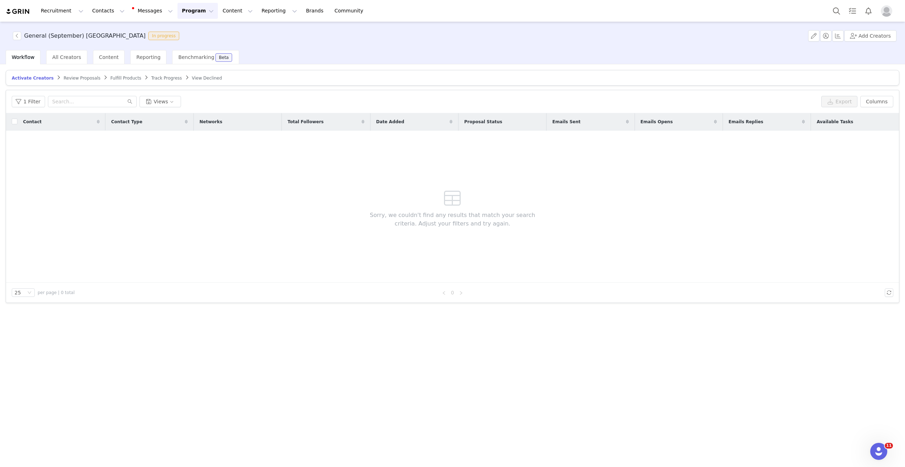
click at [123, 77] on span "Fulfill Products" at bounding box center [125, 78] width 31 height 5
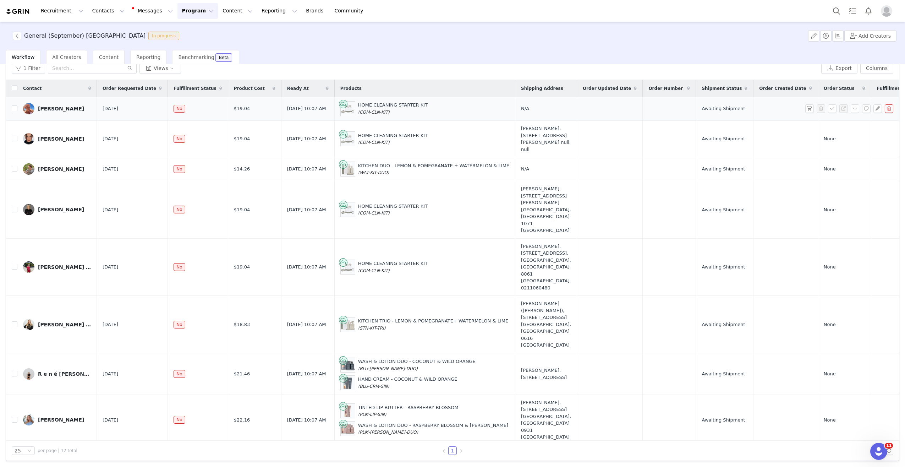
click at [41, 106] on div "[PERSON_NAME]" at bounding box center [61, 109] width 46 height 6
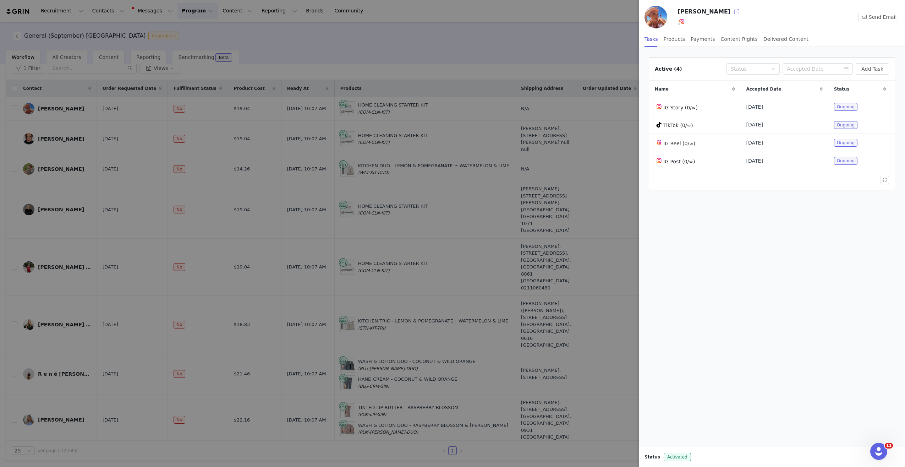
click at [731, 12] on button "button" at bounding box center [736, 11] width 11 height 11
click at [535, 39] on div at bounding box center [452, 233] width 905 height 467
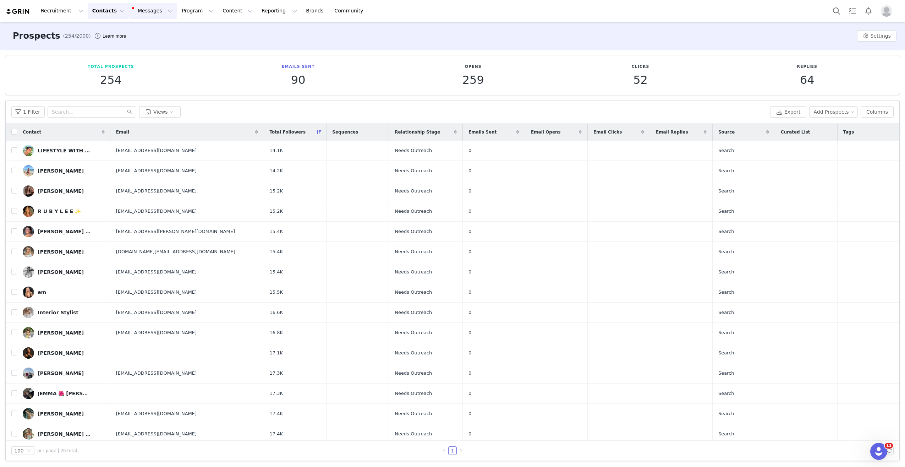
click at [148, 12] on button "Messages Messages" at bounding box center [153, 11] width 48 height 16
click at [114, 16] on button "Contacts Contacts" at bounding box center [108, 11] width 41 height 16
click at [107, 32] on p "Creators" at bounding box center [99, 31] width 21 height 7
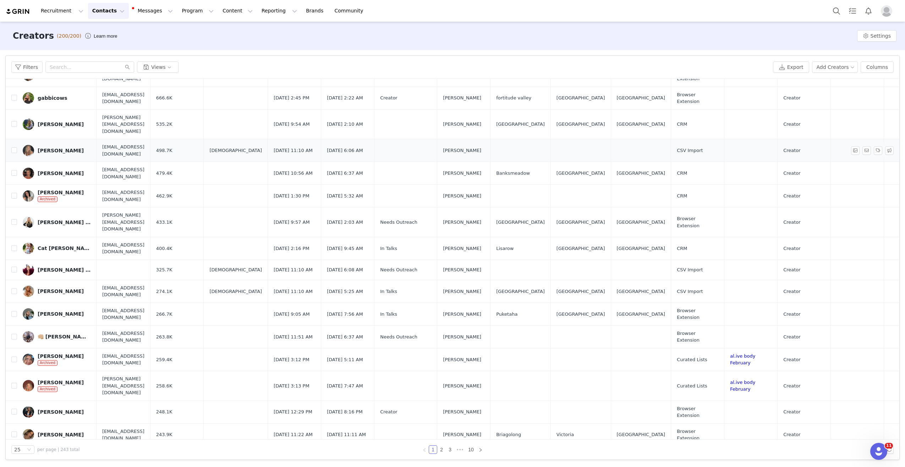
scroll to position [220, 0]
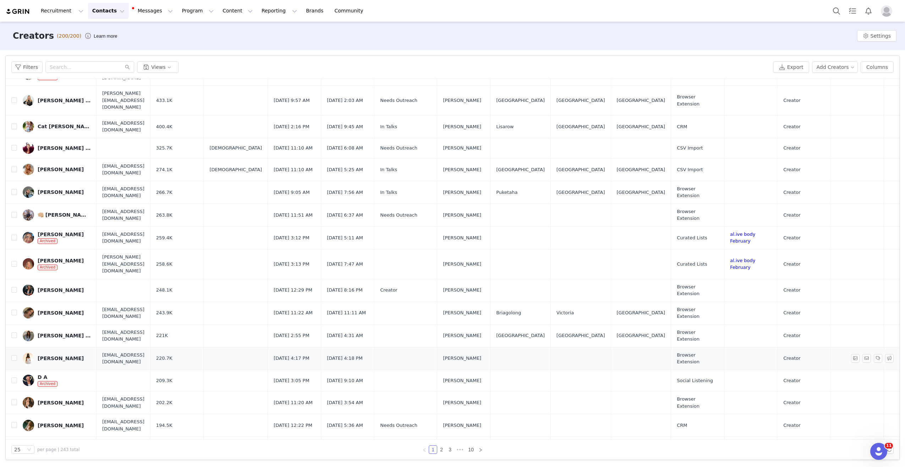
click at [57, 355] on div "[PERSON_NAME]" at bounding box center [61, 358] width 46 height 6
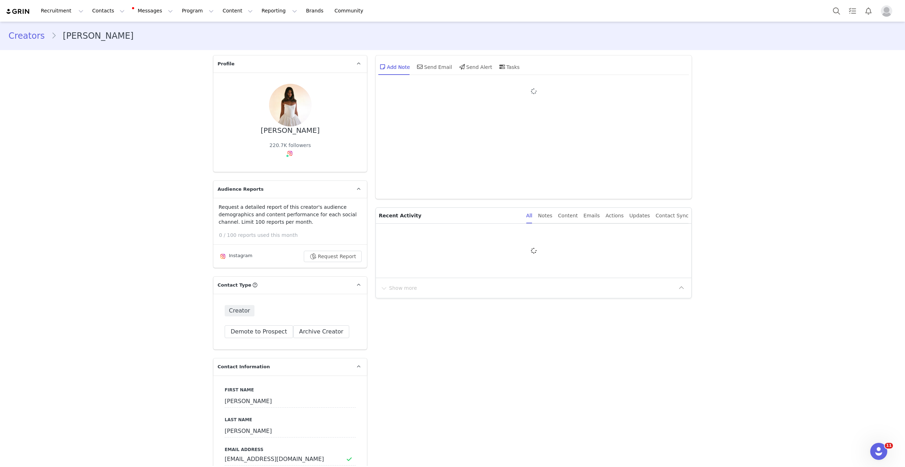
type input "+1 ([GEOGRAPHIC_DATA])"
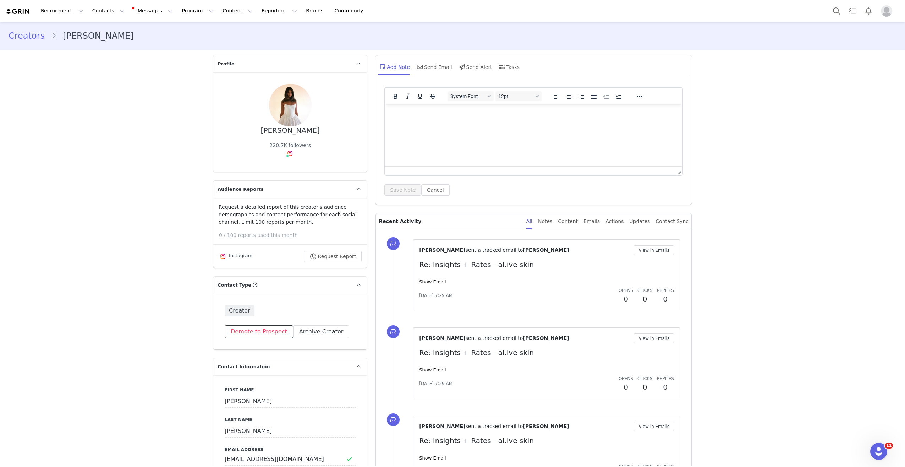
click at [270, 331] on button "Demote to Prospect" at bounding box center [259, 331] width 68 height 13
click at [227, 389] on button "Yes, demote" at bounding box center [232, 387] width 47 height 13
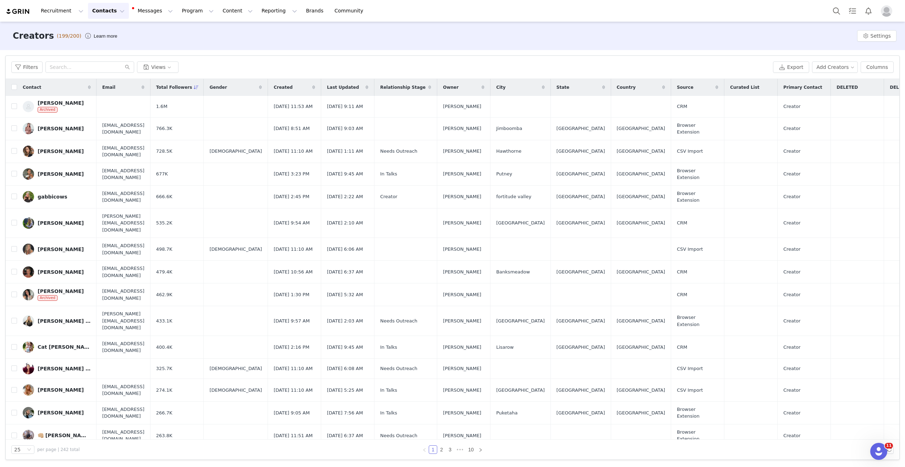
scroll to position [220, 0]
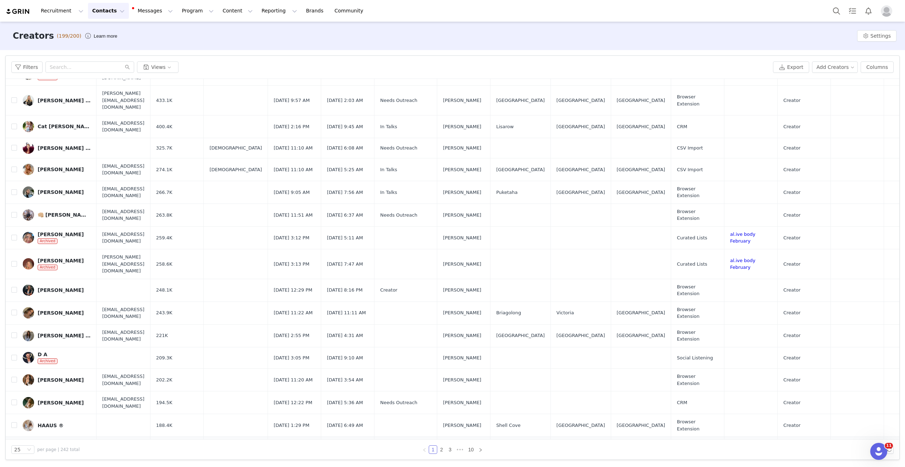
click at [44, 445] on div "[PERSON_NAME]" at bounding box center [61, 448] width 46 height 6
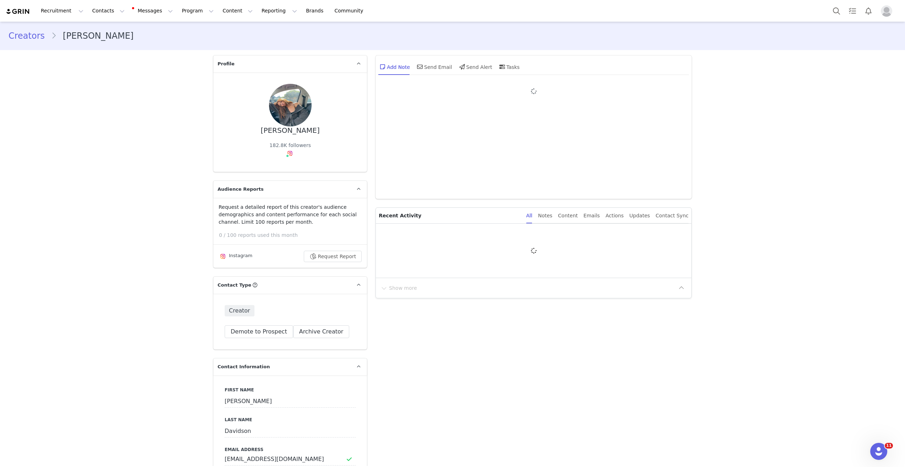
type input "+1 ([GEOGRAPHIC_DATA])"
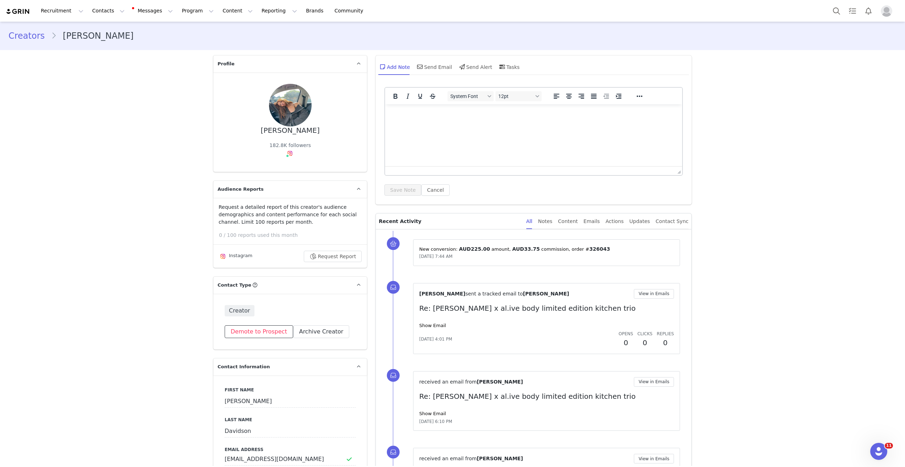
click at [265, 334] on button "Demote to Prospect" at bounding box center [259, 331] width 68 height 13
click at [236, 391] on button "Yes, demote" at bounding box center [232, 387] width 47 height 13
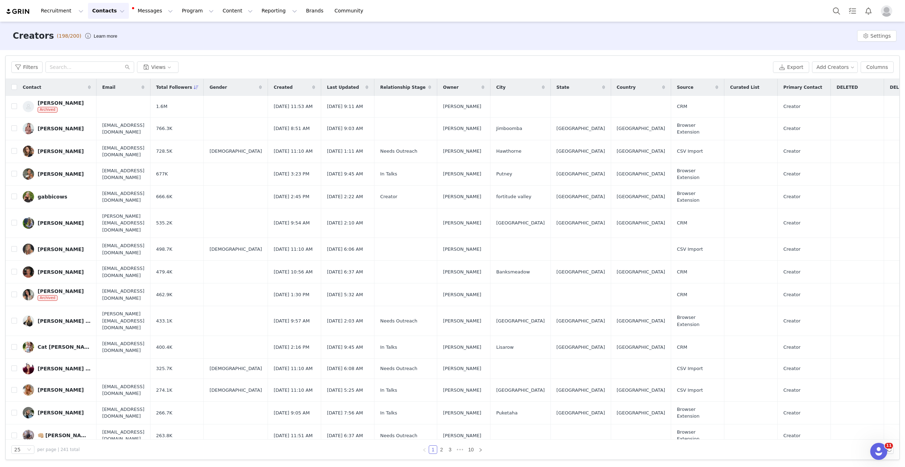
scroll to position [220, 0]
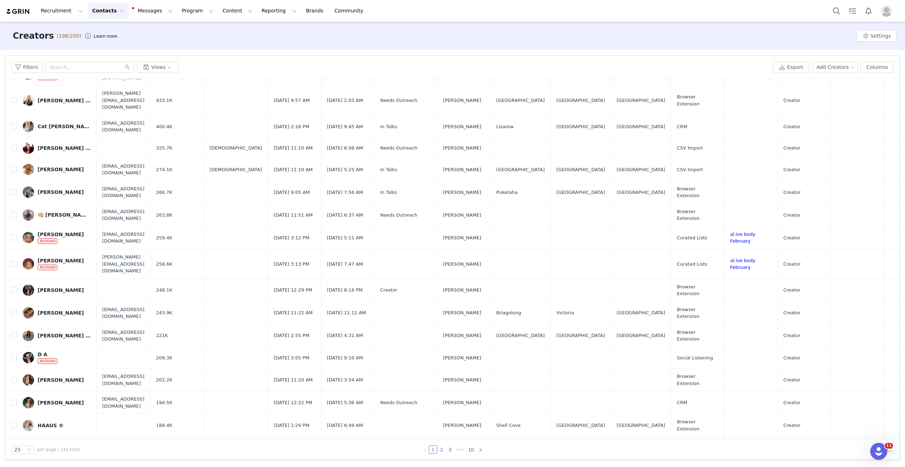
click at [441, 449] on link "2" at bounding box center [441, 449] width 8 height 8
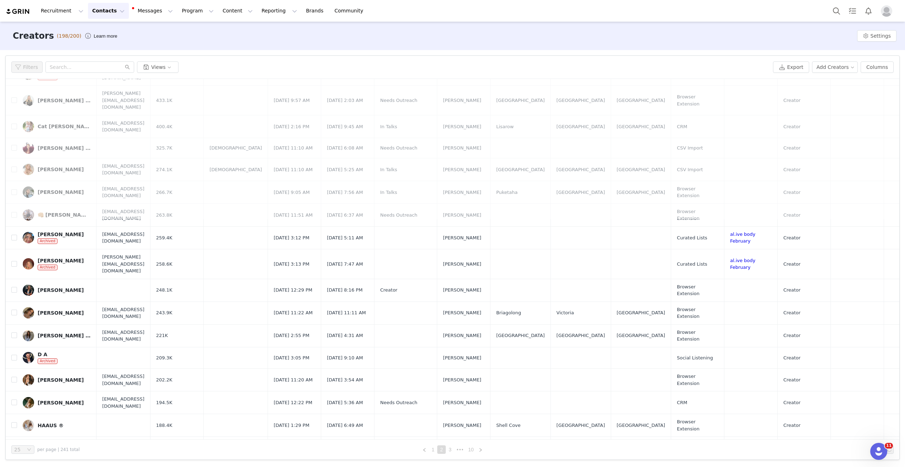
scroll to position [0, 0]
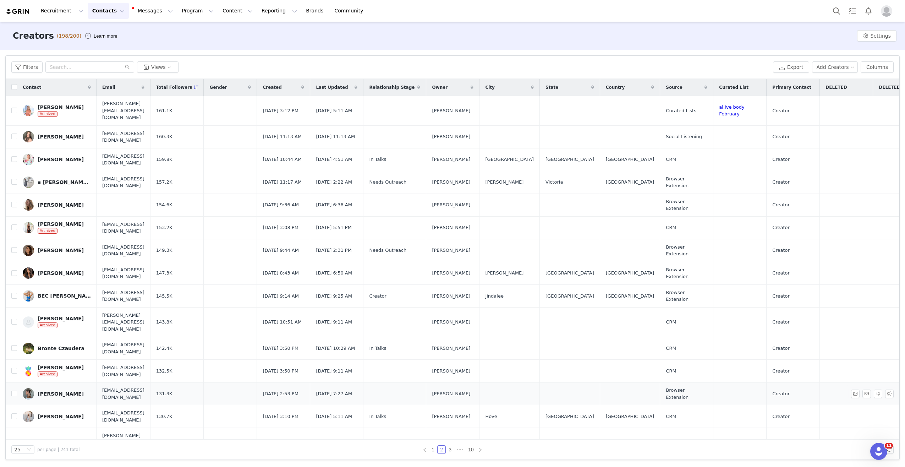
click at [48, 391] on div "[PERSON_NAME]" at bounding box center [61, 394] width 46 height 6
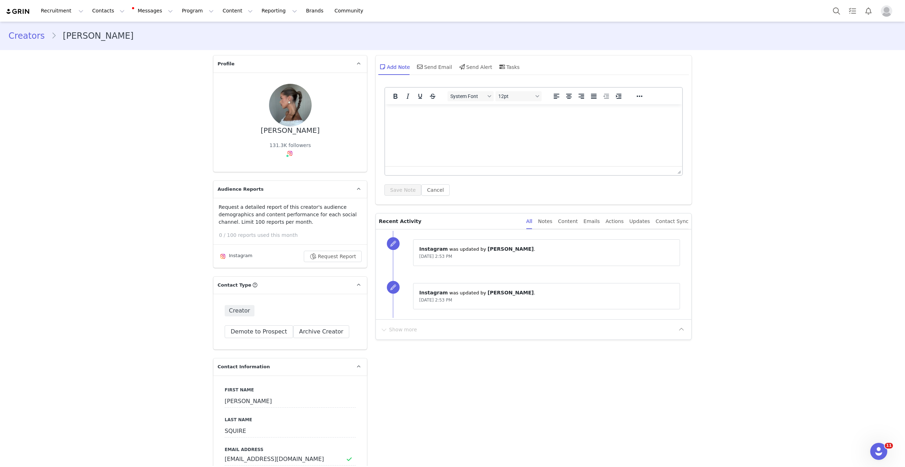
type input "+1 ([GEOGRAPHIC_DATA])"
drag, startPoint x: 250, startPoint y: 327, endPoint x: 244, endPoint y: 325, distance: 6.1
click at [250, 327] on button "Demote to Prospect" at bounding box center [259, 331] width 68 height 13
click at [227, 385] on button "Yes, demote" at bounding box center [232, 387] width 47 height 13
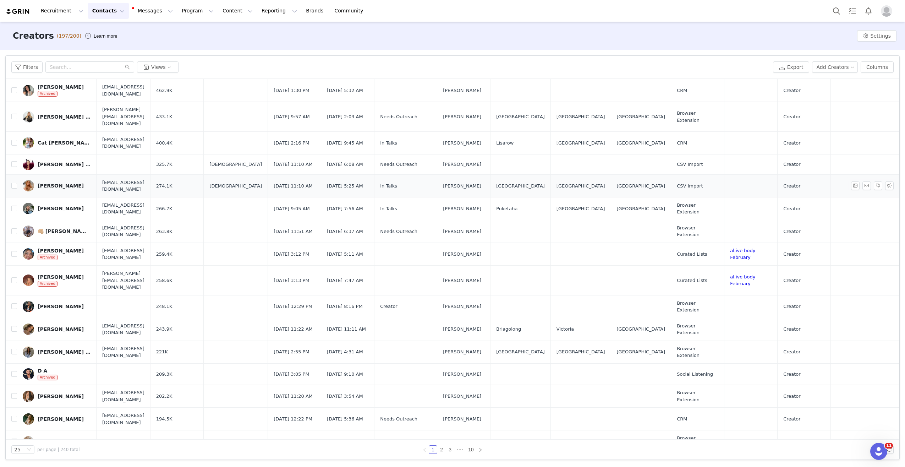
scroll to position [220, 0]
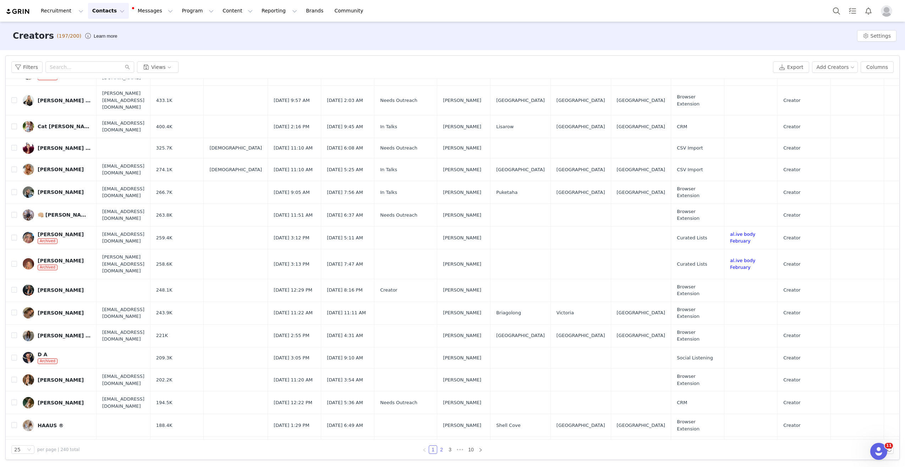
click at [441, 449] on link "2" at bounding box center [441, 449] width 8 height 8
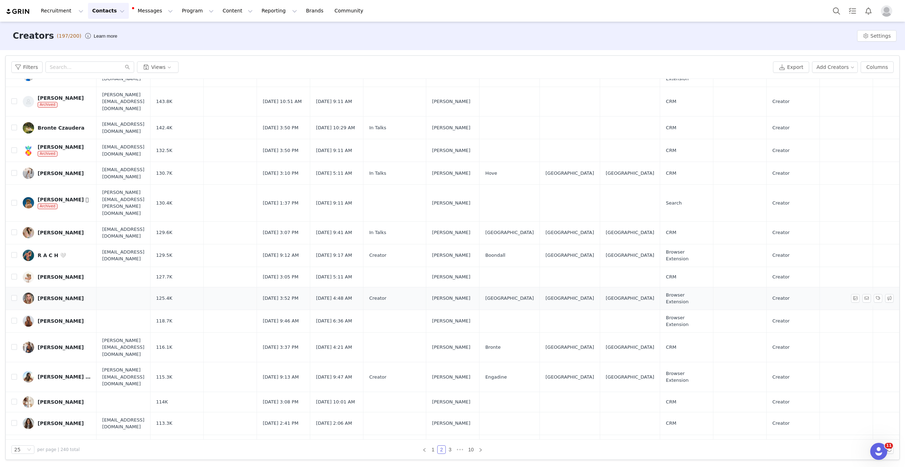
click at [58, 295] on div "[PERSON_NAME]" at bounding box center [61, 298] width 46 height 6
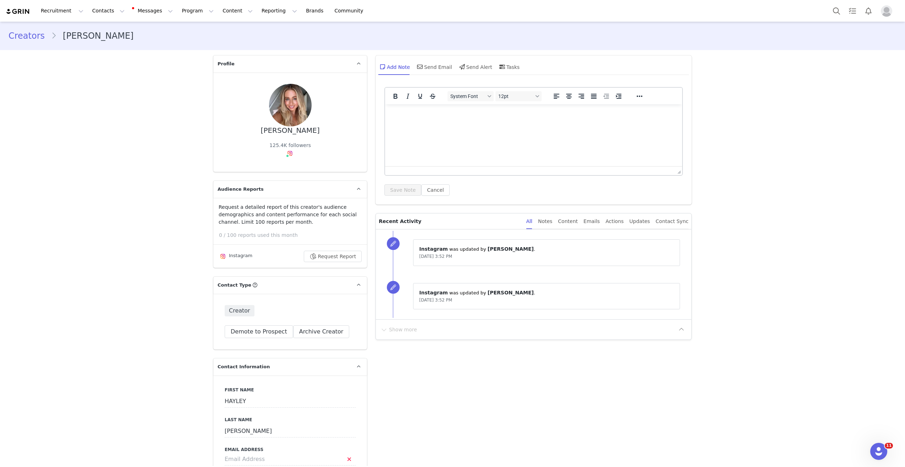
type input "+1 ([GEOGRAPHIC_DATA])"
click at [259, 335] on button "Demote to Prospect" at bounding box center [259, 331] width 68 height 13
click at [236, 383] on button "Yes, demote" at bounding box center [232, 387] width 47 height 13
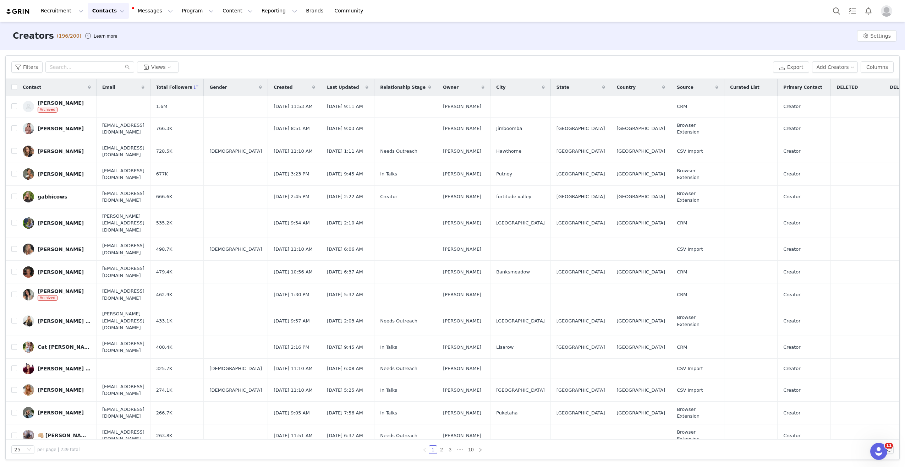
scroll to position [220, 0]
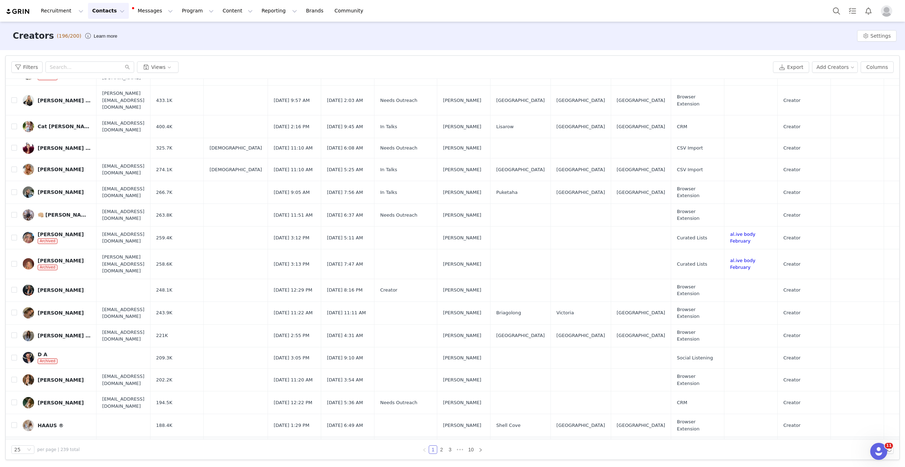
click at [63, 442] on link "🌸 Anita Birges | Home Organising Expert" at bounding box center [57, 447] width 68 height 11
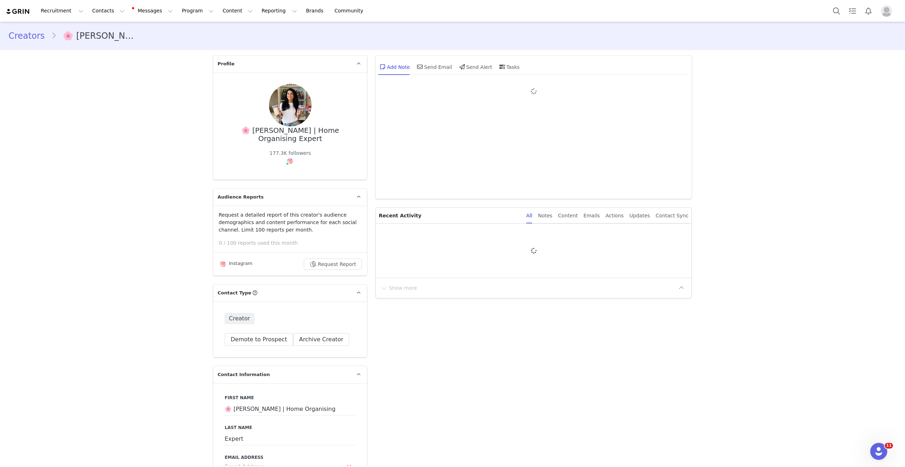
type input "+1 ([GEOGRAPHIC_DATA])"
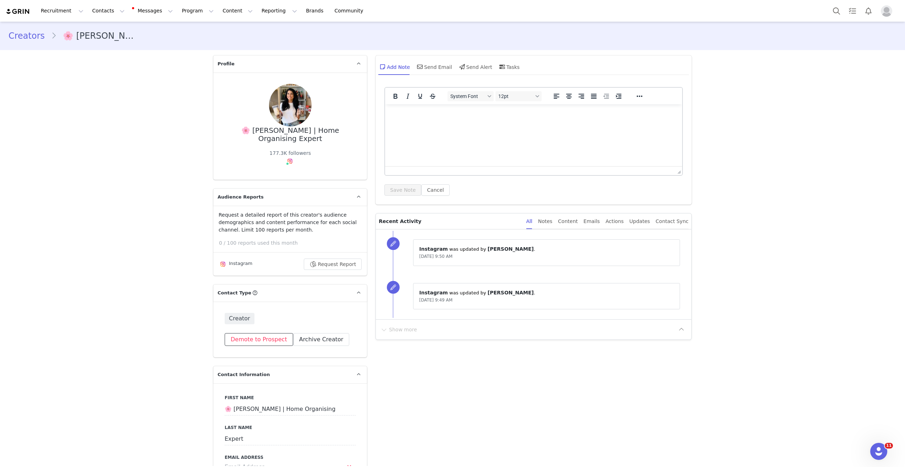
click at [276, 333] on button "Demote to Prospect" at bounding box center [259, 339] width 68 height 13
click at [227, 392] on button "Yes, demote" at bounding box center [232, 387] width 47 height 13
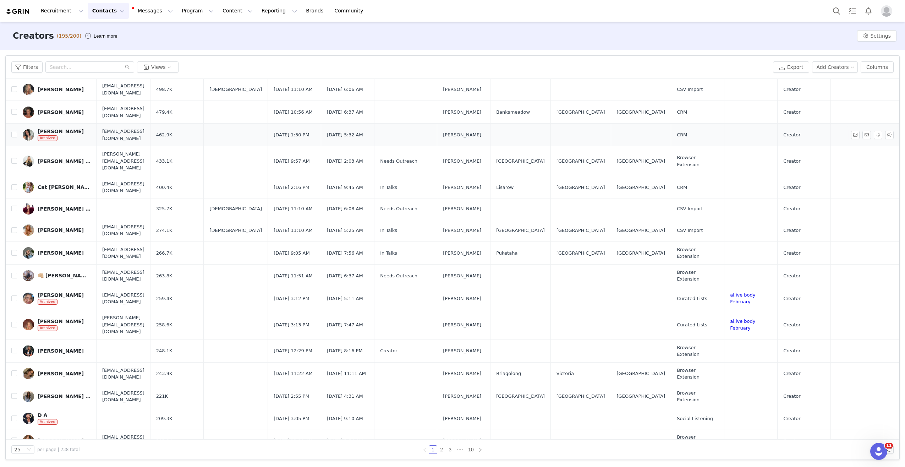
scroll to position [220, 0]
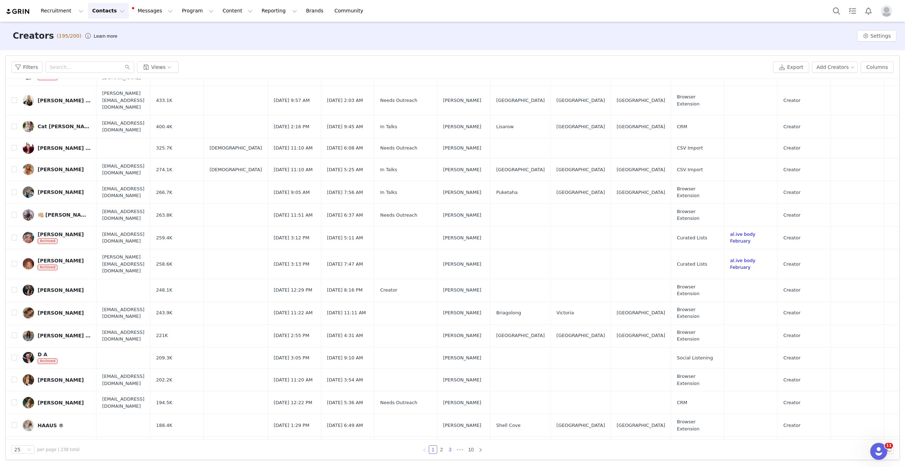
click at [451, 447] on link "3" at bounding box center [450, 449] width 8 height 8
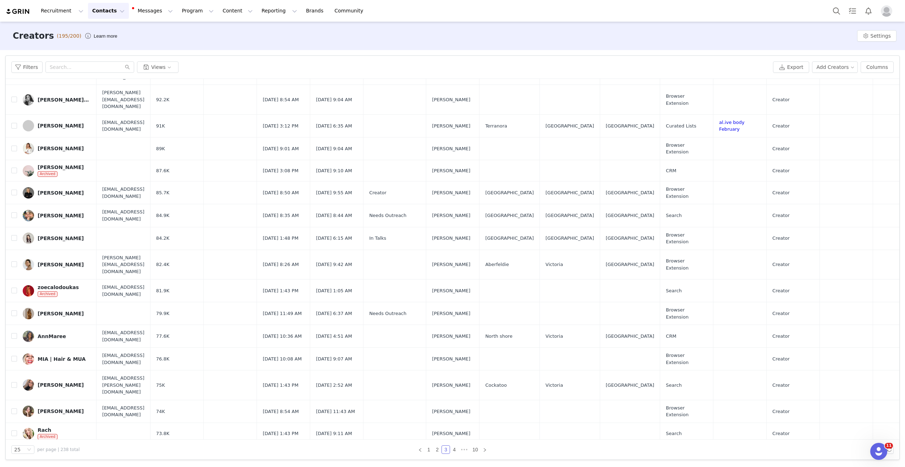
click at [59, 452] on div "Stephanie Luck" at bounding box center [61, 455] width 46 height 6
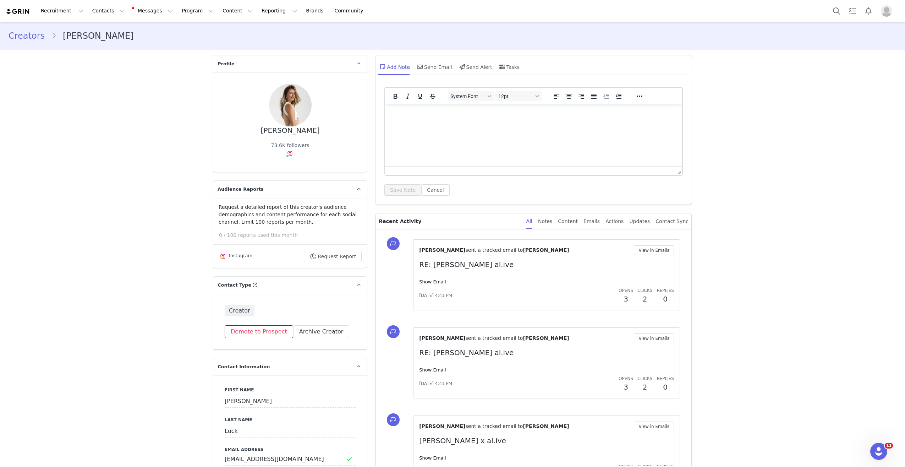
click at [243, 331] on button "Demote to Prospect" at bounding box center [259, 331] width 68 height 13
type input "+1 (United States)"
click at [228, 387] on button "Yes, demote" at bounding box center [232, 387] width 47 height 13
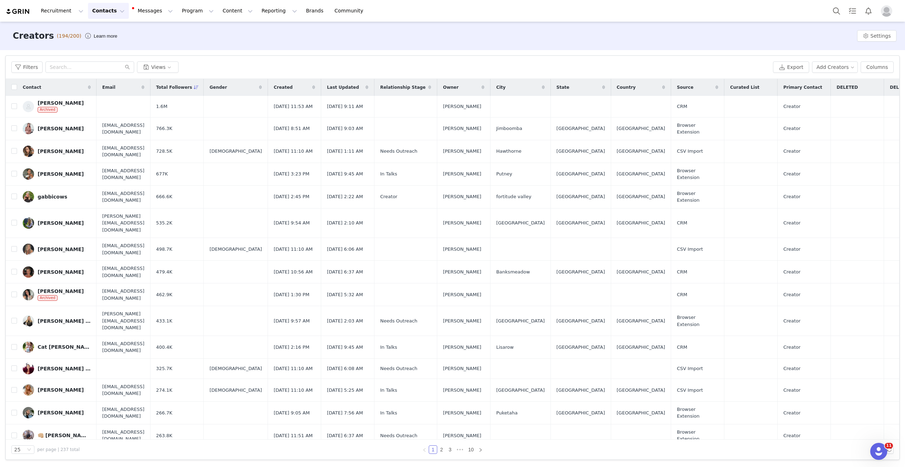
scroll to position [220, 0]
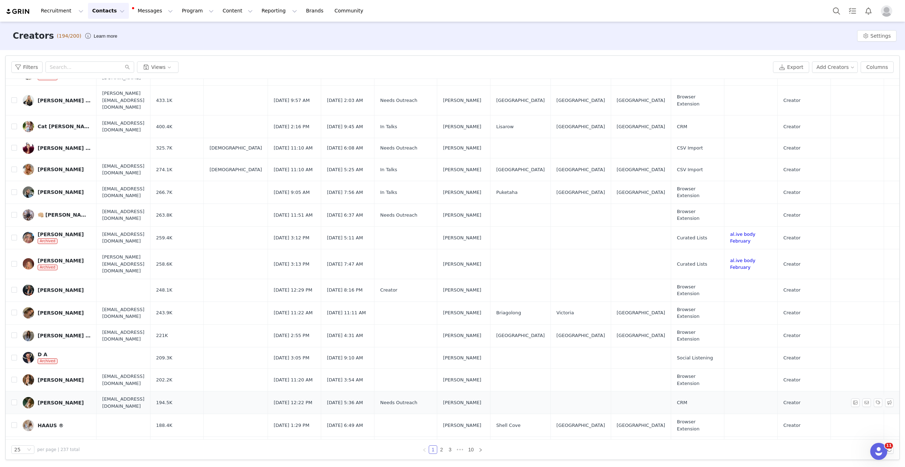
click at [53, 399] on div "Holly Kingston" at bounding box center [61, 402] width 46 height 6
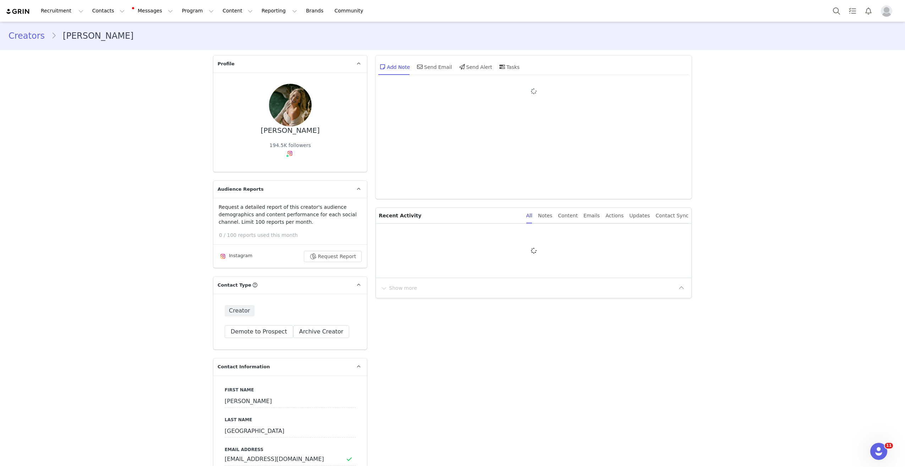
type input "+1 (United States)"
click at [255, 333] on button "Demote to Prospect" at bounding box center [259, 331] width 68 height 13
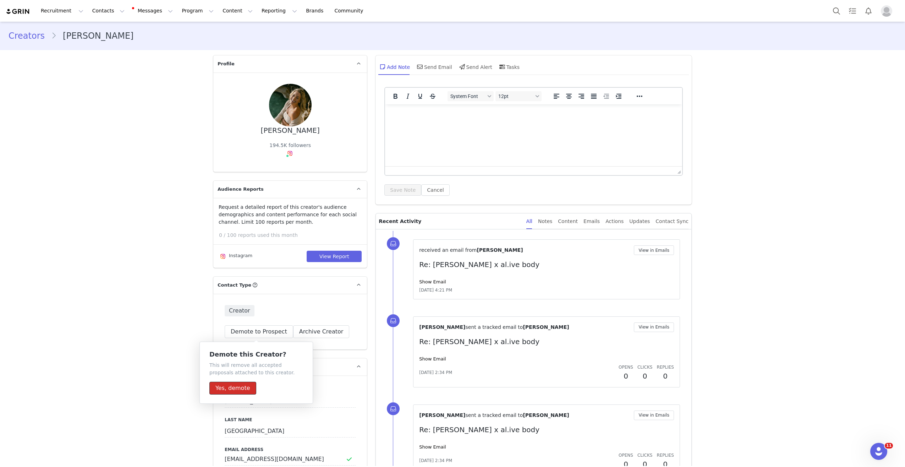
click at [236, 387] on button "Yes, demote" at bounding box center [232, 387] width 47 height 13
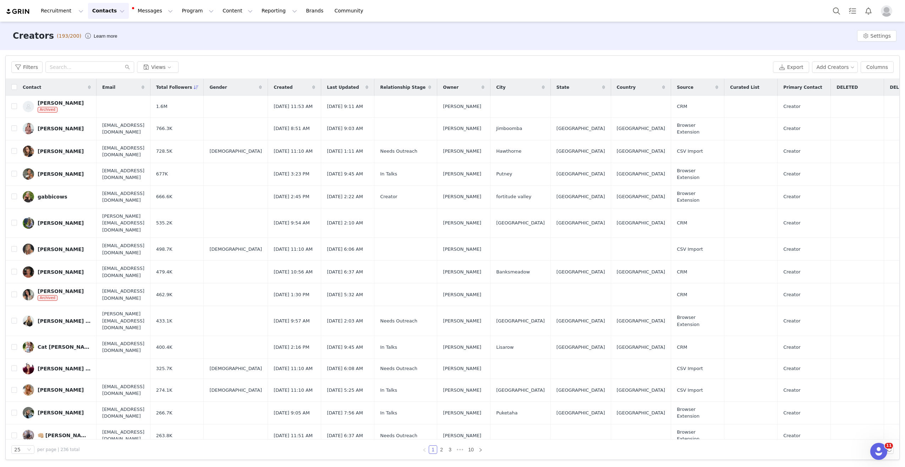
scroll to position [220, 0]
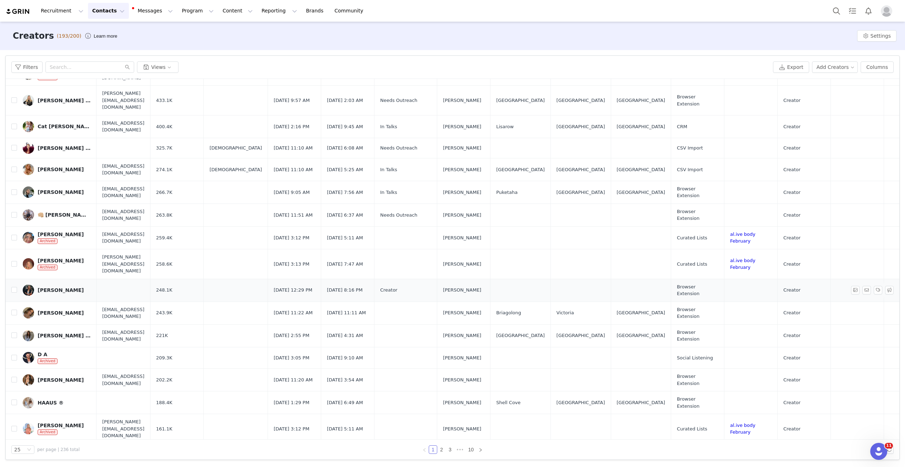
click at [54, 287] on div "Kerry Balbuziente" at bounding box center [61, 290] width 46 height 6
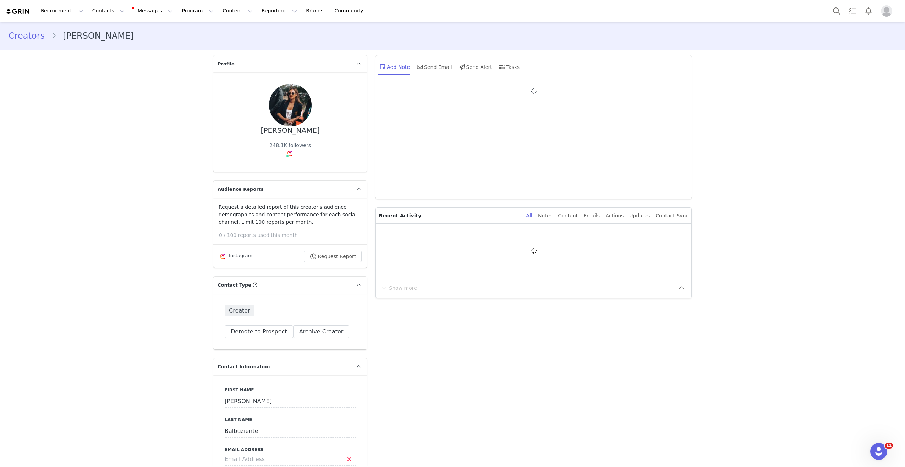
type input "+1 ([GEOGRAPHIC_DATA])"
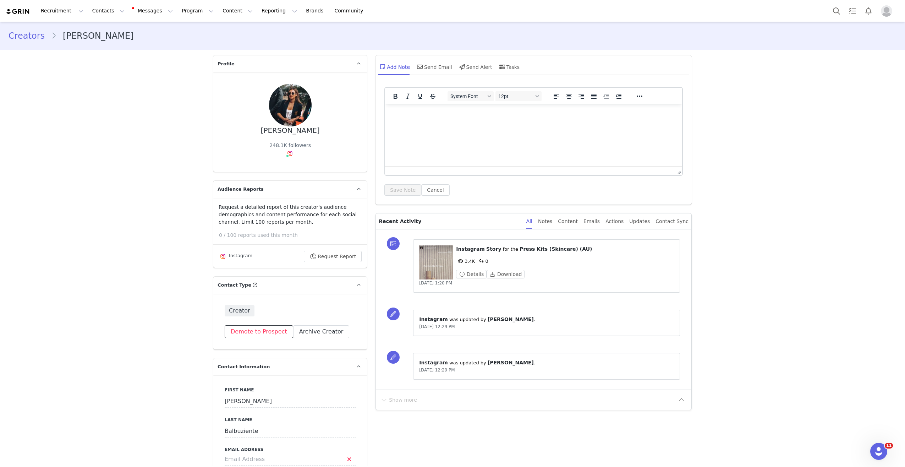
click at [227, 329] on button "Demote to Prospect" at bounding box center [259, 331] width 68 height 13
click at [239, 389] on button "Yes, demote" at bounding box center [232, 387] width 47 height 13
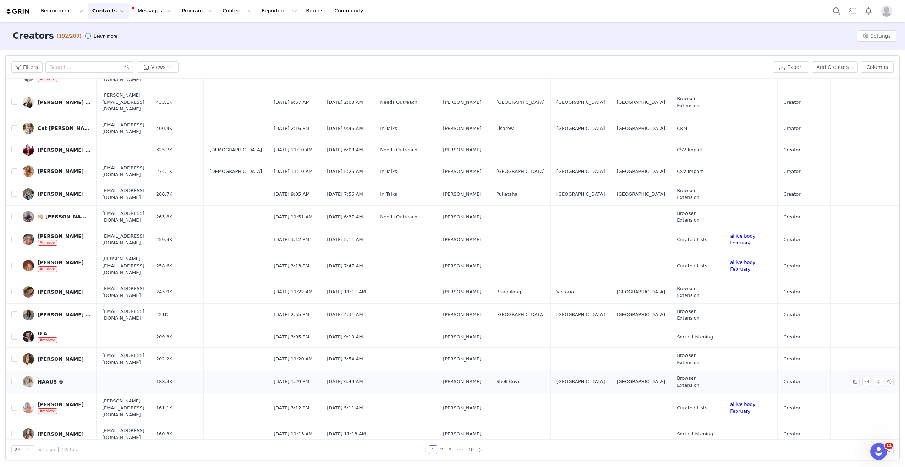
scroll to position [220, 0]
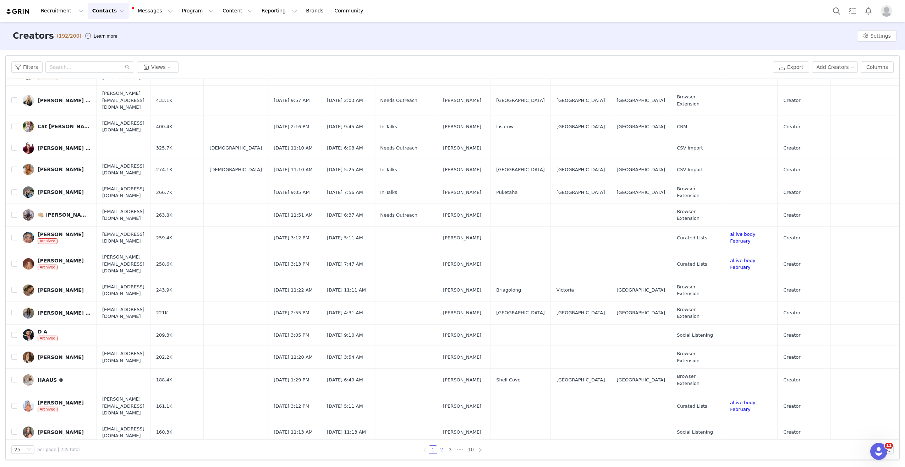
click at [443, 447] on link "2" at bounding box center [441, 449] width 8 height 8
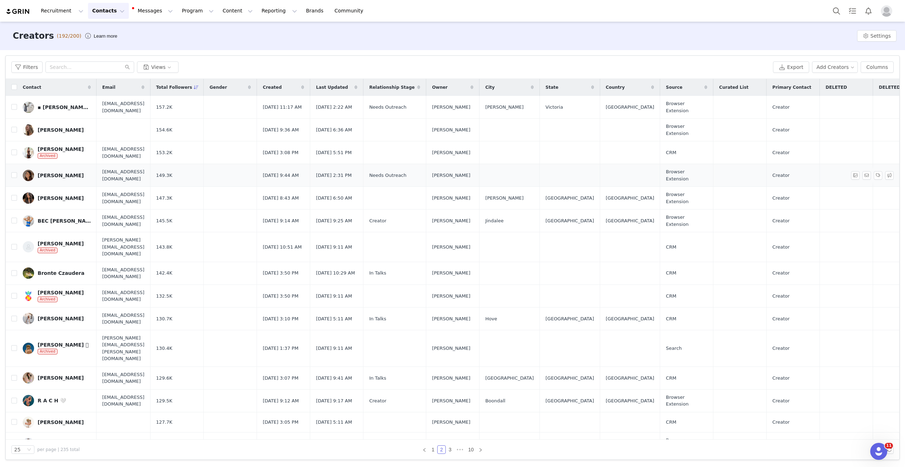
click at [55, 174] on div "Leah O’Connor" at bounding box center [61, 175] width 46 height 6
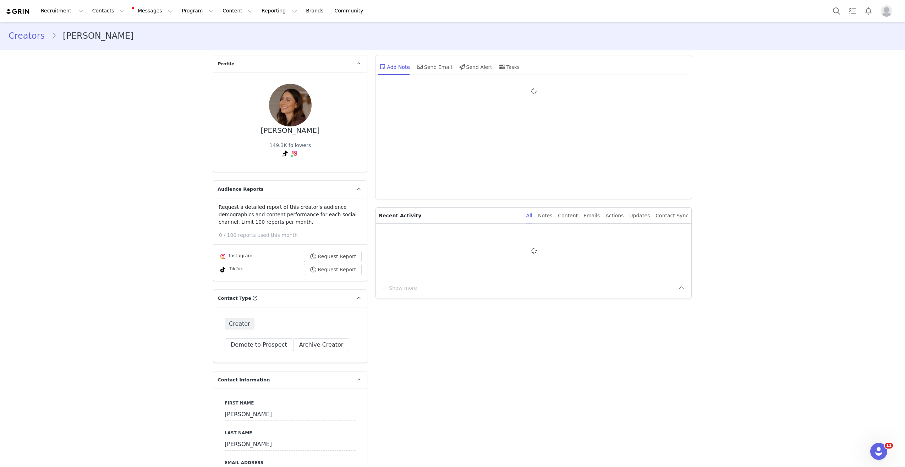
type input "+1 ([GEOGRAPHIC_DATA])"
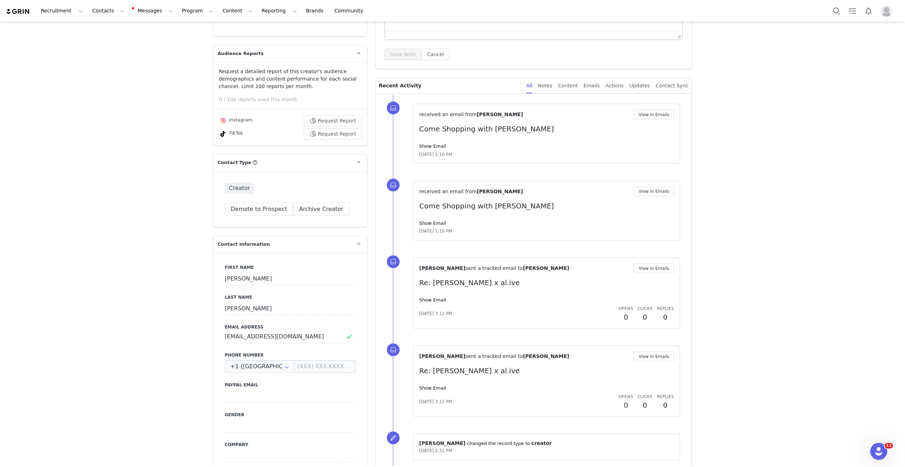
scroll to position [133, 0]
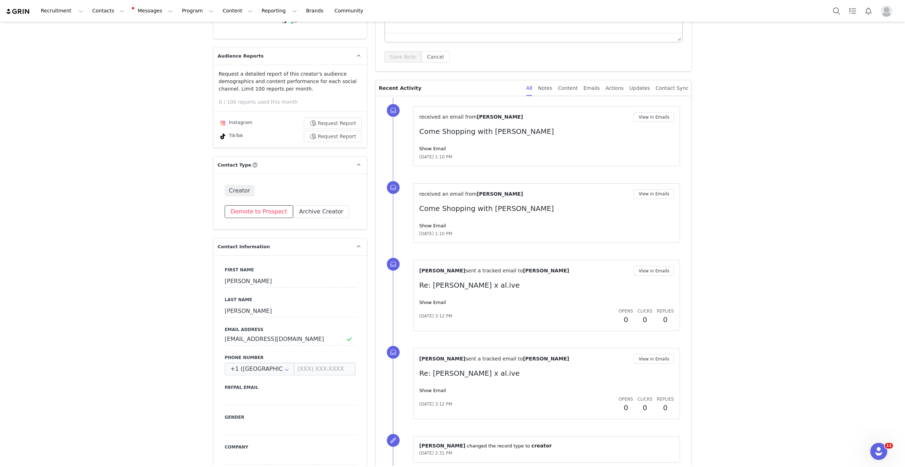
click at [234, 211] on button "Demote to Prospect" at bounding box center [259, 211] width 68 height 13
click at [238, 269] on button "Yes, demote" at bounding box center [232, 267] width 47 height 13
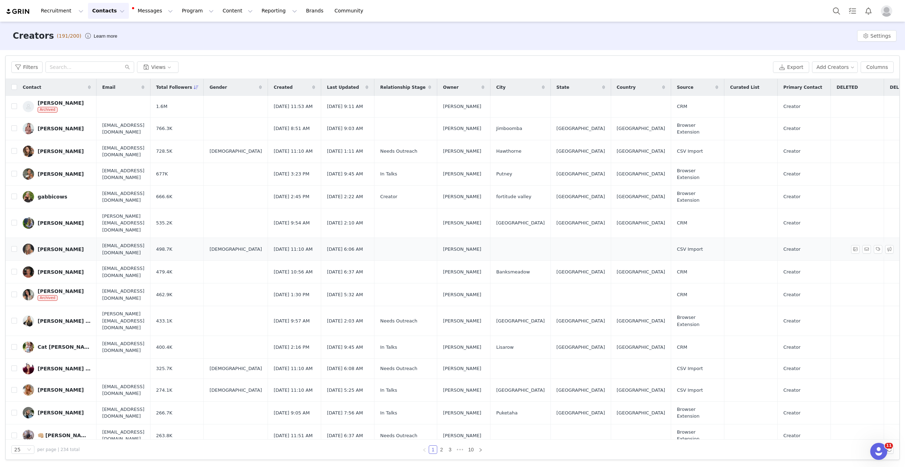
scroll to position [220, 0]
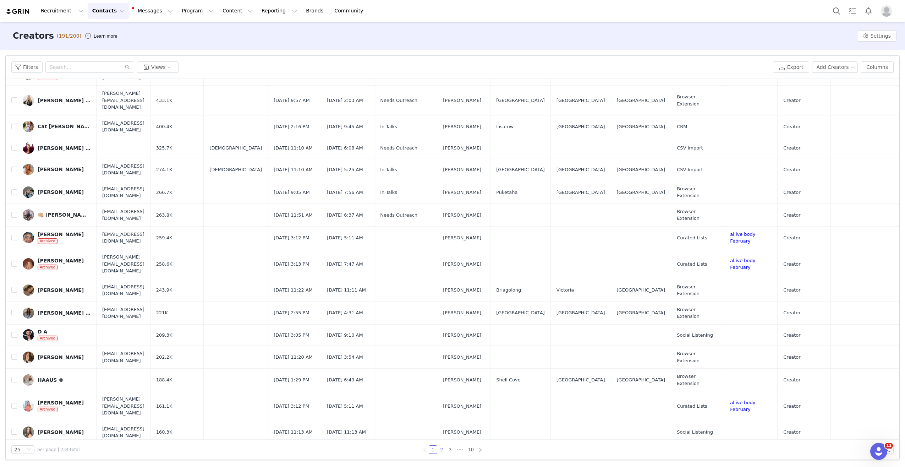
click at [440, 449] on link "2" at bounding box center [441, 449] width 8 height 8
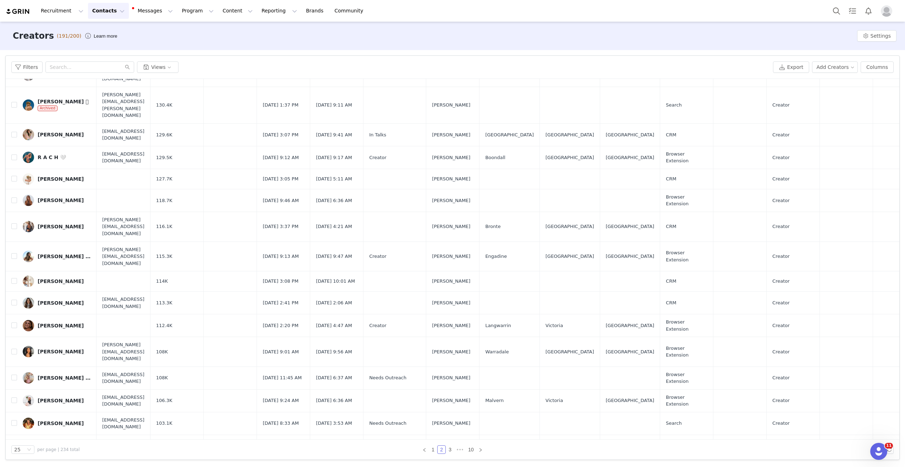
click at [73, 466] on div "Eleanor Pendleton" at bounding box center [61, 472] width 46 height 6
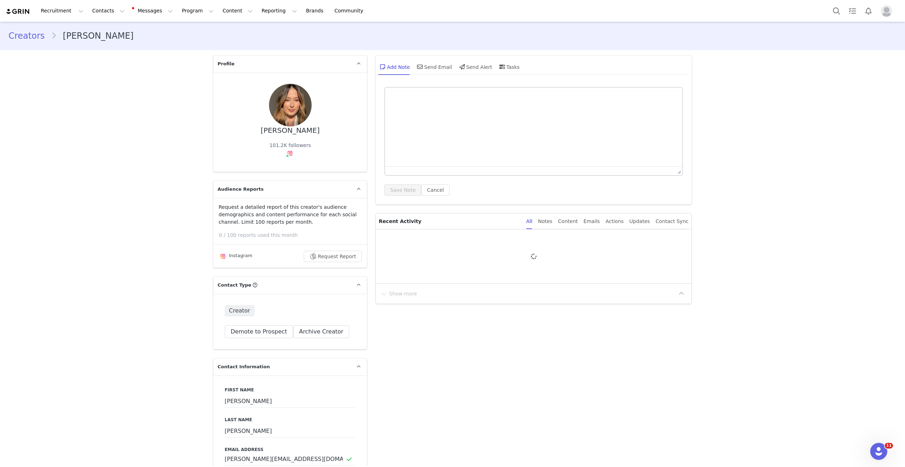
type input "+1 ([GEOGRAPHIC_DATA])"
drag, startPoint x: 239, startPoint y: 322, endPoint x: 243, endPoint y: 328, distance: 7.5
click at [241, 326] on div "Creator Demote this Creator? This will remove all accepted proposals attached t…" at bounding box center [290, 321] width 154 height 56
click at [243, 328] on button "Demote to Prospect" at bounding box center [259, 331] width 68 height 13
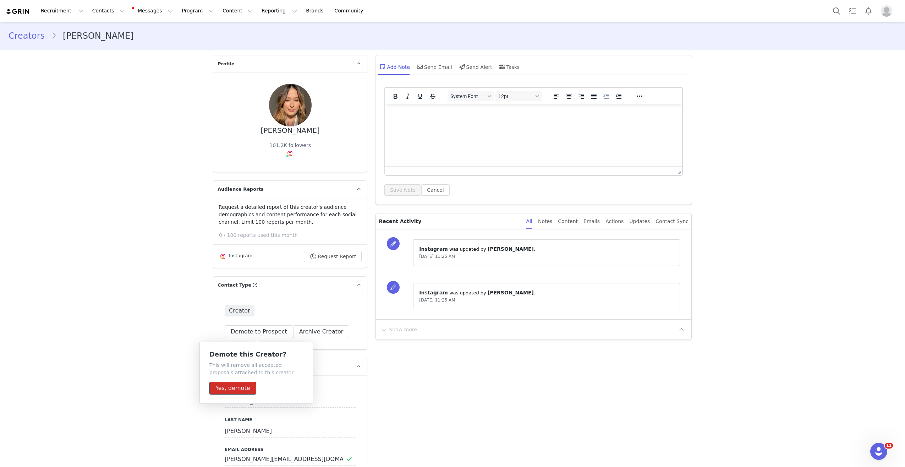
click at [232, 390] on button "Yes, demote" at bounding box center [232, 387] width 47 height 13
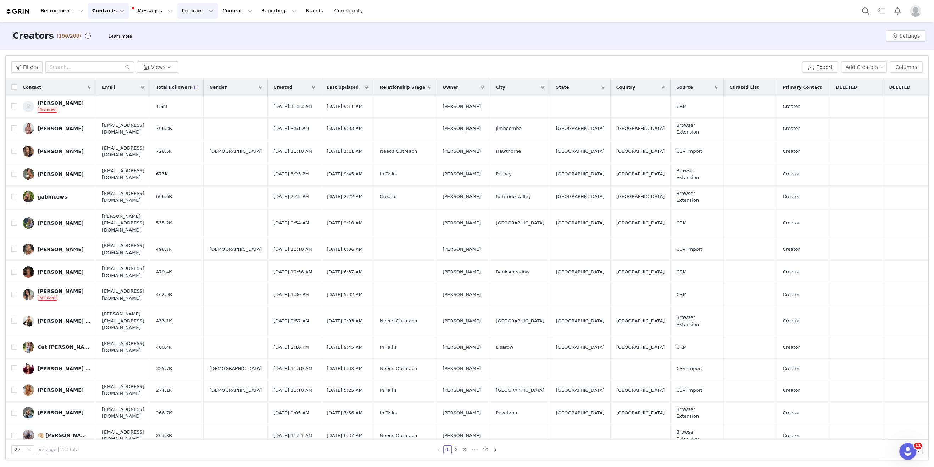
click at [187, 9] on button "Program Program" at bounding box center [197, 11] width 40 height 16
click at [186, 31] on p "Activations" at bounding box center [185, 31] width 27 height 7
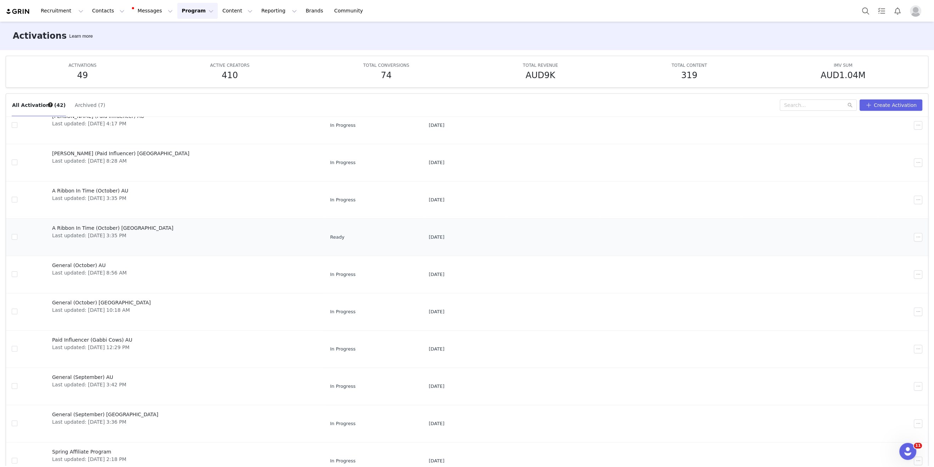
scroll to position [37, 0]
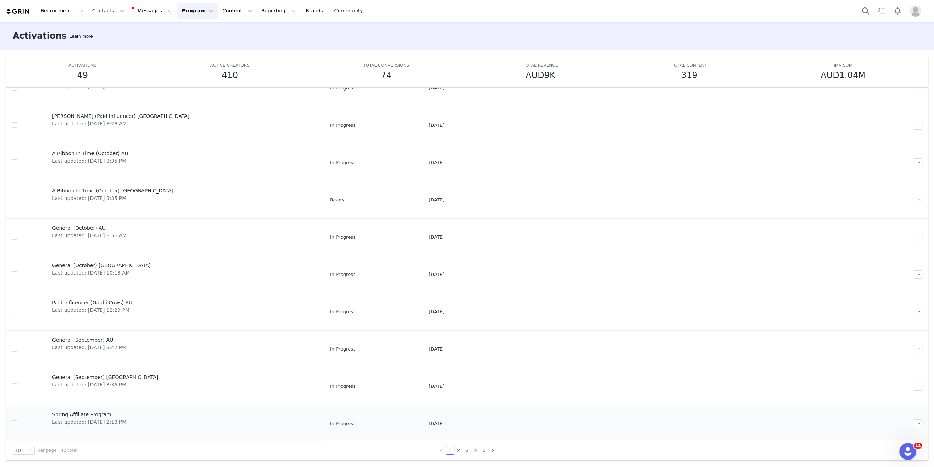
click at [79, 411] on span "Spring Affiliate Program" at bounding box center [89, 413] width 74 height 7
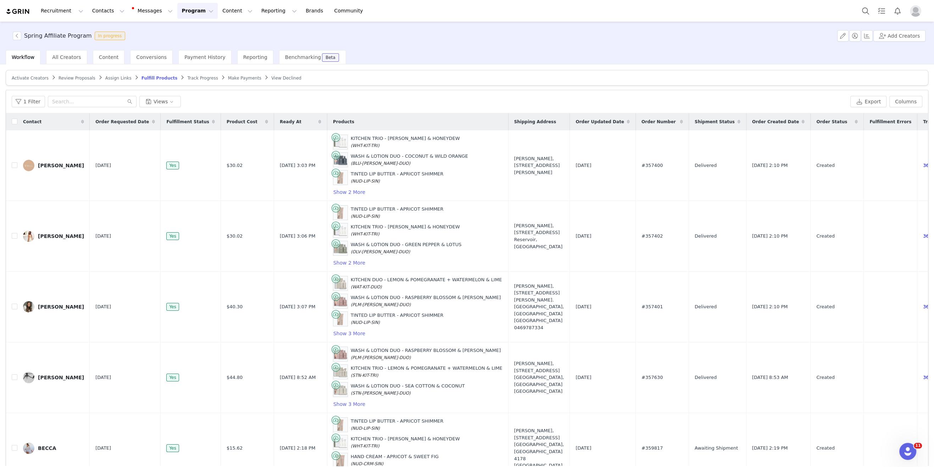
click at [68, 76] on span "Review Proposals" at bounding box center [77, 78] width 37 height 5
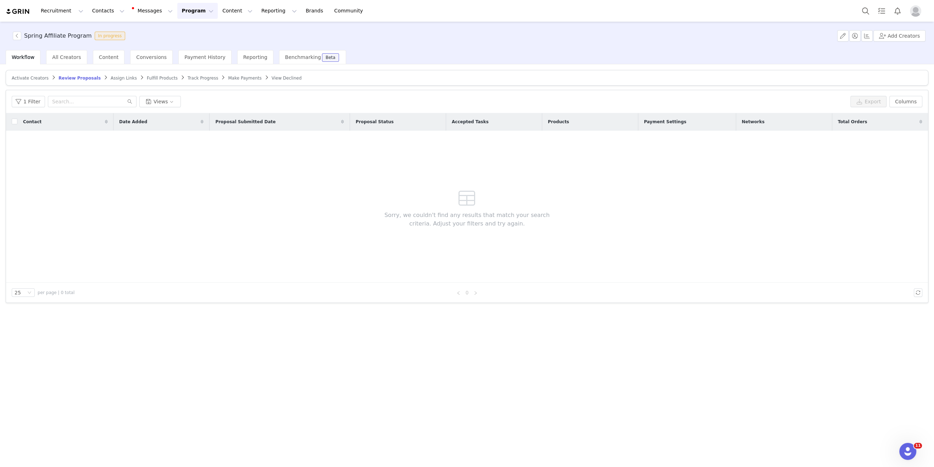
click at [148, 77] on span "Fulfill Products" at bounding box center [162, 78] width 31 height 5
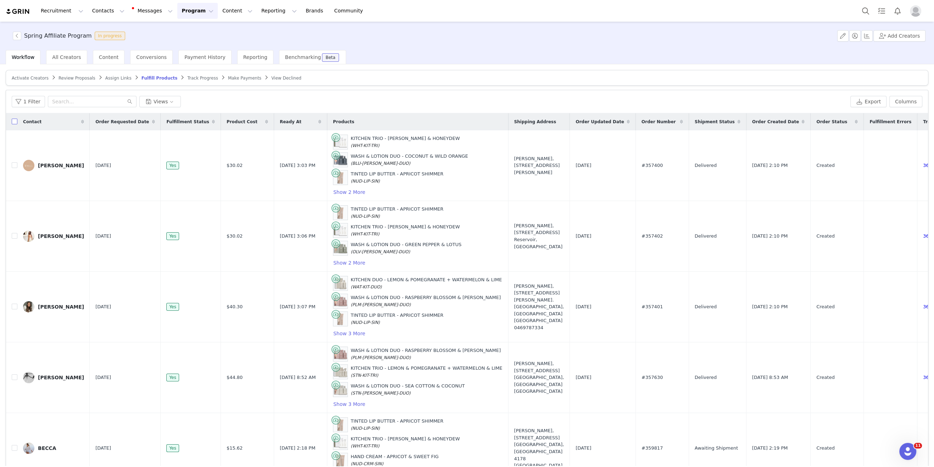
click at [15, 120] on input "checkbox" at bounding box center [15, 121] width 6 height 6
checkbox input "true"
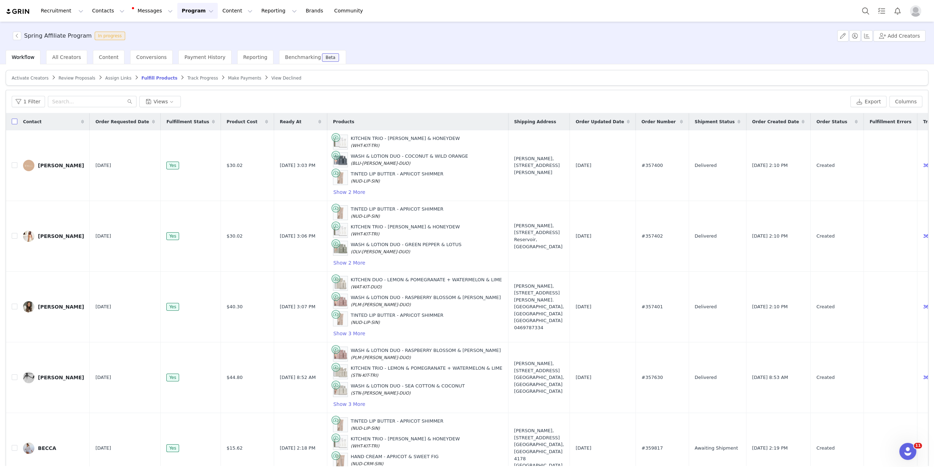
checkbox input "true"
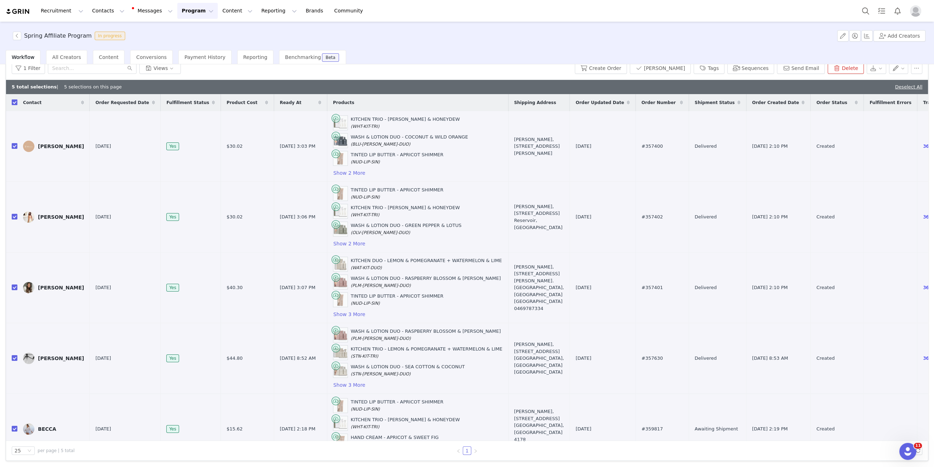
click at [14, 100] on input "checkbox" at bounding box center [15, 102] width 6 height 6
checkbox input "false"
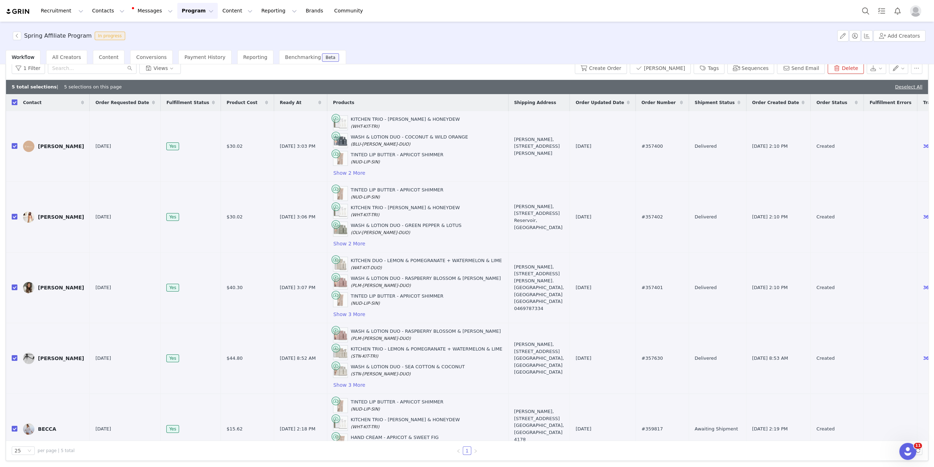
checkbox input "false"
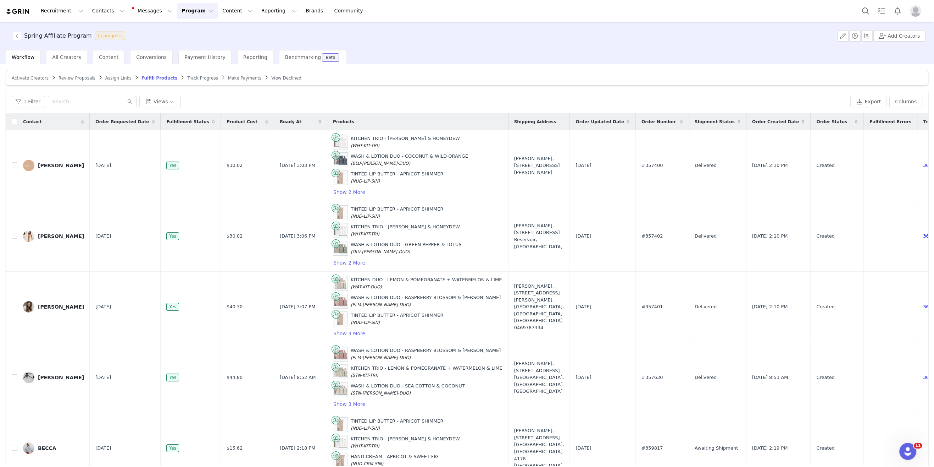
click at [36, 81] on article "Activate Creators Review Proposals Assign Links Fulfill Products Track Progress…" at bounding box center [467, 78] width 923 height 16
click at [36, 77] on span "Activate Creators" at bounding box center [30, 78] width 37 height 5
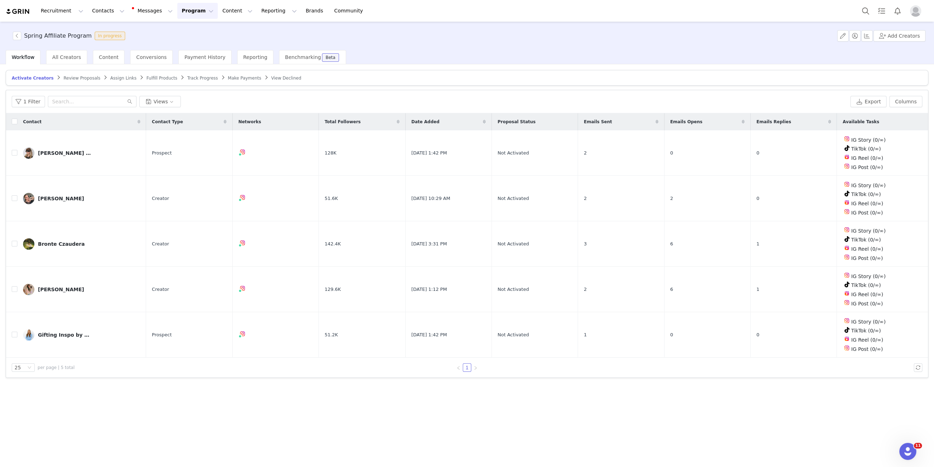
click at [73, 77] on span "Review Proposals" at bounding box center [82, 78] width 37 height 5
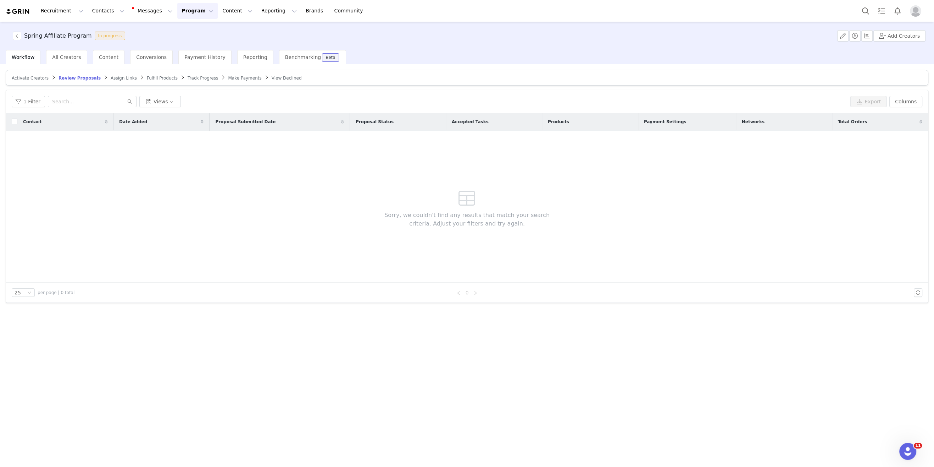
click at [111, 77] on span "Assign Links" at bounding box center [124, 78] width 26 height 5
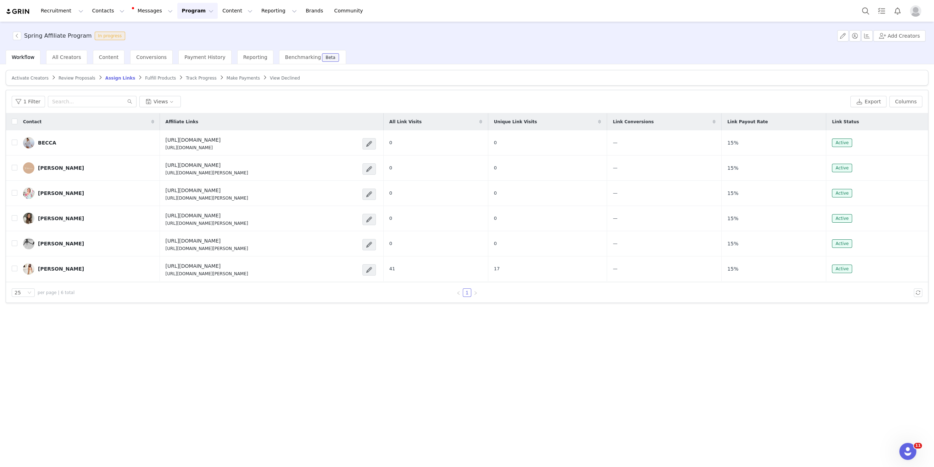
drag, startPoint x: 158, startPoint y: 72, endPoint x: 154, endPoint y: 77, distance: 5.5
click at [158, 72] on article "Activate Creators Review Proposals Assign Links Fulfill Products Track Progress…" at bounding box center [467, 78] width 923 height 16
click at [154, 77] on span "Fulfill Products" at bounding box center [160, 78] width 31 height 5
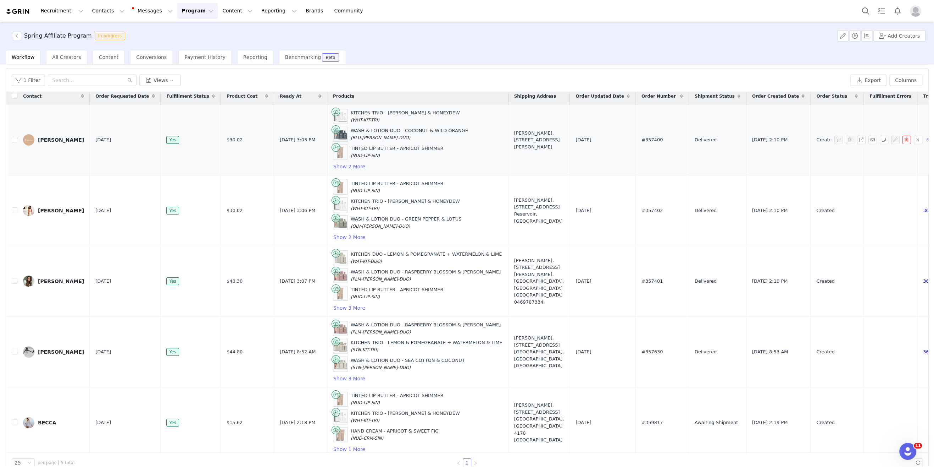
scroll to position [33, 0]
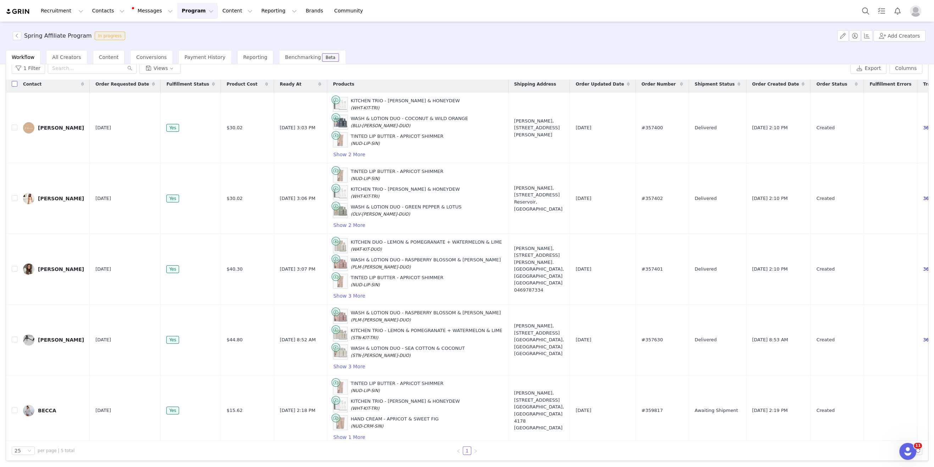
click at [16, 83] on input "checkbox" at bounding box center [15, 84] width 6 height 6
checkbox input "true"
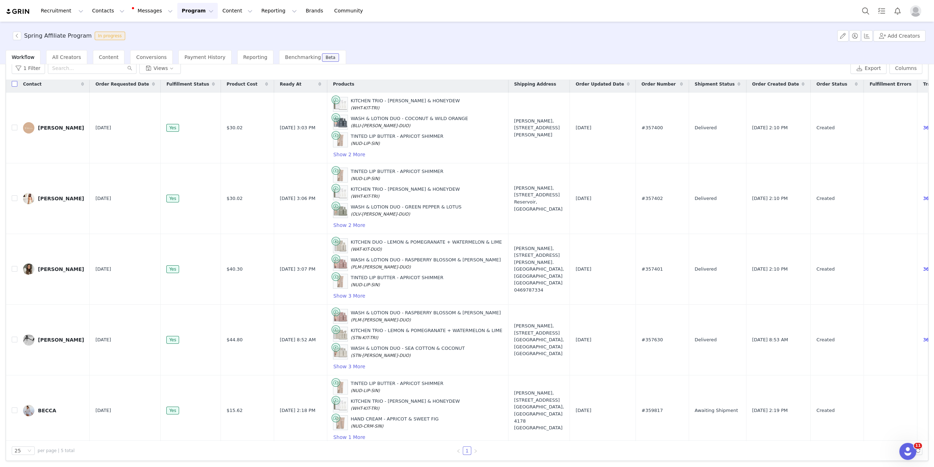
checkbox input "true"
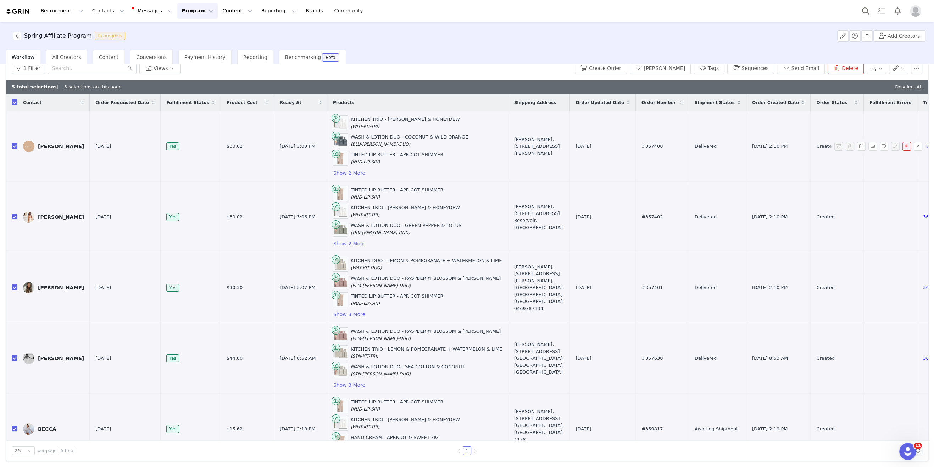
scroll to position [18, 0]
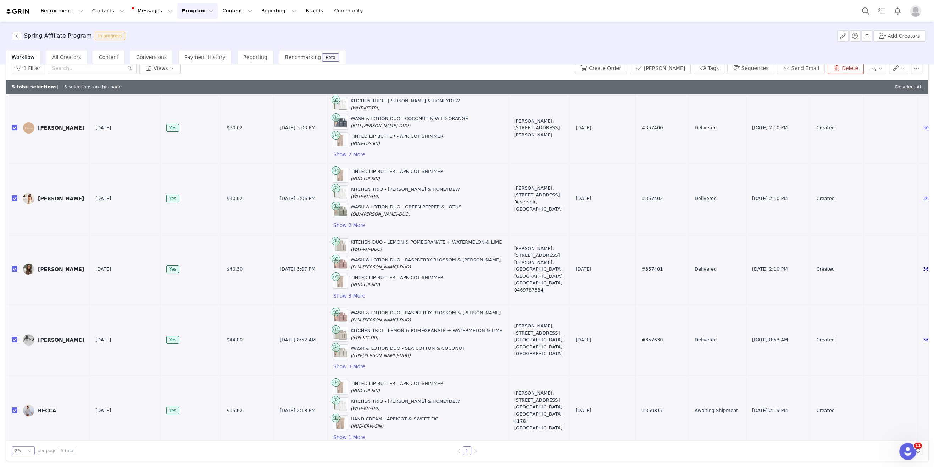
click at [20, 447] on div "25" at bounding box center [20, 450] width 11 height 8
drag, startPoint x: 26, startPoint y: 436, endPoint x: 29, endPoint y: 421, distance: 15.9
click at [26, 436] on li "100" at bounding box center [23, 436] width 23 height 11
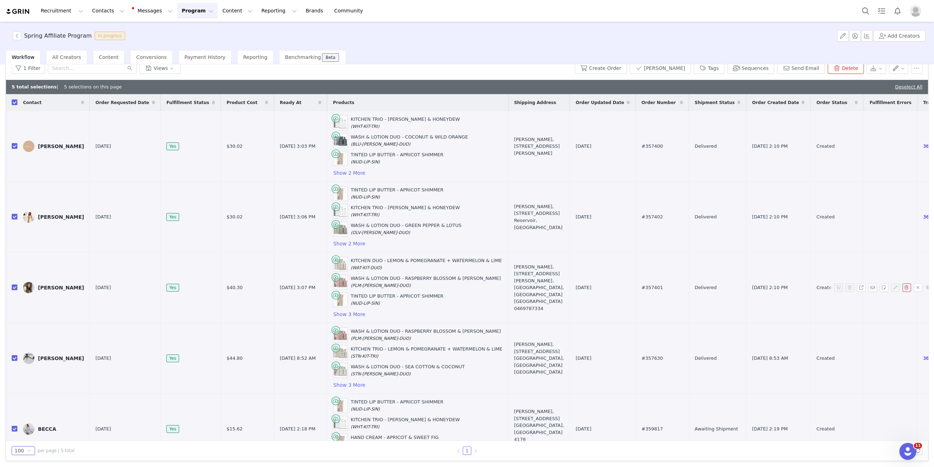
scroll to position [0, 0]
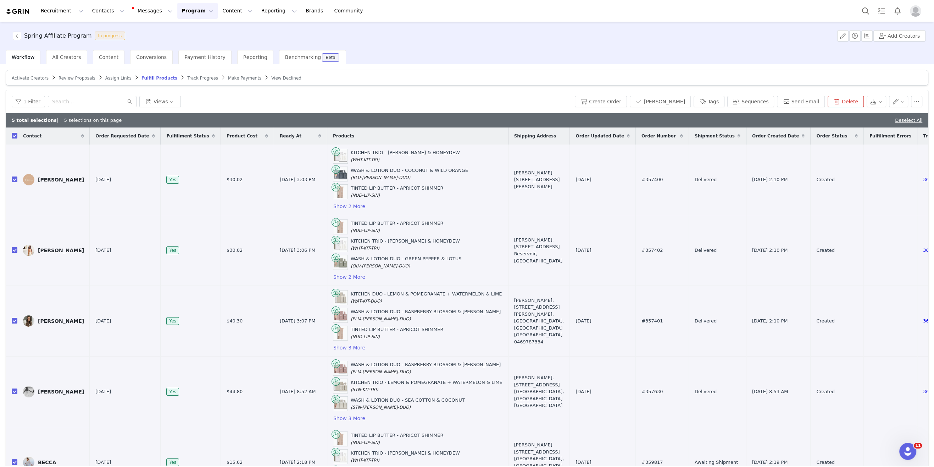
click at [122, 77] on span "Assign Links" at bounding box center [118, 78] width 26 height 5
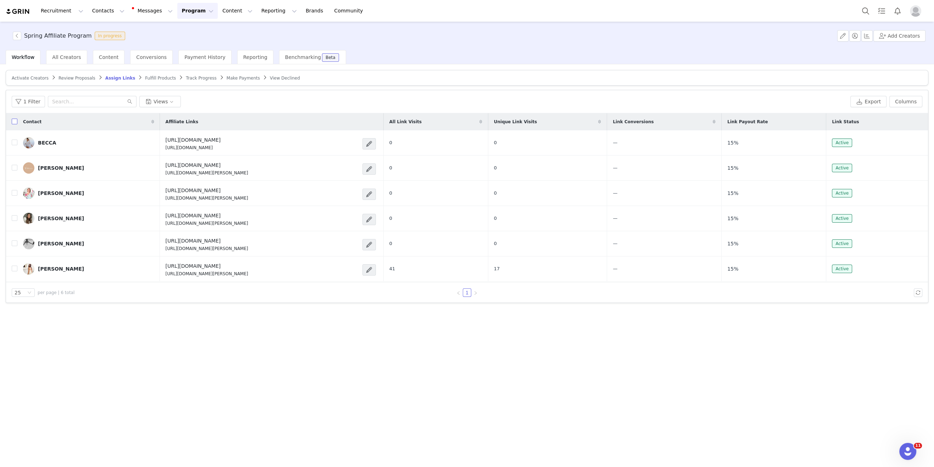
click at [15, 121] on input "checkbox" at bounding box center [15, 121] width 6 height 6
checkbox input "true"
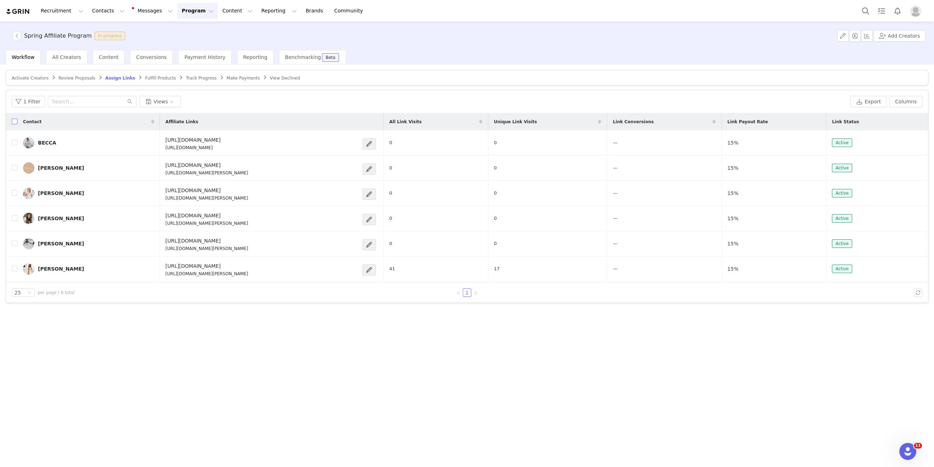
checkbox input "true"
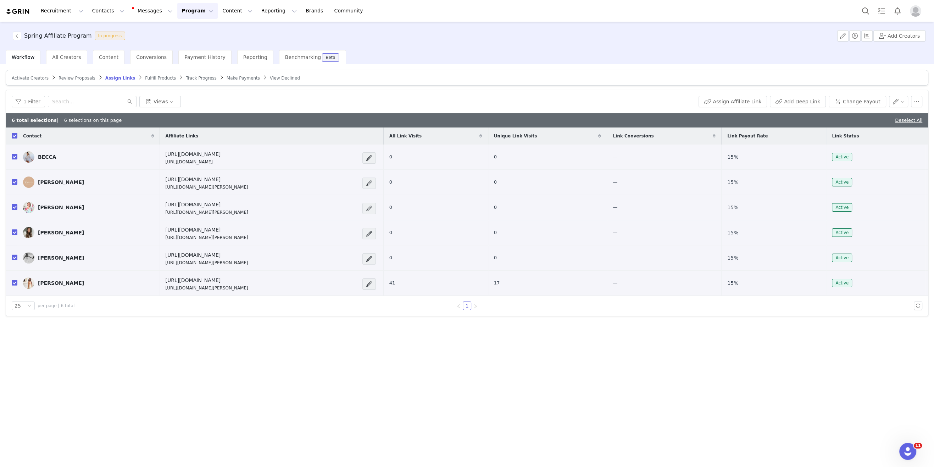
click at [154, 76] on span "Fulfill Products" at bounding box center [160, 78] width 31 height 5
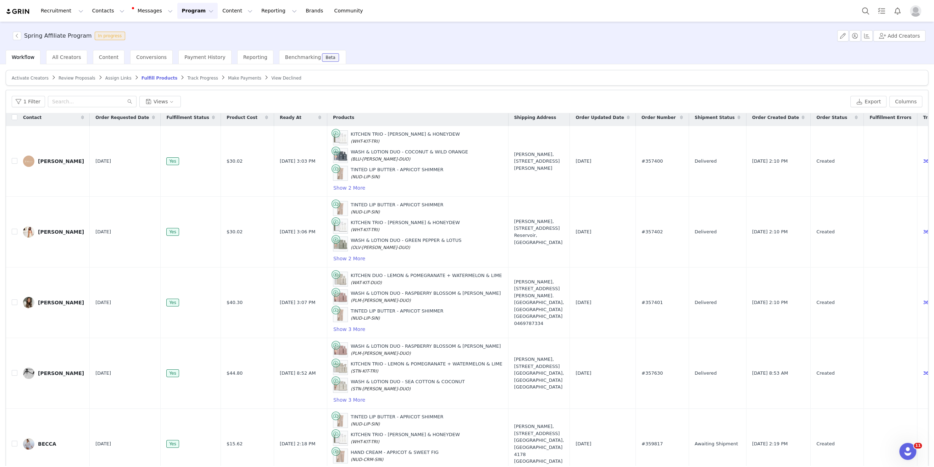
click at [119, 77] on span "Assign Links" at bounding box center [118, 78] width 26 height 5
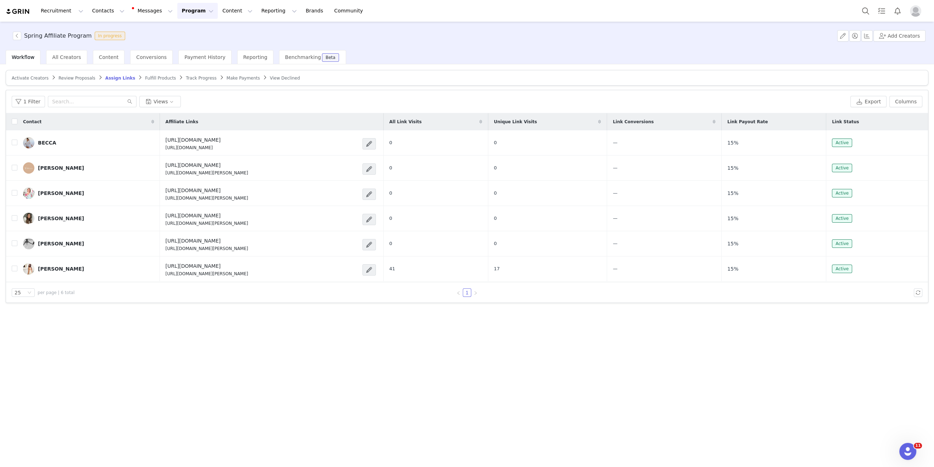
click at [147, 74] on article "Activate Creators Review Proposals Assign Links Fulfill Products Track Progress…" at bounding box center [467, 78] width 923 height 16
click at [145, 76] on span "Fulfill Products" at bounding box center [160, 78] width 31 height 5
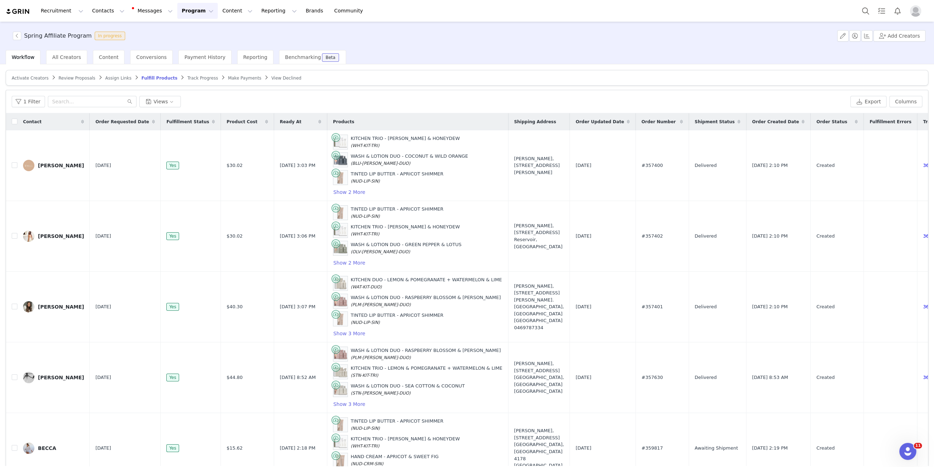
click at [105, 80] on div "Assign Links" at bounding box center [118, 78] width 26 height 6
click at [107, 76] on span "Assign Links" at bounding box center [118, 78] width 26 height 5
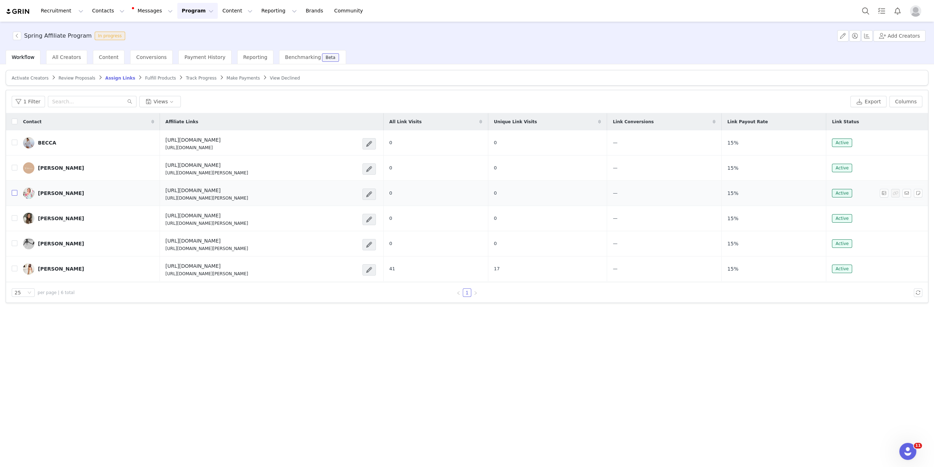
click at [17, 192] on input "checkbox" at bounding box center [15, 193] width 6 height 6
checkbox input "true"
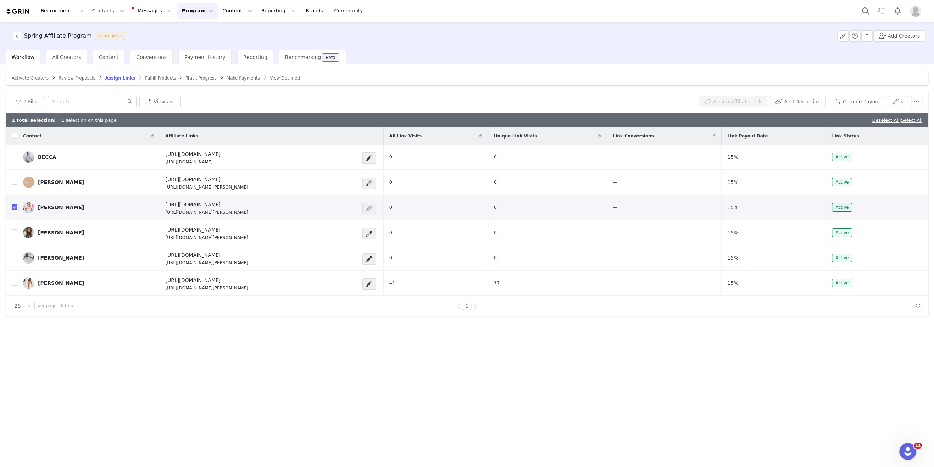
click at [150, 81] on article "Activate Creators Review Proposals Assign Links Fulfill Products Track Progress…" at bounding box center [467, 78] width 923 height 16
click at [149, 78] on span "Fulfill Products" at bounding box center [160, 78] width 31 height 5
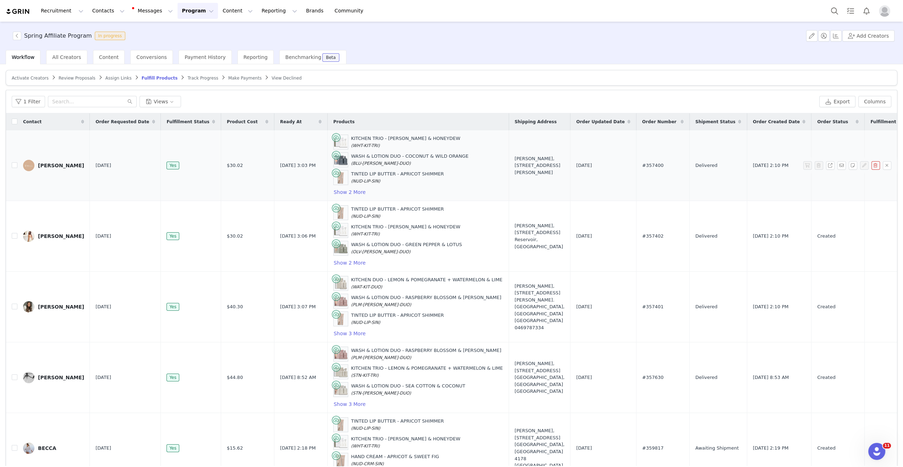
scroll to position [0, 0]
click at [113, 79] on span "Assign Links" at bounding box center [118, 78] width 26 height 5
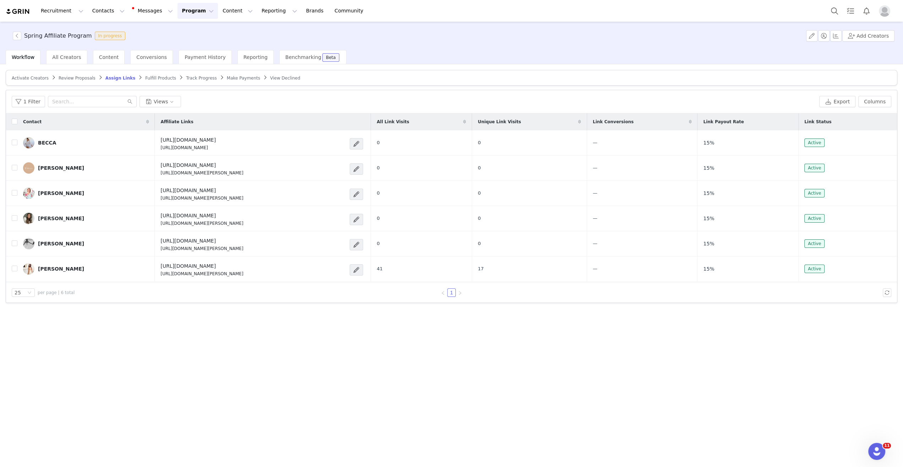
click at [65, 77] on span "Review Proposals" at bounding box center [77, 78] width 37 height 5
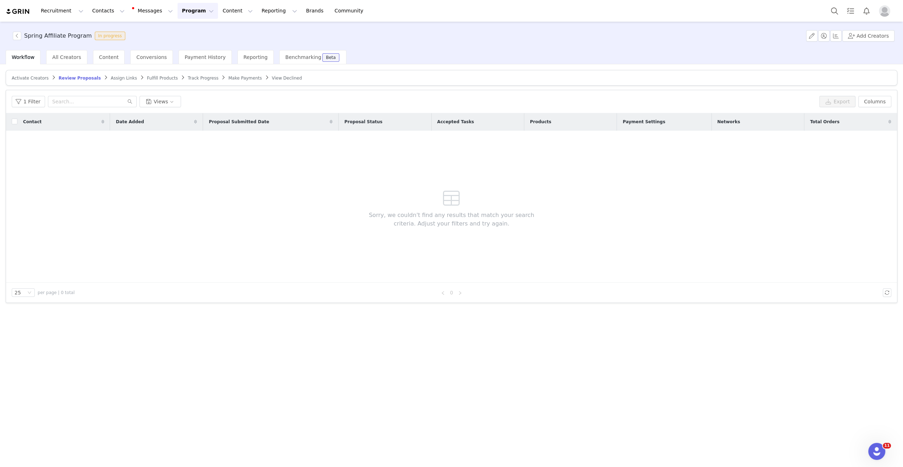
click at [50, 78] on span at bounding box center [53, 77] width 7 height 6
click at [39, 78] on span "Activate Creators" at bounding box center [30, 78] width 37 height 5
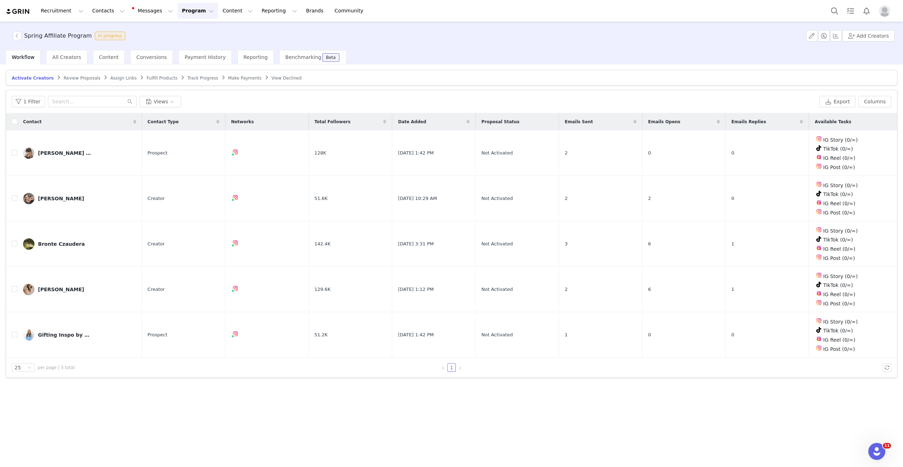
click at [118, 79] on span "Assign Links" at bounding box center [123, 78] width 26 height 5
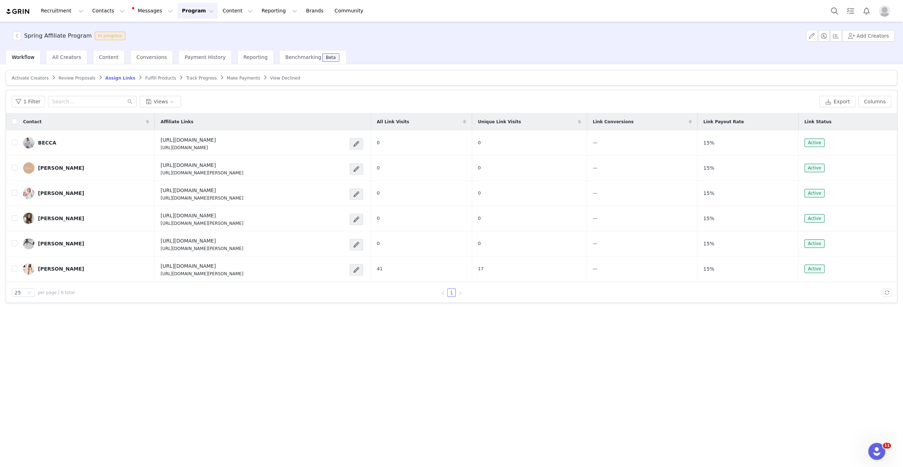
click at [39, 79] on span "Activate Creators" at bounding box center [30, 78] width 37 height 5
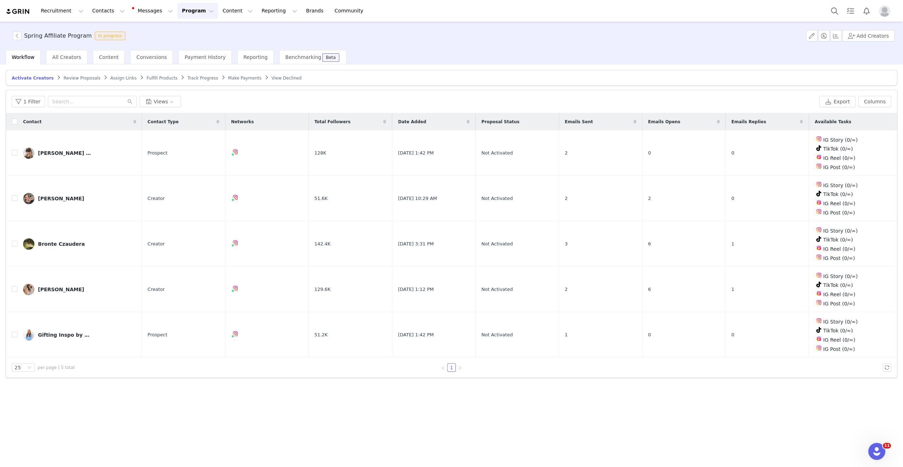
click at [68, 78] on span "Review Proposals" at bounding box center [82, 78] width 37 height 5
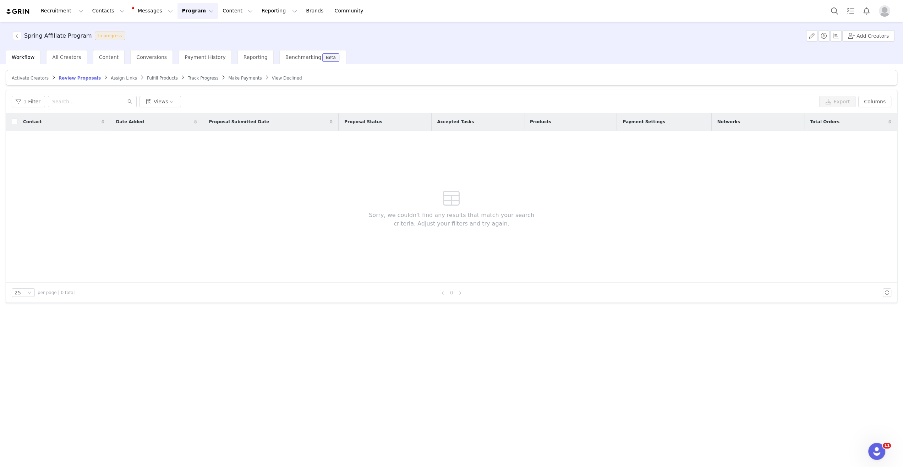
click at [115, 77] on span "Assign Links" at bounding box center [124, 78] width 26 height 5
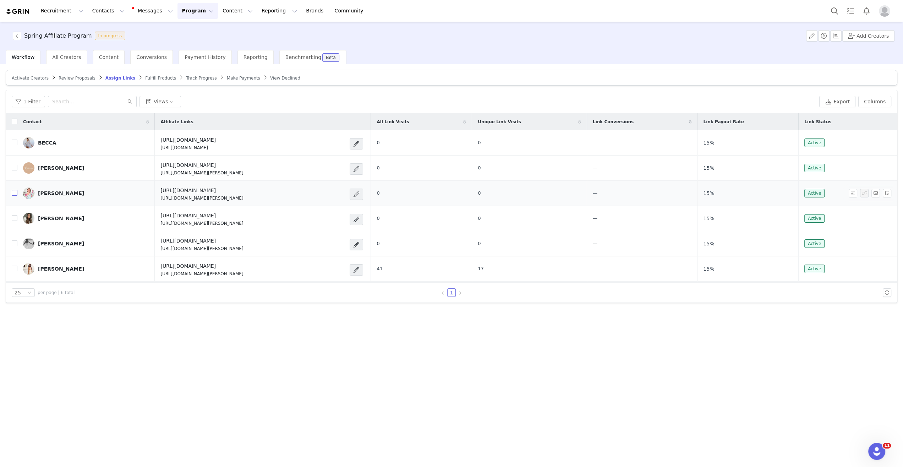
click at [15, 191] on input "checkbox" at bounding box center [15, 193] width 6 height 6
checkbox input "true"
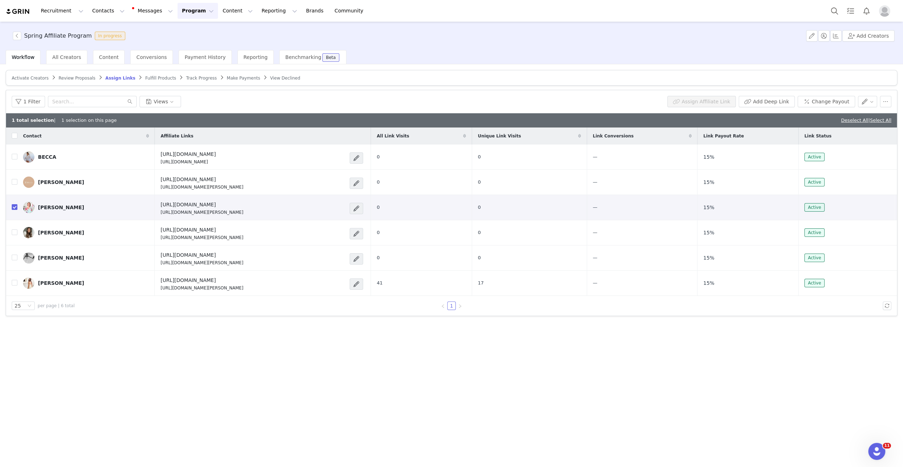
click at [162, 77] on span "Fulfill Products" at bounding box center [160, 78] width 31 height 5
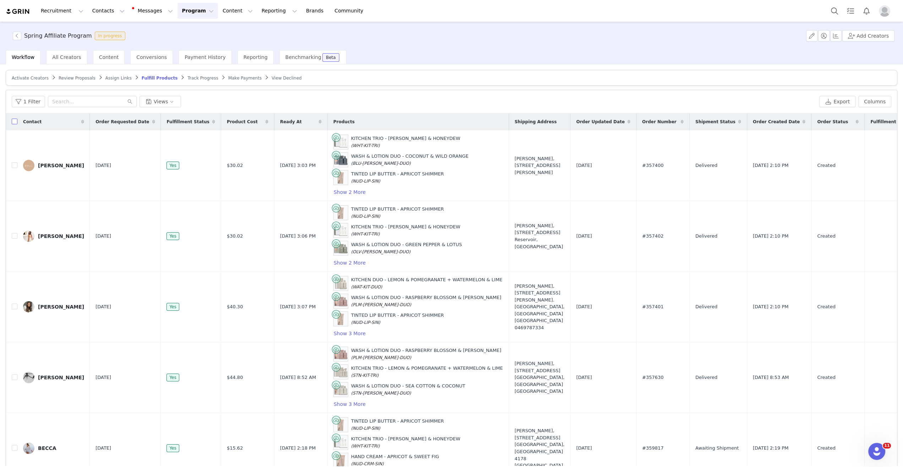
click at [14, 119] on input "checkbox" at bounding box center [15, 121] width 6 height 6
checkbox input "true"
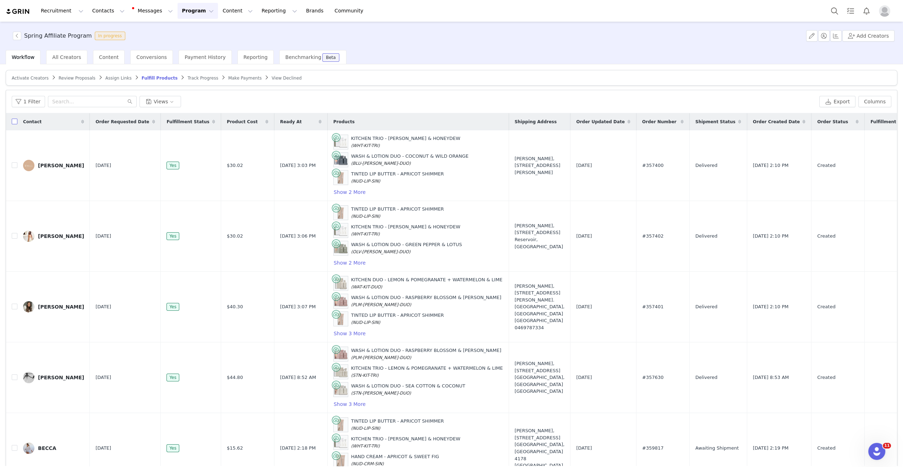
checkbox input "true"
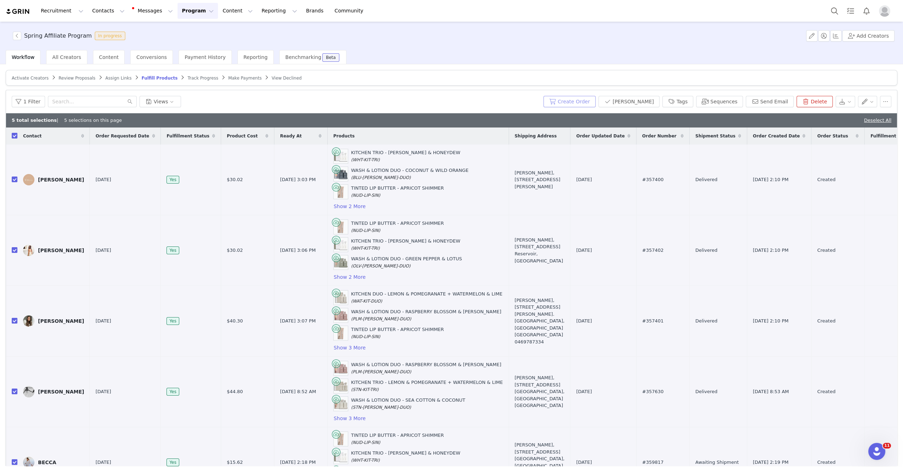
click at [591, 101] on button "Create Order" at bounding box center [569, 101] width 52 height 11
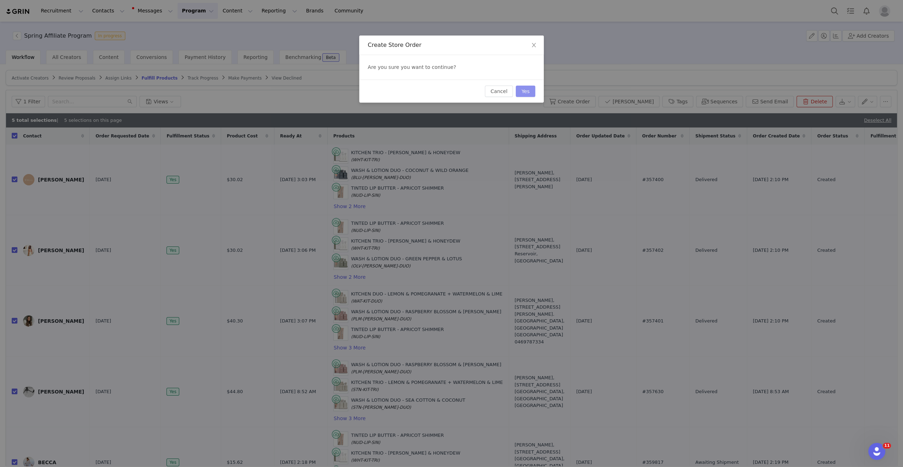
click at [525, 90] on button "Yes" at bounding box center [525, 90] width 20 height 11
click at [534, 43] on icon "icon: close" at bounding box center [534, 45] width 6 height 6
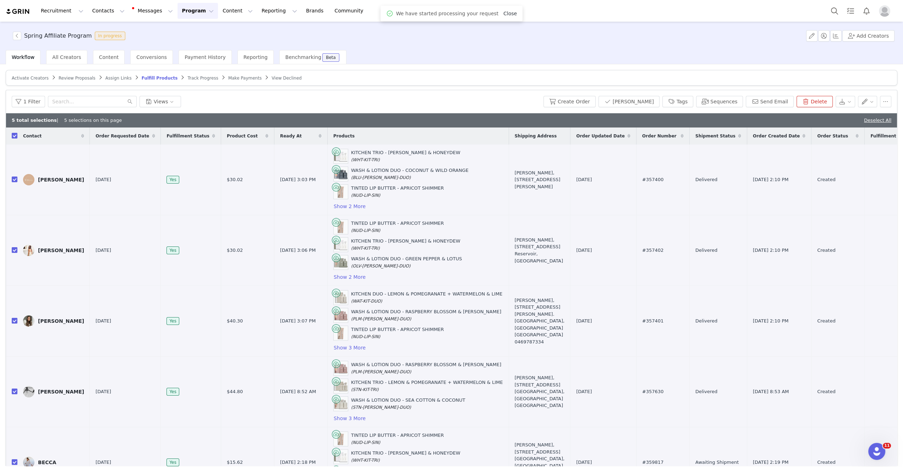
click at [507, 13] on link "Close" at bounding box center [509, 14] width 13 height 6
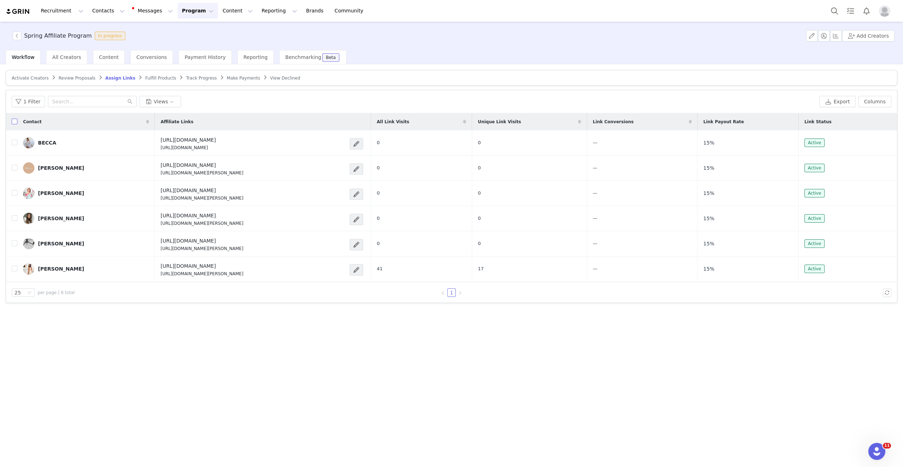
click at [15, 123] on input "checkbox" at bounding box center [15, 121] width 6 height 6
checkbox input "true"
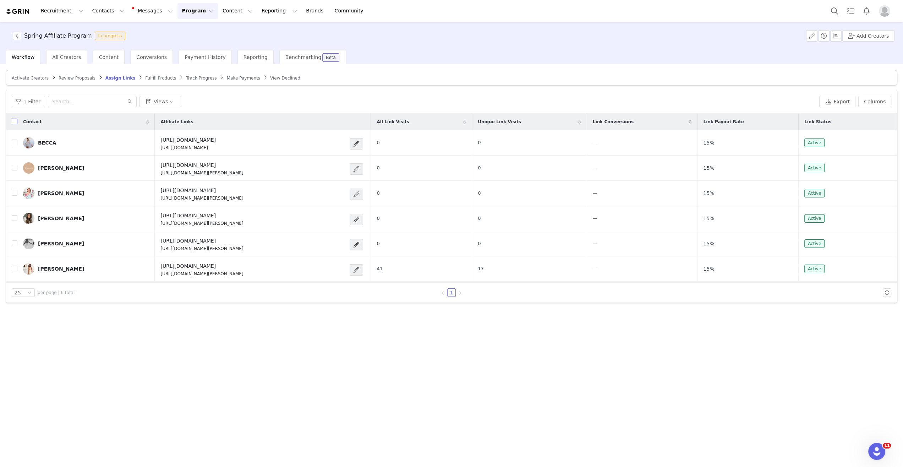
checkbox input "true"
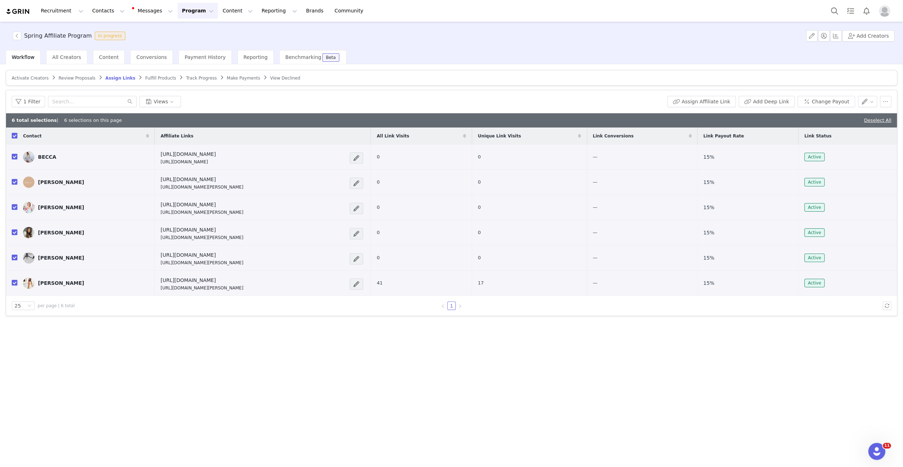
click at [150, 76] on span "Fulfill Products" at bounding box center [160, 78] width 31 height 5
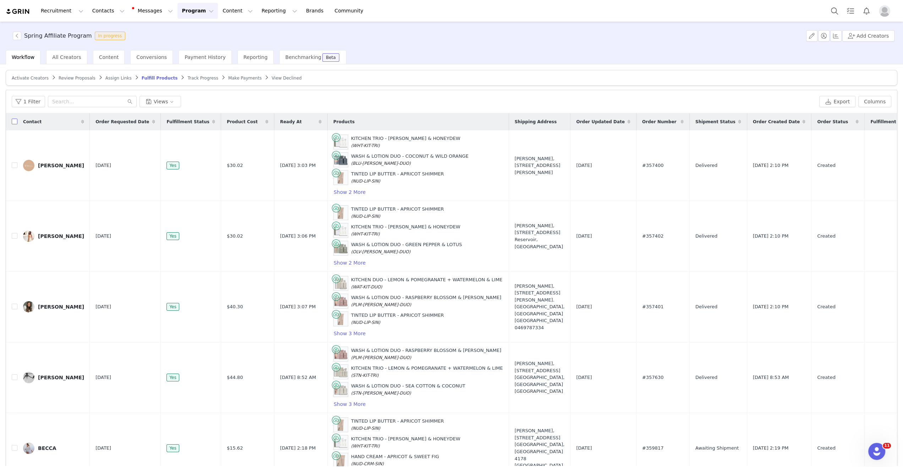
click at [14, 119] on input "checkbox" at bounding box center [15, 121] width 6 height 6
checkbox input "true"
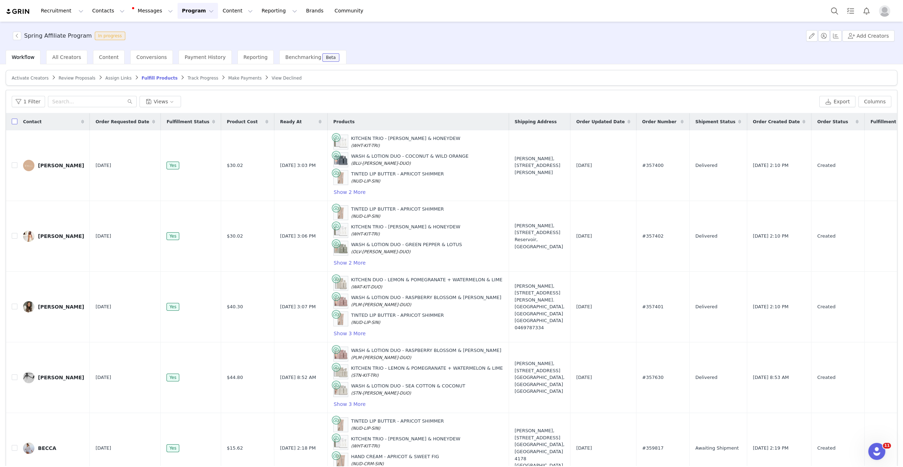
checkbox input "true"
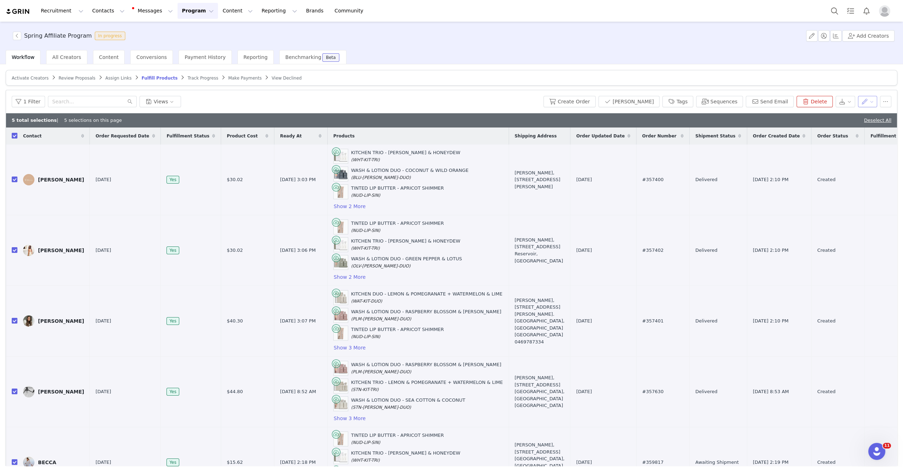
click at [872, 101] on button "button" at bounding box center [867, 101] width 20 height 11
click at [846, 101] on button "button" at bounding box center [845, 101] width 20 height 11
click at [888, 101] on button "button" at bounding box center [884, 101] width 11 height 11
click at [846, 114] on span "Create Draft Order" at bounding box center [841, 115] width 46 height 8
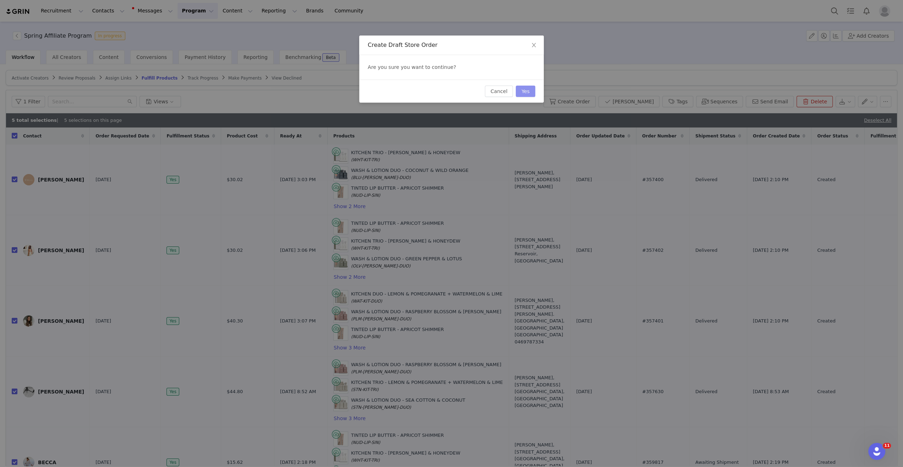
click at [524, 89] on button "Yes" at bounding box center [525, 90] width 20 height 11
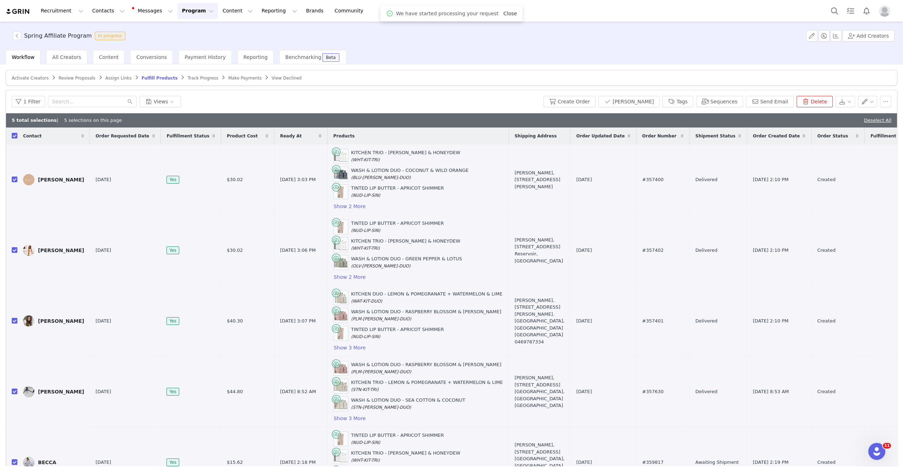
click at [504, 14] on link "Close" at bounding box center [509, 14] width 13 height 6
click at [884, 102] on button "button" at bounding box center [884, 101] width 11 height 11
drag, startPoint x: 884, startPoint y: 102, endPoint x: 871, endPoint y: 101, distance: 13.8
click at [883, 101] on button "button" at bounding box center [884, 101] width 11 height 11
click at [853, 99] on button "button" at bounding box center [845, 101] width 20 height 11
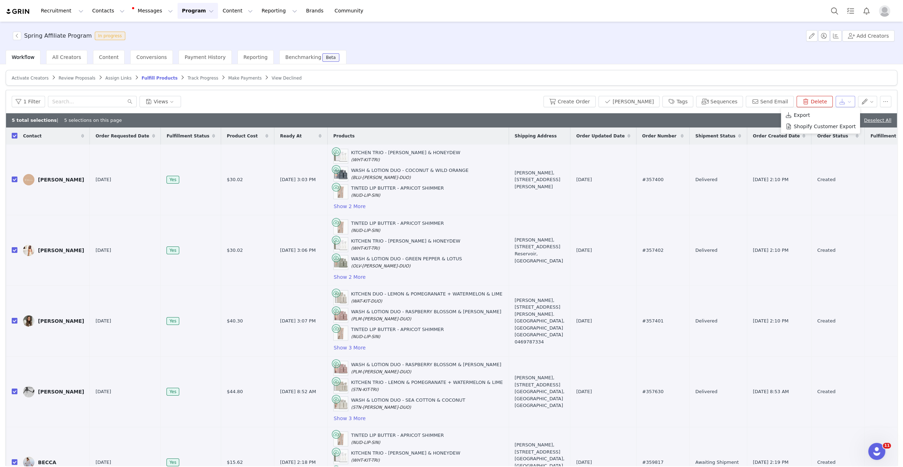
click at [853, 99] on button "button" at bounding box center [845, 101] width 20 height 11
click at [867, 447] on body "Recruitment Recruitment Creator Search Curated Lists Landing Pages Web Extensio…" at bounding box center [451, 233] width 903 height 467
click at [881, 448] on icon "Open Intercom Messenger" at bounding box center [876, 450] width 12 height 12
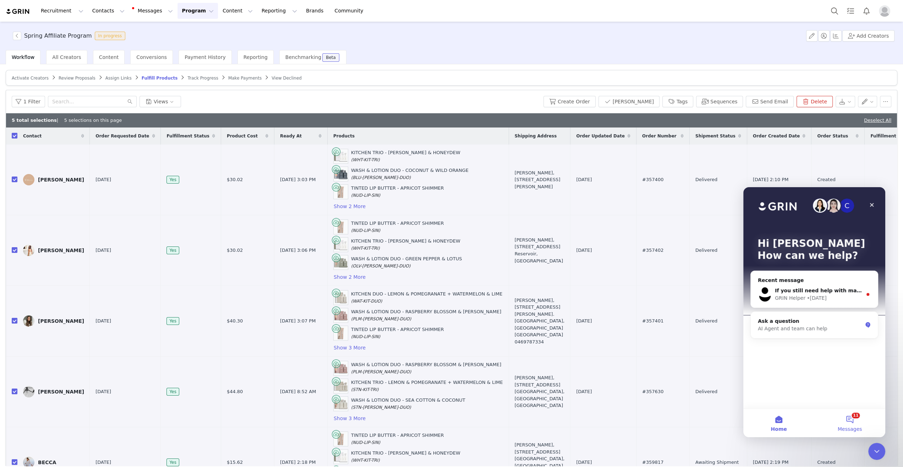
click at [852, 423] on button "11 Messages" at bounding box center [849, 422] width 71 height 28
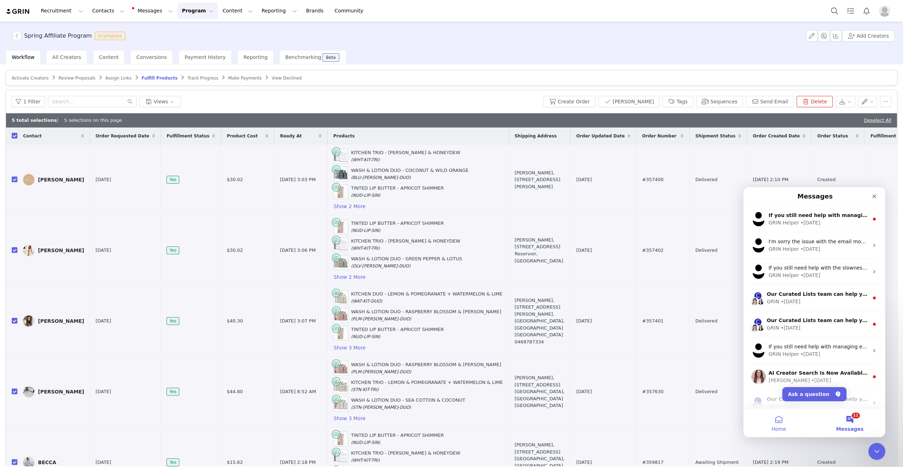
click at [779, 426] on span "Home" at bounding box center [778, 428] width 15 height 5
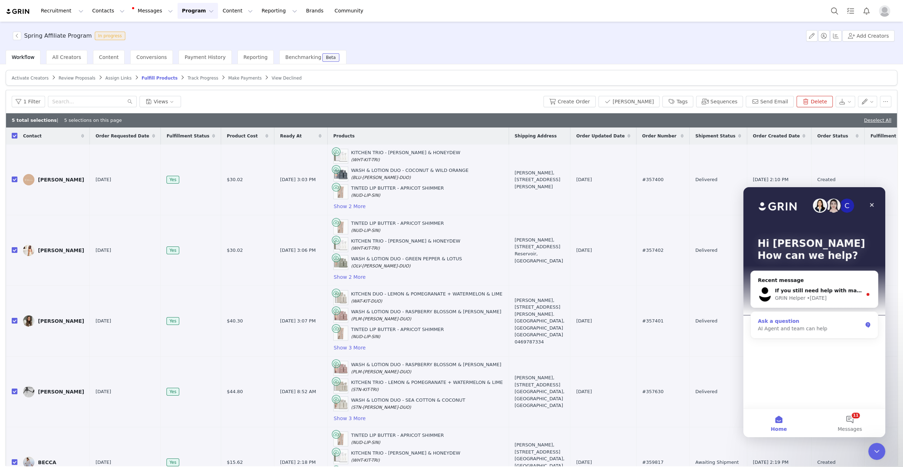
click at [802, 328] on div "AI Agent and team can help" at bounding box center [809, 328] width 104 height 7
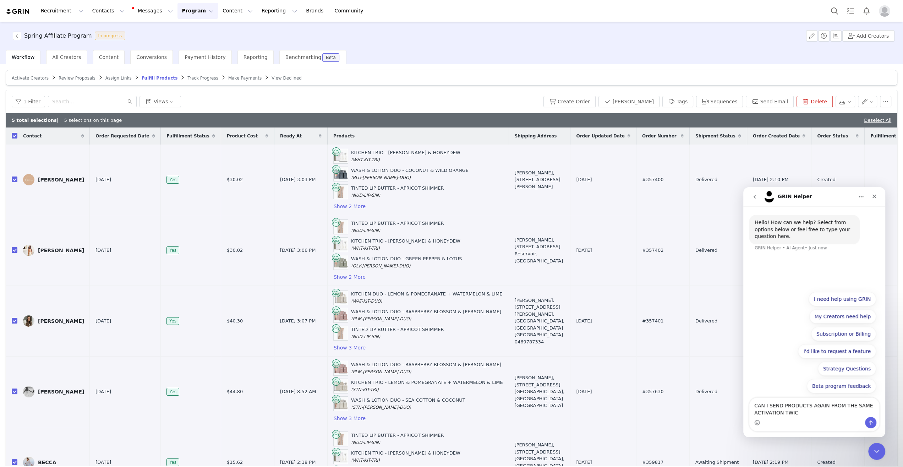
type textarea "CAN I SEND PRODUCTS AGAIN FROM THE SAME ACTIVATION TWICE"
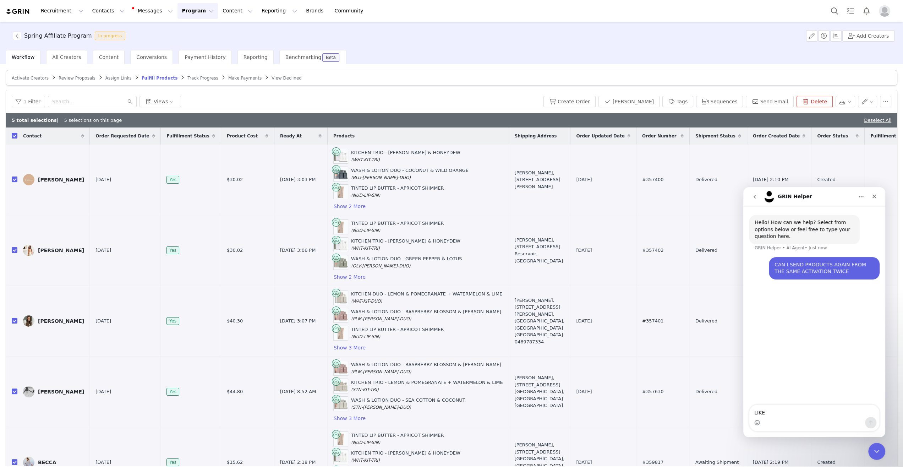
type textarea "LIKE"
type textarea "L"
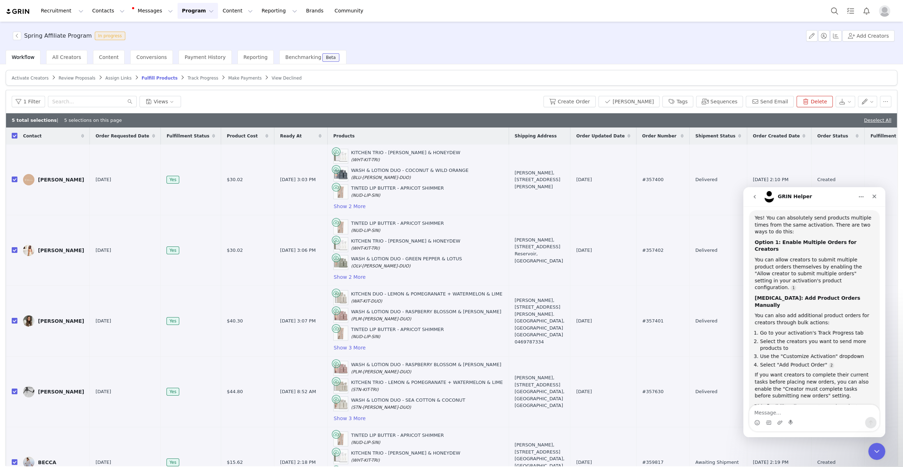
scroll to position [1, 0]
click at [187, 76] on span "Track Progress" at bounding box center [202, 78] width 31 height 5
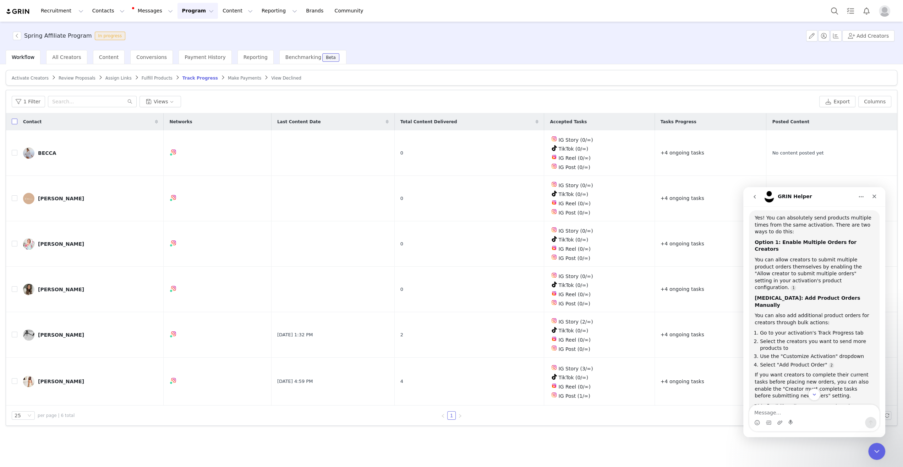
click at [15, 121] on input "checkbox" at bounding box center [15, 121] width 6 height 6
checkbox input "true"
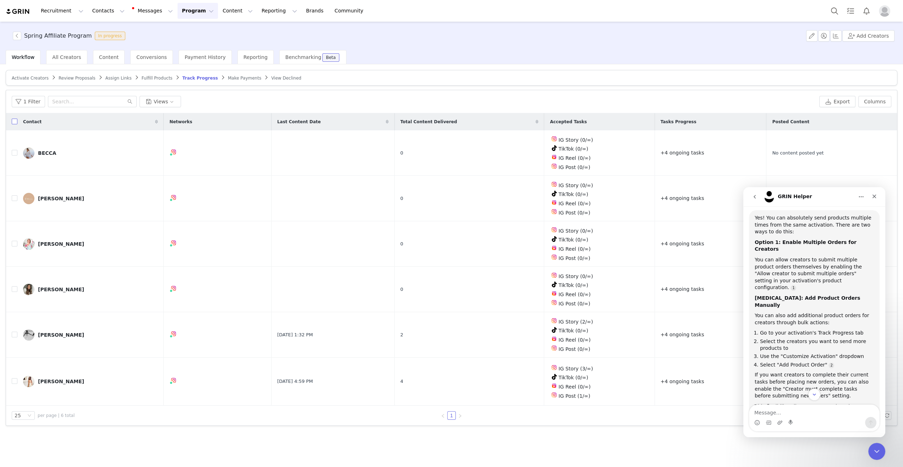
checkbox input "true"
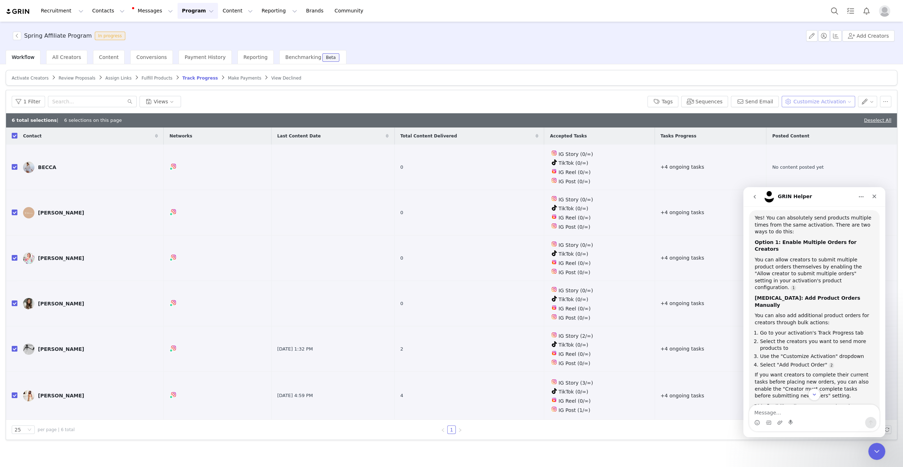
click at [825, 104] on button "Customize Activation" at bounding box center [817, 101] width 73 height 11
click at [823, 137] on span "Add Product Order" at bounding box center [822, 138] width 46 height 8
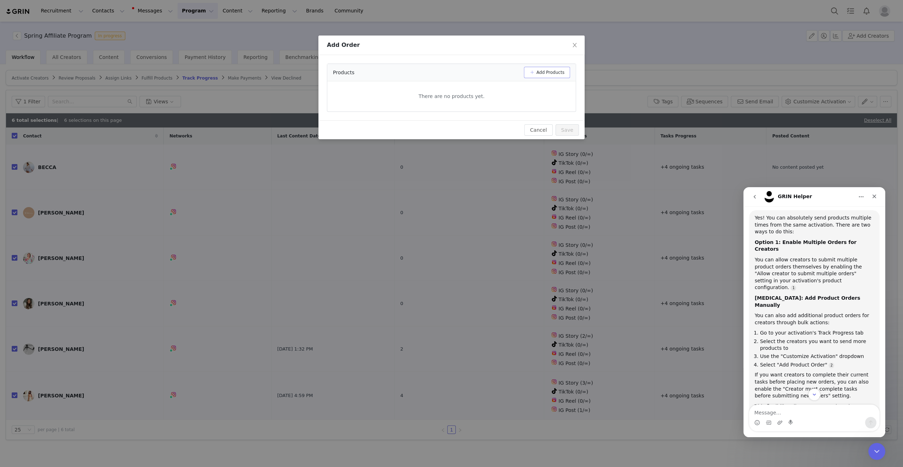
click at [551, 72] on button "Add Products" at bounding box center [547, 72] width 46 height 11
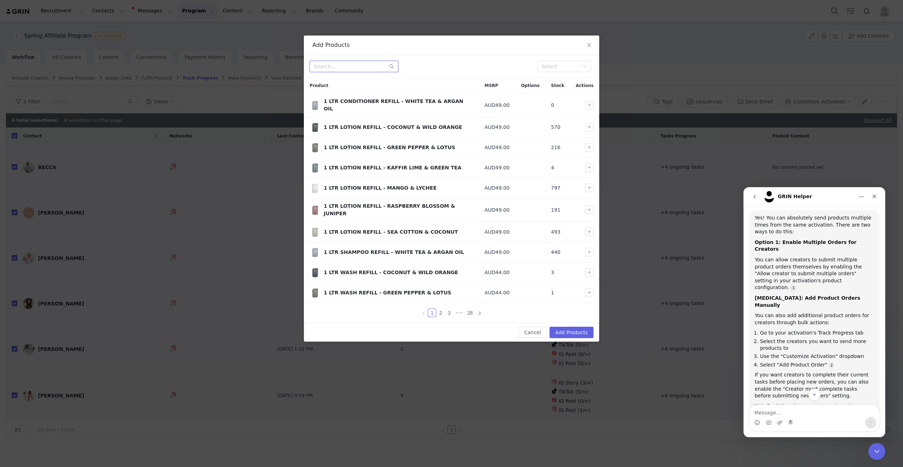
click at [367, 68] on input "text" at bounding box center [353, 66] width 89 height 11
type input "S"
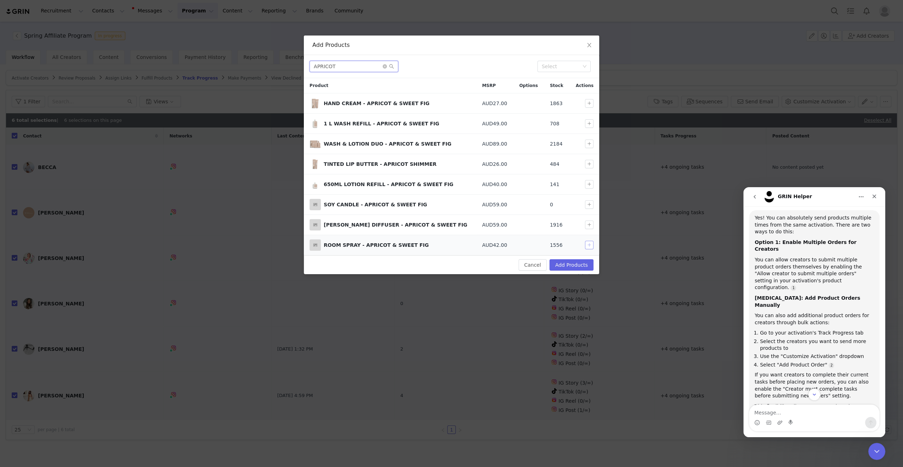
type input "APRICOT"
drag, startPoint x: 587, startPoint y: 243, endPoint x: 590, endPoint y: 225, distance: 18.3
click at [588, 243] on button "button" at bounding box center [589, 245] width 9 height 9
click at [590, 222] on button "button" at bounding box center [589, 224] width 9 height 9
click at [587, 205] on button "button" at bounding box center [589, 204] width 9 height 9
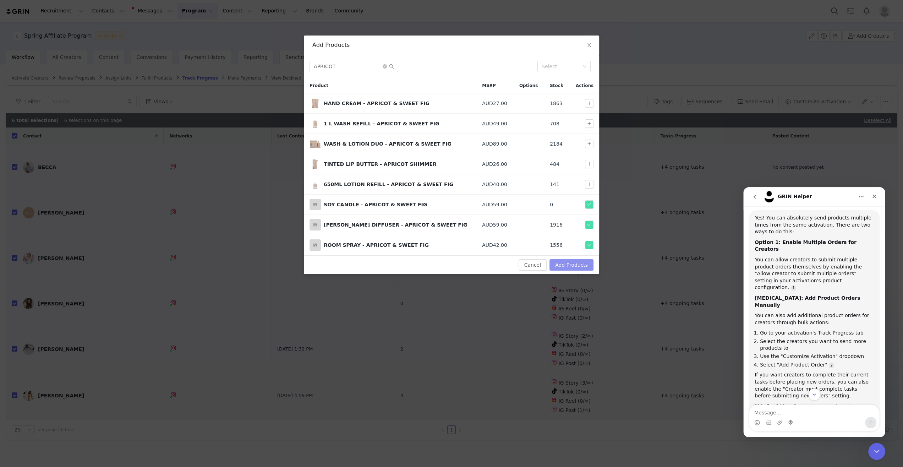
click at [561, 264] on button "Add Products" at bounding box center [571, 264] width 44 height 11
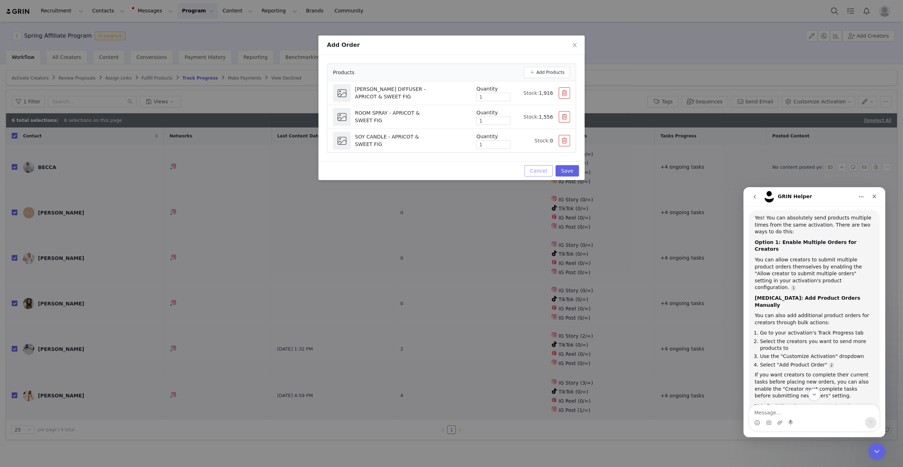
drag, startPoint x: 541, startPoint y: 172, endPoint x: 358, endPoint y: 167, distance: 183.1
click at [541, 172] on button "Cancel" at bounding box center [538, 170] width 28 height 11
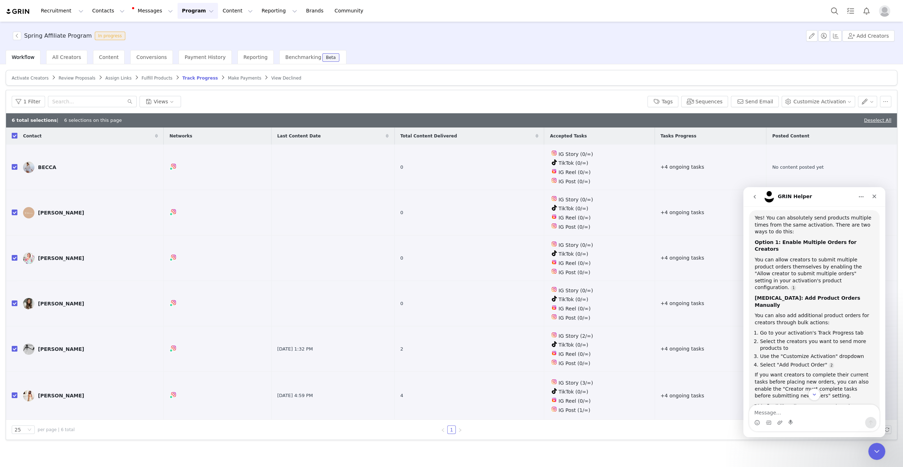
click at [16, 134] on input "checkbox" at bounding box center [15, 136] width 6 height 6
checkbox input "false"
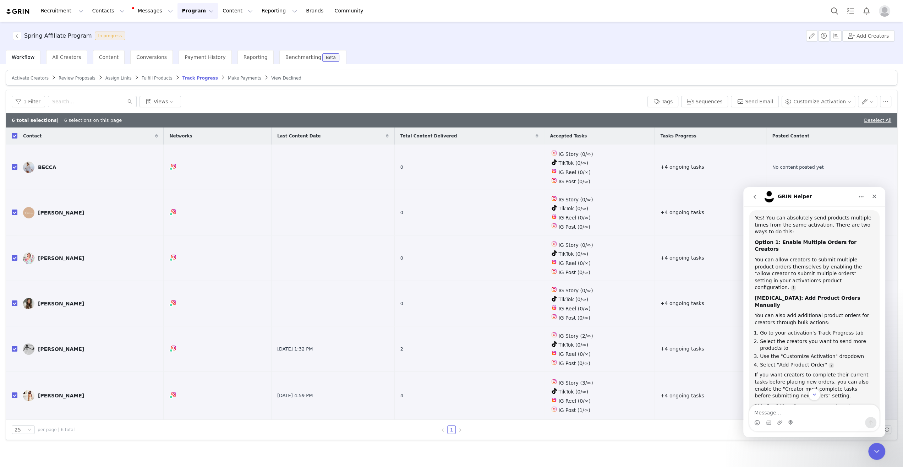
checkbox input "false"
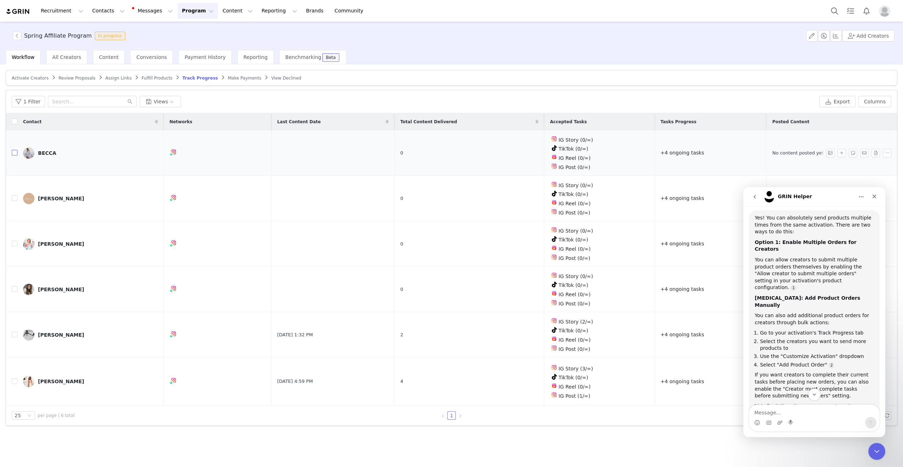
click at [12, 154] on input "checkbox" at bounding box center [15, 153] width 6 height 6
checkbox input "true"
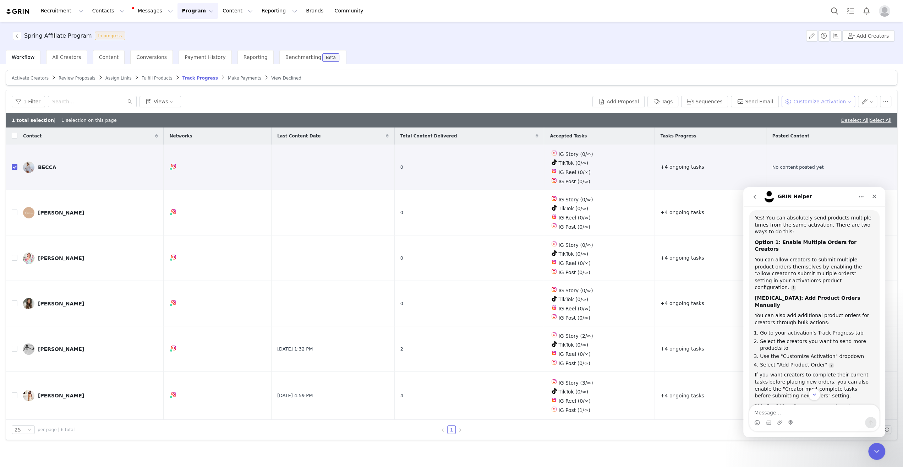
click at [833, 103] on button "Customize Activation" at bounding box center [817, 101] width 73 height 11
click at [820, 136] on span "Add Product Order" at bounding box center [822, 138] width 46 height 8
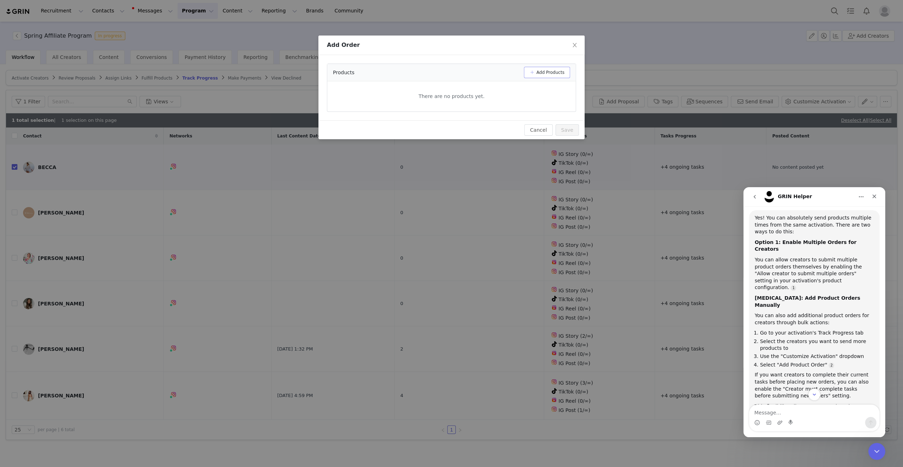
click at [540, 72] on button "Add Products" at bounding box center [547, 72] width 46 height 11
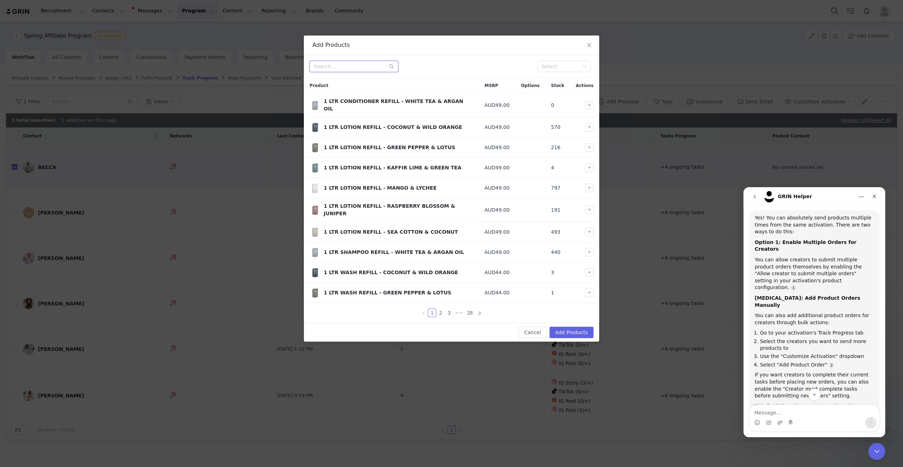
click at [365, 69] on input "text" at bounding box center [353, 66] width 89 height 11
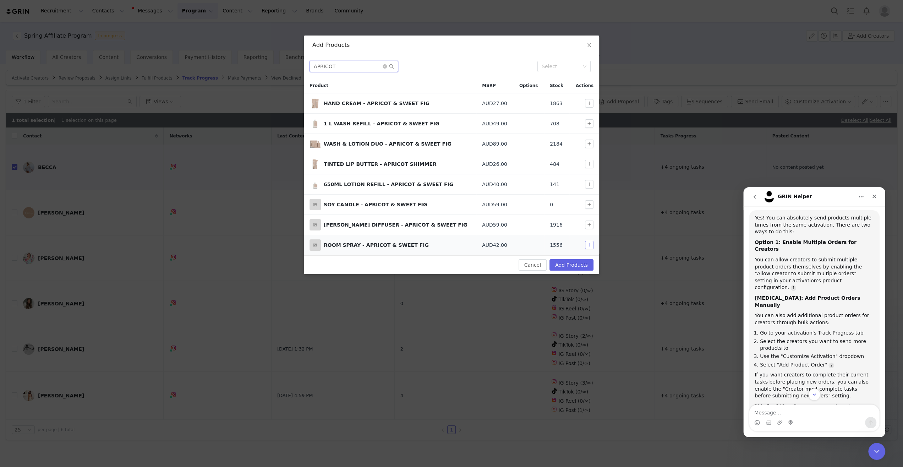
type input "APRICOT"
drag, startPoint x: 588, startPoint y: 242, endPoint x: 587, endPoint y: 233, distance: 9.3
click at [587, 242] on button "button" at bounding box center [589, 245] width 9 height 9
click at [587, 224] on button "button" at bounding box center [589, 224] width 9 height 9
click at [590, 205] on button "button" at bounding box center [589, 204] width 9 height 9
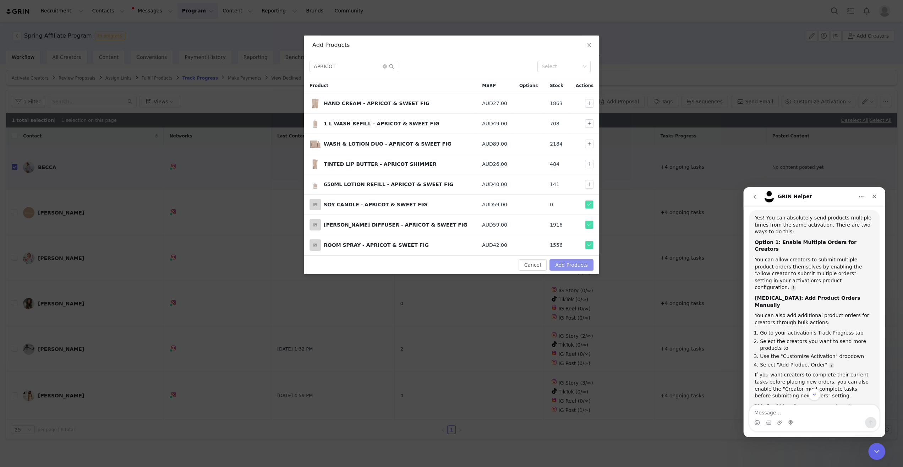
click at [571, 265] on button "Add Products" at bounding box center [571, 264] width 44 height 11
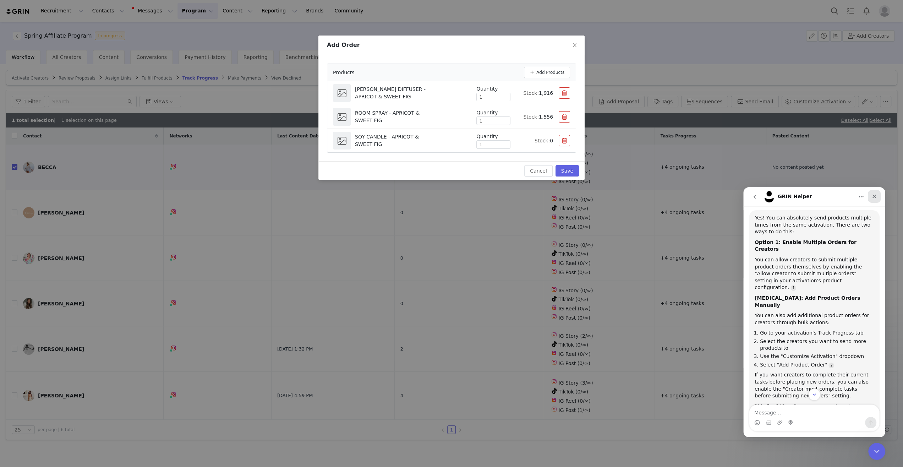
click at [875, 197] on icon "Close" at bounding box center [874, 196] width 6 height 6
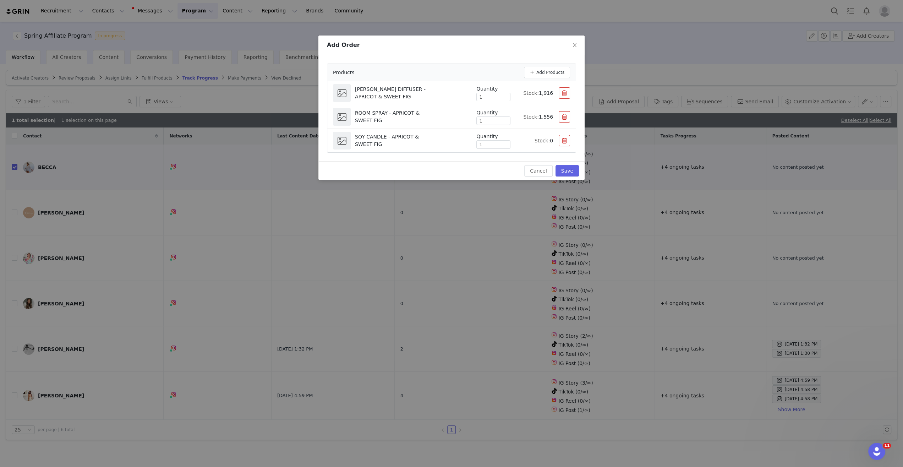
scroll to position [101, 0]
click at [570, 169] on button "Save" at bounding box center [566, 170] width 23 height 11
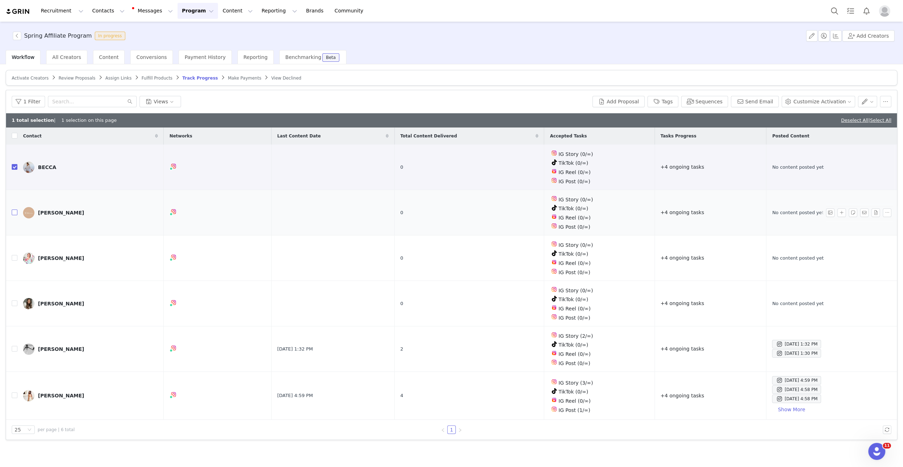
click at [14, 211] on input "checkbox" at bounding box center [15, 212] width 6 height 6
checkbox input "true"
drag, startPoint x: 14, startPoint y: 252, endPoint x: 11, endPoint y: 208, distance: 44.1
click at [14, 255] on input "checkbox" at bounding box center [15, 258] width 6 height 6
checkbox input "true"
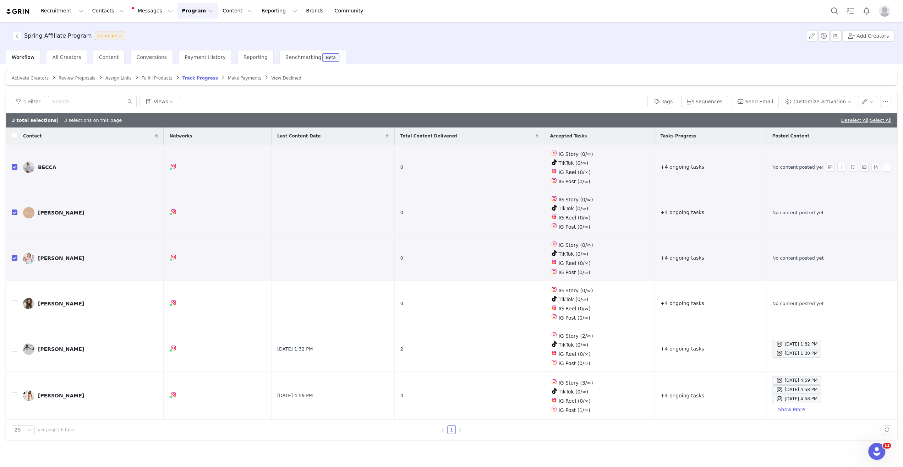
click at [15, 165] on input "checkbox" at bounding box center [15, 167] width 6 height 6
checkbox input "false"
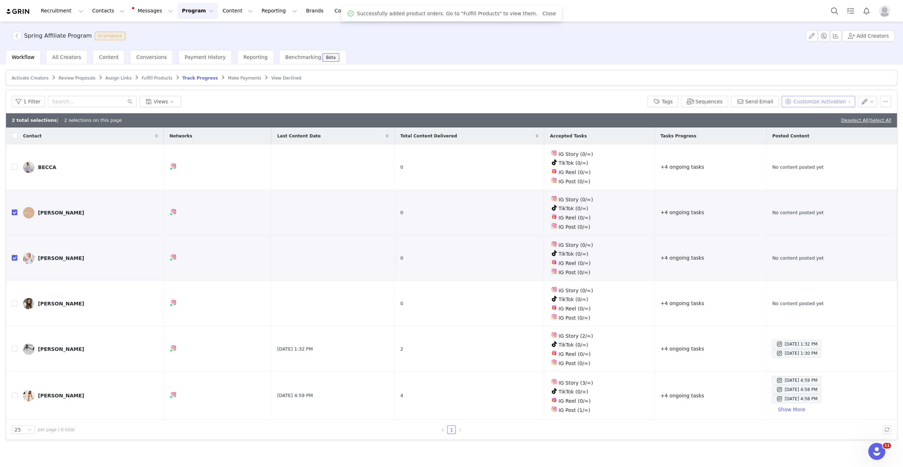
click at [820, 101] on button "Customize Activation" at bounding box center [817, 101] width 73 height 11
click at [807, 139] on span "Add Product Order" at bounding box center [822, 138] width 46 height 8
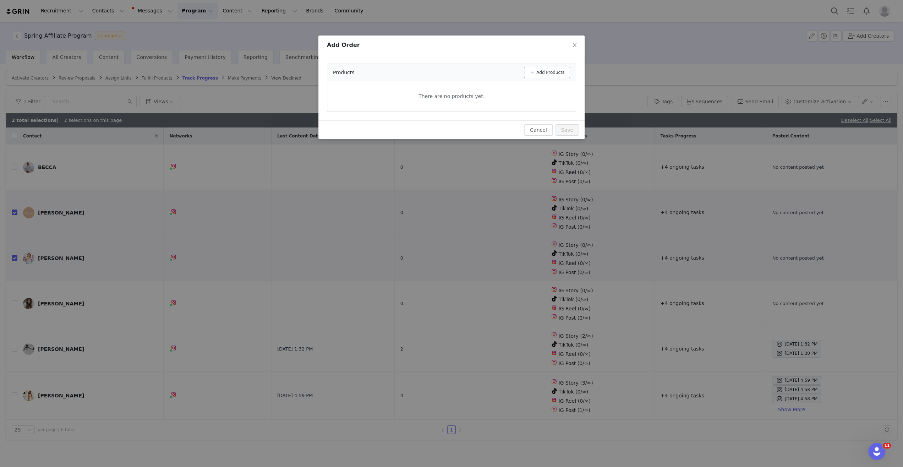
click at [541, 72] on button "Add Products" at bounding box center [547, 72] width 46 height 11
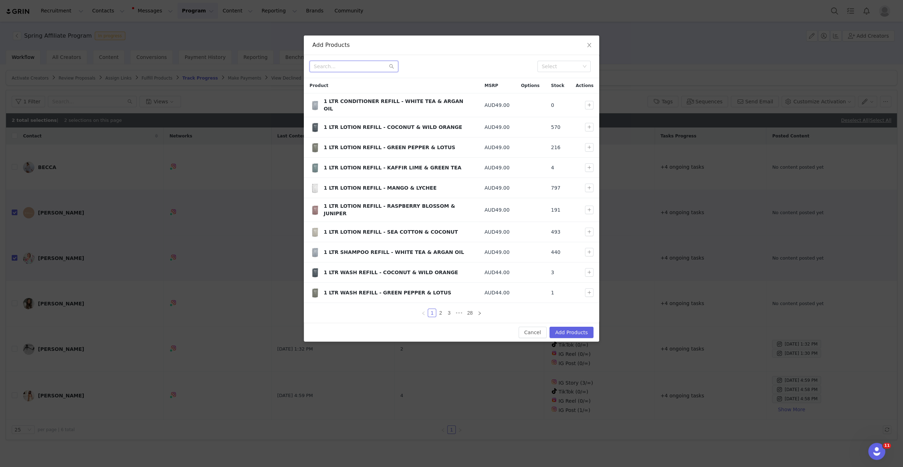
click at [355, 68] on input "text" at bounding box center [353, 66] width 89 height 11
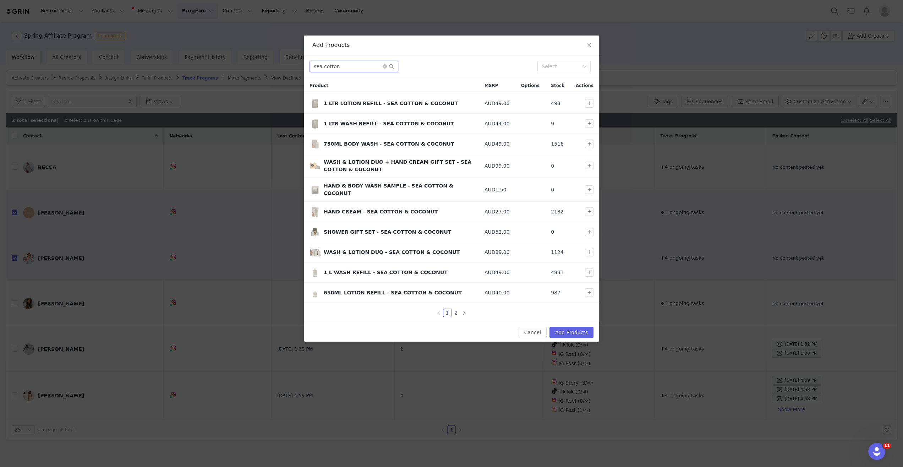
type input "sea cotton"
click at [455, 309] on link "2" at bounding box center [456, 313] width 8 height 8
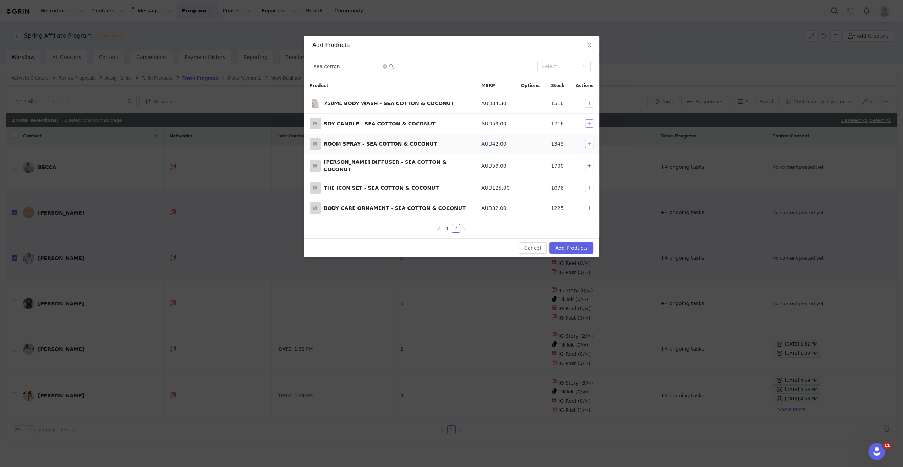
drag, startPoint x: 586, startPoint y: 123, endPoint x: 590, endPoint y: 141, distance: 18.6
click at [587, 124] on button "button" at bounding box center [589, 123] width 9 height 9
click at [590, 142] on button "button" at bounding box center [589, 143] width 9 height 9
click at [587, 165] on button "button" at bounding box center [589, 165] width 9 height 9
click at [575, 244] on button "Add Products" at bounding box center [571, 247] width 44 height 11
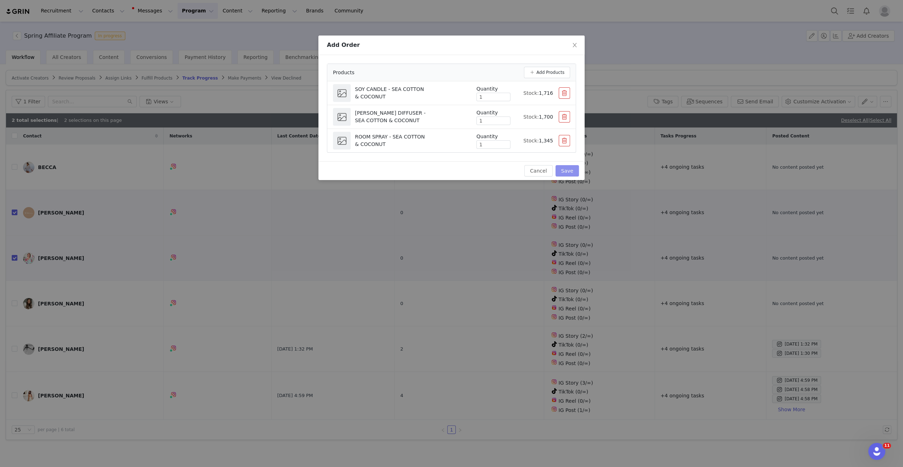
click at [565, 172] on button "Save" at bounding box center [566, 170] width 23 height 11
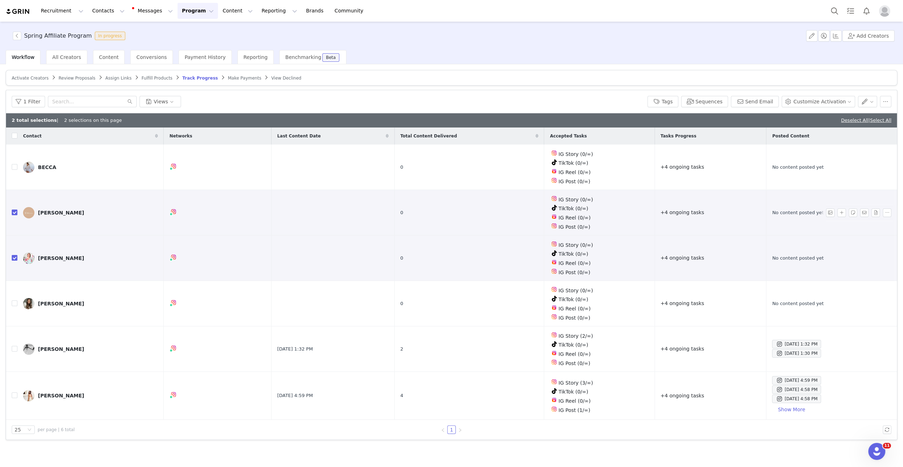
click at [14, 209] on input "checkbox" at bounding box center [15, 212] width 6 height 6
checkbox input "false"
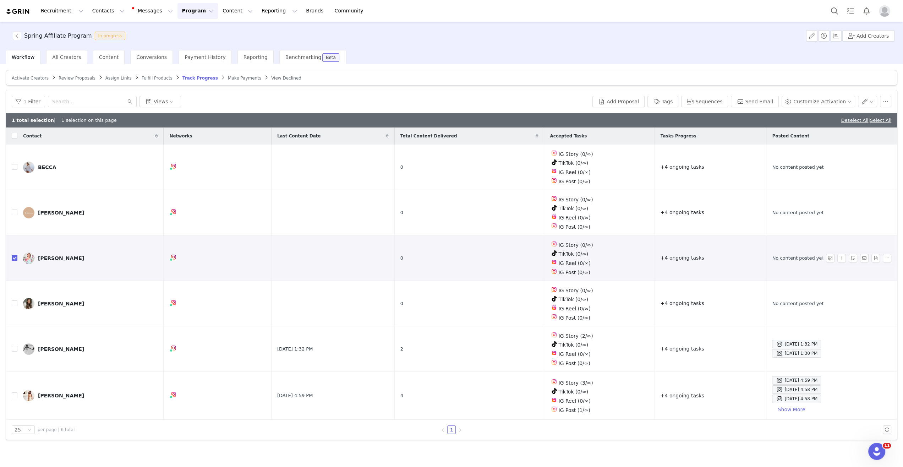
click at [12, 255] on input "checkbox" at bounding box center [15, 258] width 6 height 6
checkbox input "false"
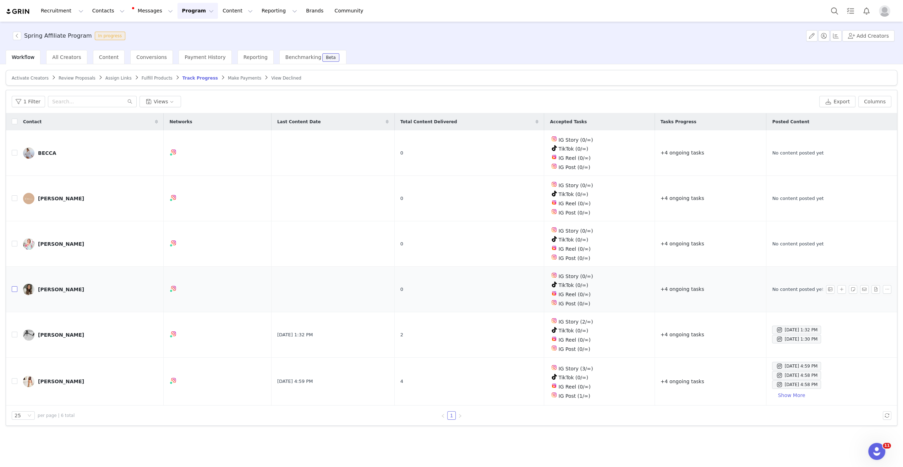
click at [12, 286] on input "checkbox" at bounding box center [15, 289] width 6 height 6
checkbox input "true"
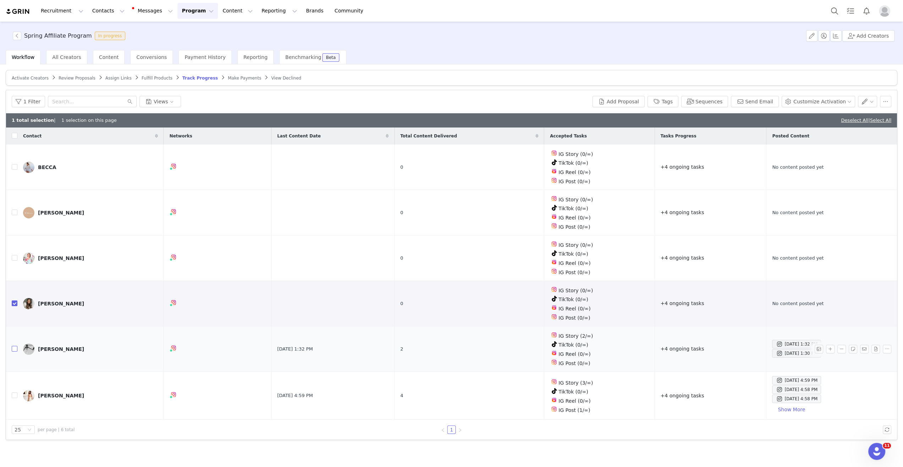
click at [14, 346] on input "checkbox" at bounding box center [15, 349] width 6 height 6
checkbox input "true"
click at [815, 101] on button "Customize Activation" at bounding box center [817, 101] width 73 height 11
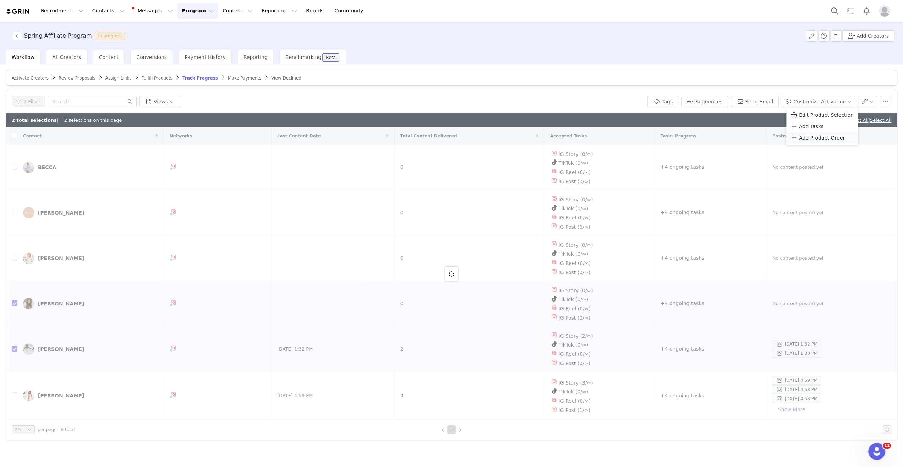
click at [818, 138] on span "Add Product Order" at bounding box center [822, 138] width 46 height 8
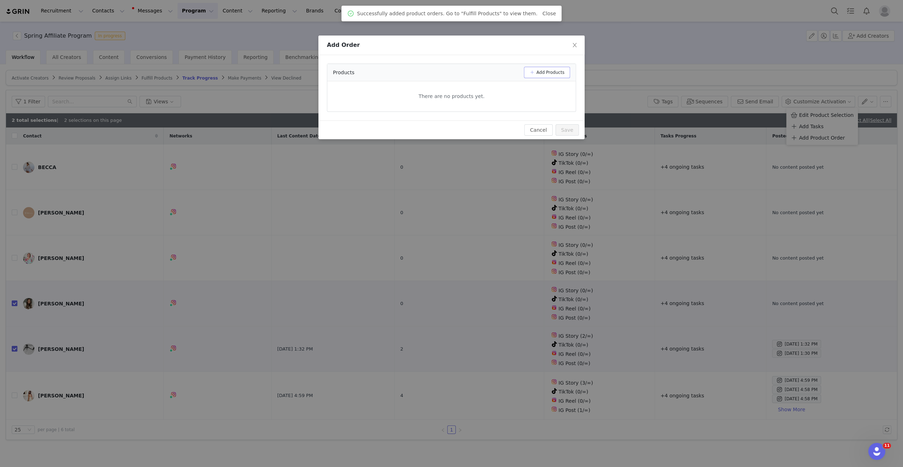
click at [561, 72] on button "Add Products" at bounding box center [547, 72] width 46 height 11
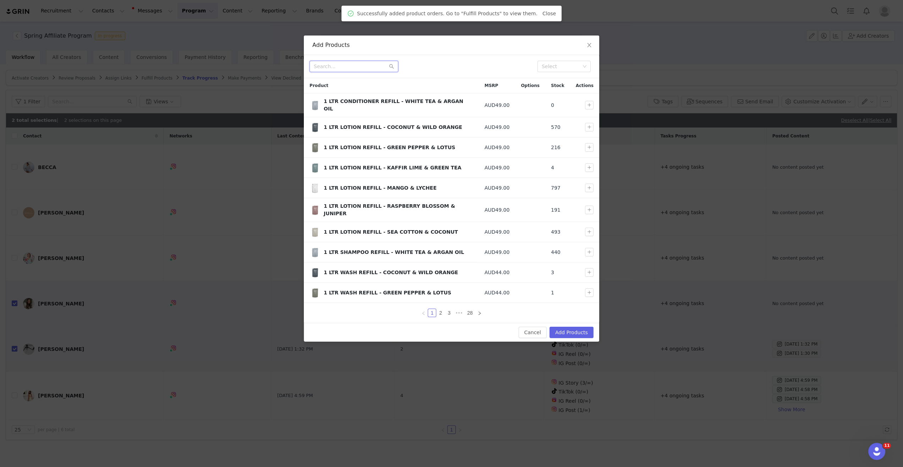
click at [374, 66] on input "text" at bounding box center [353, 66] width 89 height 11
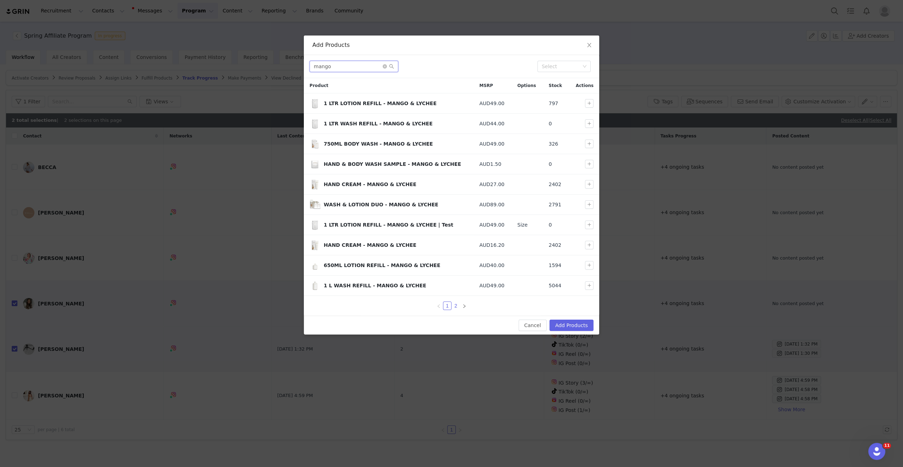
type input "mango"
click at [455, 302] on link "2" at bounding box center [456, 306] width 8 height 8
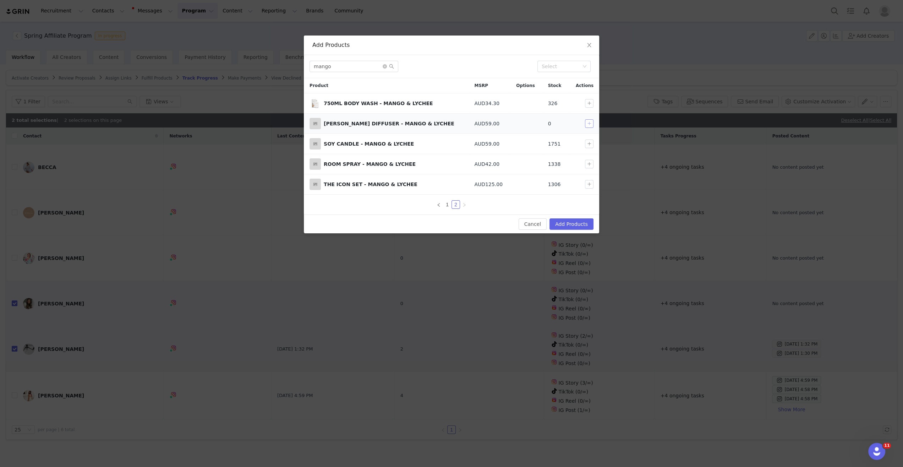
drag, startPoint x: 591, startPoint y: 123, endPoint x: 590, endPoint y: 127, distance: 4.0
click at [591, 123] on button "button" at bounding box center [589, 123] width 9 height 9
drag, startPoint x: 588, startPoint y: 142, endPoint x: 588, endPoint y: 160, distance: 18.1
click at [588, 143] on button "button" at bounding box center [589, 143] width 9 height 9
click at [588, 164] on button "button" at bounding box center [589, 164] width 9 height 9
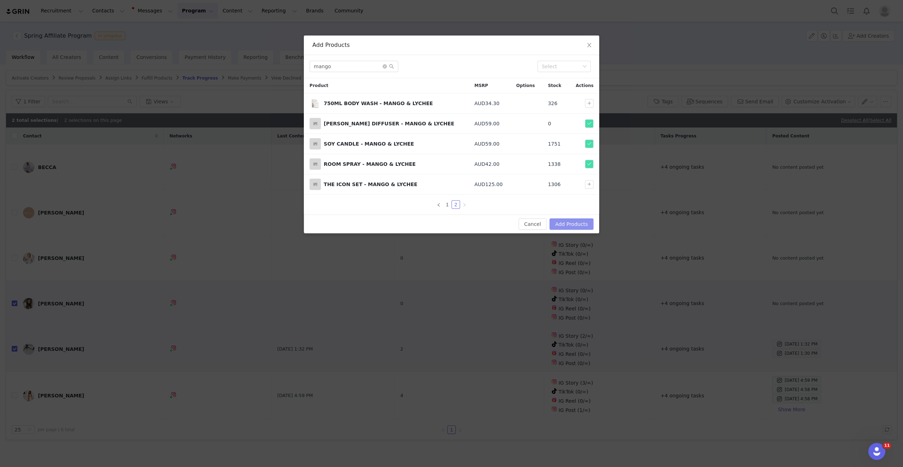
click at [575, 222] on button "Add Products" at bounding box center [571, 223] width 44 height 11
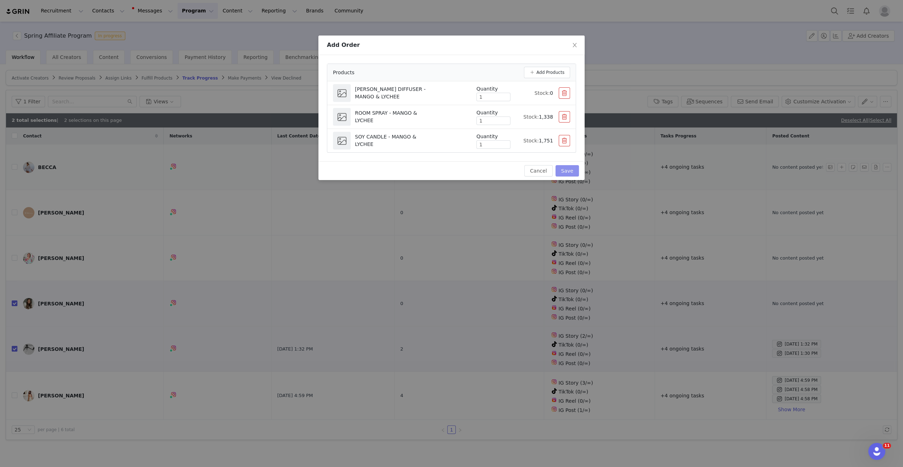
click at [566, 172] on button "Save" at bounding box center [566, 170] width 23 height 11
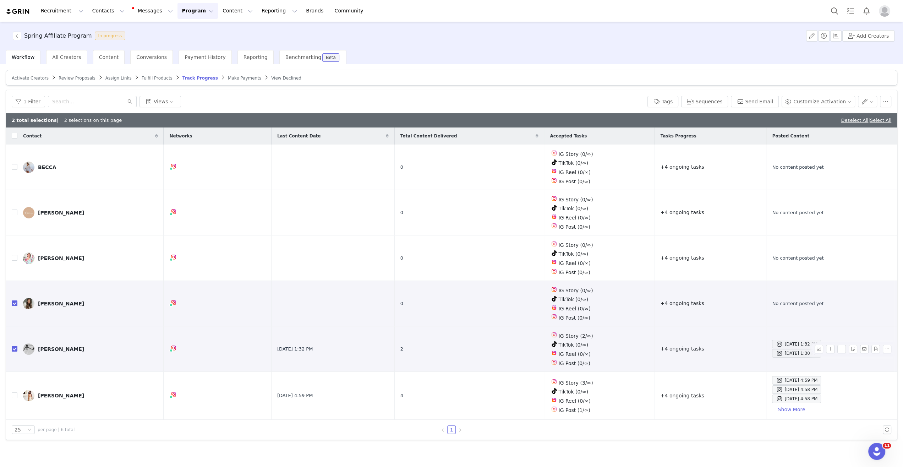
drag, startPoint x: 16, startPoint y: 342, endPoint x: 15, endPoint y: 337, distance: 5.8
click at [15, 346] on input "checkbox" at bounding box center [15, 349] width 6 height 6
checkbox input "false"
drag, startPoint x: 13, startPoint y: 299, endPoint x: 14, endPoint y: 306, distance: 6.8
click at [13, 300] on input "checkbox" at bounding box center [15, 303] width 6 height 6
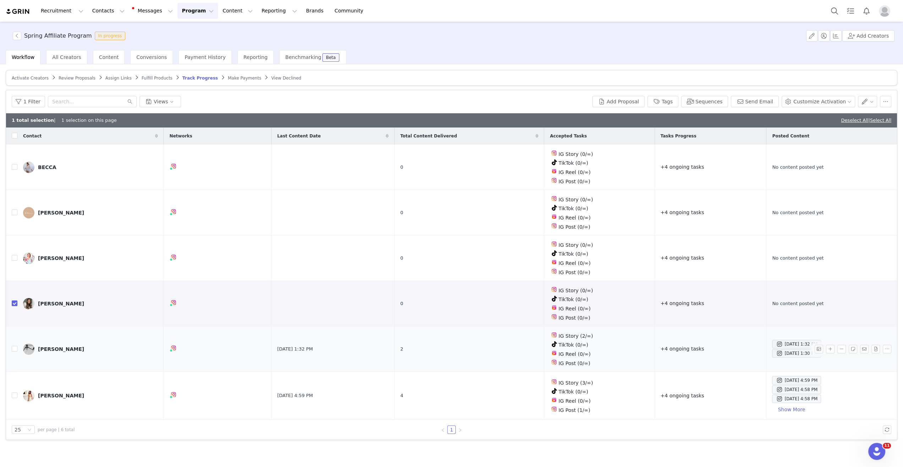
checkbox input "false"
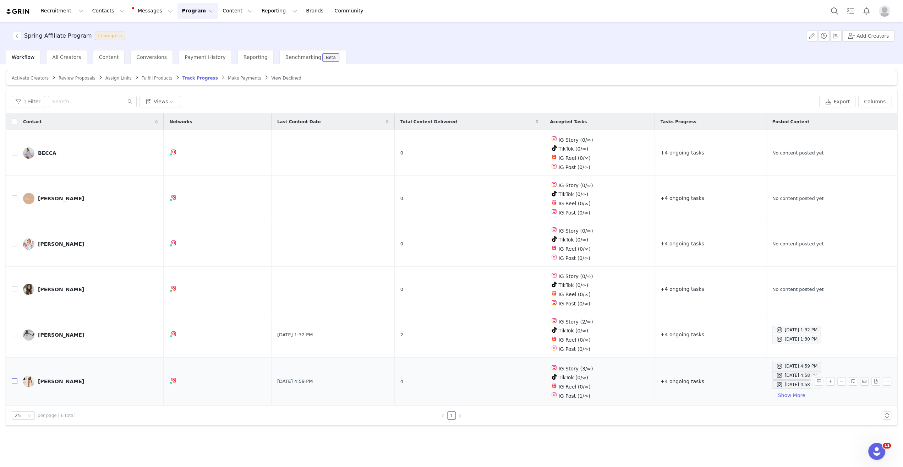
click at [13, 378] on input "checkbox" at bounding box center [15, 381] width 6 height 6
checkbox input "true"
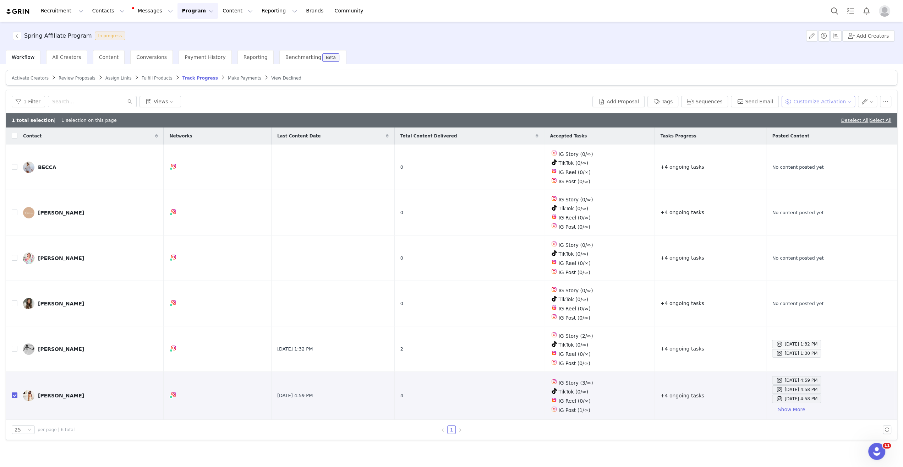
click at [808, 99] on button "Customize Activation" at bounding box center [817, 101] width 73 height 11
click at [822, 137] on span "Add Product Order" at bounding box center [822, 138] width 46 height 8
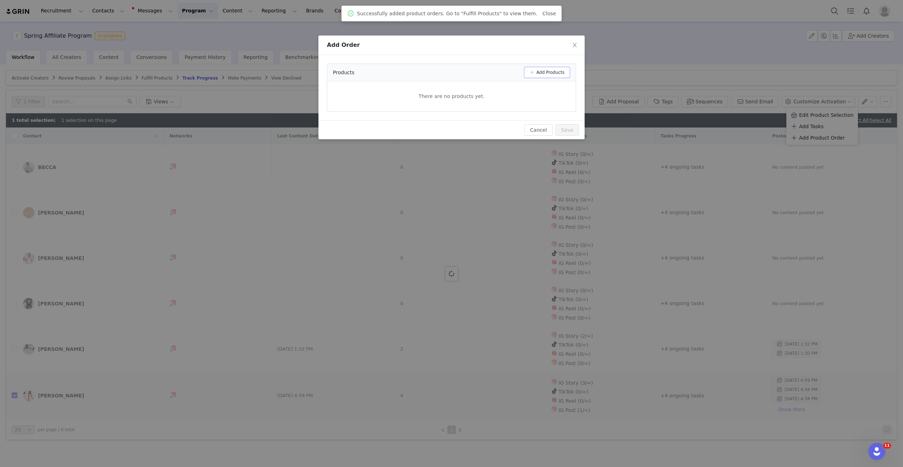
click at [551, 76] on button "Add Products" at bounding box center [547, 72] width 46 height 11
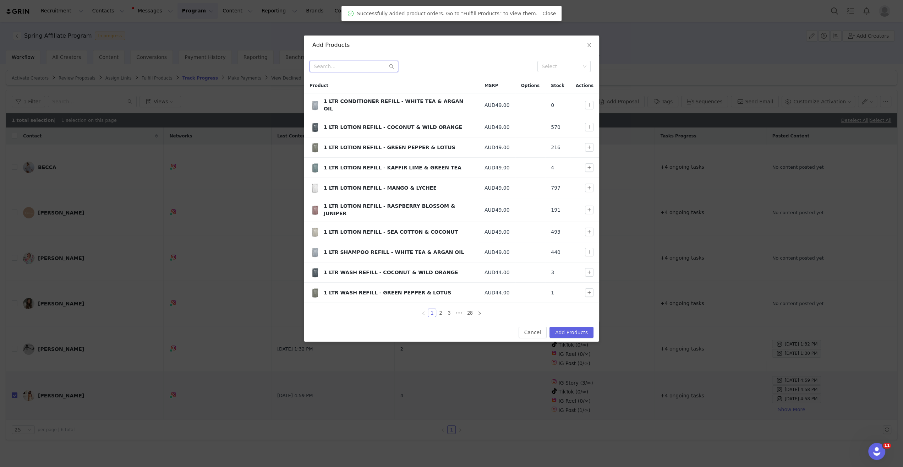
click at [347, 67] on input "text" at bounding box center [353, 66] width 89 height 11
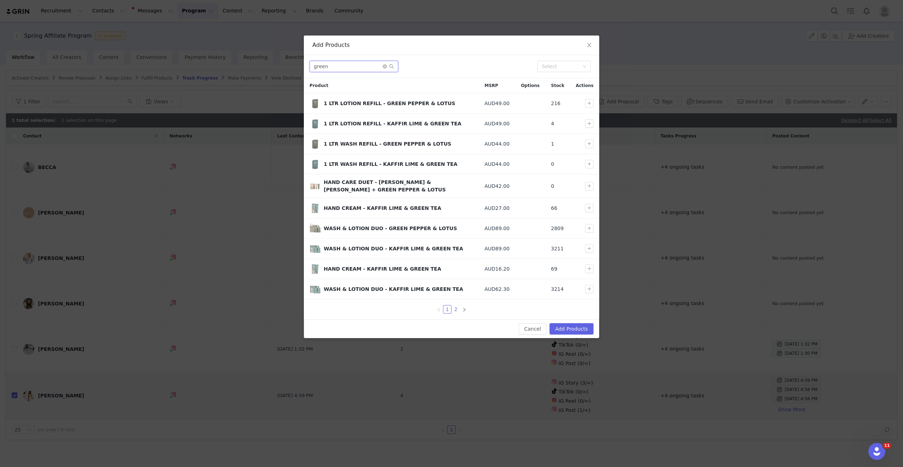
type input "green"
click at [456, 306] on link "2" at bounding box center [456, 309] width 8 height 8
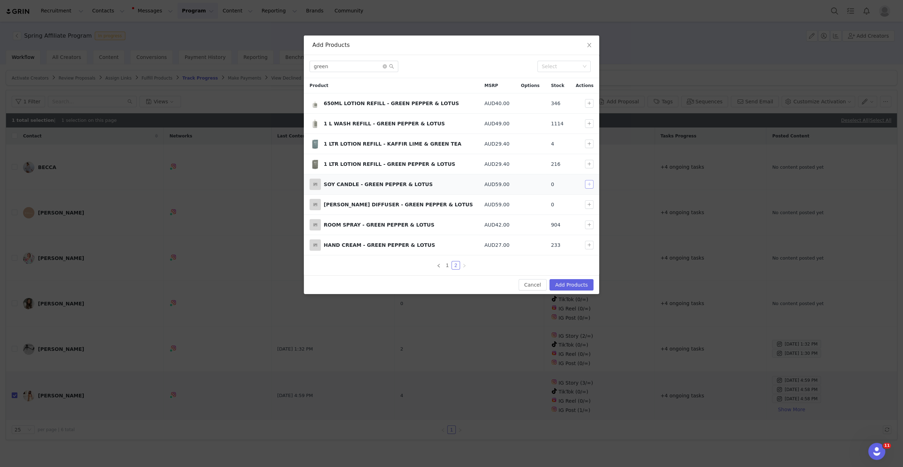
click at [590, 183] on button "button" at bounding box center [589, 184] width 9 height 9
drag, startPoint x: 584, startPoint y: 202, endPoint x: 586, endPoint y: 217, distance: 15.7
click at [585, 202] on button "button" at bounding box center [589, 204] width 9 height 9
click at [586, 225] on button "button" at bounding box center [589, 224] width 9 height 9
click at [559, 287] on button "Add Products" at bounding box center [571, 284] width 44 height 11
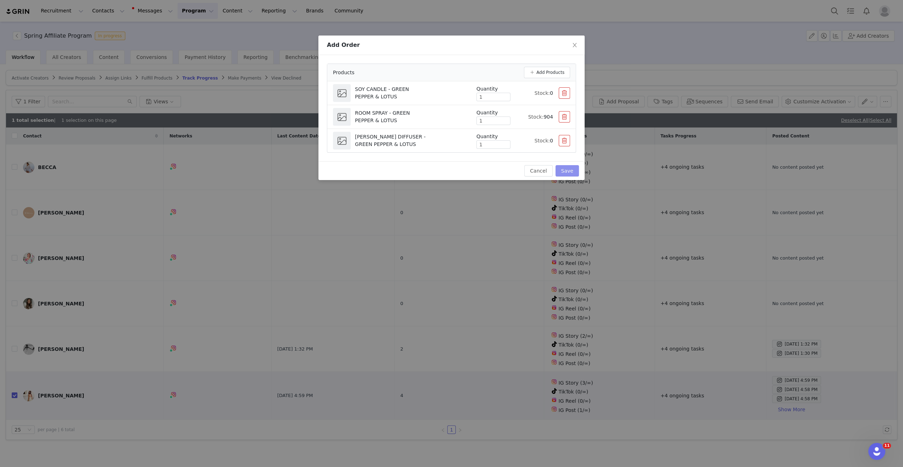
click at [566, 166] on button "Save" at bounding box center [566, 170] width 23 height 11
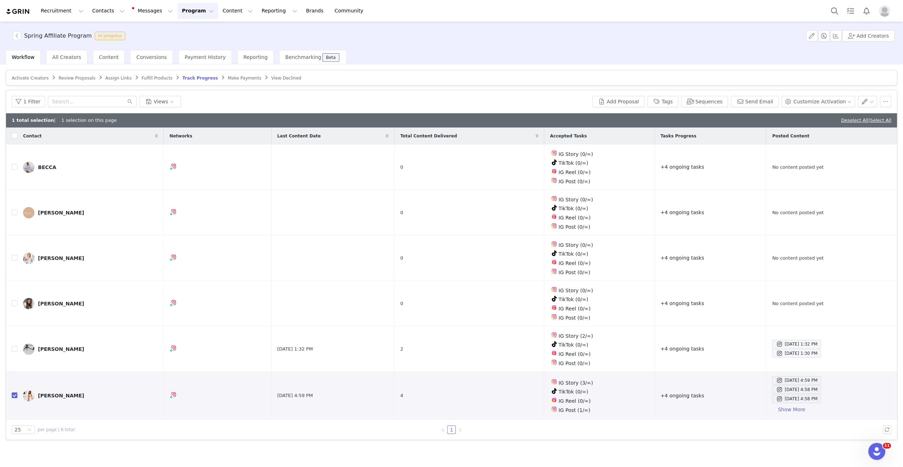
click at [151, 77] on span "Fulfill Products" at bounding box center [157, 78] width 31 height 5
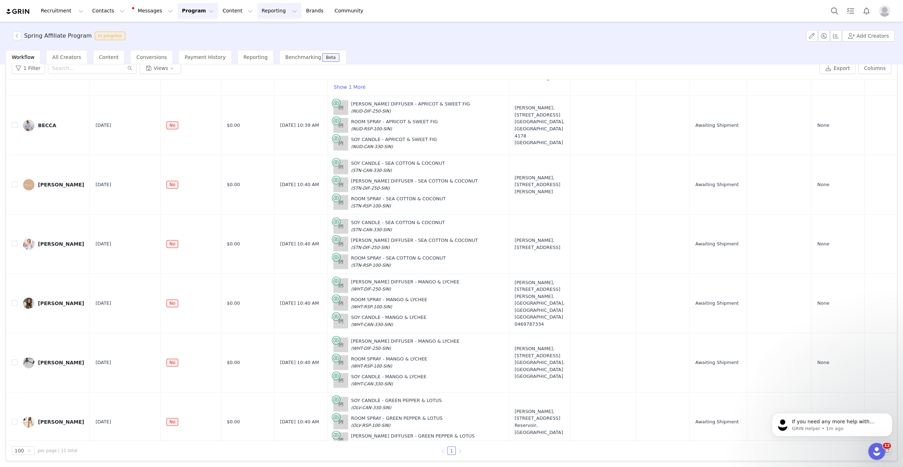
scroll to position [145, 0]
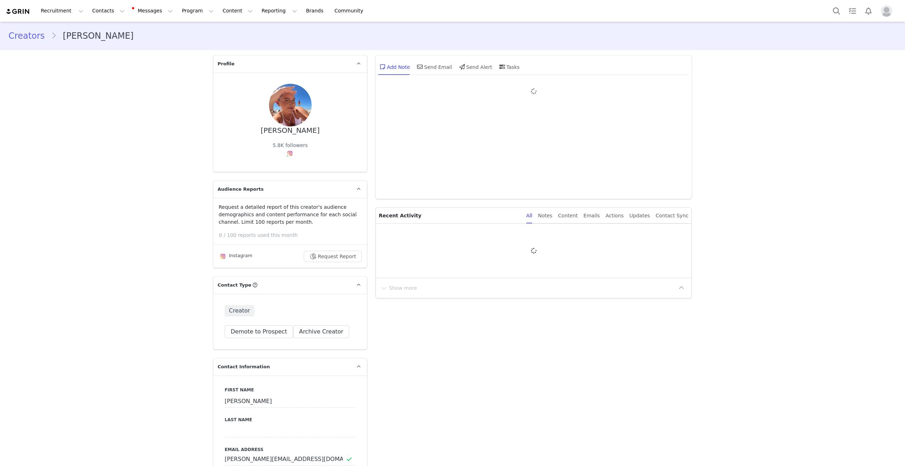
type input "+1 ([GEOGRAPHIC_DATA])"
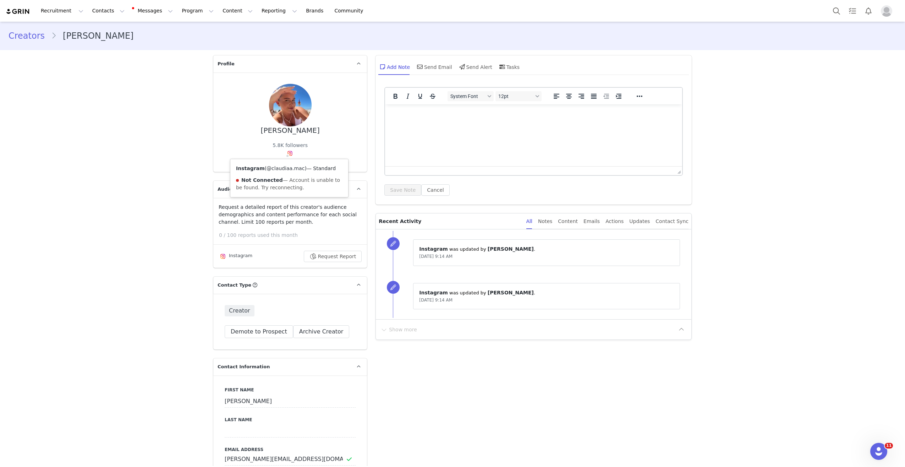
click at [283, 169] on link "@claudiaa.mac" at bounding box center [285, 168] width 38 height 6
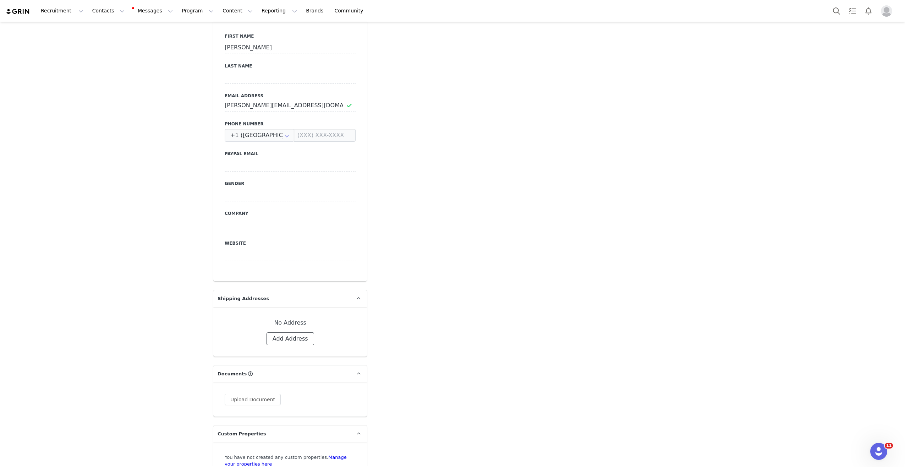
click at [291, 336] on button "Add Address" at bounding box center [290, 338] width 48 height 13
select select
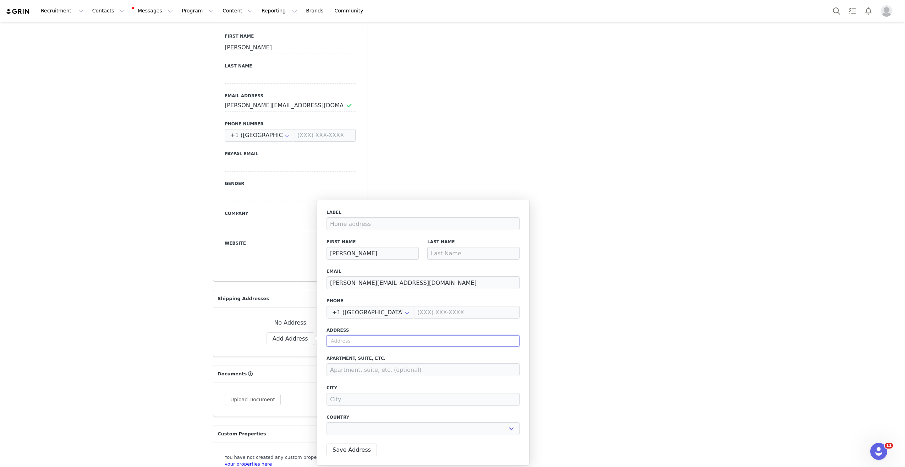
click at [350, 338] on input "text" at bounding box center [422, 340] width 193 height 11
paste input "[STREET_ADDRESS]"
type input "[STREET_ADDRESS]"
select select
type input "2 Wernham Pl"
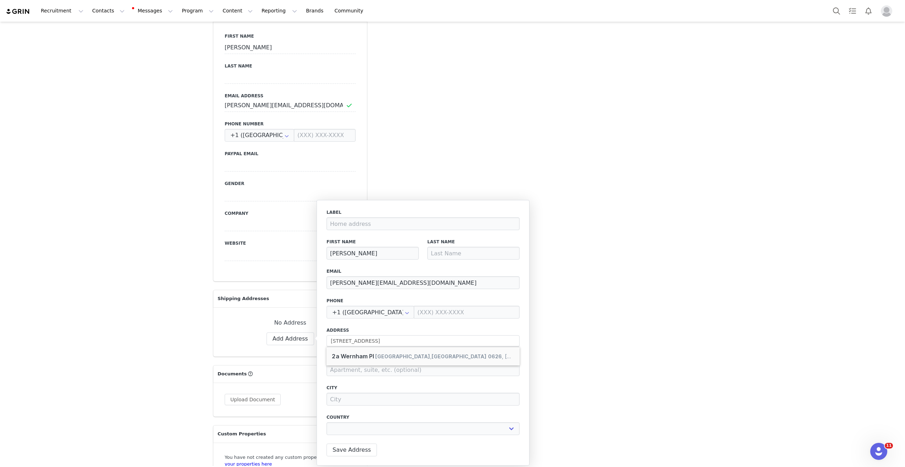
type input "[GEOGRAPHIC_DATA]"
select select "[object Object]"
click at [344, 449] on button "Save Address" at bounding box center [351, 449] width 50 height 13
select select
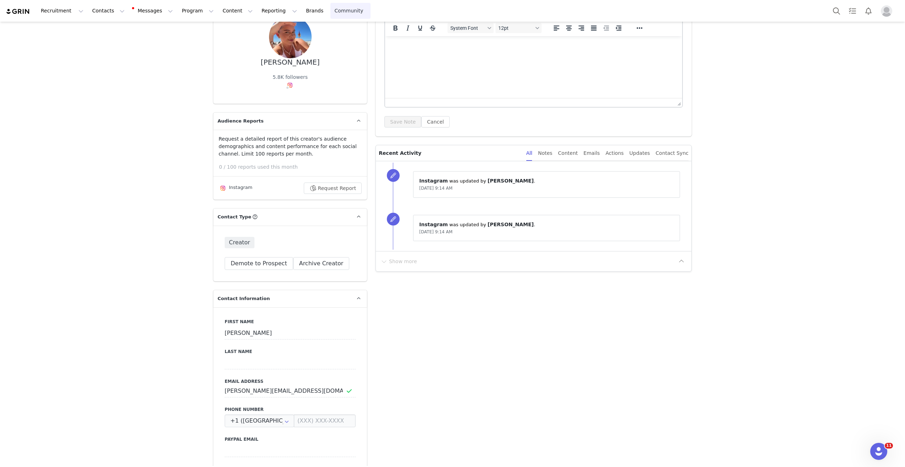
scroll to position [0, 0]
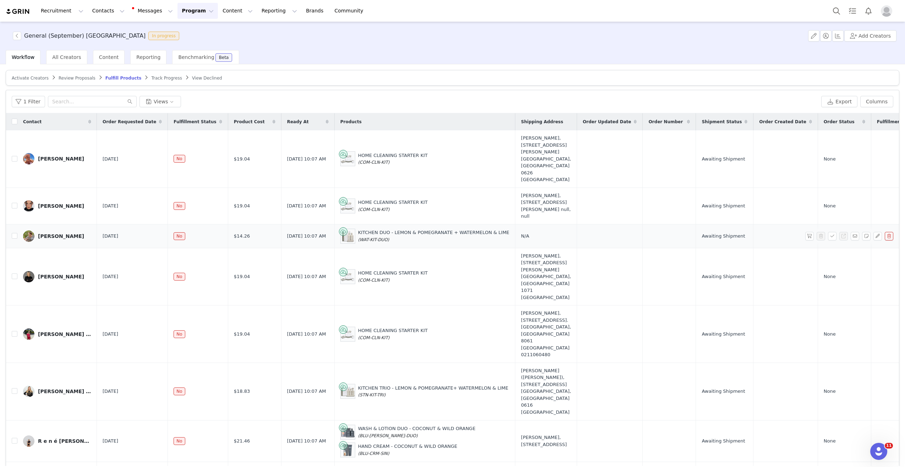
click at [59, 233] on div "[PERSON_NAME]" at bounding box center [61, 236] width 46 height 6
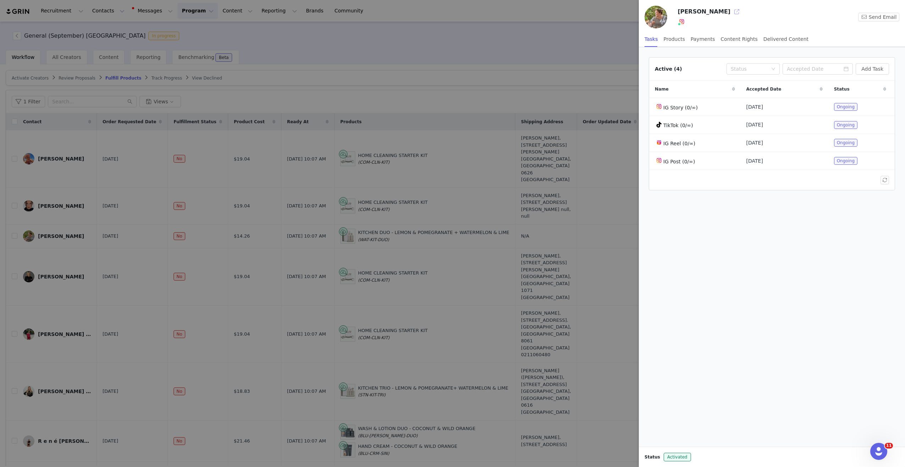
click at [735, 12] on button "button" at bounding box center [736, 11] width 11 height 11
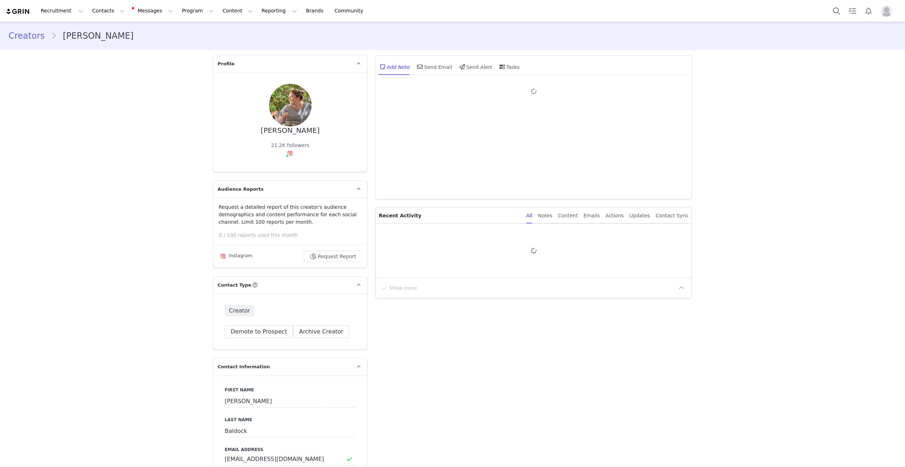
type input "+1 ([GEOGRAPHIC_DATA])"
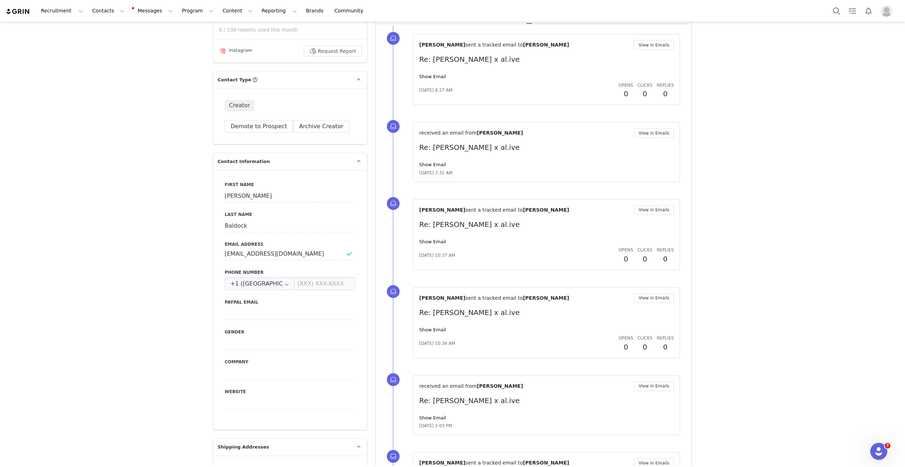
scroll to position [213, 0]
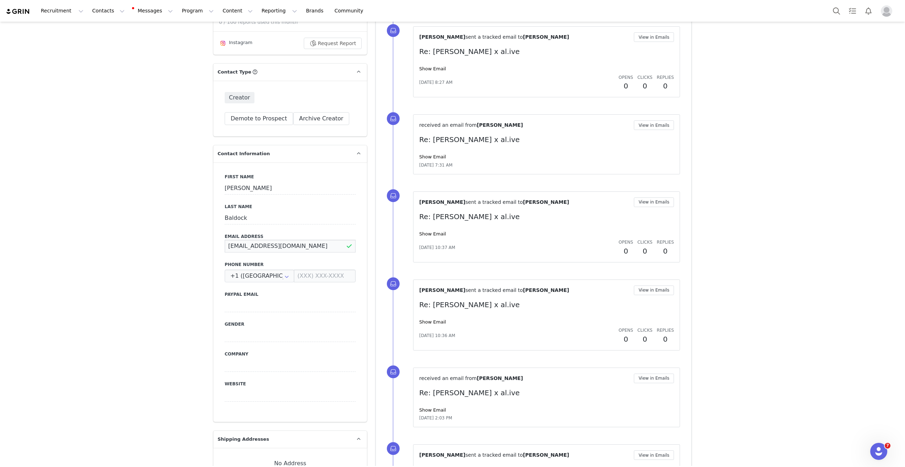
drag, startPoint x: 293, startPoint y: 248, endPoint x: 158, endPoint y: 242, distance: 135.3
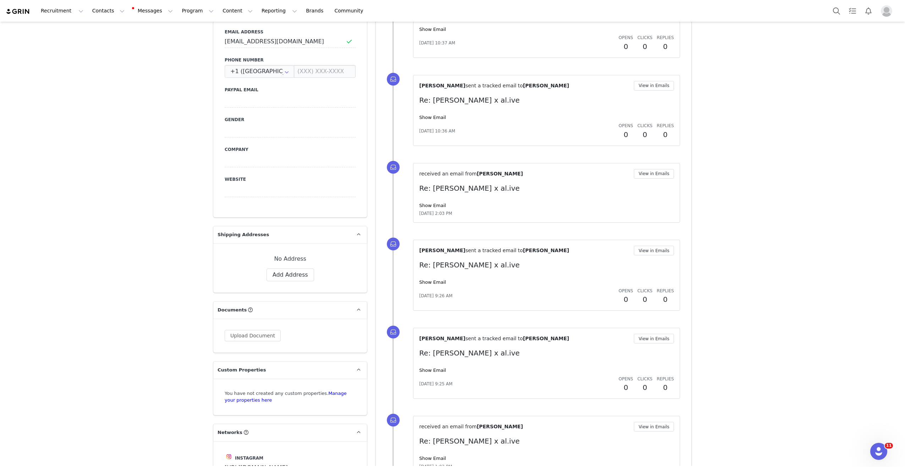
scroll to position [619, 0]
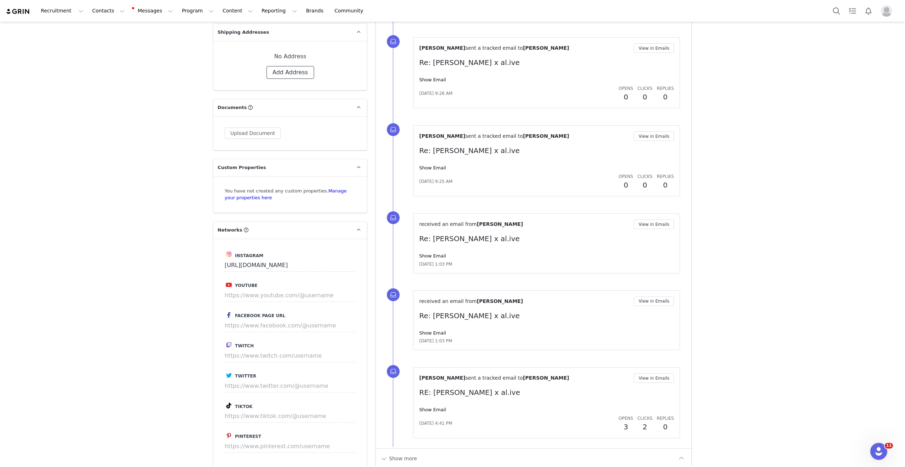
click at [284, 77] on button "Add Address" at bounding box center [290, 72] width 48 height 13
select select
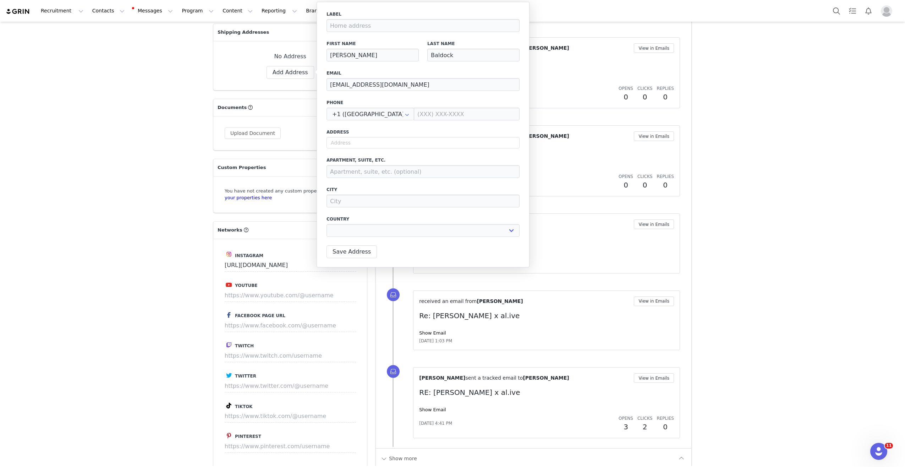
click at [353, 149] on div "Label First Name [PERSON_NAME] Last Name [PERSON_NAME] Email [EMAIL_ADDRESS][DO…" at bounding box center [422, 126] width 193 height 230
click at [353, 143] on input "text" at bounding box center [422, 142] width 193 height 11
paste input "[STREET_ADDRESS][PERSON_NAME]"
type input "[STREET_ADDRESS][PERSON_NAME]"
select select
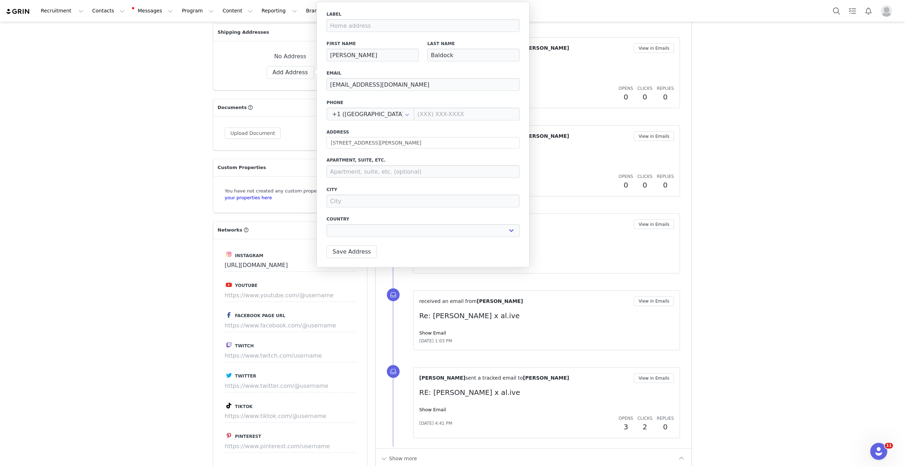
type input "[STREET_ADDRESS]"
type input "[GEOGRAPHIC_DATA]"
select select "[object Object]"
click at [351, 254] on button "Save Address" at bounding box center [351, 251] width 50 height 13
select select
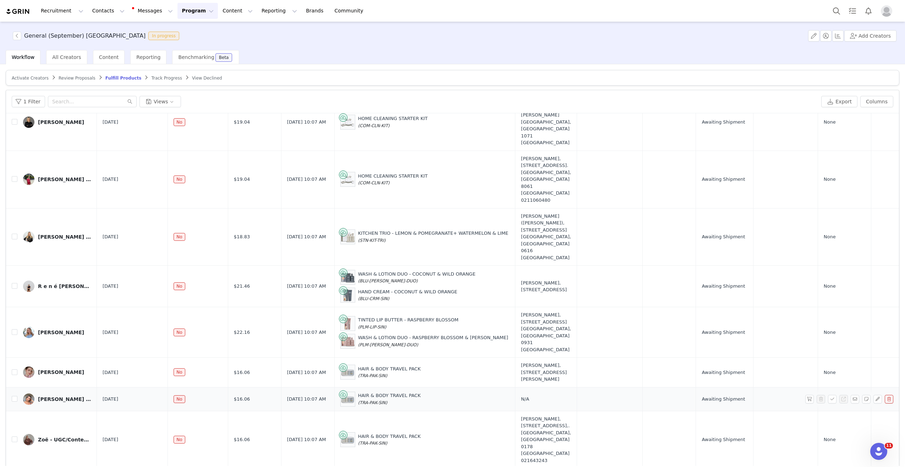
click at [59, 396] on div "[PERSON_NAME] ( Fashion | Beauty | Lifestyle )" at bounding box center [64, 399] width 53 height 6
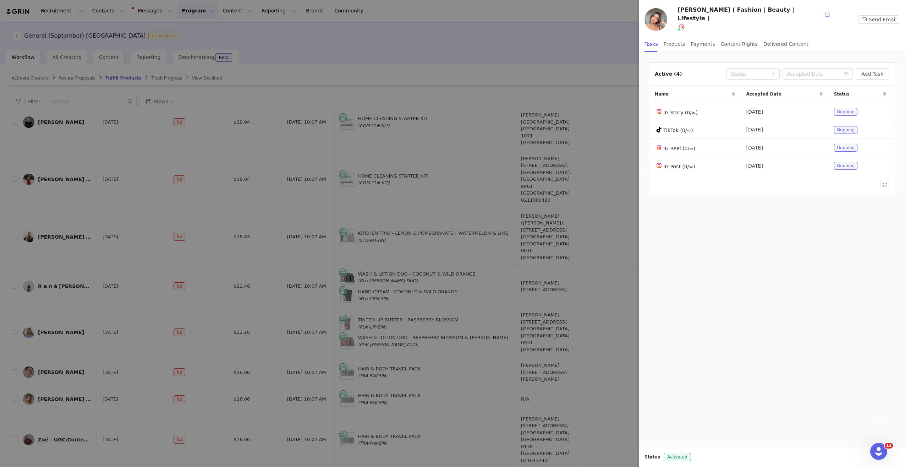
click at [822, 11] on button "button" at bounding box center [827, 14] width 11 height 11
drag, startPoint x: 460, startPoint y: 80, endPoint x: 305, endPoint y: 153, distance: 171.9
click at [460, 80] on div at bounding box center [452, 233] width 905 height 467
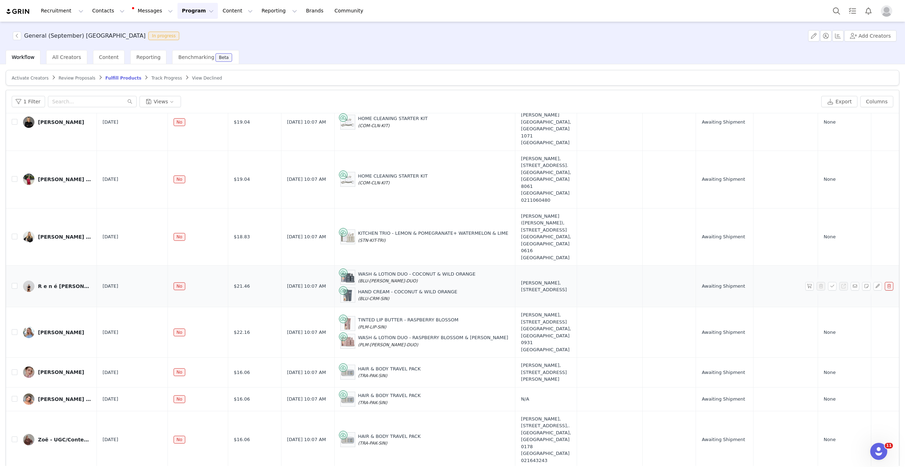
scroll to position [33, 0]
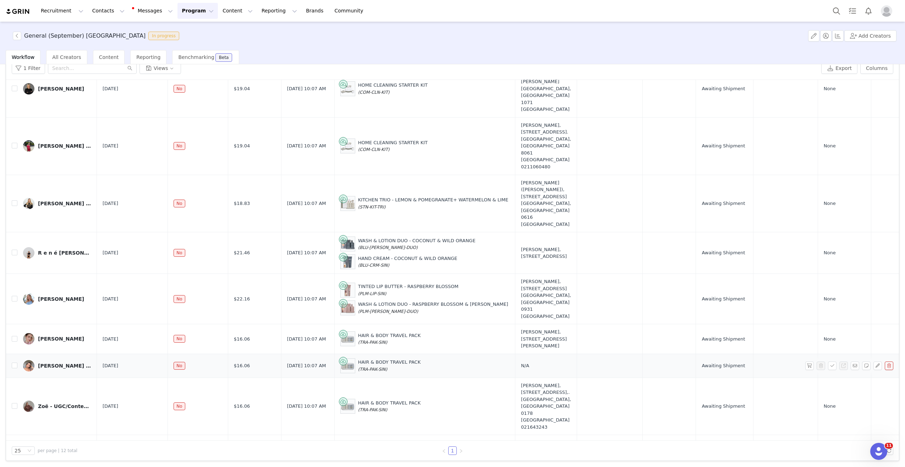
click at [358, 358] on div "HAIR & BODY TRAVEL PACK (TRA-PAK-SIN)" at bounding box center [389, 365] width 63 height 14
click at [359, 358] on div "HAIR & BODY TRAVEL PACK (TRA-PAK-SIN)" at bounding box center [389, 365] width 63 height 14
click at [341, 358] on img at bounding box center [348, 365] width 14 height 14
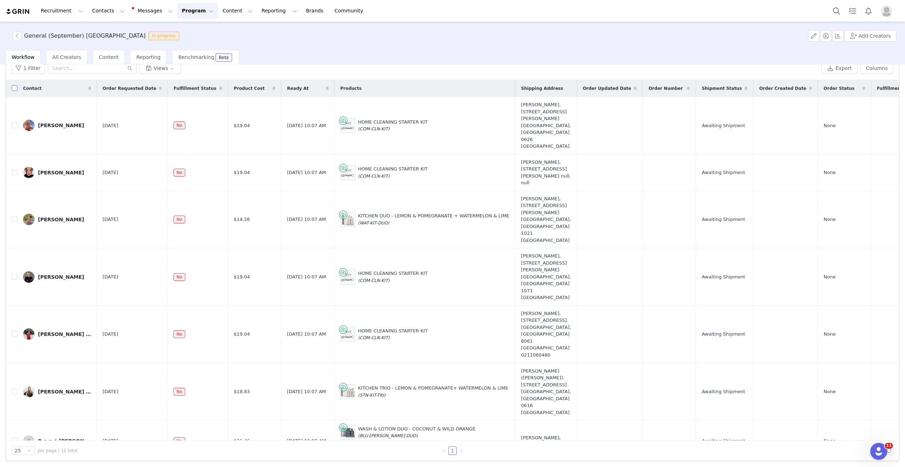
click at [15, 88] on input "checkbox" at bounding box center [15, 88] width 6 height 6
checkbox input "true"
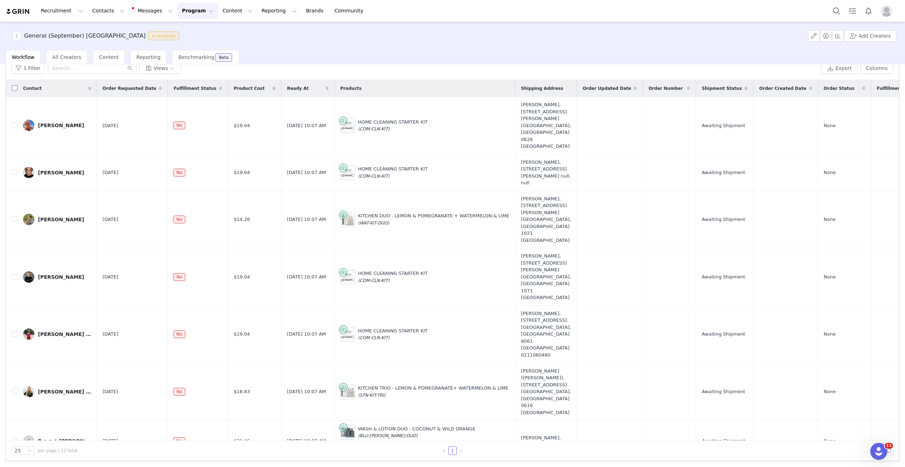
checkbox input "true"
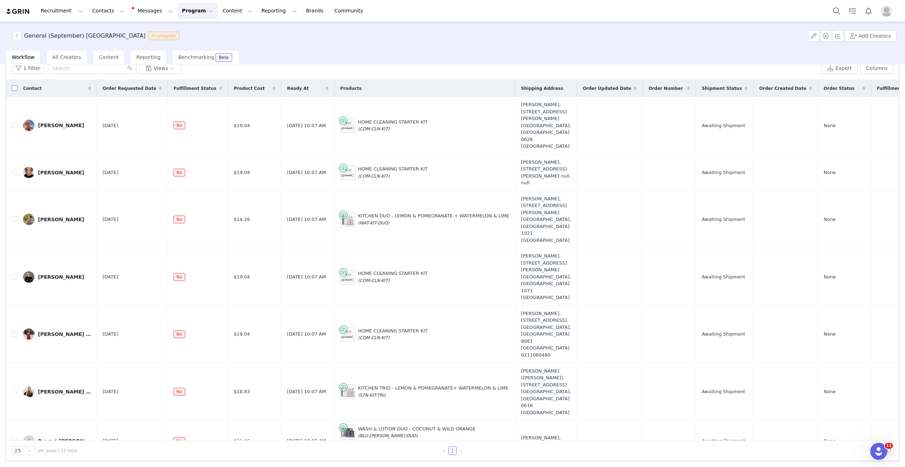
checkbox input "true"
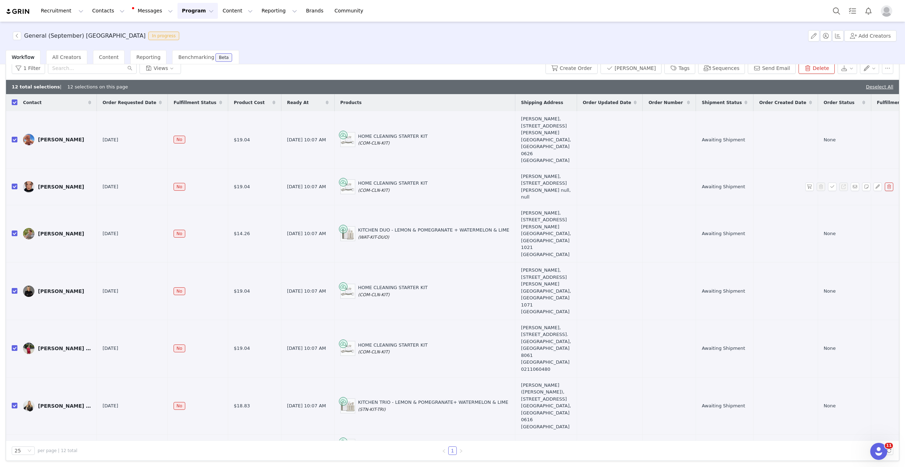
click at [521, 174] on div "[PERSON_NAME], [STREET_ADDRESS][PERSON_NAME] null, null" at bounding box center [546, 187] width 50 height 28
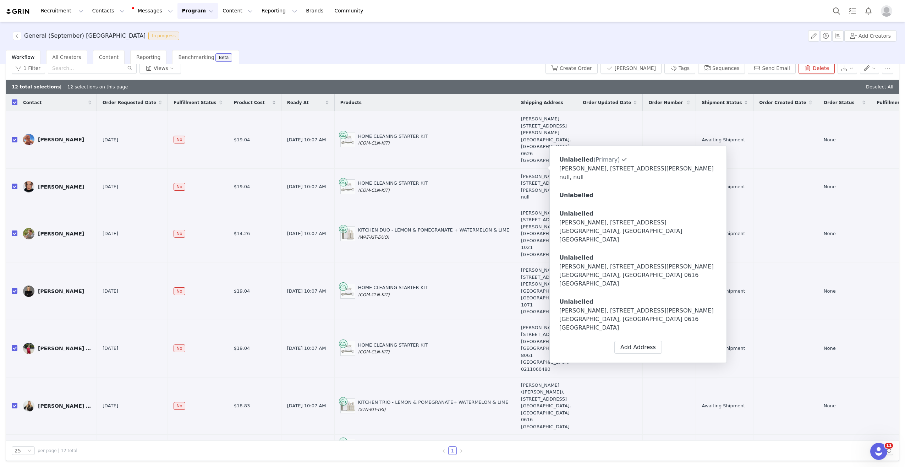
click at [603, 262] on div "[PERSON_NAME], [STREET_ADDRESS][PERSON_NAME] [GEOGRAPHIC_DATA], [GEOGRAPHIC_DAT…" at bounding box center [638, 275] width 158 height 26
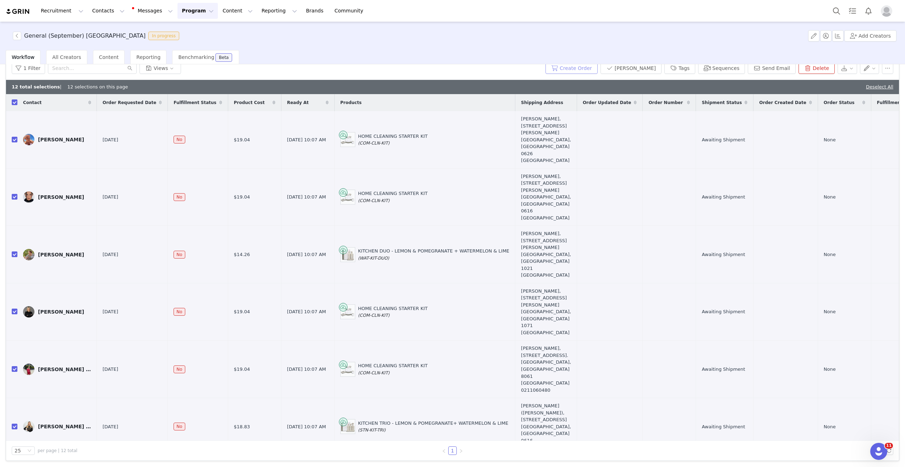
click at [594, 69] on button "Create Order" at bounding box center [571, 67] width 52 height 11
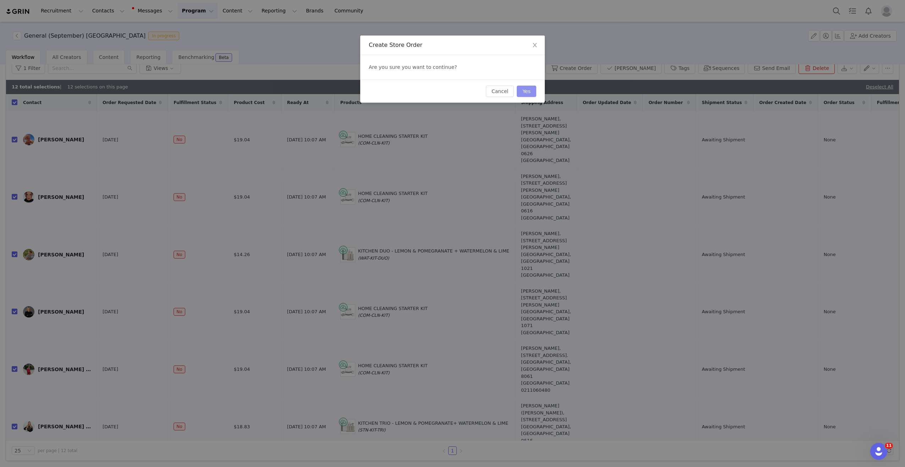
click at [524, 90] on button "Yes" at bounding box center [527, 90] width 20 height 11
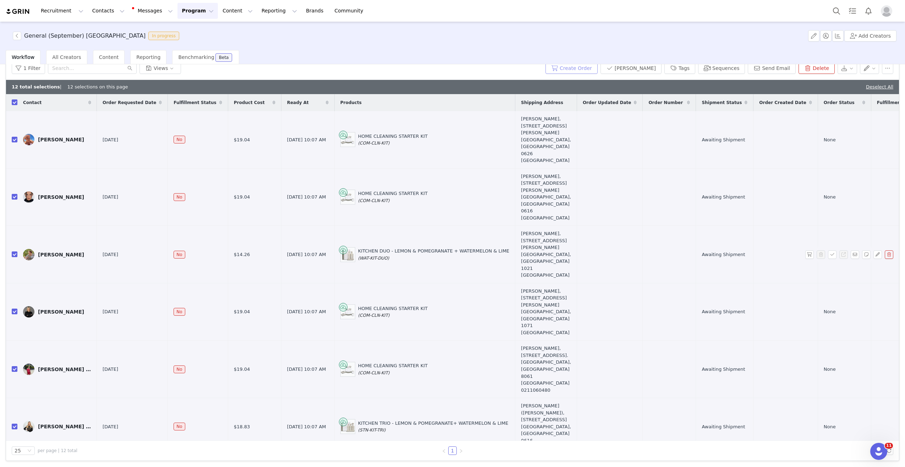
scroll to position [216, 0]
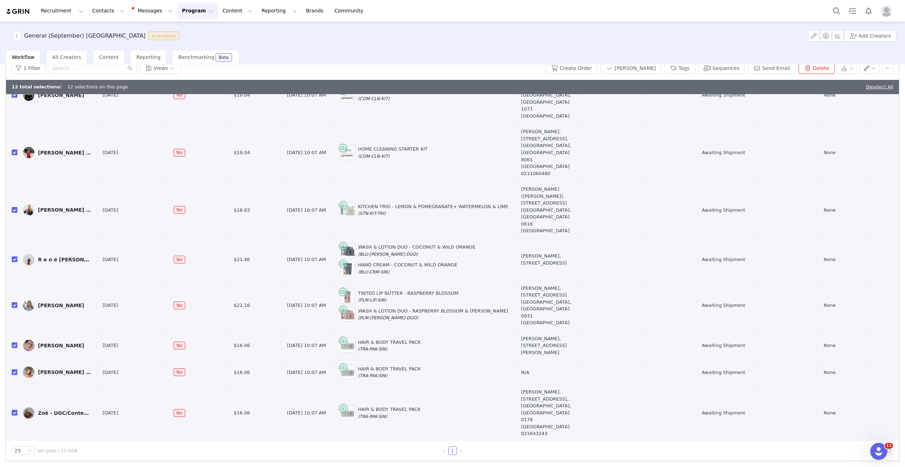
click at [27, 55] on span "Workflow" at bounding box center [23, 57] width 23 height 6
click at [136, 57] on span "Reporting" at bounding box center [148, 57] width 24 height 6
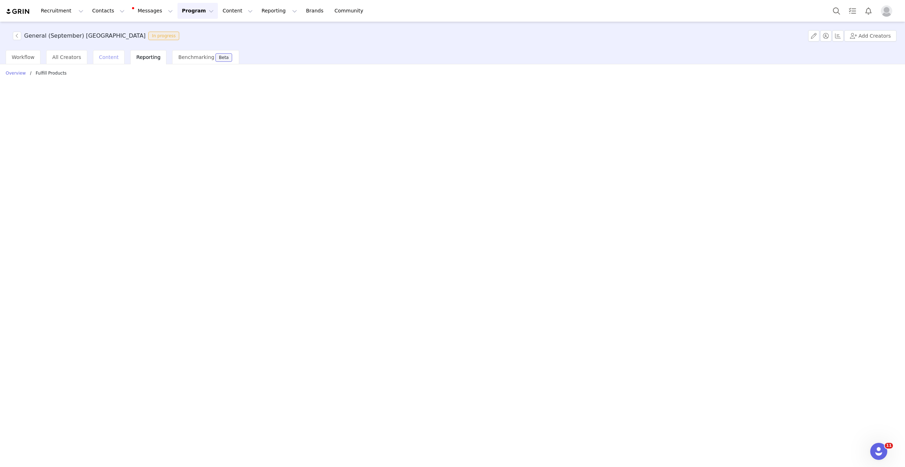
click at [101, 59] on span "Content" at bounding box center [109, 57] width 20 height 6
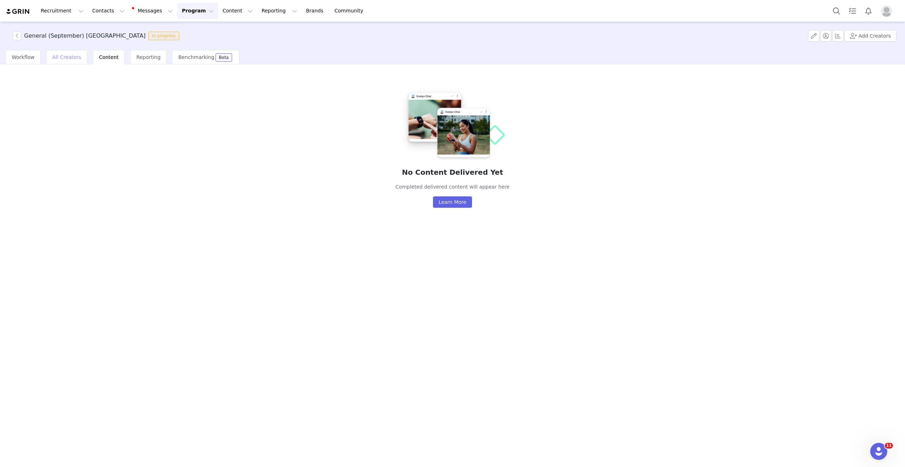
click at [68, 59] on span "All Creators" at bounding box center [66, 57] width 29 height 6
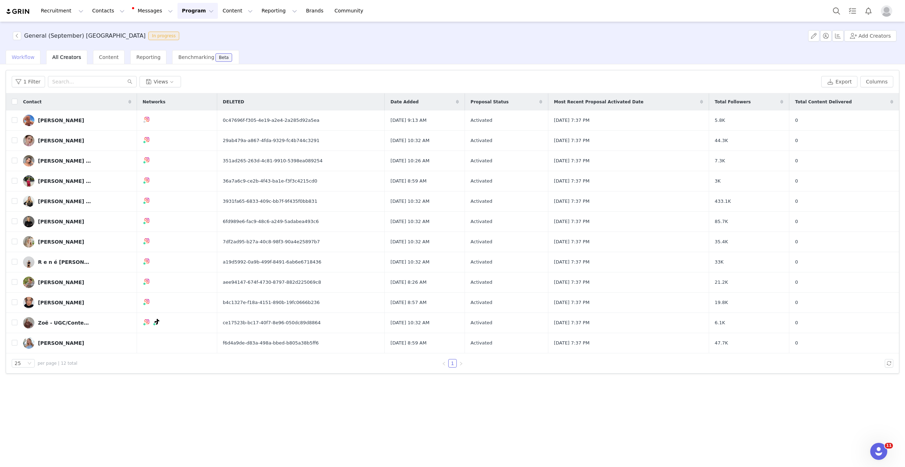
click at [27, 61] on div "Workflow" at bounding box center [23, 57] width 35 height 14
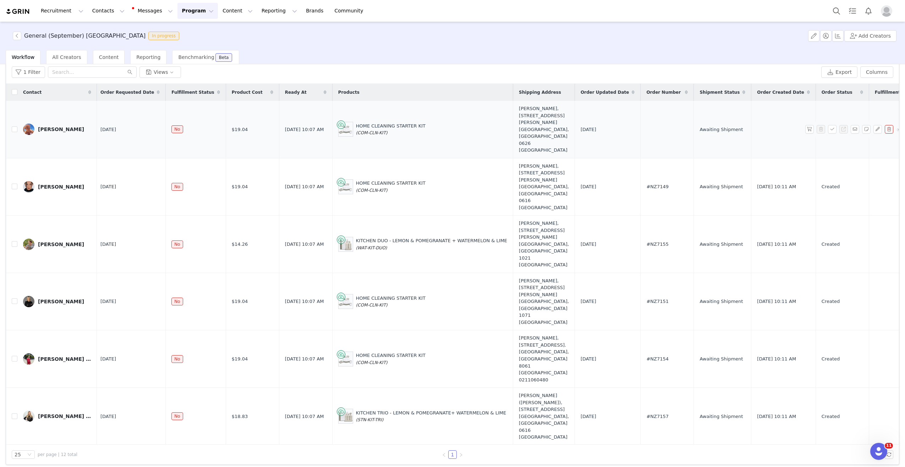
scroll to position [0, 3]
click at [47, 126] on div "Claudia" at bounding box center [61, 129] width 46 height 6
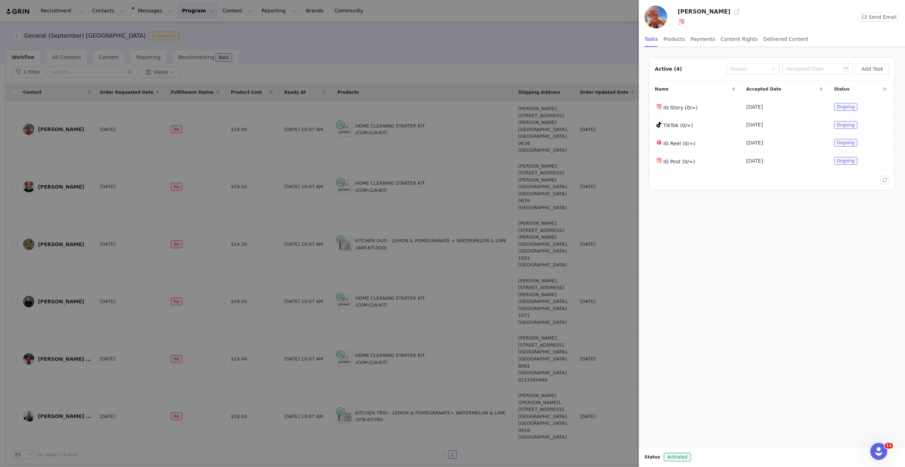
click at [731, 11] on button "button" at bounding box center [736, 11] width 11 height 11
click at [310, 46] on div at bounding box center [452, 233] width 905 height 467
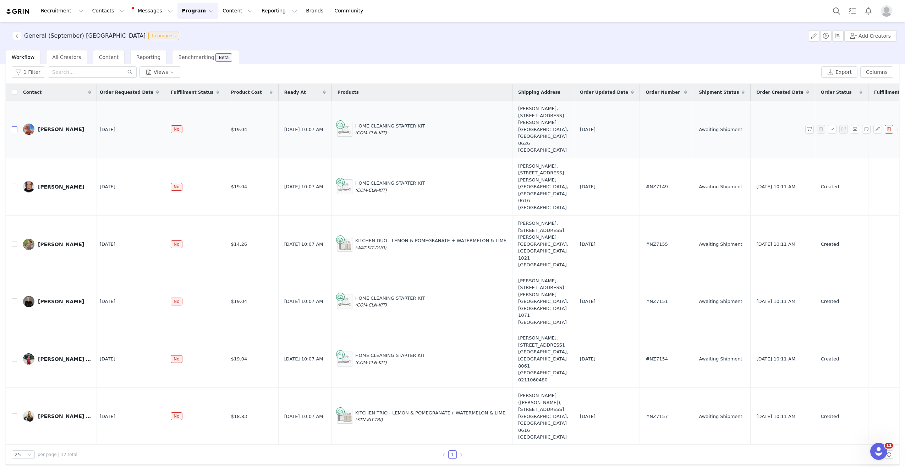
click at [13, 126] on input "checkbox" at bounding box center [15, 129] width 6 height 6
checkbox input "true"
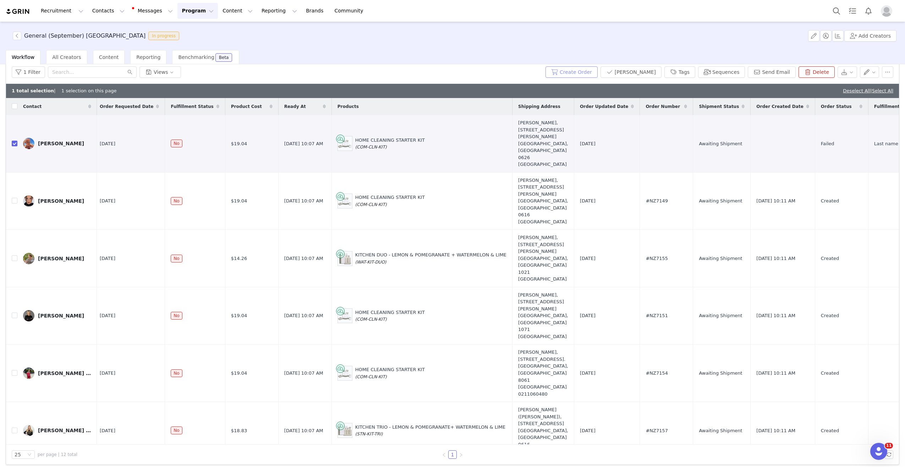
click at [585, 70] on button "Create Order" at bounding box center [571, 71] width 52 height 11
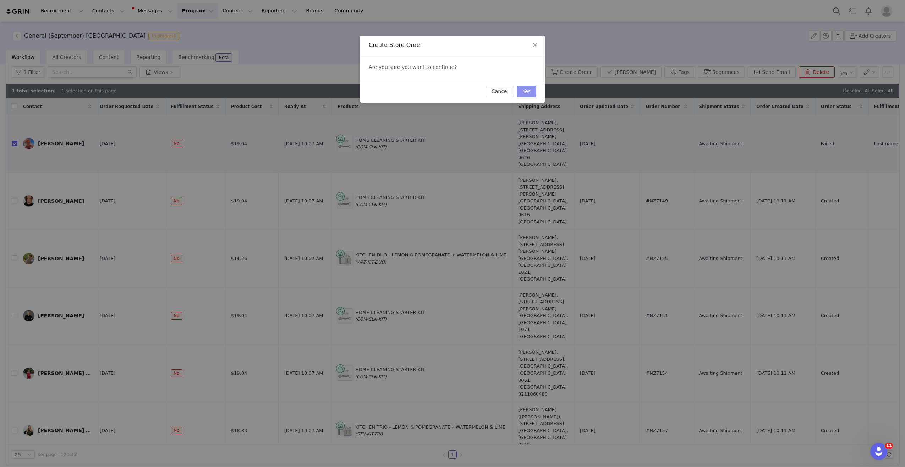
click at [521, 89] on button "Yes" at bounding box center [527, 90] width 20 height 11
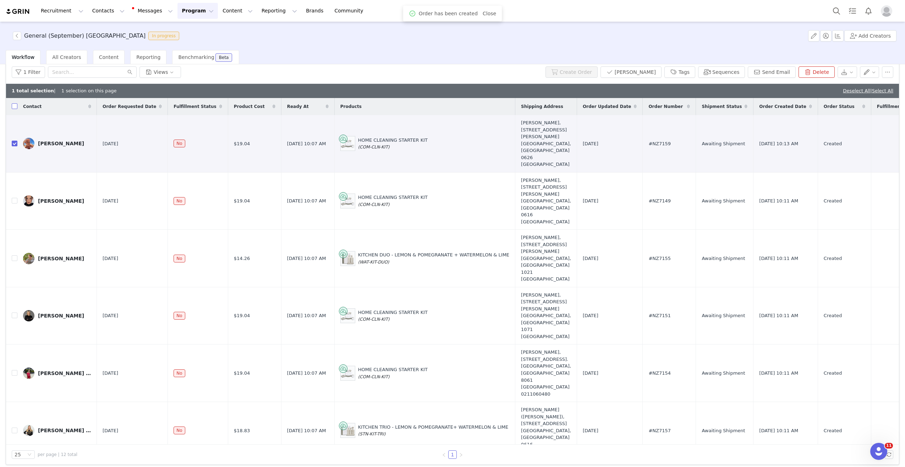
click at [13, 104] on input "checkbox" at bounding box center [15, 106] width 6 height 6
checkbox input "true"
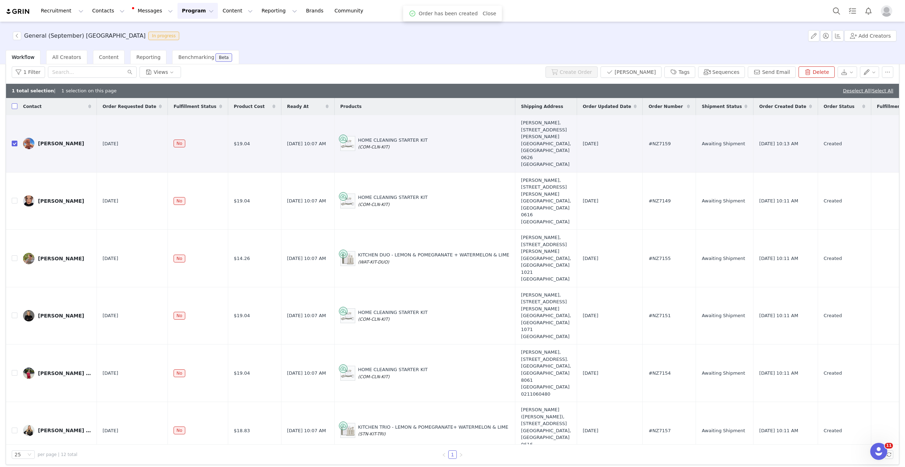
checkbox input "true"
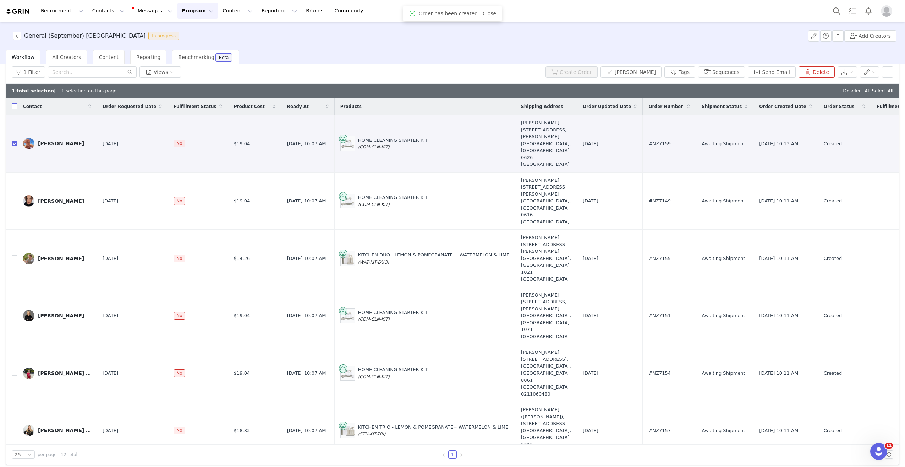
checkbox input "true"
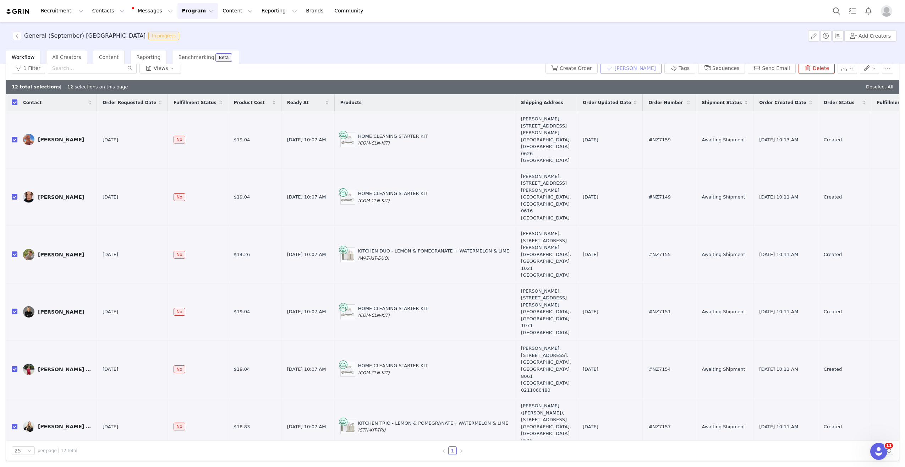
click at [658, 67] on button "Mark Fulfilled" at bounding box center [630, 67] width 61 height 11
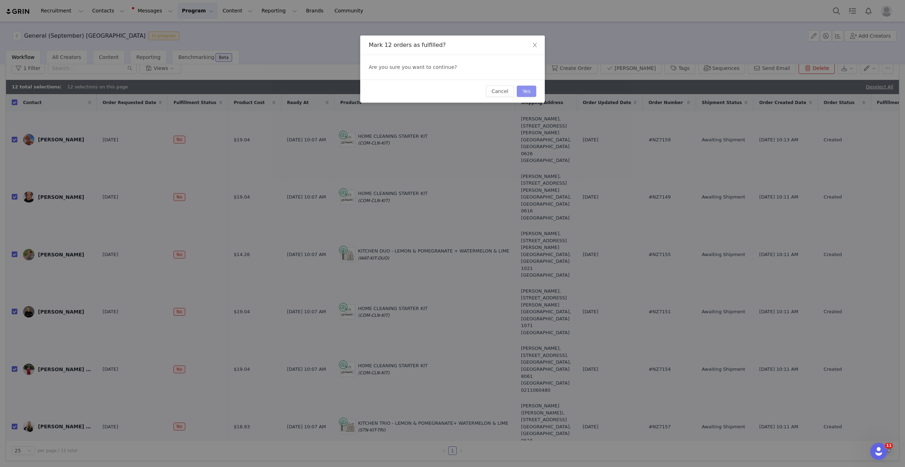
click at [524, 89] on button "Yes" at bounding box center [527, 90] width 20 height 11
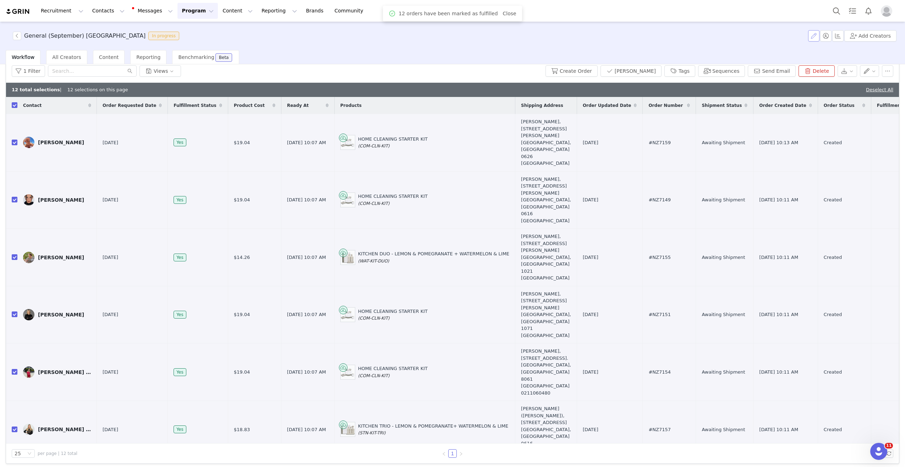
click at [813, 38] on button "button" at bounding box center [813, 35] width 11 height 11
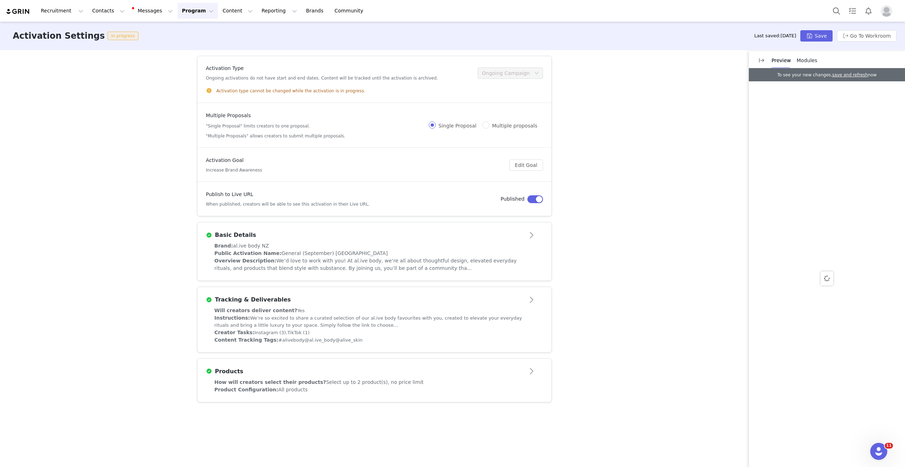
click at [377, 250] on div "Public Activation Name: General (September) NZ" at bounding box center [374, 252] width 320 height 7
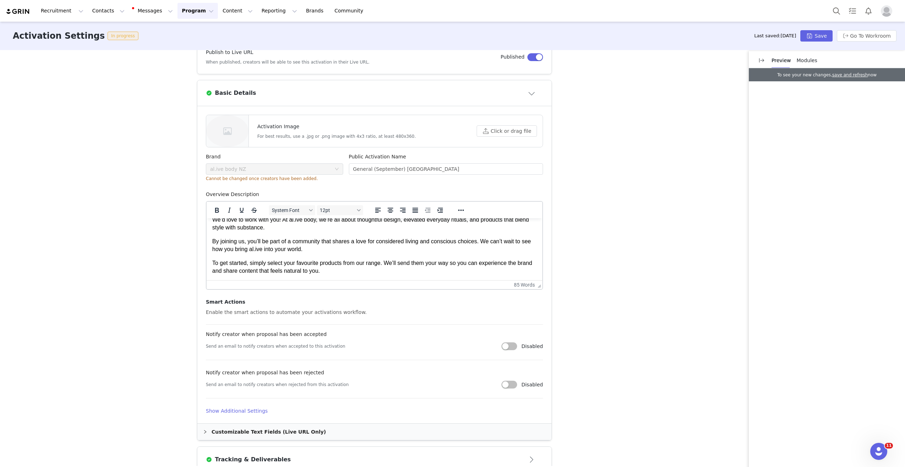
scroll to position [243, 0]
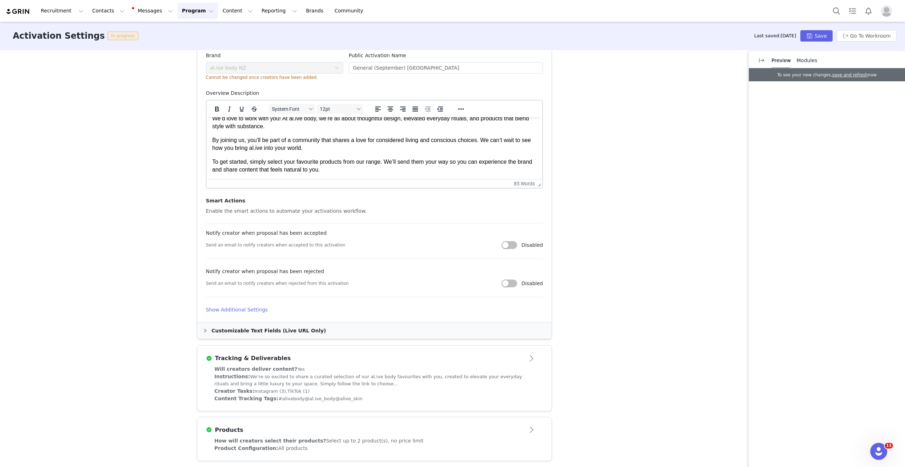
click at [336, 354] on div "Tracking & Deliverables" at bounding box center [363, 358] width 314 height 9
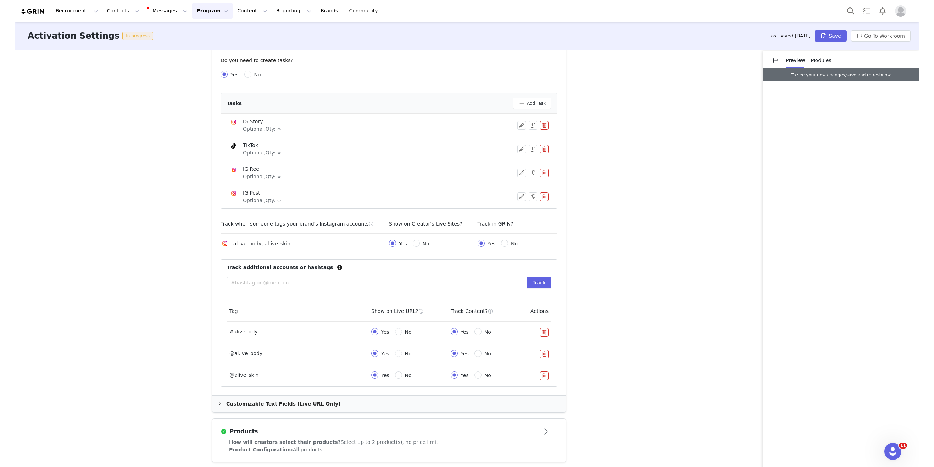
scroll to position [0, 0]
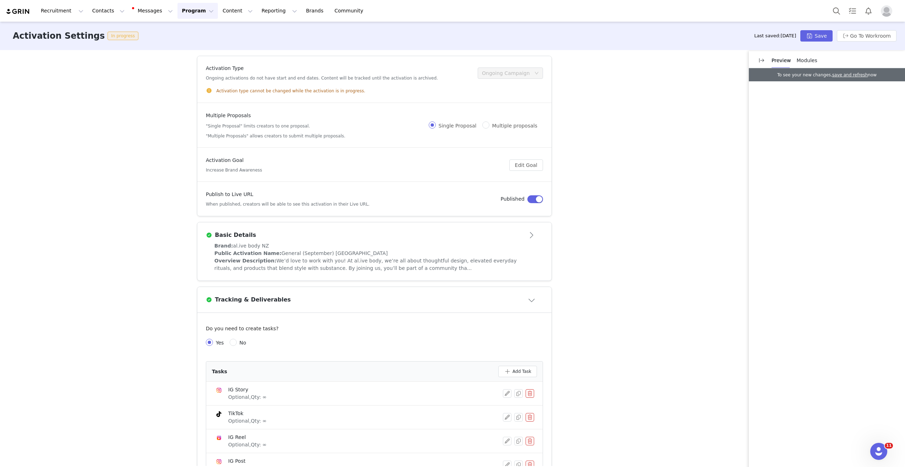
click at [18, 3] on div "Recruitment Recruitment Creator Search Curated Lists Landing Pages Web Extensio…" at bounding box center [188, 11] width 365 height 16
click at [17, 13] on img at bounding box center [18, 11] width 25 height 7
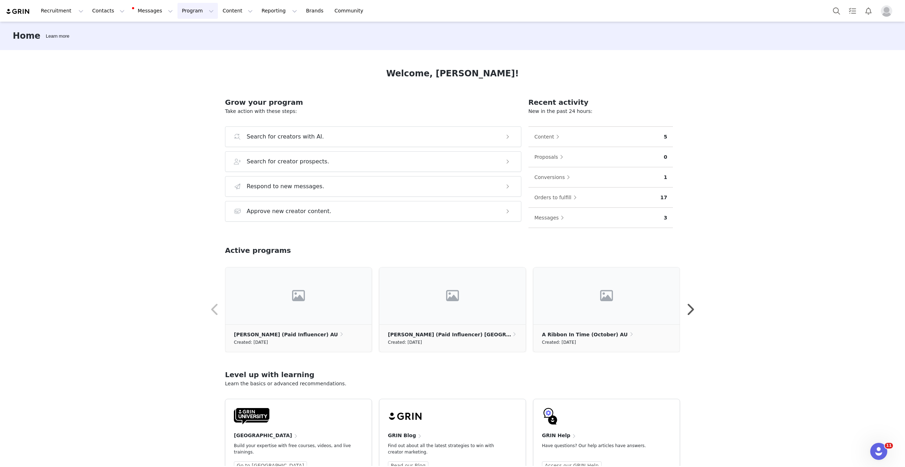
click at [177, 13] on button "Program Program" at bounding box center [197, 11] width 40 height 16
click at [218, 9] on button "Content Content" at bounding box center [237, 11] width 39 height 16
click at [190, 10] on button "Program Program" at bounding box center [197, 11] width 40 height 16
click at [143, 8] on button "Messages Messages" at bounding box center [153, 11] width 48 height 16
click at [115, 9] on button "Contacts Contacts" at bounding box center [108, 11] width 41 height 16
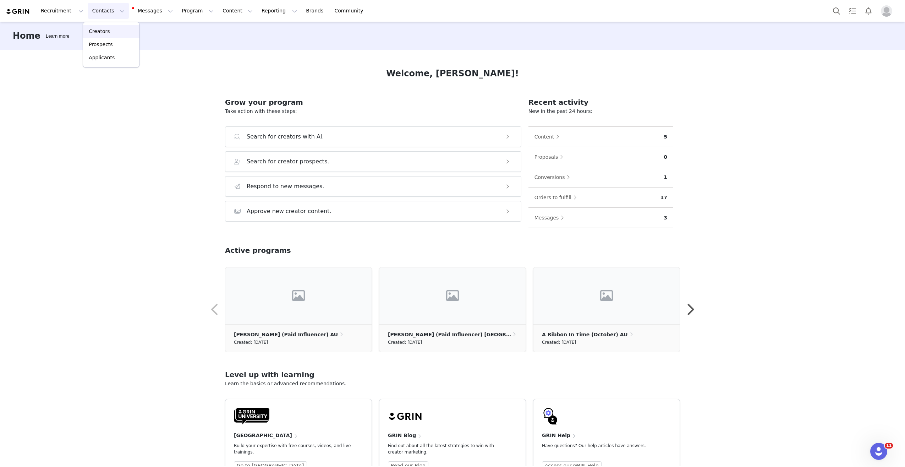
drag, startPoint x: 107, startPoint y: 27, endPoint x: 92, endPoint y: 4, distance: 27.5
click at [107, 28] on p "Creators" at bounding box center [99, 31] width 21 height 7
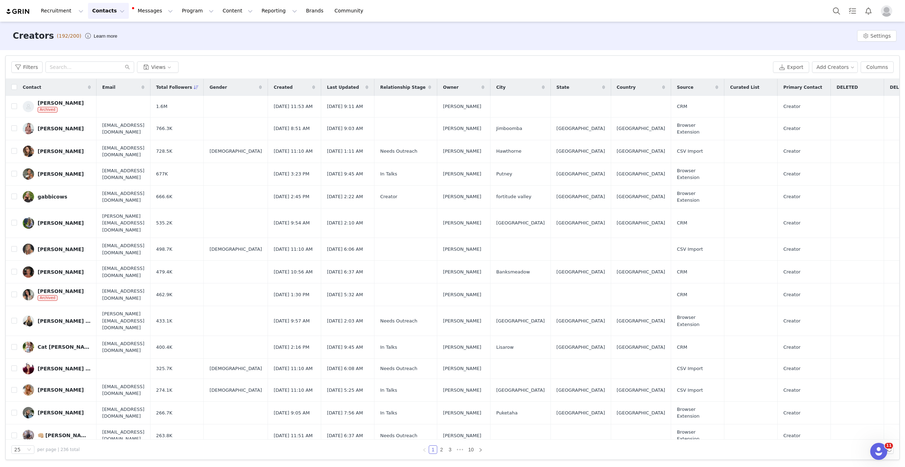
click at [112, 10] on button "Contacts Contacts" at bounding box center [108, 11] width 41 height 16
click at [99, 43] on p "Prospects" at bounding box center [101, 44] width 24 height 7
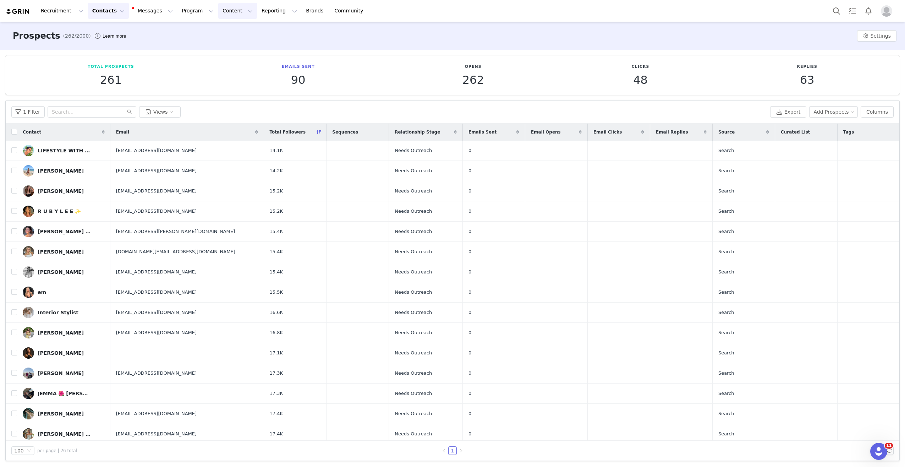
click at [218, 12] on button "Content Content" at bounding box center [237, 11] width 39 height 16
click at [217, 55] on p "Social Listening" at bounding box center [228, 57] width 39 height 7
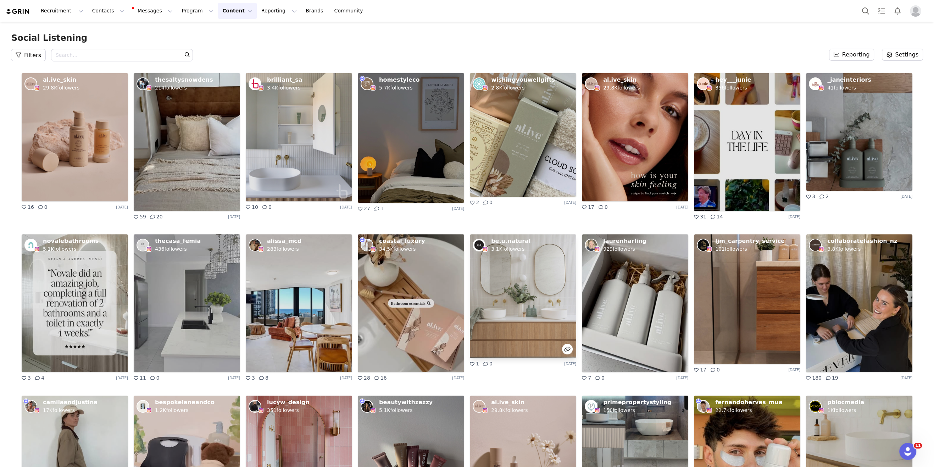
scroll to position [349, 0]
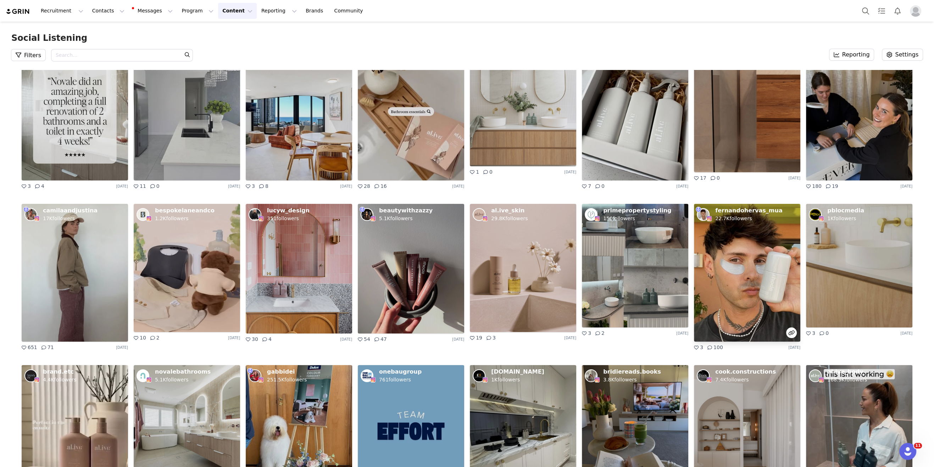
click at [722, 232] on img at bounding box center [747, 273] width 106 height 138
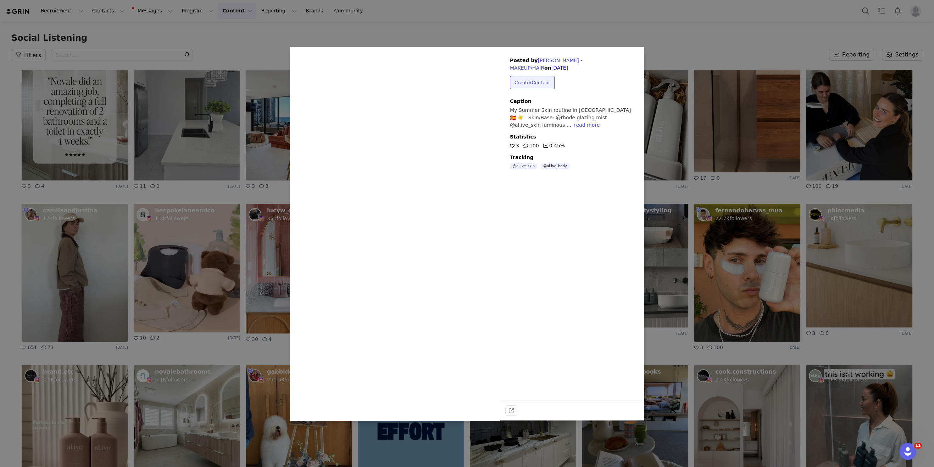
click at [565, 35] on div "Sorry, your browser does not support videos. Posted by FERNANDO HERVAS - MAKEUP…" at bounding box center [467, 233] width 934 height 467
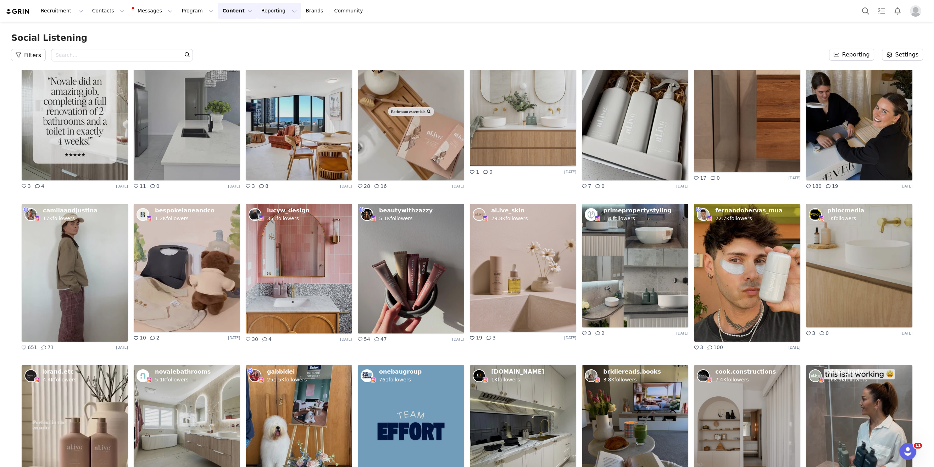
click at [257, 9] on button "Reporting Reporting" at bounding box center [279, 11] width 44 height 16
click at [257, 30] on p "Dashboard" at bounding box center [258, 31] width 27 height 7
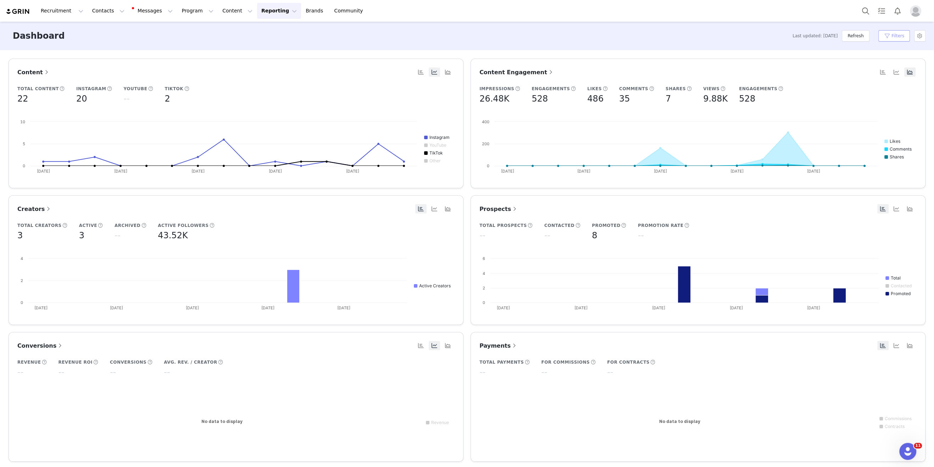
click at [899, 35] on button "Filters" at bounding box center [895, 35] width 32 height 11
click at [901, 92] on input "08/15/2025" at bounding box center [891, 93] width 45 height 9
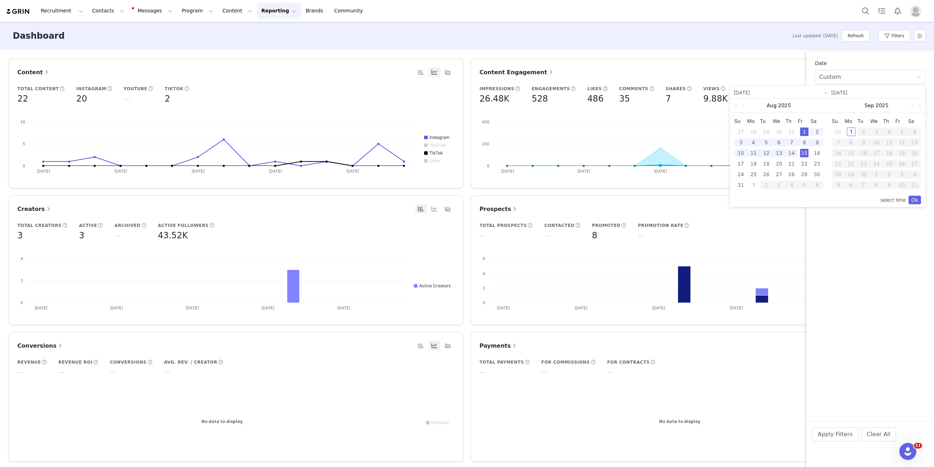
click at [804, 133] on div "1" at bounding box center [804, 131] width 9 height 9
click at [738, 186] on div "31" at bounding box center [741, 185] width 9 height 9
type input "08/31/2025"
click at [904, 197] on link "Ok" at bounding box center [915, 199] width 12 height 9
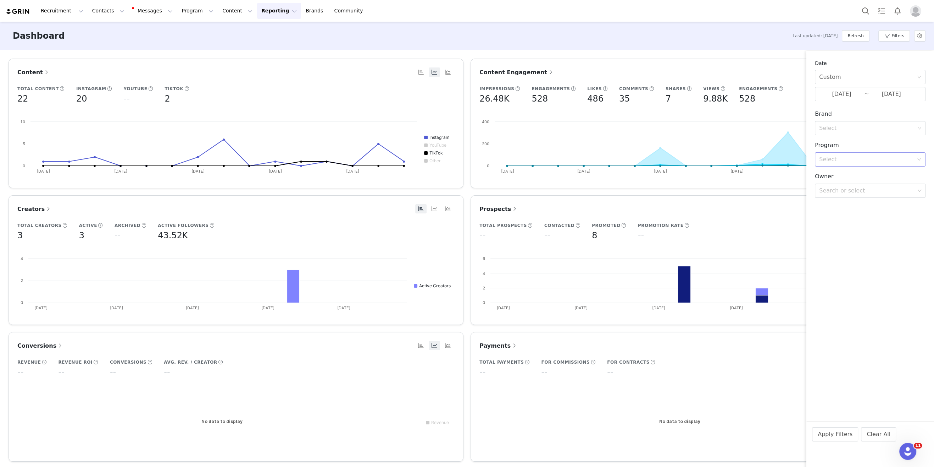
click at [874, 160] on div "Select" at bounding box center [866, 159] width 94 height 7
click at [863, 129] on div "Select" at bounding box center [867, 128] width 96 height 7
click at [859, 149] on p "al.ive body NZ" at bounding box center [877, 147] width 69 height 8
click at [840, 434] on button "Apply Filters" at bounding box center [835, 434] width 46 height 14
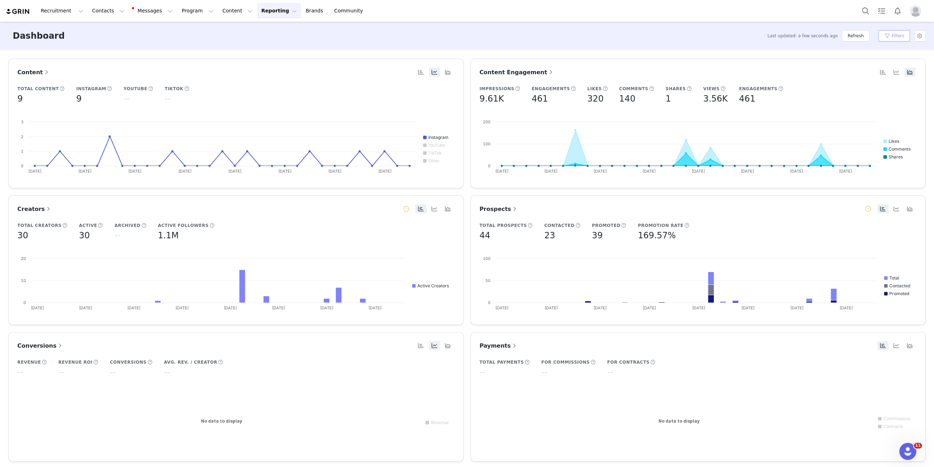
click at [901, 34] on button "Filters" at bounding box center [895, 35] width 32 height 11
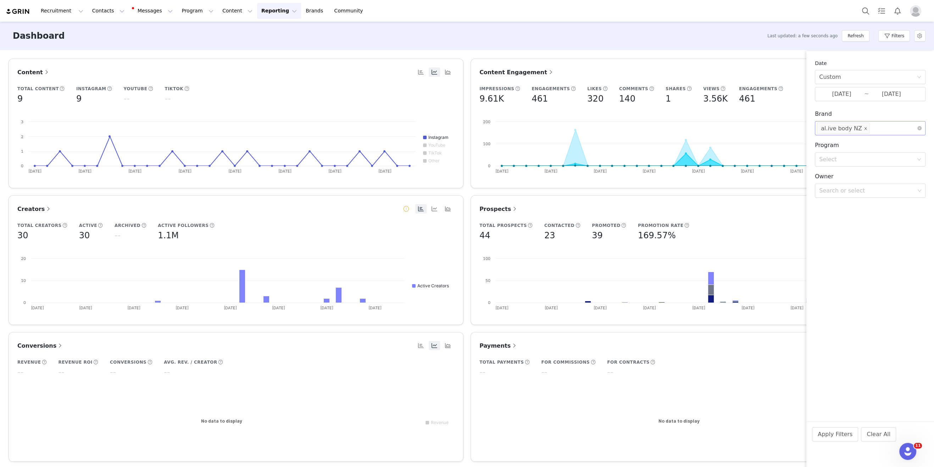
click at [864, 127] on icon "icon: close" at bounding box center [866, 129] width 4 height 4
click at [862, 127] on div "Select" at bounding box center [867, 128] width 96 height 7
click at [859, 172] on div "al.ive body" at bounding box center [877, 168] width 69 height 11
click at [839, 433] on button "Apply Filters" at bounding box center [835, 434] width 46 height 14
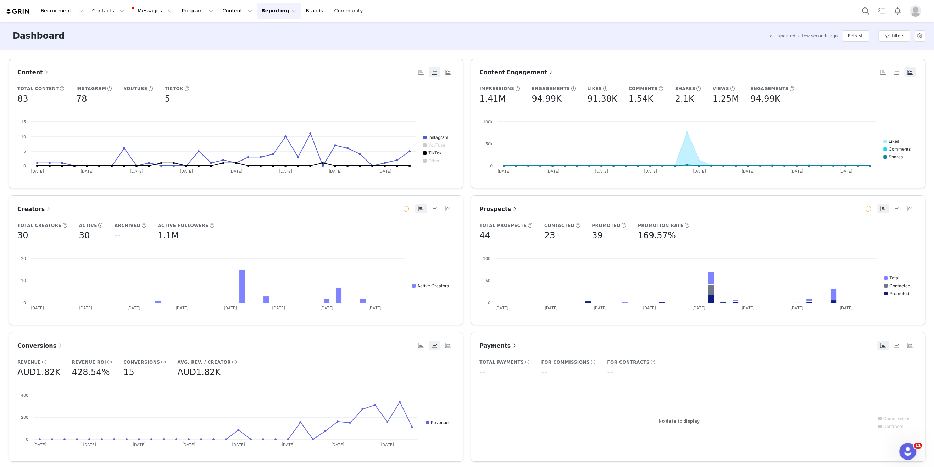
click at [13, 12] on img at bounding box center [18, 11] width 25 height 7
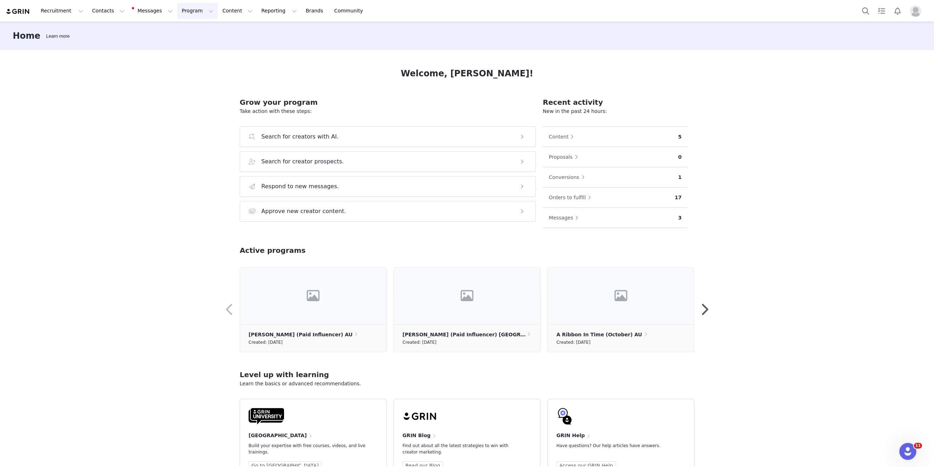
click at [177, 13] on button "Program Program" at bounding box center [197, 11] width 40 height 16
click at [106, 9] on button "Contacts Contacts" at bounding box center [108, 11] width 41 height 16
click at [177, 9] on button "Program Program" at bounding box center [197, 11] width 40 height 16
click at [88, 10] on button "Contacts Contacts" at bounding box center [108, 11] width 41 height 16
click at [107, 32] on p "Creators" at bounding box center [99, 31] width 21 height 7
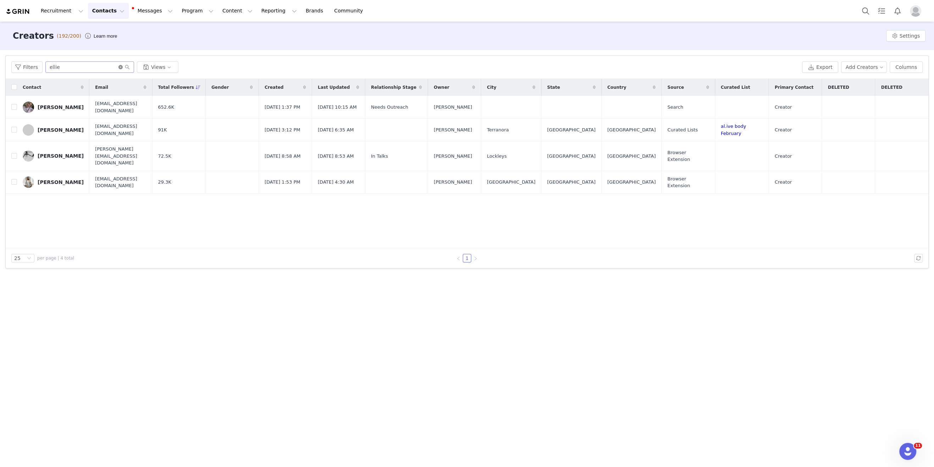
click at [119, 67] on icon "icon: close-circle" at bounding box center [120, 67] width 4 height 4
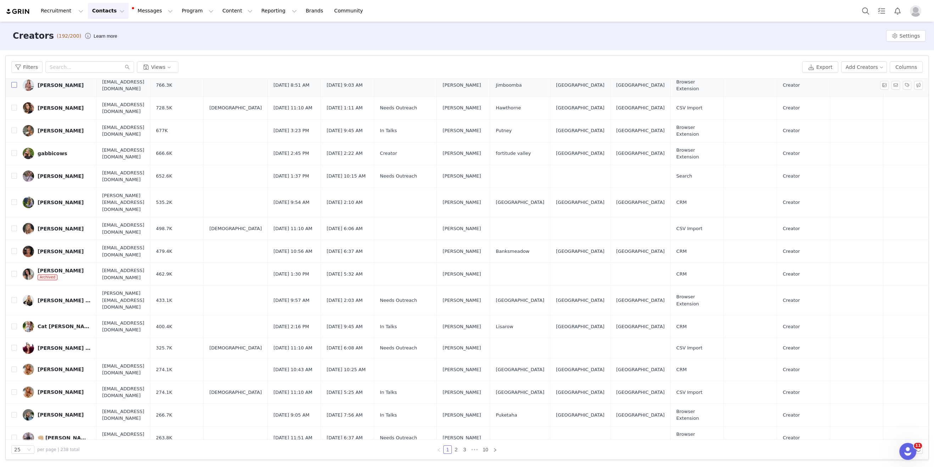
scroll to position [55, 0]
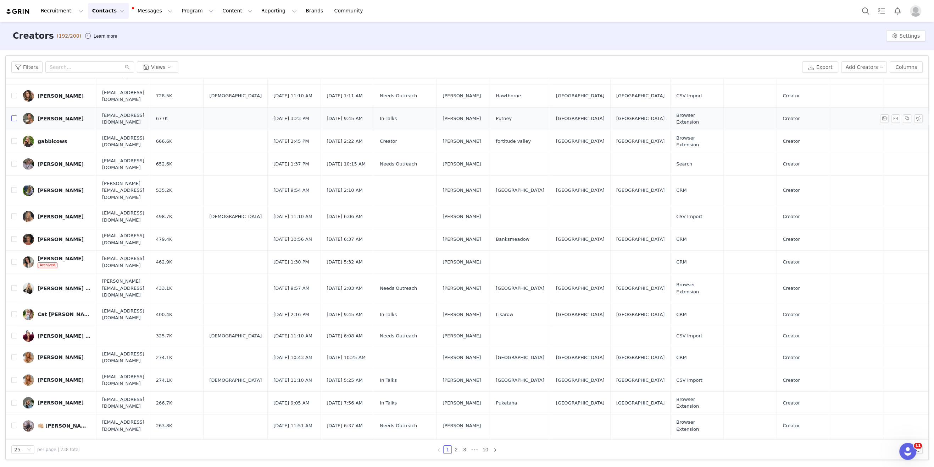
click at [14, 120] on input "checkbox" at bounding box center [14, 118] width 6 height 6
checkbox input "true"
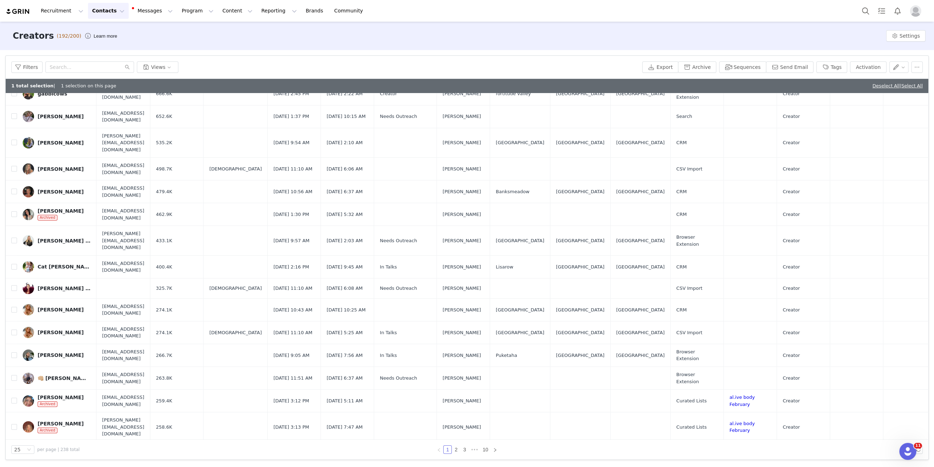
scroll to position [126, 0]
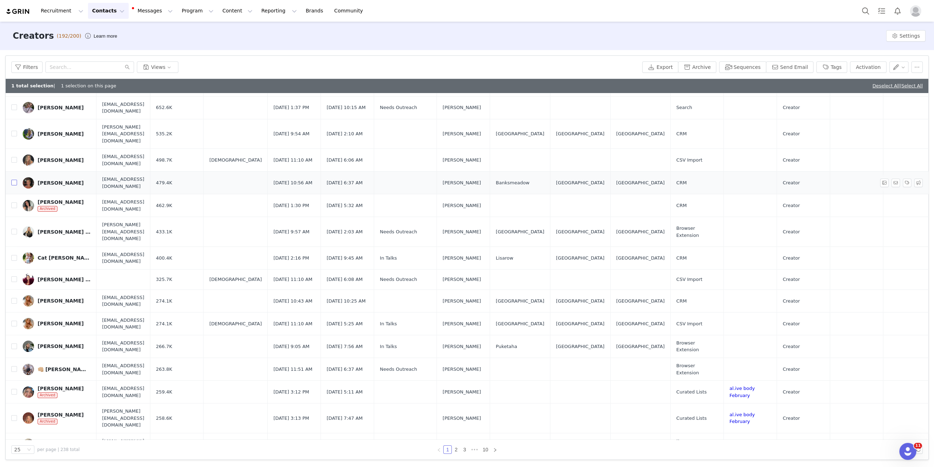
click at [13, 180] on input "checkbox" at bounding box center [14, 183] width 6 height 6
checkbox input "true"
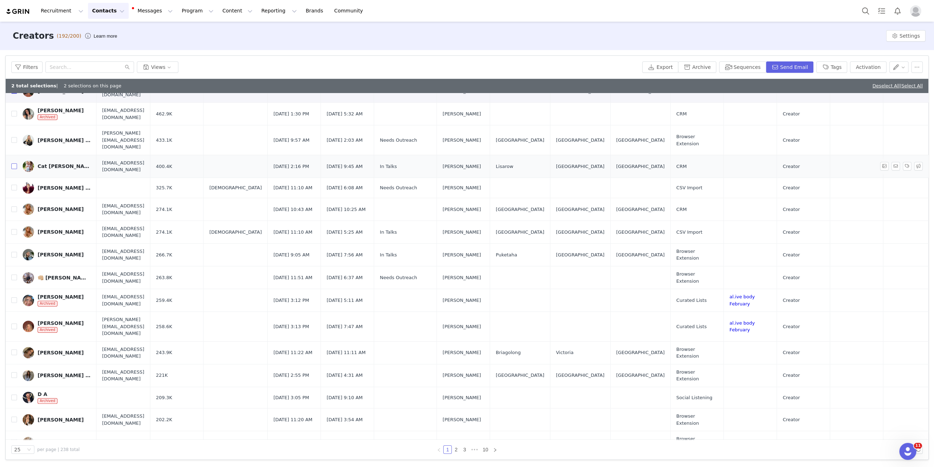
scroll to position [234, 0]
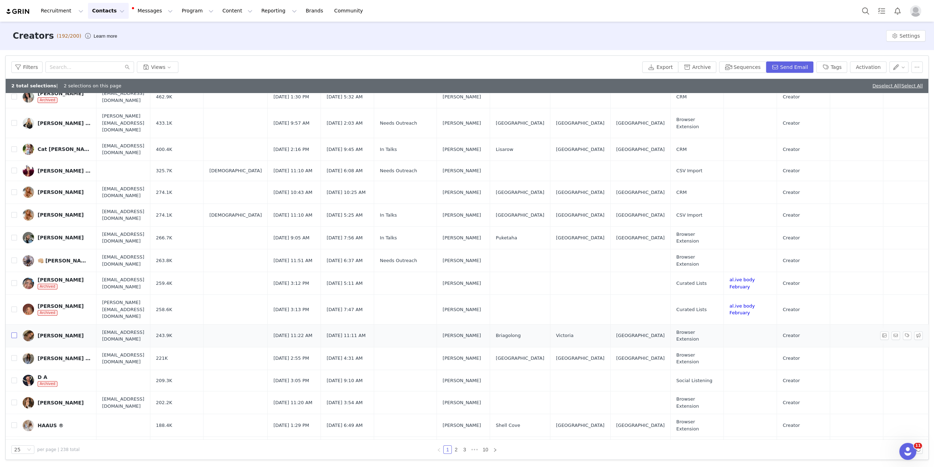
click at [14, 332] on input "checkbox" at bounding box center [14, 335] width 6 height 6
checkbox input "true"
click at [14, 399] on input "checkbox" at bounding box center [14, 402] width 6 height 6
checkbox input "true"
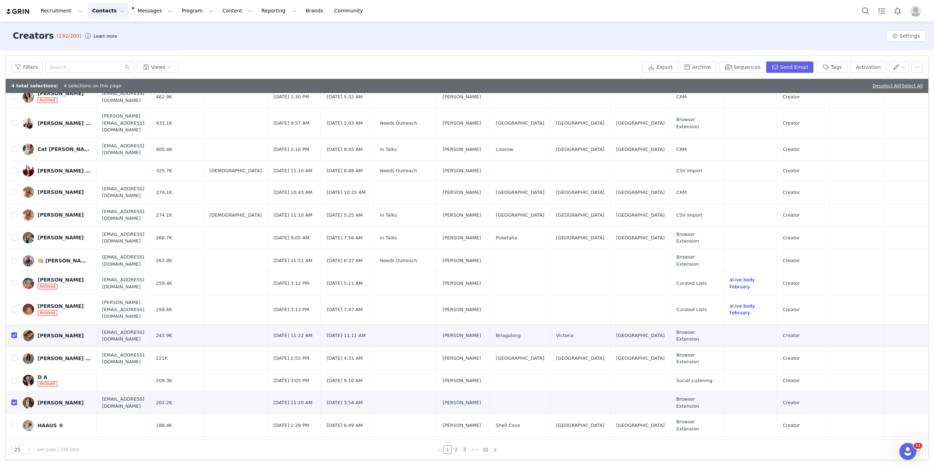
click at [456, 448] on link "2" at bounding box center [456, 449] width 8 height 8
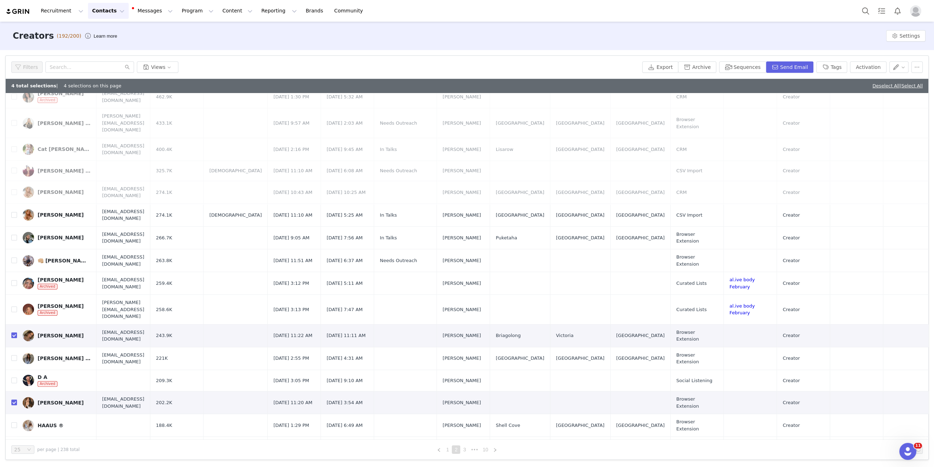
scroll to position [0, 0]
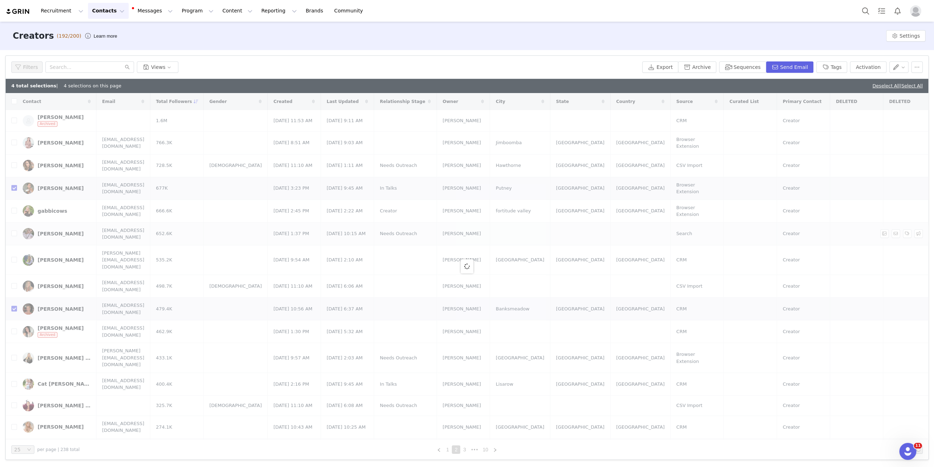
checkbox input "false"
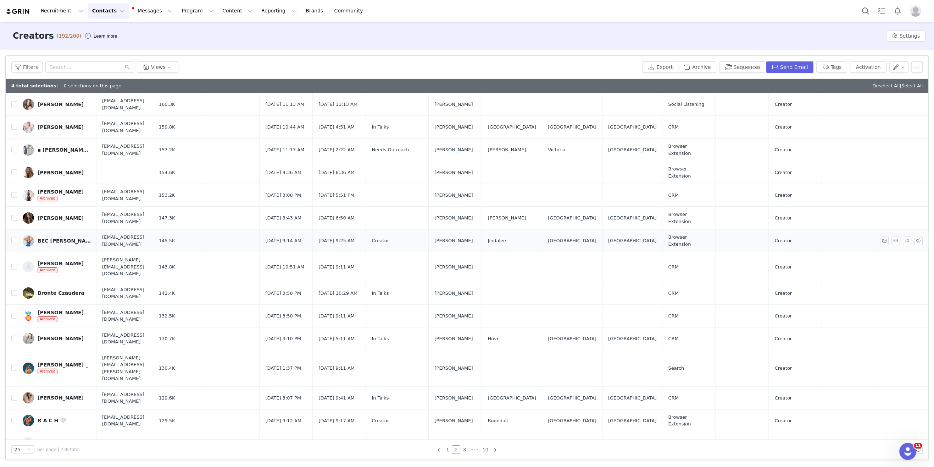
scroll to position [21, 0]
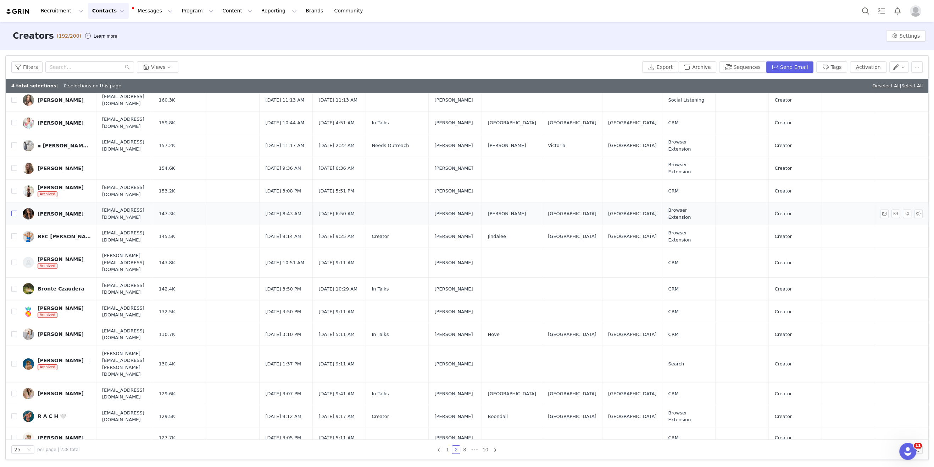
click at [15, 212] on input "checkbox" at bounding box center [14, 213] width 6 height 6
checkbox input "true"
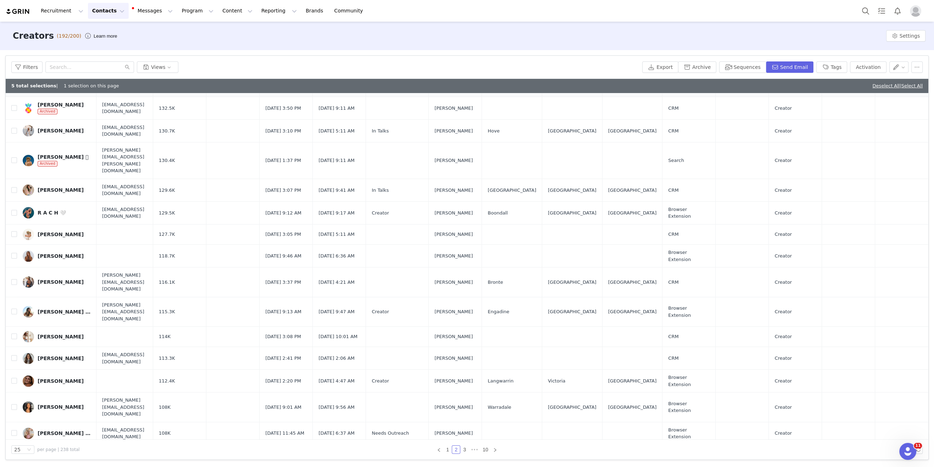
scroll to position [234, 0]
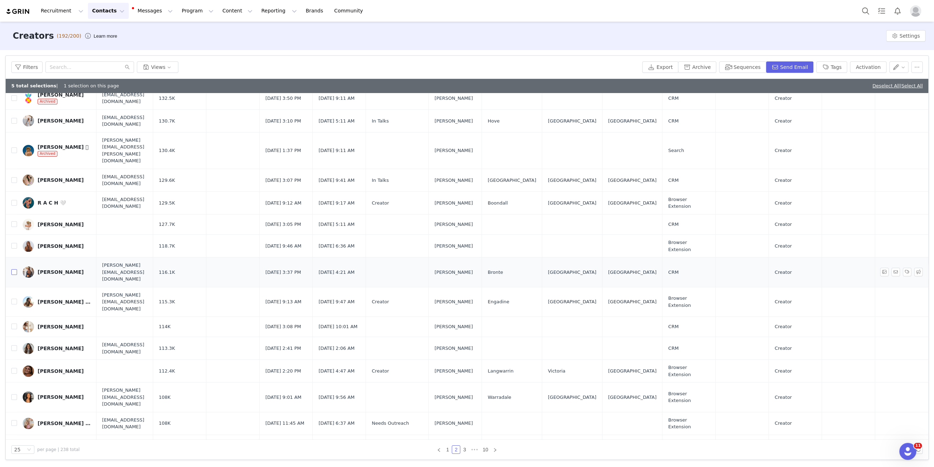
click at [14, 269] on input "checkbox" at bounding box center [14, 272] width 6 height 6
checkbox input "true"
click at [13, 465] on input "checkbox" at bounding box center [14, 468] width 6 height 6
checkbox input "true"
click at [467, 449] on link "3" at bounding box center [465, 449] width 8 height 8
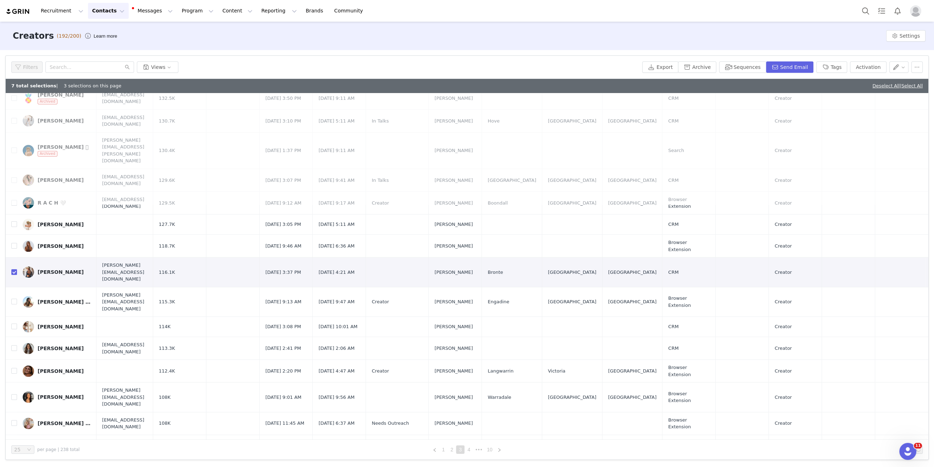
scroll to position [0, 0]
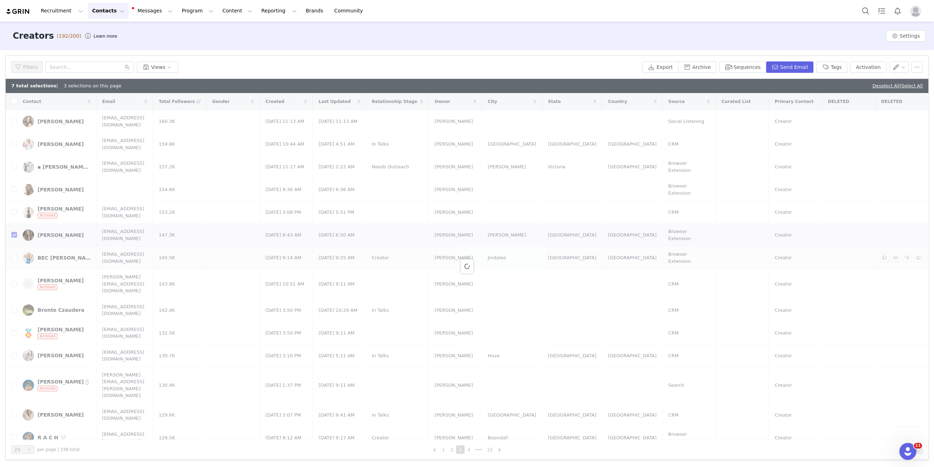
checkbox input "false"
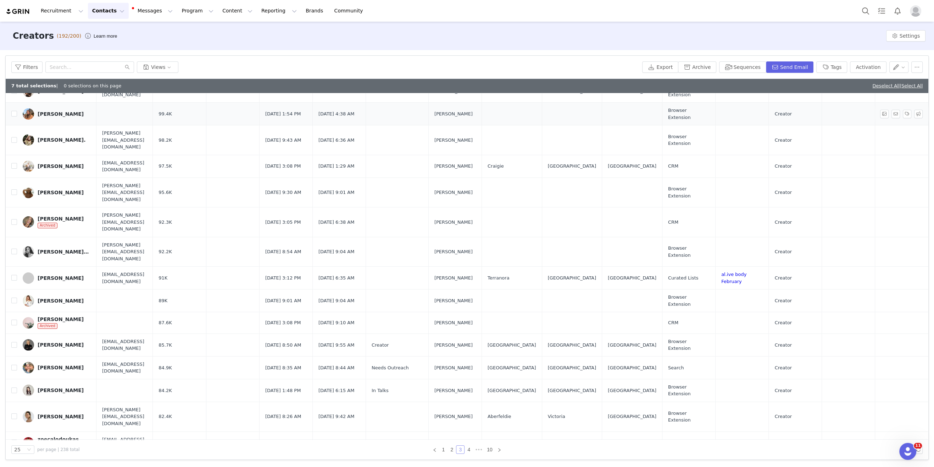
scroll to position [34, 0]
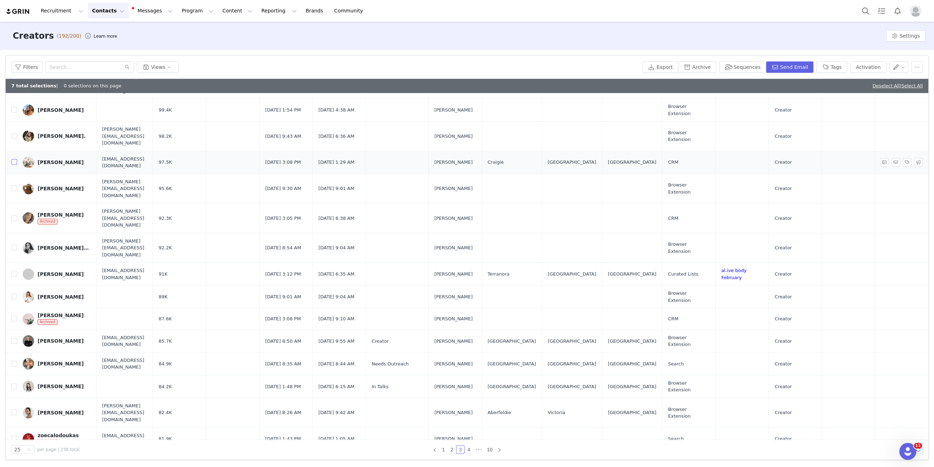
click at [15, 159] on input "checkbox" at bounding box center [14, 162] width 6 height 6
checkbox input "true"
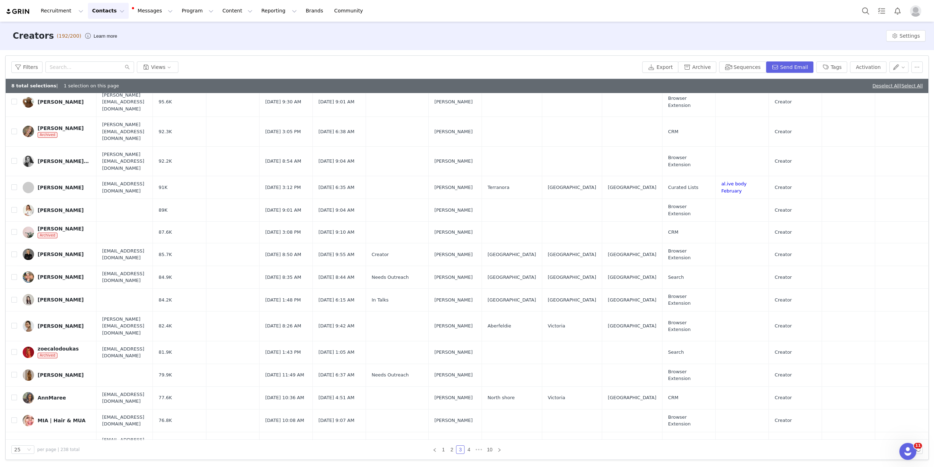
scroll to position [123, 0]
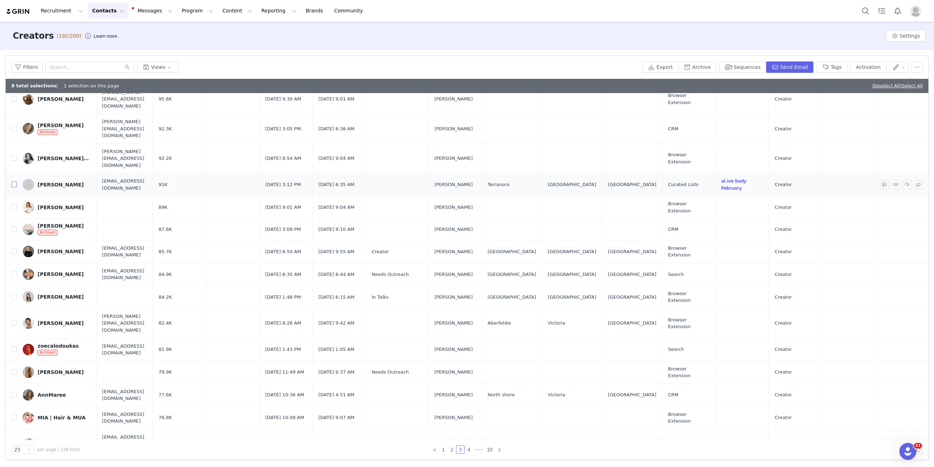
click at [14, 181] on input "checkbox" at bounding box center [14, 184] width 6 height 6
checkbox input "true"
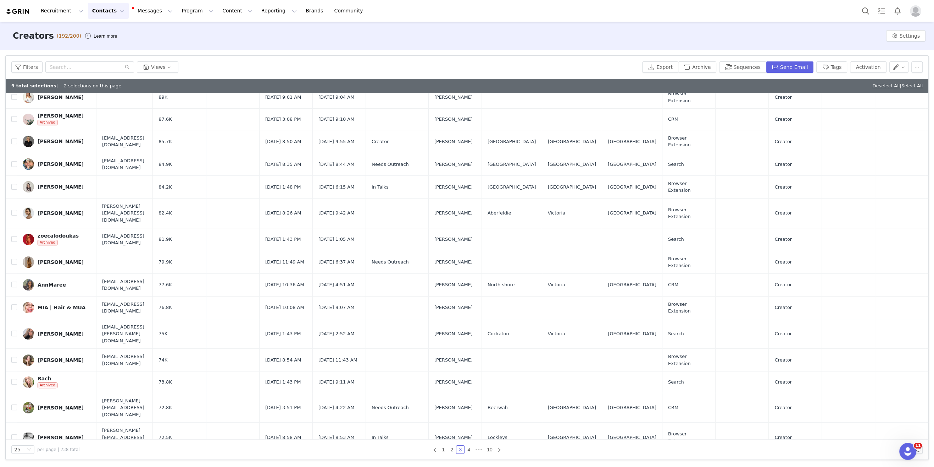
scroll to position [234, 0]
click at [13, 209] on input "checkbox" at bounding box center [14, 212] width 6 height 6
checkbox input "true"
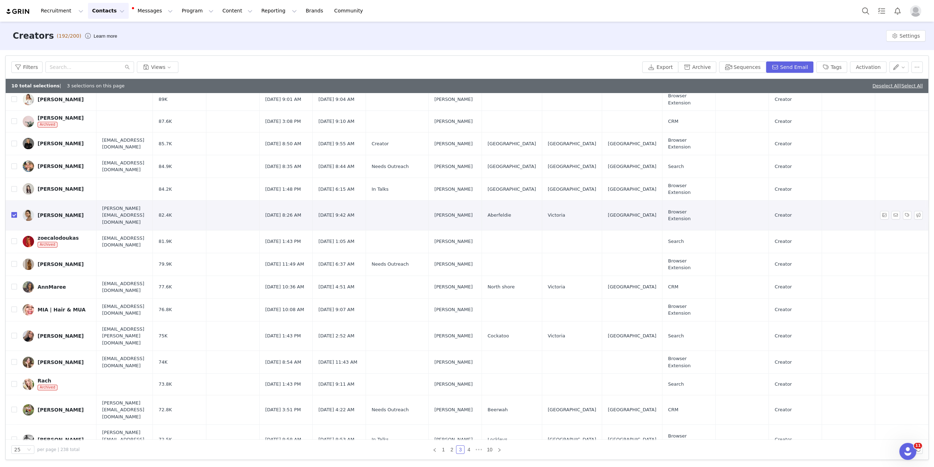
scroll to position [234, 0]
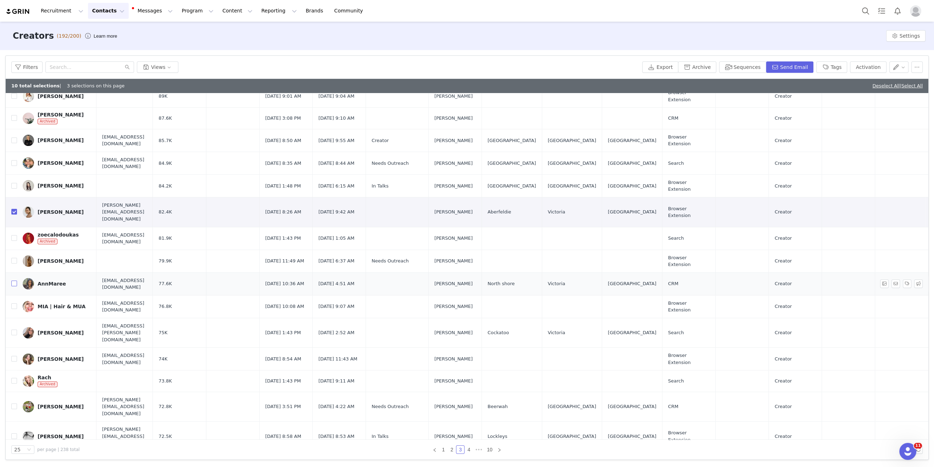
click at [15, 280] on input "checkbox" at bounding box center [14, 283] width 6 height 6
checkbox input "true"
click at [15, 329] on input "checkbox" at bounding box center [14, 332] width 6 height 6
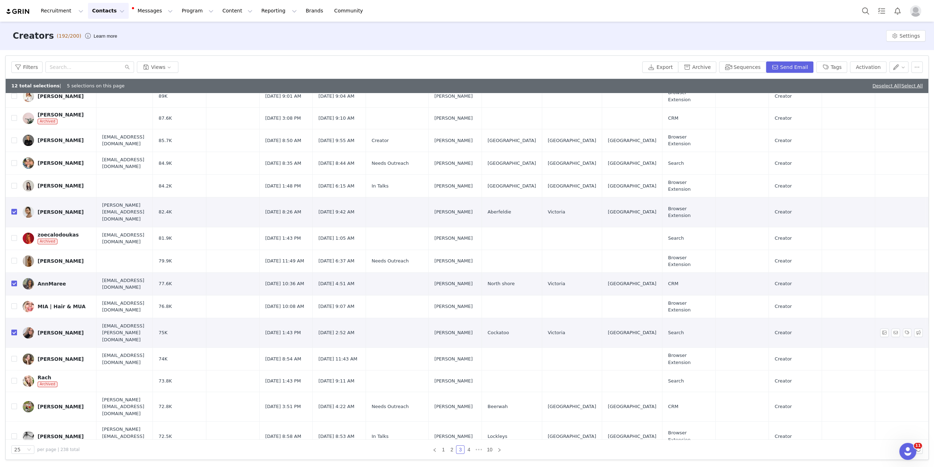
click at [12, 329] on input "checkbox" at bounding box center [14, 332] width 6 height 6
checkbox input "false"
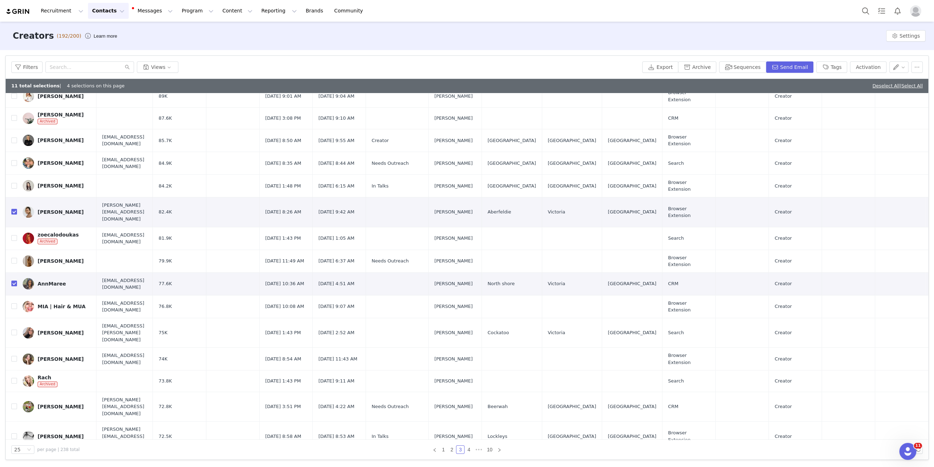
checkbox input "true"
click at [490, 449] on link "10" at bounding box center [490, 449] width 10 height 8
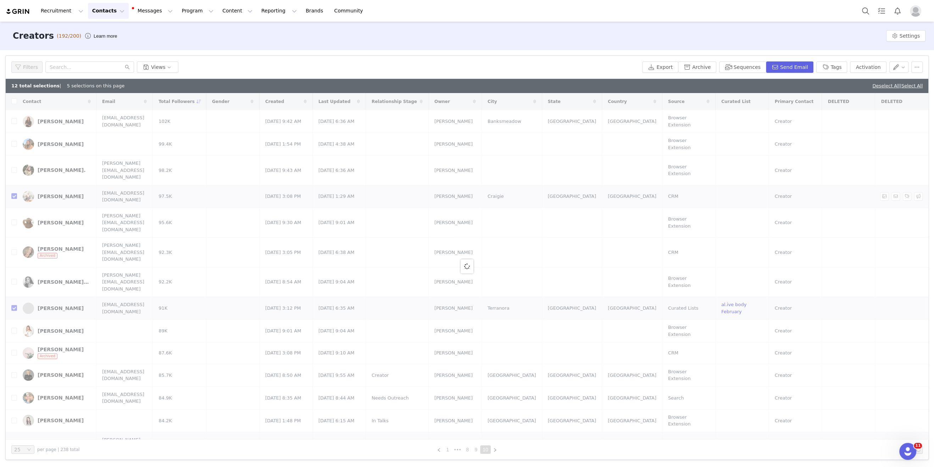
checkbox input "false"
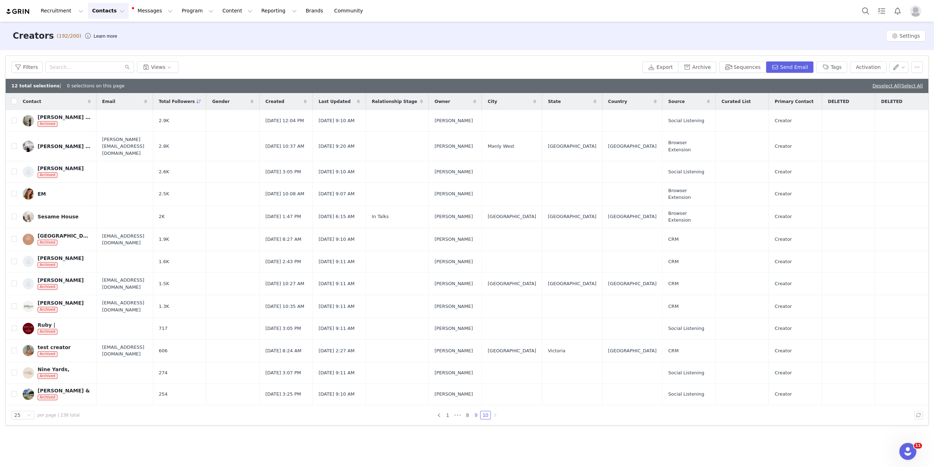
click at [477, 413] on link "9" at bounding box center [476, 415] width 8 height 8
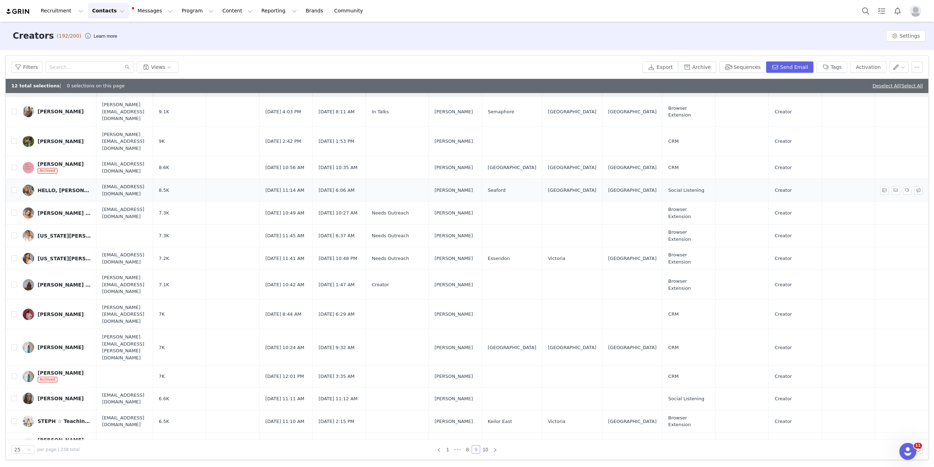
scroll to position [22, 0]
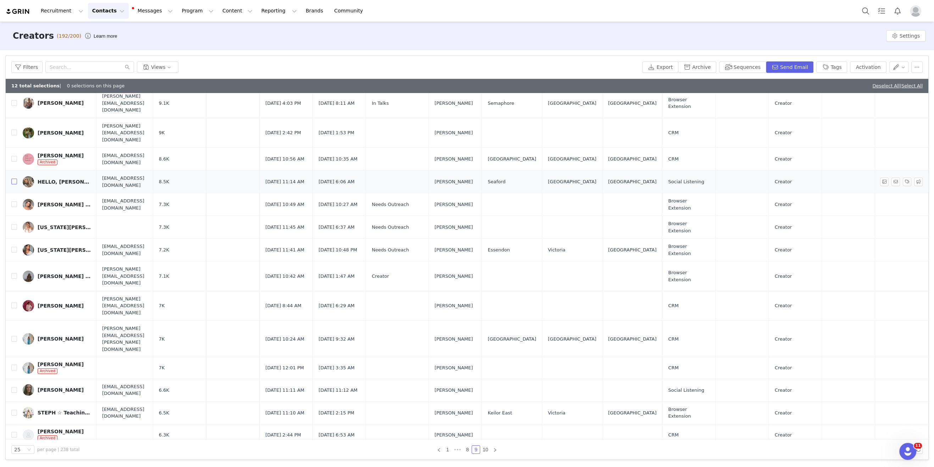
click at [12, 178] on input "checkbox" at bounding box center [14, 181] width 6 height 6
checkbox input "true"
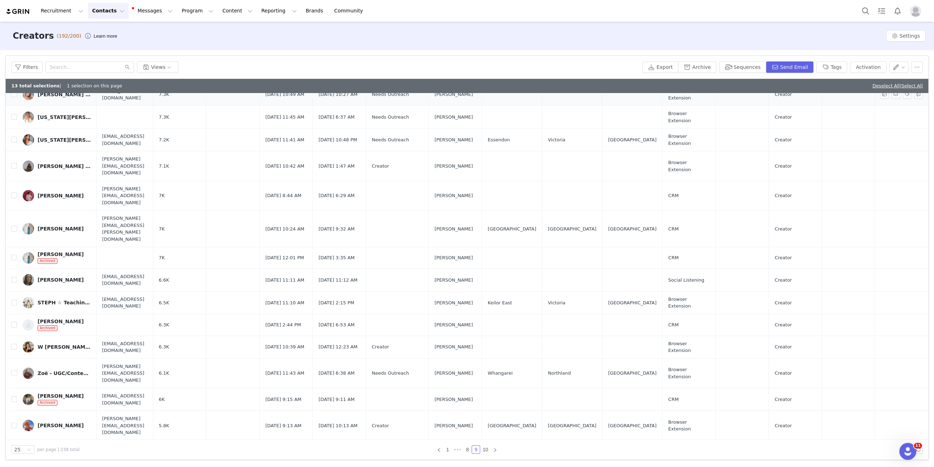
scroll to position [132, 0]
click at [12, 225] on input "checkbox" at bounding box center [14, 228] width 6 height 6
checkbox input "true"
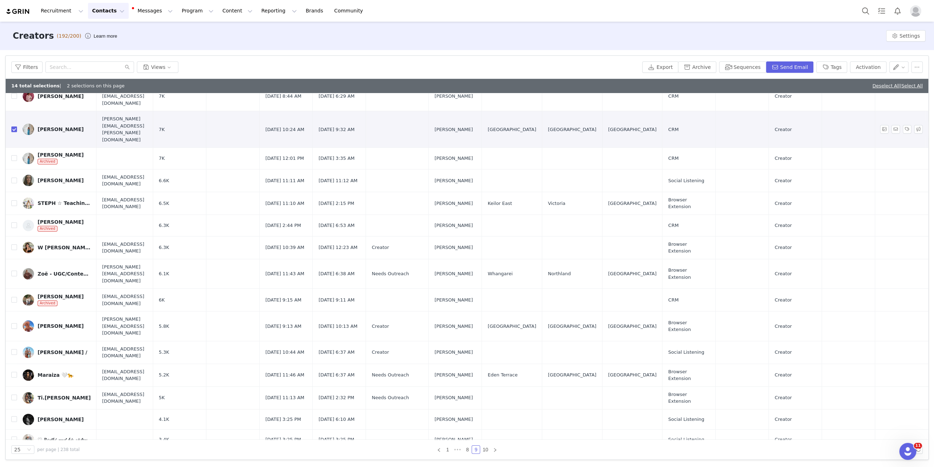
scroll to position [234, 0]
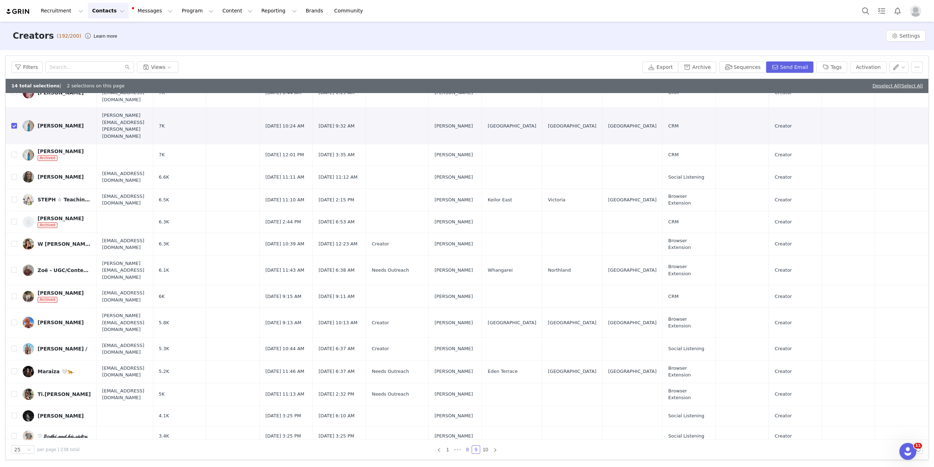
click at [467, 448] on link "8" at bounding box center [468, 449] width 8 height 8
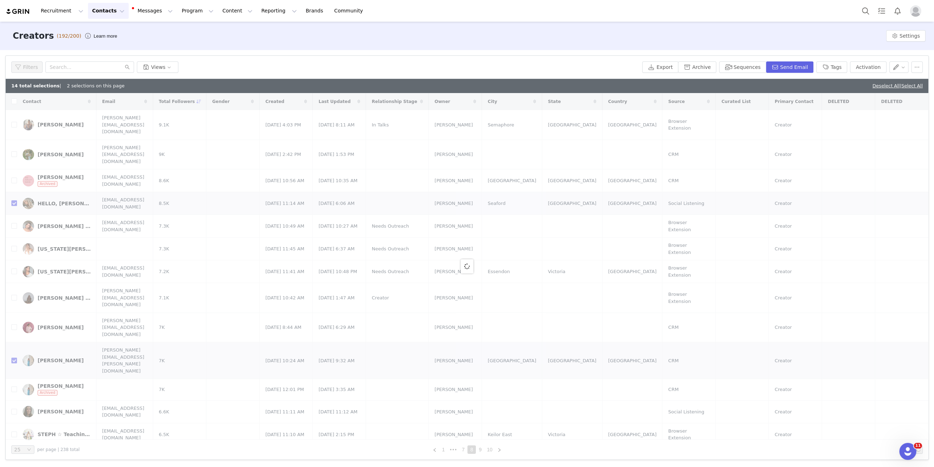
checkbox input "false"
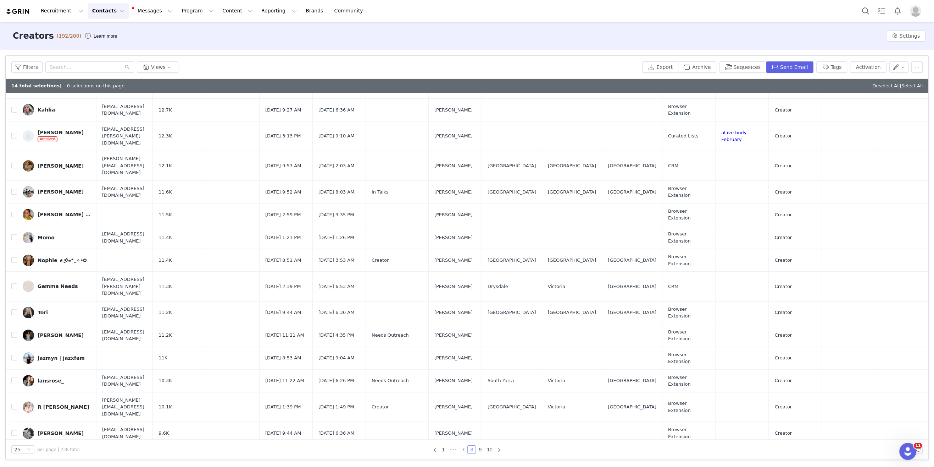
scroll to position [226, 0]
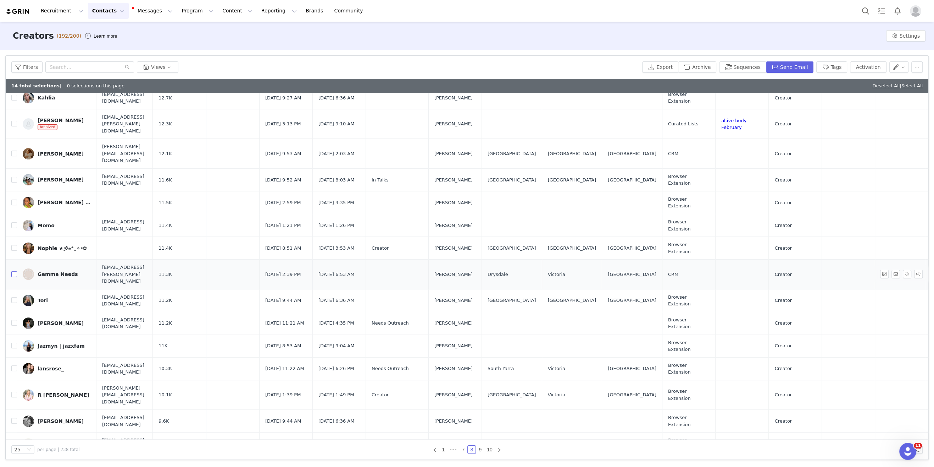
click at [14, 271] on input "checkbox" at bounding box center [14, 274] width 6 height 6
checkbox input "true"
click at [14, 297] on input "checkbox" at bounding box center [14, 300] width 6 height 6
checkbox input "true"
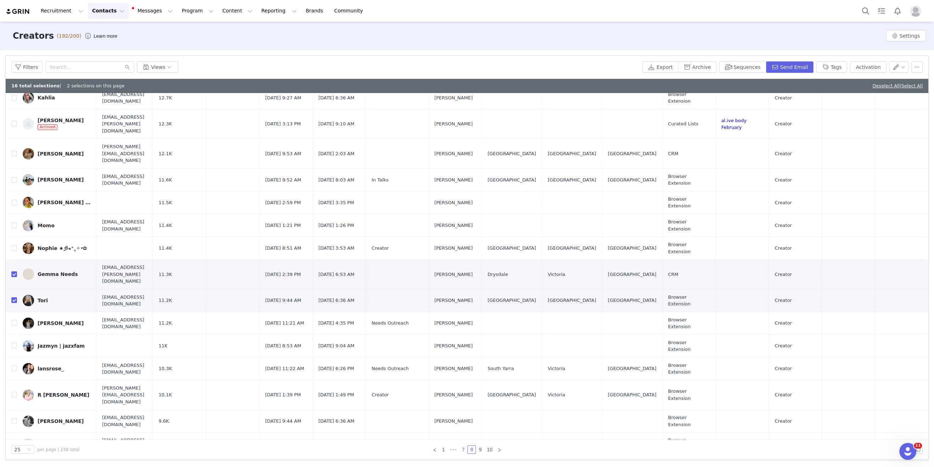
click at [464, 449] on link "7" at bounding box center [463, 449] width 8 height 8
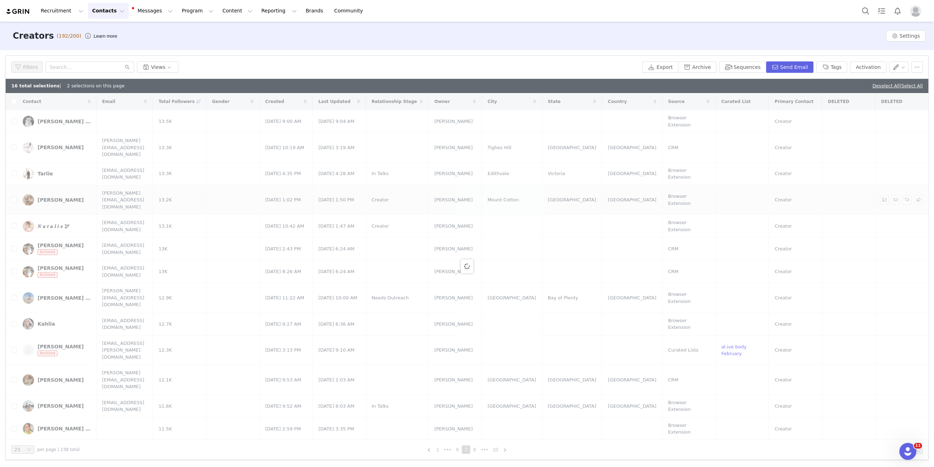
checkbox input "false"
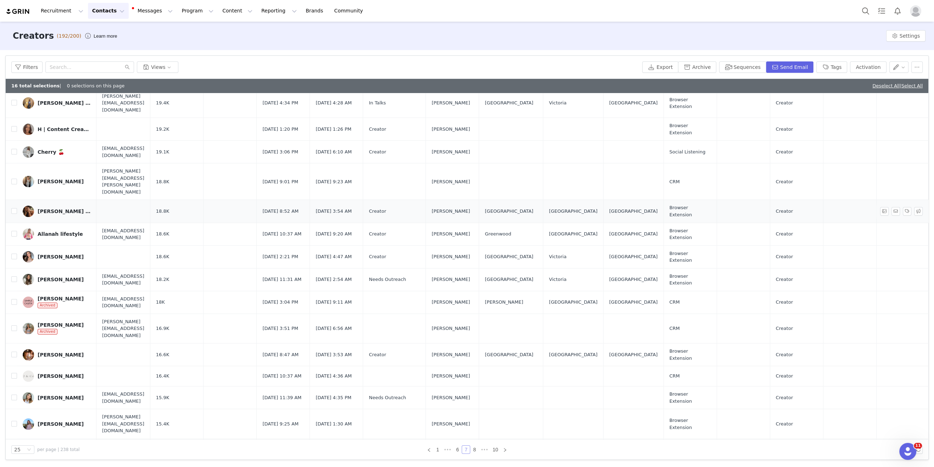
scroll to position [234, 0]
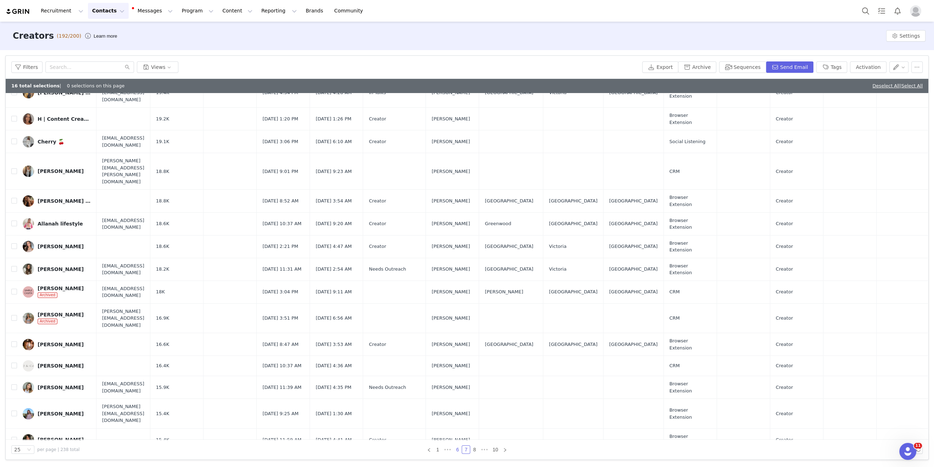
click at [458, 449] on link "6" at bounding box center [458, 449] width 8 height 8
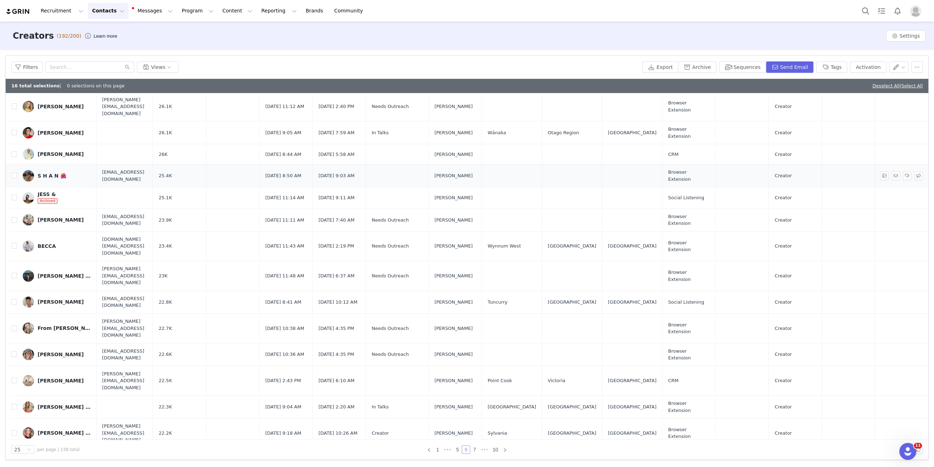
scroll to position [176, 0]
click at [12, 217] on input "checkbox" at bounding box center [14, 220] width 6 height 6
checkbox input "true"
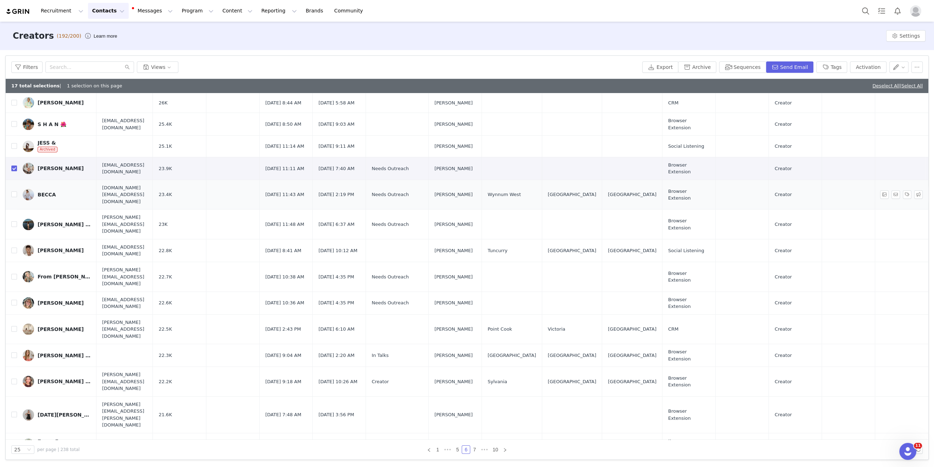
scroll to position [234, 0]
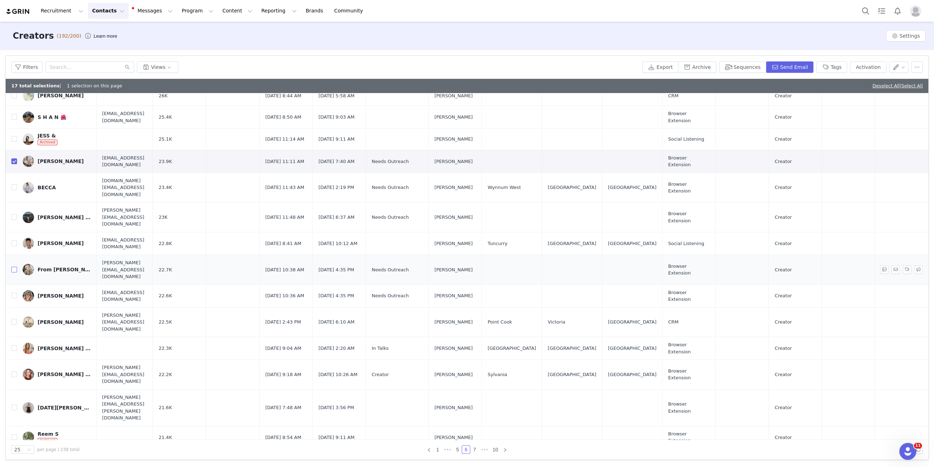
click at [15, 266] on input "checkbox" at bounding box center [14, 269] width 6 height 6
checkbox input "true"
click at [13, 319] on input "checkbox" at bounding box center [14, 322] width 6 height 6
checkbox input "true"
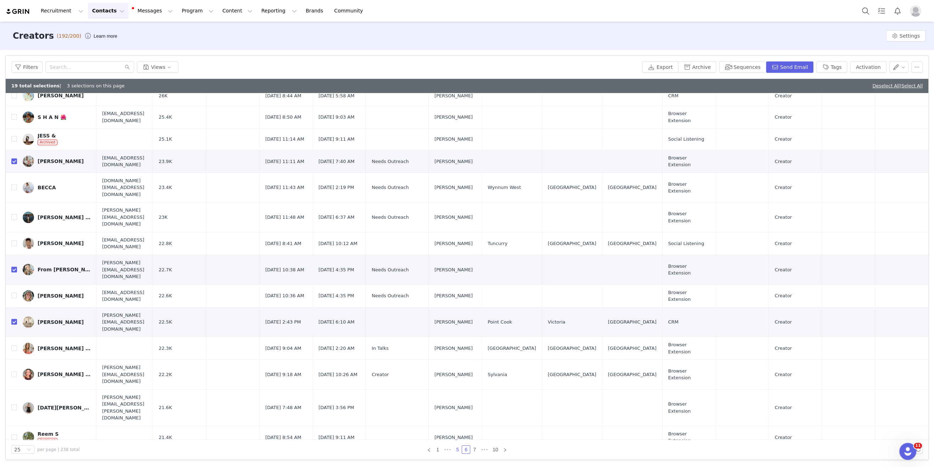
click at [457, 450] on link "5" at bounding box center [458, 449] width 8 height 8
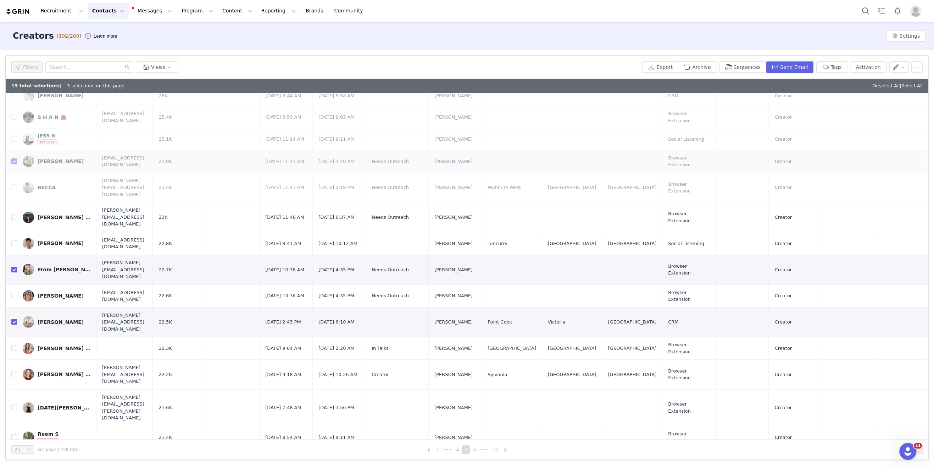
scroll to position [0, 0]
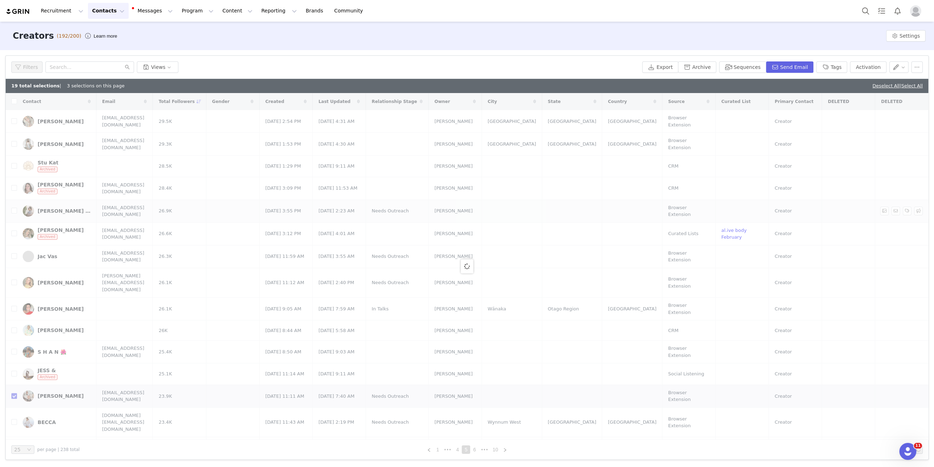
checkbox input "false"
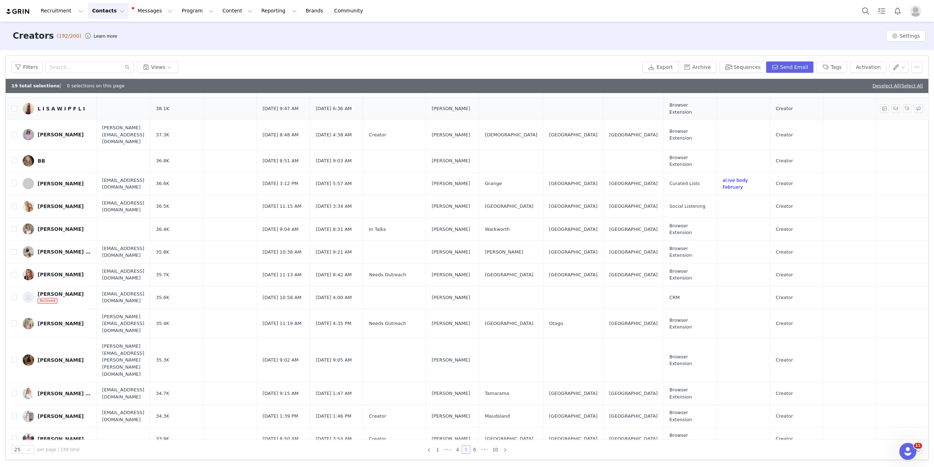
scroll to position [84, 0]
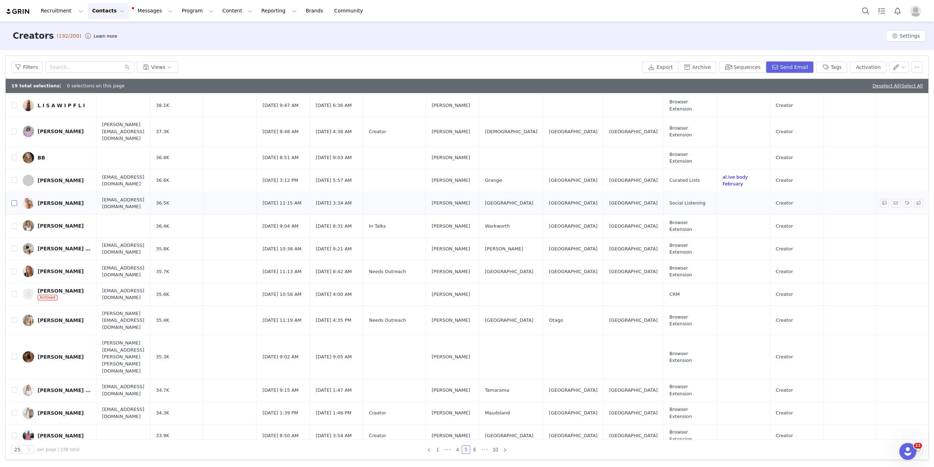
click at [15, 200] on input "checkbox" at bounding box center [14, 203] width 6 height 6
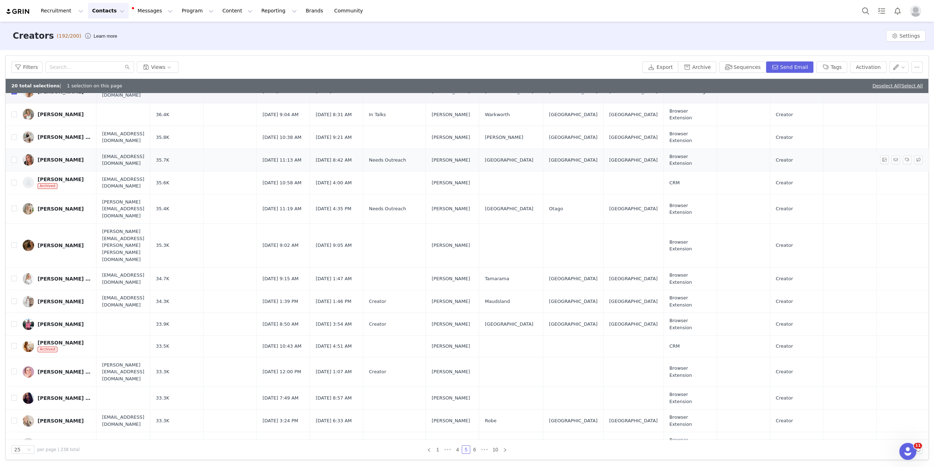
scroll to position [234, 0]
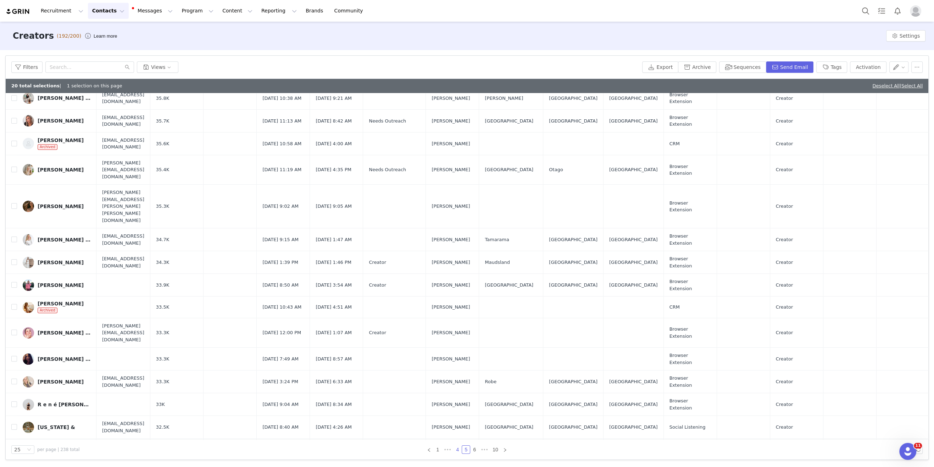
click at [458, 448] on link "4" at bounding box center [458, 449] width 8 height 8
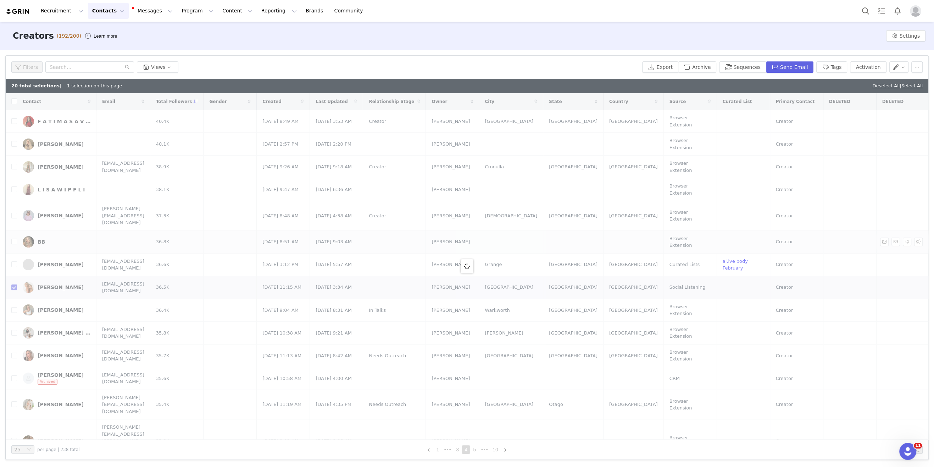
checkbox input "false"
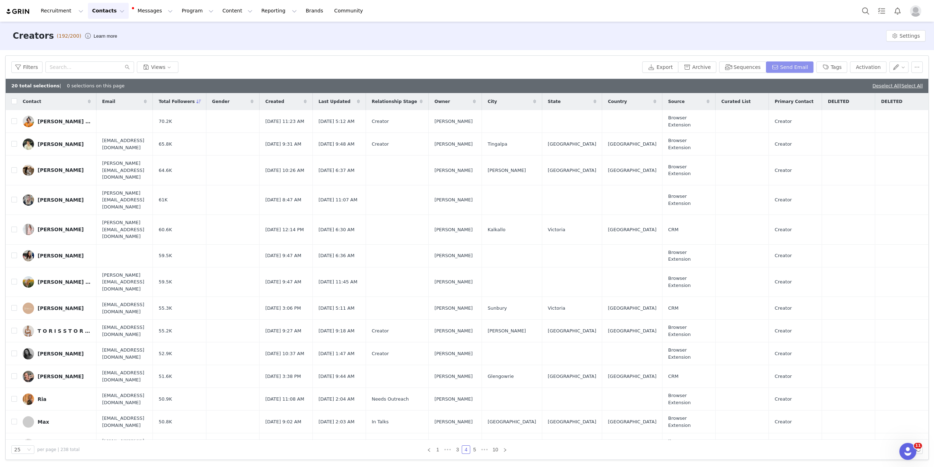
click at [787, 66] on button "Send Email" at bounding box center [790, 66] width 48 height 11
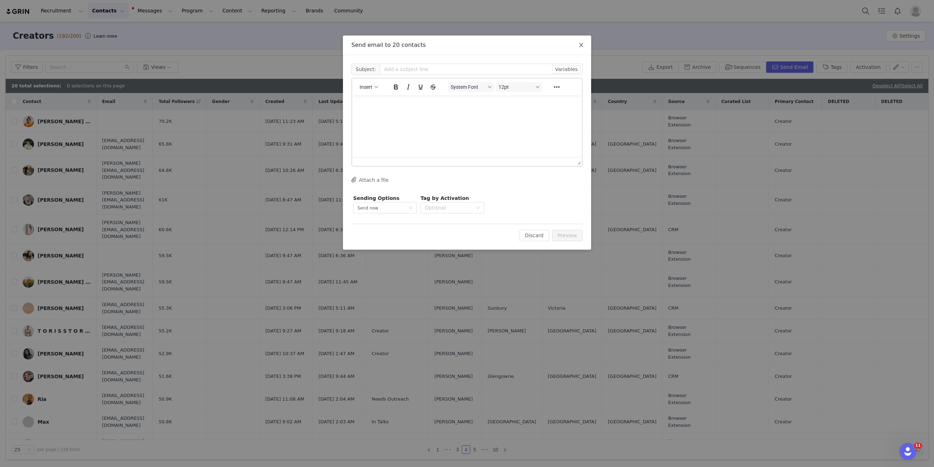
click at [583, 47] on icon "icon: close" at bounding box center [582, 45] width 6 height 6
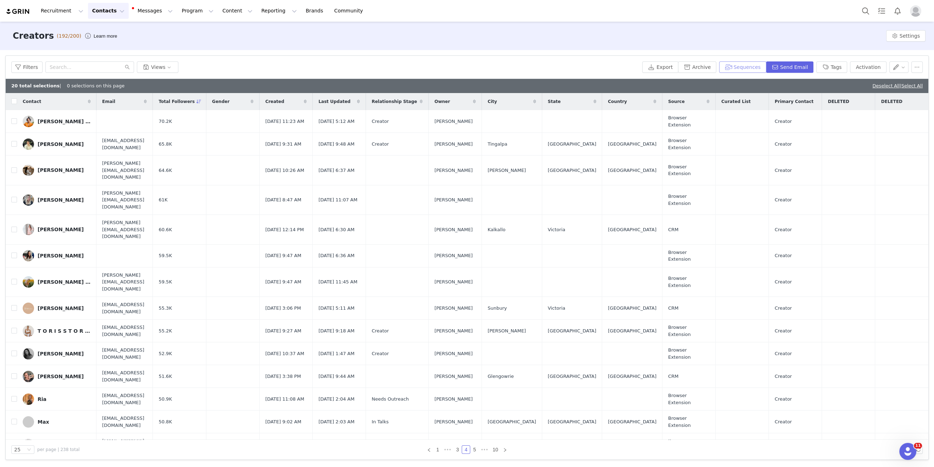
click at [753, 67] on button "Sequences" at bounding box center [742, 66] width 47 height 11
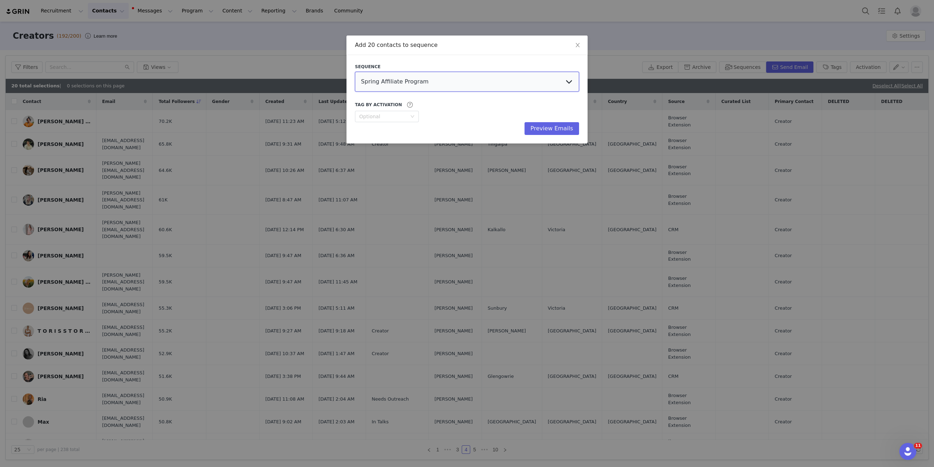
click at [532, 88] on select "Spring Affiliate Program Apricot & Fig NZ Apricot & Fig AU We would love to wor…" at bounding box center [467, 82] width 224 height 20
click at [355, 72] on select "Spring Affiliate Program Apricot & Fig NZ Apricot & Fig AU We would love to wor…" at bounding box center [467, 82] width 224 height 20
click at [561, 126] on button "Preview Emails" at bounding box center [552, 128] width 55 height 13
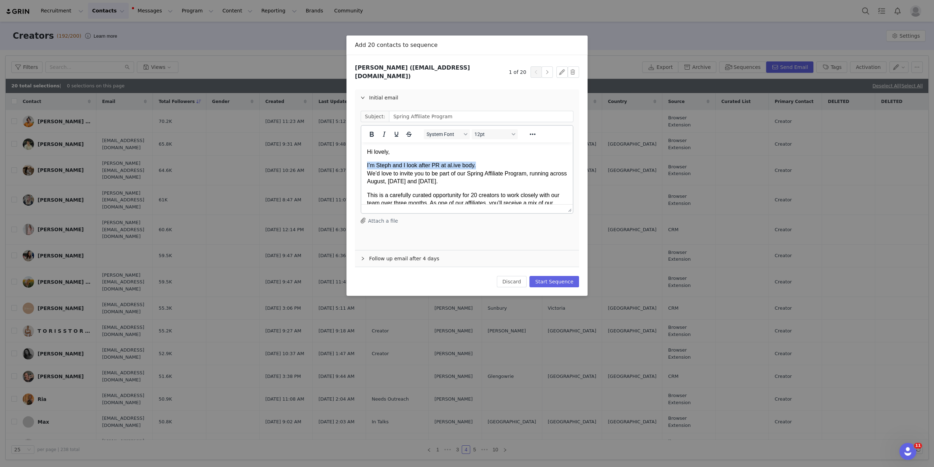
drag, startPoint x: 477, startPoint y: 166, endPoint x: 689, endPoint y: 306, distance: 253.5
click at [361, 167] on html "Hi lovely, I’m Steph and I look after PR at al.ive body. We’d love to invite yo…" at bounding box center [466, 420] width 211 height 557
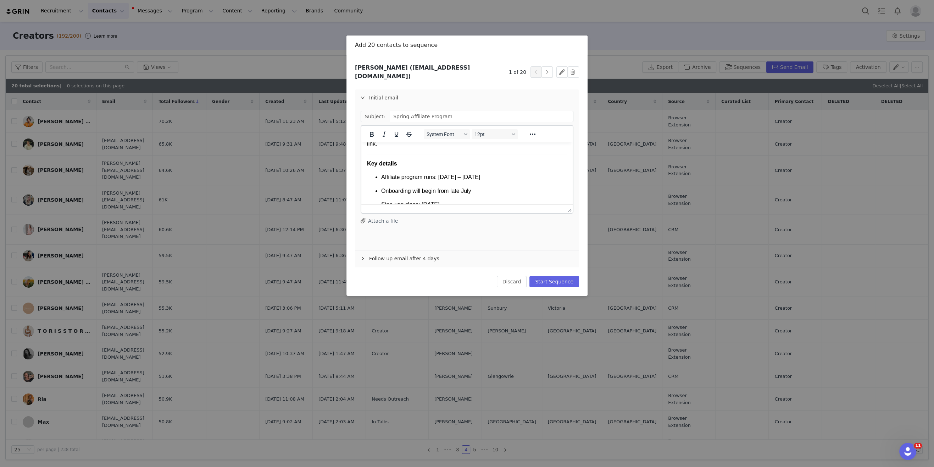
scroll to position [361, 0]
drag, startPoint x: 468, startPoint y: 192, endPoint x: 366, endPoint y: 152, distance: 108.8
click at [366, 152] on html "Hi lovely, We’d love to invite you to be part of our Spring Affiliate Program, …" at bounding box center [466, 59] width 211 height 557
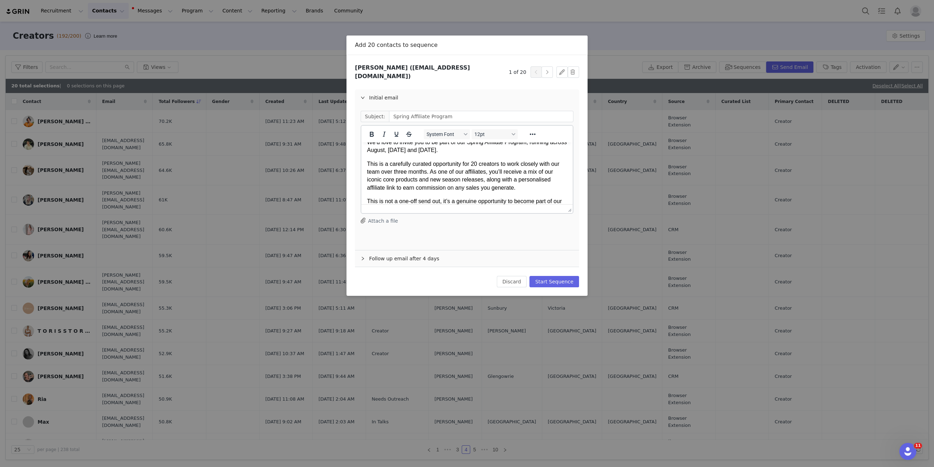
scroll to position [6, 0]
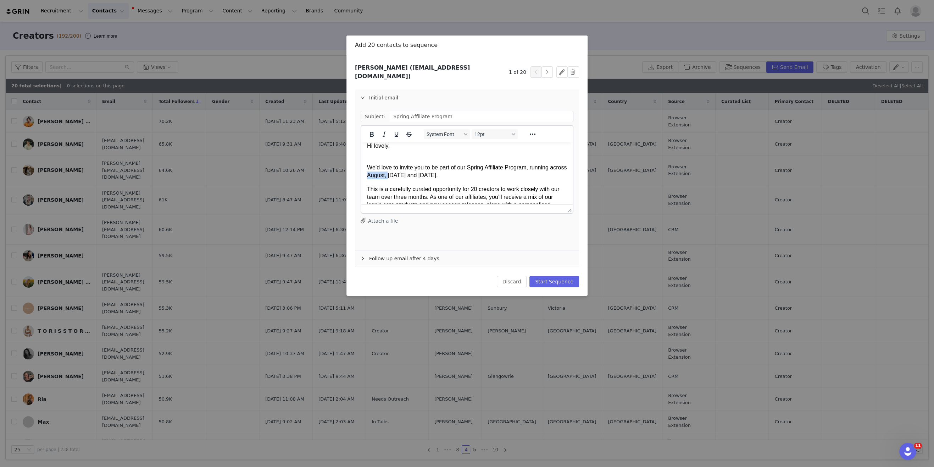
drag, startPoint x: 408, startPoint y: 176, endPoint x: 386, endPoint y: 177, distance: 21.7
click at [386, 177] on p "We’d love to invite you to be part of our Spring Affiliate Program, running acr…" at bounding box center [467, 167] width 200 height 24
click at [447, 176] on p "We’d love to invite you to be part of our Spring Affiliate Program, running acr…" at bounding box center [467, 167] width 200 height 24
click at [426, 177] on p "We’d love to invite you to be part of our Spring Affiliate Program, running acr…" at bounding box center [467, 167] width 200 height 24
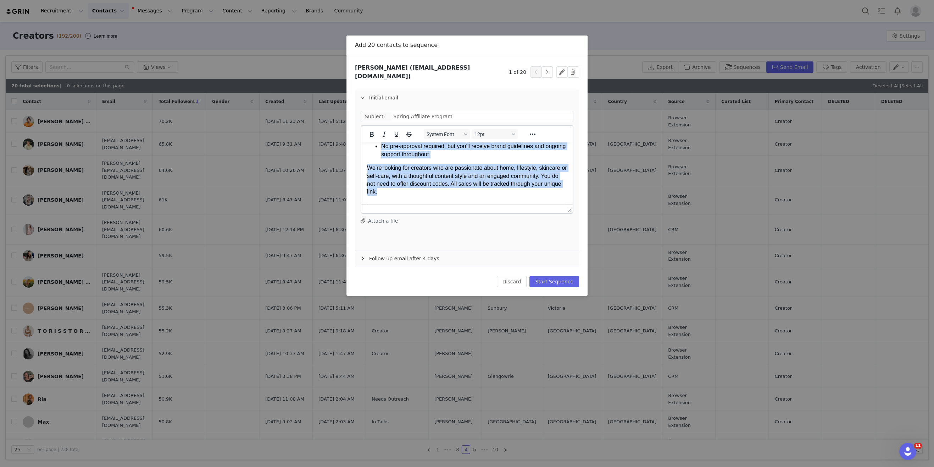
scroll to position [434, 0]
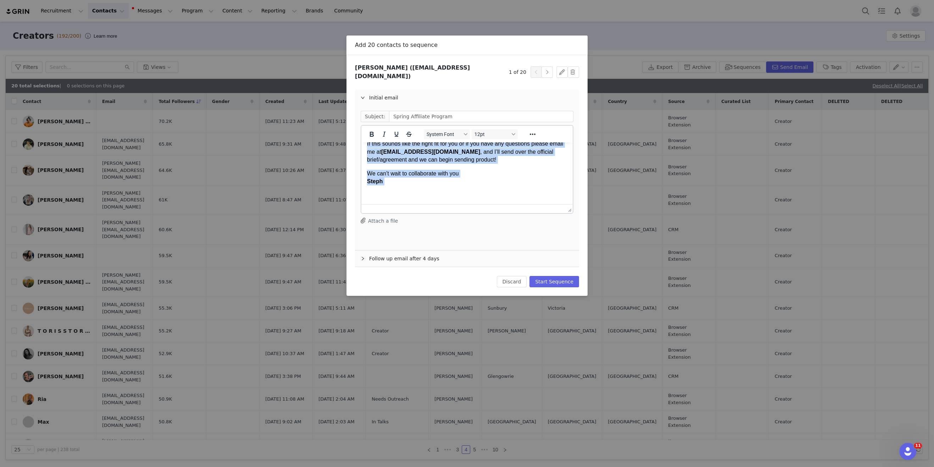
drag, startPoint x: 367, startPoint y: 152, endPoint x: 588, endPoint y: 350, distance: 296.5
copy body "Hi lovely, We’d love to invite you to be part of our Spring Affiliate Program, …"
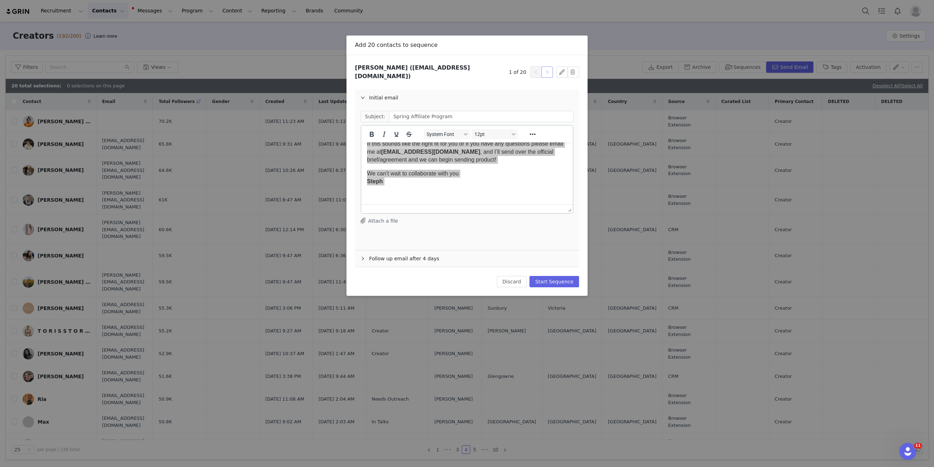
click at [551, 68] on button "button" at bounding box center [547, 71] width 11 height 11
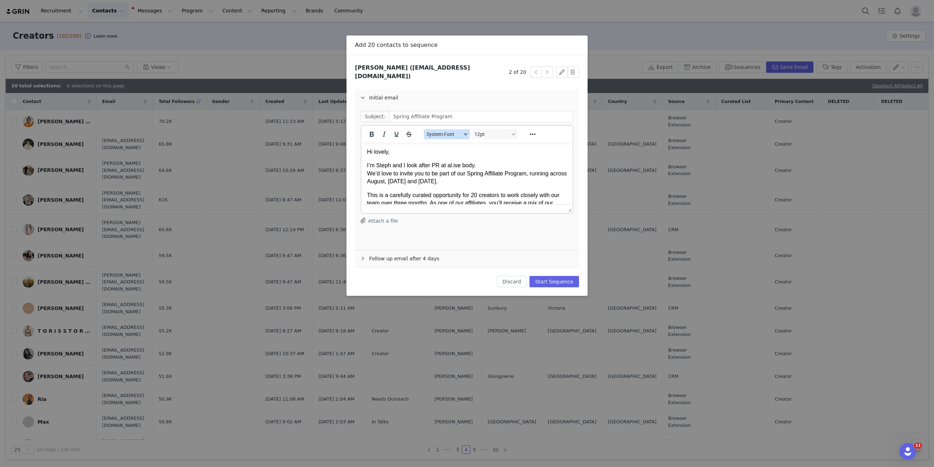
scroll to position [0, 0]
drag, startPoint x: 368, startPoint y: 151, endPoint x: 552, endPoint y: 291, distance: 230.5
click at [552, 291] on html "Hi lovely, I’m Steph and I look after PR at al.ive body. We’d love to invite yo…" at bounding box center [466, 420] width 211 height 557
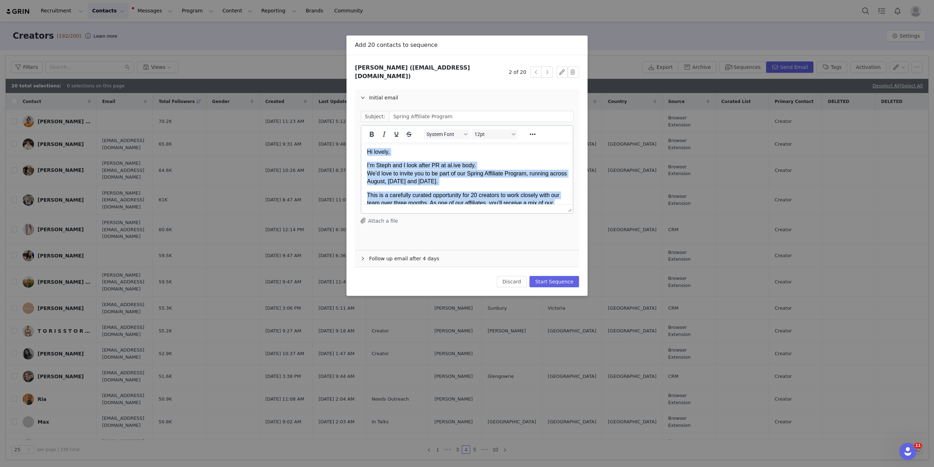
drag, startPoint x: 412, startPoint y: 174, endPoint x: 292, endPoint y: 90, distance: 146.8
click at [361, 142] on html "Hi lovely, I’m Steph and I look after PR at al.ive body. We’d love to invite yo…" at bounding box center [466, 420] width 211 height 557
paste body "Rich Text Area. Press ALT-0 for help."
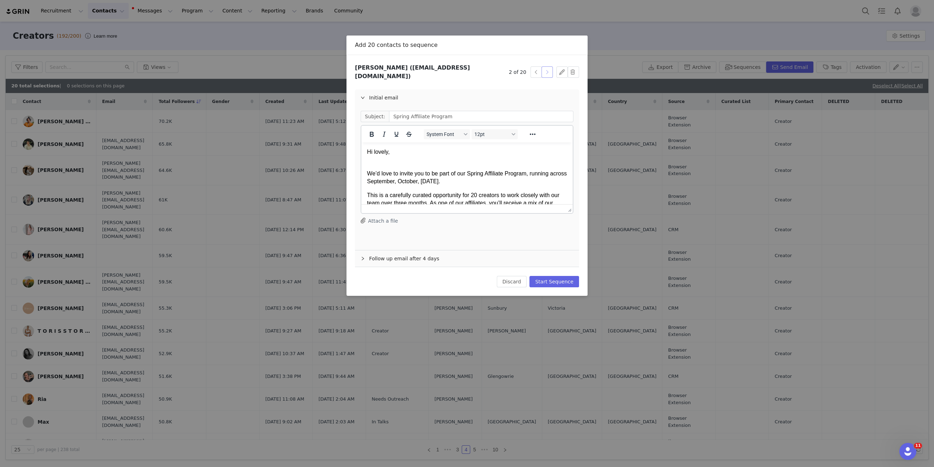
click at [546, 70] on button "button" at bounding box center [547, 71] width 11 height 11
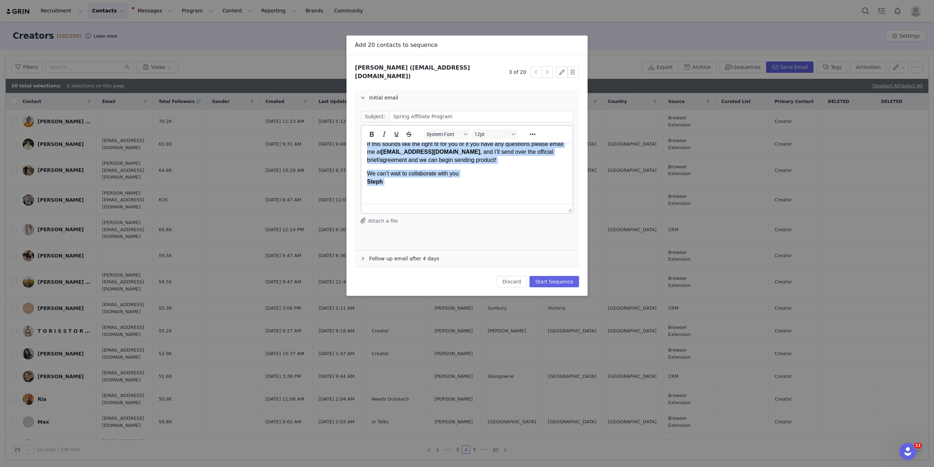
drag, startPoint x: 368, startPoint y: 152, endPoint x: 578, endPoint y: 303, distance: 257.7
paste body "Rich Text Area. Press ALT-0 for help."
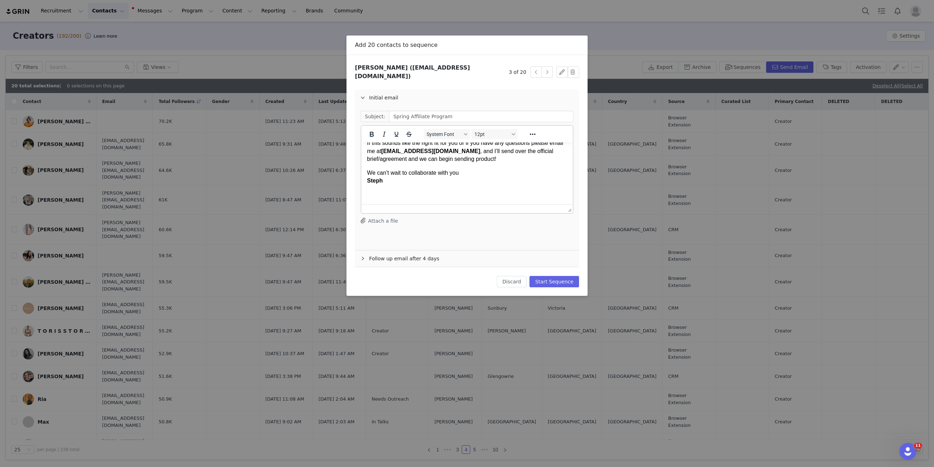
scroll to position [427, 0]
click at [550, 69] on button "button" at bounding box center [547, 71] width 11 height 11
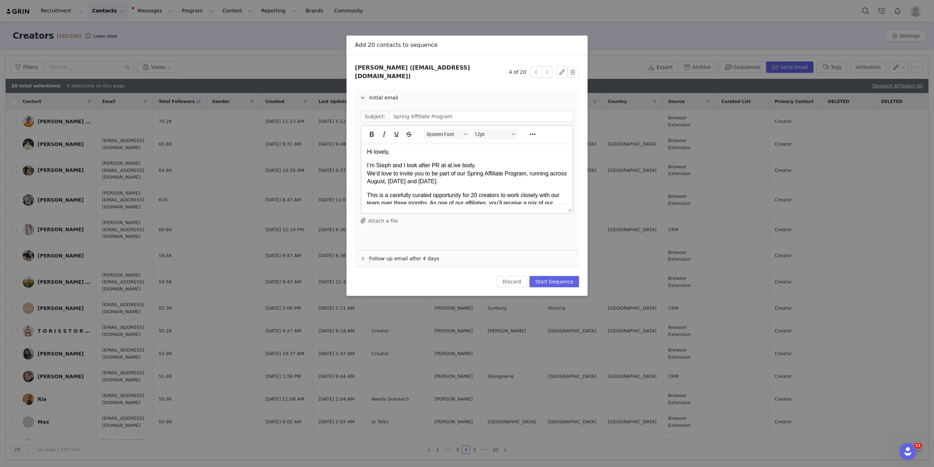
scroll to position [0, 0]
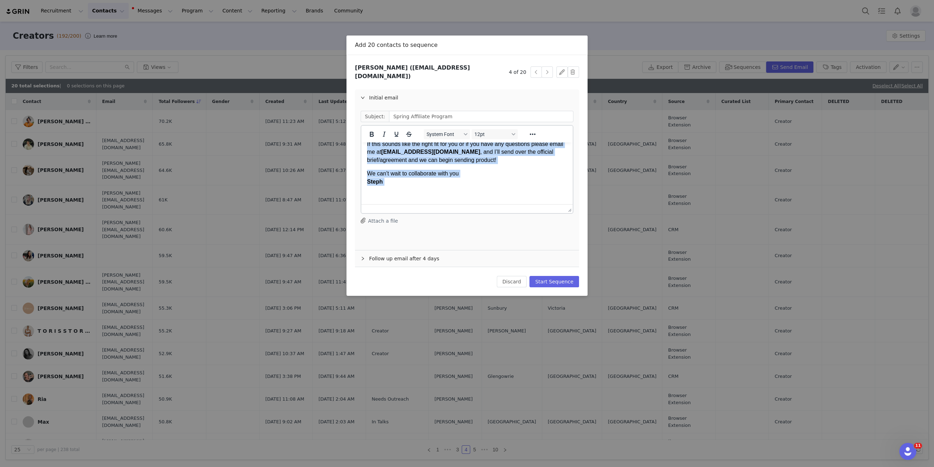
drag, startPoint x: 368, startPoint y: 151, endPoint x: 572, endPoint y: 319, distance: 263.9
paste body "Rich Text Area. Press ALT-0 for help."
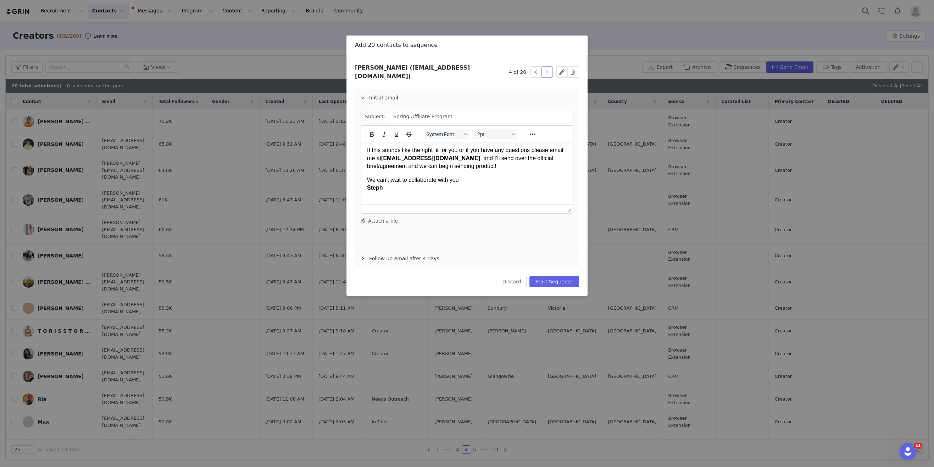
click at [549, 68] on button "button" at bounding box center [547, 71] width 11 height 11
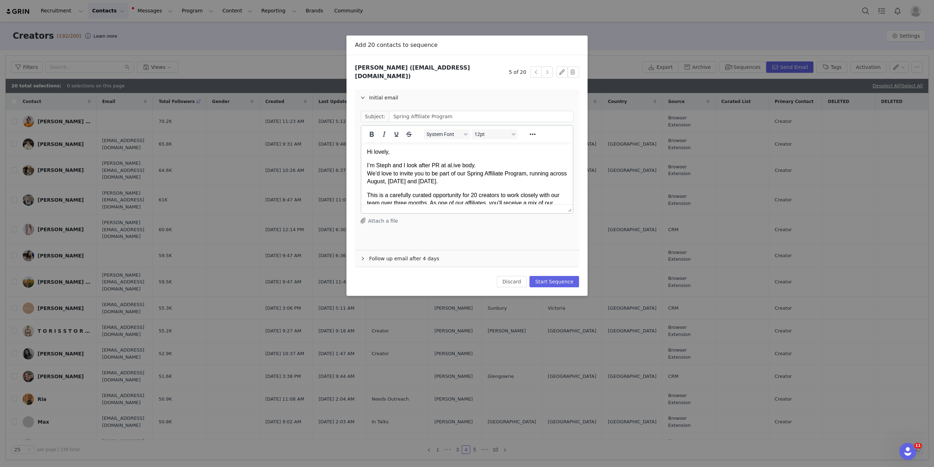
scroll to position [0, 0]
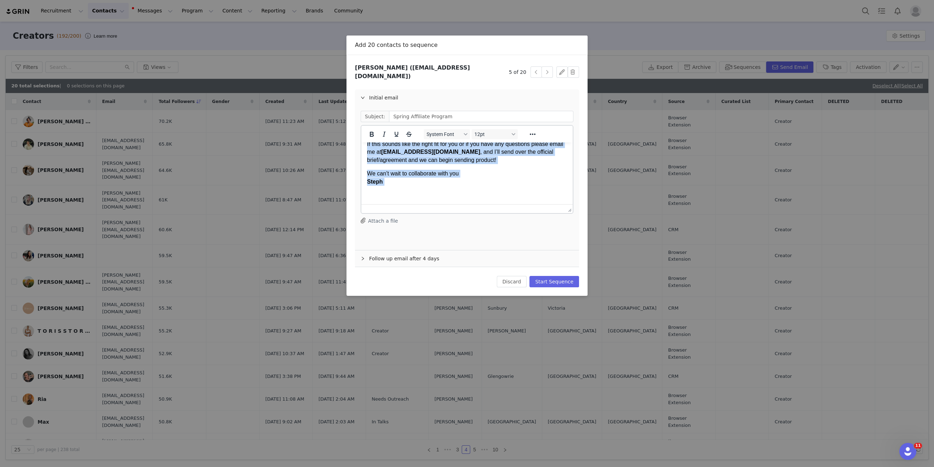
drag, startPoint x: 367, startPoint y: 150, endPoint x: 506, endPoint y: 342, distance: 236.6
paste body "Rich Text Area. Press ALT-0 for help."
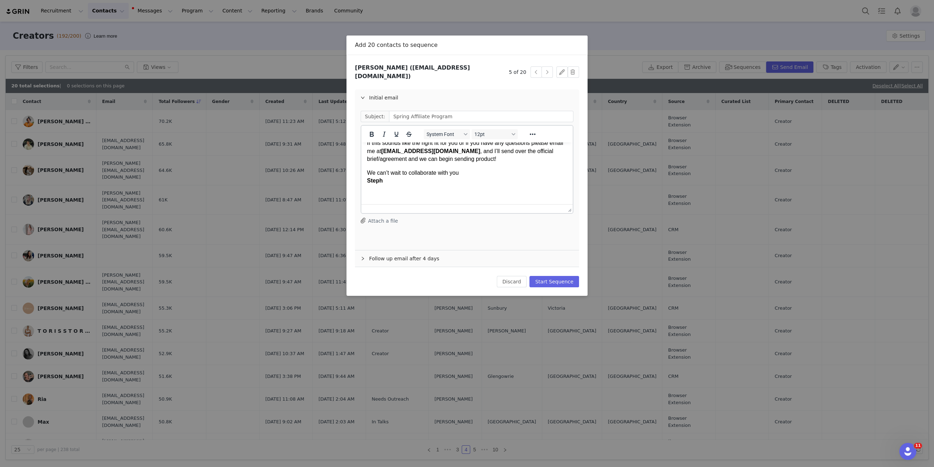
scroll to position [427, 0]
click at [547, 70] on button "button" at bounding box center [547, 71] width 11 height 11
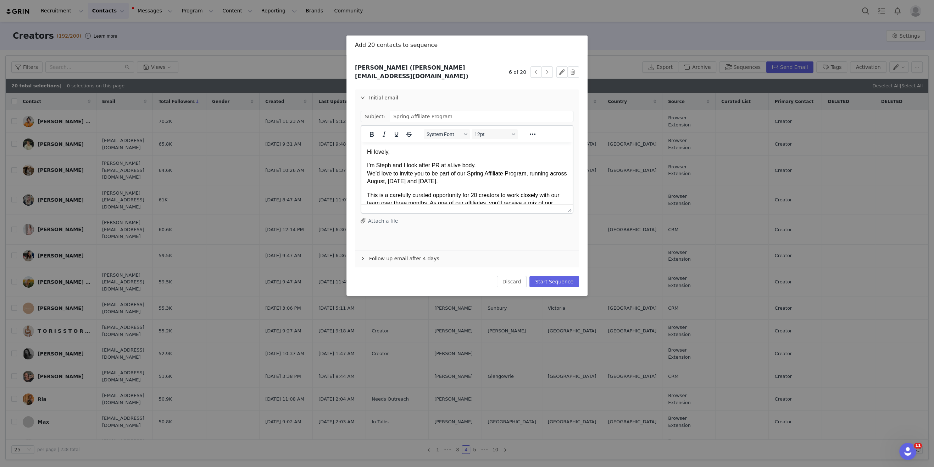
scroll to position [0, 0]
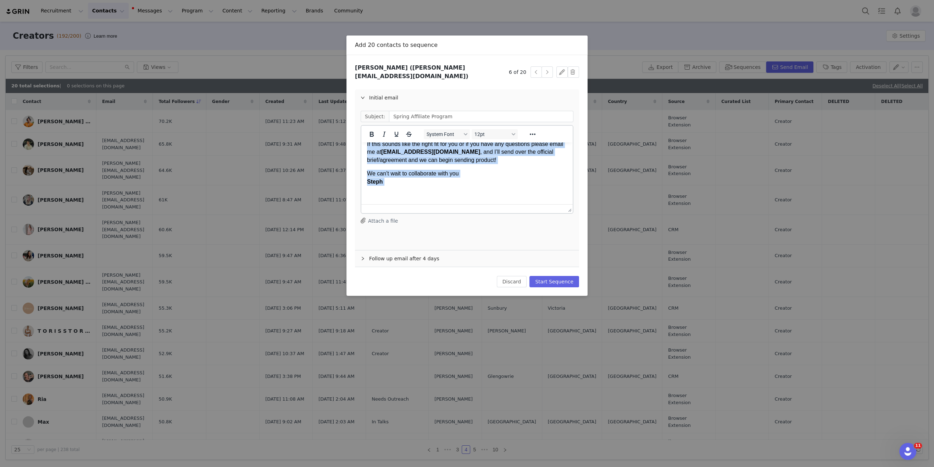
drag, startPoint x: 367, startPoint y: 151, endPoint x: 564, endPoint y: 426, distance: 338.7
paste body "Rich Text Area. Press ALT-0 for help."
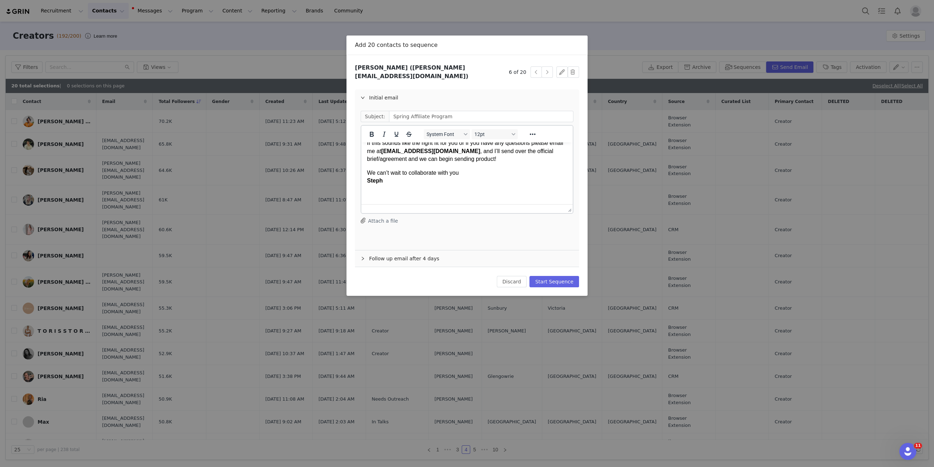
scroll to position [427, 0]
click at [547, 67] on button "button" at bounding box center [547, 71] width 11 height 11
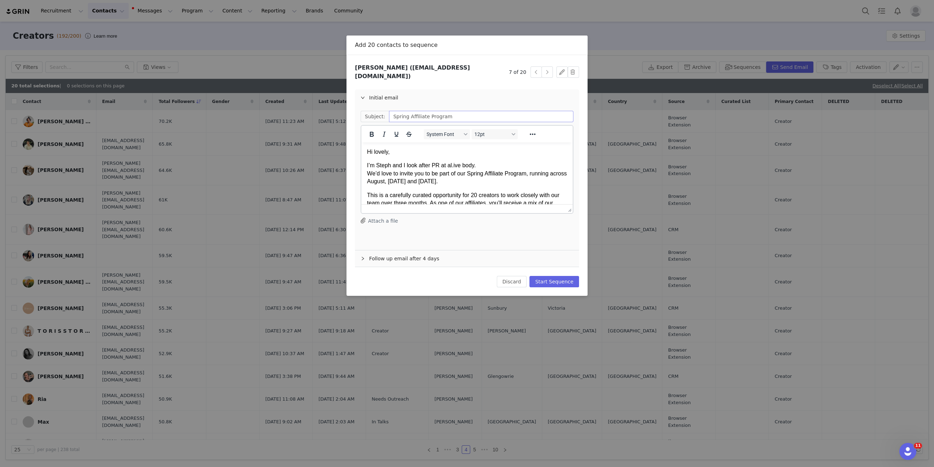
scroll to position [0, 0]
drag, startPoint x: 365, startPoint y: 151, endPoint x: 481, endPoint y: 303, distance: 191.5
click at [481, 303] on html "Hi lovely, I’m Steph and I look after PR at al.ive body. We’d love to invite yo…" at bounding box center [466, 420] width 211 height 557
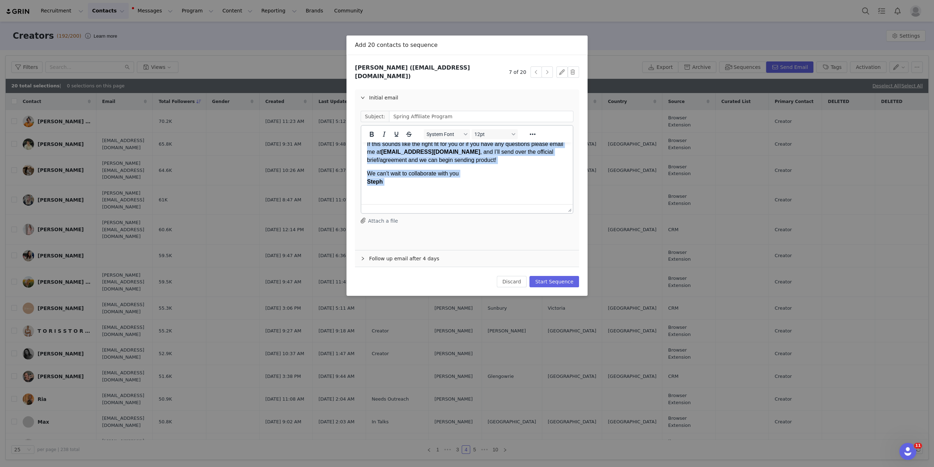
drag, startPoint x: 369, startPoint y: 151, endPoint x: 576, endPoint y: 348, distance: 285.1
paste body "Rich Text Area. Press ALT-0 for help."
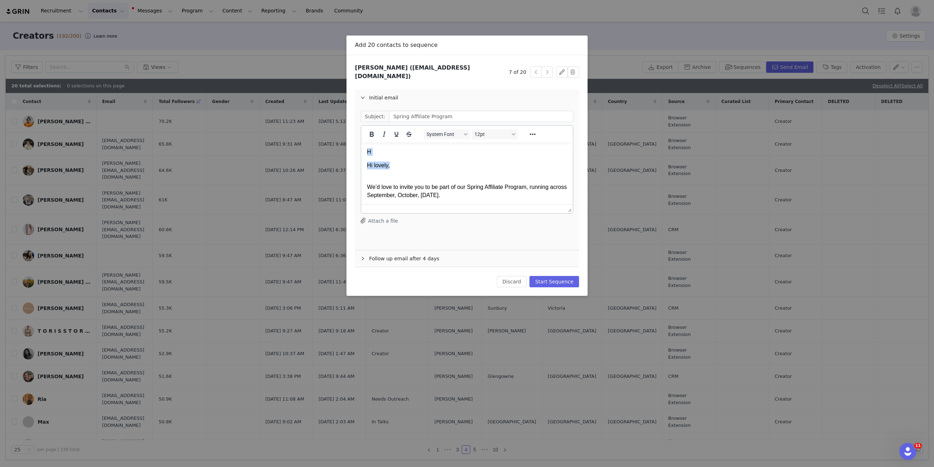
drag, startPoint x: 400, startPoint y: 168, endPoint x: 721, endPoint y: 283, distance: 340.7
click at [361, 147] on html "H Hi lovely, We’d love to invite you to be part of our Spring Affiliate Program…" at bounding box center [466, 397] width 211 height 510
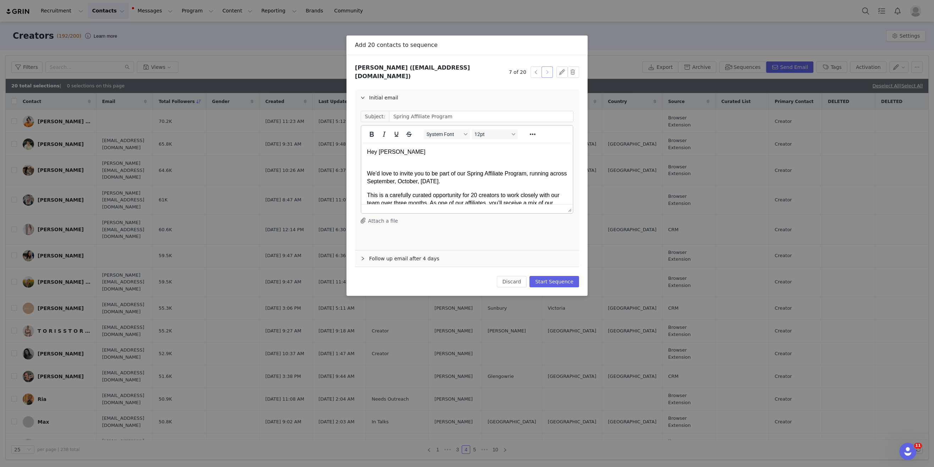
click at [551, 66] on button "button" at bounding box center [547, 71] width 11 height 11
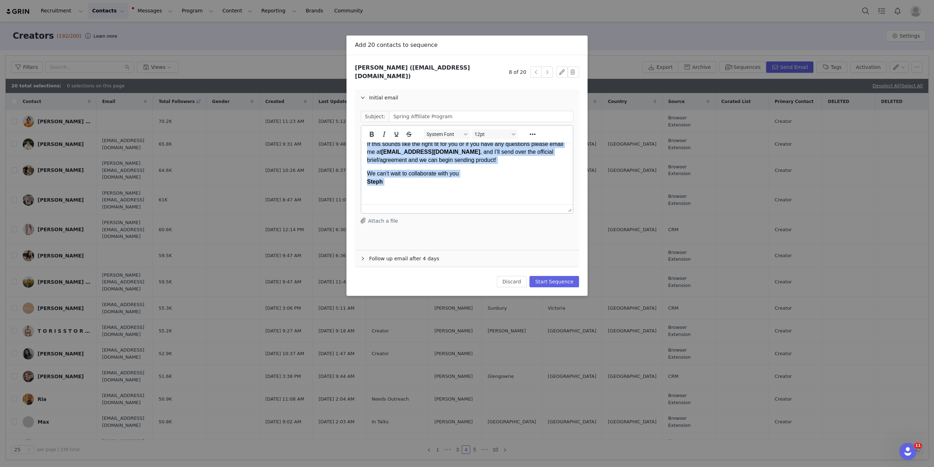
drag, startPoint x: 368, startPoint y: 152, endPoint x: 518, endPoint y: 310, distance: 218.1
paste body "Rich Text Area. Press ALT-0 for help."
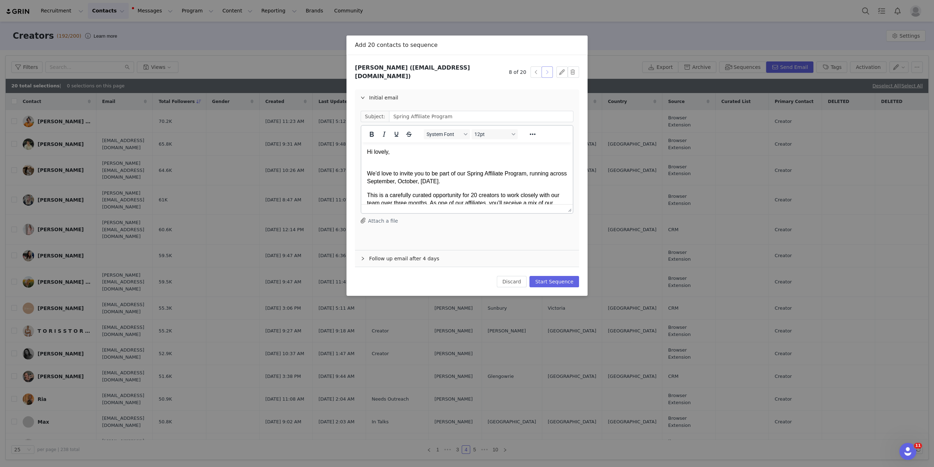
click at [544, 67] on button "button" at bounding box center [547, 71] width 11 height 11
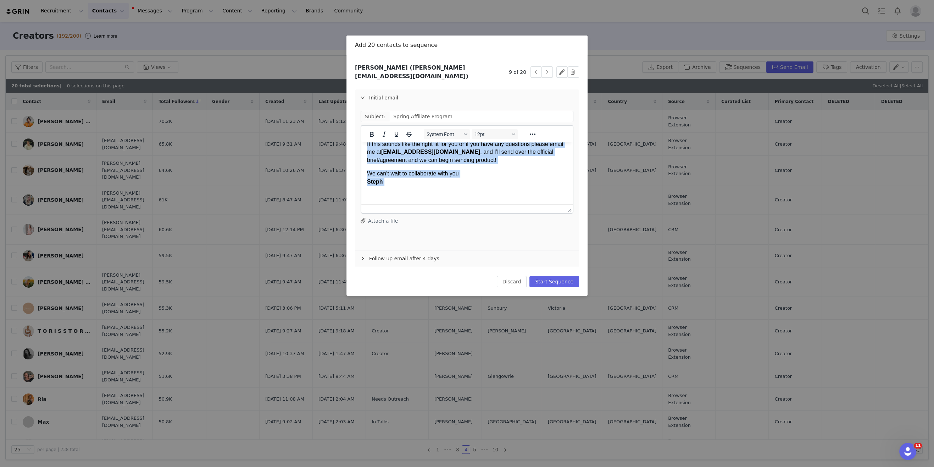
drag, startPoint x: 402, startPoint y: 164, endPoint x: 574, endPoint y: 333, distance: 242.1
paste body "Rich Text Area. Press ALT-0 for help."
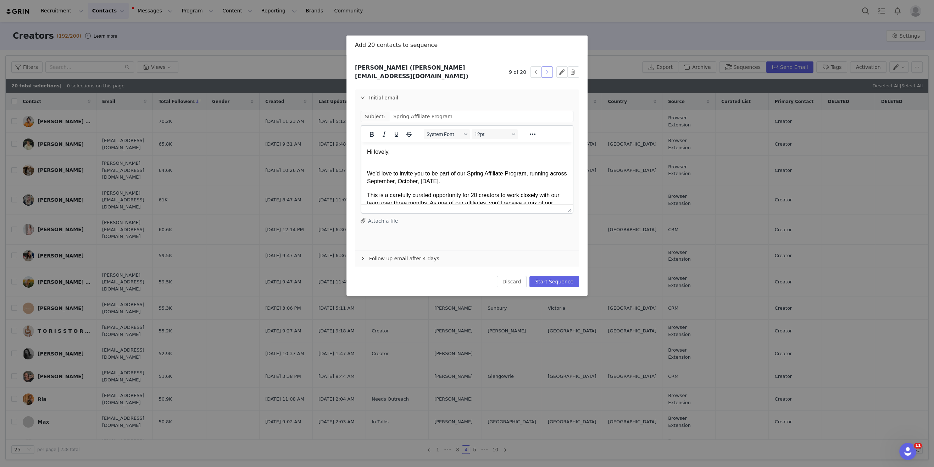
click at [550, 67] on button "button" at bounding box center [547, 71] width 11 height 11
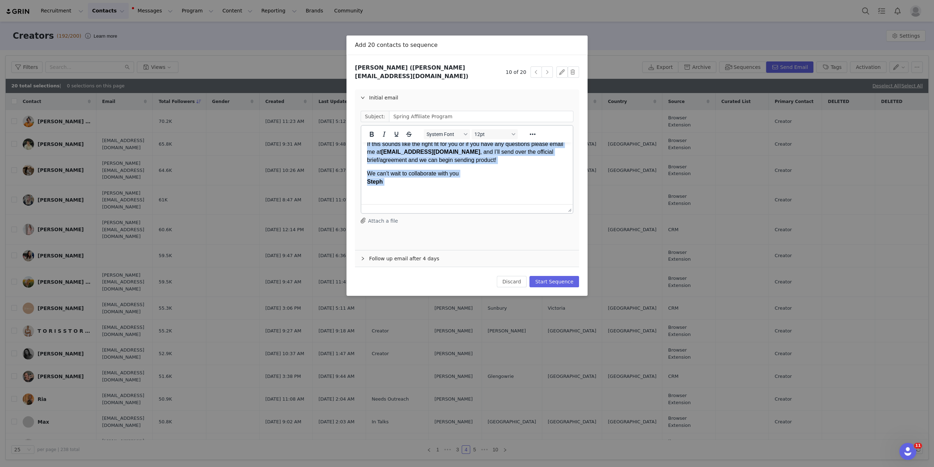
drag, startPoint x: 368, startPoint y: 151, endPoint x: 525, endPoint y: 343, distance: 247.5
paste body "Rich Text Area. Press ALT-0 for help."
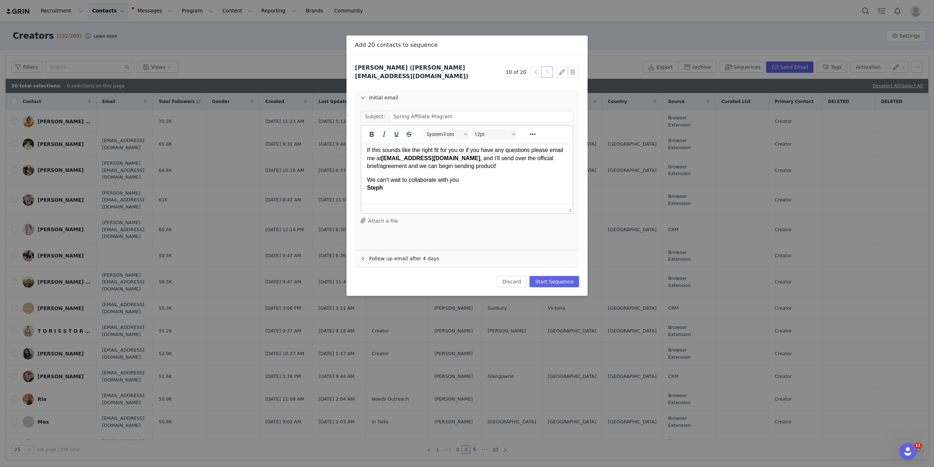
click at [549, 68] on button "button" at bounding box center [547, 71] width 11 height 11
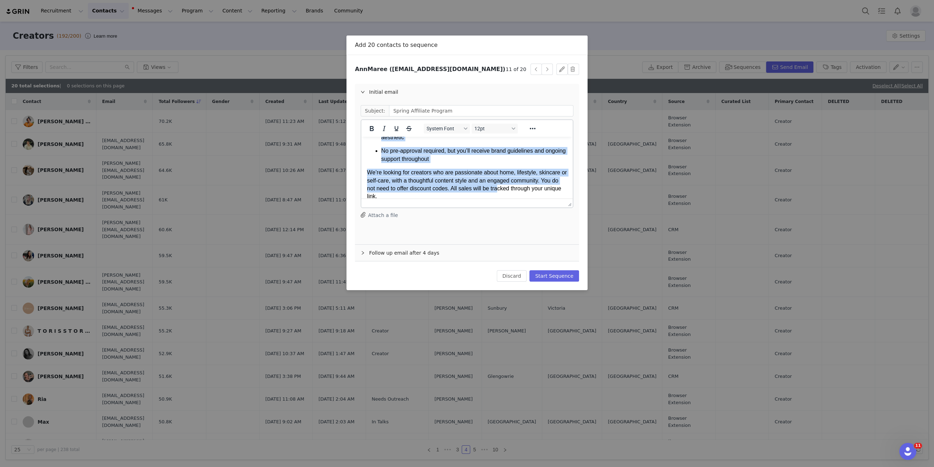
scroll to position [494, 0]
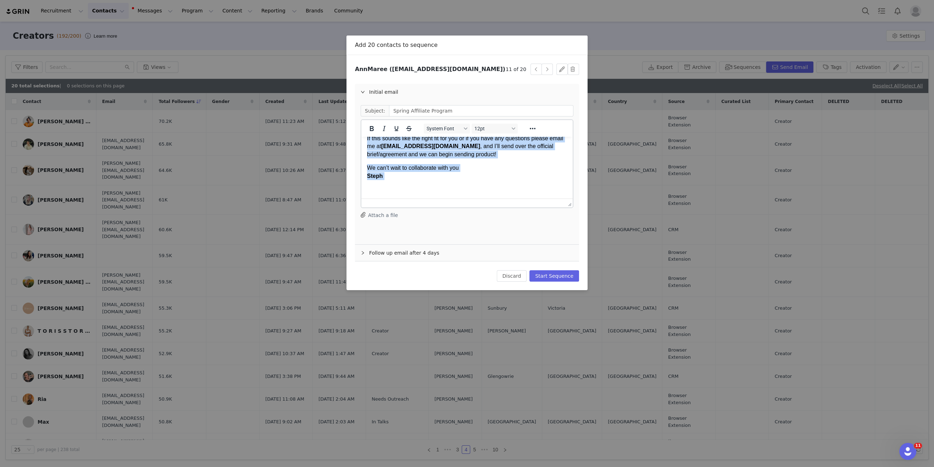
drag, startPoint x: 367, startPoint y: 146, endPoint x: 521, endPoint y: 327, distance: 238.1
paste body "Rich Text Area. Press ALT-0 for help."
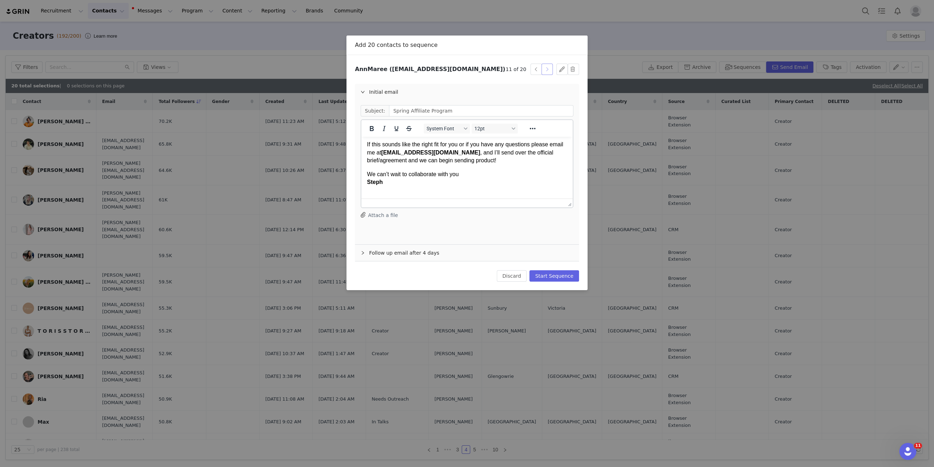
click at [551, 68] on button "button" at bounding box center [547, 69] width 11 height 11
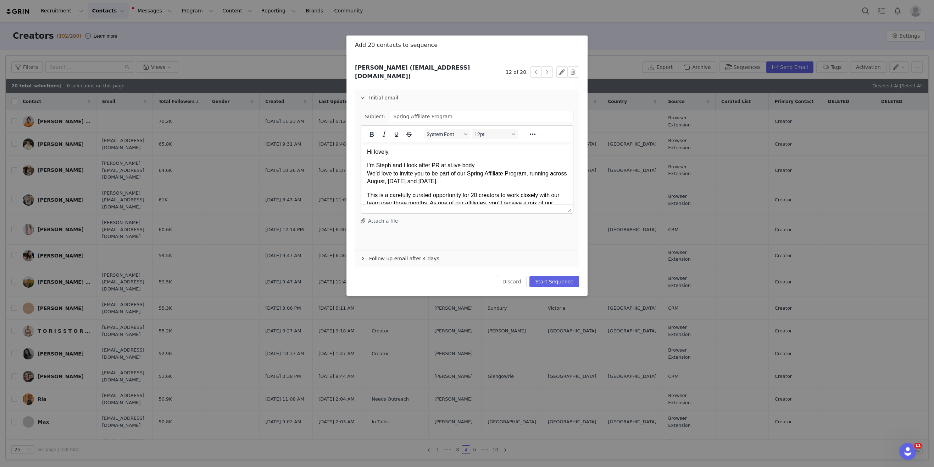
scroll to position [0, 0]
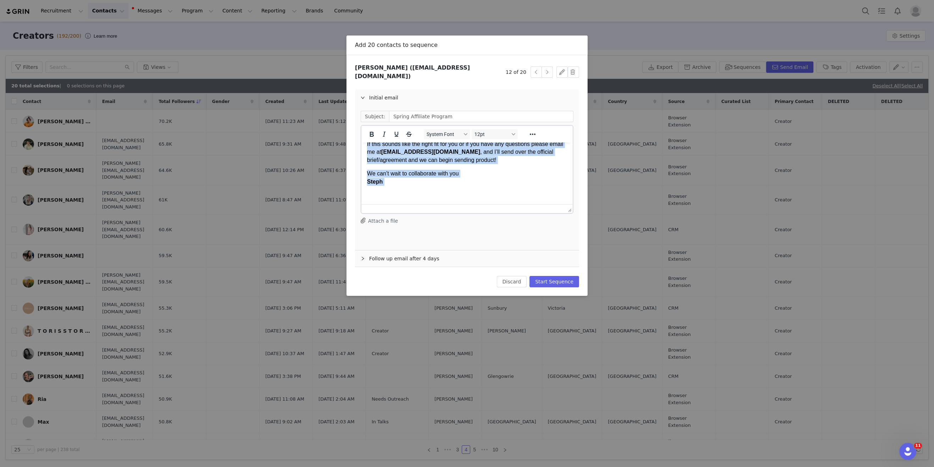
drag, startPoint x: 367, startPoint y: 151, endPoint x: 593, endPoint y: 321, distance: 282.7
paste body "Rich Text Area. Press ALT-0 for help."
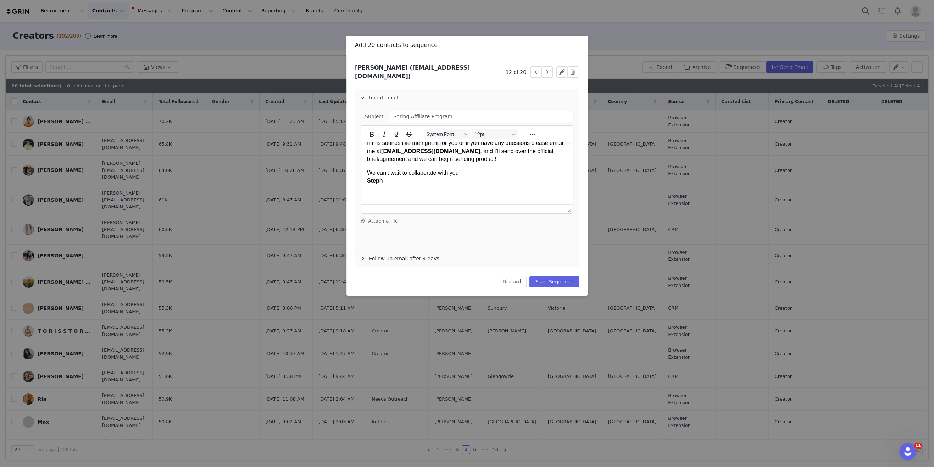
scroll to position [427, 0]
click at [549, 68] on button "button" at bounding box center [547, 71] width 11 height 11
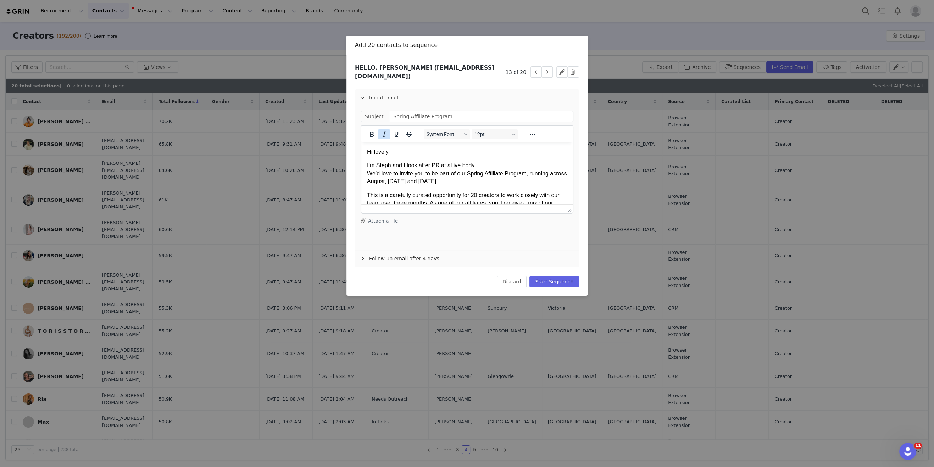
scroll to position [0, 0]
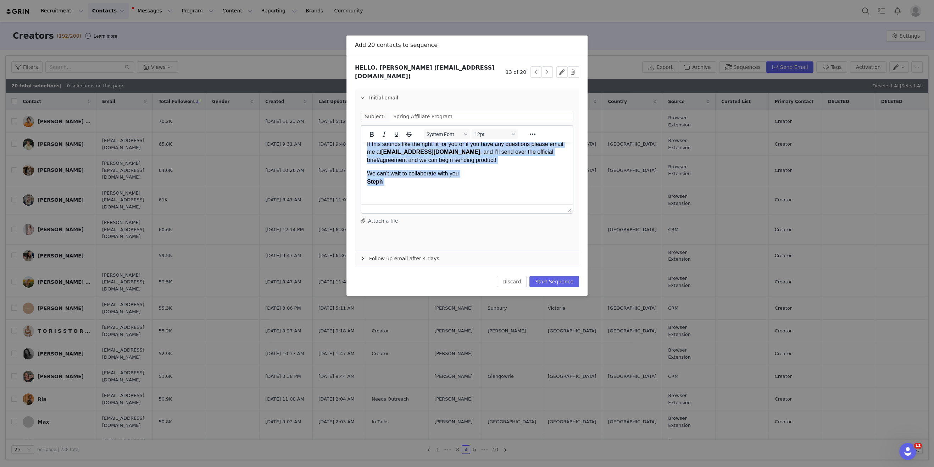
drag, startPoint x: 368, startPoint y: 150, endPoint x: 558, endPoint y: 349, distance: 275.0
paste body "Rich Text Area. Press ALT-0 for help."
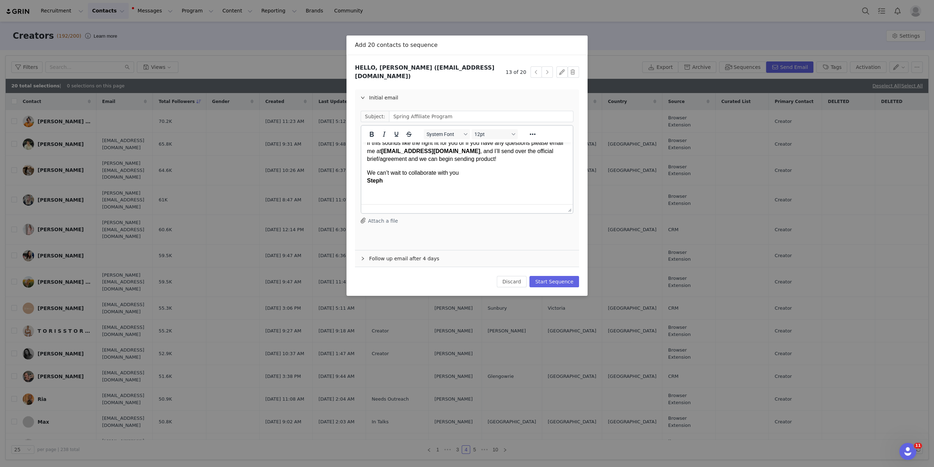
scroll to position [427, 0]
click at [547, 67] on button "button" at bounding box center [547, 71] width 11 height 11
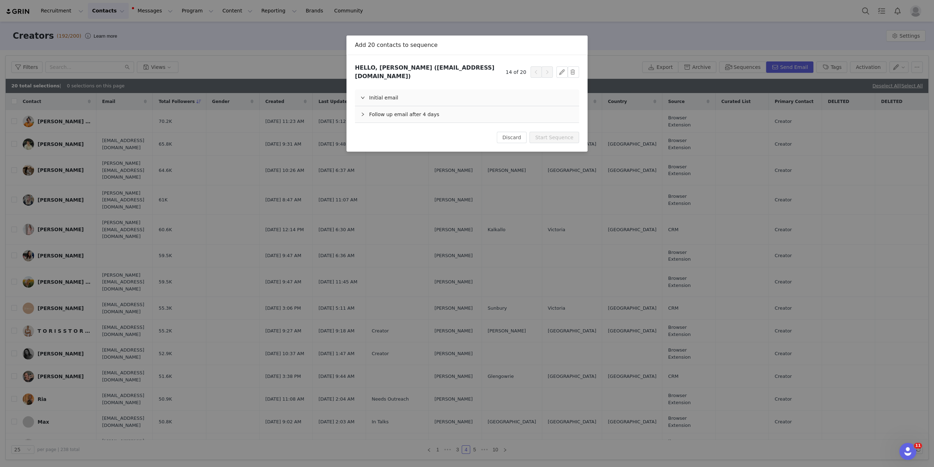
scroll to position [0, 0]
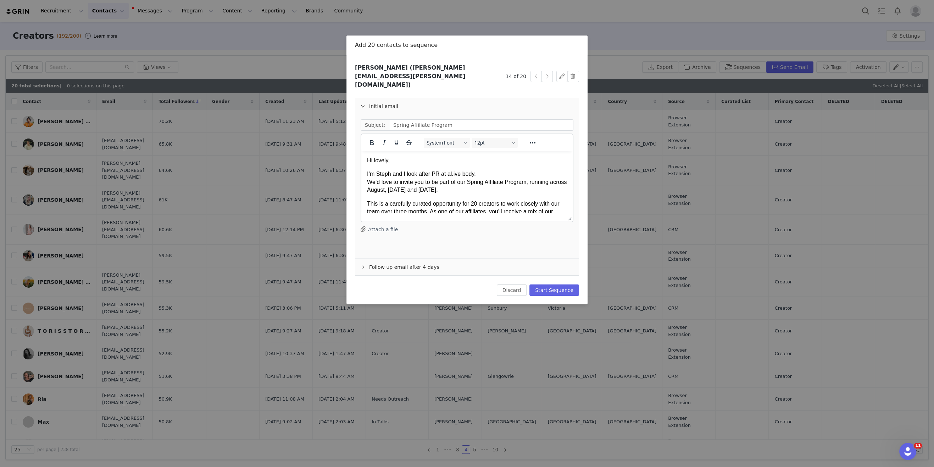
drag, startPoint x: 366, startPoint y: 160, endPoint x: 377, endPoint y: 171, distance: 15.6
click at [398, 180] on html "Hi lovely, I’m Steph and I look after PR at al.ive body. We’d love to invite yo…" at bounding box center [466, 429] width 211 height 557
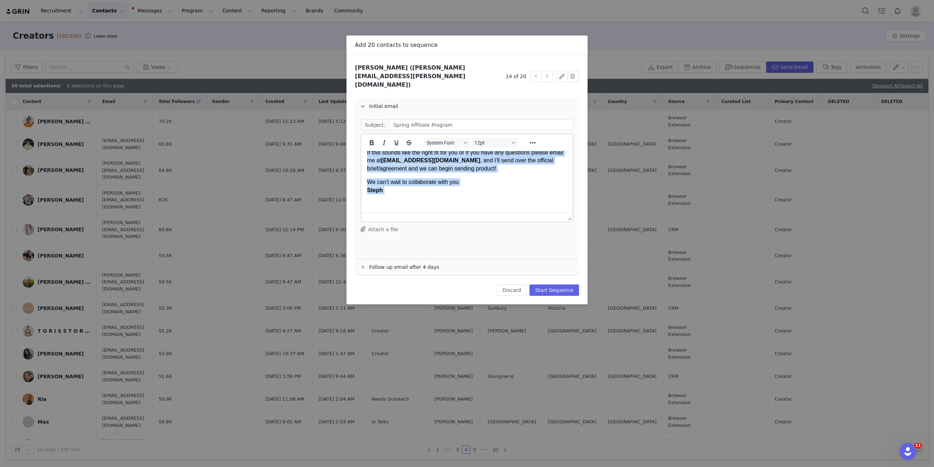
drag, startPoint x: 368, startPoint y: 160, endPoint x: 607, endPoint y: 371, distance: 318.9
paste body "Rich Text Area. Press ALT-0 for help."
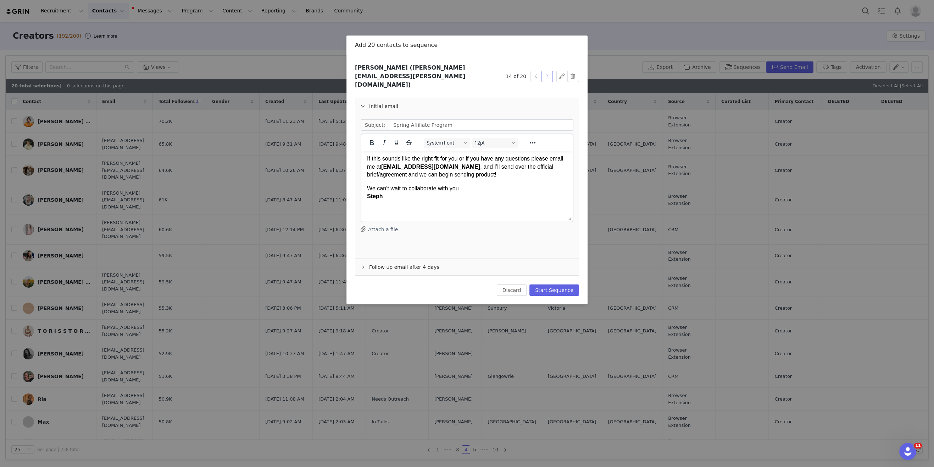
click at [546, 71] on button "button" at bounding box center [547, 76] width 11 height 11
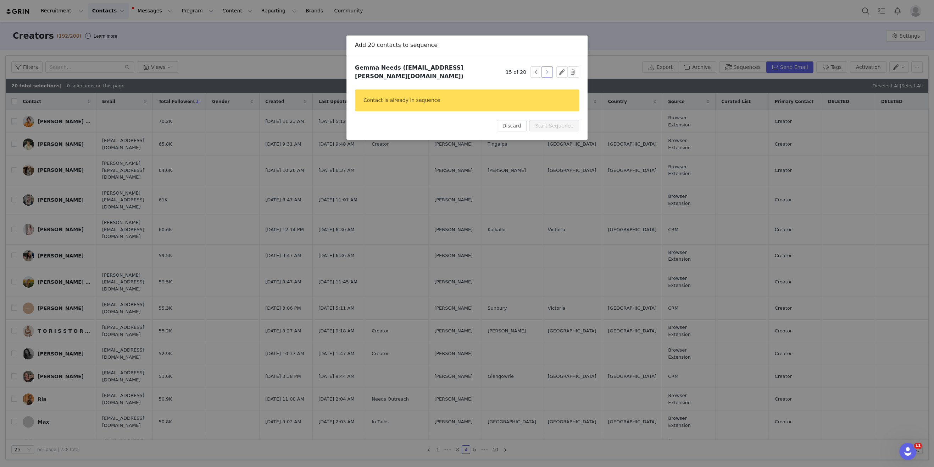
click at [548, 71] on button "button" at bounding box center [547, 71] width 11 height 11
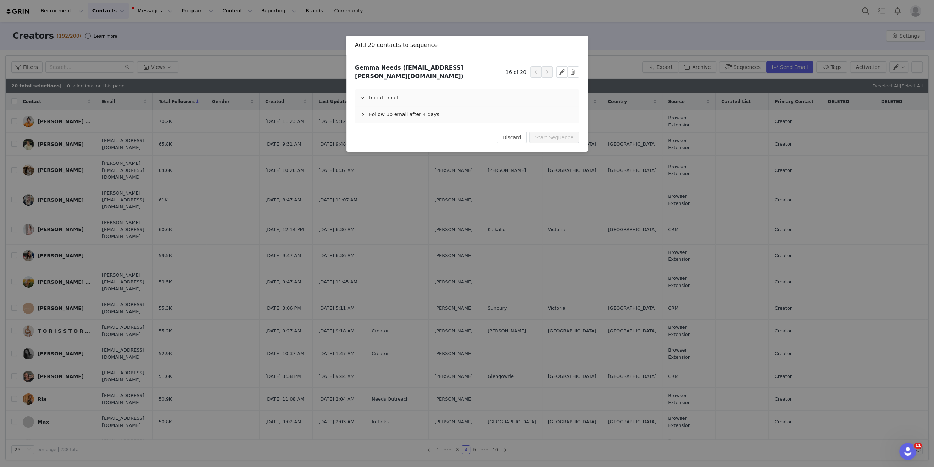
scroll to position [0, 0]
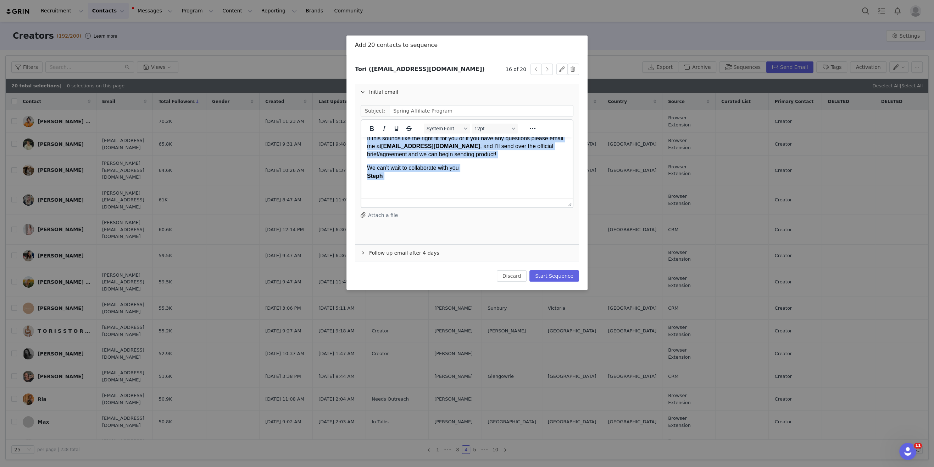
drag, startPoint x: 368, startPoint y: 147, endPoint x: 602, endPoint y: 314, distance: 287.8
paste body "Rich Text Area. Press ALT-0 for help."
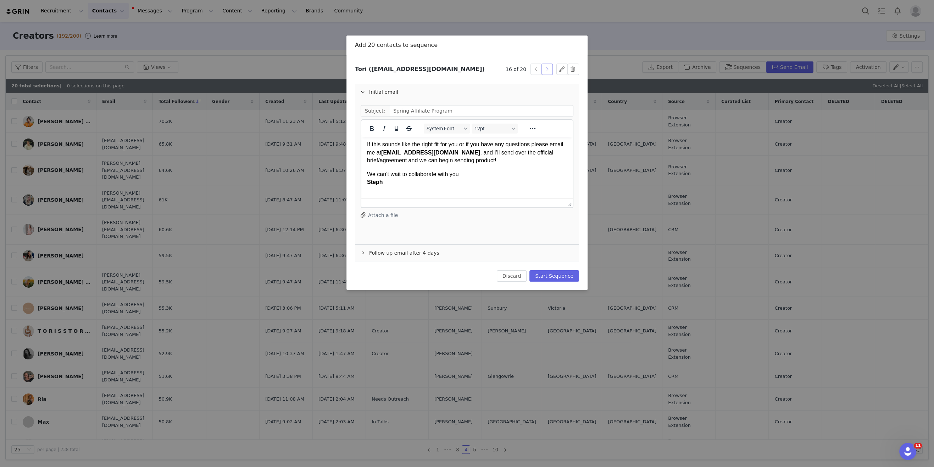
click at [547, 70] on button "button" at bounding box center [547, 69] width 11 height 11
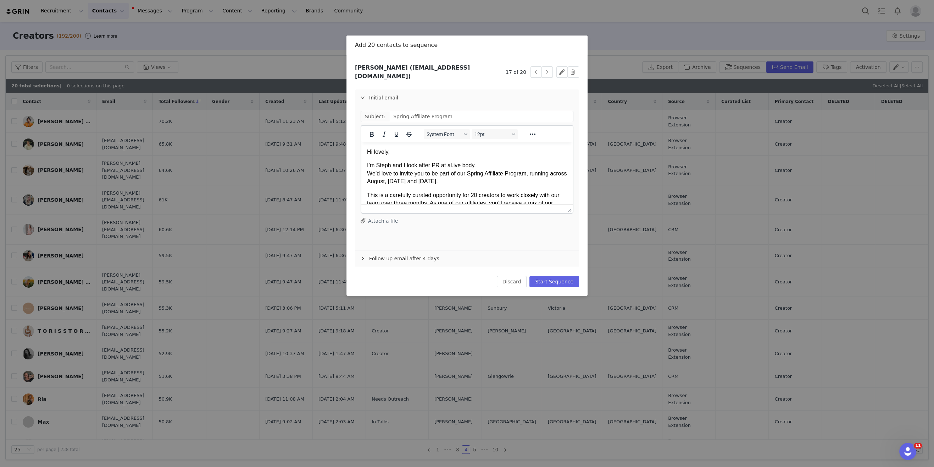
scroll to position [0, 0]
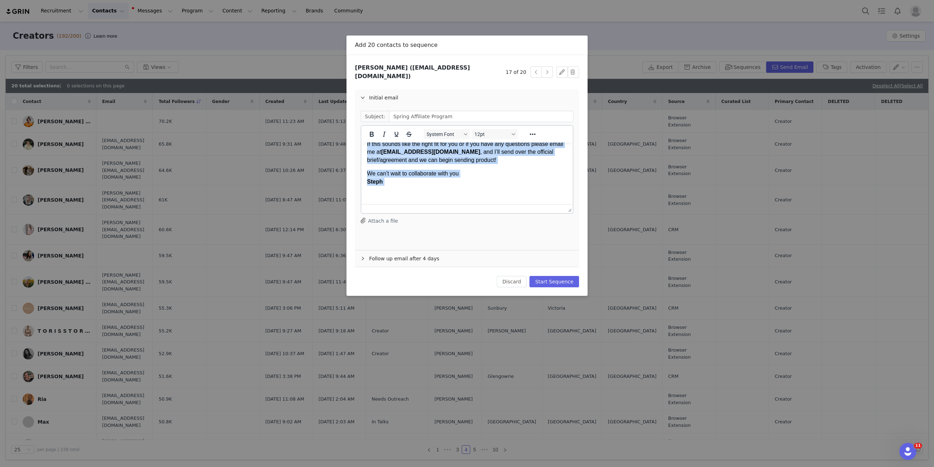
drag, startPoint x: 408, startPoint y: 165, endPoint x: 668, endPoint y: 324, distance: 305.2
paste body "Rich Text Area. Press ALT-0 for help."
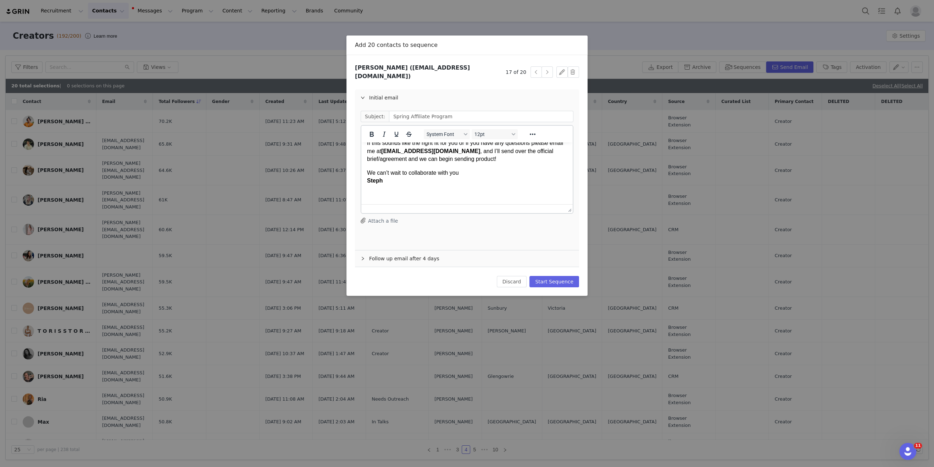
scroll to position [427, 0]
click at [544, 70] on button "button" at bounding box center [547, 71] width 11 height 11
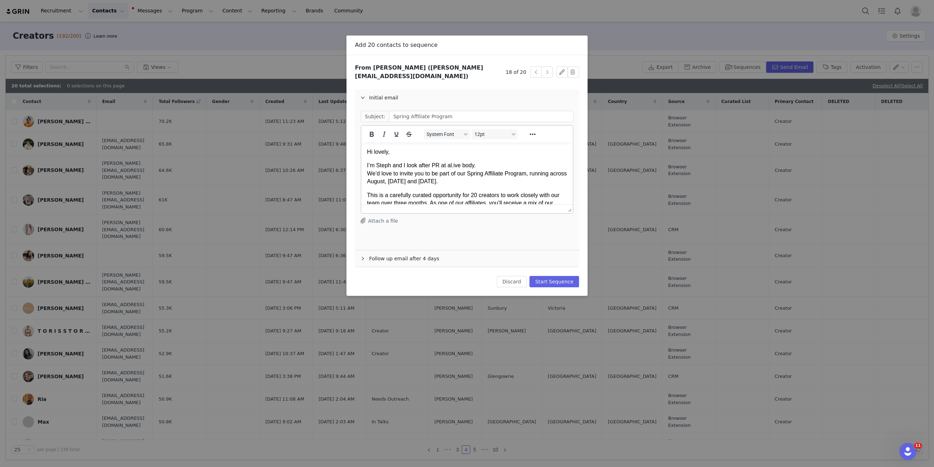
scroll to position [0, 0]
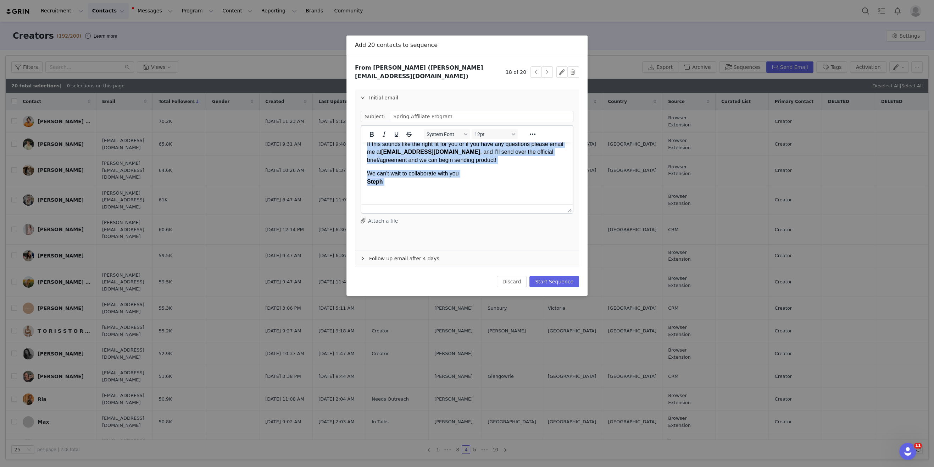
drag, startPoint x: 367, startPoint y: 151, endPoint x: 600, endPoint y: 296, distance: 274.5
paste body "Rich Text Area. Press ALT-0 for help."
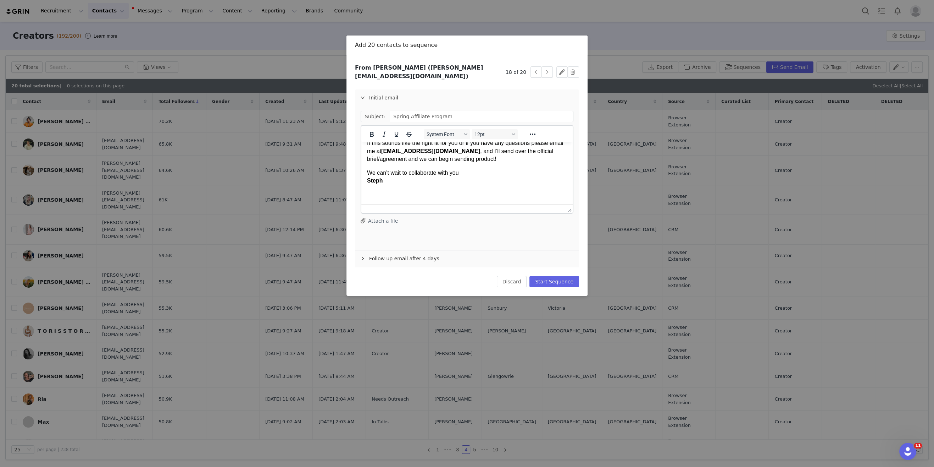
scroll to position [427, 0]
click at [544, 69] on button "button" at bounding box center [547, 71] width 11 height 11
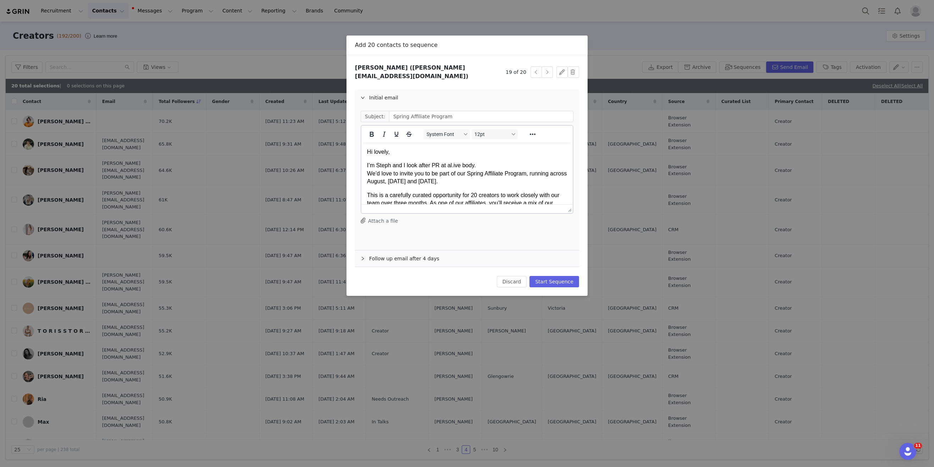
scroll to position [0, 0]
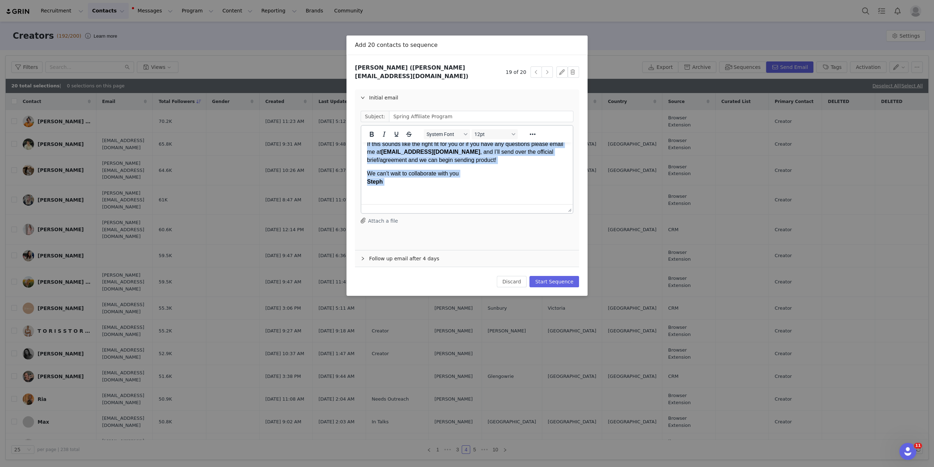
drag, startPoint x: 368, startPoint y: 153, endPoint x: 583, endPoint y: 310, distance: 266.6
paste body "Rich Text Area. Press ALT-0 for help."
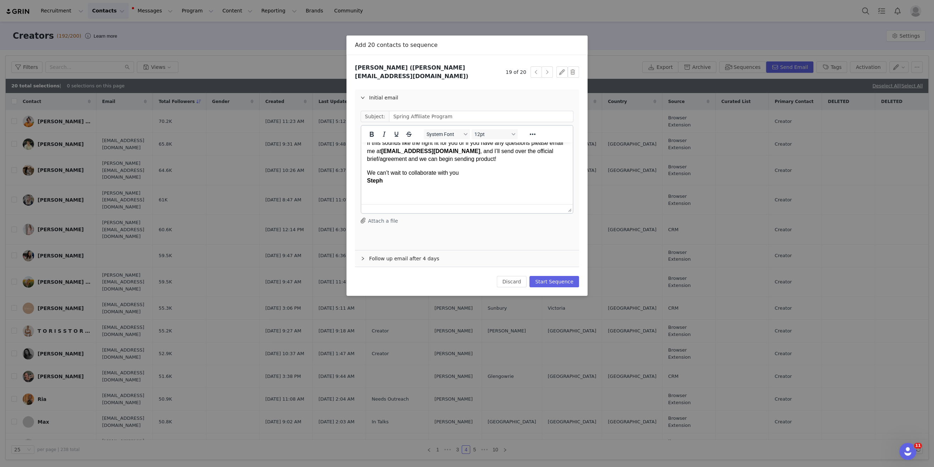
scroll to position [427, 0]
click at [546, 70] on button "button" at bounding box center [547, 71] width 11 height 11
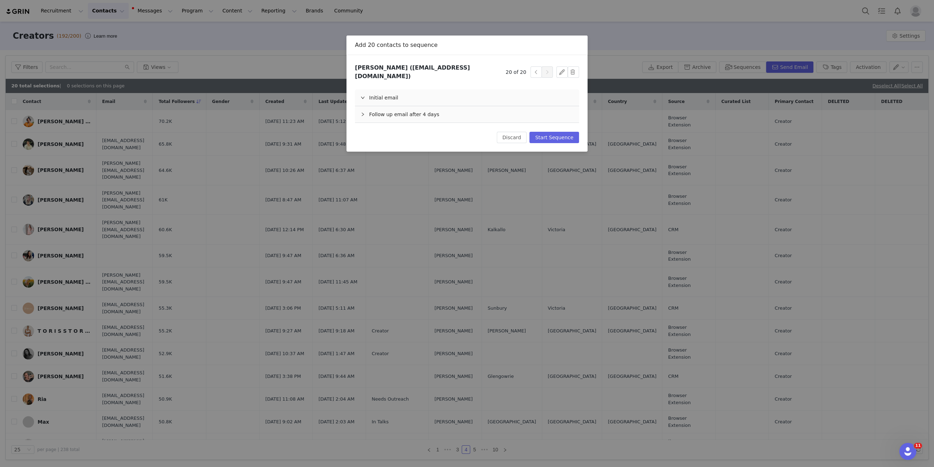
scroll to position [0, 0]
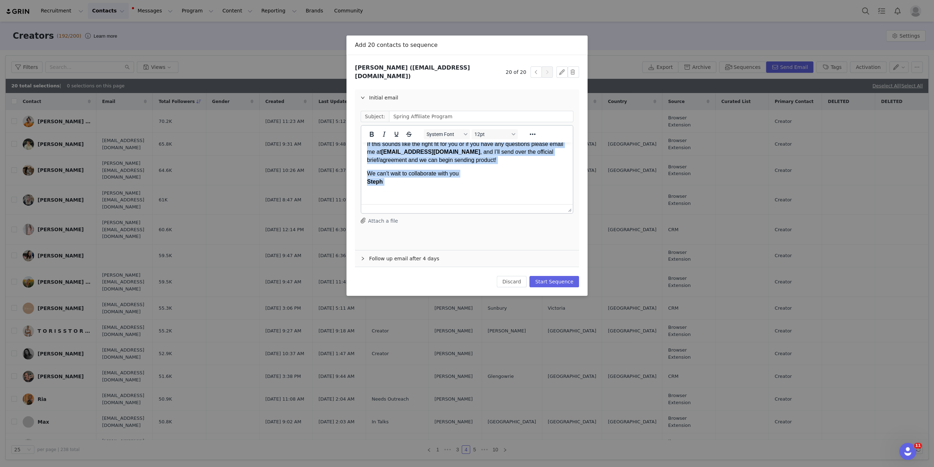
drag, startPoint x: 367, startPoint y: 148, endPoint x: 609, endPoint y: 311, distance: 291.8
paste body "Rich Text Area. Press ALT-0 for help."
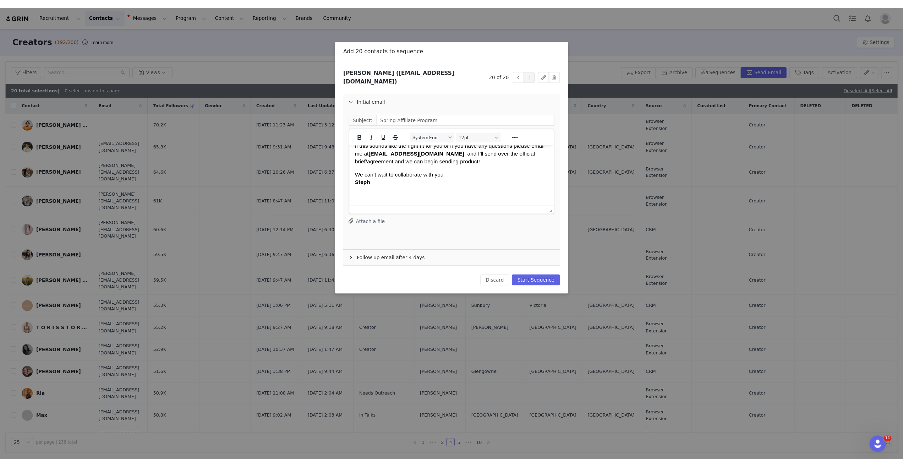
scroll to position [427, 0]
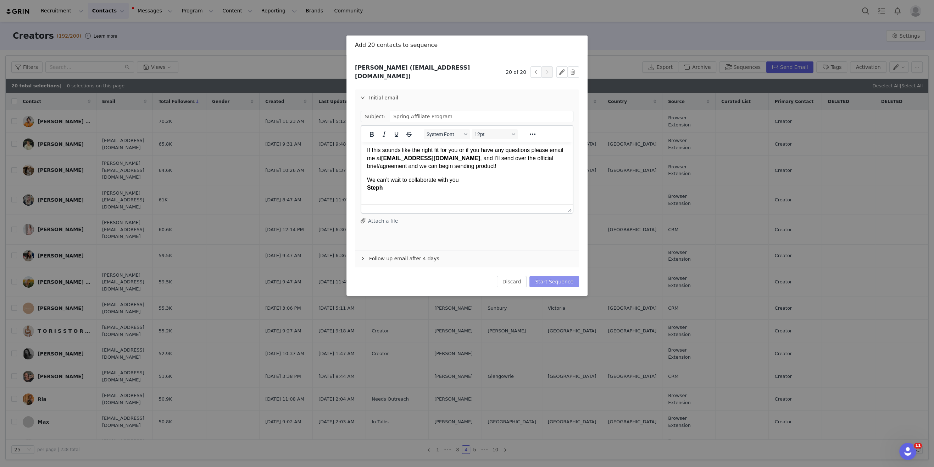
click at [555, 276] on button "Start Sequence" at bounding box center [555, 281] width 50 height 11
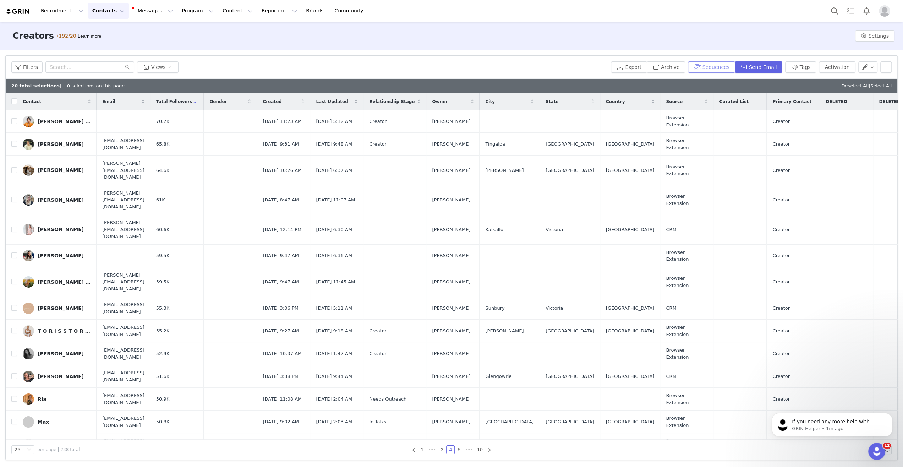
scroll to position [0, 0]
click at [177, 9] on button "Program Program" at bounding box center [197, 11] width 40 height 16
click at [182, 27] on link "Activations" at bounding box center [194, 31] width 56 height 13
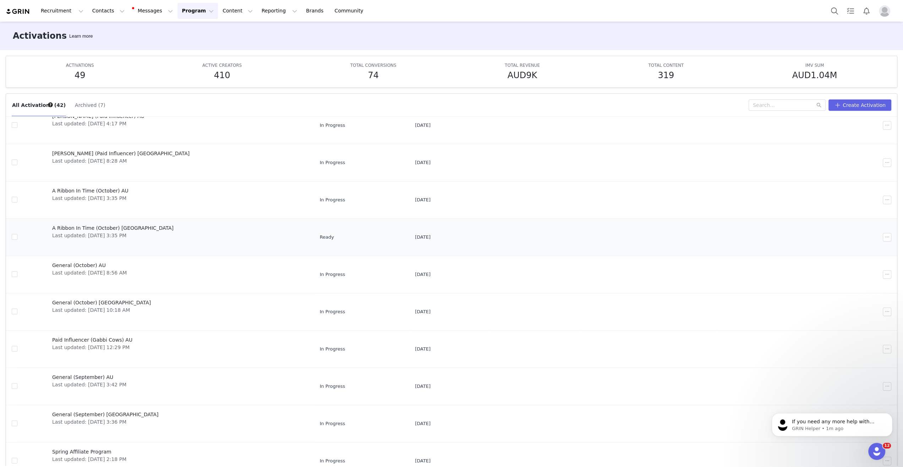
scroll to position [37, 0]
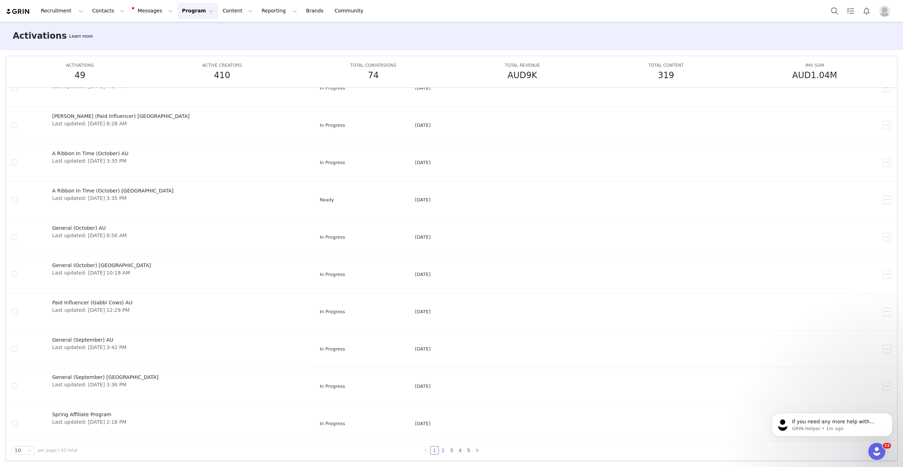
click at [443, 449] on link "2" at bounding box center [443, 450] width 8 height 8
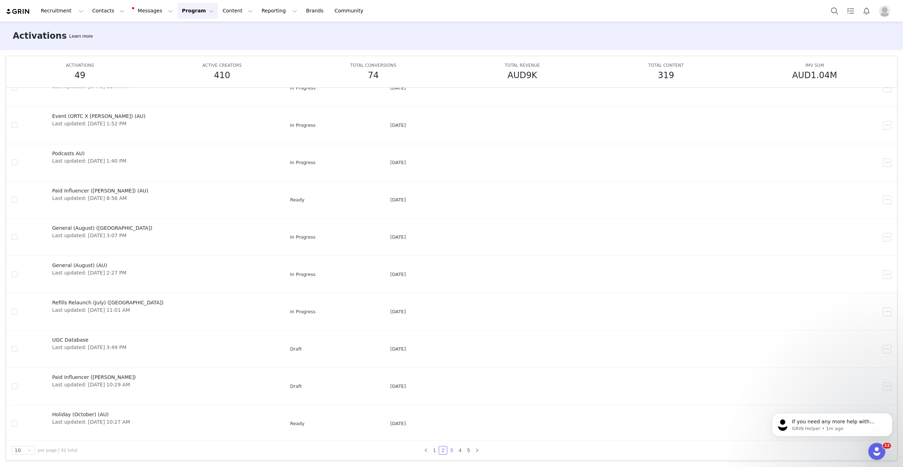
click at [452, 448] on link "3" at bounding box center [451, 450] width 8 height 8
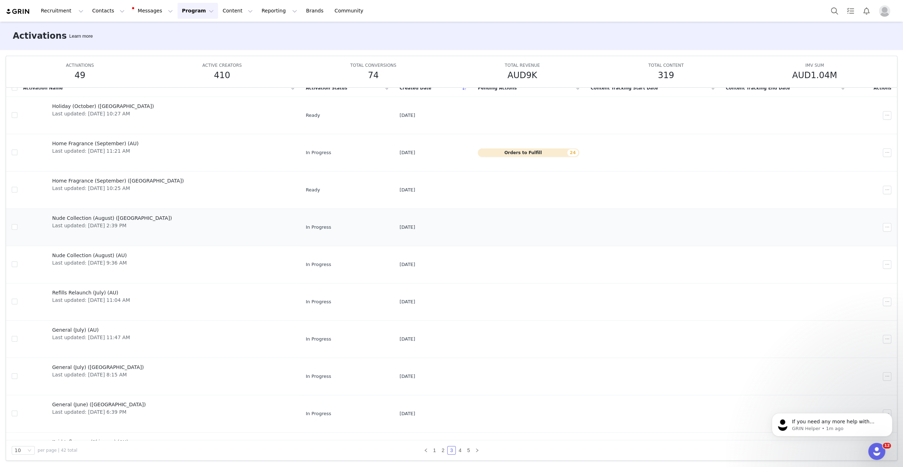
click at [103, 214] on span "Nude Collection (August) (NZ)" at bounding box center [112, 217] width 120 height 7
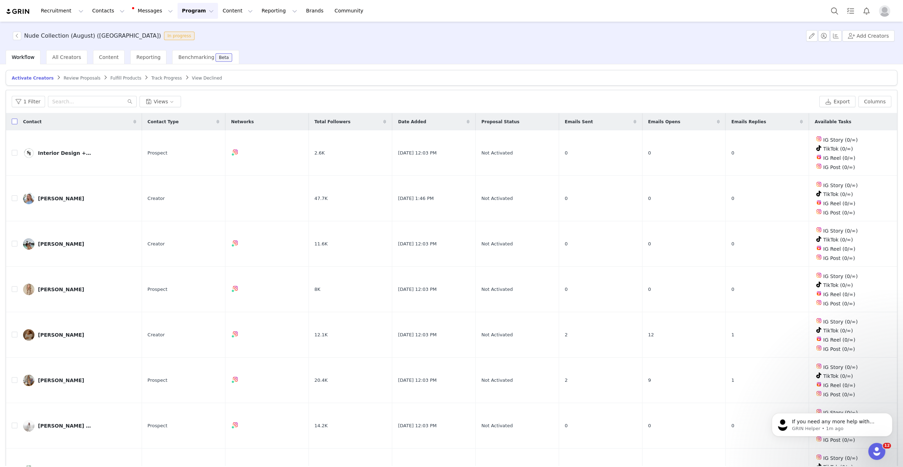
click at [14, 118] on label at bounding box center [15, 121] width 6 height 7
click at [14, 118] on input "checkbox" at bounding box center [15, 121] width 6 height 6
checkbox input "true"
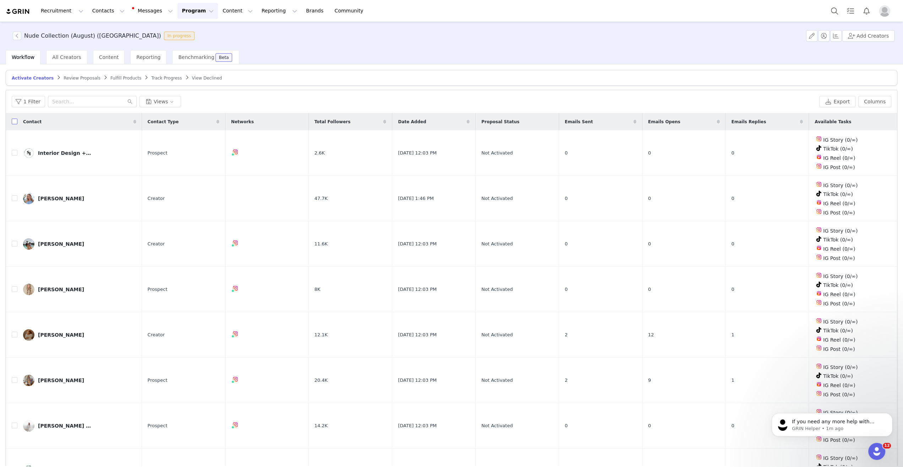
checkbox input "true"
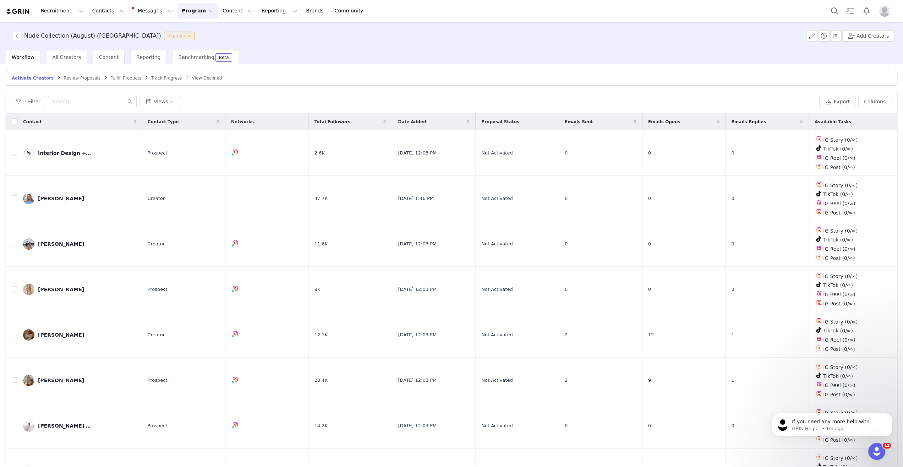
checkbox input "true"
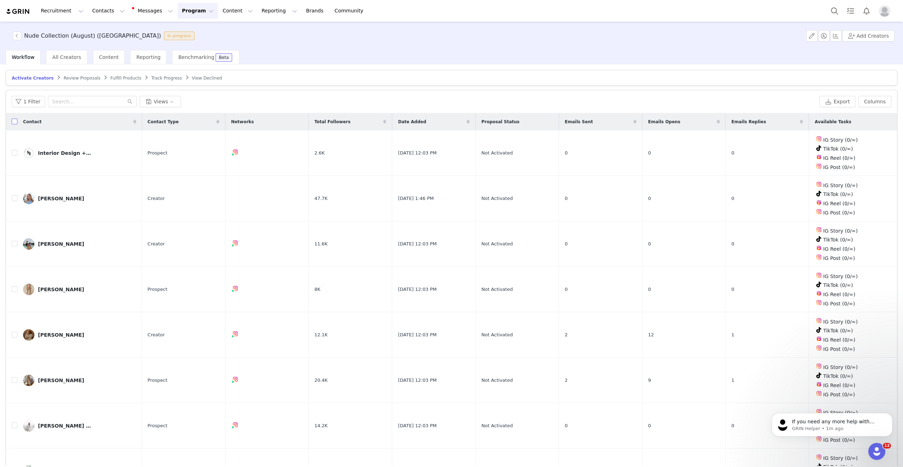
checkbox input "true"
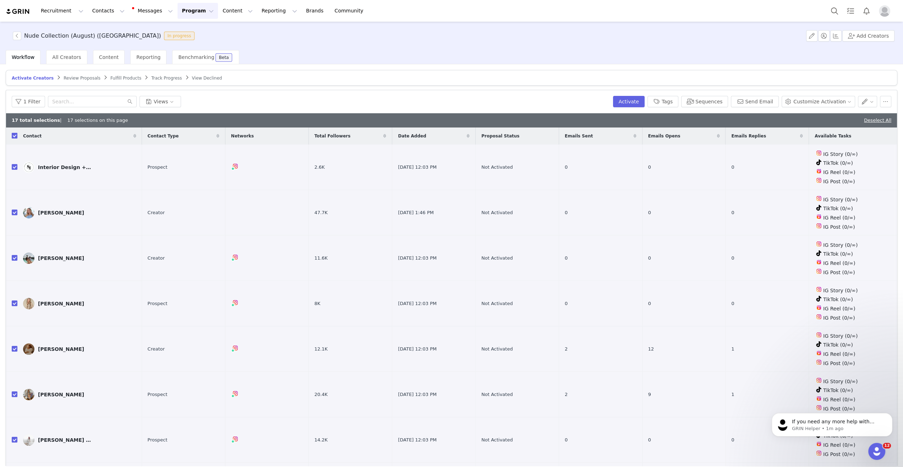
click at [15, 134] on input "checkbox" at bounding box center [15, 136] width 6 height 6
checkbox input "false"
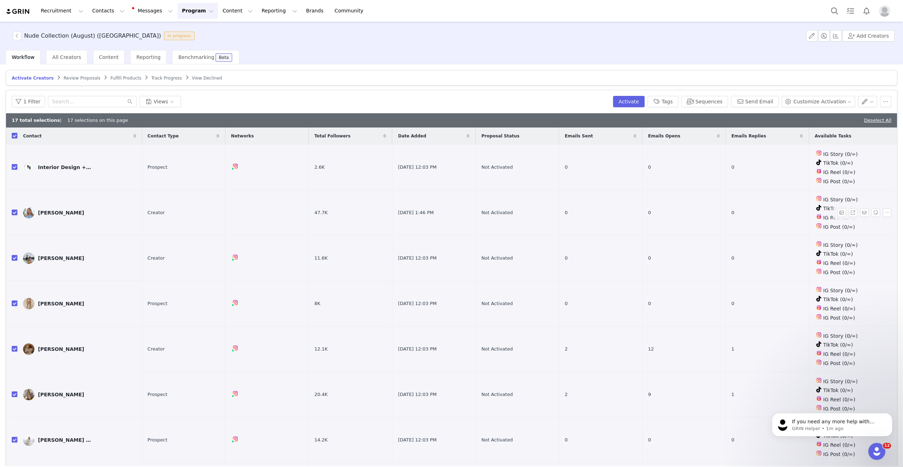
checkbox input "false"
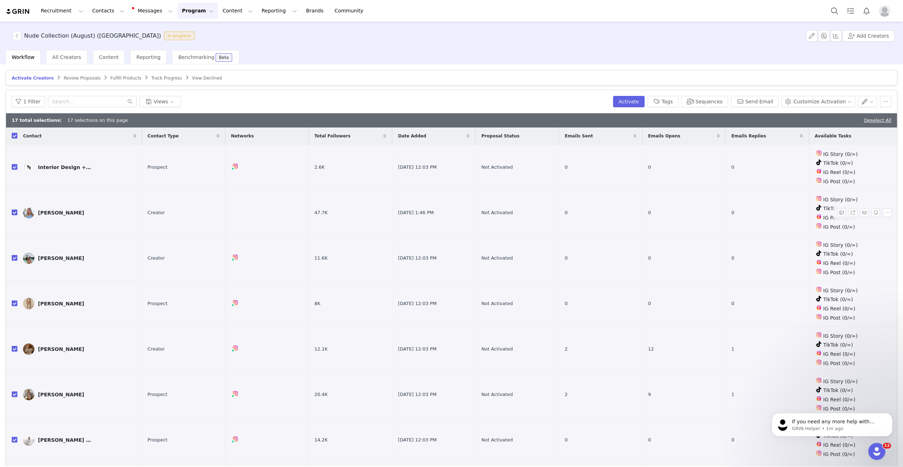
checkbox input "false"
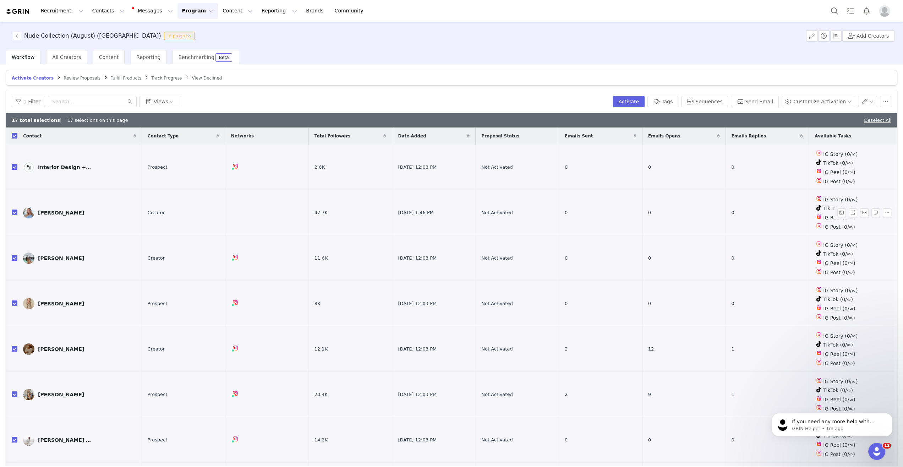
checkbox input "false"
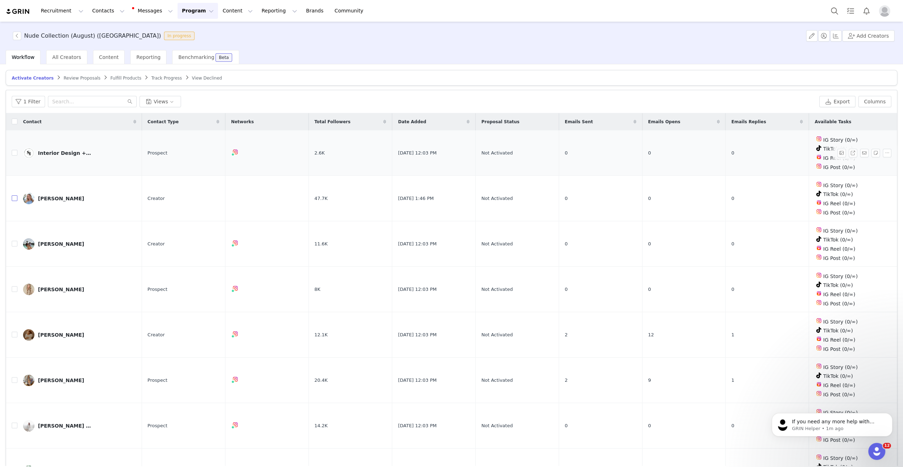
drag, startPoint x: 15, startPoint y: 194, endPoint x: 17, endPoint y: 184, distance: 10.2
click at [15, 195] on input "checkbox" at bounding box center [15, 198] width 6 height 6
checkbox input "true"
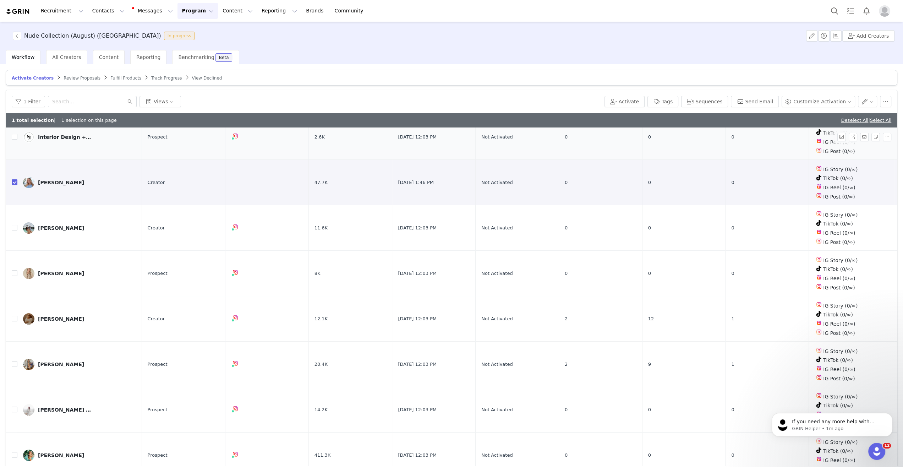
scroll to position [45, 0]
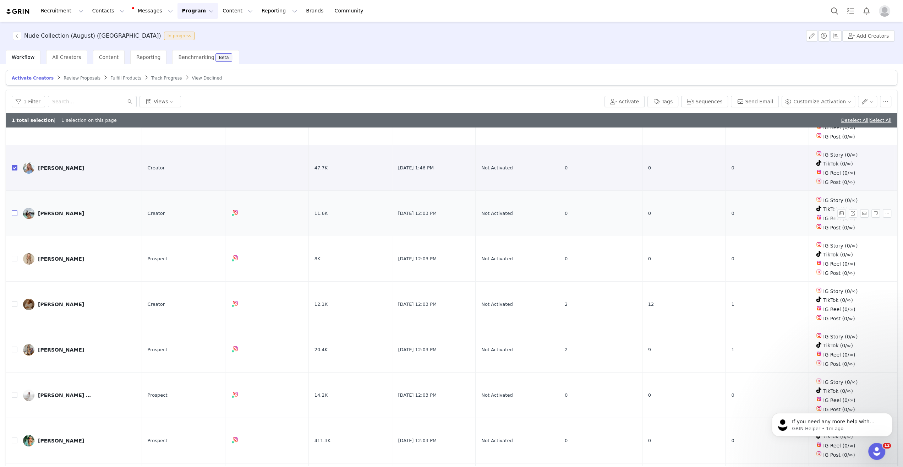
click at [13, 210] on input "checkbox" at bounding box center [15, 213] width 6 height 6
checkbox input "true"
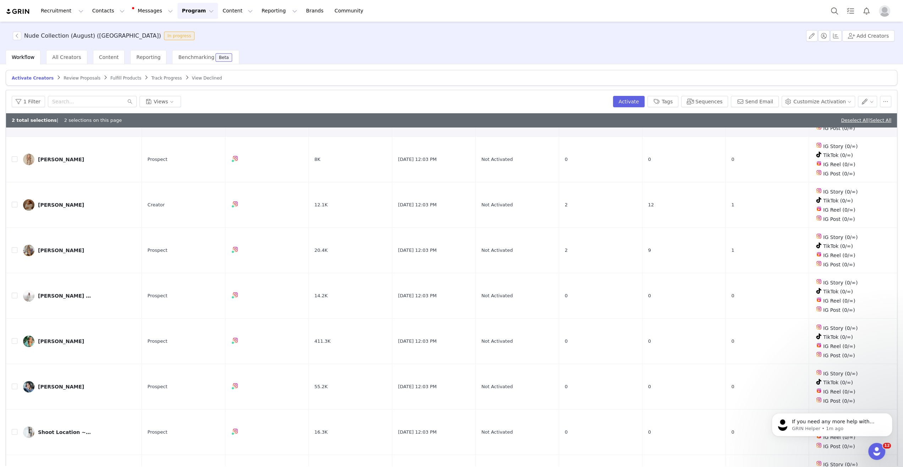
scroll to position [151, 0]
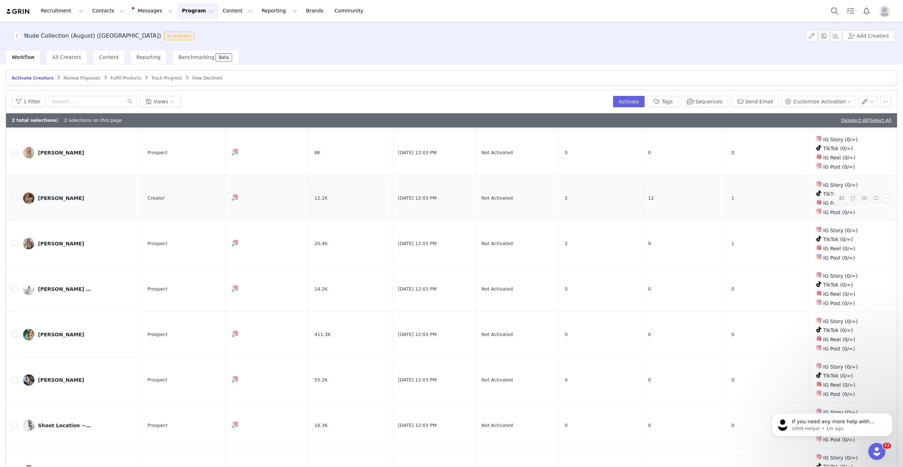
click at [16, 196] on td at bounding box center [11, 197] width 11 height 45
click at [13, 148] on input "checkbox" at bounding box center [15, 151] width 6 height 6
checkbox input "true"
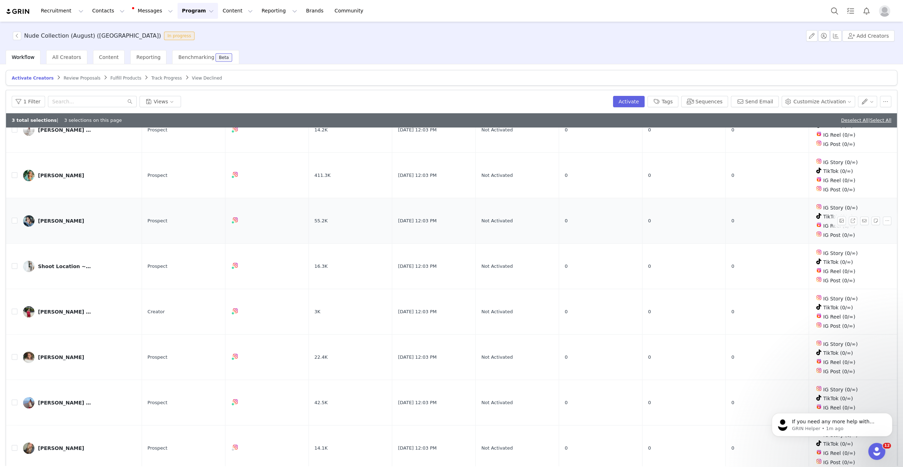
scroll to position [311, 0]
click at [12, 216] on input "checkbox" at bounding box center [15, 219] width 6 height 6
checkbox input "true"
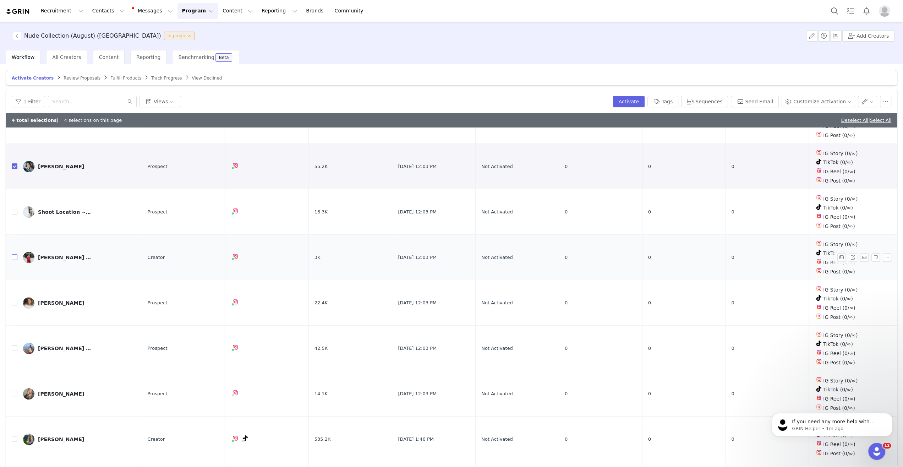
click at [14, 254] on input "checkbox" at bounding box center [15, 257] width 6 height 6
checkbox input "true"
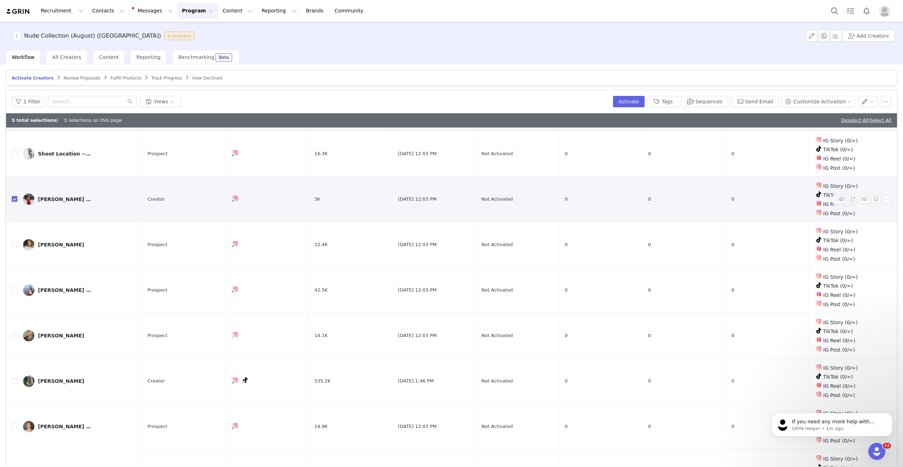
scroll to position [33, 0]
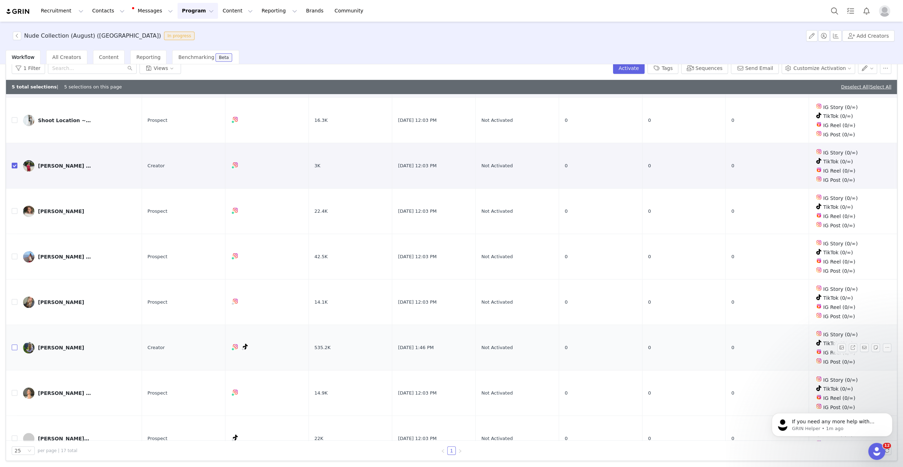
click at [15, 344] on input "checkbox" at bounding box center [15, 347] width 6 height 6
checkbox input "true"
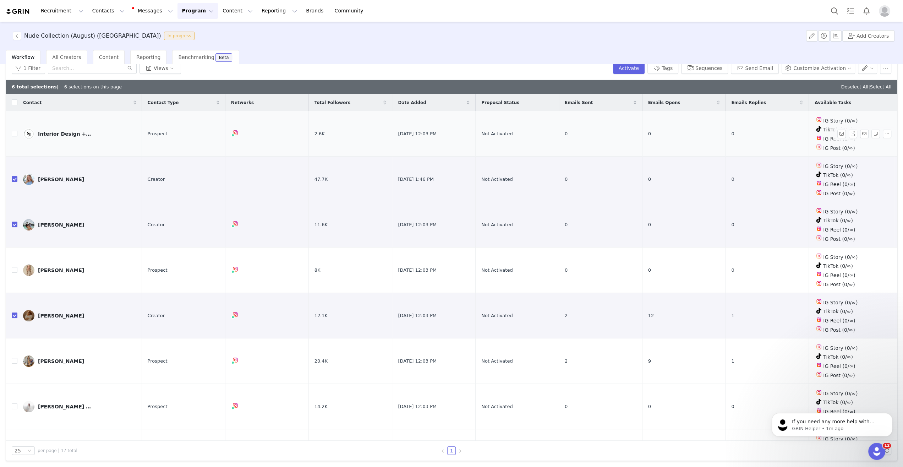
scroll to position [0, 0]
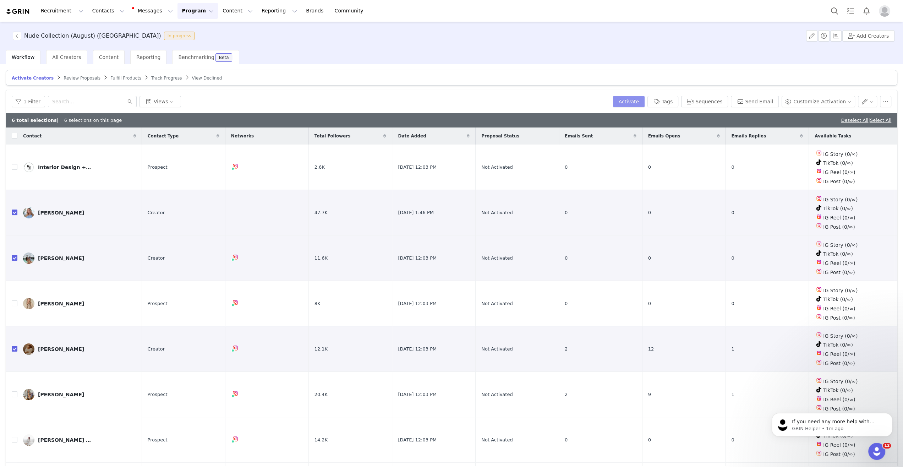
click at [642, 99] on button "Activate" at bounding box center [629, 101] width 32 height 11
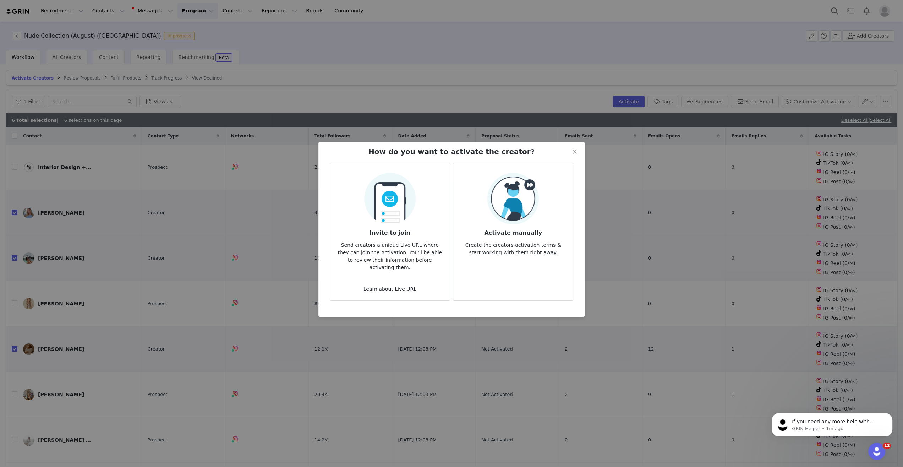
click at [529, 209] on img at bounding box center [512, 198] width 51 height 51
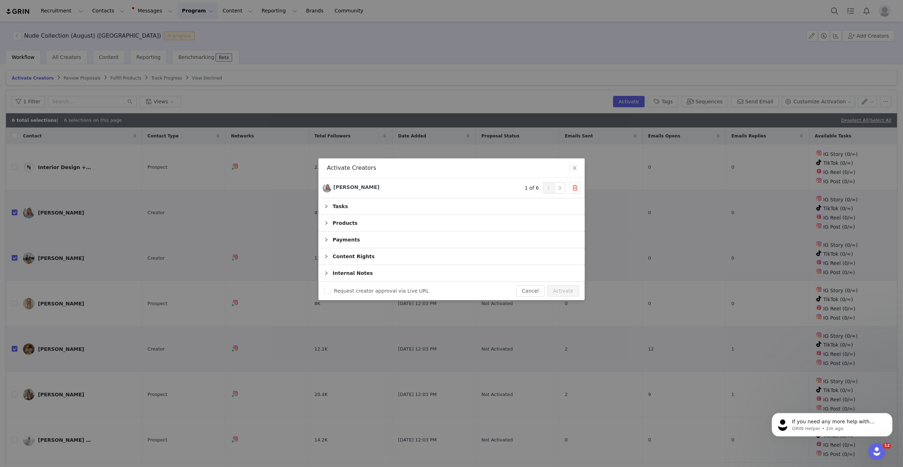
click at [379, 224] on div "Products" at bounding box center [451, 223] width 266 height 16
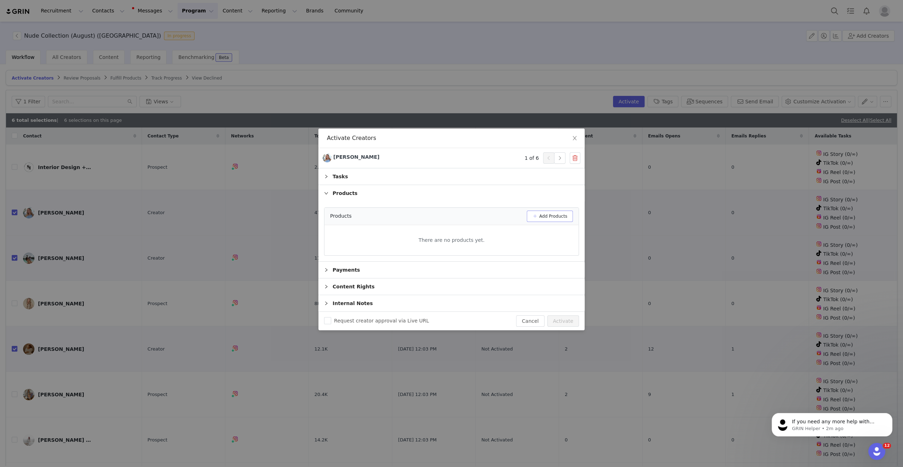
click at [555, 217] on button "Add Products" at bounding box center [549, 215] width 46 height 11
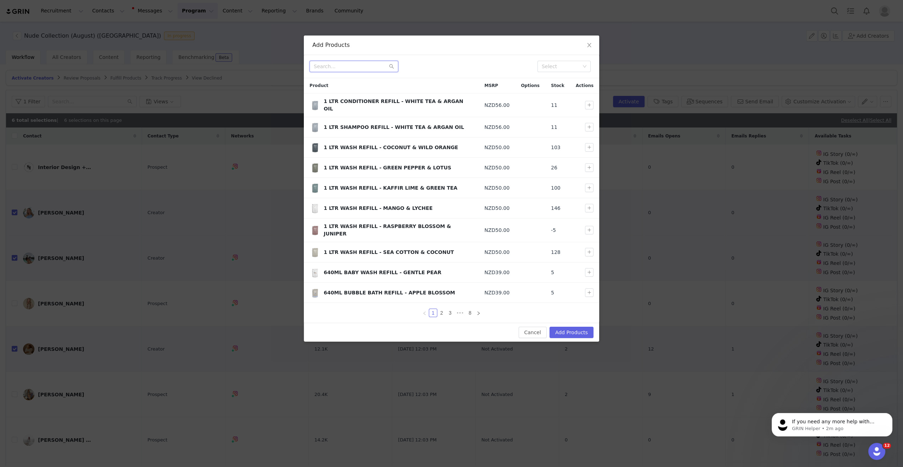
click at [377, 68] on input "text" at bounding box center [353, 66] width 89 height 11
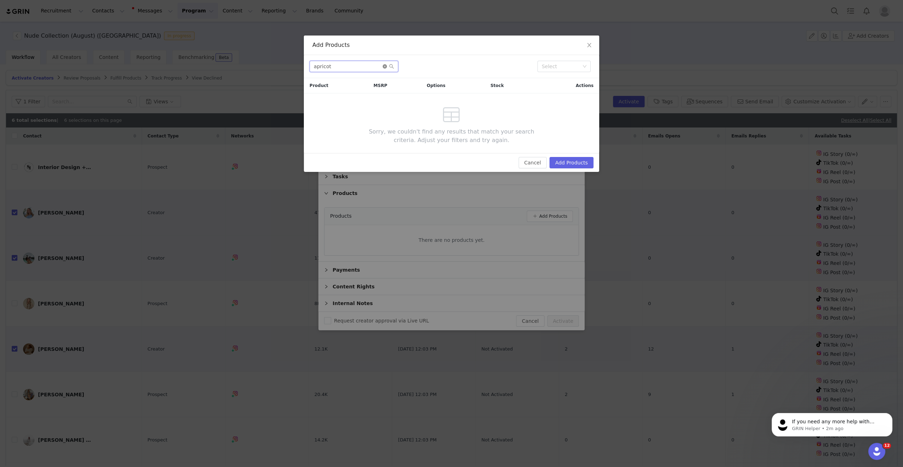
type input "apricot"
click at [385, 67] on icon "icon: close-circle" at bounding box center [384, 66] width 4 height 4
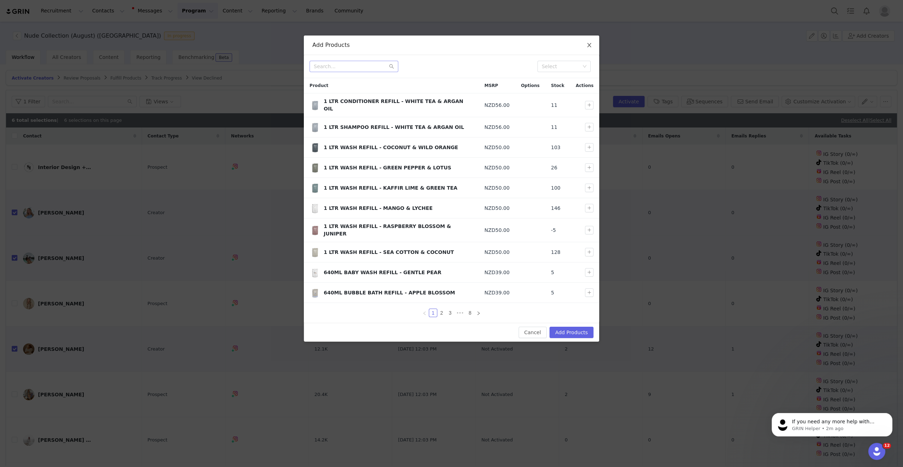
click at [588, 46] on icon "icon: close" at bounding box center [589, 45] width 4 height 4
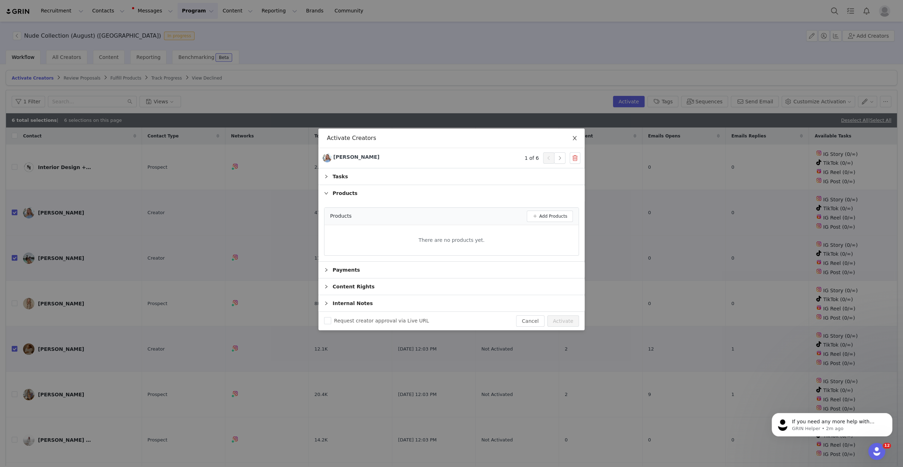
click at [572, 136] on icon "icon: close" at bounding box center [575, 138] width 6 height 6
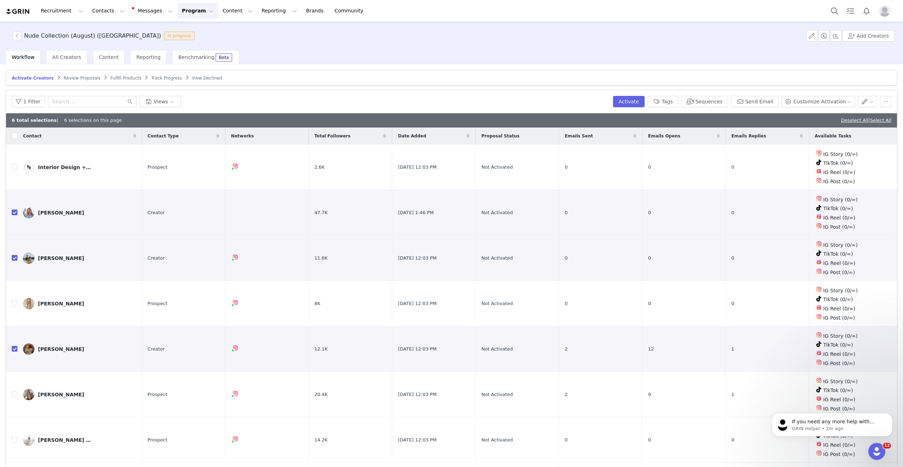
click at [454, 74] on article "Activate Creators Review Proposals Fulfill Products Track Progress View Declined" at bounding box center [451, 78] width 891 height 16
click at [178, 13] on button "Program Program" at bounding box center [197, 11] width 40 height 16
click at [190, 29] on p "Activations" at bounding box center [185, 31] width 27 height 7
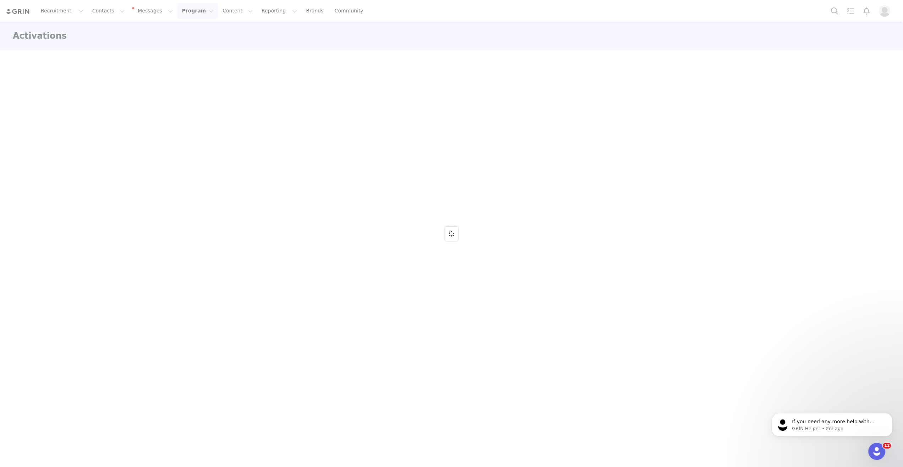
drag, startPoint x: 190, startPoint y: 29, endPoint x: 186, endPoint y: 14, distance: 15.7
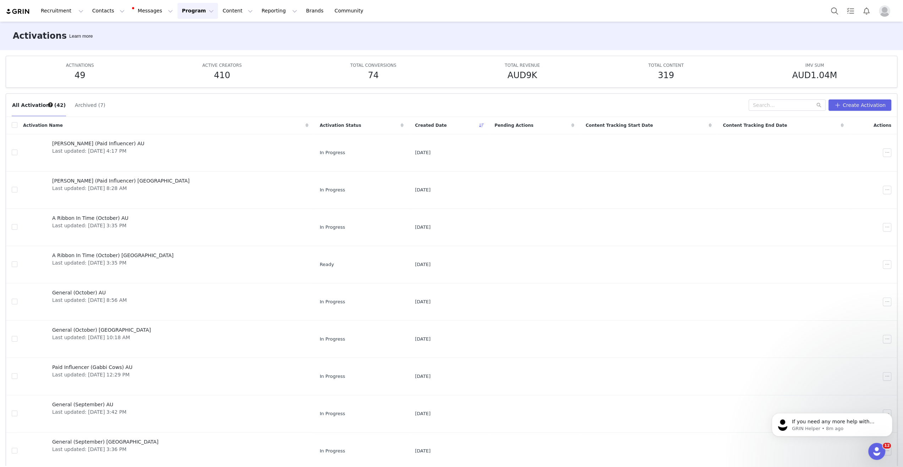
click at [28, 12] on img at bounding box center [18, 11] width 25 height 7
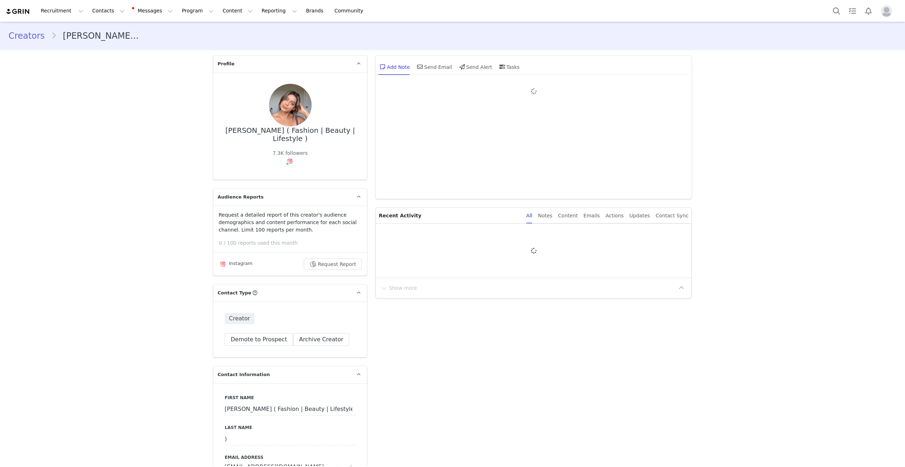
type input "+1 ([GEOGRAPHIC_DATA])"
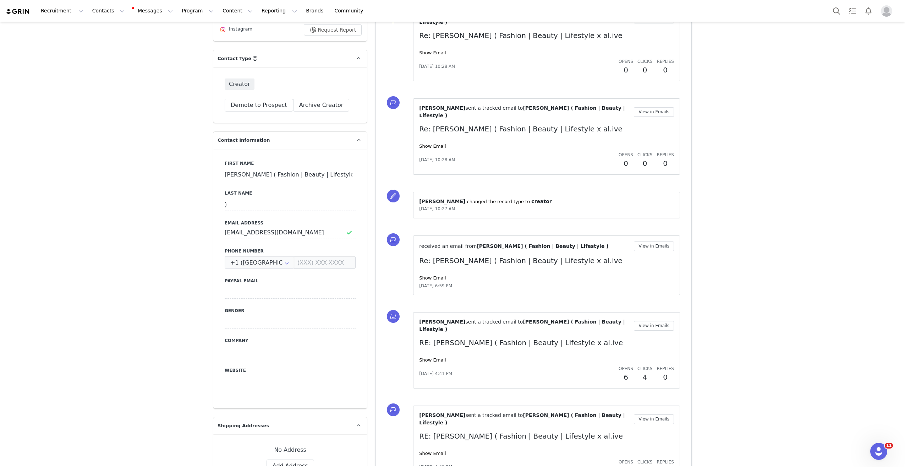
scroll to position [190, 0]
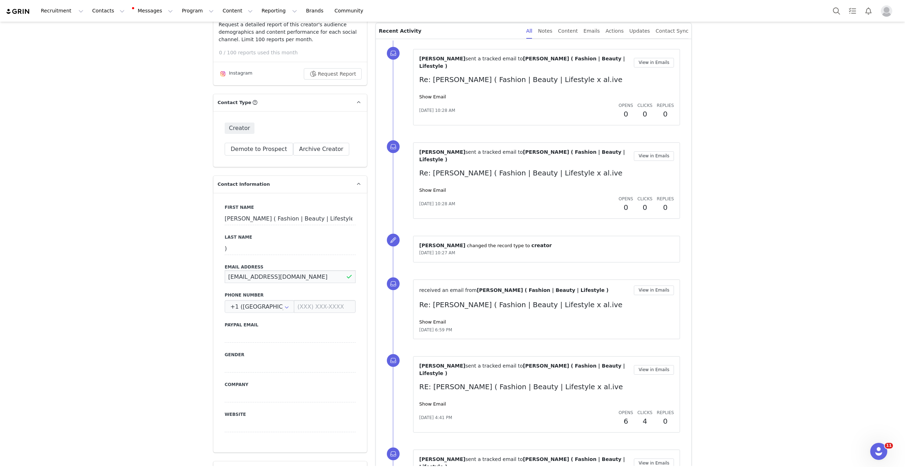
drag, startPoint x: 301, startPoint y: 268, endPoint x: 155, endPoint y: 270, distance: 145.8
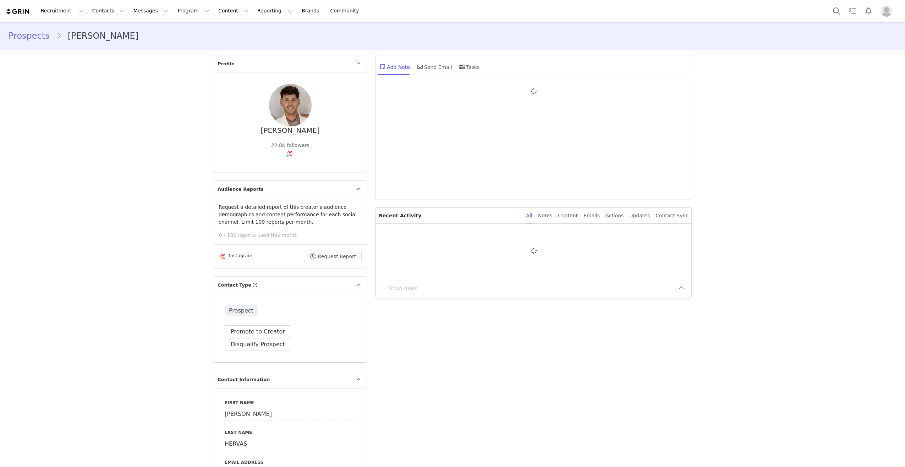
type input "+1 ([GEOGRAPHIC_DATA])"
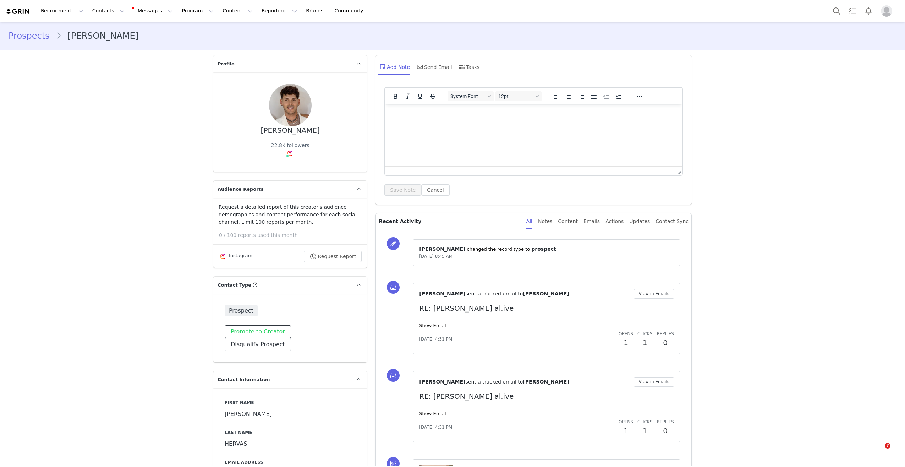
click at [260, 328] on button "Promote to Creator" at bounding box center [258, 331] width 66 height 13
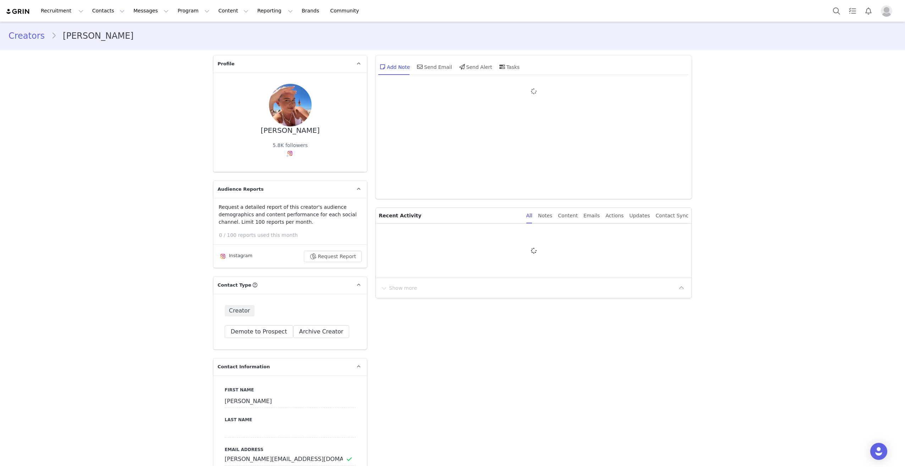
type input "+1 ([GEOGRAPHIC_DATA])"
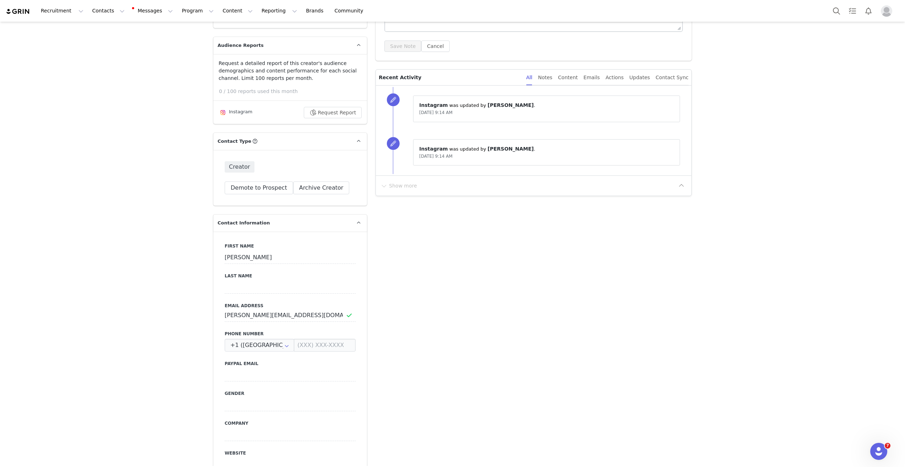
scroll to position [169, 0]
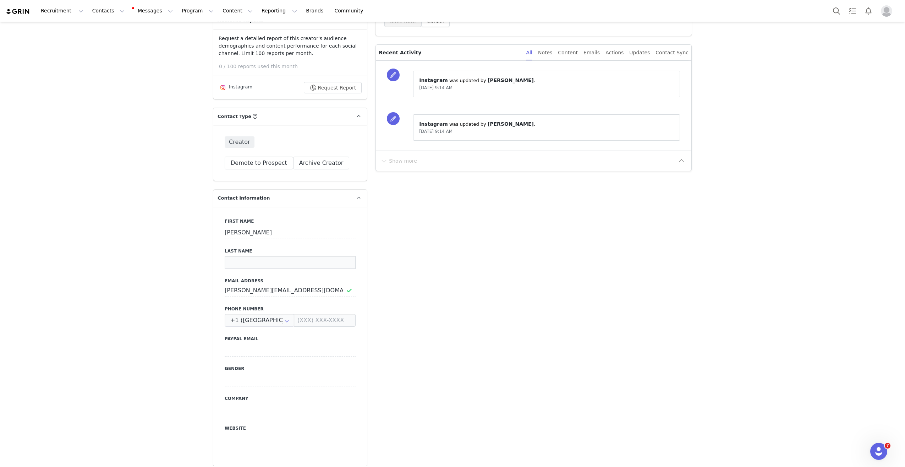
click at [245, 263] on input at bounding box center [290, 262] width 131 height 13
type input "Mc"
drag, startPoint x: 44, startPoint y: 454, endPoint x: 54, endPoint y: 442, distance: 14.6
click at [45, 453] on button "Save" at bounding box center [34, 450] width 37 height 20
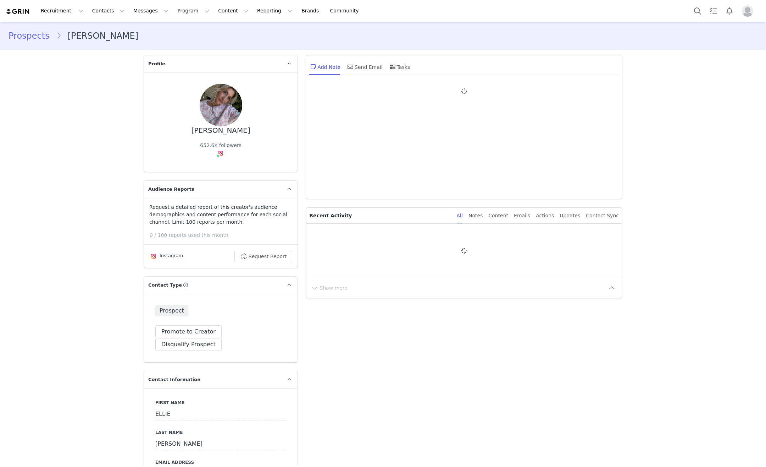
type input "+1 ([GEOGRAPHIC_DATA])"
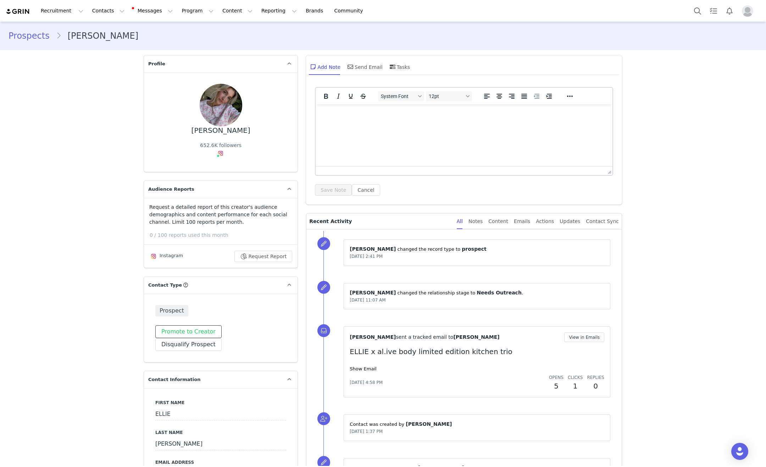
click at [187, 334] on button "Promote to Creator" at bounding box center [188, 331] width 66 height 13
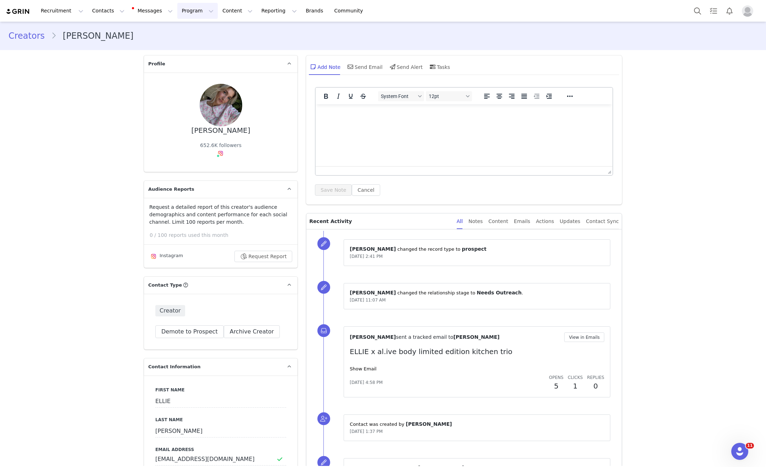
click at [188, 12] on button "Program Program" at bounding box center [197, 11] width 40 height 16
click at [187, 34] on p "Activations" at bounding box center [185, 31] width 27 height 7
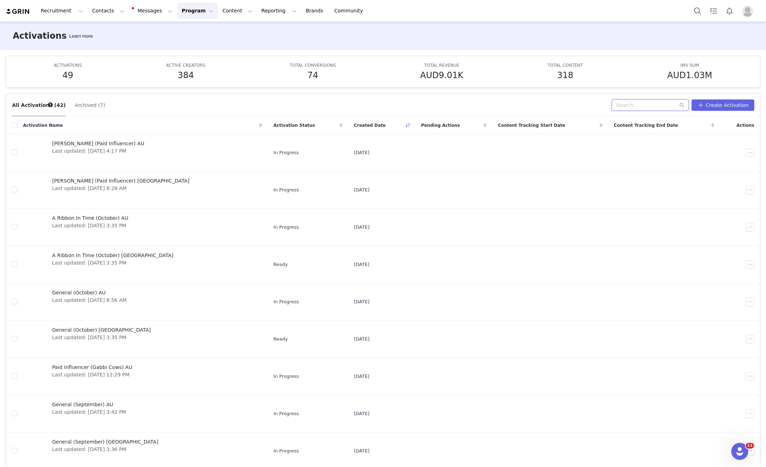
click at [662, 101] on input "text" at bounding box center [650, 104] width 77 height 11
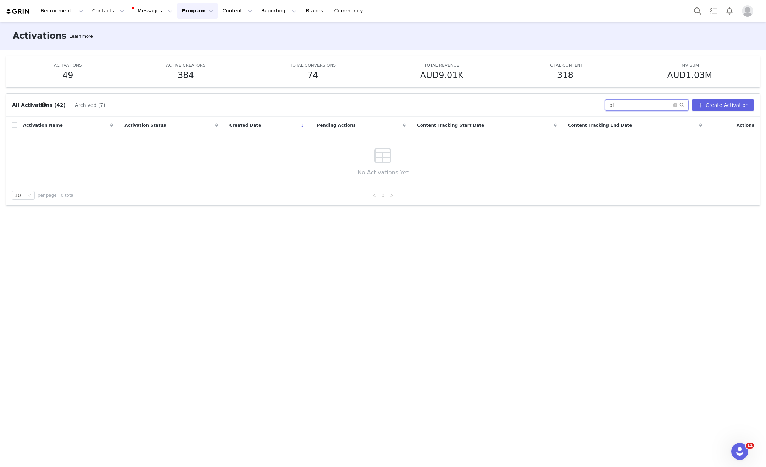
type input "b"
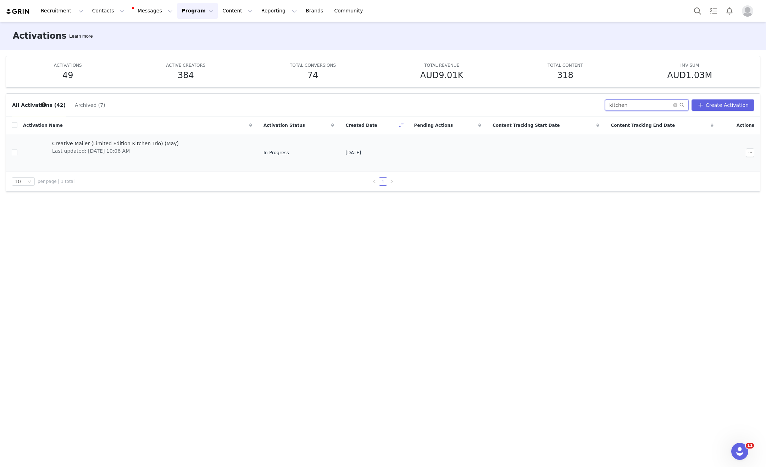
type input "kitchen"
click at [96, 141] on span "Creative Mailer (Limited Edition Kitchen Trio) (May)" at bounding box center [115, 143] width 127 height 7
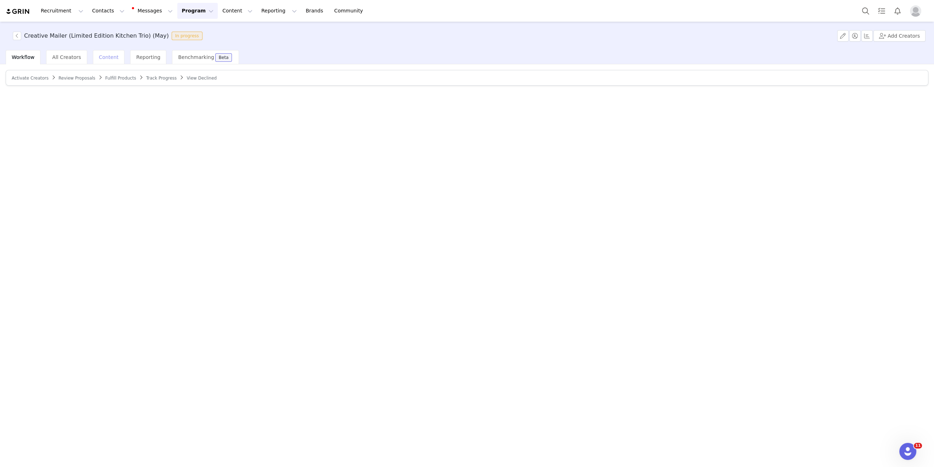
click at [99, 59] on span "Content" at bounding box center [109, 57] width 20 height 6
click at [52, 61] on div "All Creators" at bounding box center [66, 57] width 41 height 14
click at [29, 56] on span "Workflow" at bounding box center [23, 57] width 23 height 6
click at [120, 79] on span "Fulfill Products" at bounding box center [120, 78] width 31 height 5
click at [160, 79] on span "Track Progress" at bounding box center [166, 78] width 31 height 5
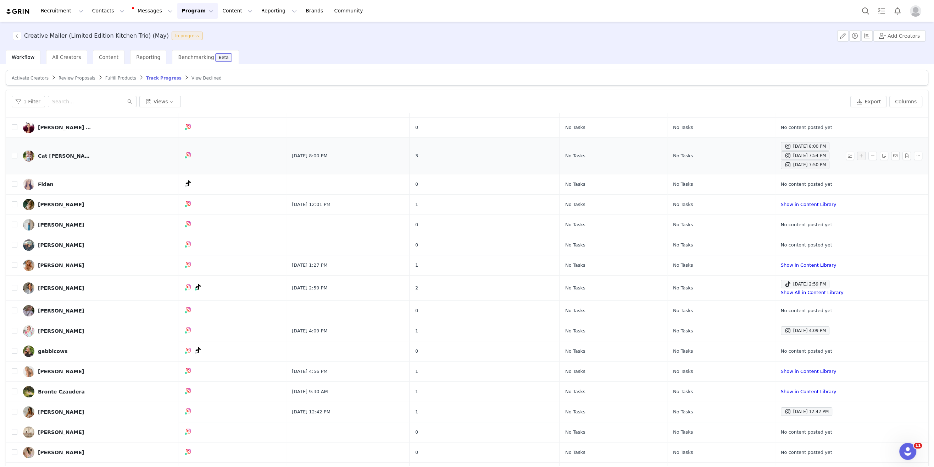
scroll to position [147, 0]
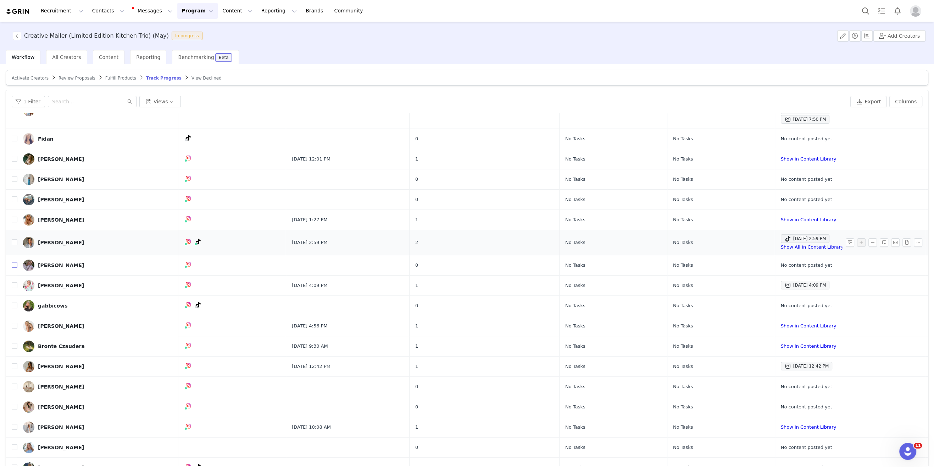
click at [13, 263] on input "checkbox" at bounding box center [15, 265] width 6 height 6
checkbox input "true"
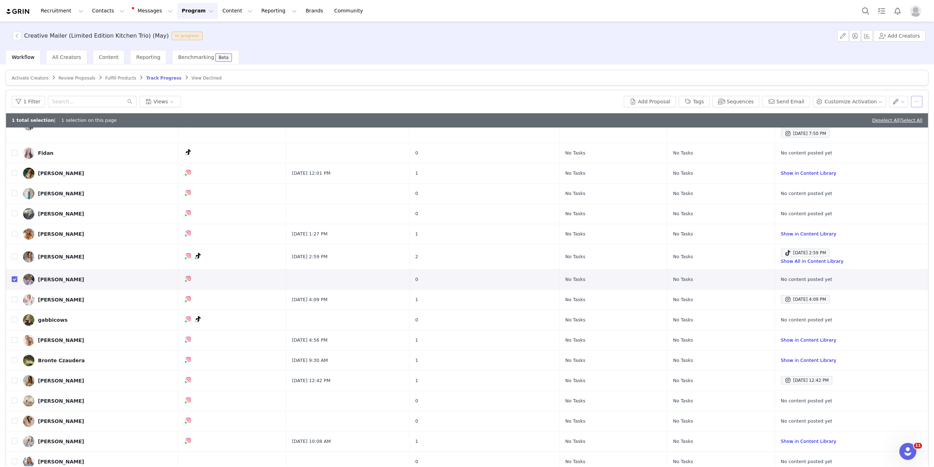
click at [766, 100] on button "button" at bounding box center [916, 101] width 11 height 11
click at [653, 100] on button "Add Proposal" at bounding box center [650, 101] width 52 height 11
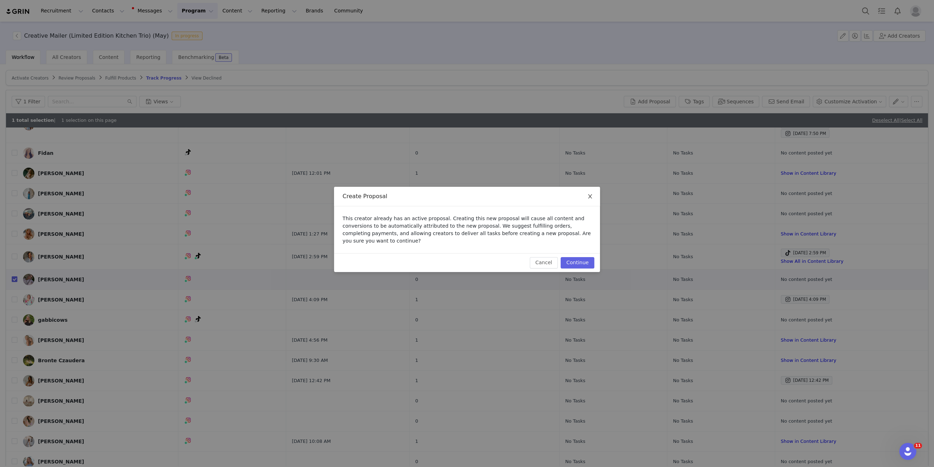
click at [589, 197] on icon "icon: close" at bounding box center [590, 196] width 6 height 6
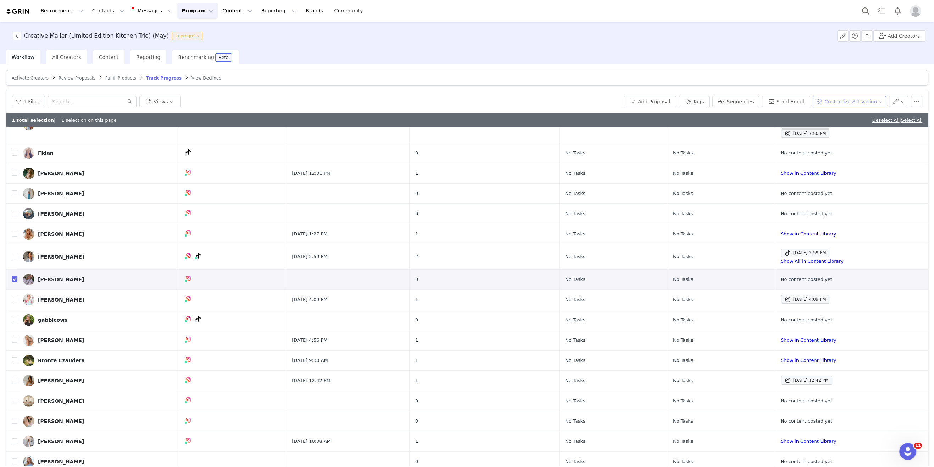
click at [766, 96] on button "Customize Activation" at bounding box center [849, 101] width 73 height 11
click at [766, 129] on span "Add Tasks" at bounding box center [842, 126] width 24 height 8
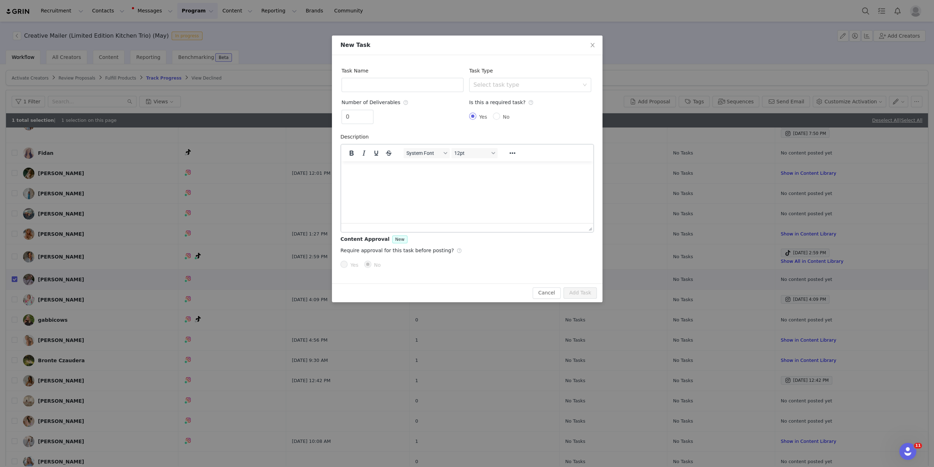
scroll to position [0, 0]
click at [429, 77] on div "Task Name" at bounding box center [403, 78] width 122 height 29
click at [428, 83] on input "text" at bounding box center [403, 85] width 122 height 14
click at [550, 83] on div "Select task type" at bounding box center [527, 84] width 106 height 7
type input "IG"
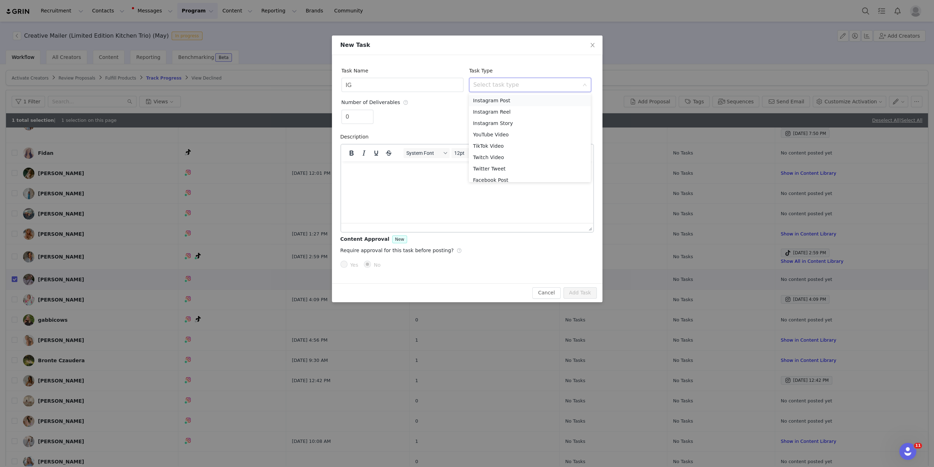
click at [512, 101] on li "Instagram Post" at bounding box center [530, 100] width 122 height 11
type input "1"
click at [370, 112] on span "Increase Value" at bounding box center [369, 114] width 7 height 8
click at [577, 287] on button "Add Task" at bounding box center [580, 292] width 33 height 11
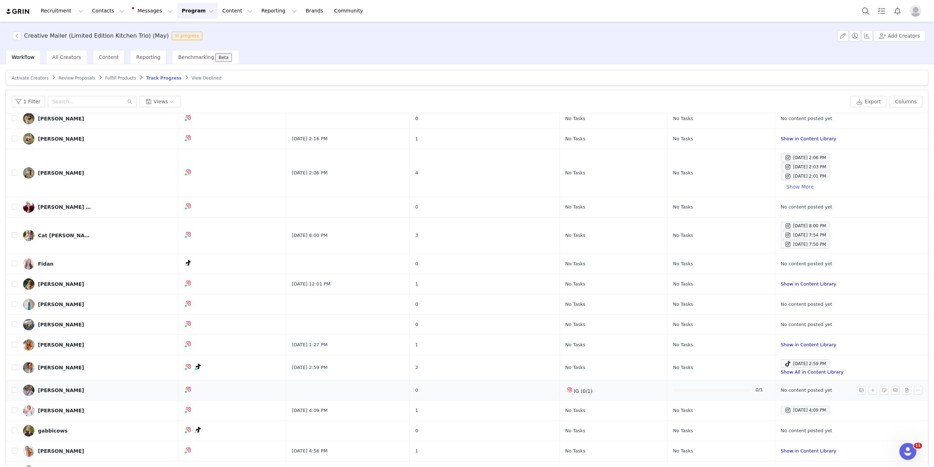
scroll to position [21, 0]
click at [872, 388] on button "button" at bounding box center [873, 391] width 9 height 9
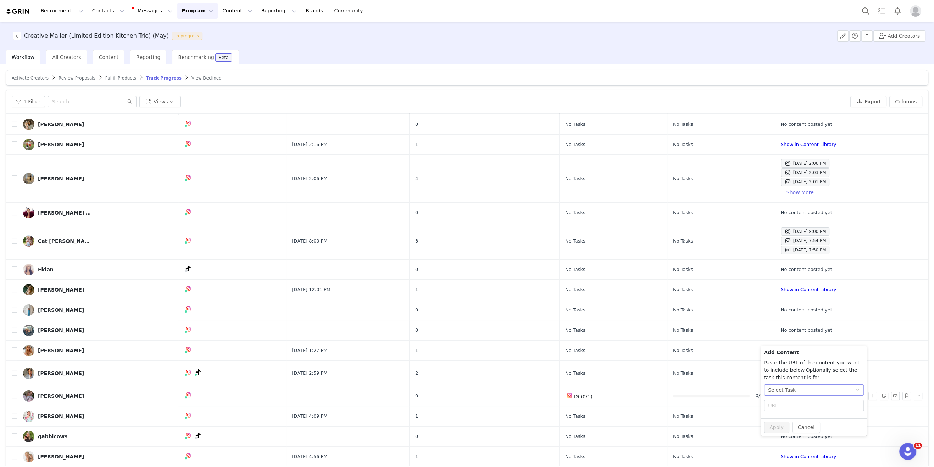
click at [792, 392] on div "Select Task" at bounding box center [782, 389] width 28 height 11
click at [784, 414] on li "No Task" at bounding box center [814, 414] width 100 height 11
click at [786, 393] on div "No Task" at bounding box center [811, 392] width 87 height 11
drag, startPoint x: 789, startPoint y: 429, endPoint x: 790, endPoint y: 423, distance: 5.8
click at [790, 427] on span "(Instagram)" at bounding box center [788, 429] width 29 height 6
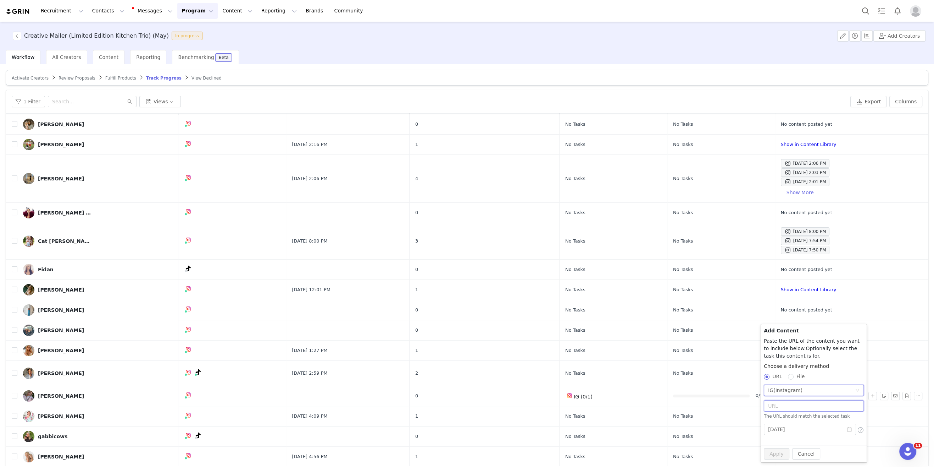
click at [789, 403] on input "text" at bounding box center [814, 405] width 100 height 11
paste input "[URL][DOMAIN_NAME]"
type input "[URL][DOMAIN_NAME]"
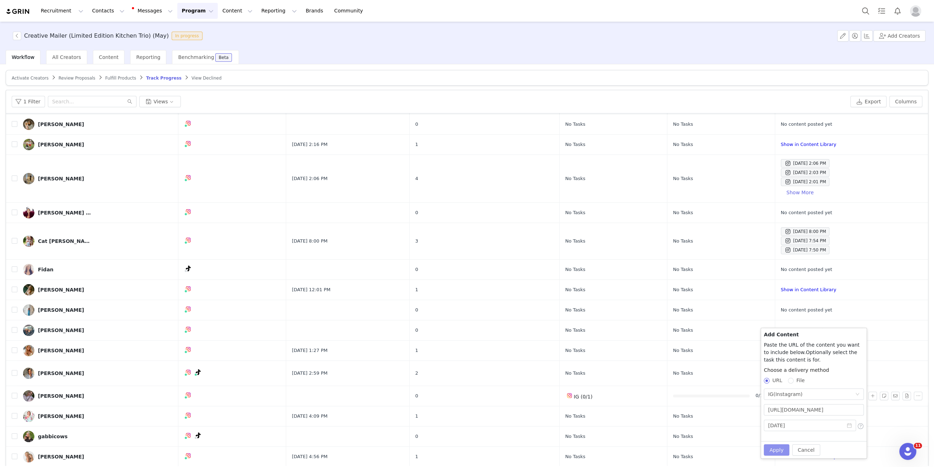
click at [775, 449] on button "Apply" at bounding box center [777, 449] width 26 height 11
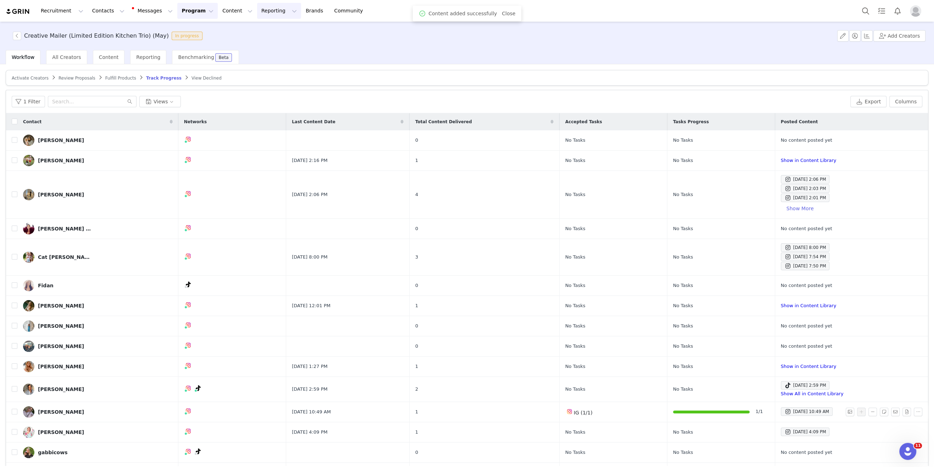
click at [258, 11] on button "Reporting Reporting" at bounding box center [279, 11] width 44 height 16
click at [249, 48] on p "Report Builder" at bounding box center [262, 44] width 35 height 7
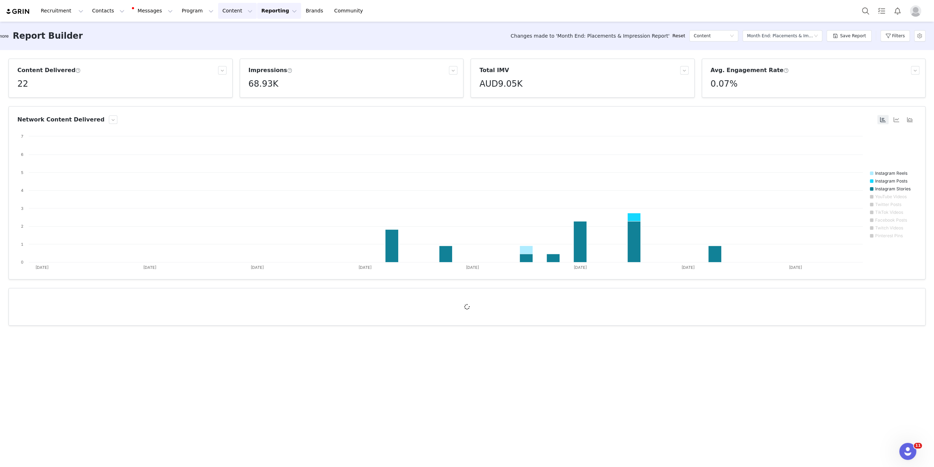
click at [220, 9] on button "Content Content" at bounding box center [237, 11] width 39 height 16
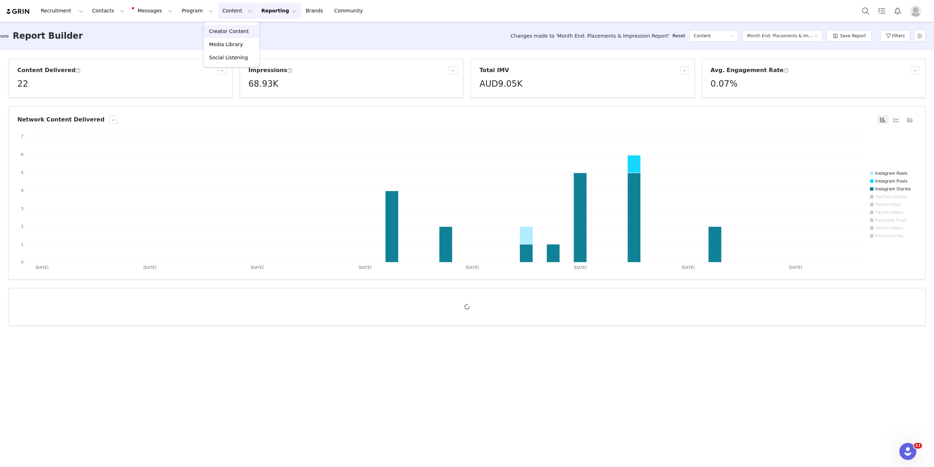
click at [221, 29] on p "Creator Content" at bounding box center [229, 31] width 40 height 7
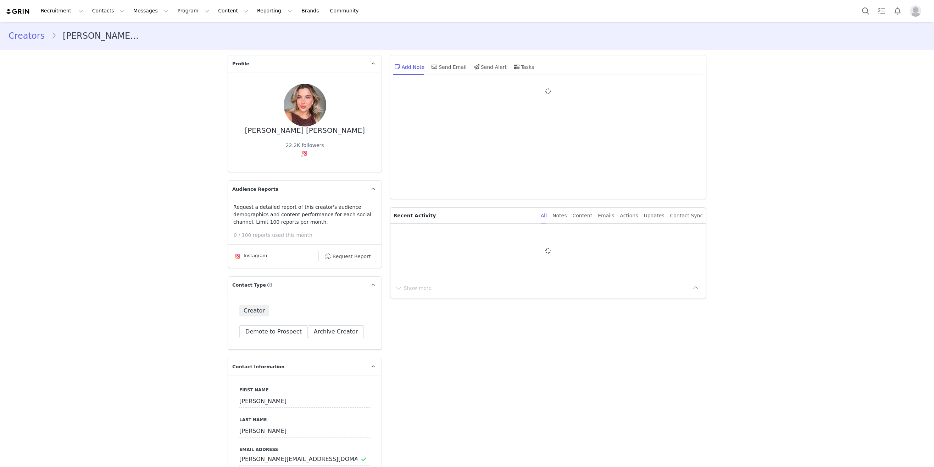
type input "+1 ([GEOGRAPHIC_DATA])"
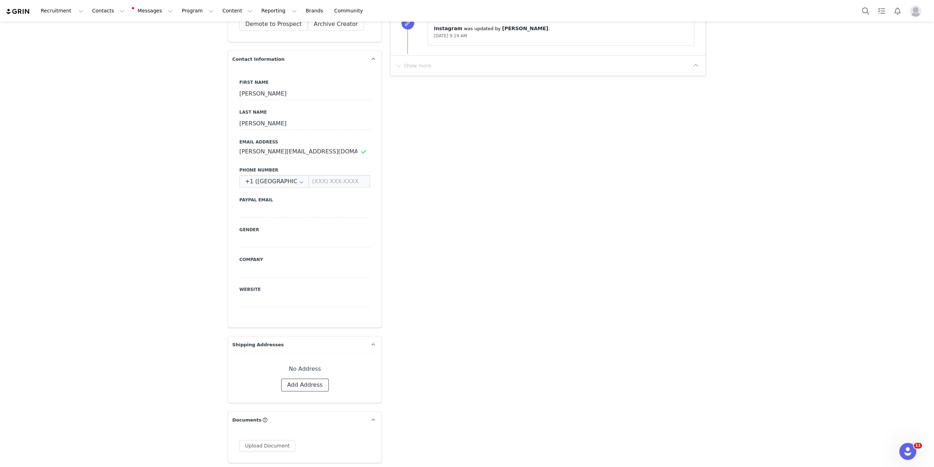
click at [296, 383] on button "Add Address" at bounding box center [305, 384] width 48 height 13
select select
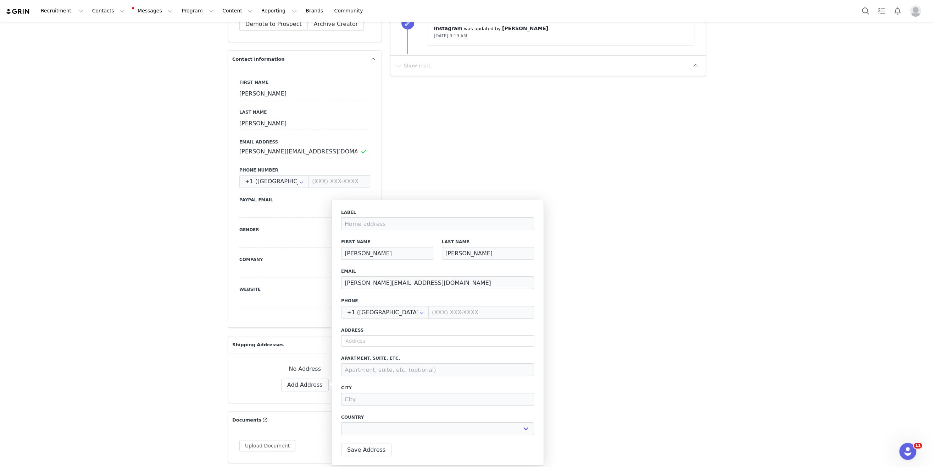
click at [379, 334] on div "Address" at bounding box center [437, 337] width 193 height 20
click at [376, 338] on input "text" at bounding box center [437, 340] width 193 height 11
paste input "[STREET_ADDRESS]"
type input "[STREET_ADDRESS]"
select select
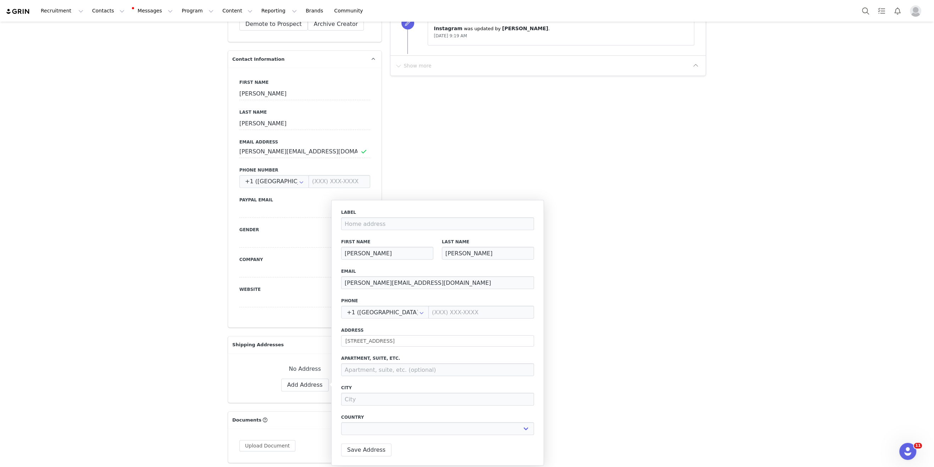
type input "[STREET_ADDRESS]"
type input "Sylvania"
select select "[object Object]"
click at [259, 332] on body "Recruitment Recruitment Creator Search Curated Lists Landing Pages Web Extensio…" at bounding box center [467, 233] width 934 height 467
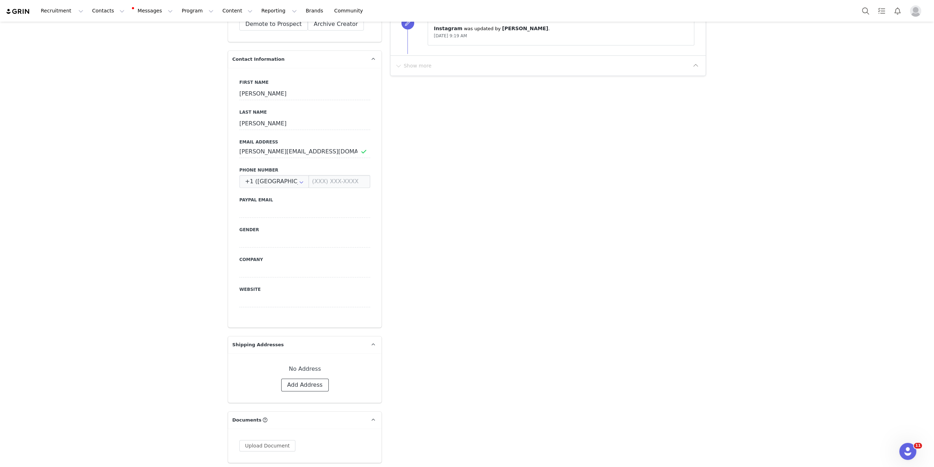
click at [296, 380] on button "Add Address" at bounding box center [305, 384] width 48 height 13
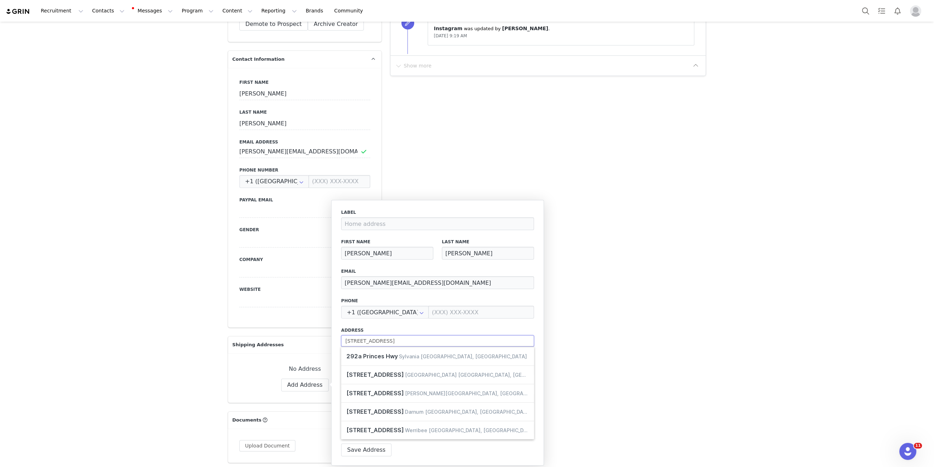
drag, startPoint x: 389, startPoint y: 336, endPoint x: 425, endPoint y: 336, distance: 35.5
click at [425, 336] on input "[STREET_ADDRESS]" at bounding box center [437, 340] width 193 height 11
drag, startPoint x: 357, startPoint y: 334, endPoint x: 266, endPoint y: 336, distance: 90.8
click at [266, 336] on body "Recruitment Recruitment Creator Search Curated Lists Landing Pages Web Extensio…" at bounding box center [467, 233] width 934 height 467
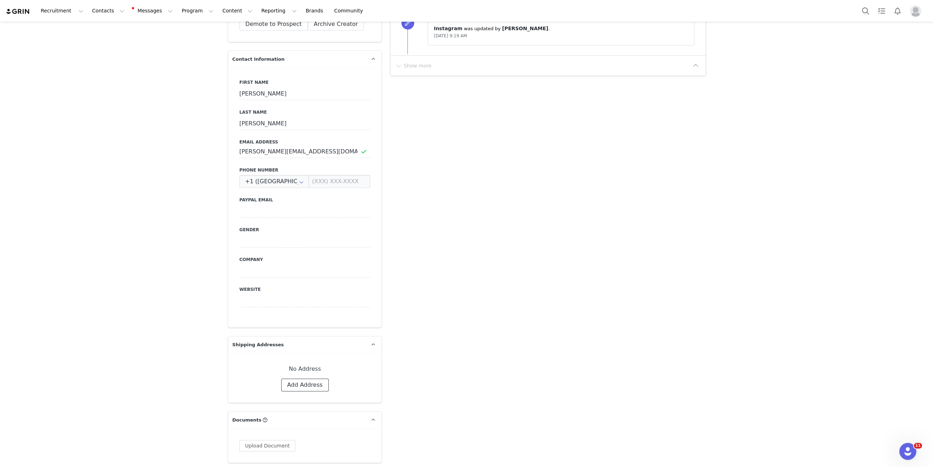
click at [289, 381] on button "Add Address" at bounding box center [305, 384] width 48 height 13
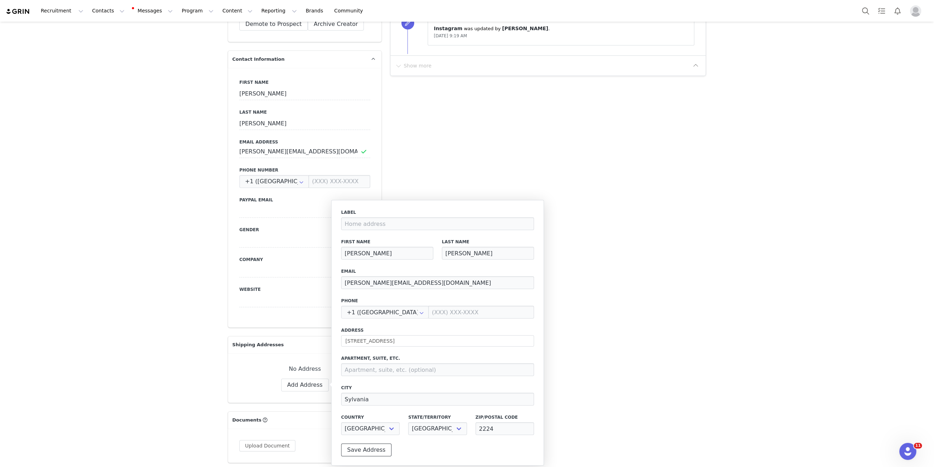
click at [368, 444] on button "Save Address" at bounding box center [366, 449] width 50 height 13
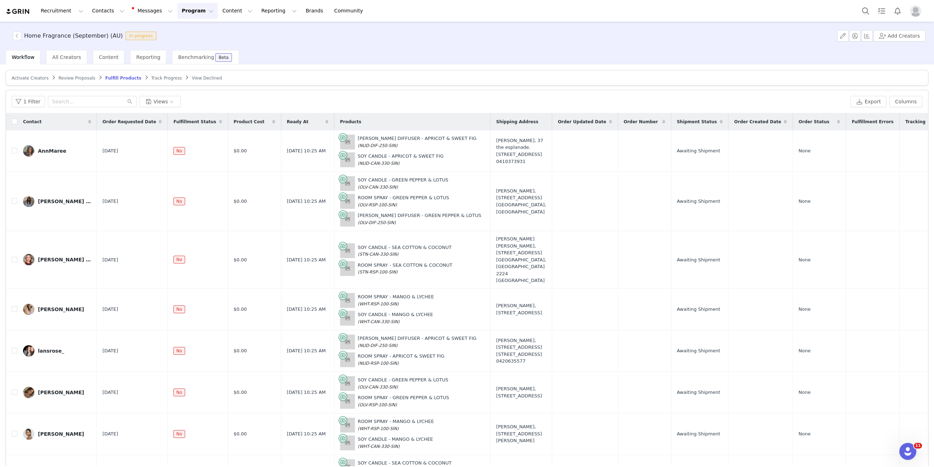
click at [24, 11] on img at bounding box center [18, 11] width 25 height 7
